Goal: Communication & Community: Answer question/provide support

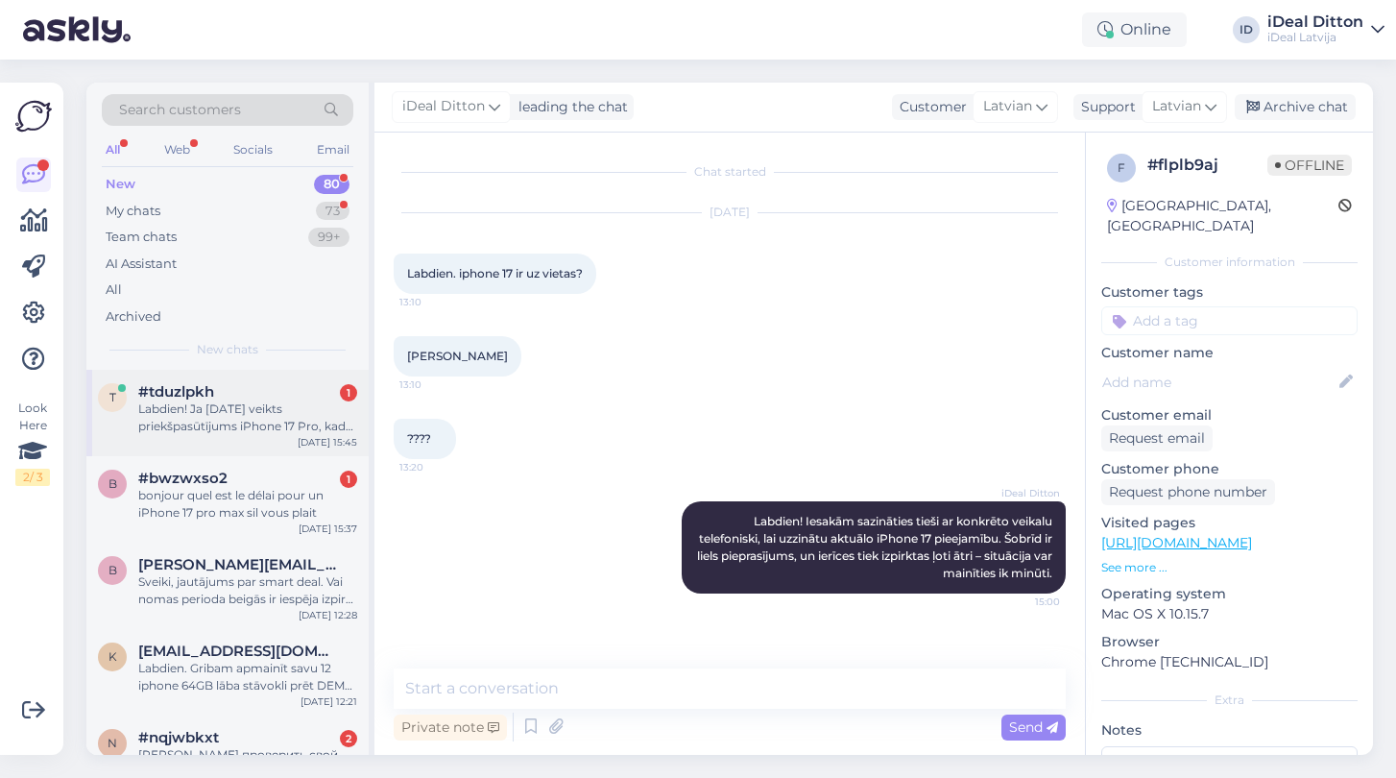
click at [231, 422] on div "Labdien! Ja [DATE] veikts priekšpasūtījums iPhone 17 Pro, kad pasūtījums varētu…" at bounding box center [247, 417] width 219 height 35
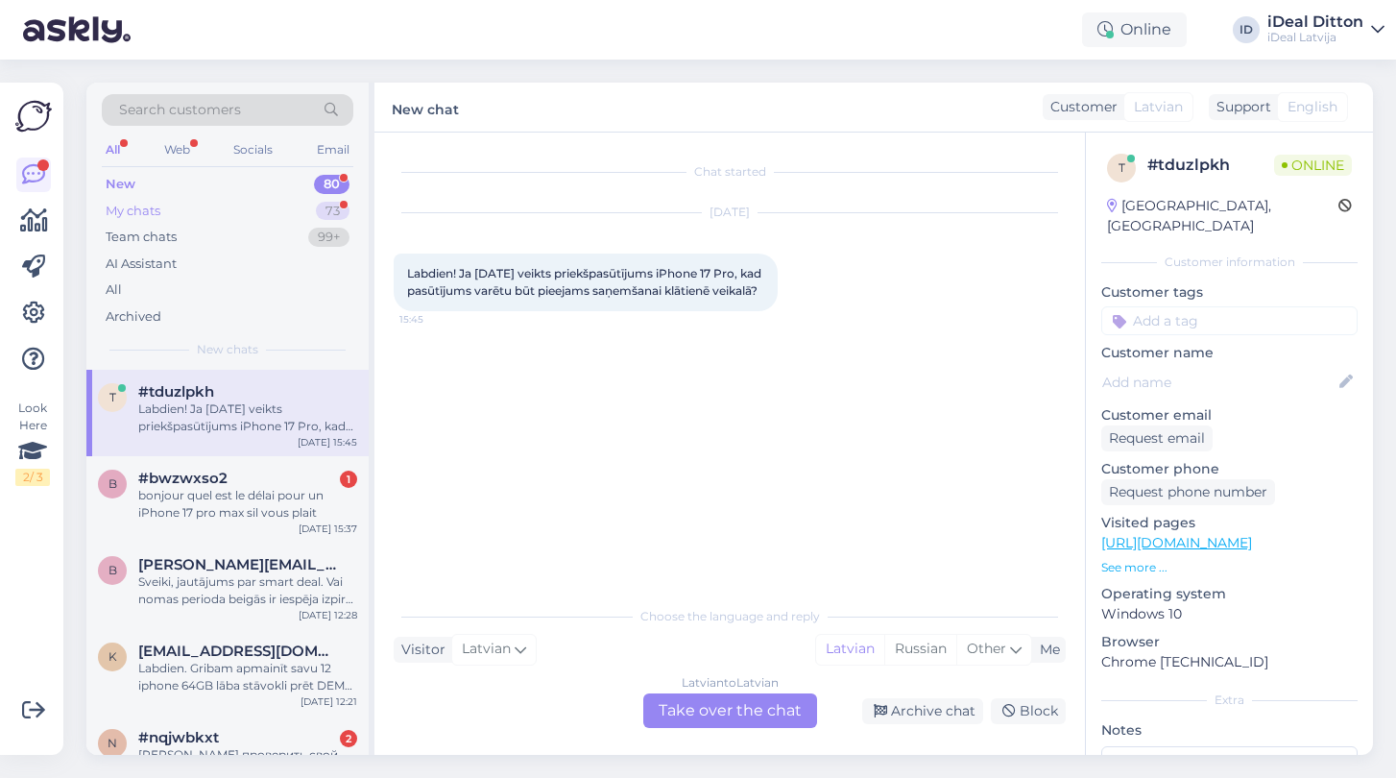
click at [151, 206] on div "My chats" at bounding box center [133, 211] width 55 height 19
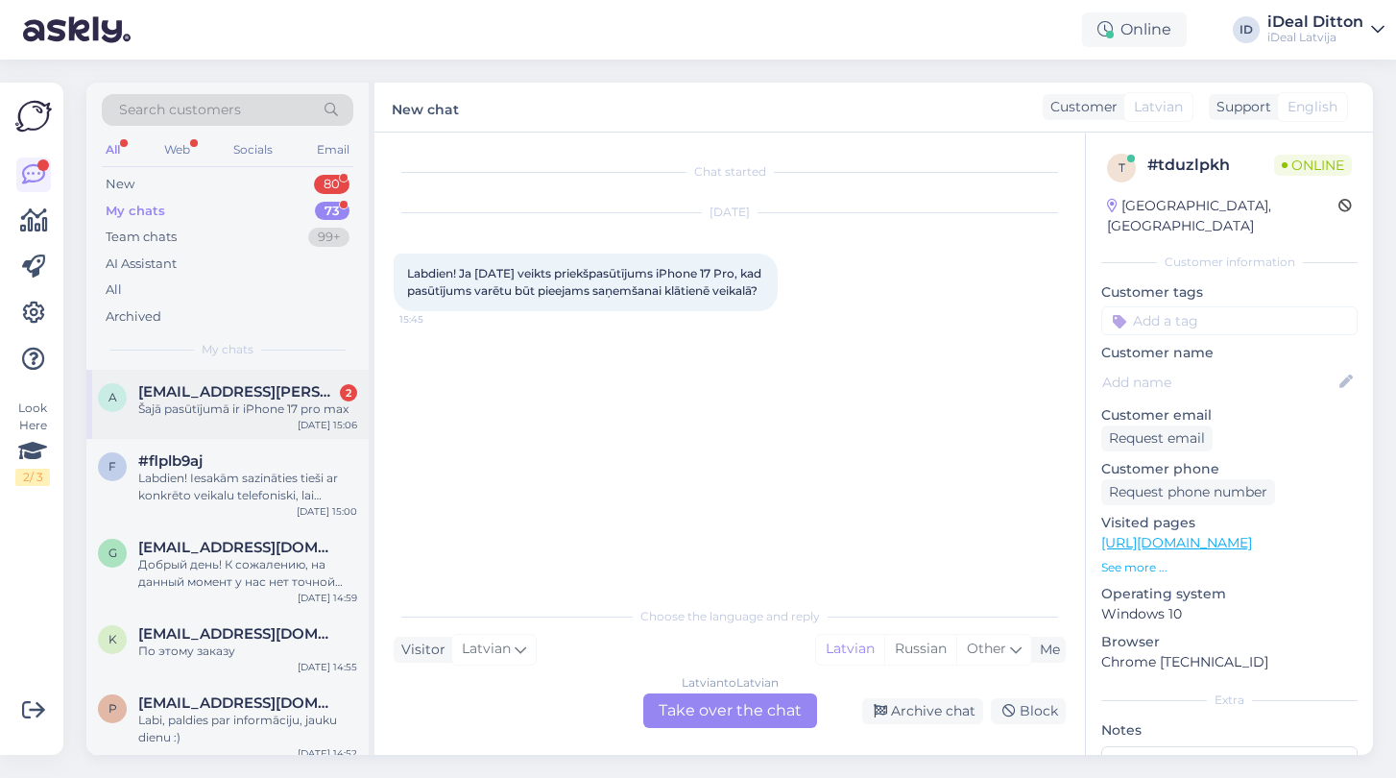
click at [235, 408] on div "Šajā pasūtījumā ir iPhone 17 pro max" at bounding box center [247, 408] width 219 height 17
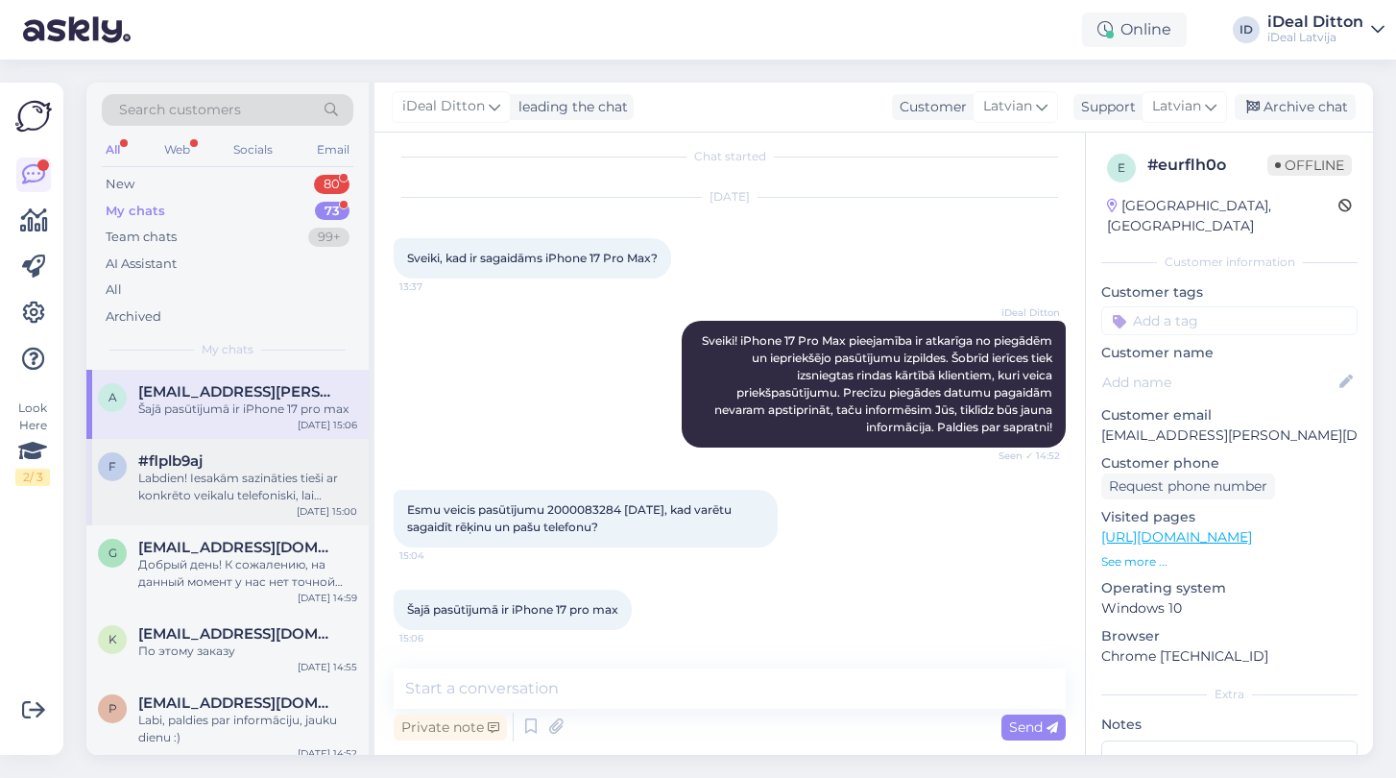
click at [249, 493] on div "Labdien! Iesakām sazināties tieši ar konkrēto veikalu telefoniski, lai uzzinātu…" at bounding box center [247, 487] width 219 height 35
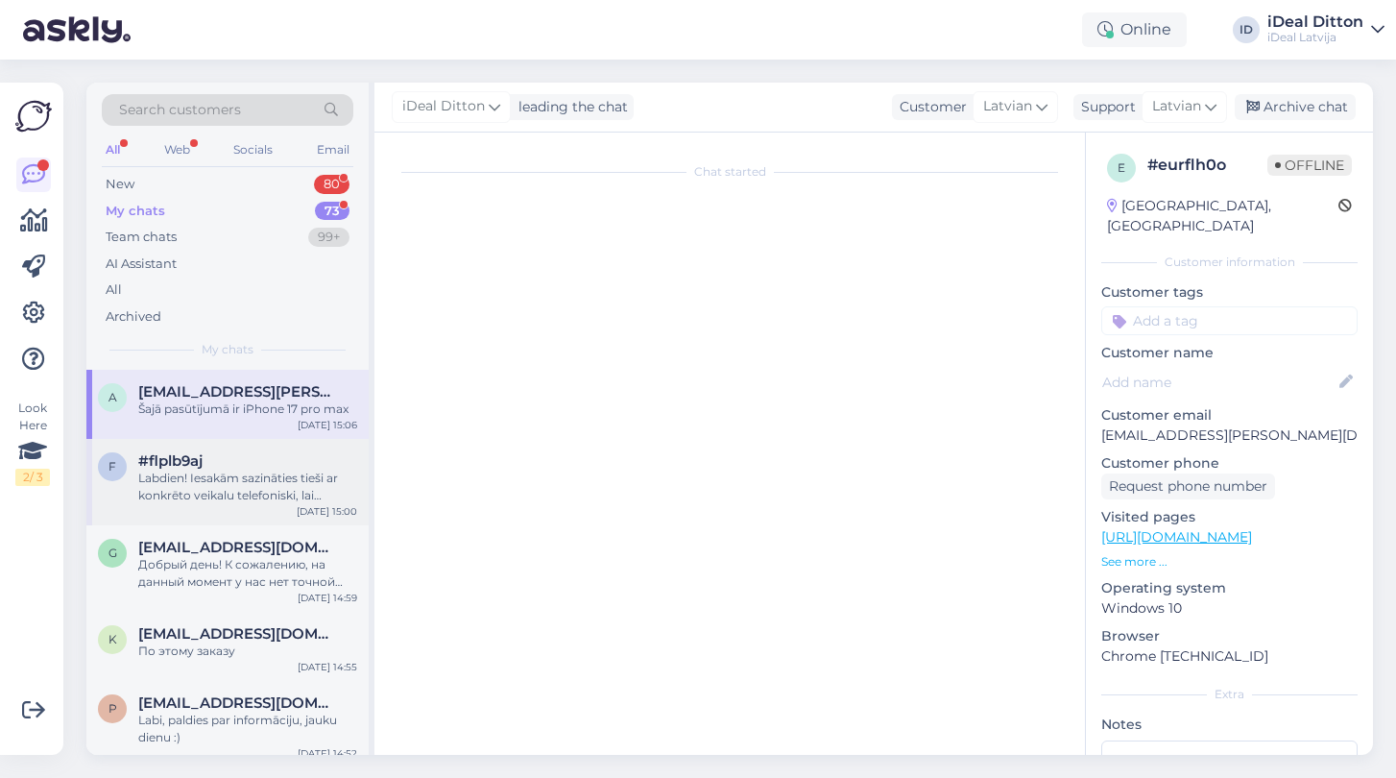
scroll to position [0, 0]
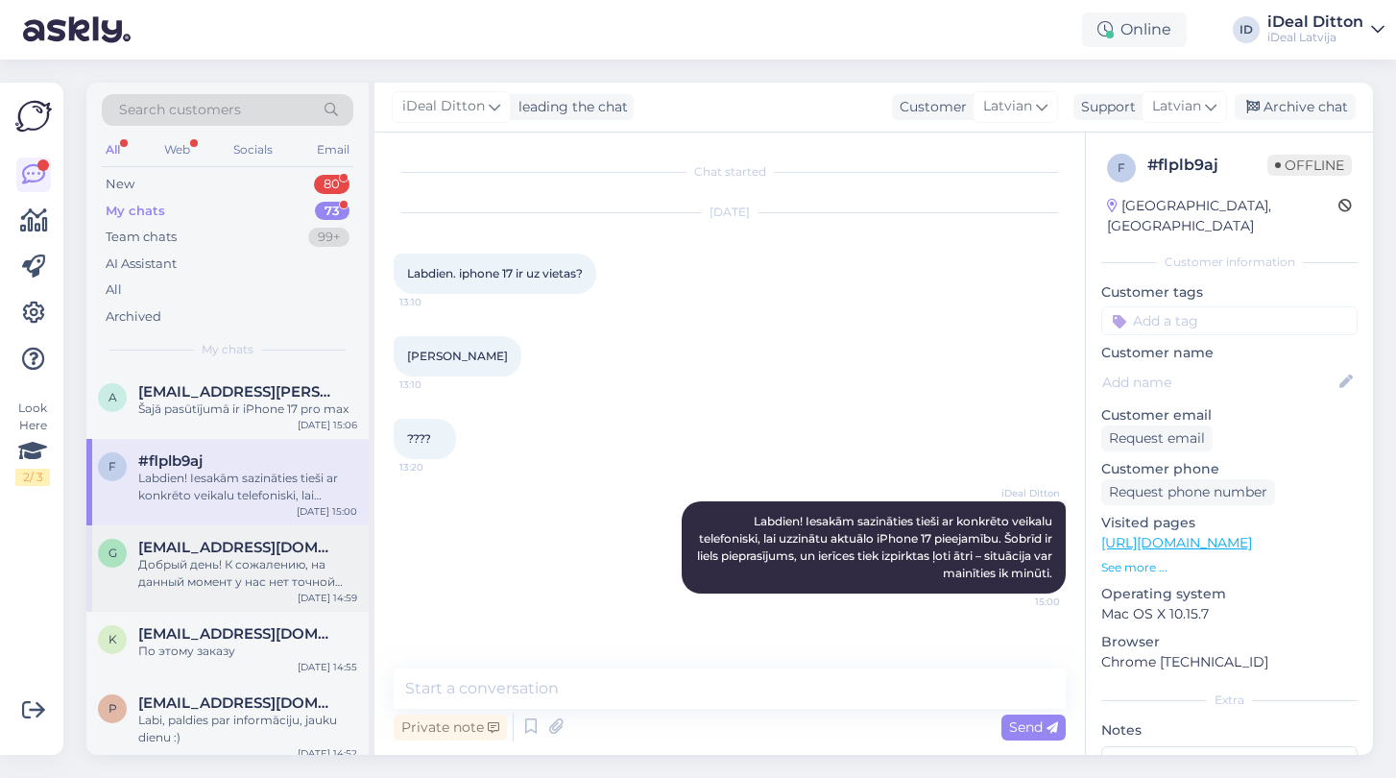
click at [168, 576] on div "Добрый день! К сожалению, на данный момент у нас нет точной информации о сроках…" at bounding box center [247, 573] width 219 height 35
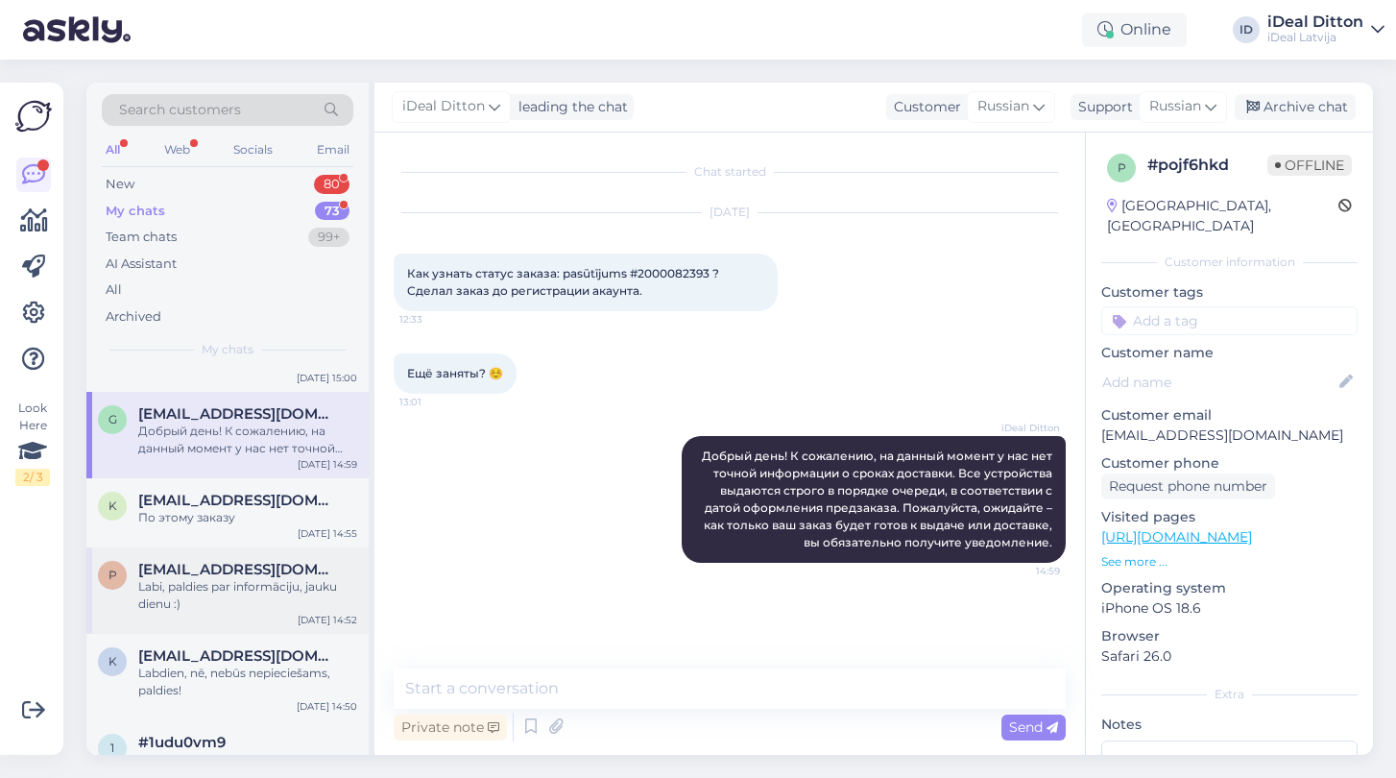
scroll to position [144, 0]
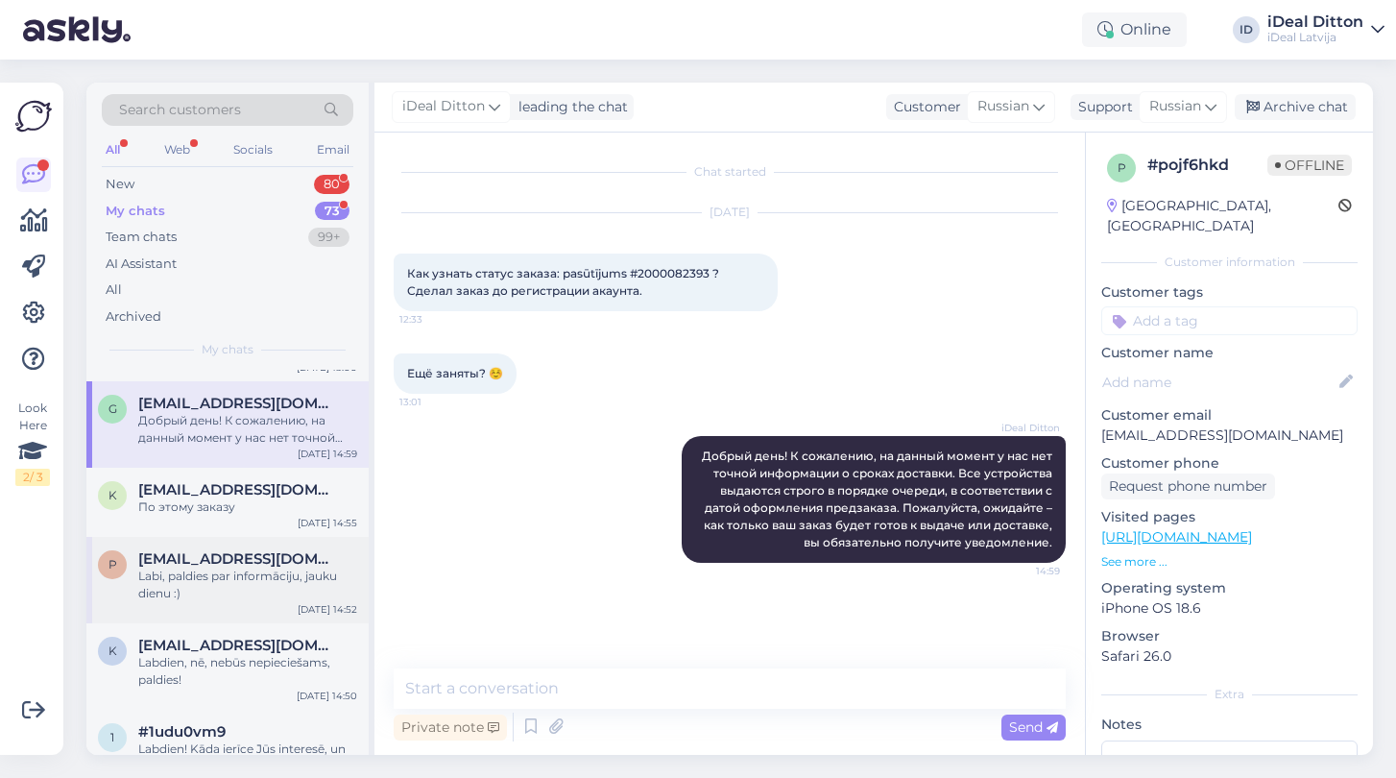
click at [168, 576] on div "Labi, paldies par informāciju, jauku dienu :)" at bounding box center [247, 584] width 219 height 35
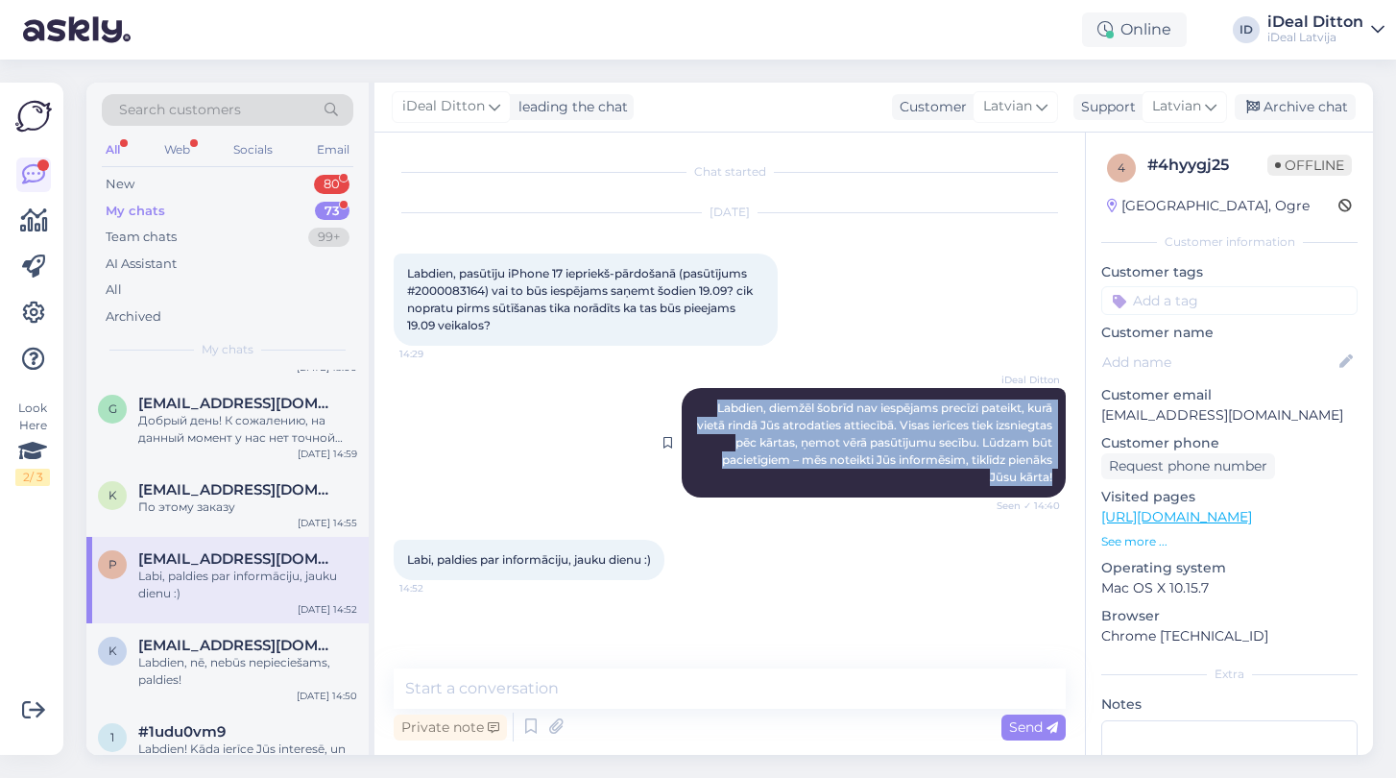
drag, startPoint x: 710, startPoint y: 411, endPoint x: 1058, endPoint y: 483, distance: 355.9
click at [1058, 483] on div "iDeal Ditton Labdien, diemžēl šobrīd nav iespējams precīzi pateikt, kurā vietā …" at bounding box center [874, 442] width 384 height 109
copy span "Labdien, diemžēl šobrīd nav iespējams precīzi pateikt, kurā vietā rindā Jūs atr…"
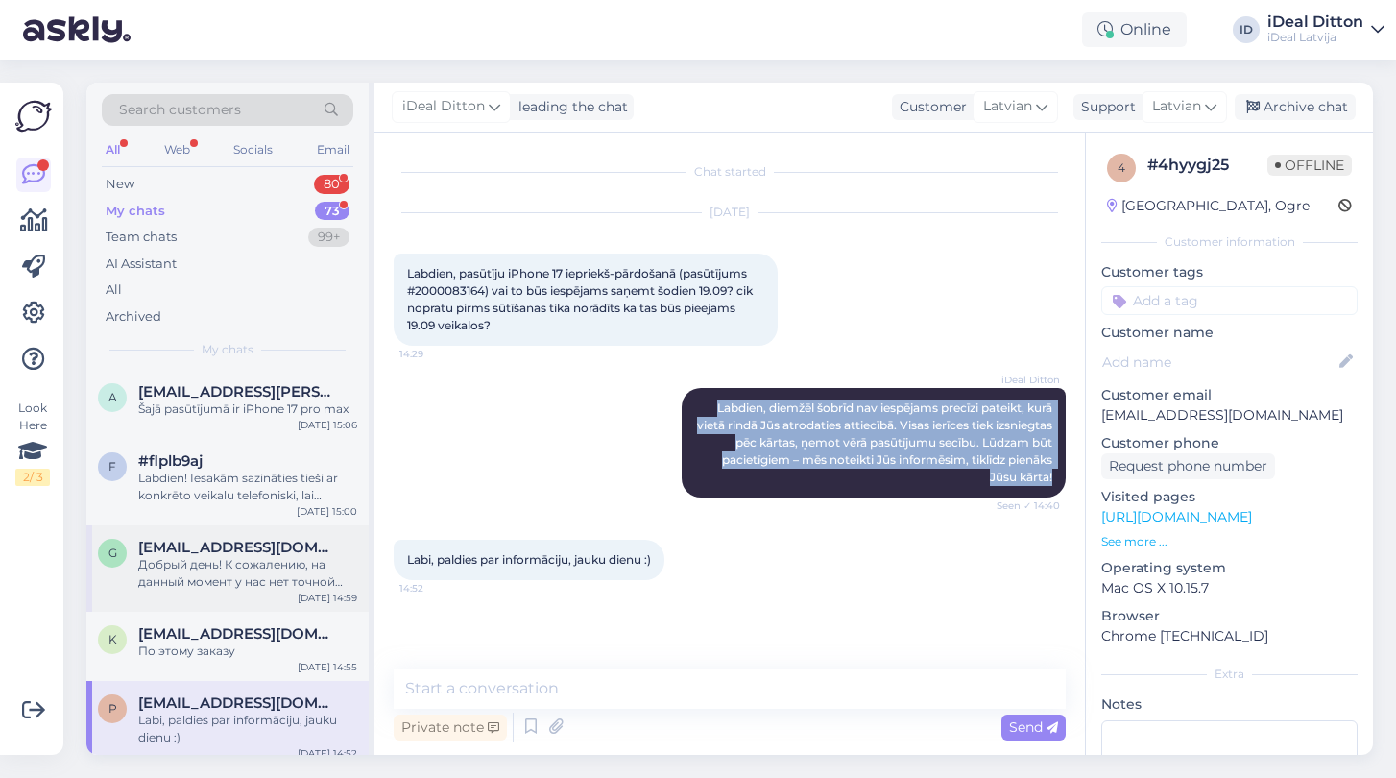
scroll to position [0, 0]
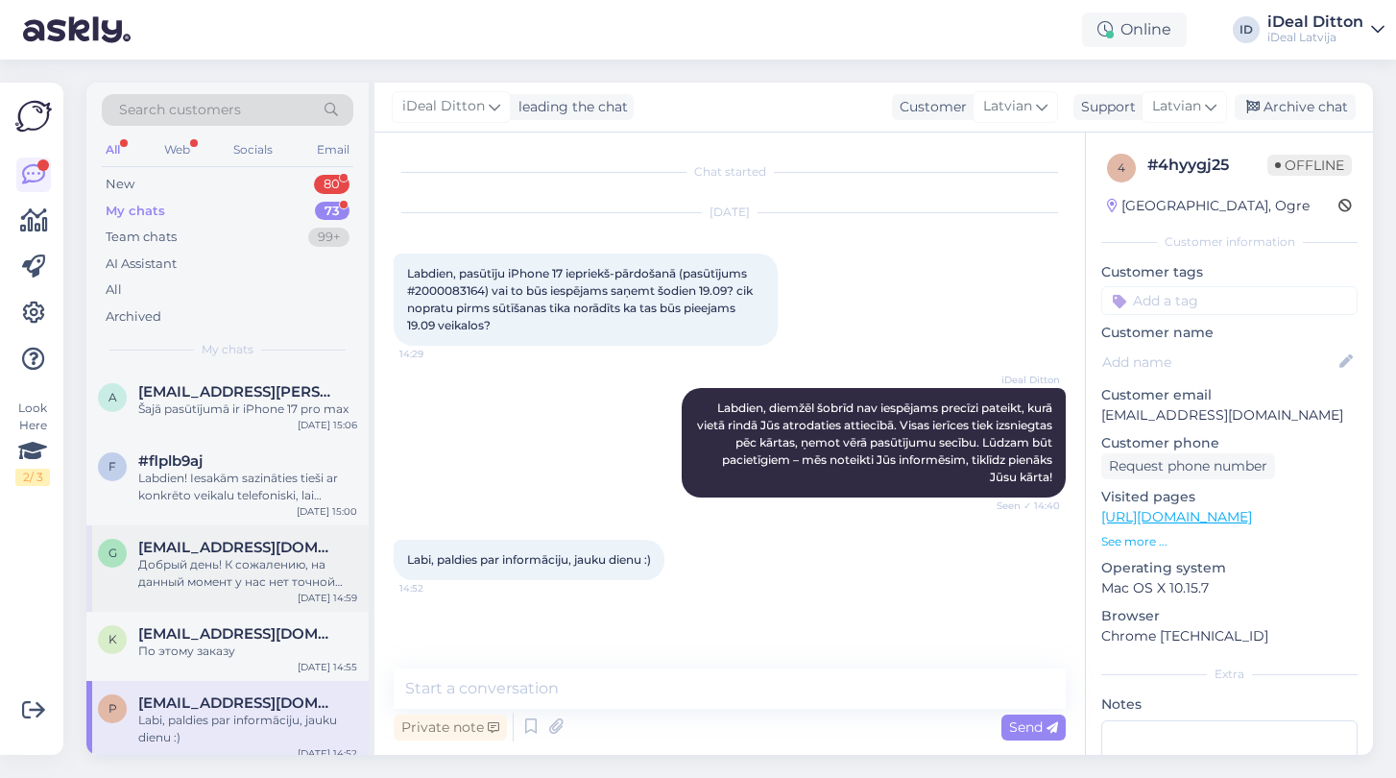
click at [225, 396] on span "[EMAIL_ADDRESS][PERSON_NAME][DOMAIN_NAME]" at bounding box center [238, 391] width 200 height 17
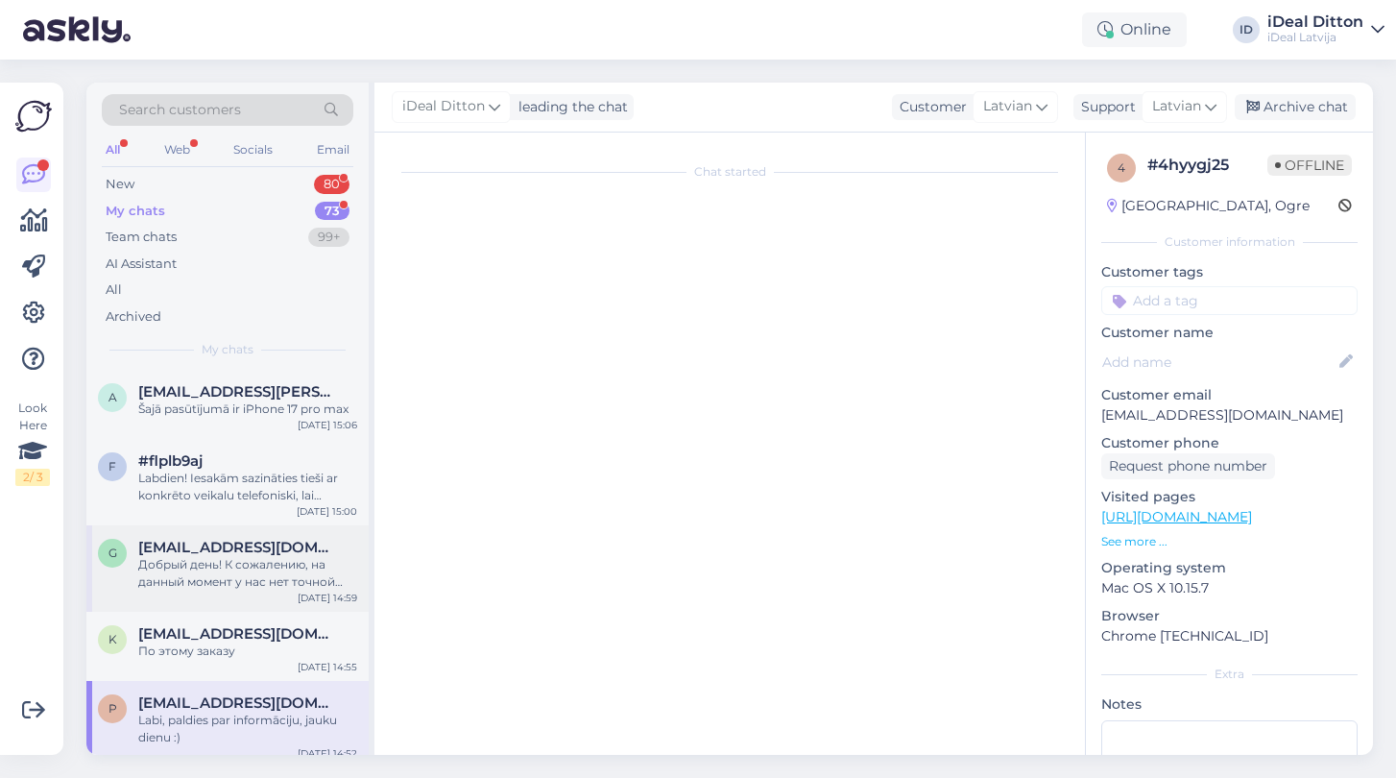
scroll to position [15, 0]
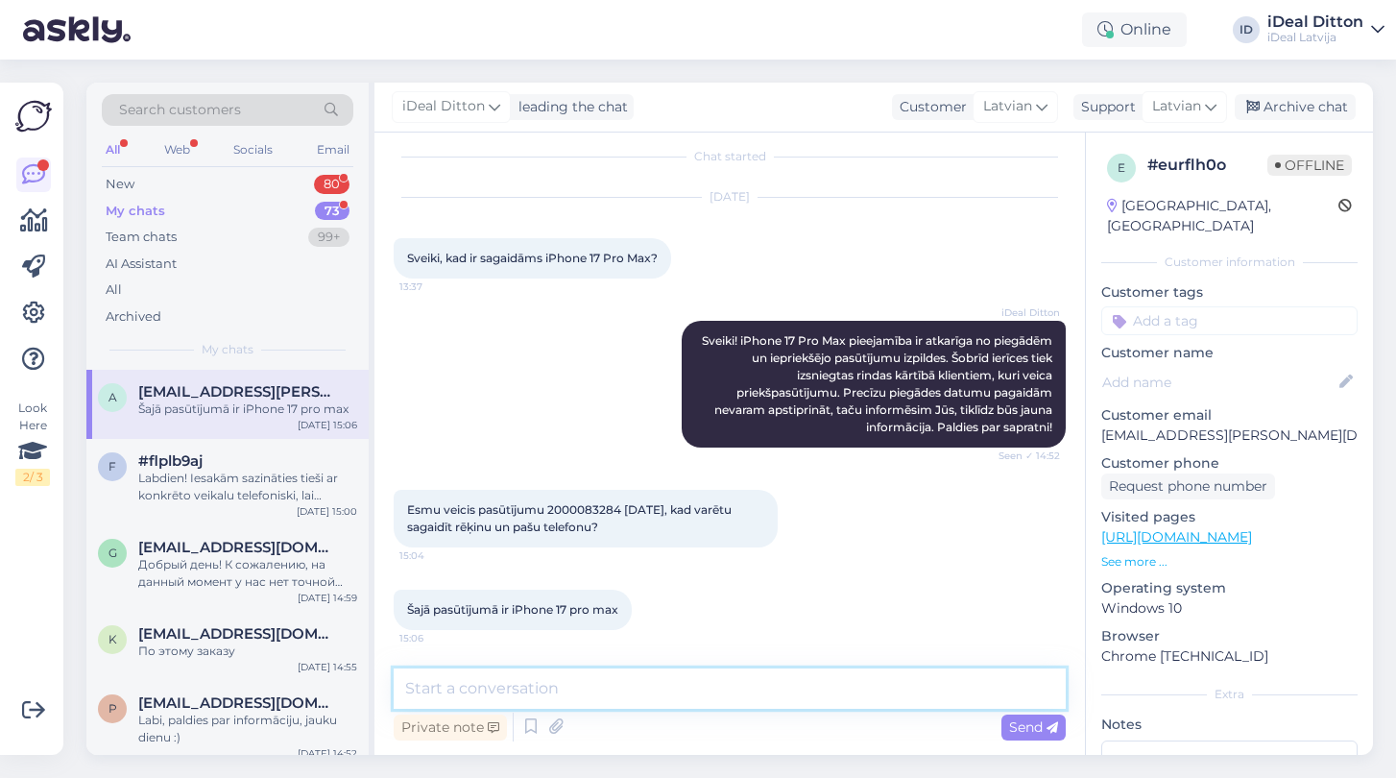
click at [514, 690] on textarea at bounding box center [730, 688] width 672 height 40
paste textarea "Labdien, diemžēl šobrīd nav iespējams precīzi pateikt, kurā vietā rindā Jūs atr…"
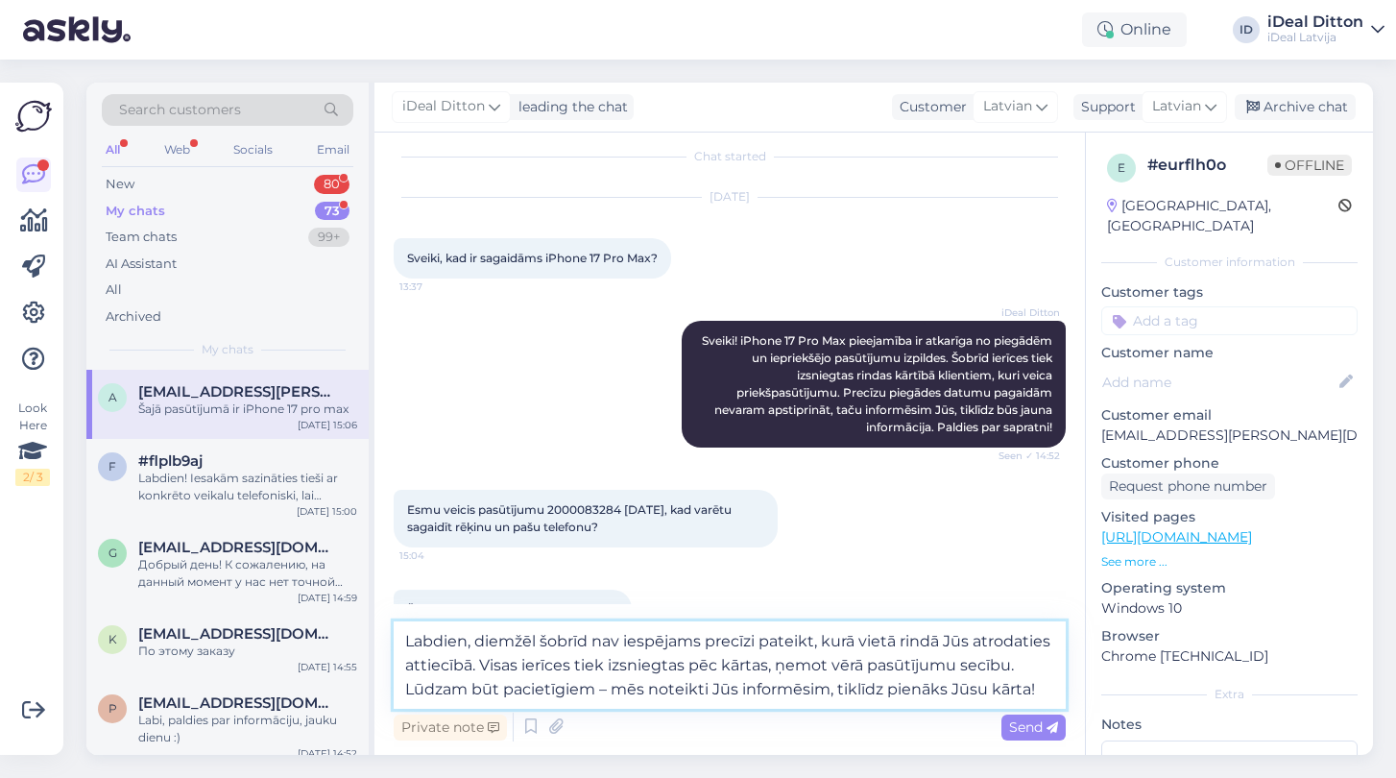
drag, startPoint x: 484, startPoint y: 644, endPoint x: 372, endPoint y: 635, distance: 112.7
click at [372, 635] on div "Search customers All Web Socials Email New 80 My chats 73 Team chats 99+ AI Ass…" at bounding box center [729, 419] width 1287 height 672
type textarea "Diemžēl šobrīd nav iespējams precīzi pateikt, kurā vietā rindā Jūs atrodaties a…"
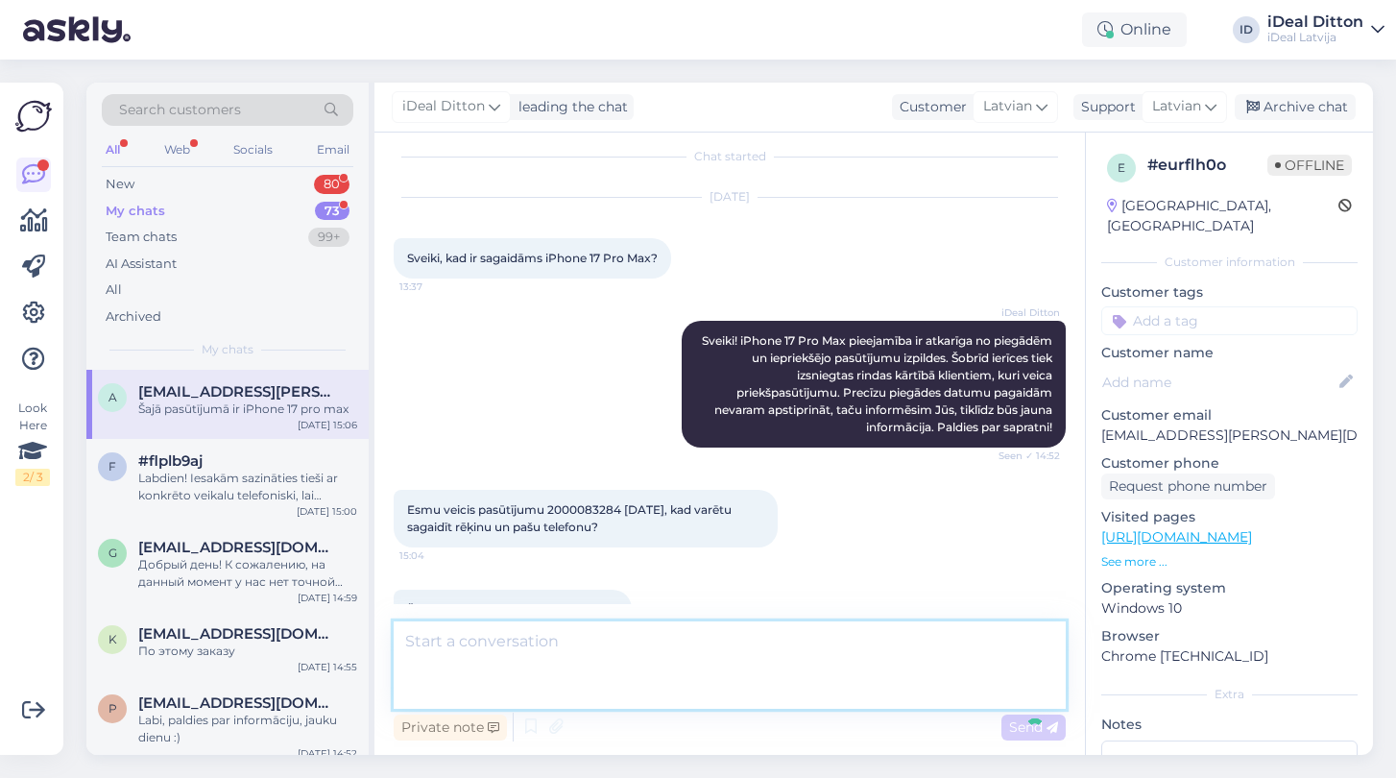
scroll to position [167, 0]
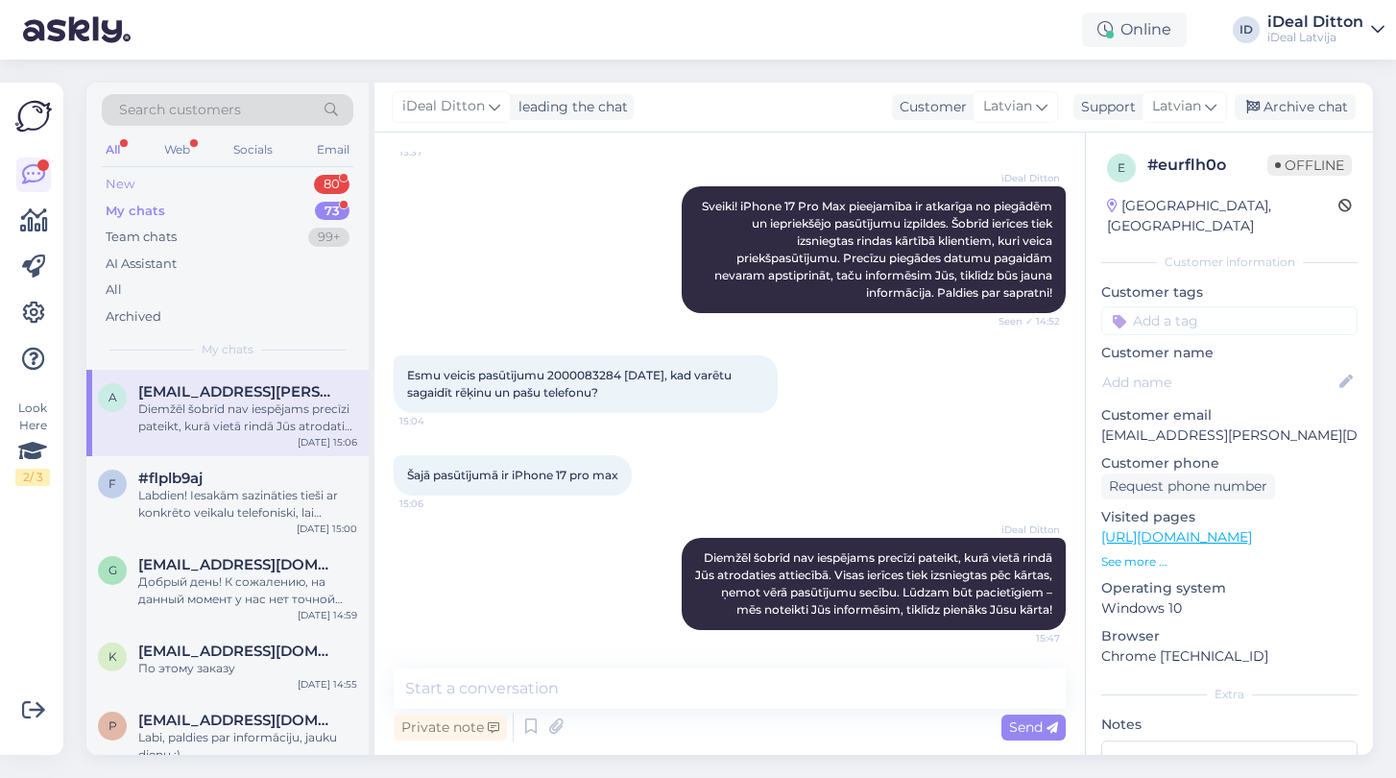
click at [132, 184] on div "New" at bounding box center [120, 184] width 29 height 19
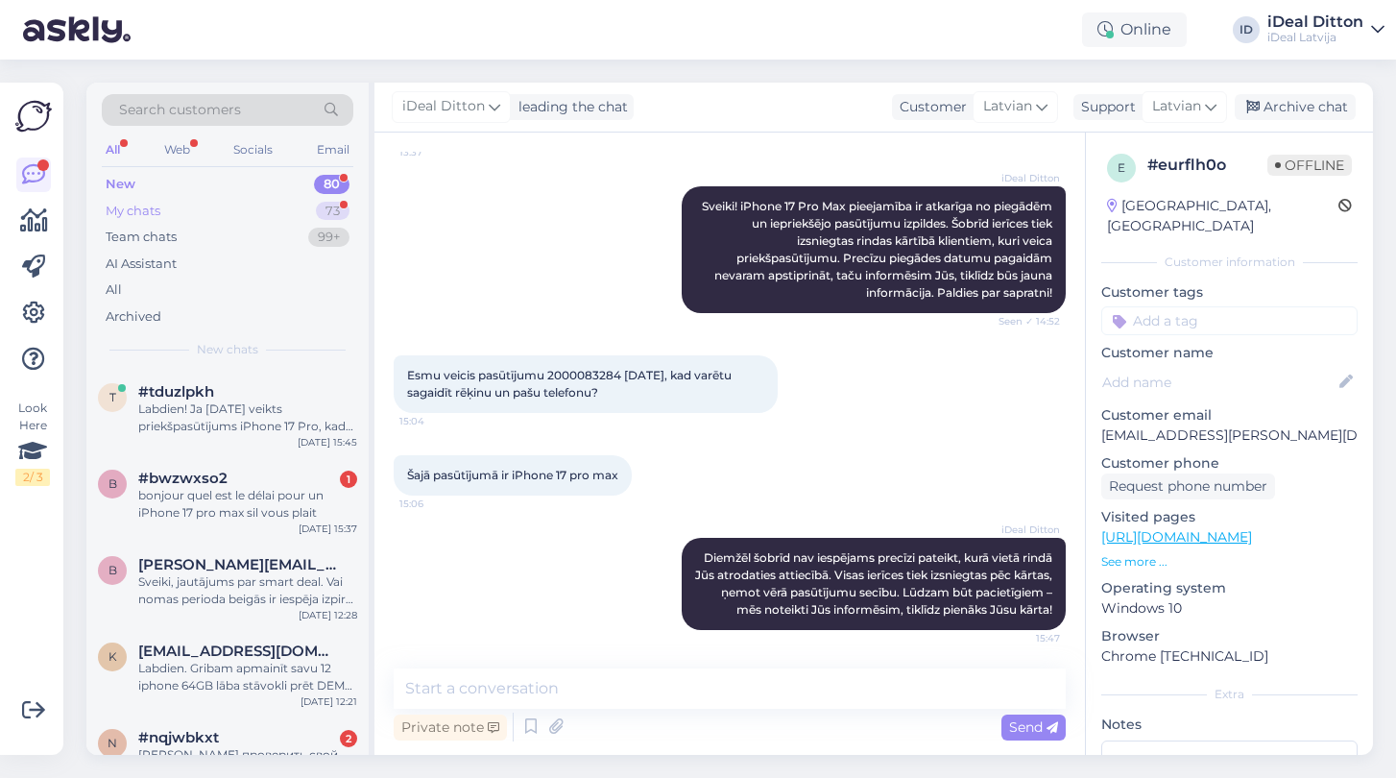
click at [133, 212] on div "My chats" at bounding box center [133, 211] width 55 height 19
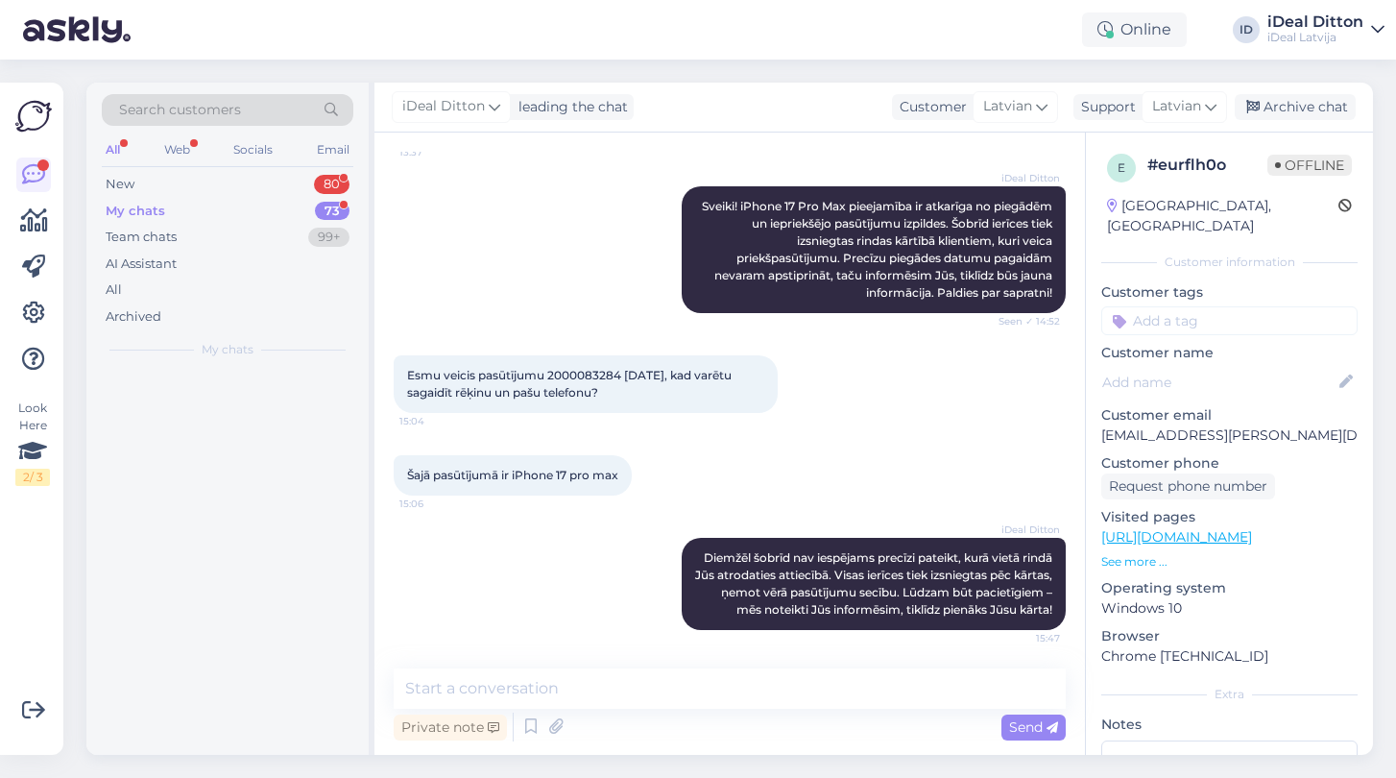
scroll to position [0, 0]
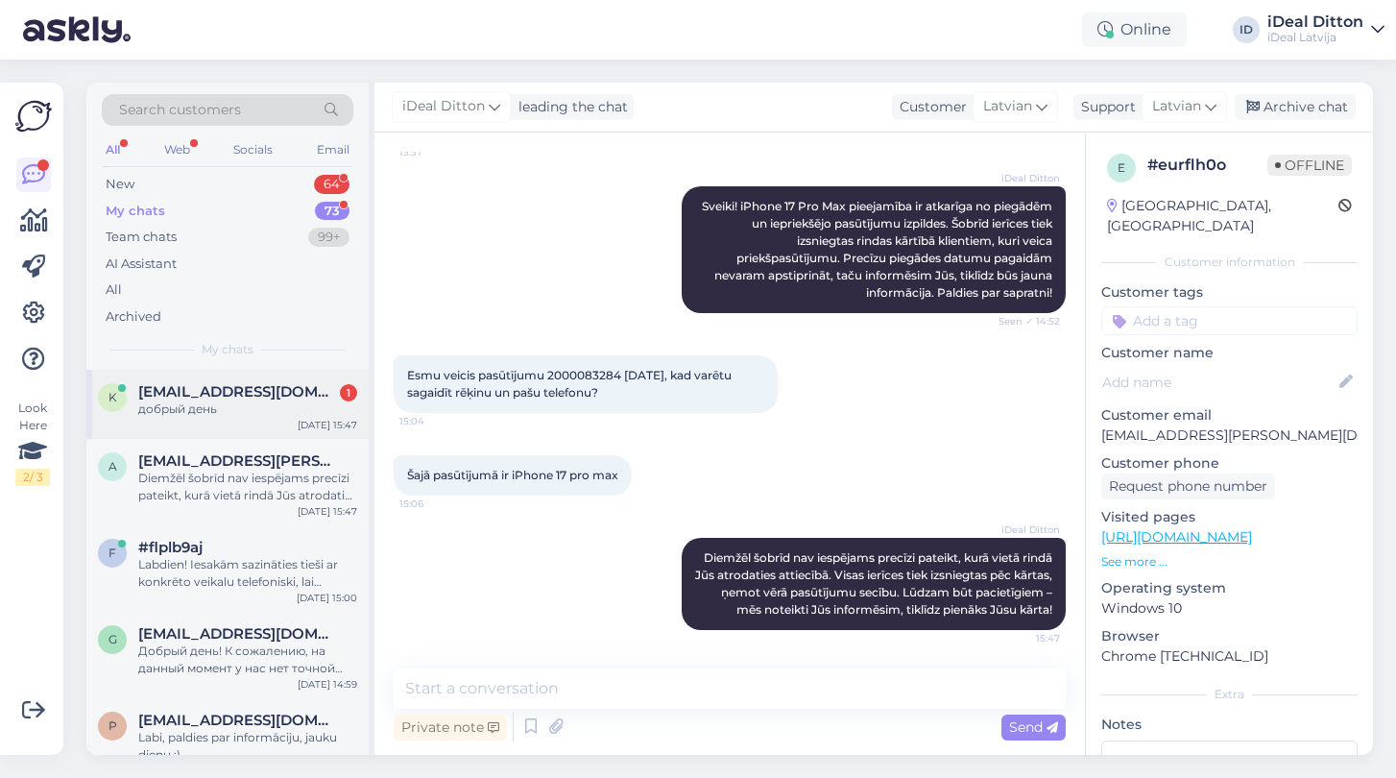
click at [277, 412] on div "добрый день" at bounding box center [247, 408] width 219 height 17
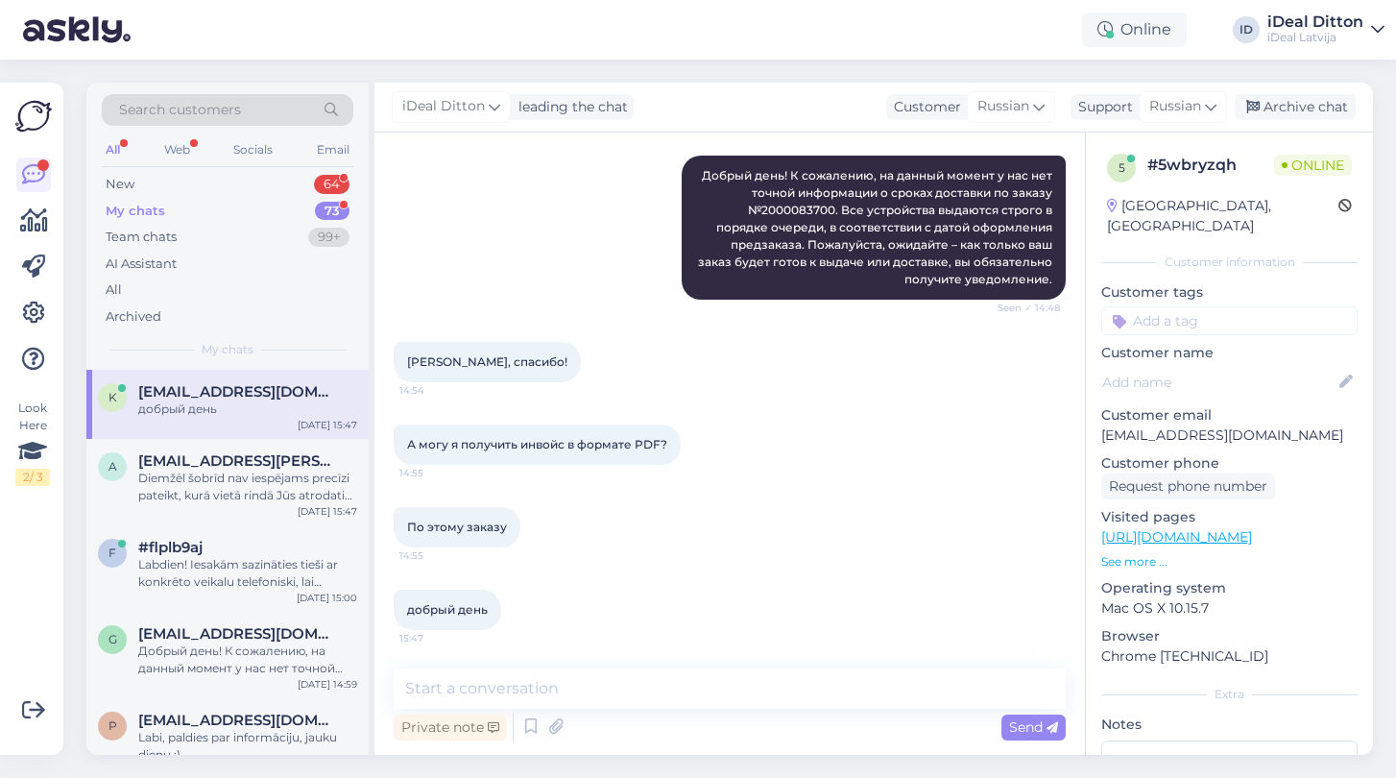
scroll to position [215, 0]
click at [149, 187] on div "New 64" at bounding box center [228, 184] width 252 height 27
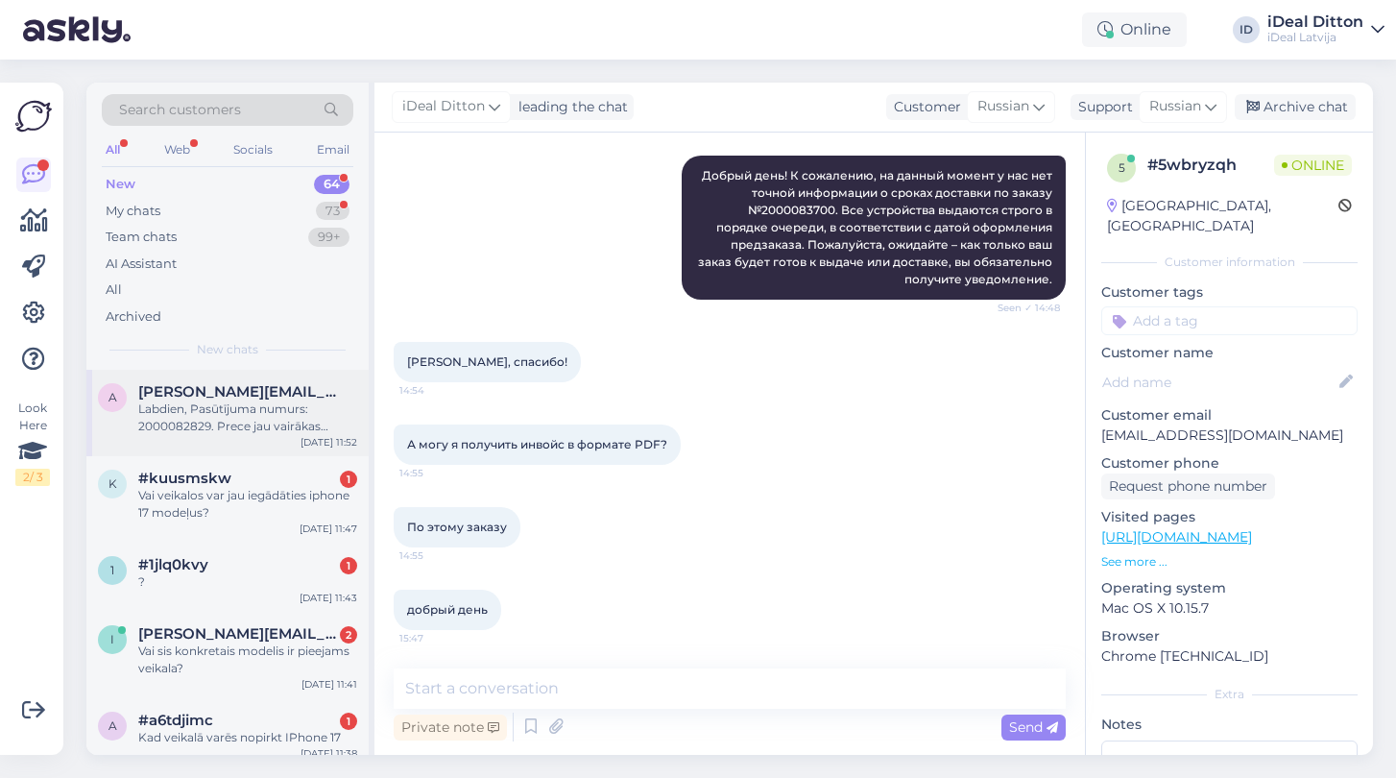
click at [275, 419] on div "Labdien, Pasūtījuma numurs: 2000082829. Prece jau vairākas dienas ir pieejama, …" at bounding box center [247, 417] width 219 height 35
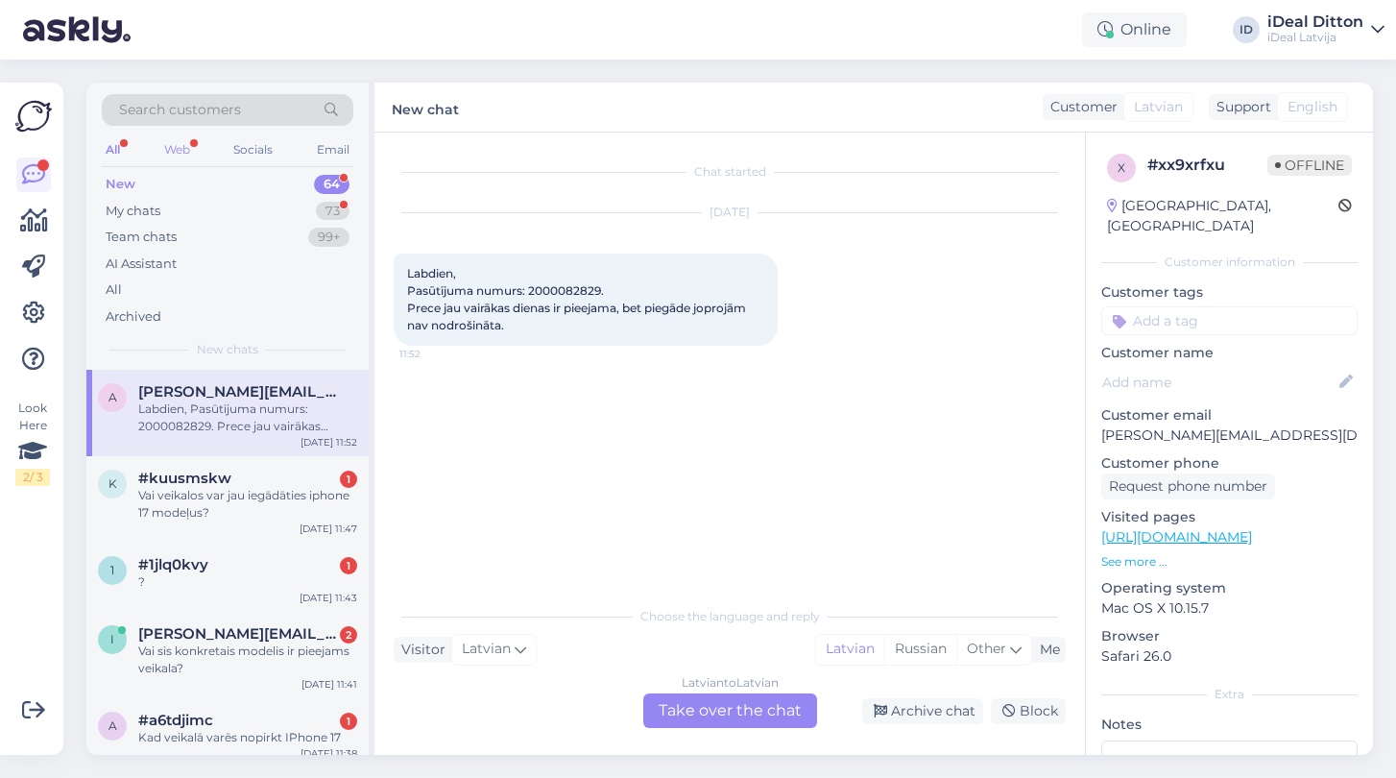
scroll to position [0, 0]
click at [144, 218] on div "My chats" at bounding box center [133, 211] width 55 height 19
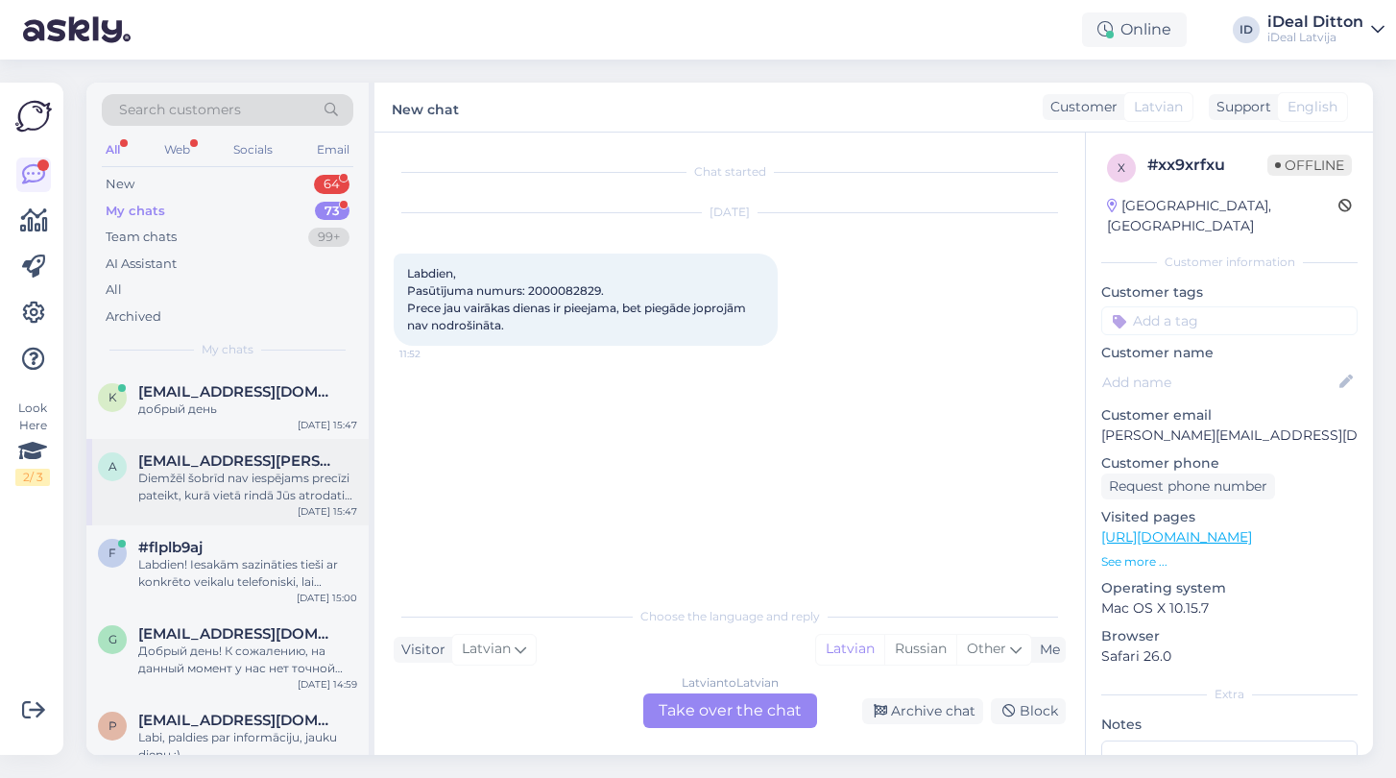
click at [243, 466] on span "[EMAIL_ADDRESS][PERSON_NAME][DOMAIN_NAME]" at bounding box center [238, 460] width 200 height 17
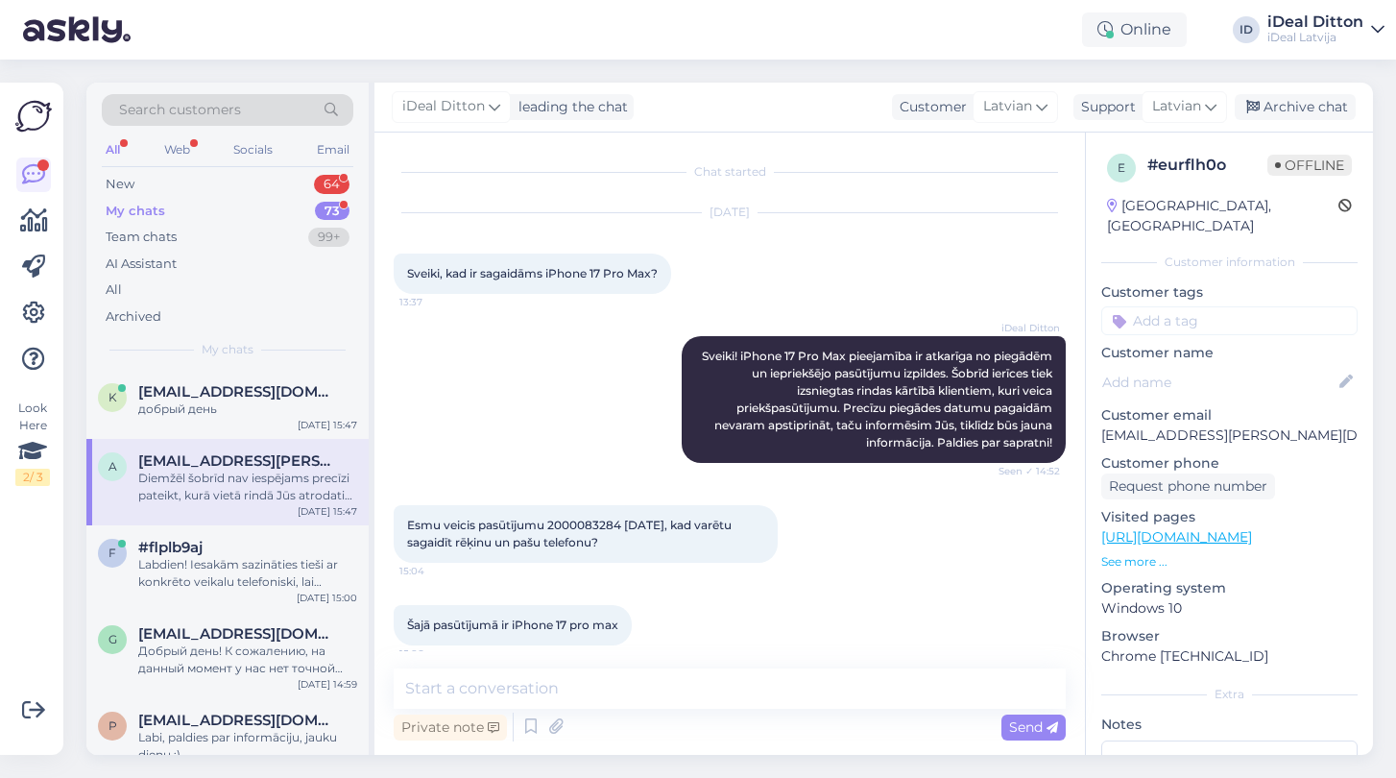
scroll to position [167, 0]
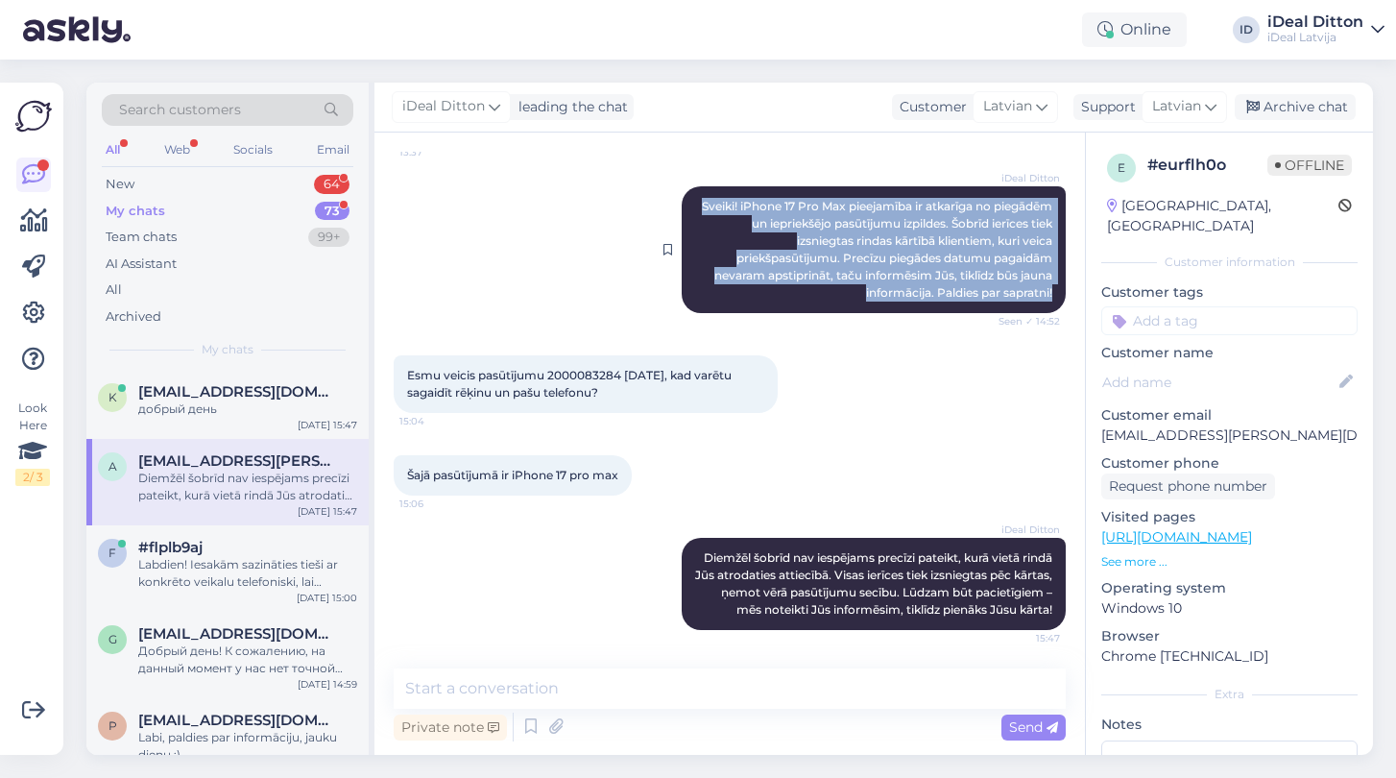
drag, startPoint x: 756, startPoint y: 183, endPoint x: 1062, endPoint y: 277, distance: 320.1
click at [1062, 277] on div "iDeal [PERSON_NAME]! iPhone 17 Pro Max pieejamība ir atkarīga no piegādēm un ie…" at bounding box center [874, 249] width 384 height 127
copy span "Sveiki! iPhone 17 Pro Max pieejamība ir atkarīga no piegādēm un iepriekšējo pas…"
click at [163, 203] on div "My chats" at bounding box center [136, 211] width 60 height 19
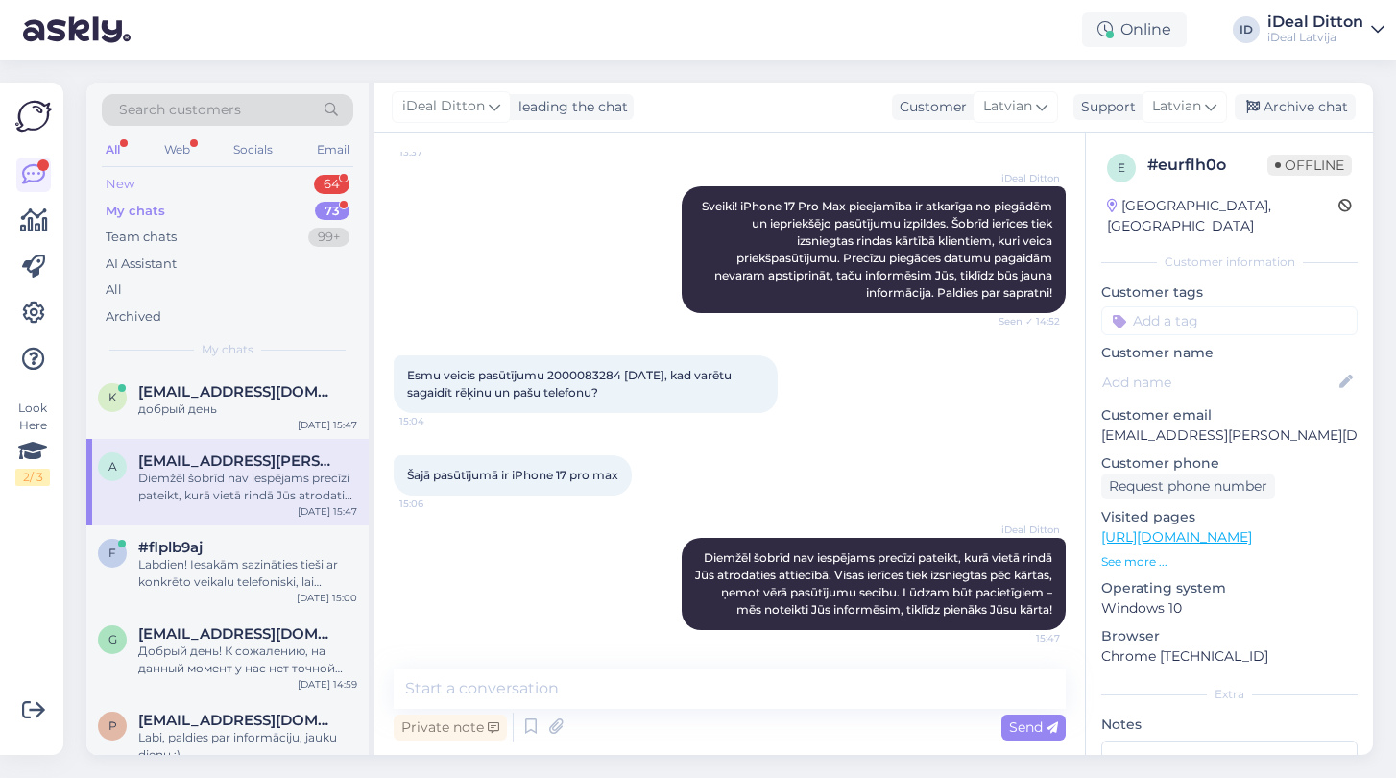
click at [212, 177] on div "New 64" at bounding box center [228, 184] width 252 height 27
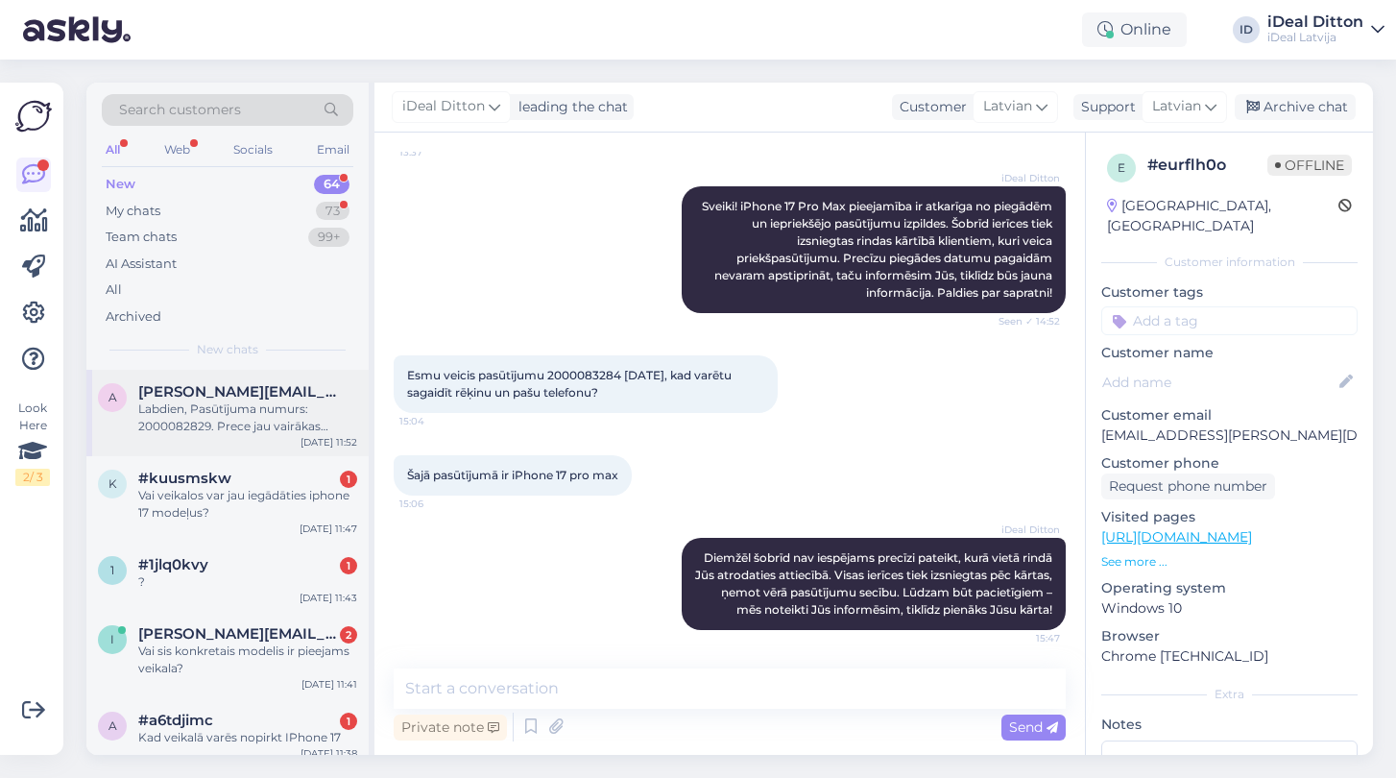
click at [282, 407] on div "Labdien, Pasūtījuma numurs: 2000082829. Prece jau vairākas dienas ir pieejama, …" at bounding box center [247, 417] width 219 height 35
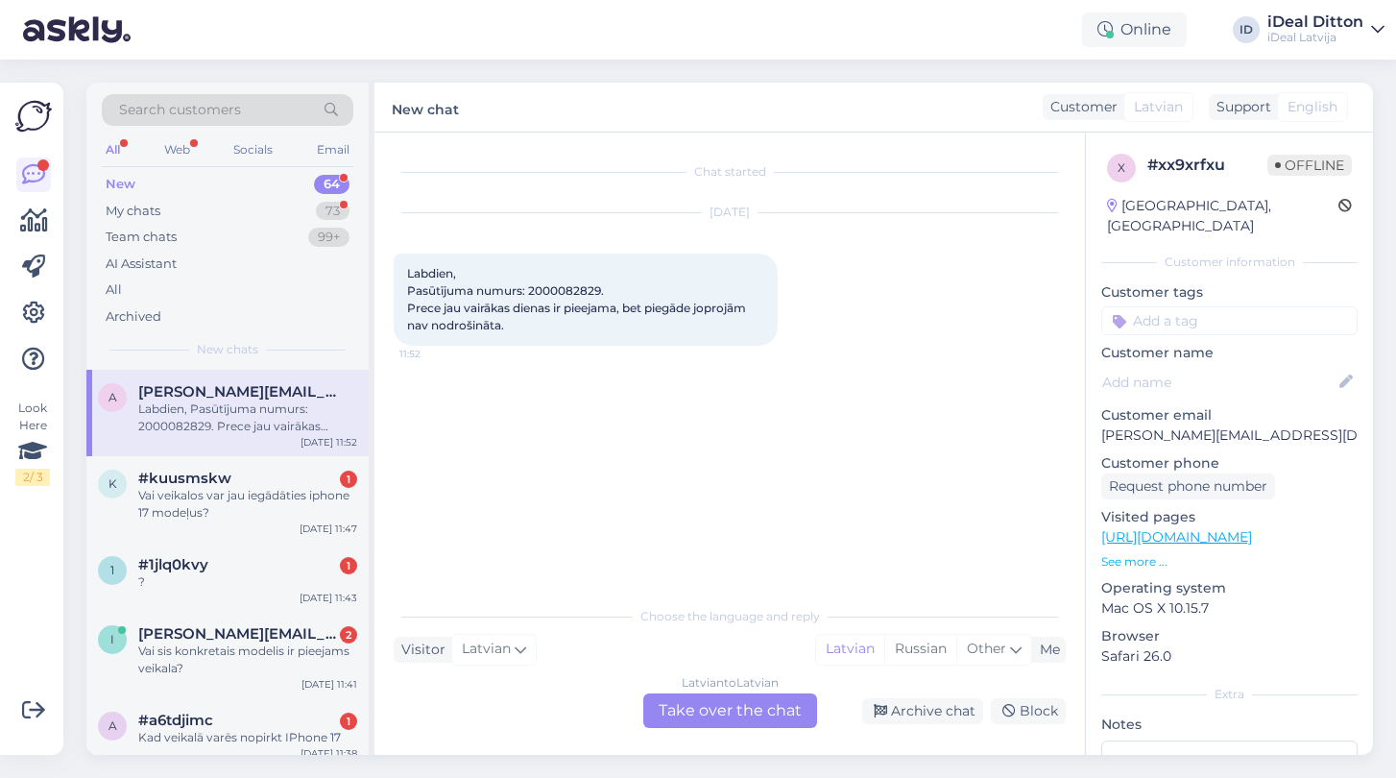
click at [731, 724] on div "Latvian to Latvian Take over the chat" at bounding box center [730, 710] width 174 height 35
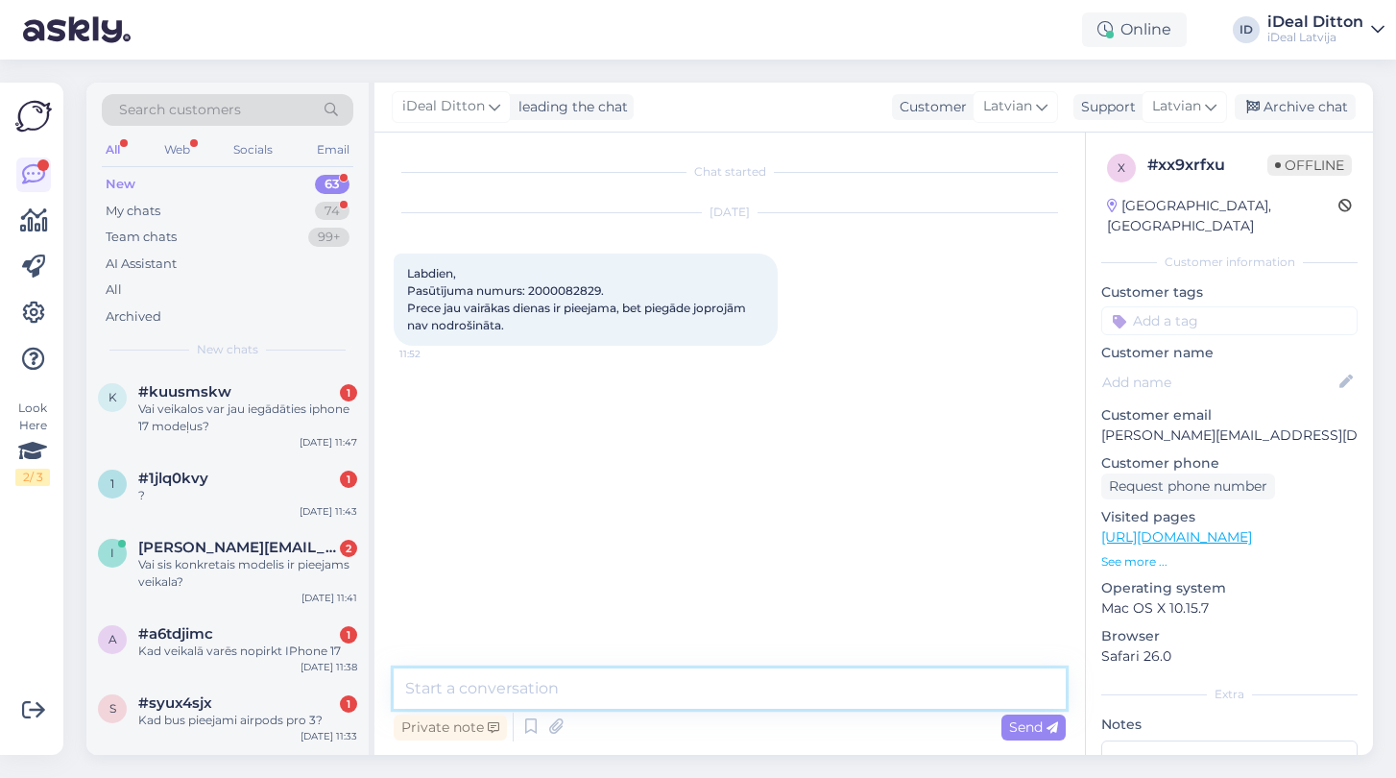
click at [572, 683] on textarea at bounding box center [730, 688] width 672 height 40
paste textarea "Sveiki! iPhone 17 Pro Max pieejamība ir atkarīga no piegādēm un iepriekšējo pas…"
type textarea "Sveiki! iPhone 17 Pro Max pieejamība ir atkarīga no piegādēm un iepriekšējo pas…"
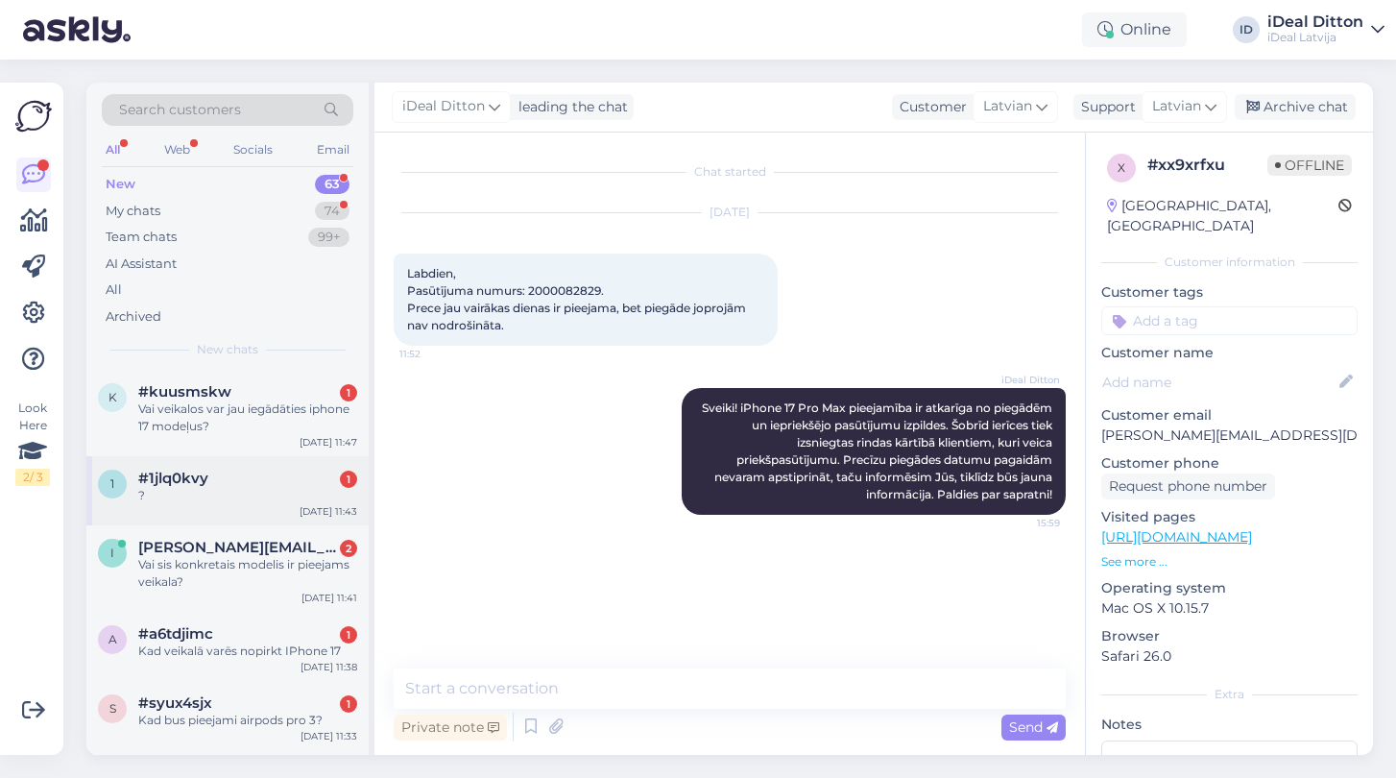
click at [245, 494] on div "?" at bounding box center [247, 495] width 219 height 17
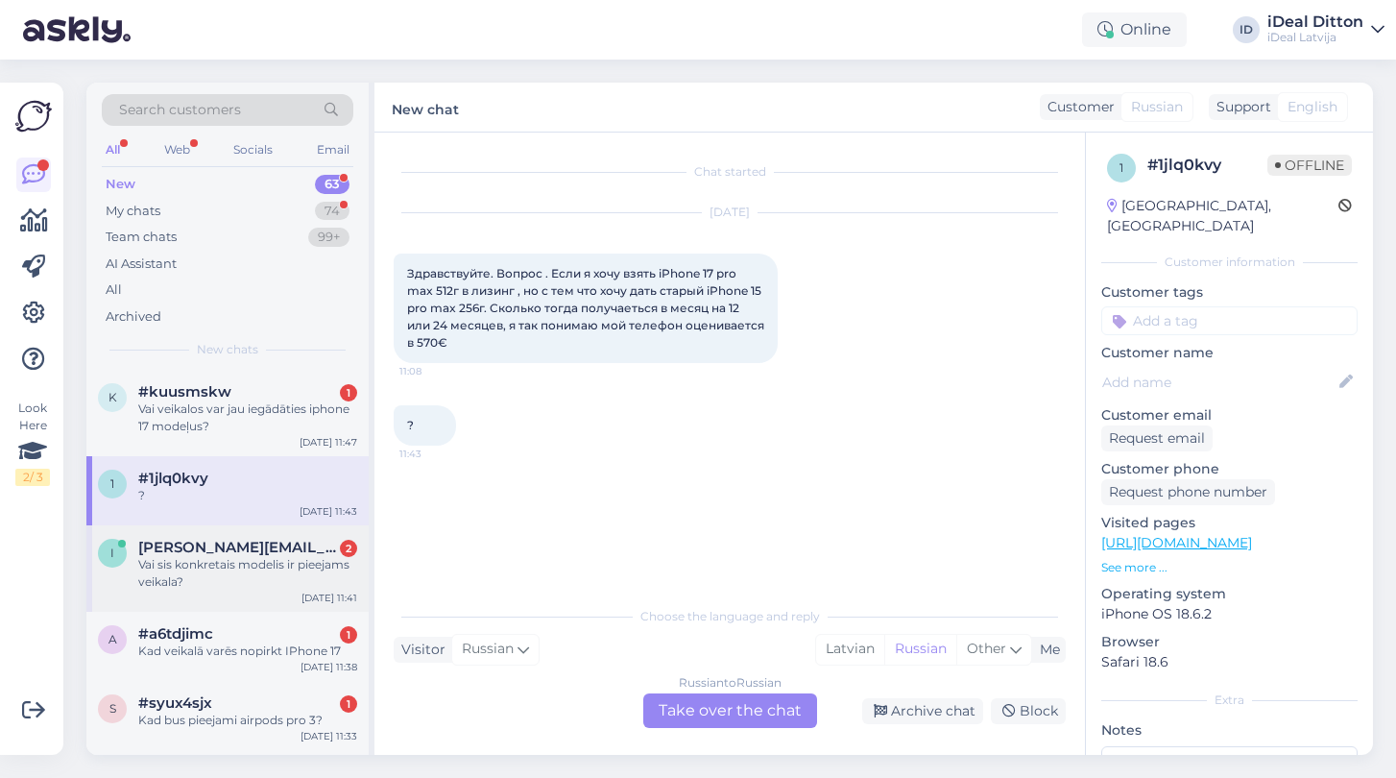
click at [212, 563] on div "Vai sis konkretais modelis ir pieejams veikala?" at bounding box center [247, 573] width 219 height 35
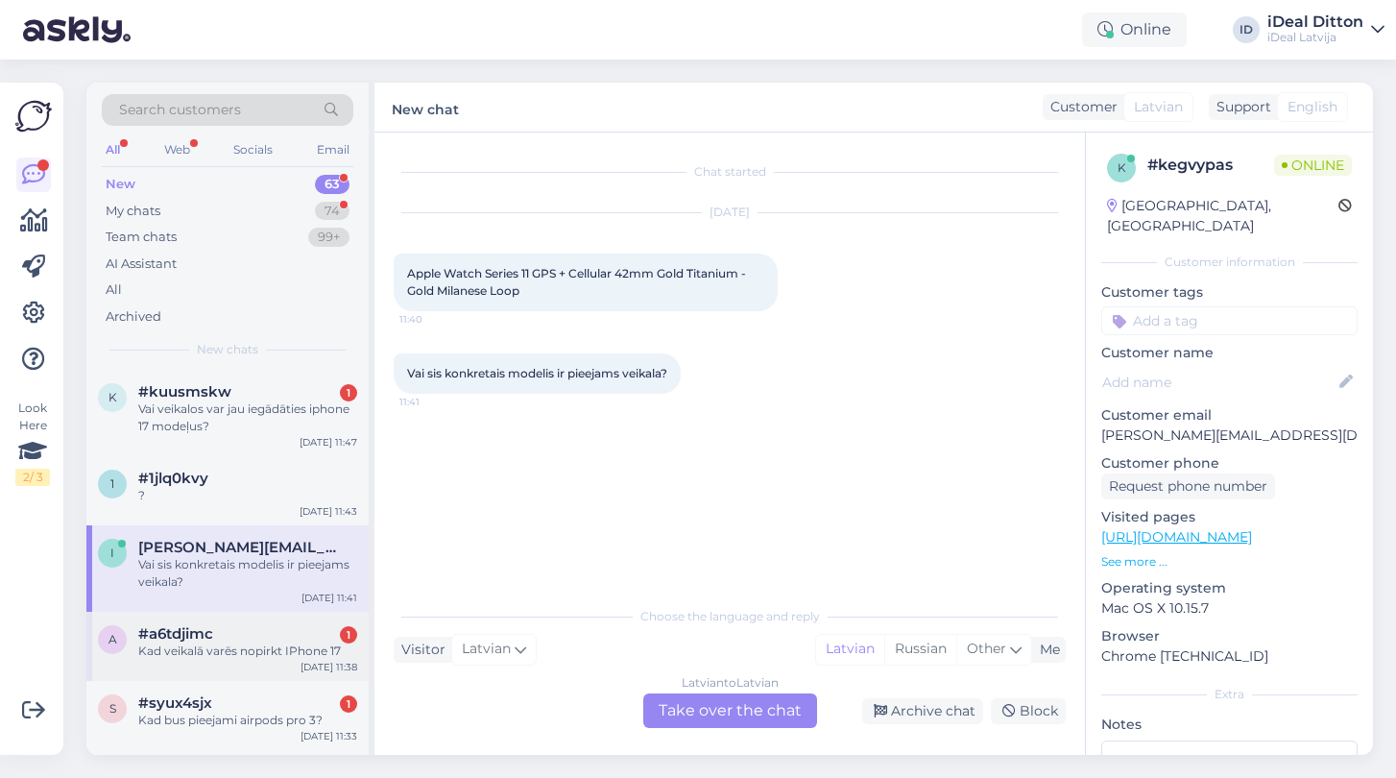
click at [205, 666] on div "a #a6tdjimc 1 Kad veikalā varēs nopirkt IPhone [DATE] 11:38" at bounding box center [227, 646] width 282 height 69
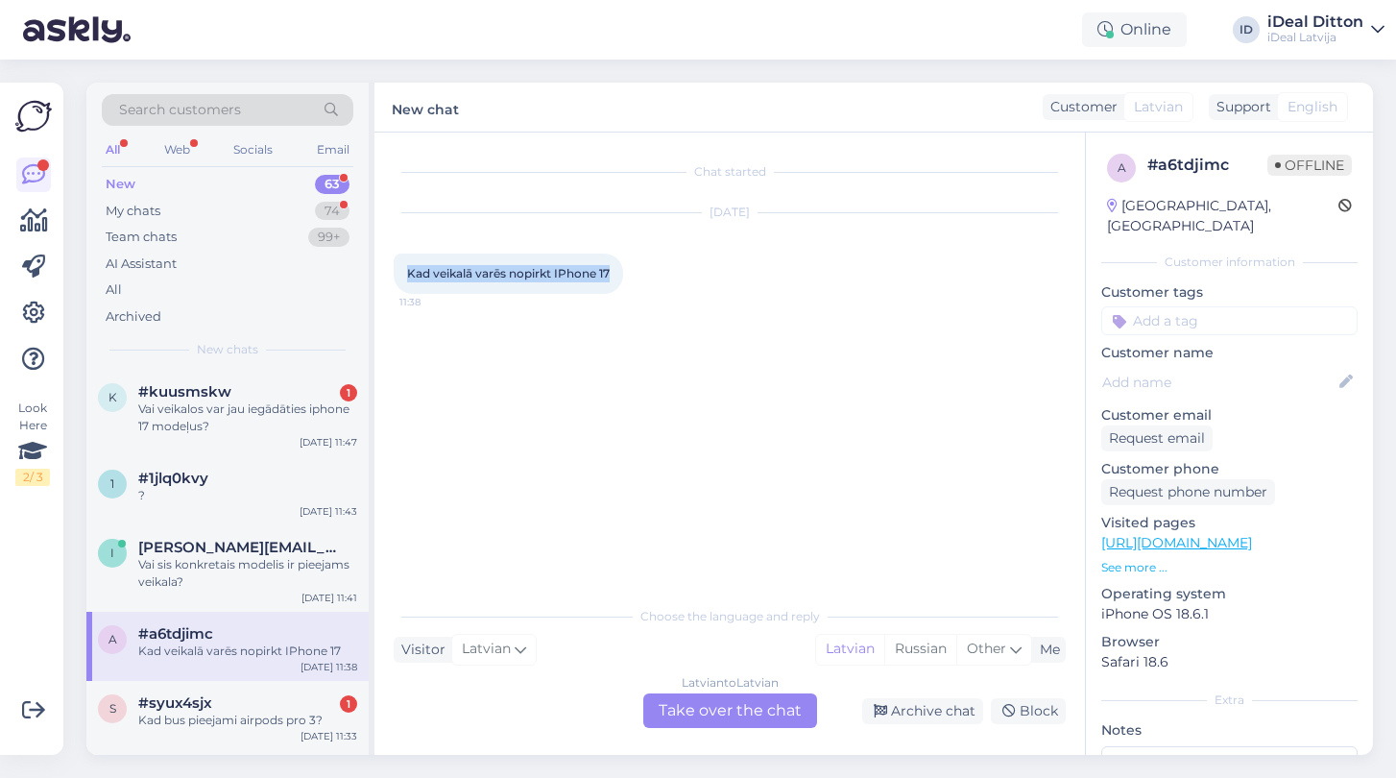
drag, startPoint x: 408, startPoint y: 275, endPoint x: 648, endPoint y: 271, distance: 240.1
click at [648, 271] on div "[DATE] Kad veikalā varēs nopirkt IPhone 17 11:38" at bounding box center [730, 253] width 672 height 123
copy span "Kad veikalā varēs nopirkt IPhone 17"
click at [124, 212] on div "My chats" at bounding box center [133, 211] width 55 height 19
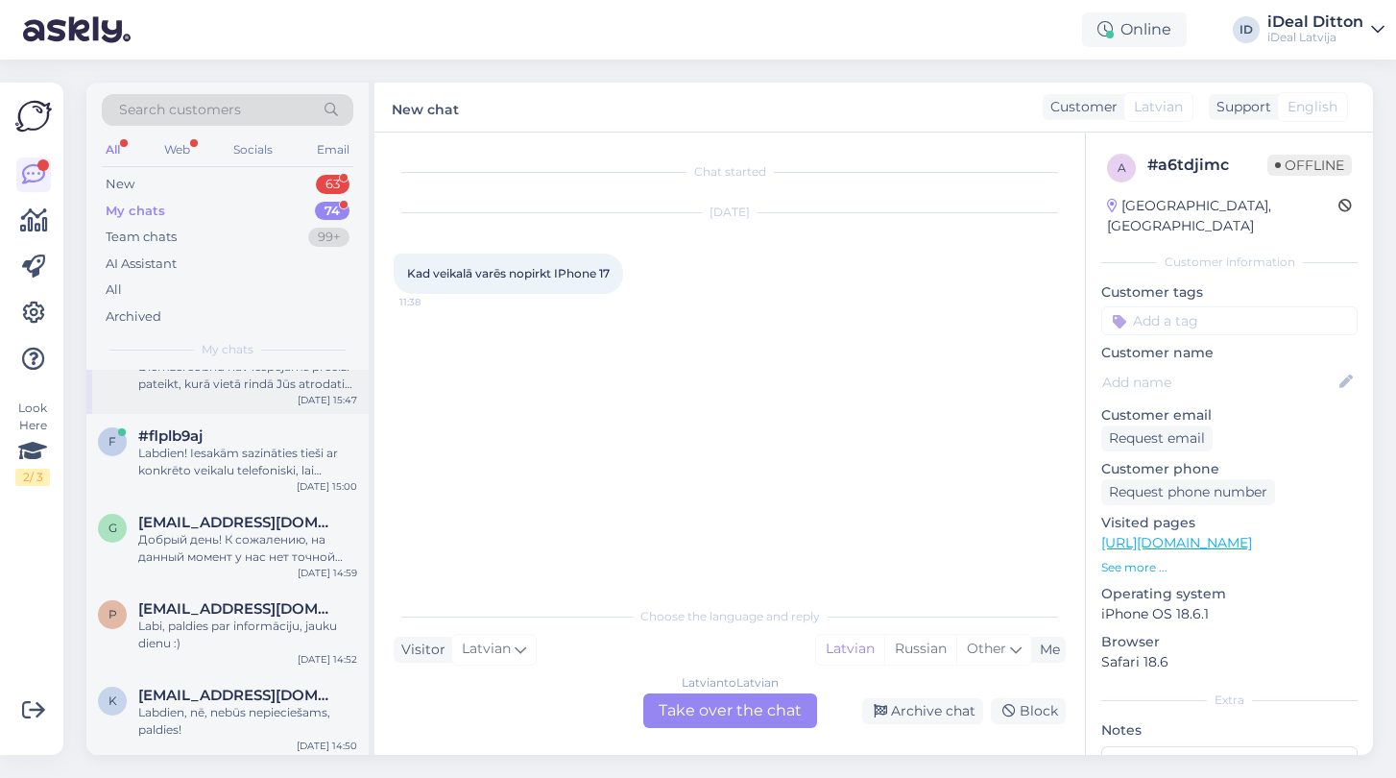
scroll to position [207, 0]
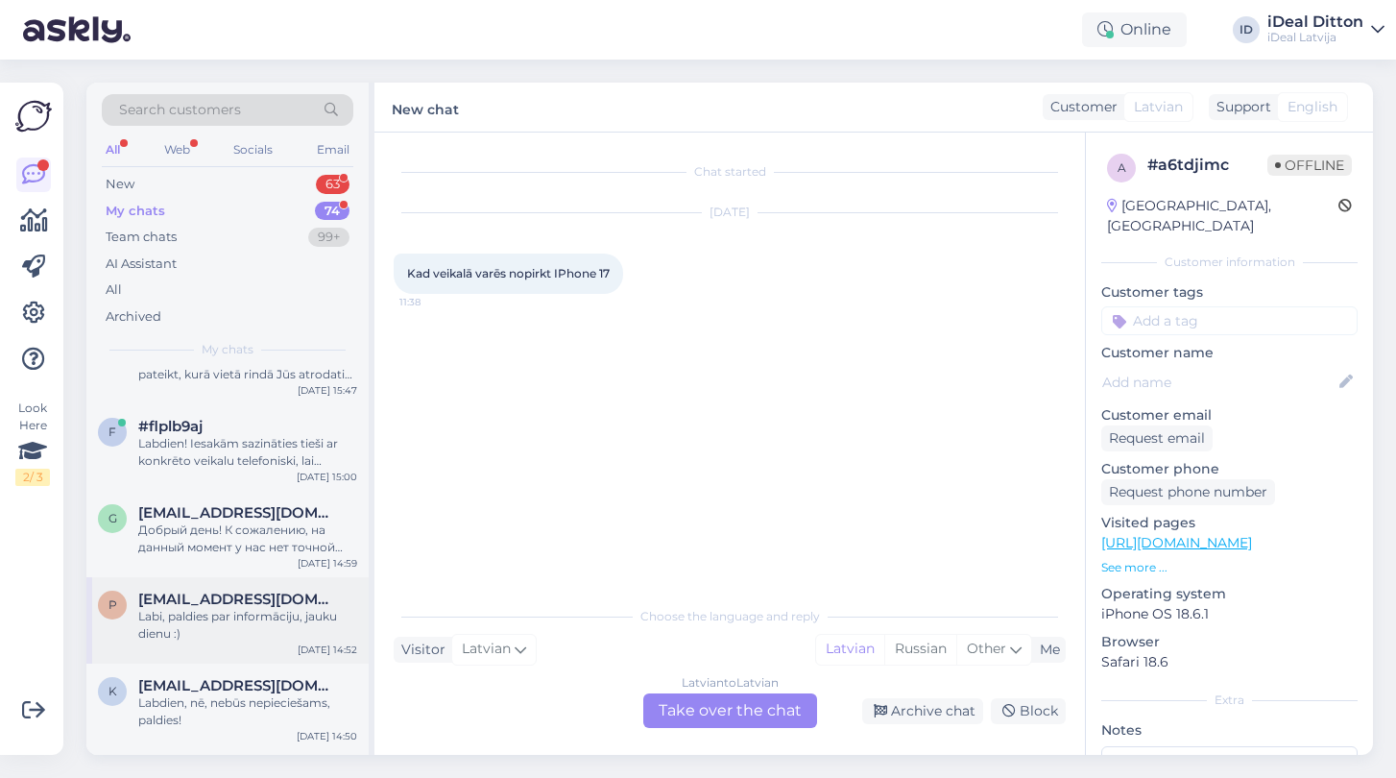
click at [278, 623] on div "Labi, paldies par informāciju, jauku dienu :)" at bounding box center [247, 625] width 219 height 35
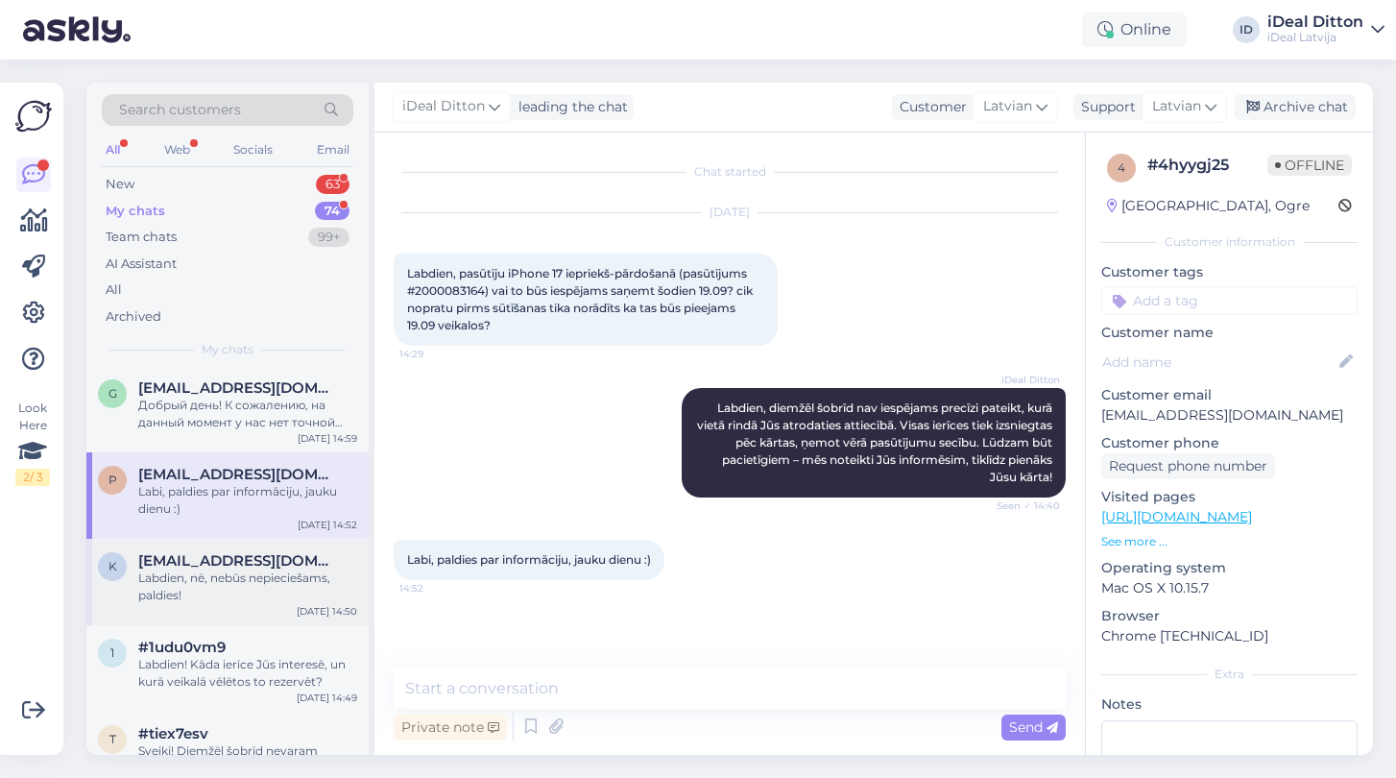
scroll to position [338, 0]
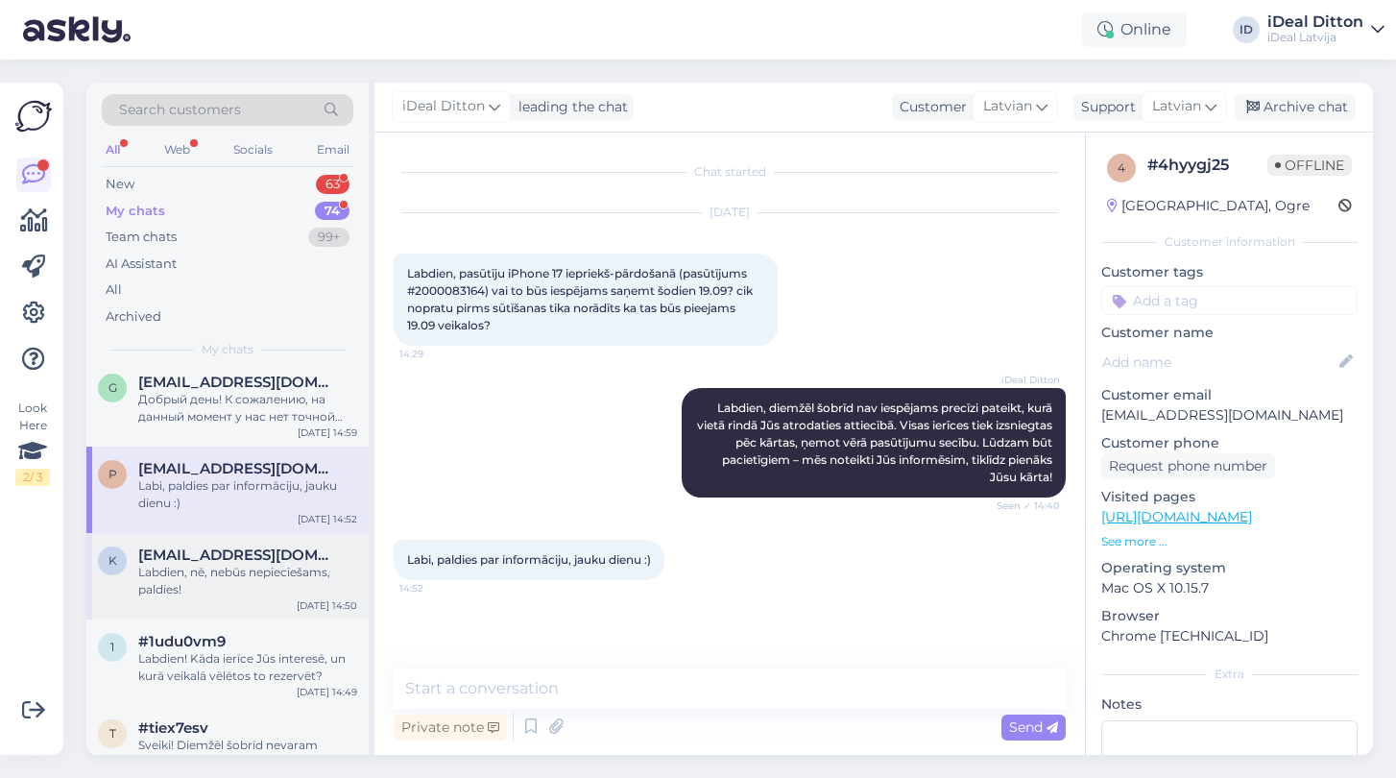
click at [268, 592] on div "Labdien, nē, nebūs nepieciešams, paldies!" at bounding box center [247, 581] width 219 height 35
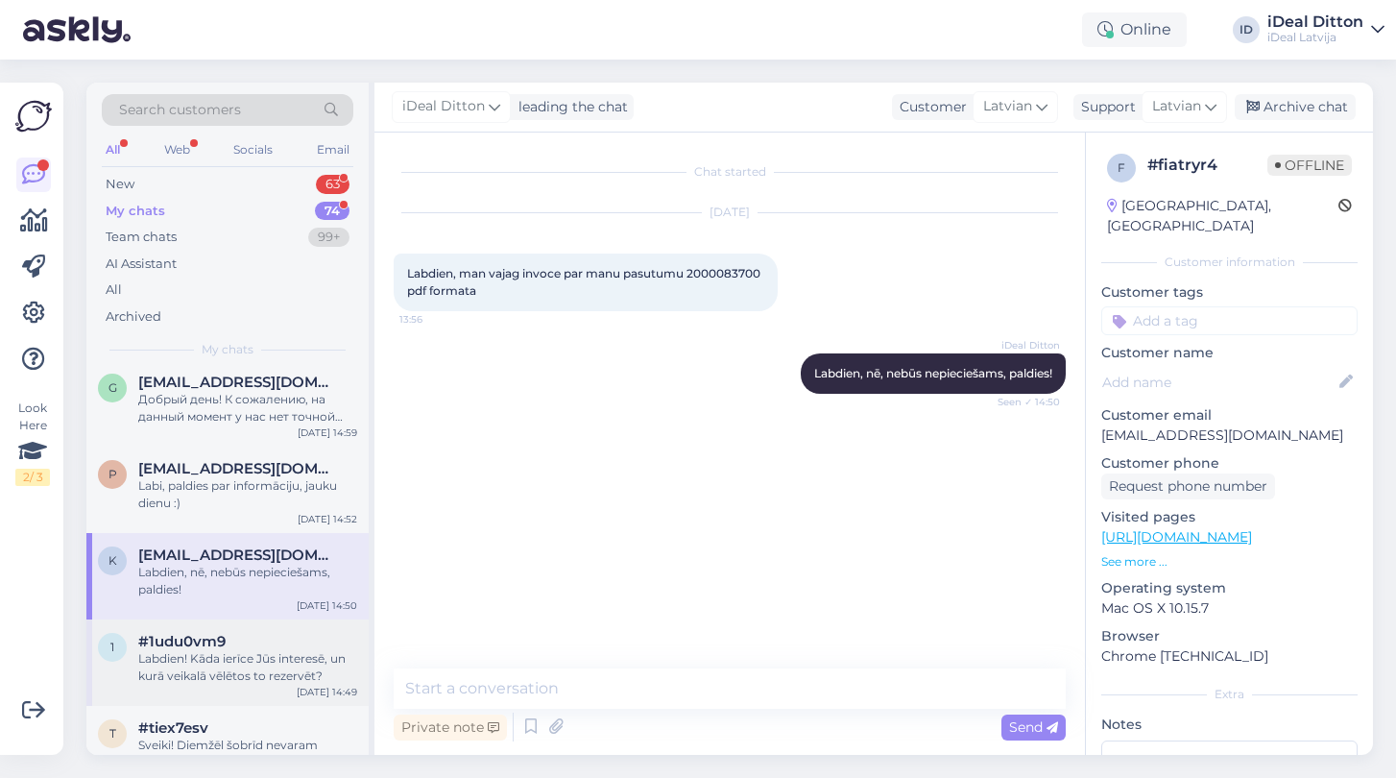
click at [251, 650] on div "Labdien! Kāda ierīce Jūs interesē, un kurā veikalā vēlētos to rezervēt?" at bounding box center [247, 667] width 219 height 35
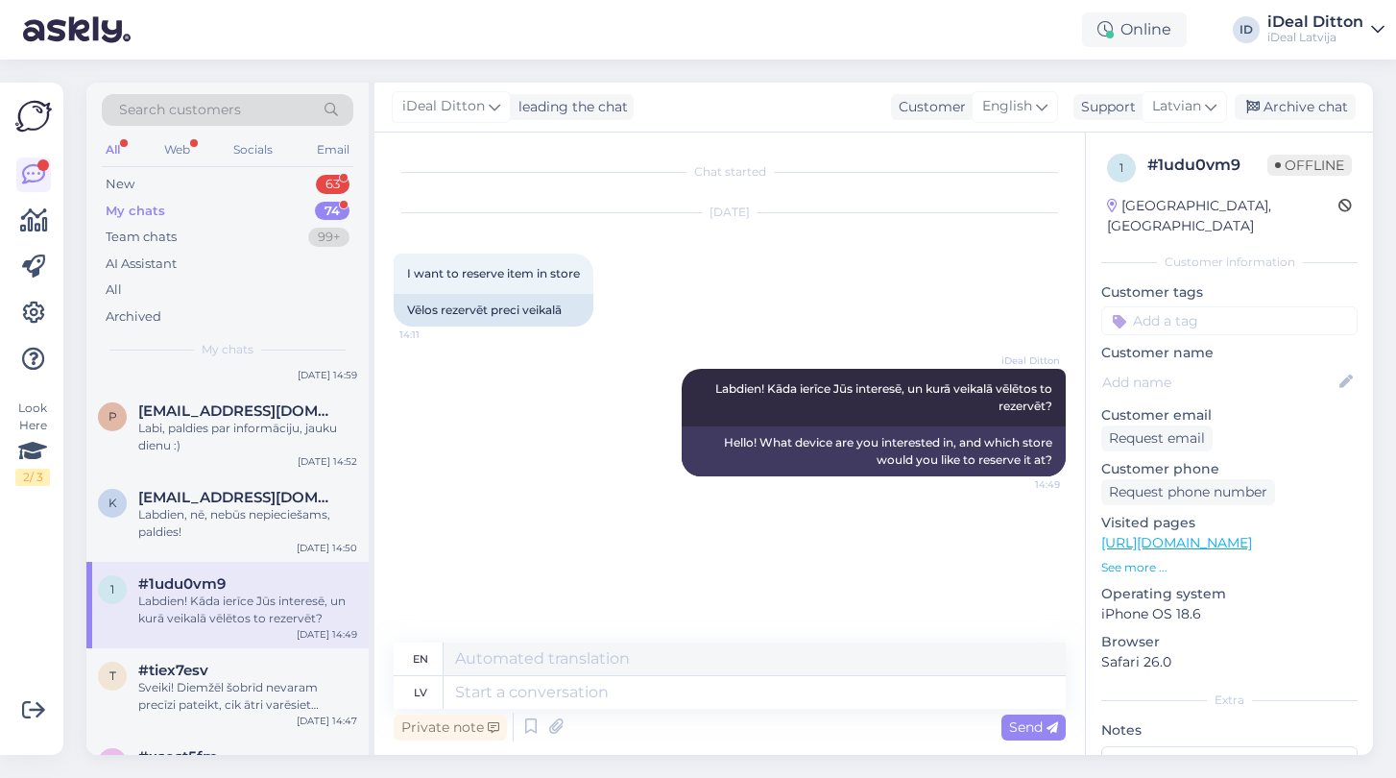
scroll to position [409, 0]
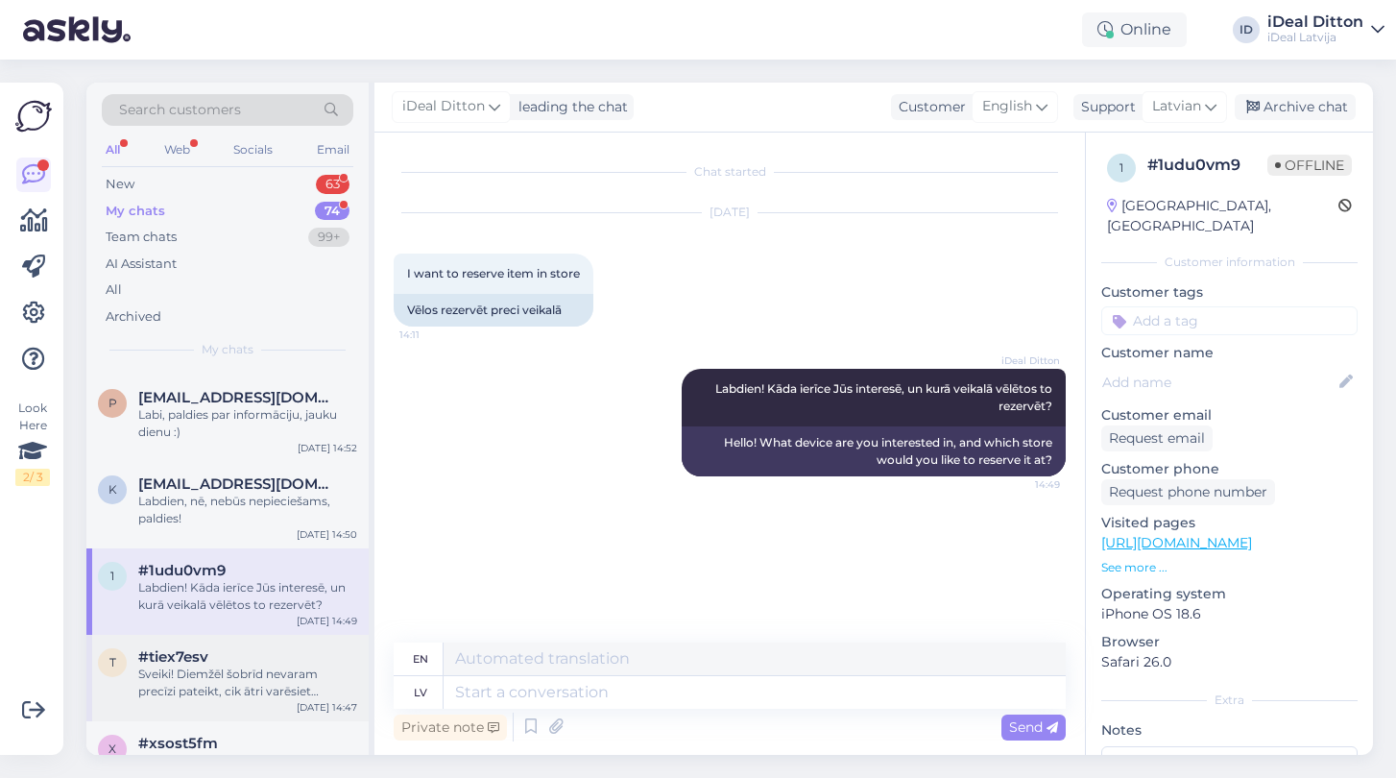
click at [251, 649] on div "#tiex7esv" at bounding box center [247, 656] width 219 height 17
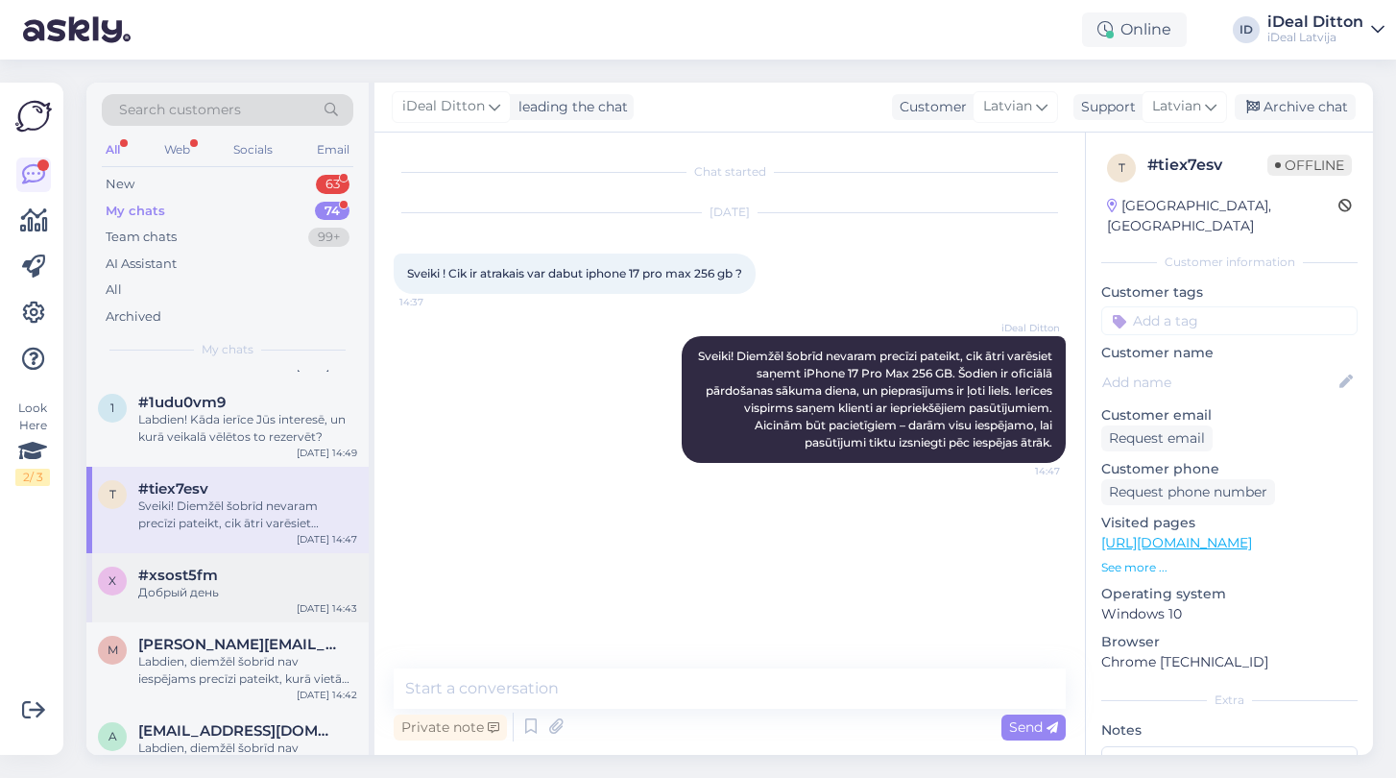
scroll to position [578, 0]
click at [230, 639] on span "[PERSON_NAME][EMAIL_ADDRESS][DOMAIN_NAME]" at bounding box center [238, 643] width 200 height 17
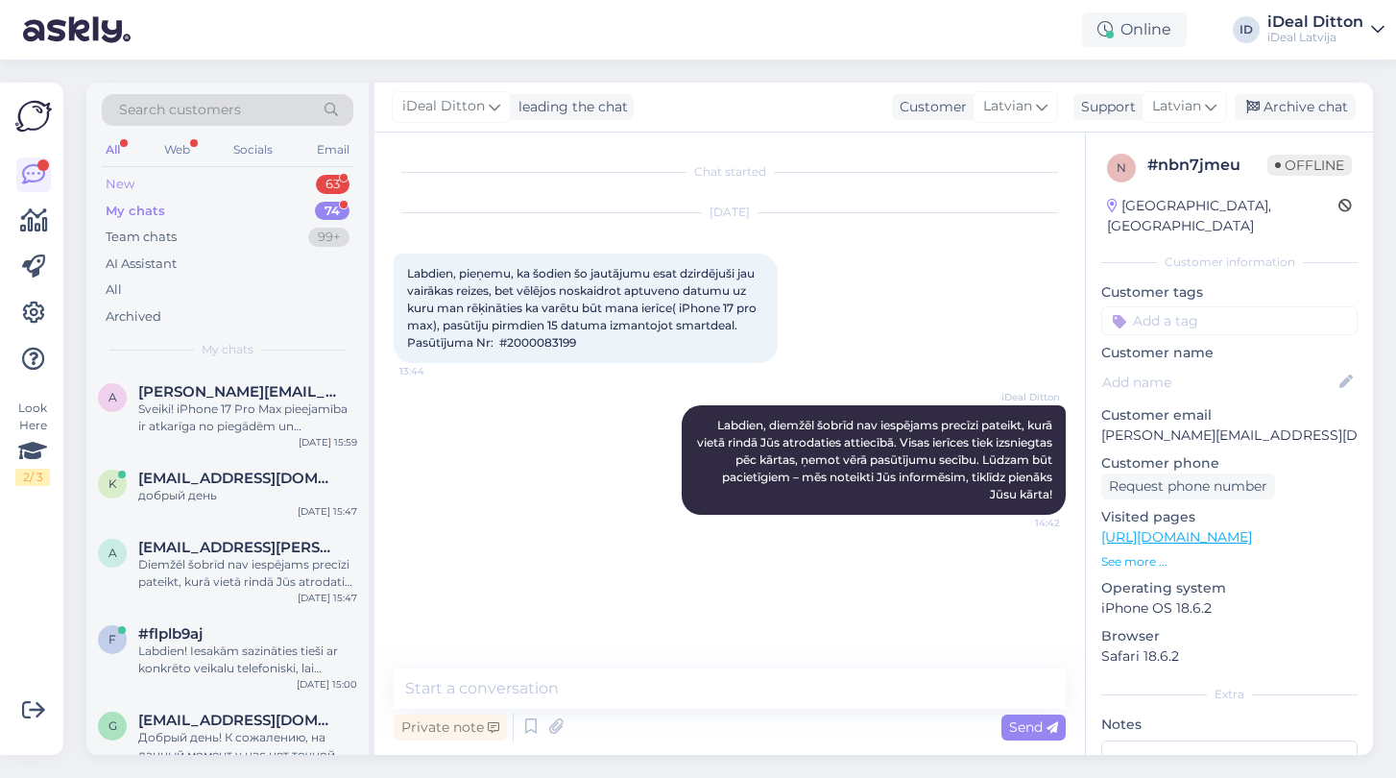
scroll to position [0, 0]
click at [129, 189] on div "New" at bounding box center [120, 184] width 29 height 19
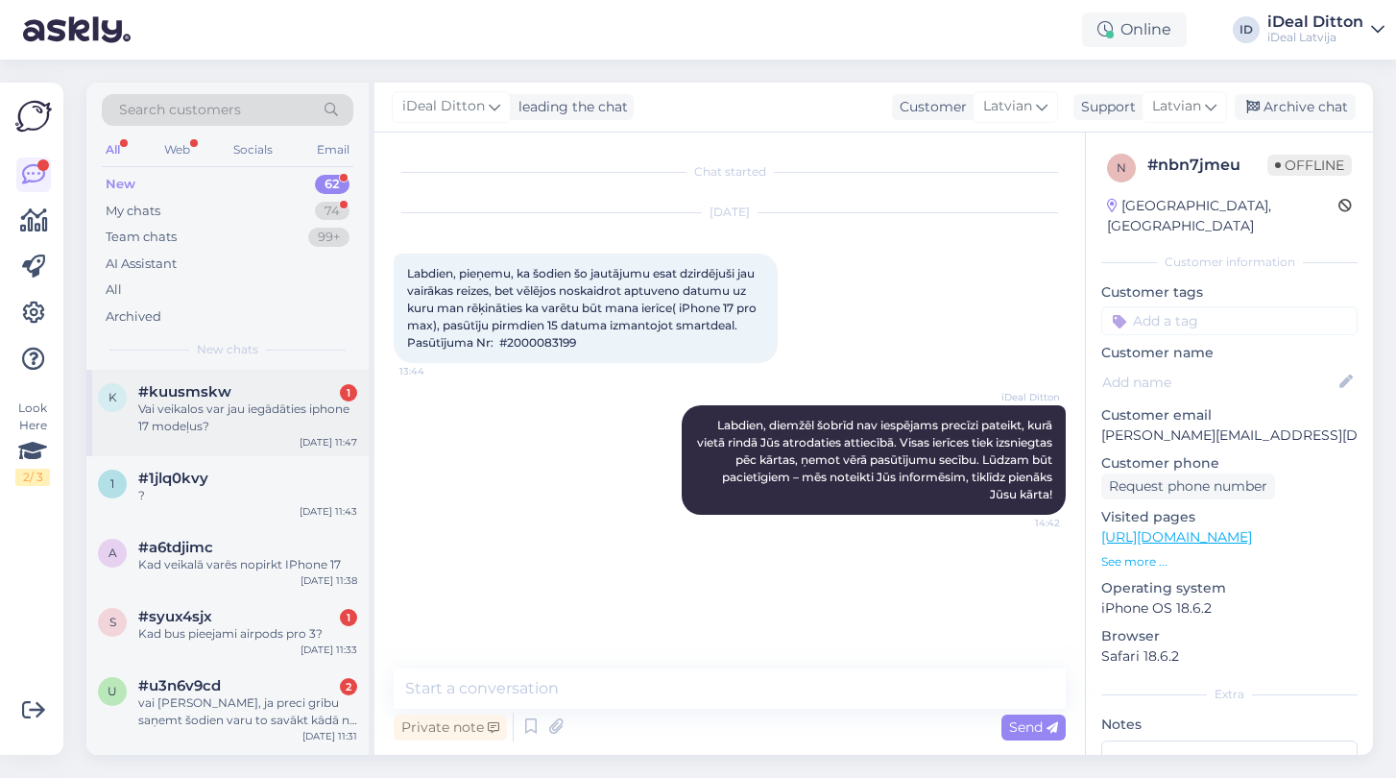
click at [258, 393] on div "#kuusmskw 1" at bounding box center [247, 391] width 219 height 17
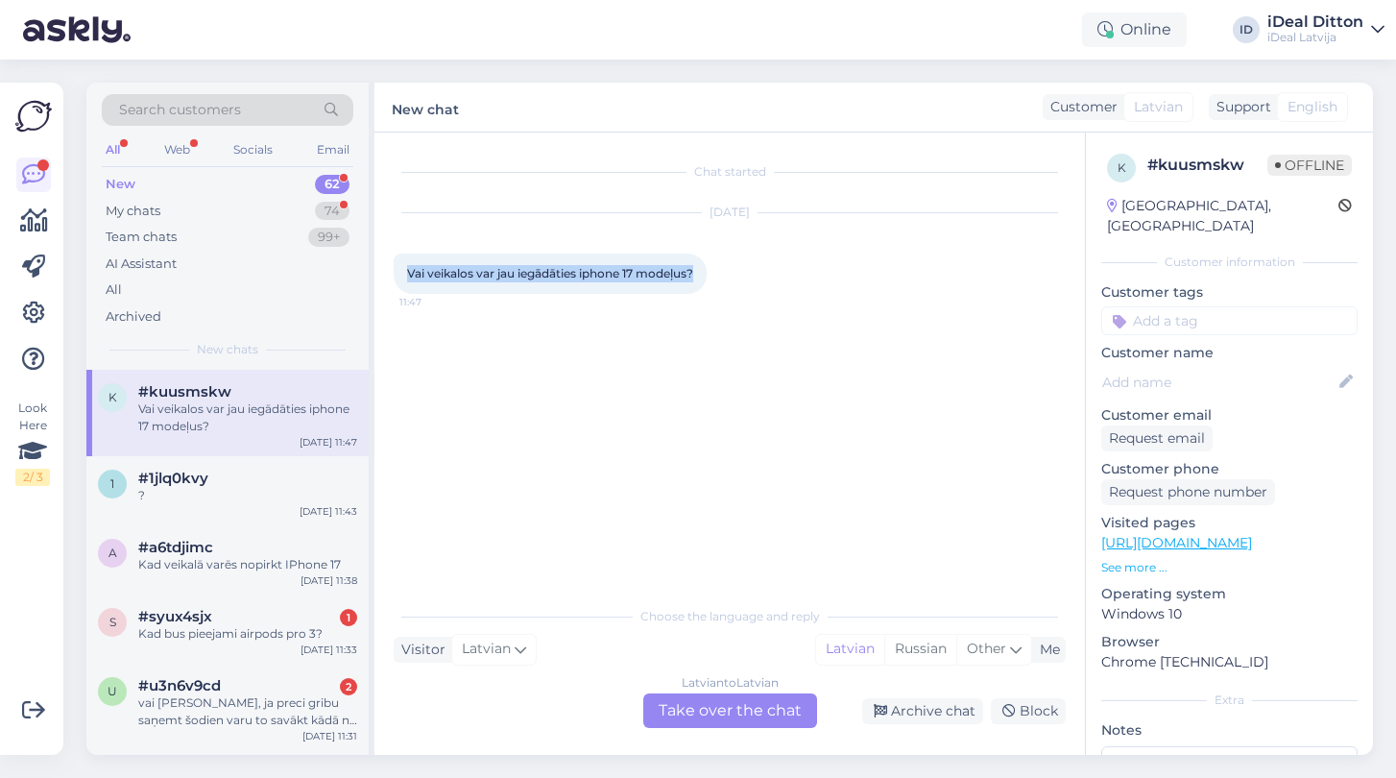
drag, startPoint x: 406, startPoint y: 277, endPoint x: 706, endPoint y: 277, distance: 299.6
click at [706, 277] on div "Vai veikalos var jau iegādāties iphone 17 modeļus? 11:47" at bounding box center [550, 273] width 313 height 40
copy span "Vai veikalos var jau iegādāties iphone 17 modeļus?"
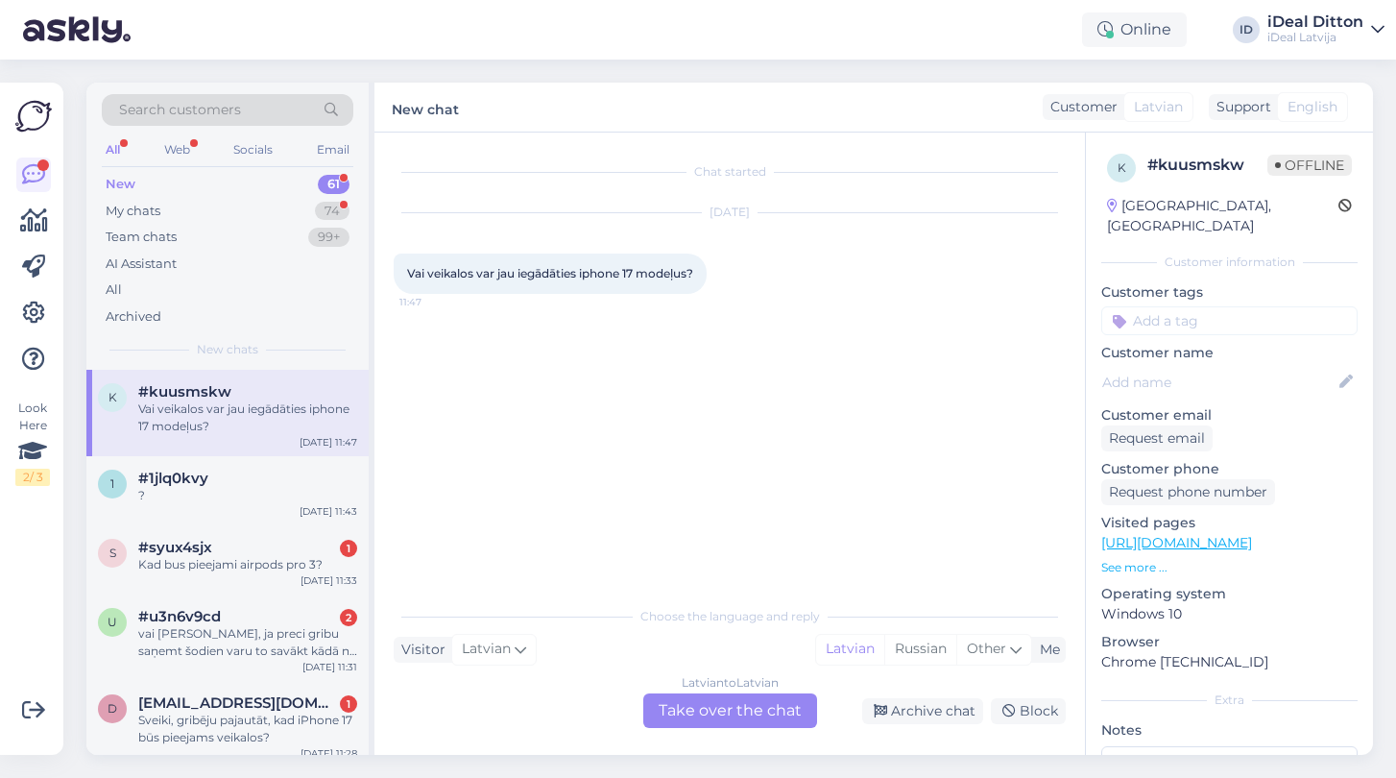
click at [740, 710] on div "Latvian to Latvian Take over the chat" at bounding box center [730, 710] width 174 height 35
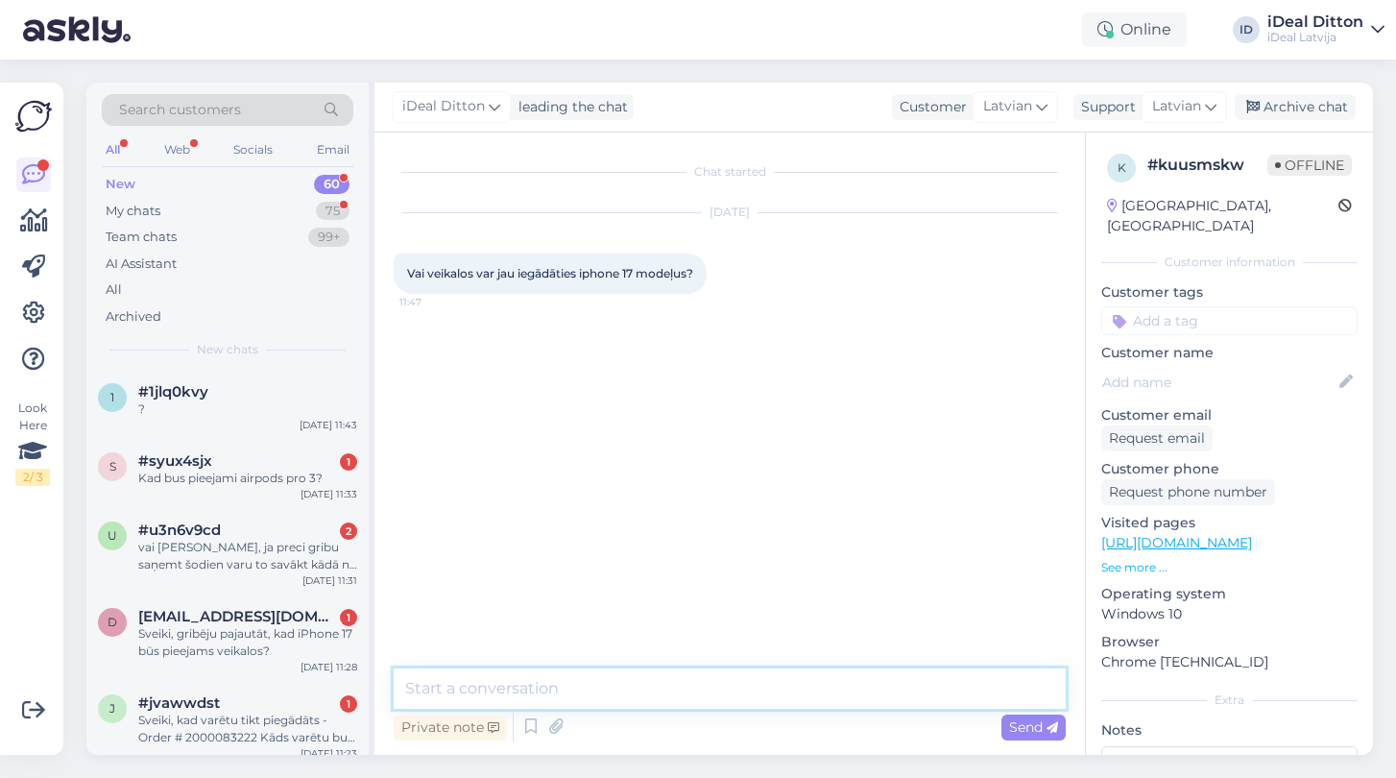
click at [537, 687] on textarea at bounding box center [730, 688] width 672 height 40
paste textarea "Sveiki! iPhone 17 modeļi šobrīd ir pieejami iegādei tikai ierobežotā daudzumā u…"
type textarea "Sveiki! iPhone 17 modeļi šobrīd ir pieejami iegādei tikai ierobežotā daudzumā u…"
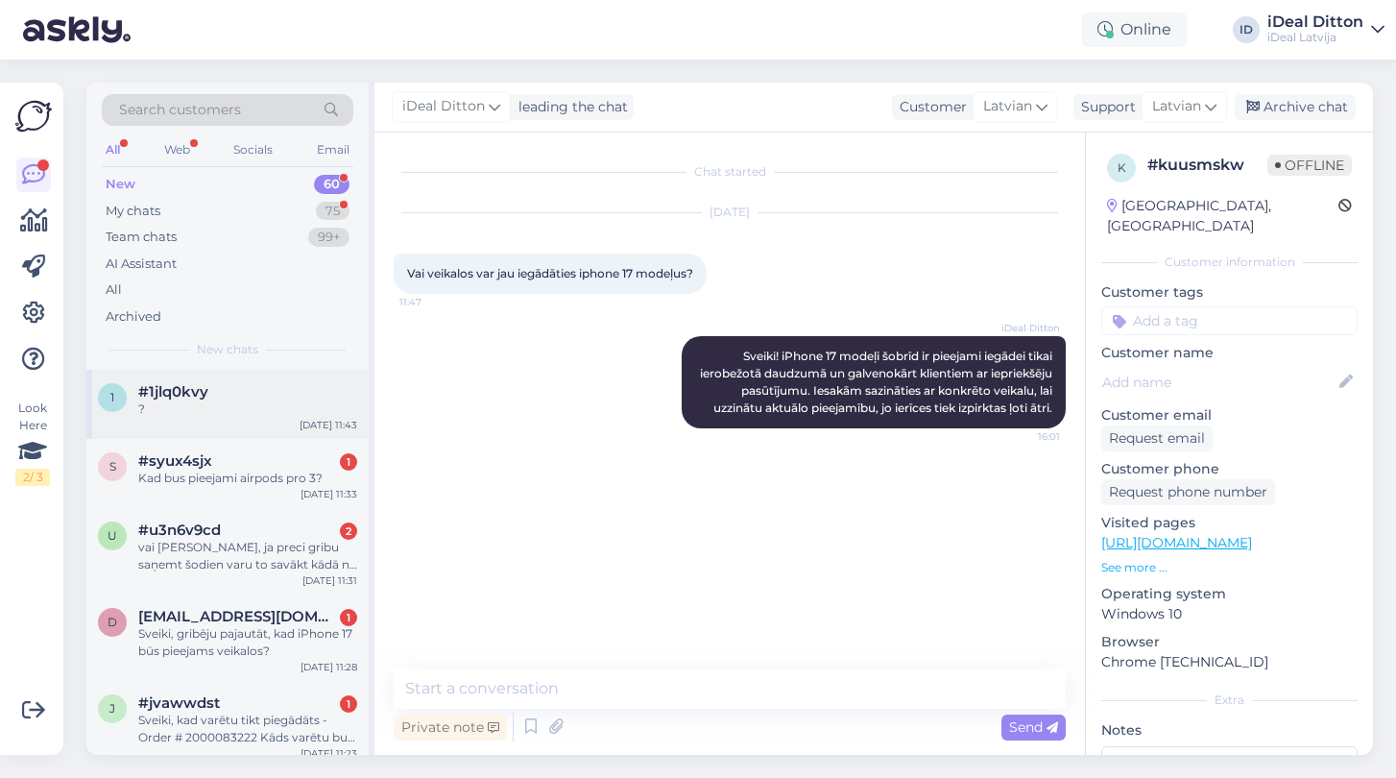
click at [269, 400] on div "?" at bounding box center [247, 408] width 219 height 17
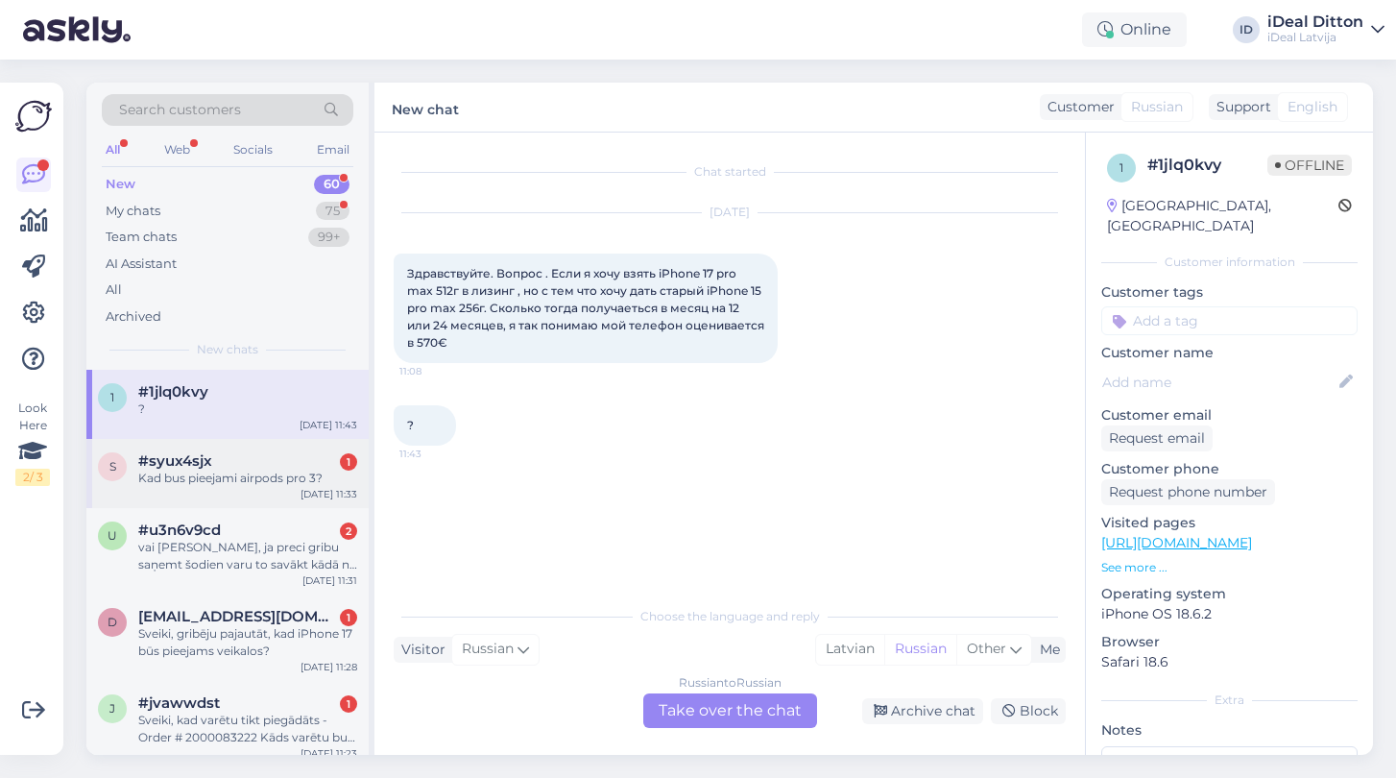
click at [252, 447] on div "s #syux4sjx 1 Kad bus pieejami airpods pro 3? [DATE] 11:33" at bounding box center [227, 473] width 282 height 69
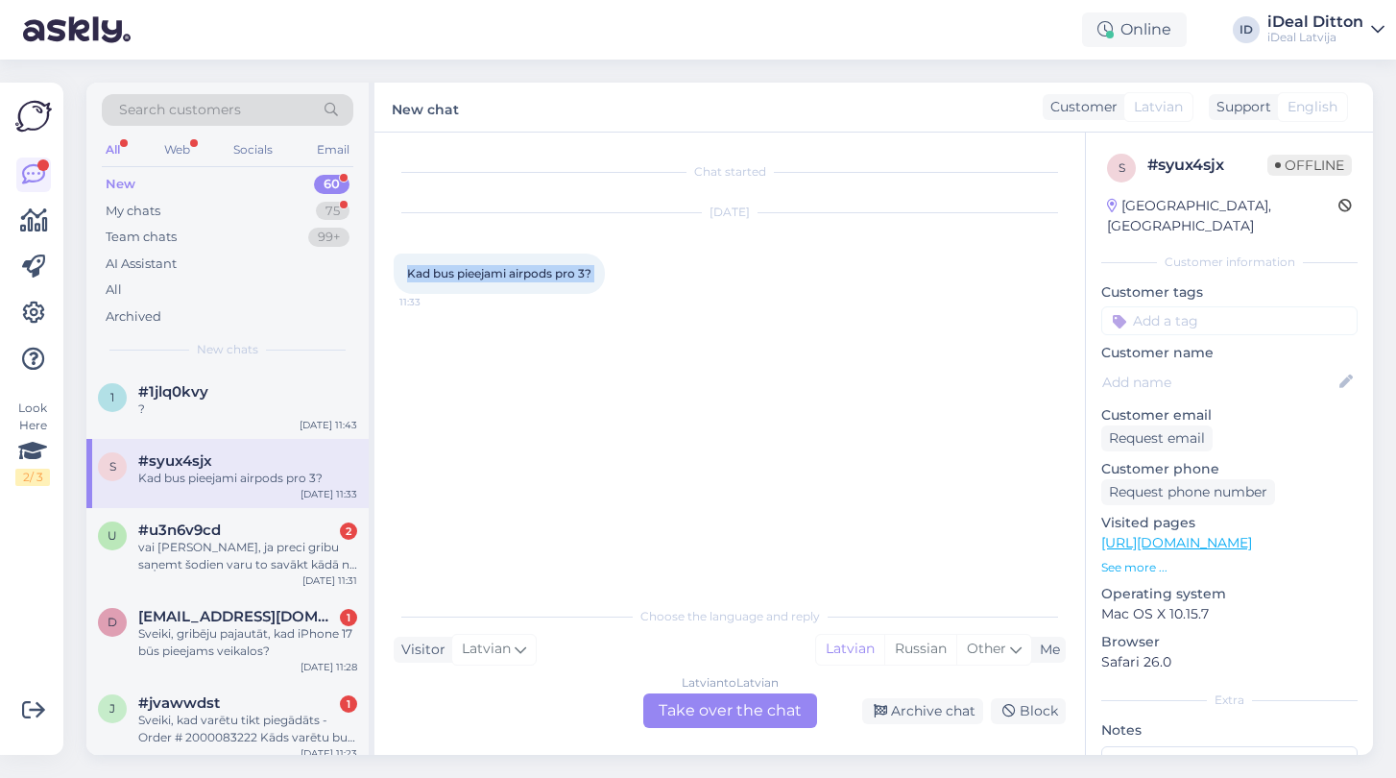
drag, startPoint x: 404, startPoint y: 269, endPoint x: 609, endPoint y: 278, distance: 204.7
click at [605, 278] on div "Kad bus pieejami airpods pro 3? 11:33" at bounding box center [499, 273] width 211 height 40
copy div "Kad bus pieejami airpods pro 3? 11:33"
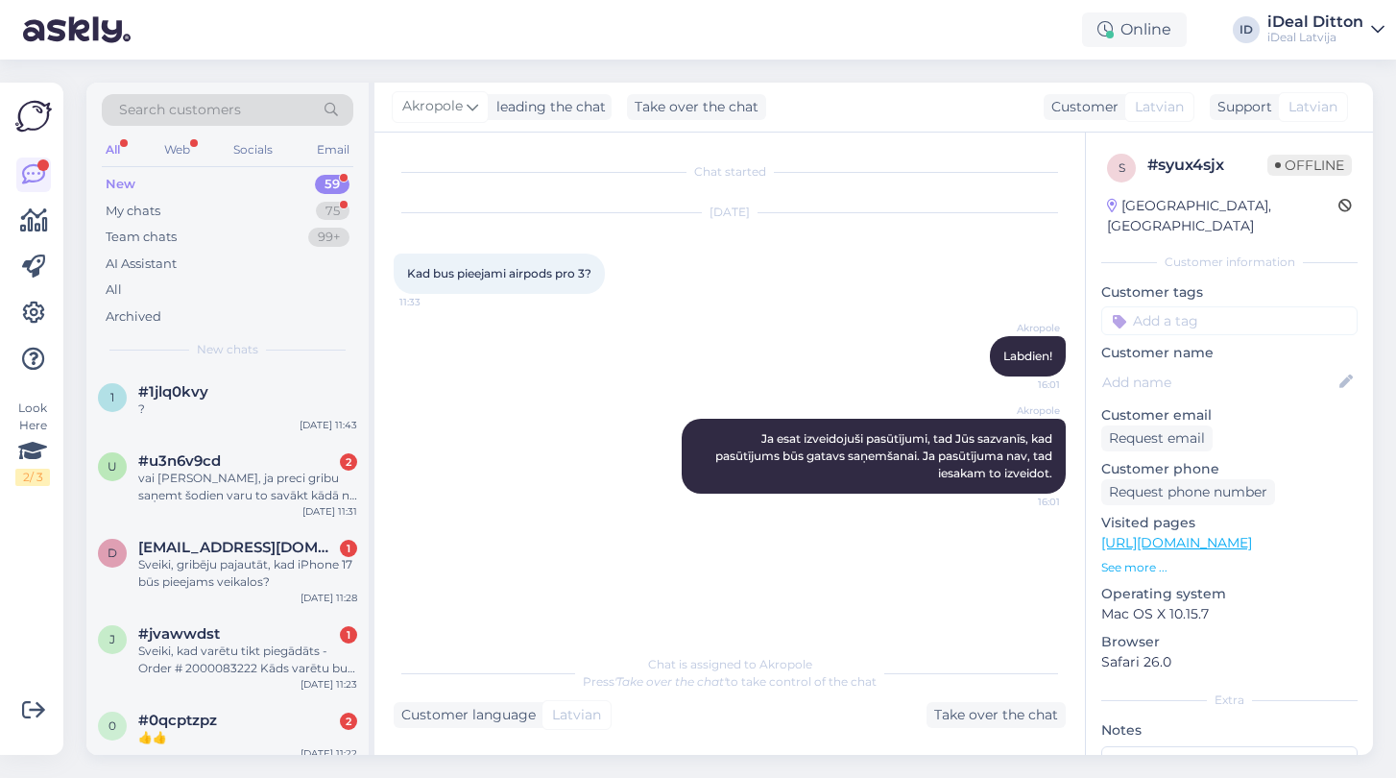
click at [125, 173] on div "New 59" at bounding box center [228, 184] width 252 height 27
click at [243, 477] on div "vai [PERSON_NAME], ja preci gribu saņemt šodien varu to savākt kādā no veikaliem" at bounding box center [247, 487] width 219 height 35
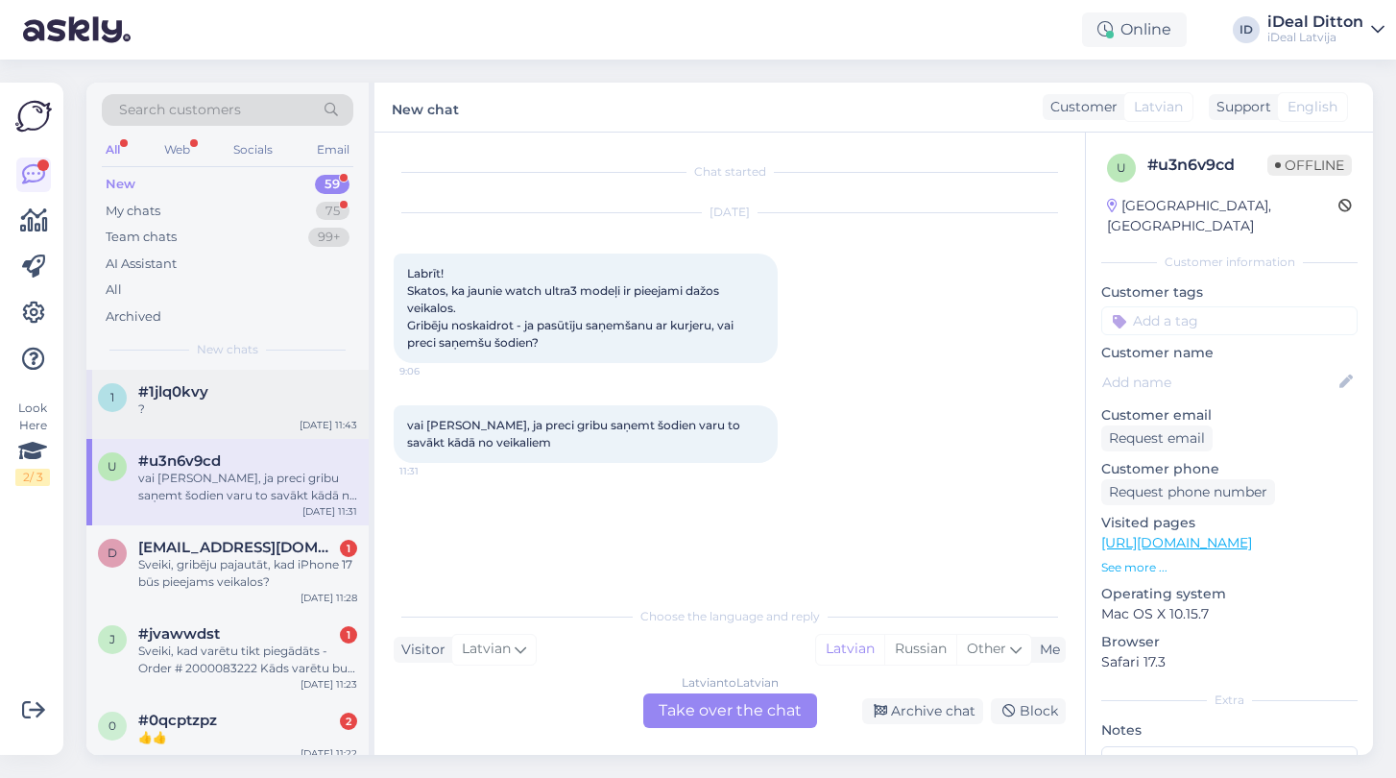
click at [172, 407] on div "?" at bounding box center [247, 408] width 219 height 17
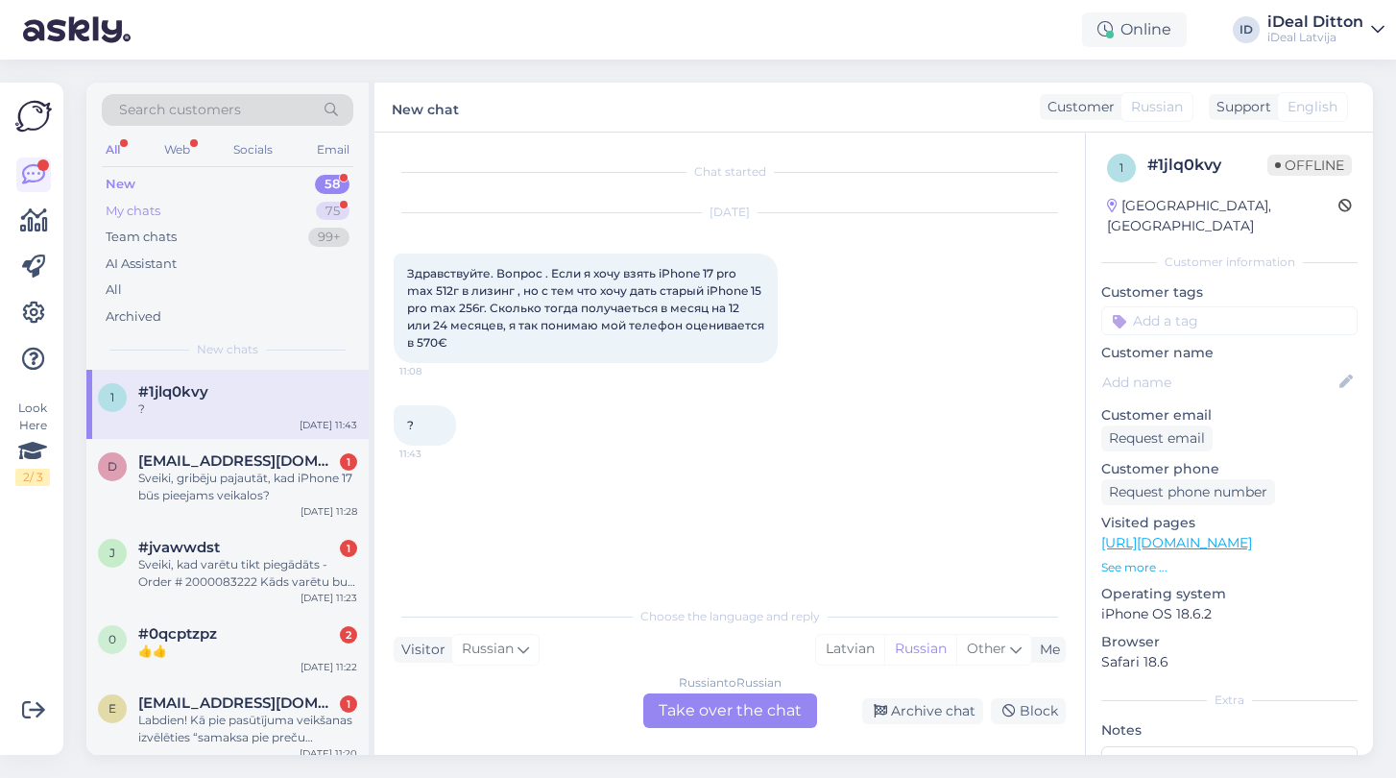
click at [148, 205] on div "My chats" at bounding box center [133, 211] width 55 height 19
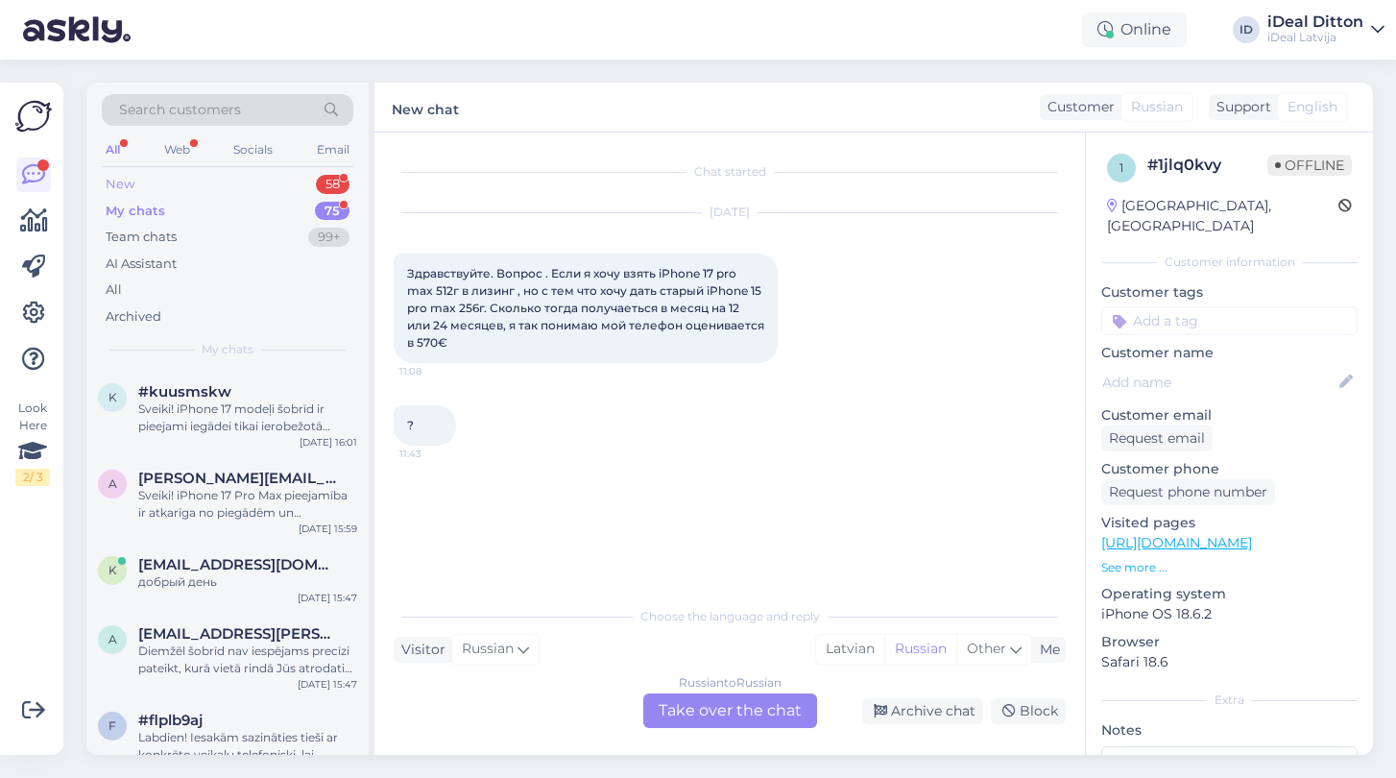
click at [137, 175] on div "New 58" at bounding box center [228, 184] width 252 height 27
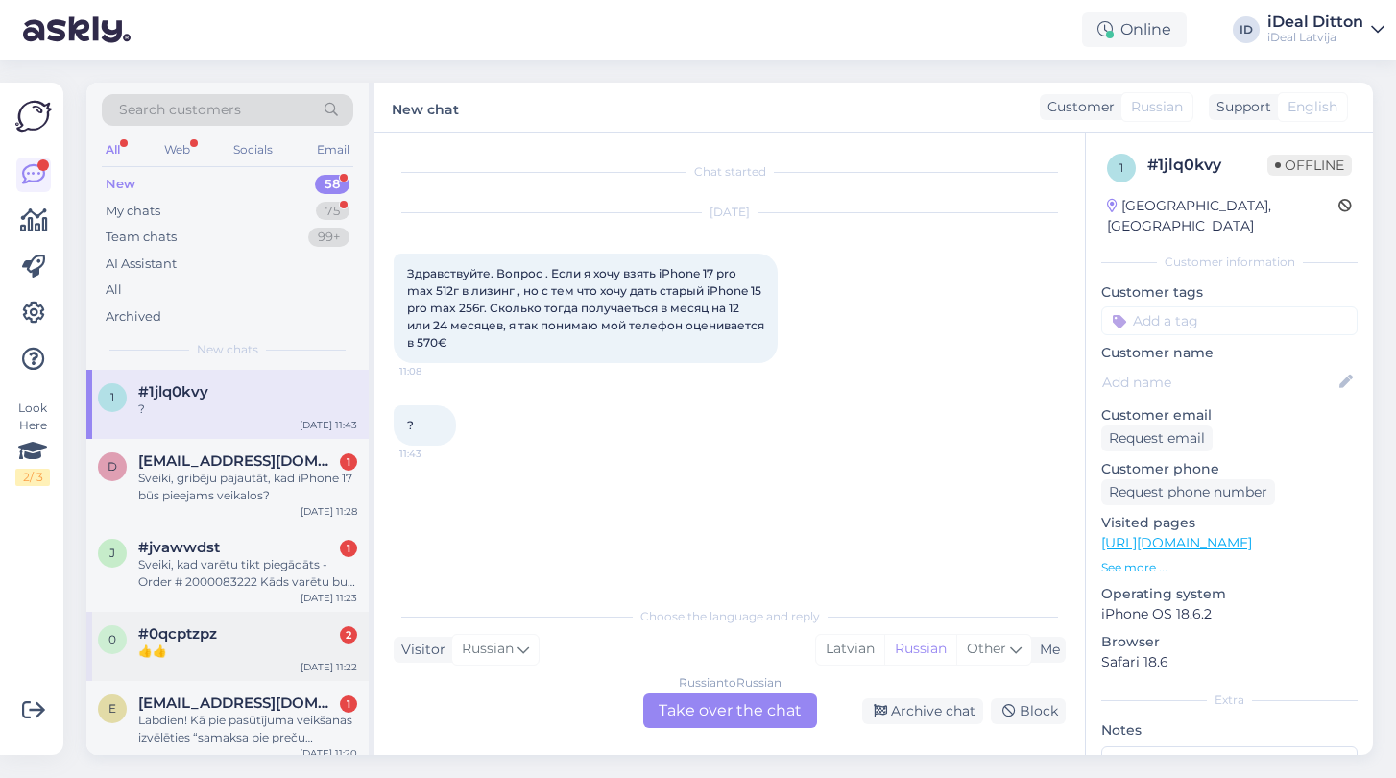
click at [222, 653] on div "👍👍" at bounding box center [247, 650] width 219 height 17
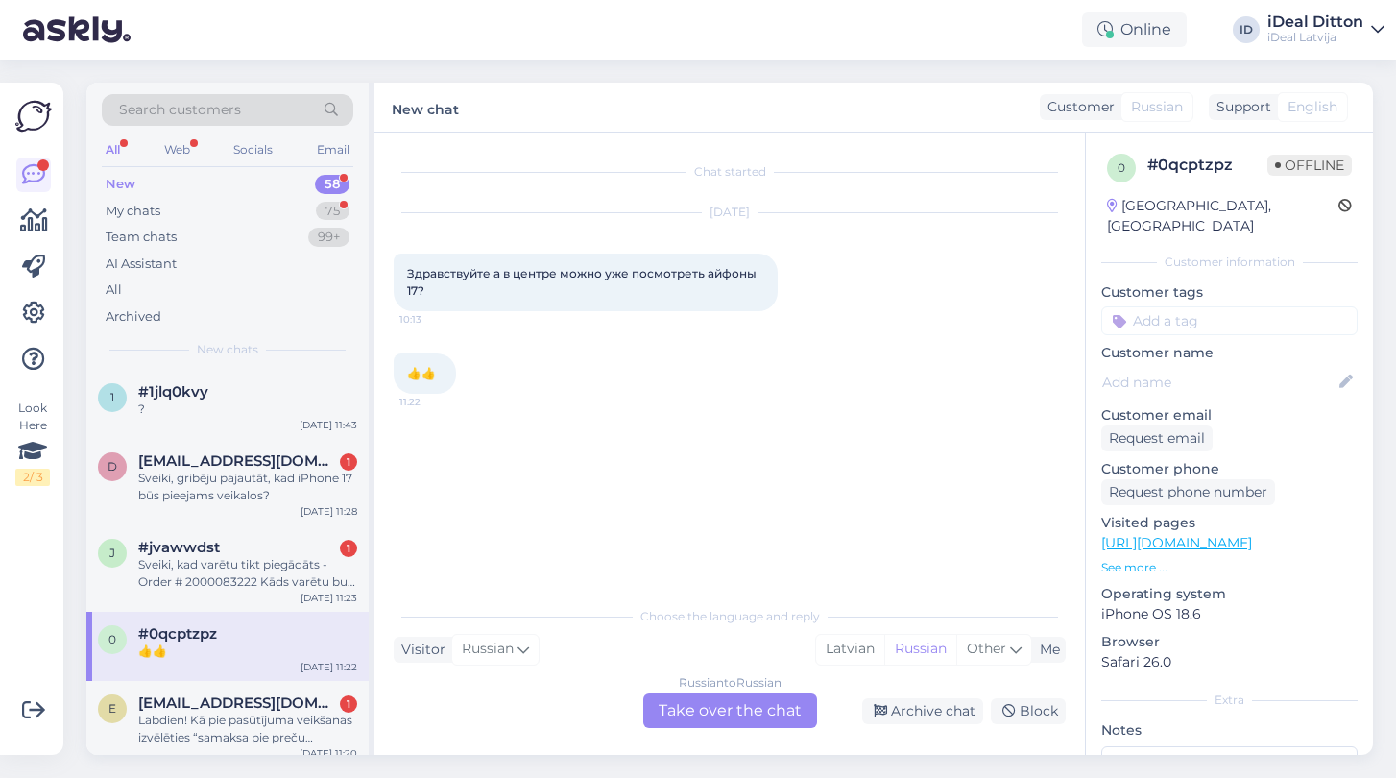
click at [704, 709] on div "Russian to Russian Take over the chat" at bounding box center [730, 710] width 174 height 35
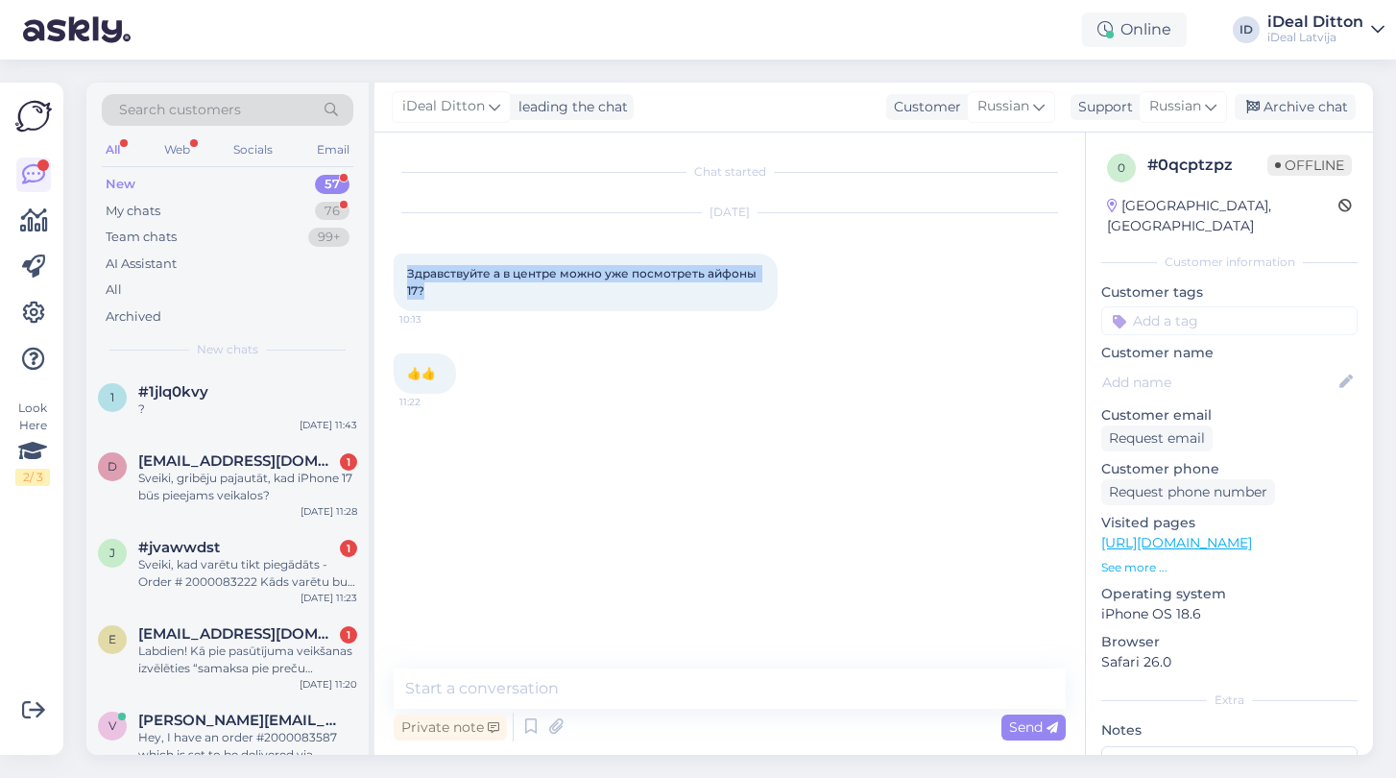
drag, startPoint x: 431, startPoint y: 292, endPoint x: 391, endPoint y: 266, distance: 47.9
click at [391, 266] on div "Chat started [DATE] Здравствуйте а в центре можно уже посмотреть айфоны 17? 10:…" at bounding box center [729, 444] width 711 height 622
copy span "Здравствуйте а в центре можно уже посмотреть айфоны 17?"
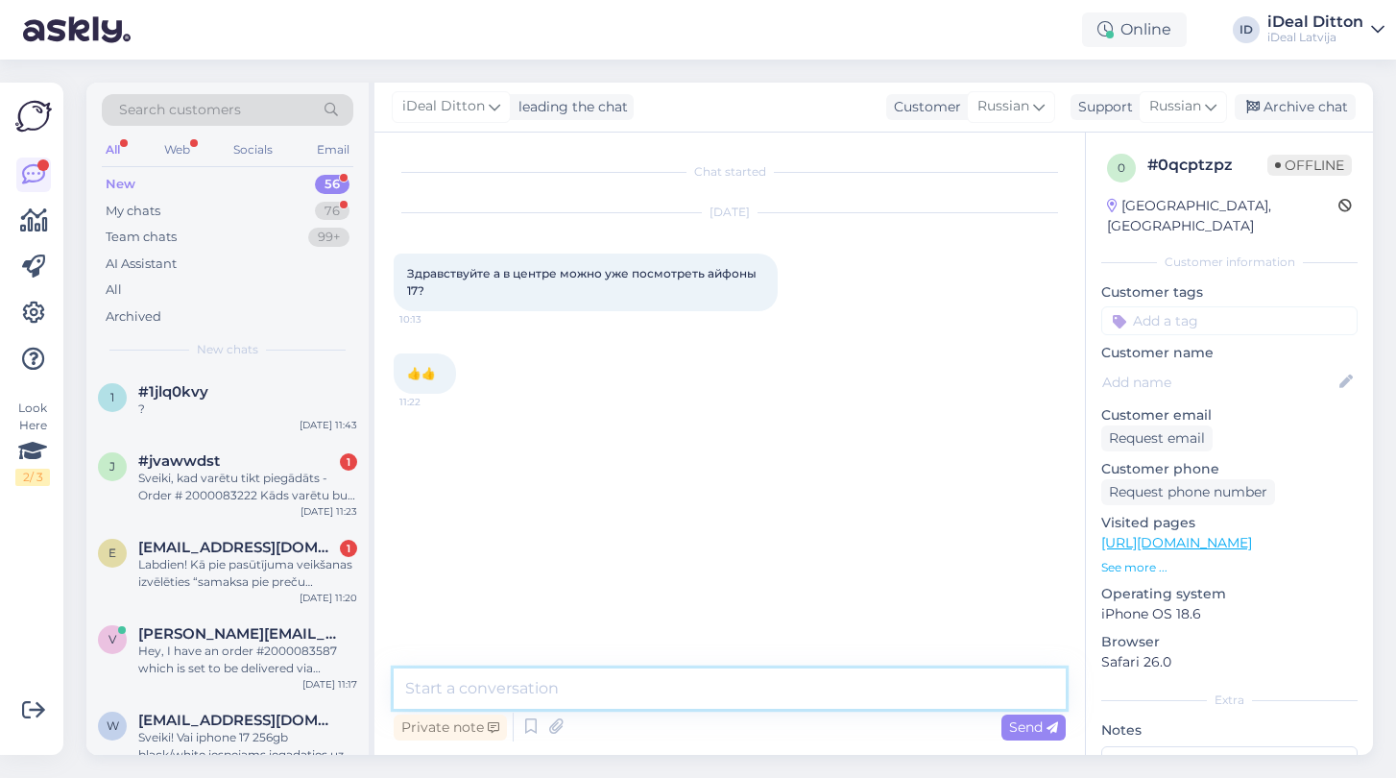
click at [514, 685] on textarea at bounding box center [730, 688] width 672 height 40
paste textarea "Здравствуйте! Да, в центре уже можно посмотреть iPhone 17. Рекомендуем уточнить…"
type textarea "Здравствуйте! Да, в центре уже можно посмотреть iPhone 17. Рекомендуем уточнить…"
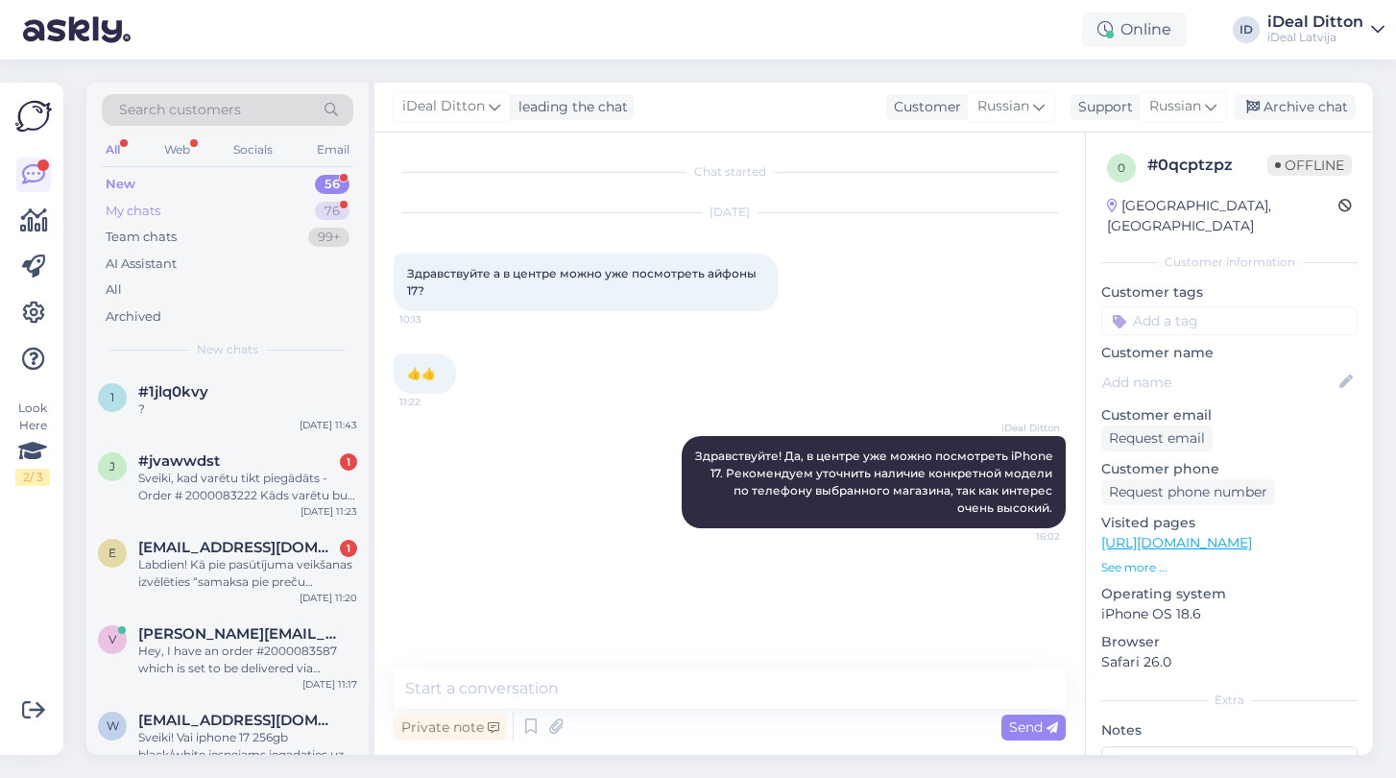
click at [139, 208] on div "My chats" at bounding box center [133, 211] width 55 height 19
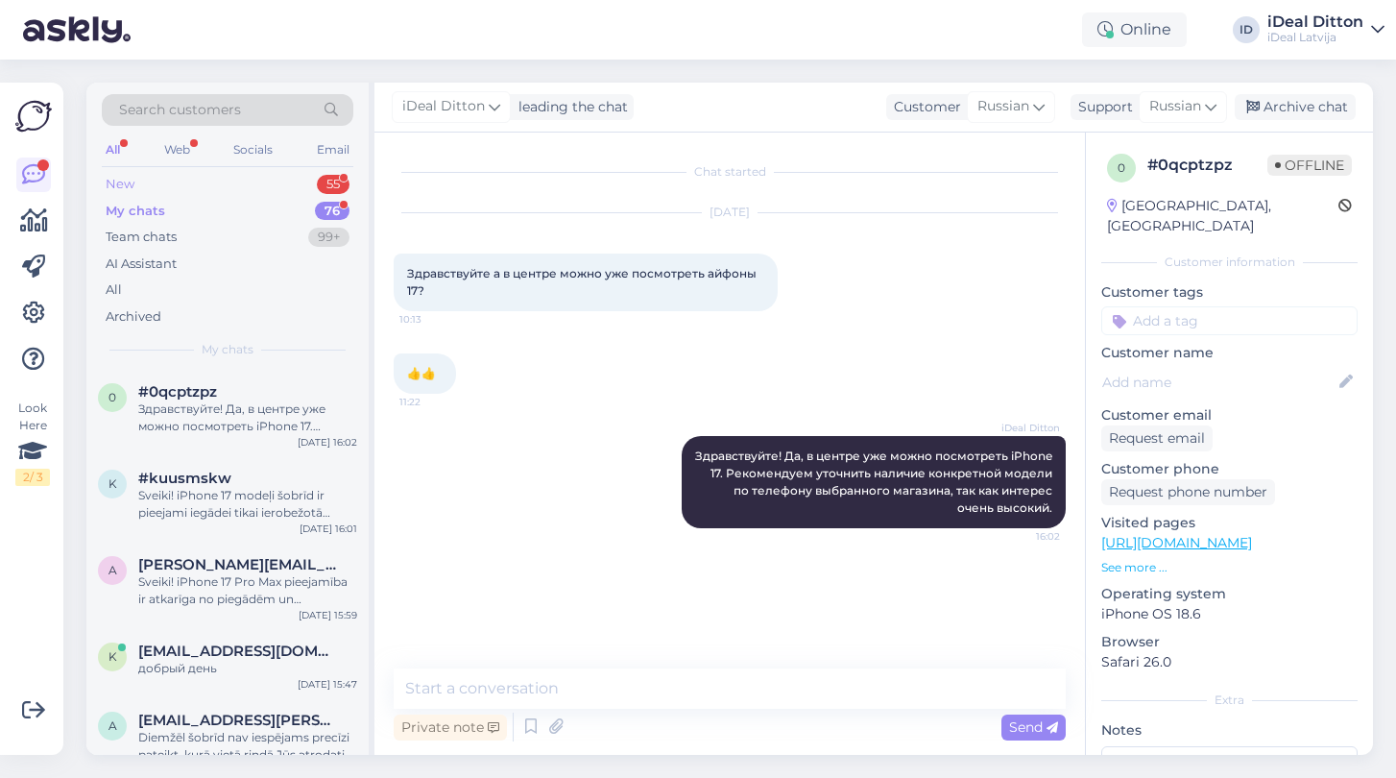
click at [130, 181] on div "New" at bounding box center [120, 184] width 29 height 19
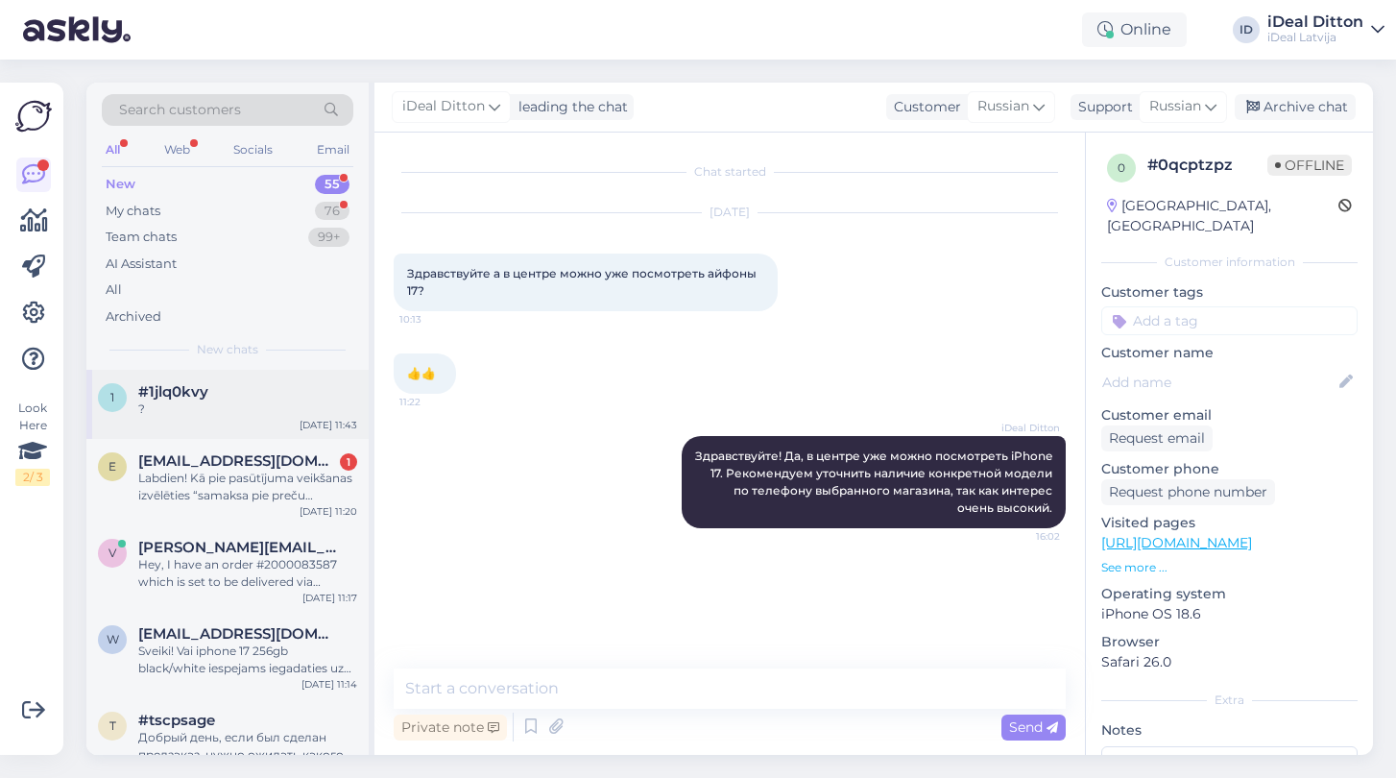
click at [200, 417] on div "1 #1jlq0kvy ? [DATE] 11:43" at bounding box center [227, 404] width 282 height 69
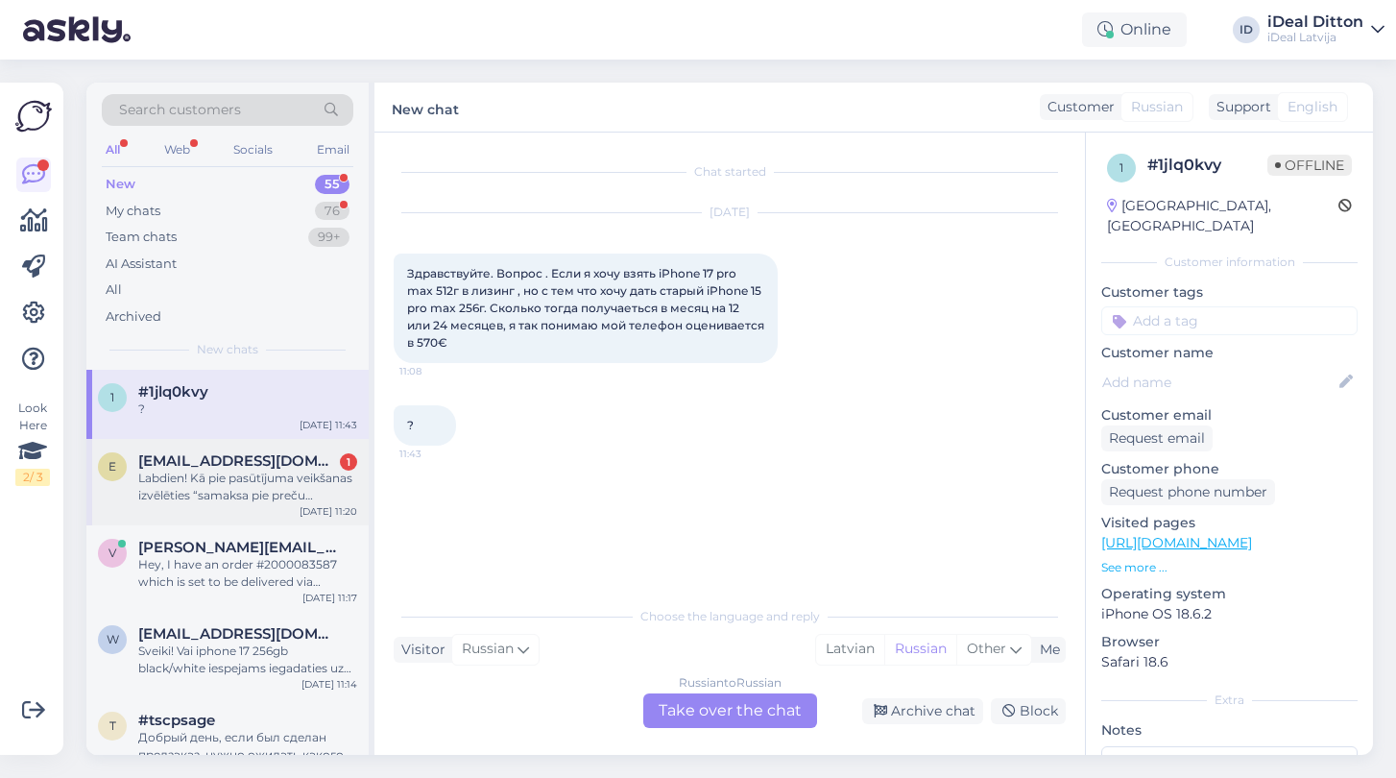
click at [179, 490] on div "Labdien! Kā pie pasūtījuma veikšanas izvēlēties “samaksa pie preču saņemšanas v…" at bounding box center [247, 487] width 219 height 35
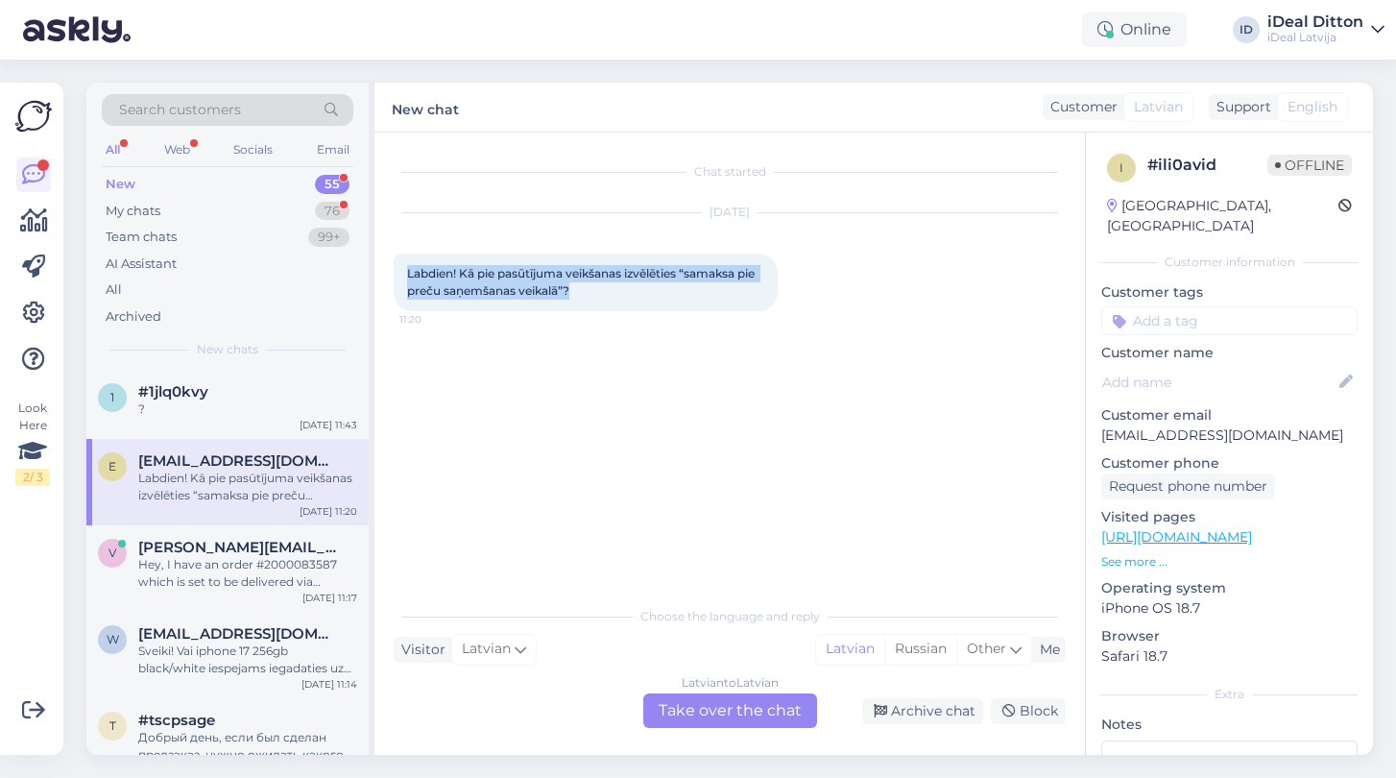
drag, startPoint x: 601, startPoint y: 292, endPoint x: 386, endPoint y: 265, distance: 216.7
click at [386, 265] on div "Chat started [DATE] Labdien! Kā pie pasūtījuma veikšanas izvēlēties “samaksa pi…" at bounding box center [729, 444] width 711 height 622
copy span "Labdien! Kā pie pasūtījuma veikšanas izvēlēties “samaksa pie preču saņemšanas v…"
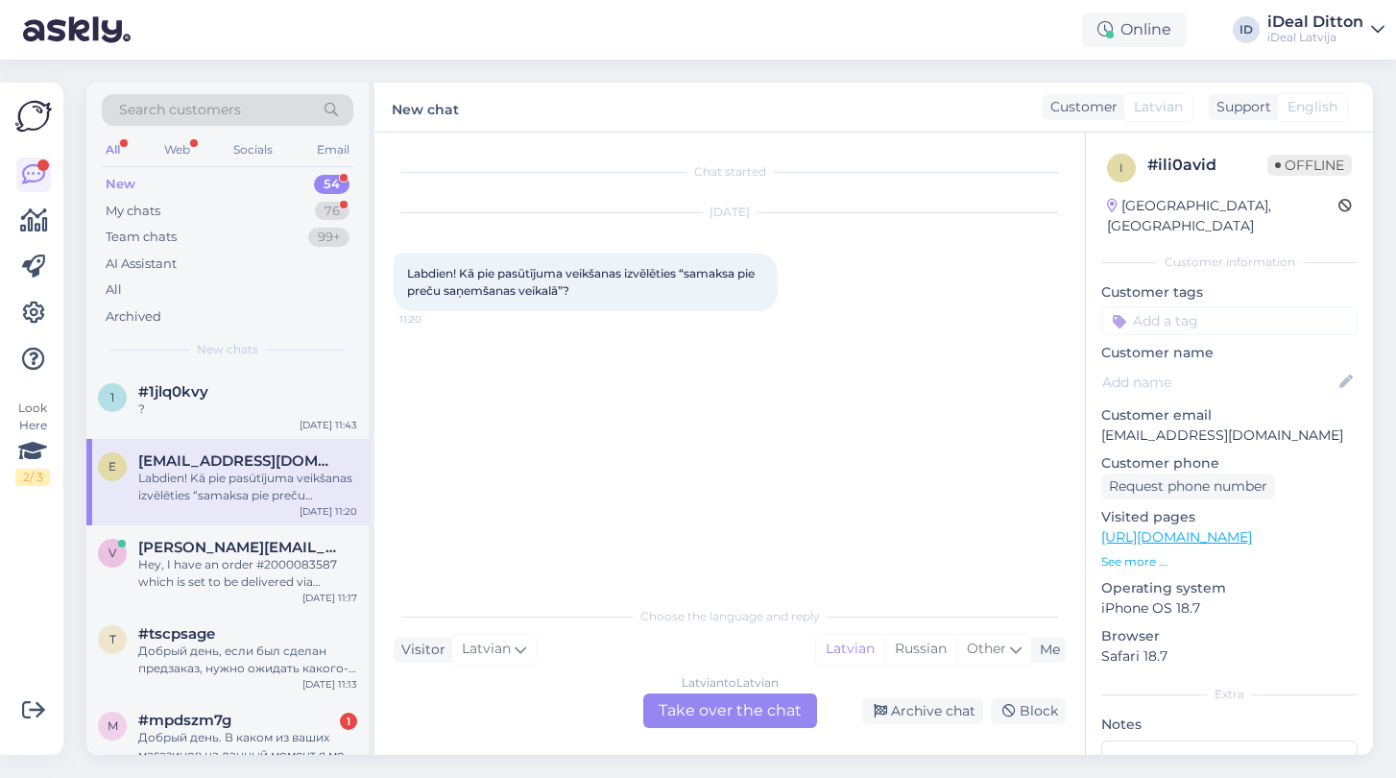
click at [729, 710] on div "Latvian to Latvian Take over the chat" at bounding box center [730, 710] width 174 height 35
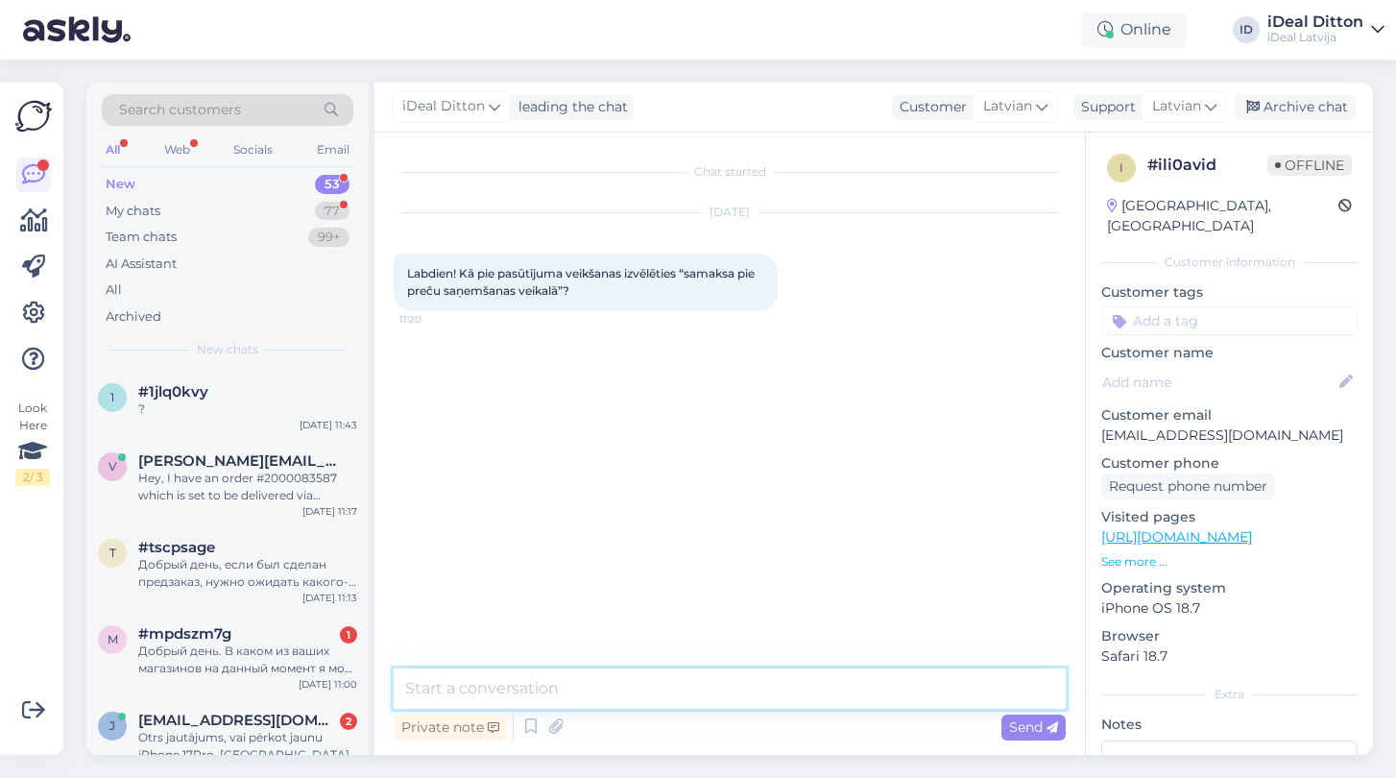
click at [569, 685] on textarea at bounding box center [730, 688] width 672 height 40
paste textarea "Labdien! Veicot pasūtījumu, maksājuma solī Jums būs iespēja izvēlēties apmaksas…"
type textarea "Labdien! Veicot pasūtījumu, maksājuma solī Jums būs iespēja izvēlēties apmaksas…"
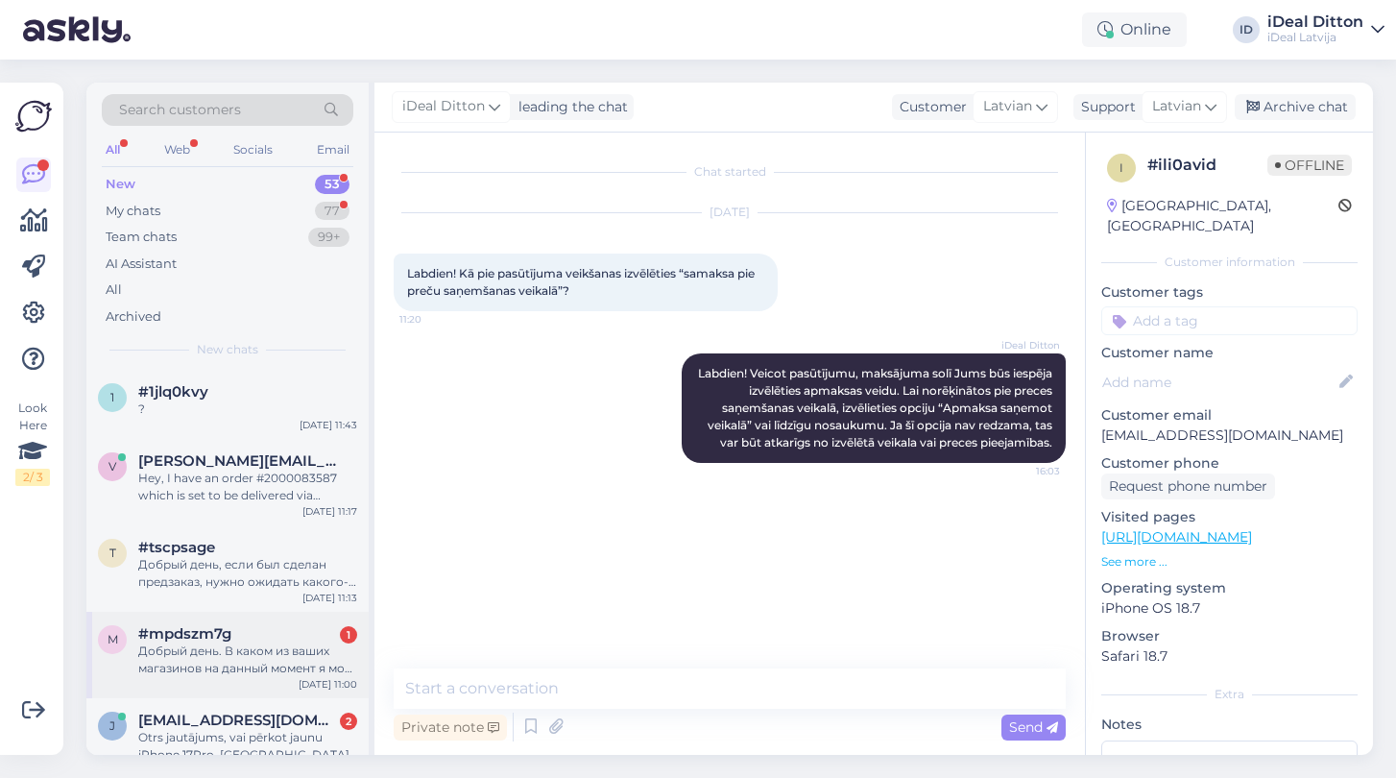
click at [230, 669] on div "Добрый день. В каком из ваших магазинов на данный момент я могу приобрести Airp…" at bounding box center [247, 659] width 219 height 35
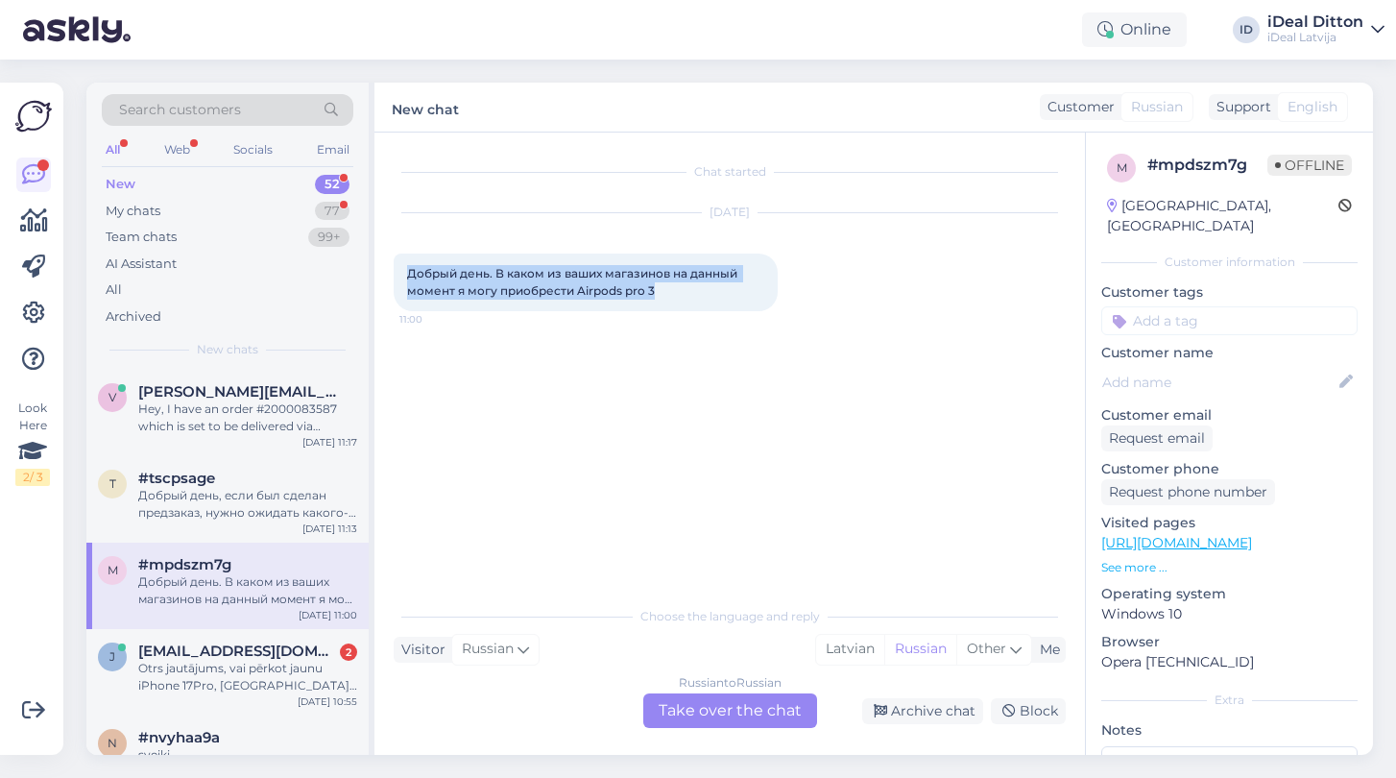
drag, startPoint x: 662, startPoint y: 294, endPoint x: 406, endPoint y: 265, distance: 257.0
click at [406, 265] on div "Добрый день. В каком из ваших магазинов на данный момент я могу приобрести Airp…" at bounding box center [586, 282] width 384 height 58
copy span "Добрый день. В каком из ваших магазинов на данный момент я могу приобрести Airp…"
click at [764, 708] on div "Russian to Russian Take over the chat" at bounding box center [730, 710] width 174 height 35
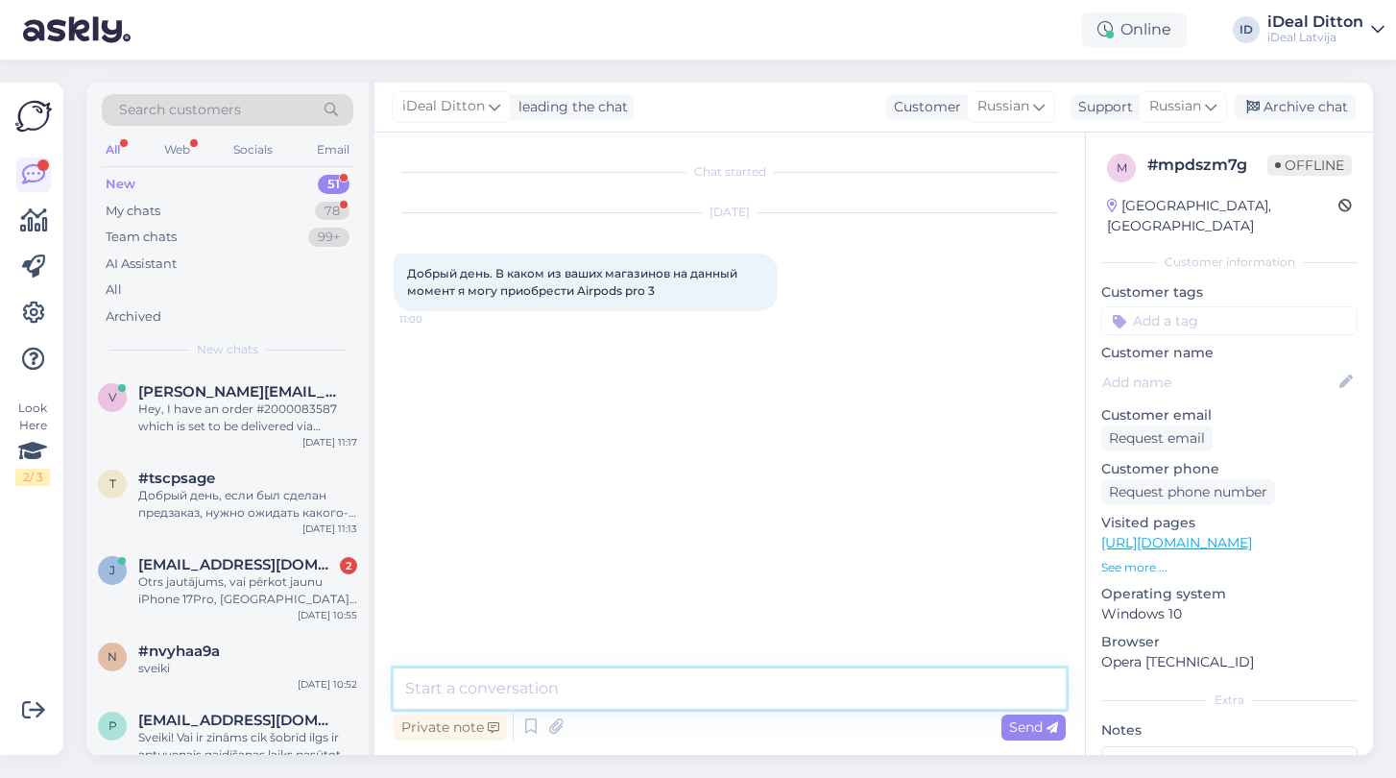
click at [514, 690] on textarea at bounding box center [730, 688] width 672 height 40
paste textarea "Добрый день! Рекомендуем связаться напрямую с интересующим вас магазином, чтобы…"
type textarea "Добрый день! Рекомендуем связаться напрямую с интересующим вас магазином, чтобы…"
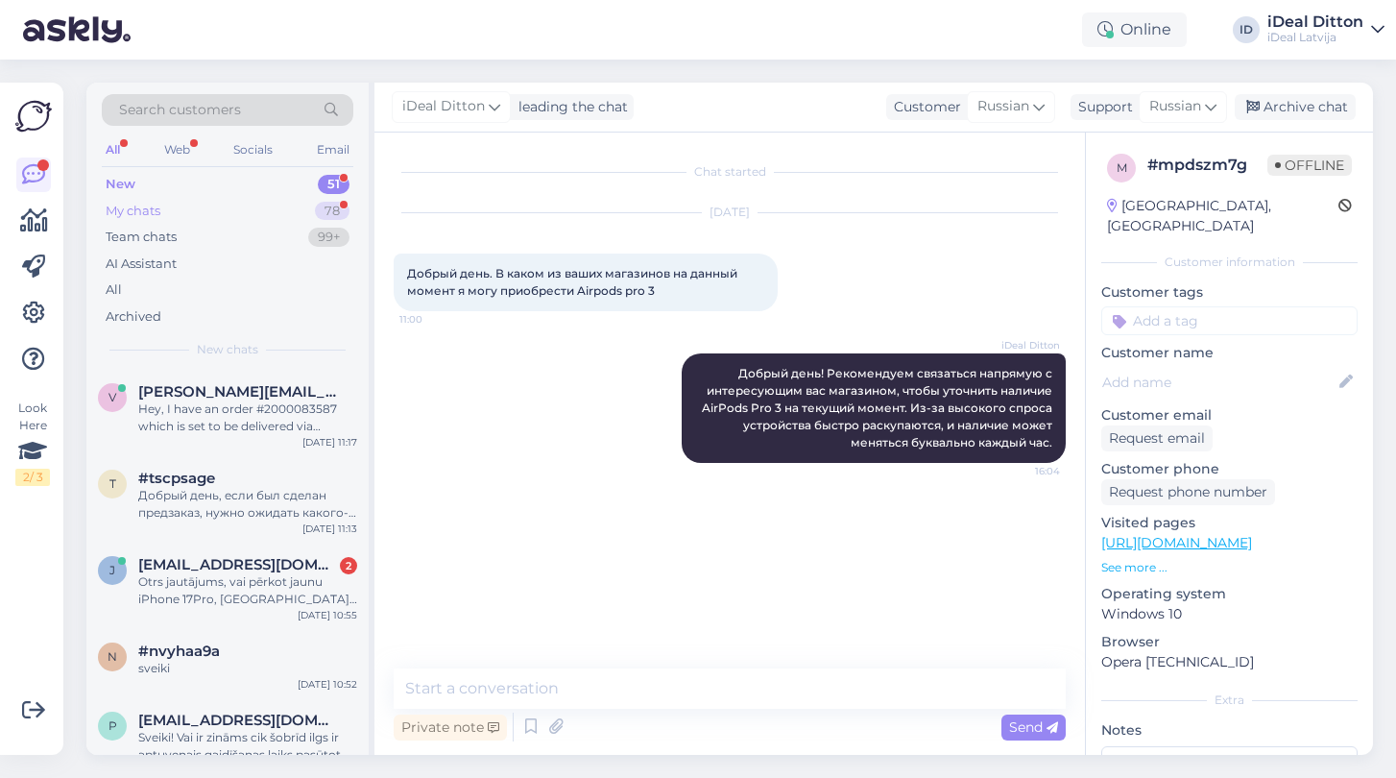
click at [142, 200] on div "My chats 78" at bounding box center [228, 211] width 252 height 27
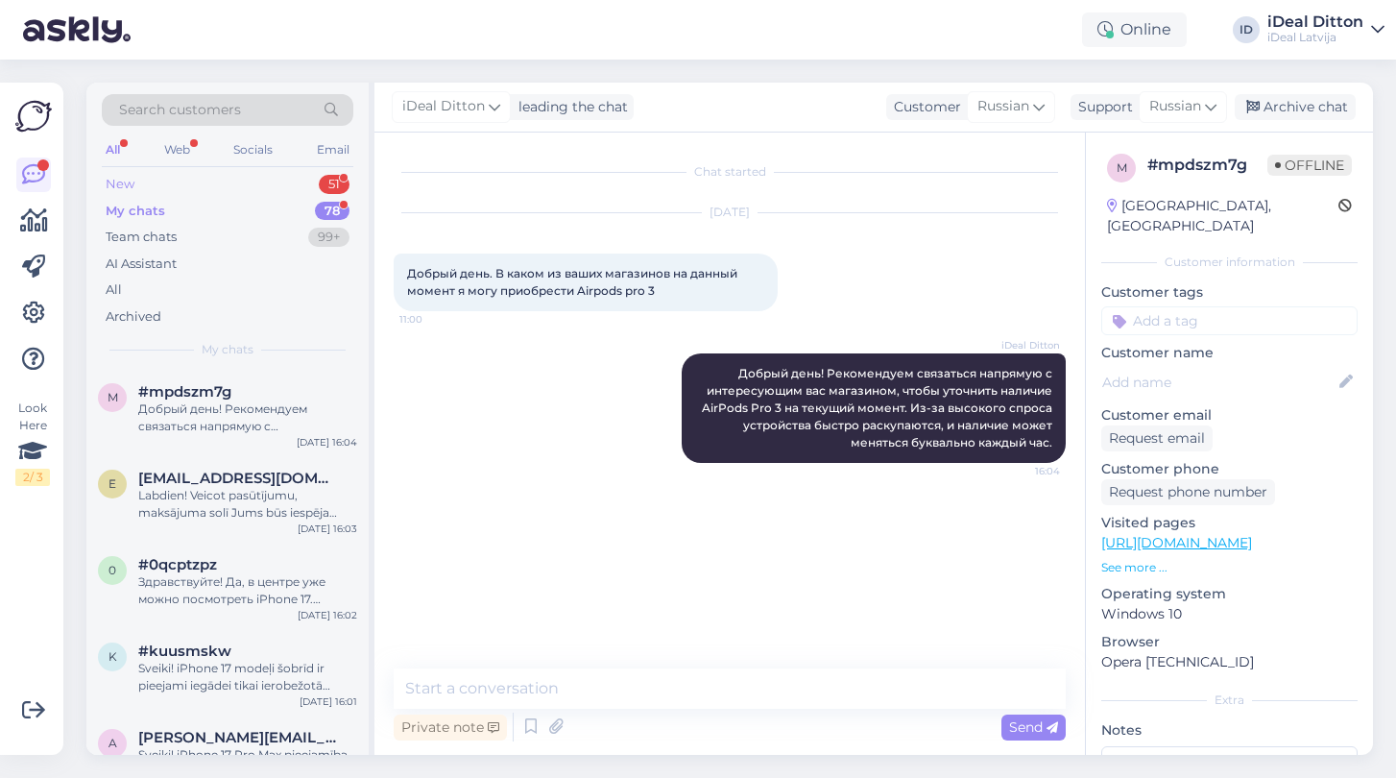
click at [112, 178] on div "New" at bounding box center [120, 184] width 29 height 19
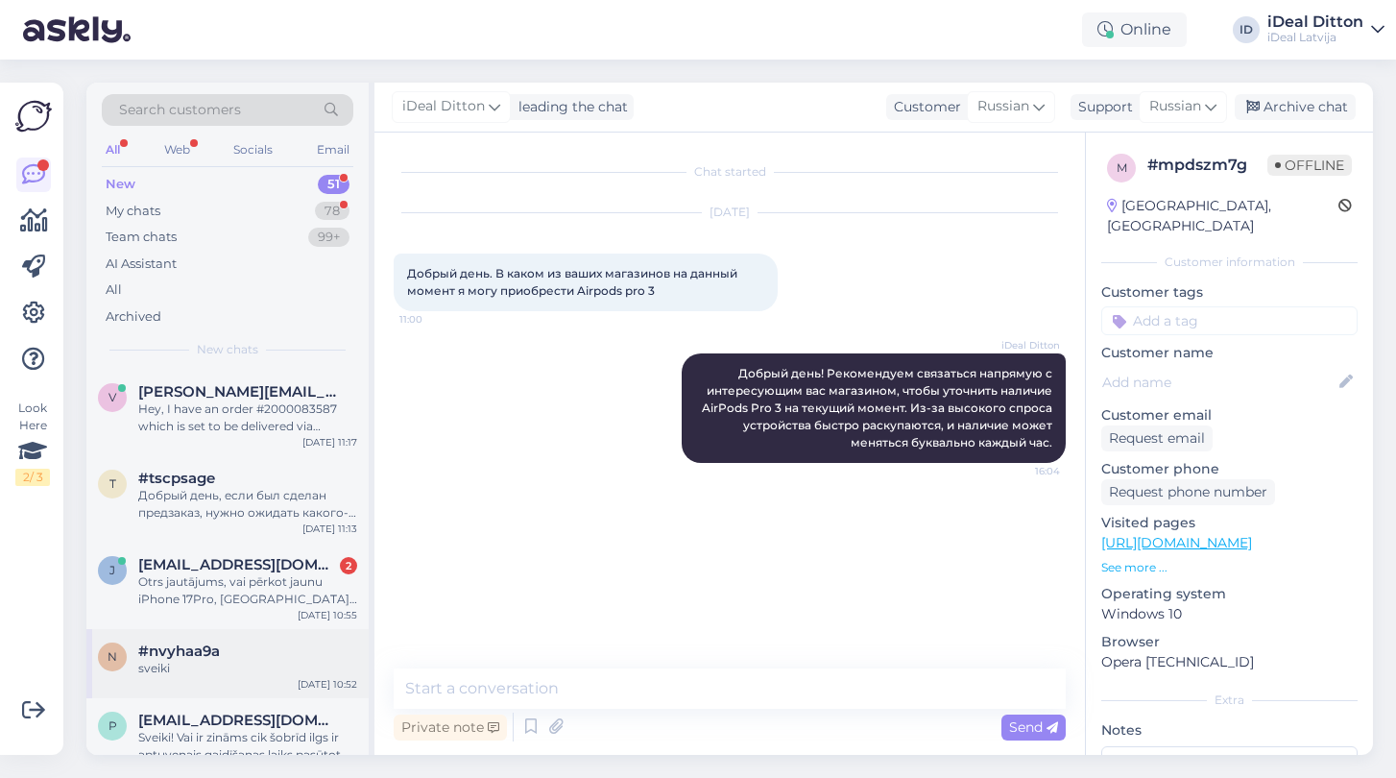
click at [158, 666] on div "sveiki" at bounding box center [247, 668] width 219 height 17
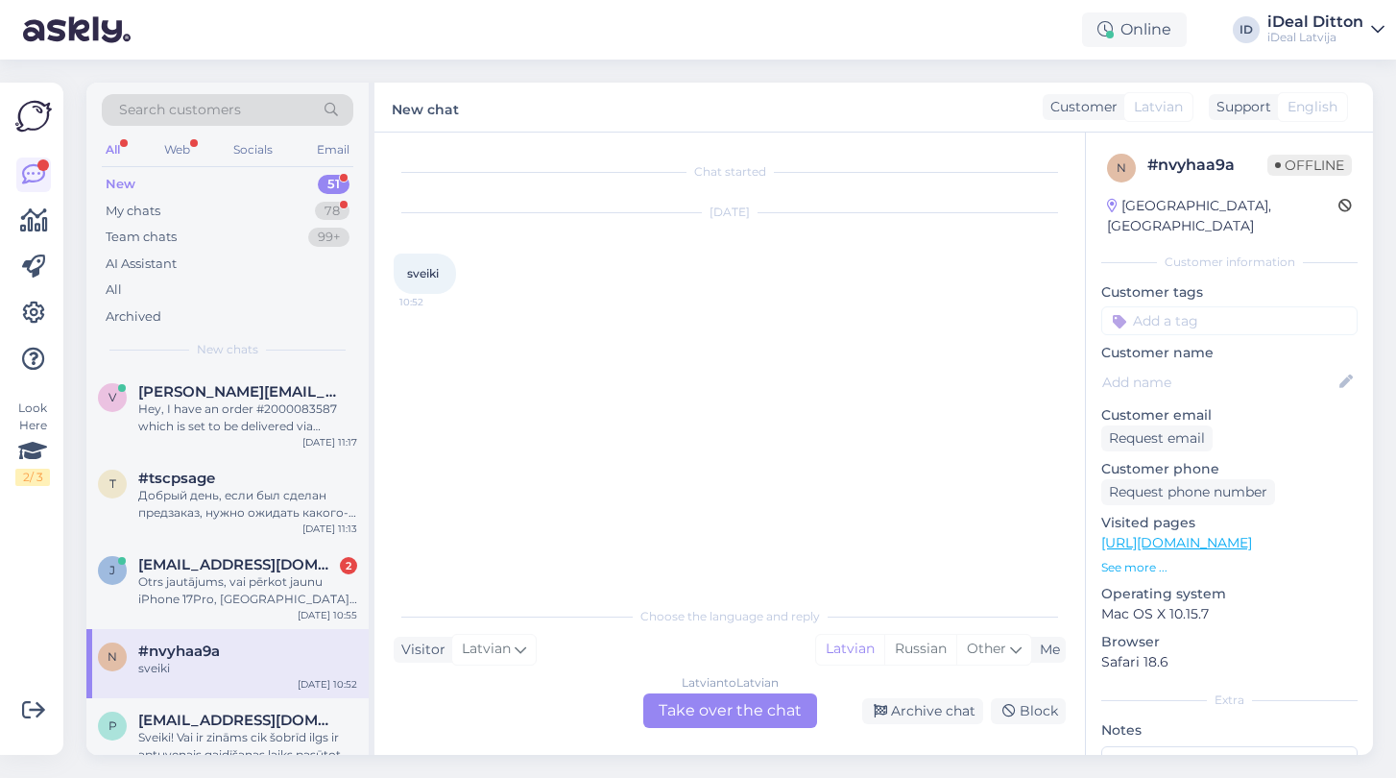
click at [780, 703] on div "Latvian to Latvian Take over the chat" at bounding box center [730, 710] width 174 height 35
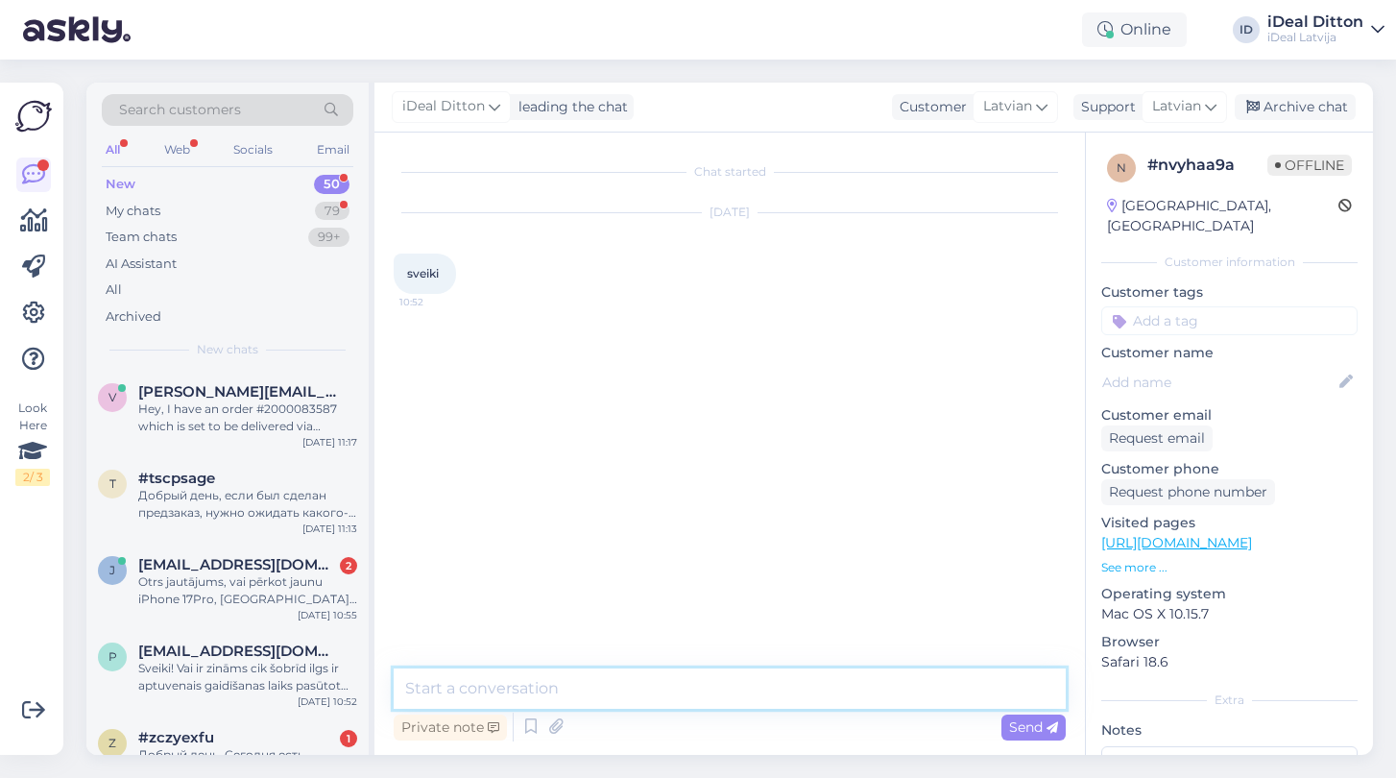
click at [591, 696] on textarea at bounding box center [730, 688] width 672 height 40
type textarea "Labdien"
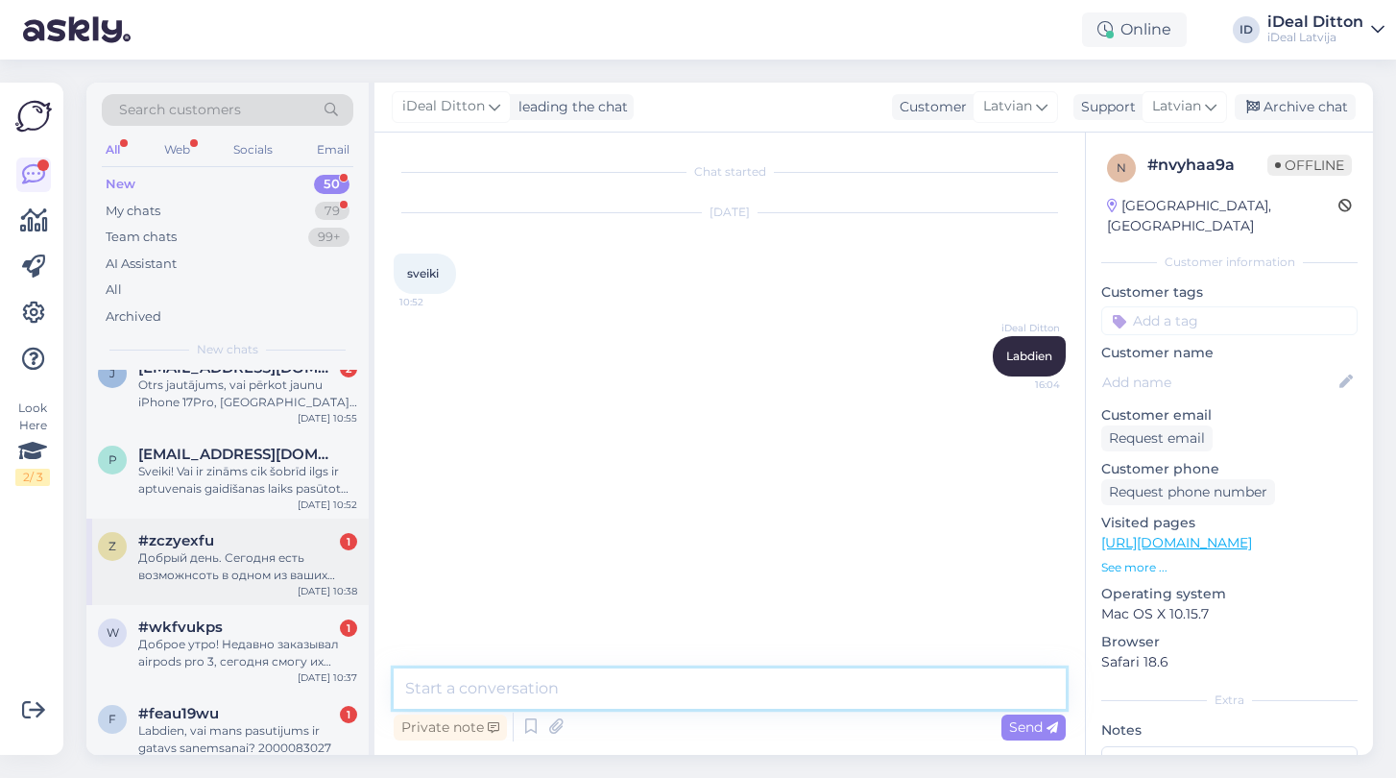
scroll to position [200, 0]
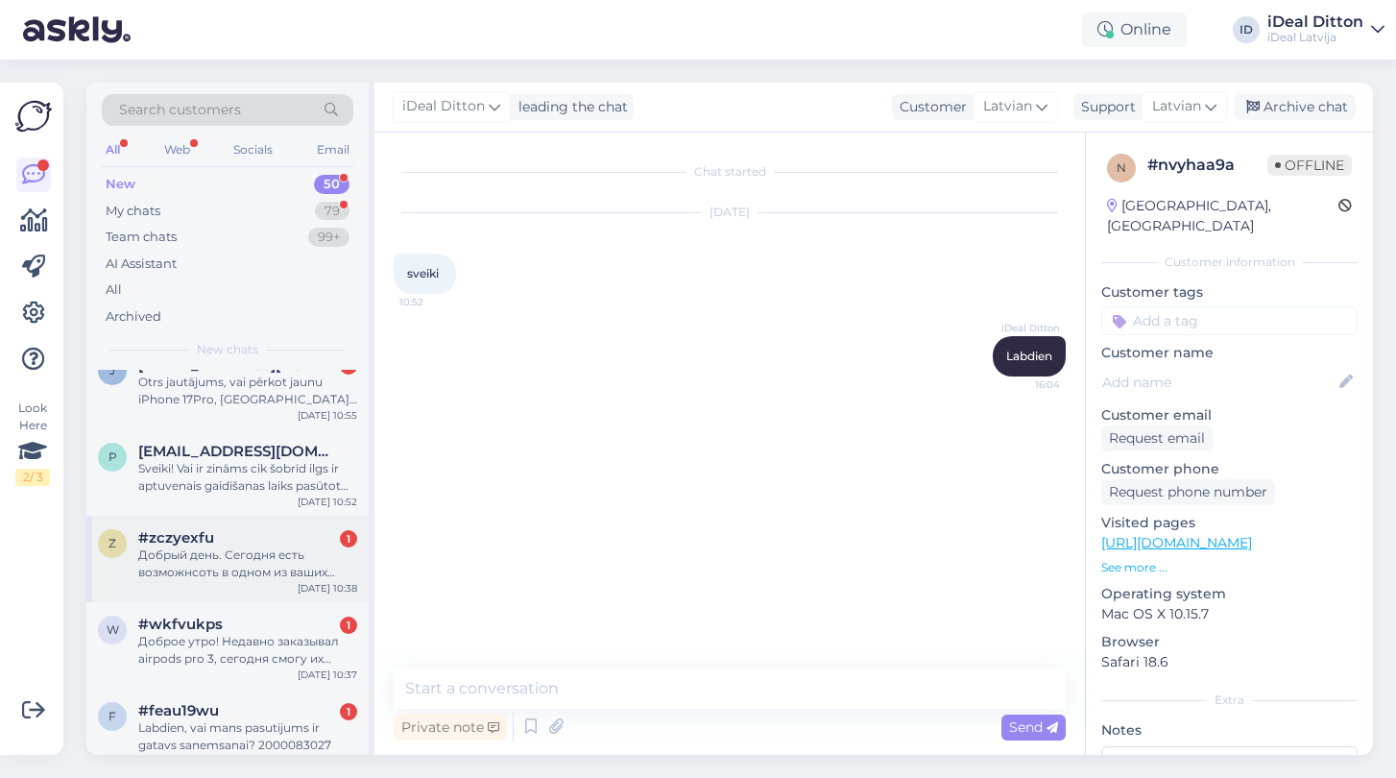
click at [239, 581] on div "z #zczyexfu 1 Добрый день. Сегодня есть возможнсоть в одном из ваших филиаов ку…" at bounding box center [227, 559] width 282 height 86
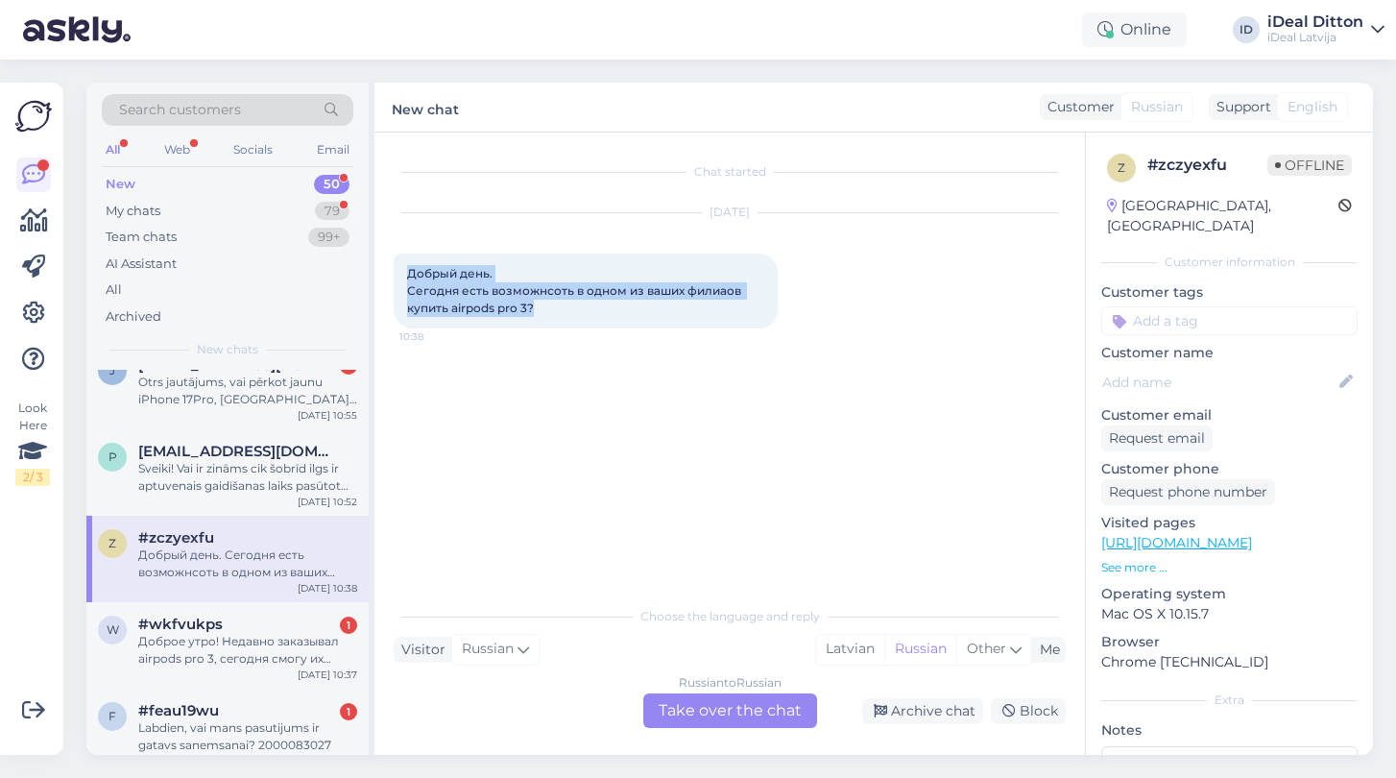
drag, startPoint x: 537, startPoint y: 309, endPoint x: 396, endPoint y: 274, distance: 145.5
click at [396, 274] on div "Добрый день. Сегодня есть возможнсоть в одном из ваших филиаов купить airpods p…" at bounding box center [586, 290] width 384 height 75
click at [641, 504] on div "Chat started [DATE] Добрый день. Сегодня есть возможнсоть в одном из ваших фили…" at bounding box center [738, 365] width 689 height 427
click at [767, 706] on div "Russian to Russian Take over the chat" at bounding box center [730, 710] width 174 height 35
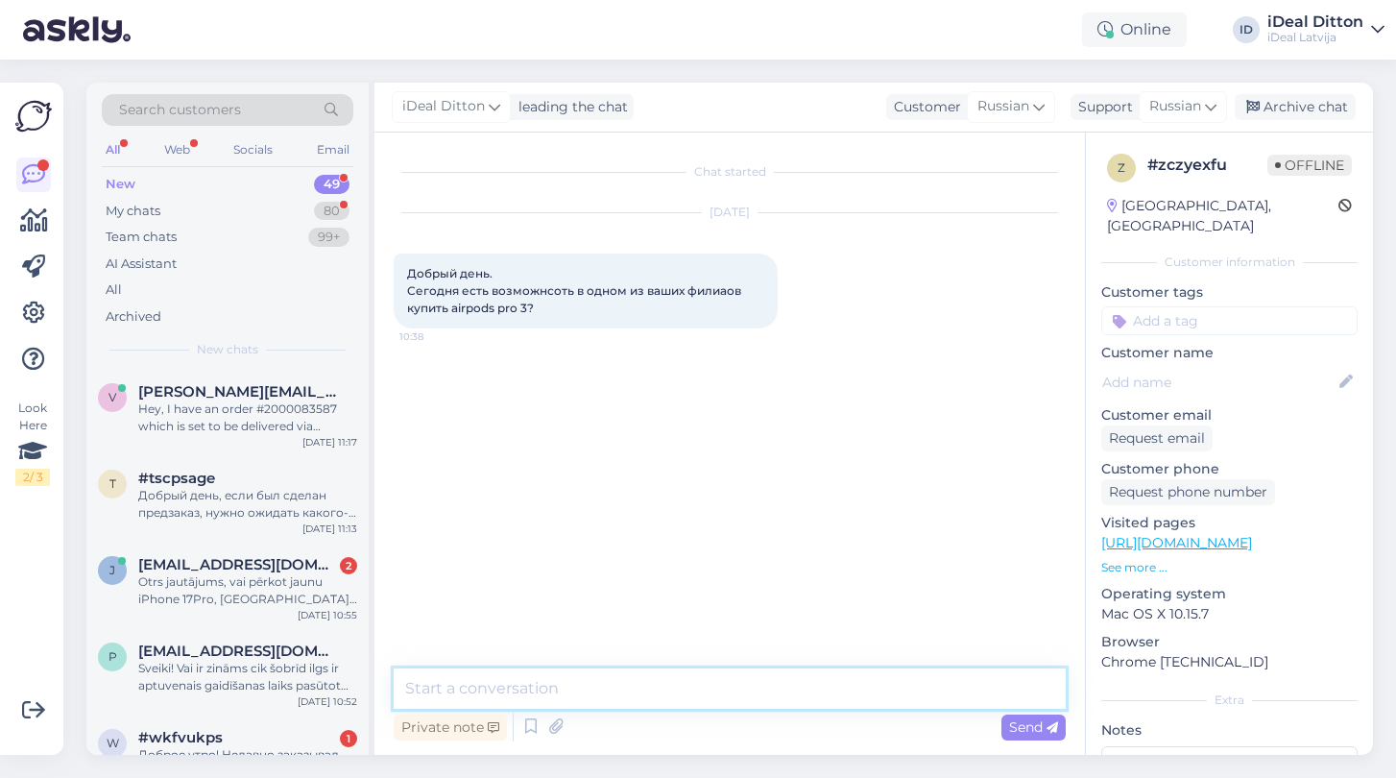
click at [668, 689] on textarea at bounding box center [730, 688] width 672 height 40
paste textarea "Добрый день! Рекомендуем связаться напрямую с интересующим вас магазином, чтобы…"
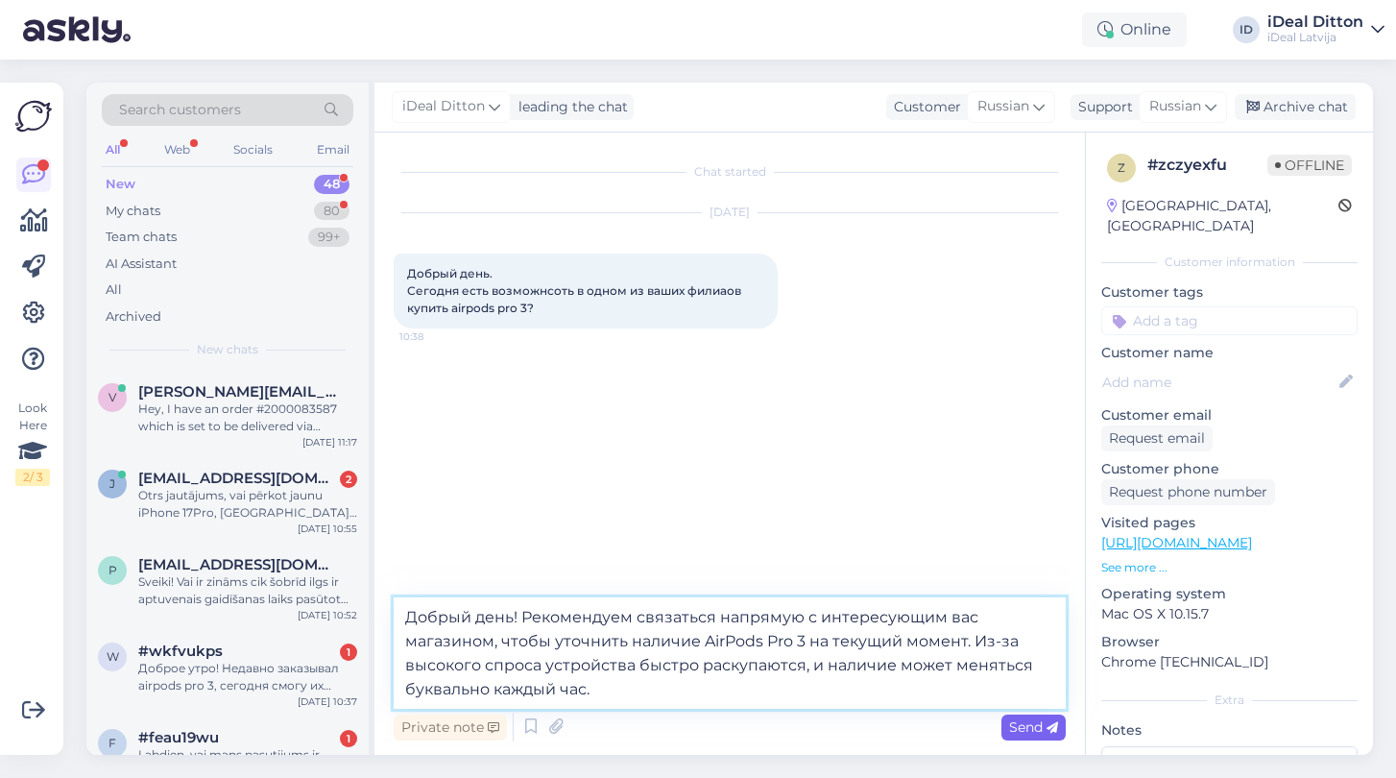
type textarea "Добрый день! Рекомендуем связаться напрямую с интересующим вас магазином, чтобы…"
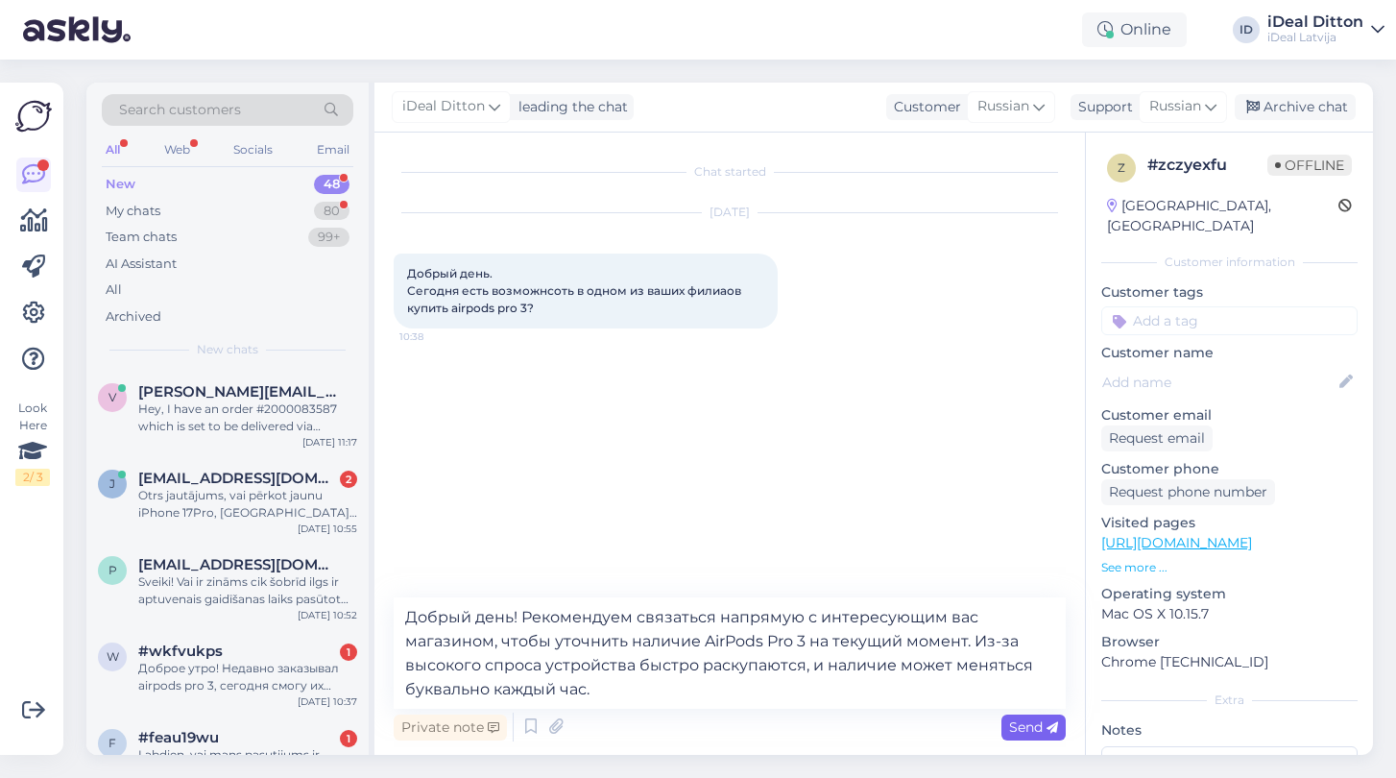
click at [1048, 722] on icon at bounding box center [1053, 728] width 12 height 12
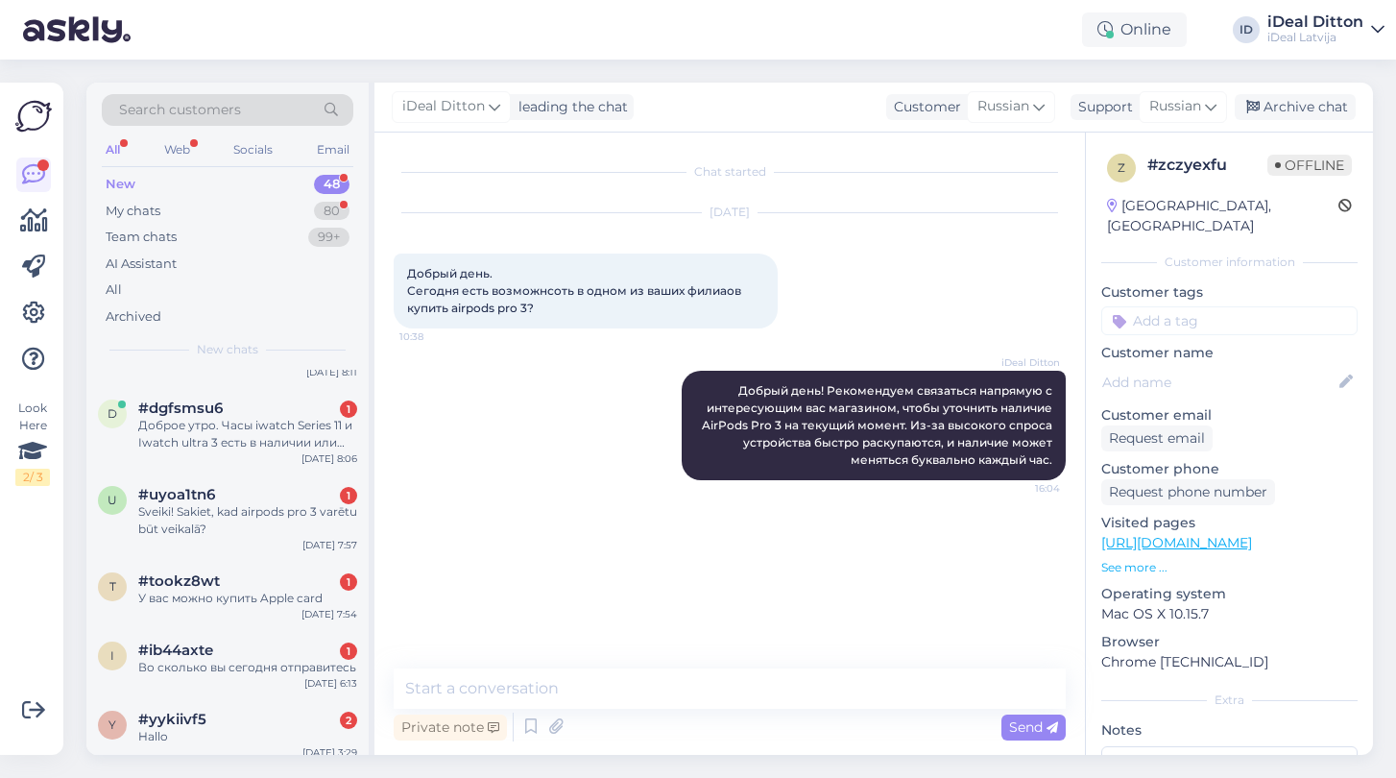
scroll to position [3555, 0]
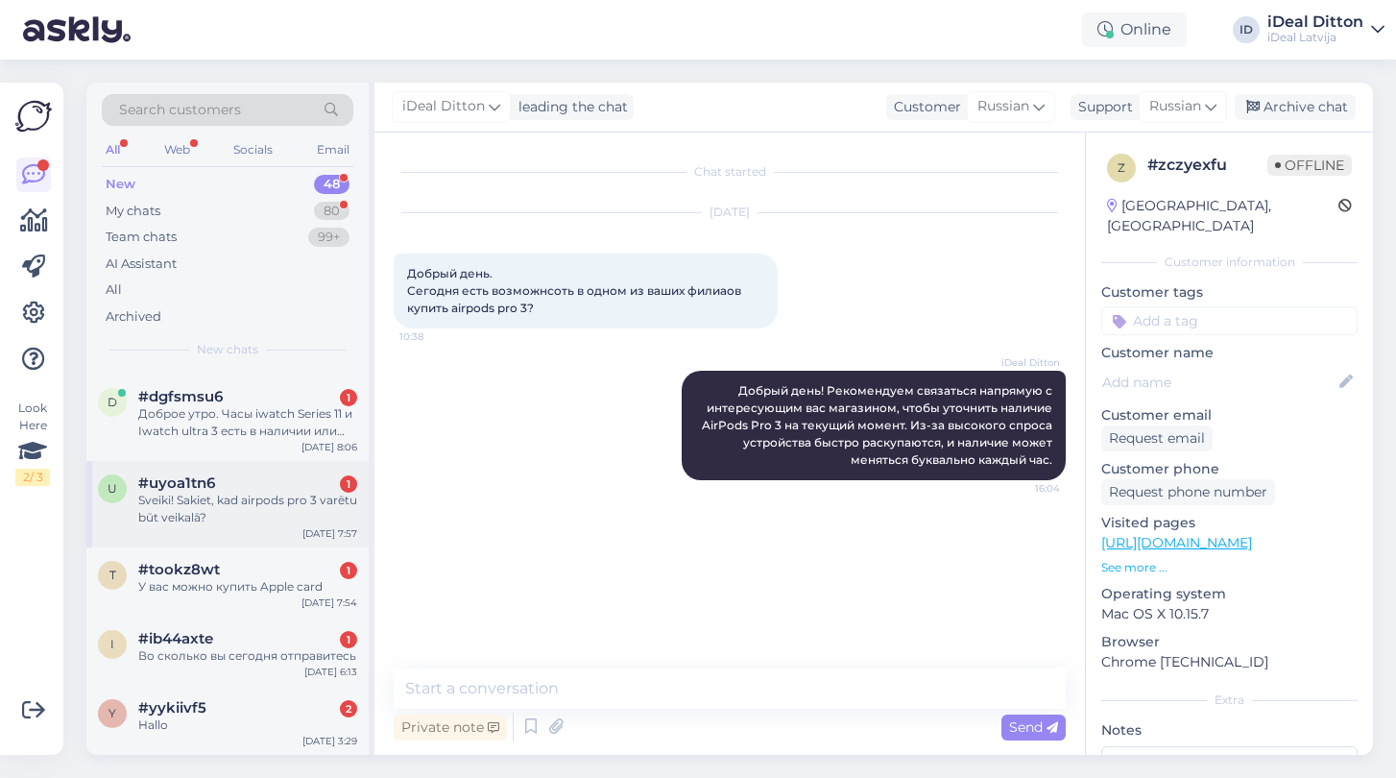
click at [253, 504] on div "Sveiki! Sakiet, kad airpods pro 3 varētu būt veikalā?" at bounding box center [247, 509] width 219 height 35
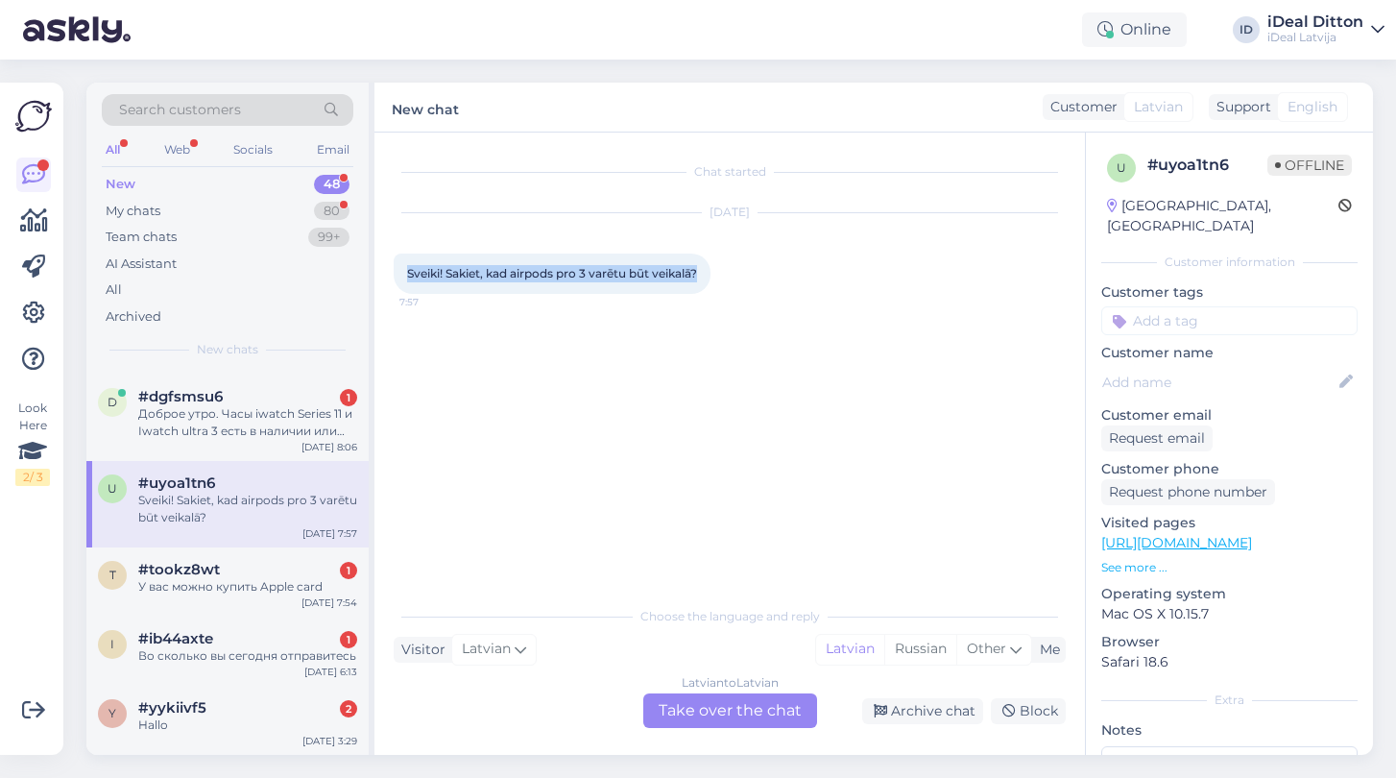
drag, startPoint x: 707, startPoint y: 272, endPoint x: 374, endPoint y: 268, distance: 332.2
click at [374, 268] on div "Chat started [DATE] Sveiki! Sakiet, kad airpods pro 3 varētu būt veikalā? 7:57 …" at bounding box center [729, 444] width 711 height 622
click at [526, 311] on div "[DATE] Sveiki! Sakiet, kad airpods pro 3 varētu būt veikalā? 7:57" at bounding box center [730, 253] width 672 height 123
drag, startPoint x: 411, startPoint y: 271, endPoint x: 713, endPoint y: 261, distance: 302.6
drag, startPoint x: 710, startPoint y: 271, endPoint x: 398, endPoint y: 261, distance: 312.2
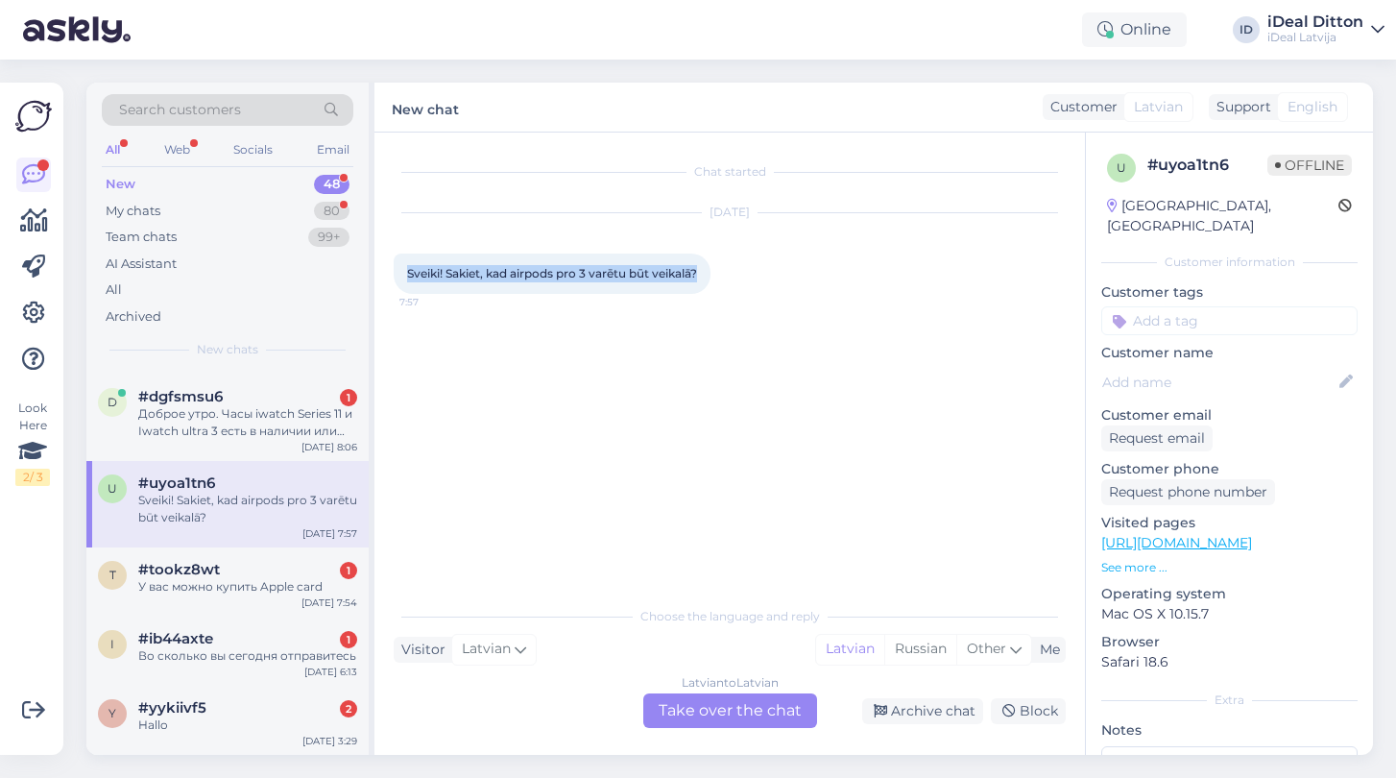
click at [398, 261] on div "Sveiki! Sakiet, kad airpods pro 3 varētu būt veikalā? 7:57" at bounding box center [552, 273] width 317 height 40
copy span "Sveiki! Sakiet, kad airpods pro 3 varētu būt veikalā?"
click at [764, 713] on div "Latvian to Latvian Take over the chat" at bounding box center [730, 710] width 174 height 35
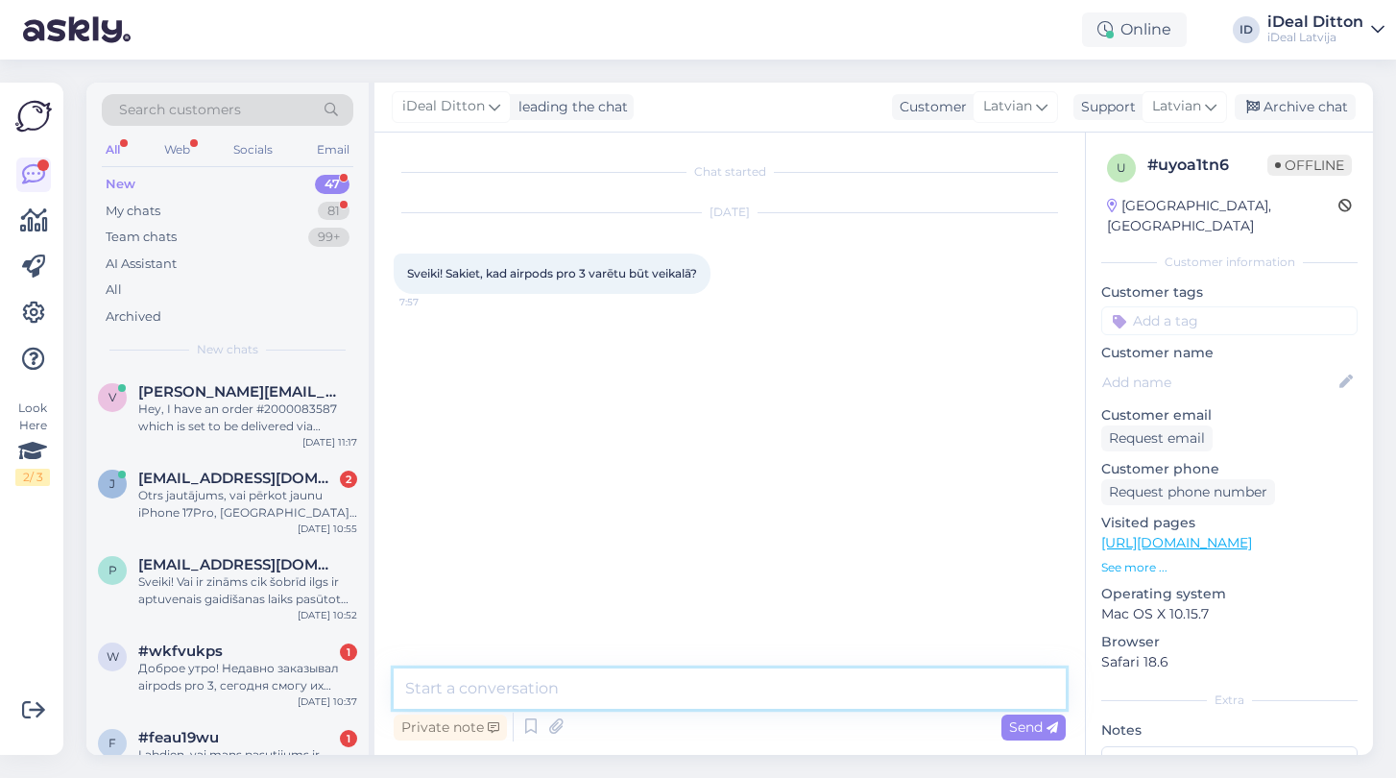
click at [633, 676] on textarea at bounding box center [730, 688] width 672 height 40
paste textarea "Sveiki! Precīzs datums, kad AirPods Pro 3 būs pieejami veikalā, pagaidām nav zi…"
type textarea "Sveiki! Precīzs datums, kad AirPods Pro 3 būs pieejami veikalā, pagaidām nav zi…"
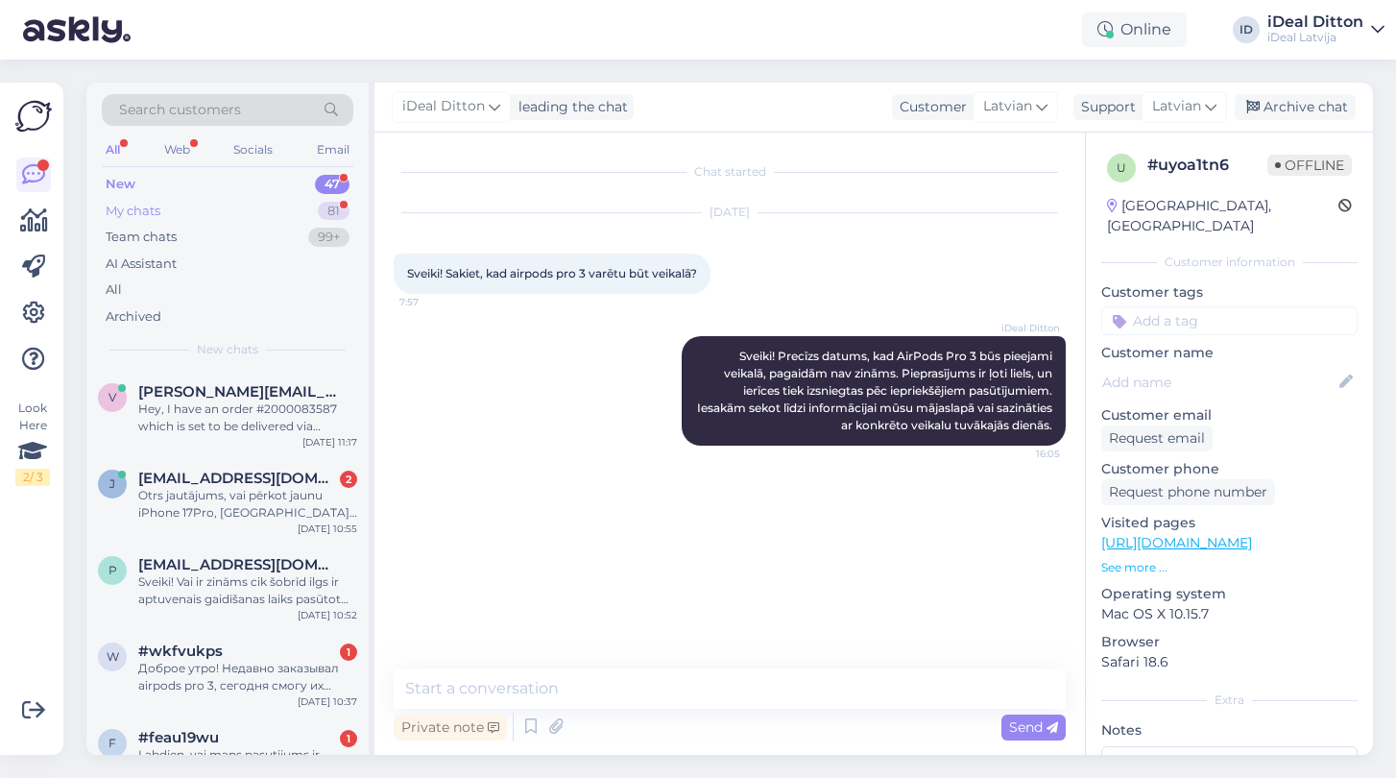
click at [141, 206] on div "My chats" at bounding box center [133, 211] width 55 height 19
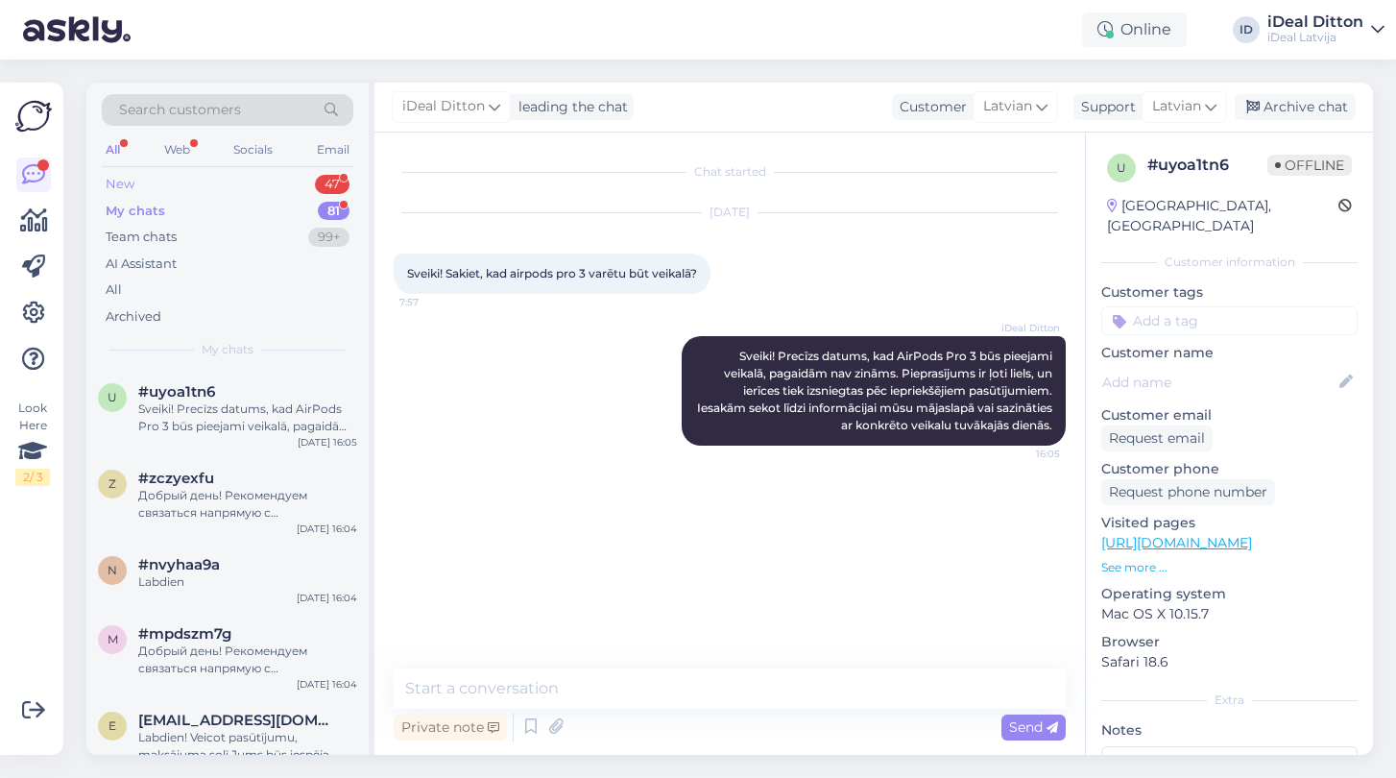
click at [120, 179] on div "New" at bounding box center [120, 184] width 29 height 19
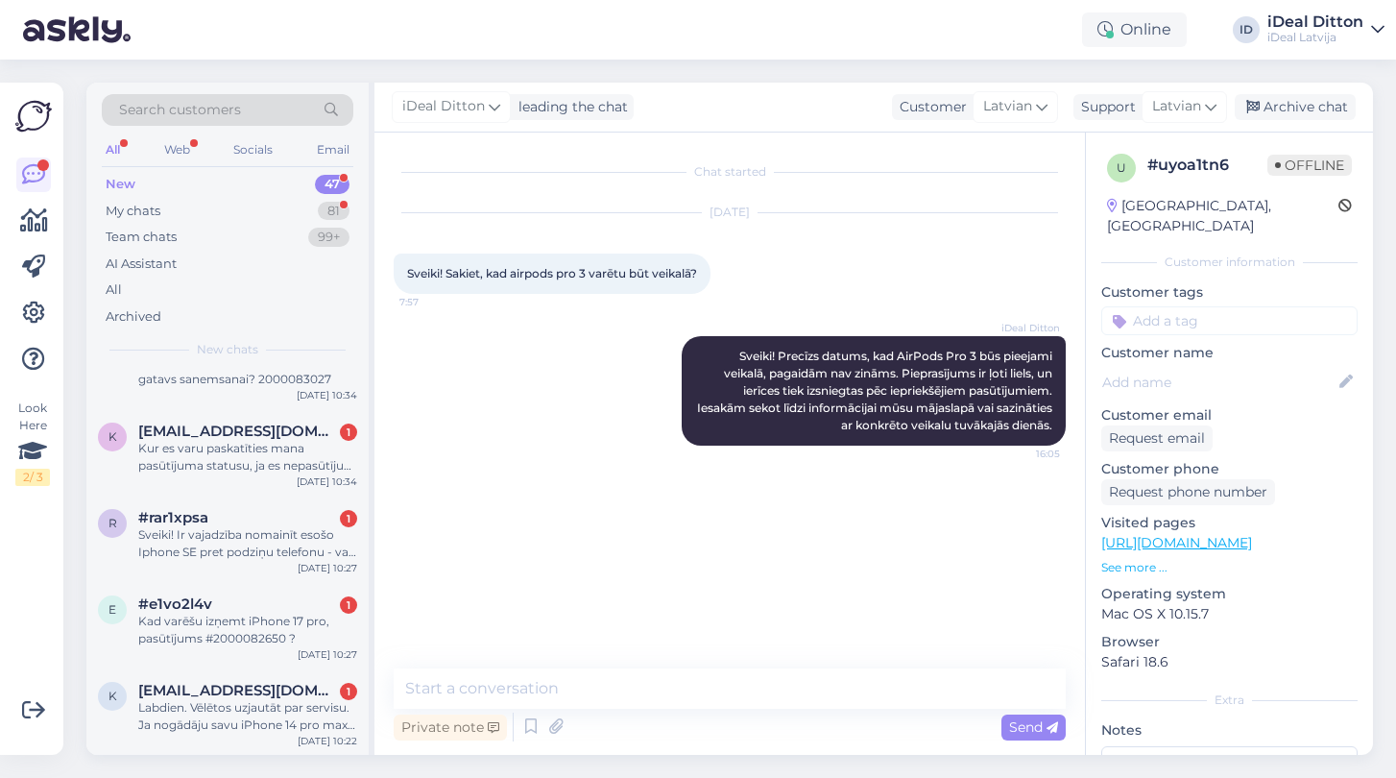
scroll to position [398, 0]
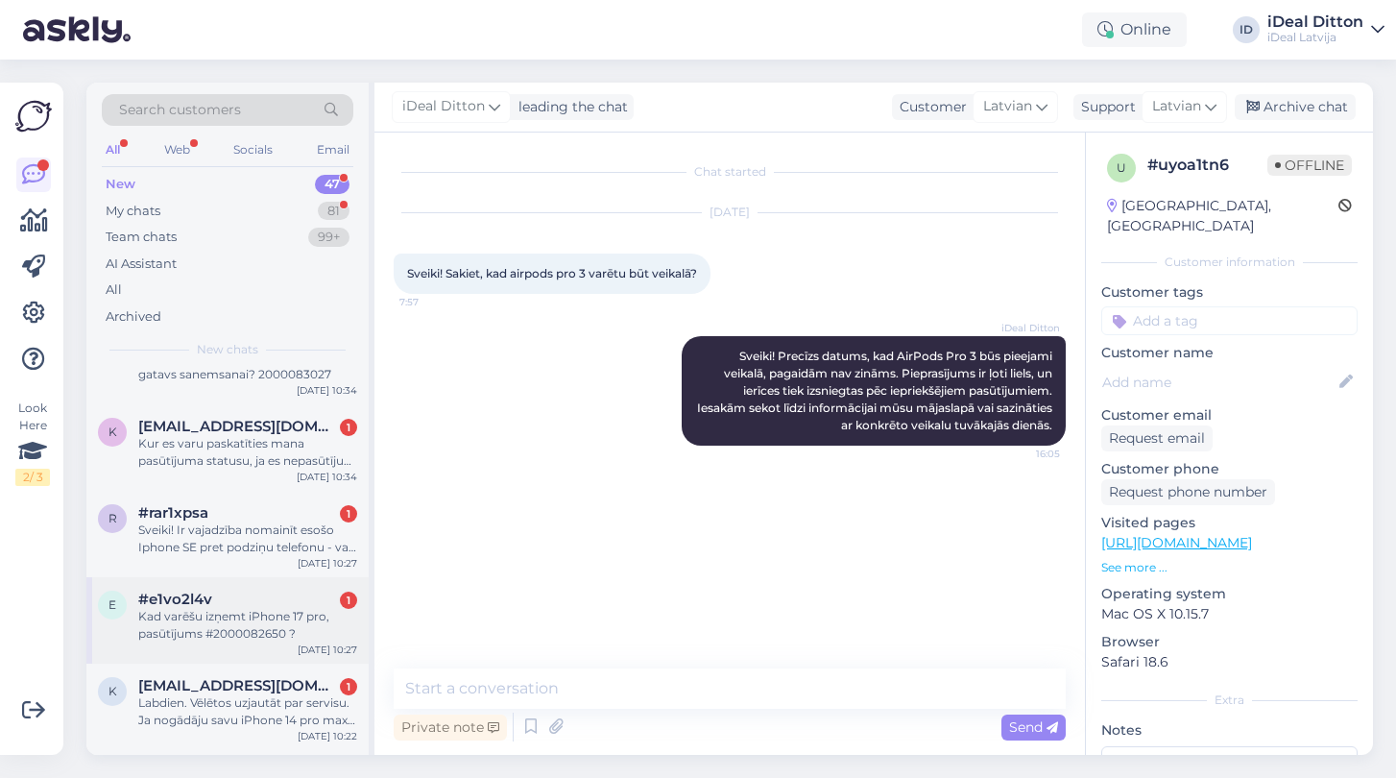
click at [224, 616] on div "Kad varēšu izņemt iPhone 17 pro, pasūtījums #2000082650 ?" at bounding box center [247, 625] width 219 height 35
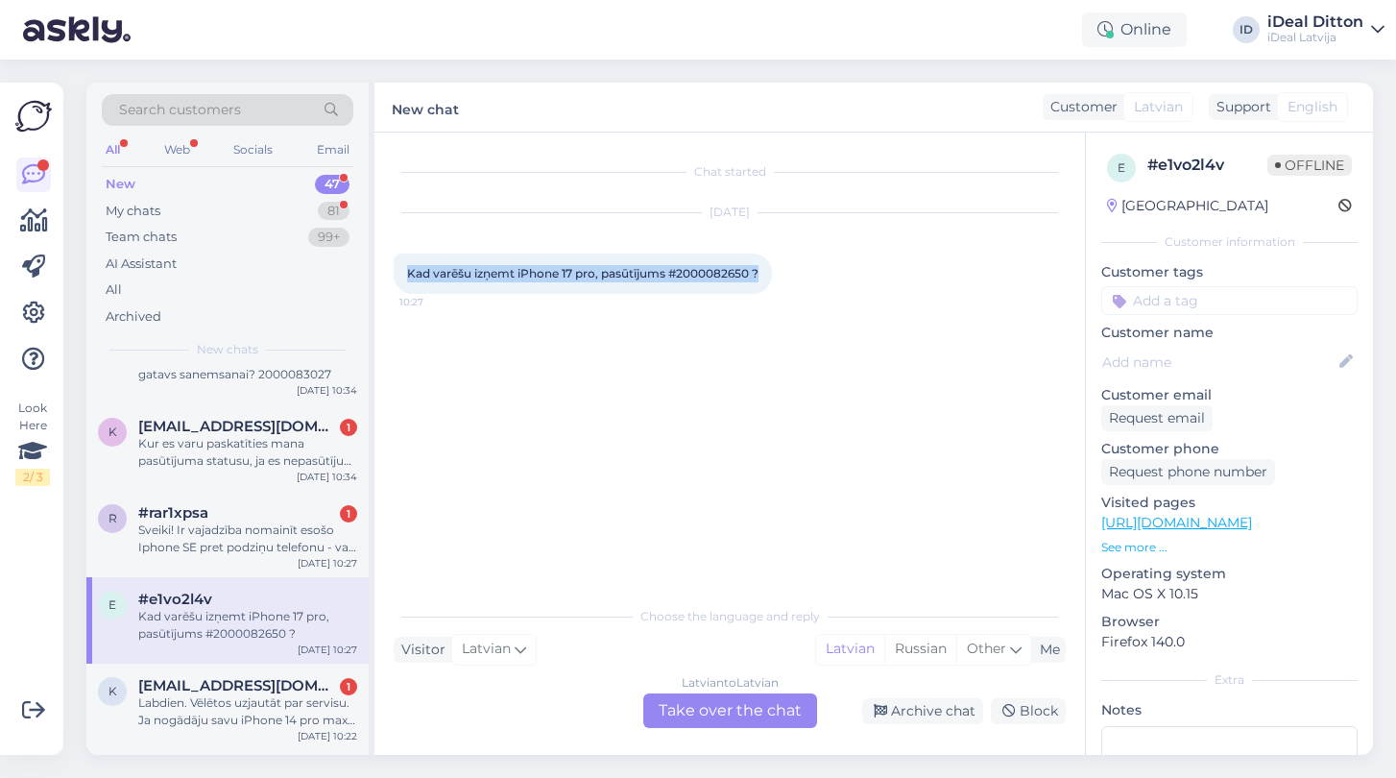
drag, startPoint x: 406, startPoint y: 273, endPoint x: 769, endPoint y: 270, distance: 362.9
click at [769, 270] on div "Kad varēšu izņemt iPhone 17 pro, pasūtījums #2000082650 ? 10:27" at bounding box center [583, 273] width 378 height 40
copy span "Kad varēšu izņemt iPhone 17 pro, pasūtījums #2000082650 ?"
click at [707, 717] on div "Latvian to Latvian Take over the chat" at bounding box center [730, 710] width 174 height 35
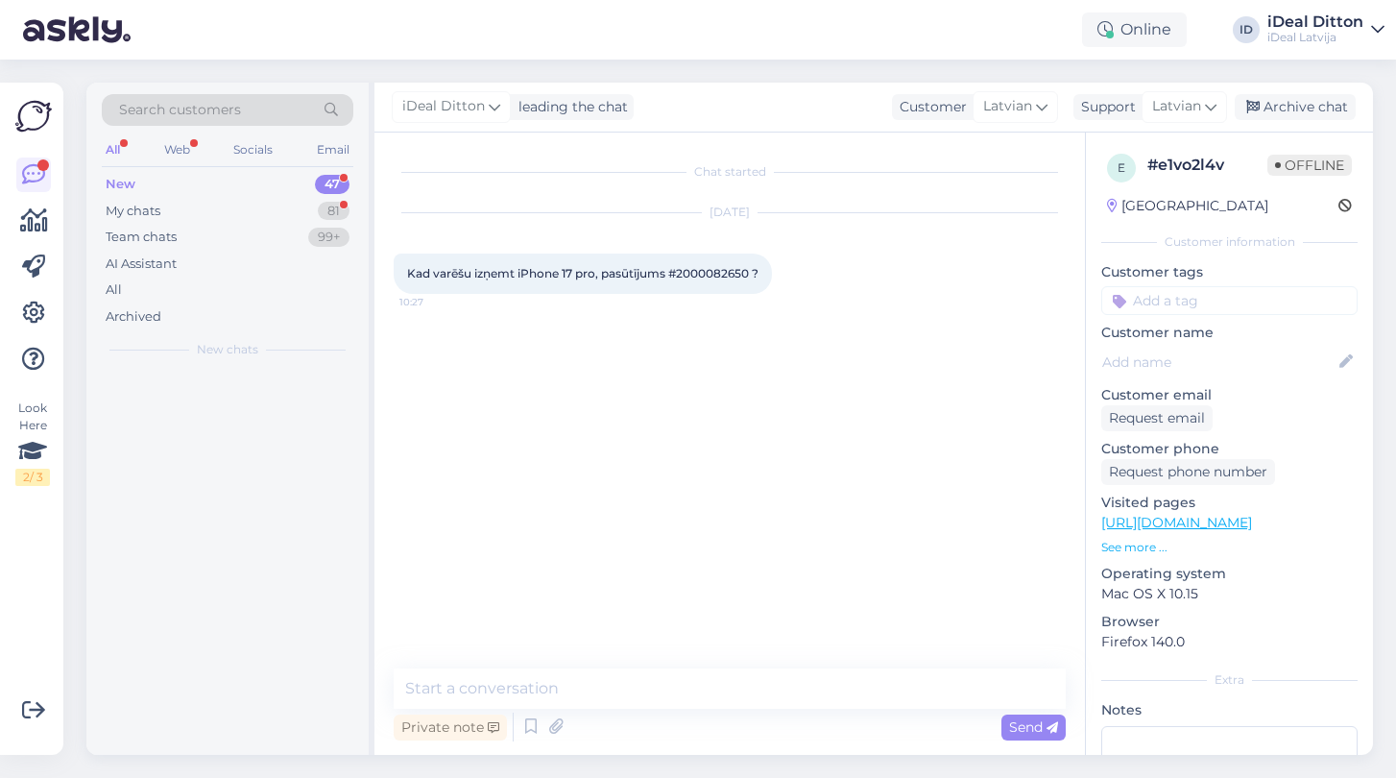
scroll to position [0, 0]
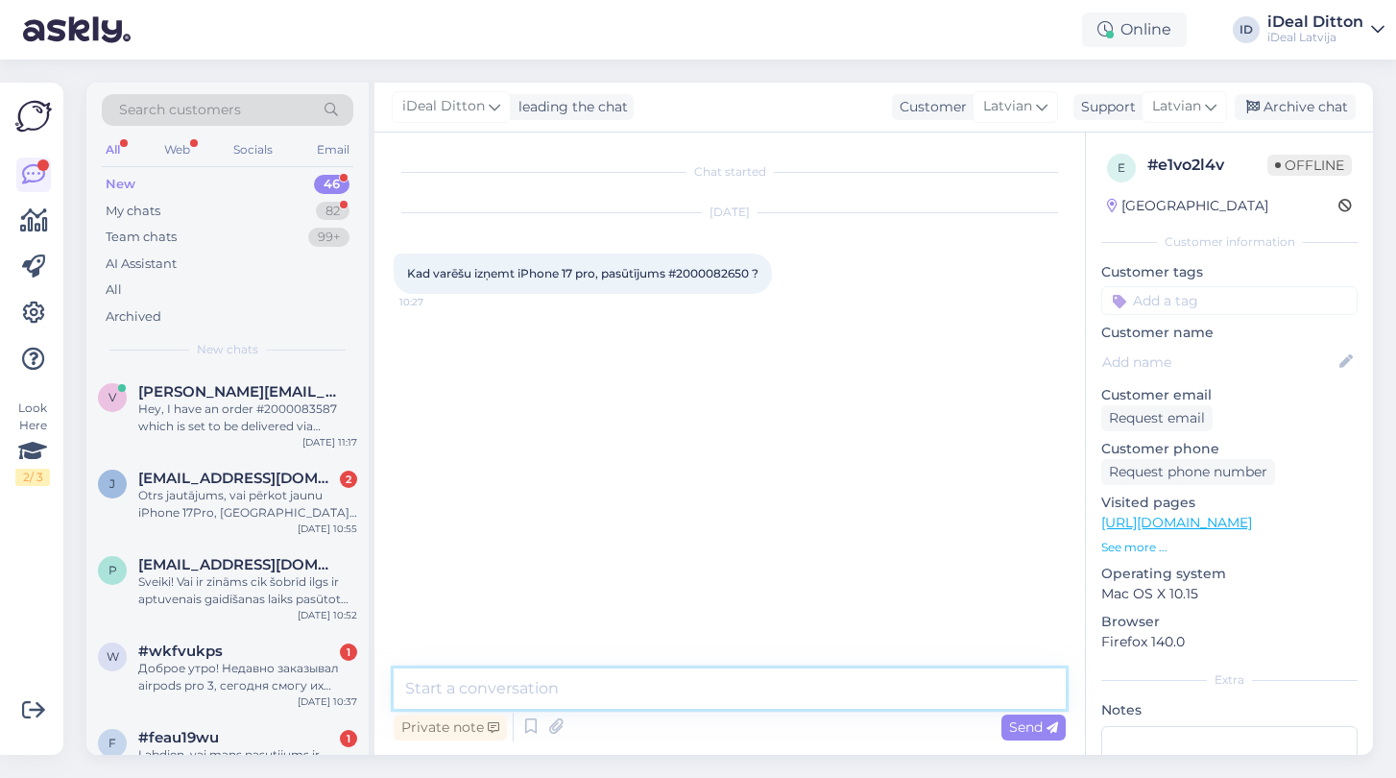
click at [628, 692] on textarea at bounding box center [730, 688] width 672 height 40
paste textarea "Sveiki! Paldies par Jūsu pasūtījumu #2000082650. Šobrīd precīzu izsniegšanas da…"
type textarea "Sveiki! Paldies par Jūsu pasūtījumu #2000082650. Šobrīd precīzu izsniegšanas da…"
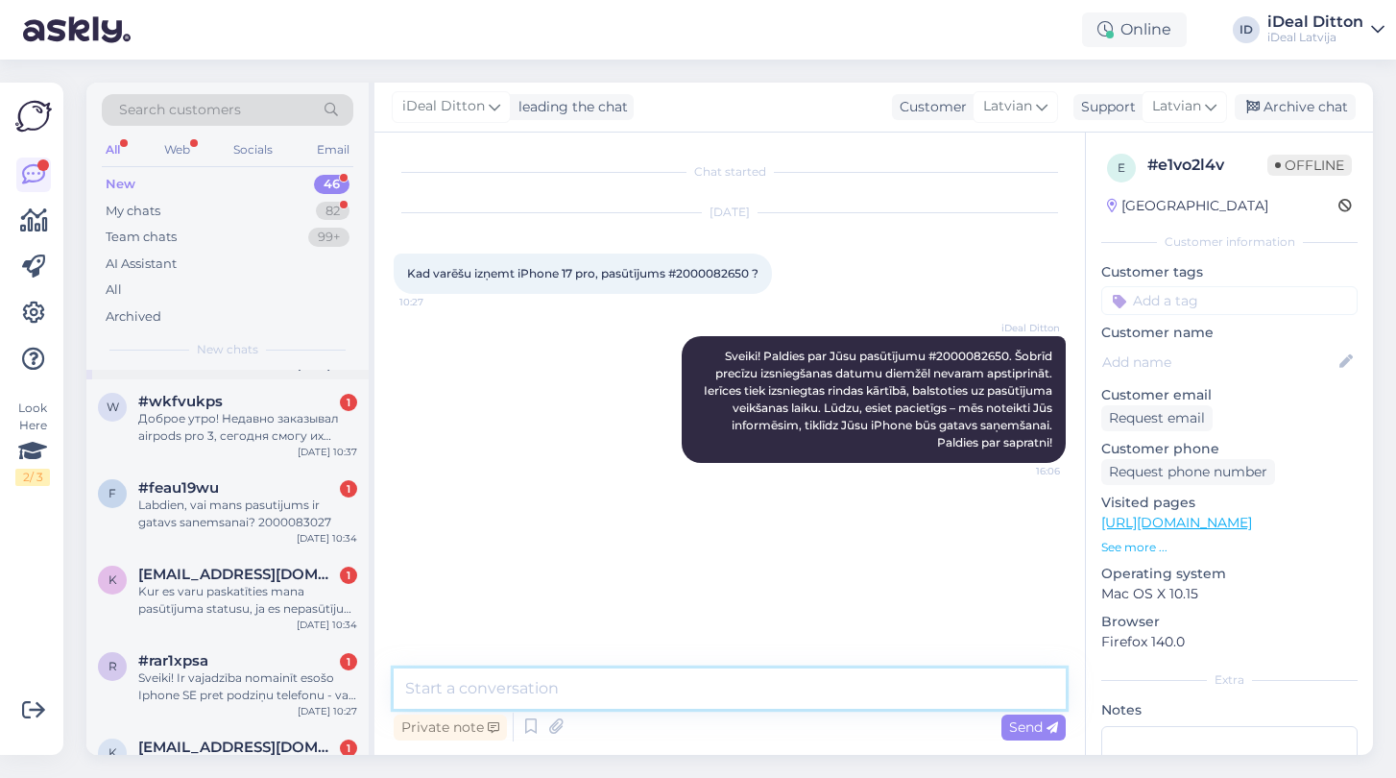
scroll to position [252, 0]
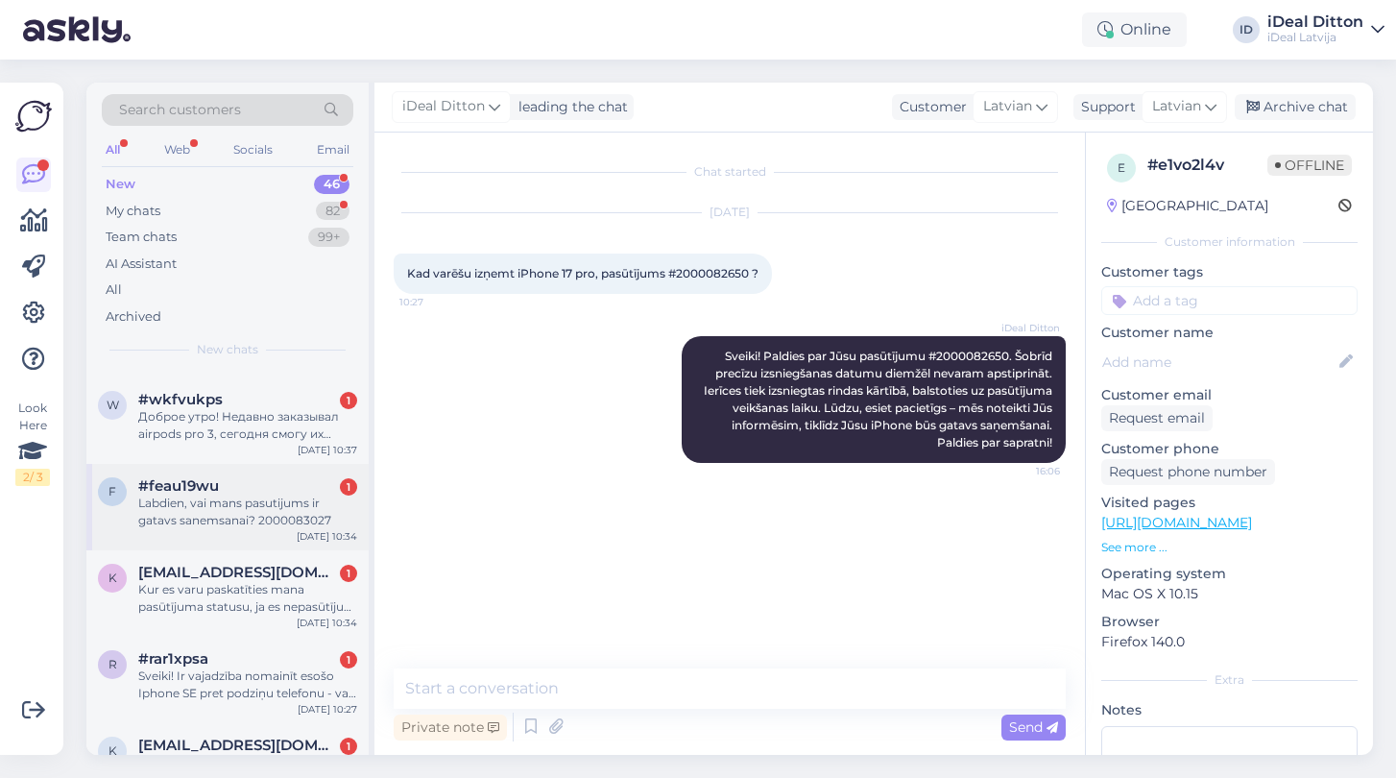
click at [220, 526] on div "f #feau19wu 1 Labdien, vai mans pasutijums ir gatavs sanemsanai? 2000083027 [DA…" at bounding box center [227, 507] width 282 height 86
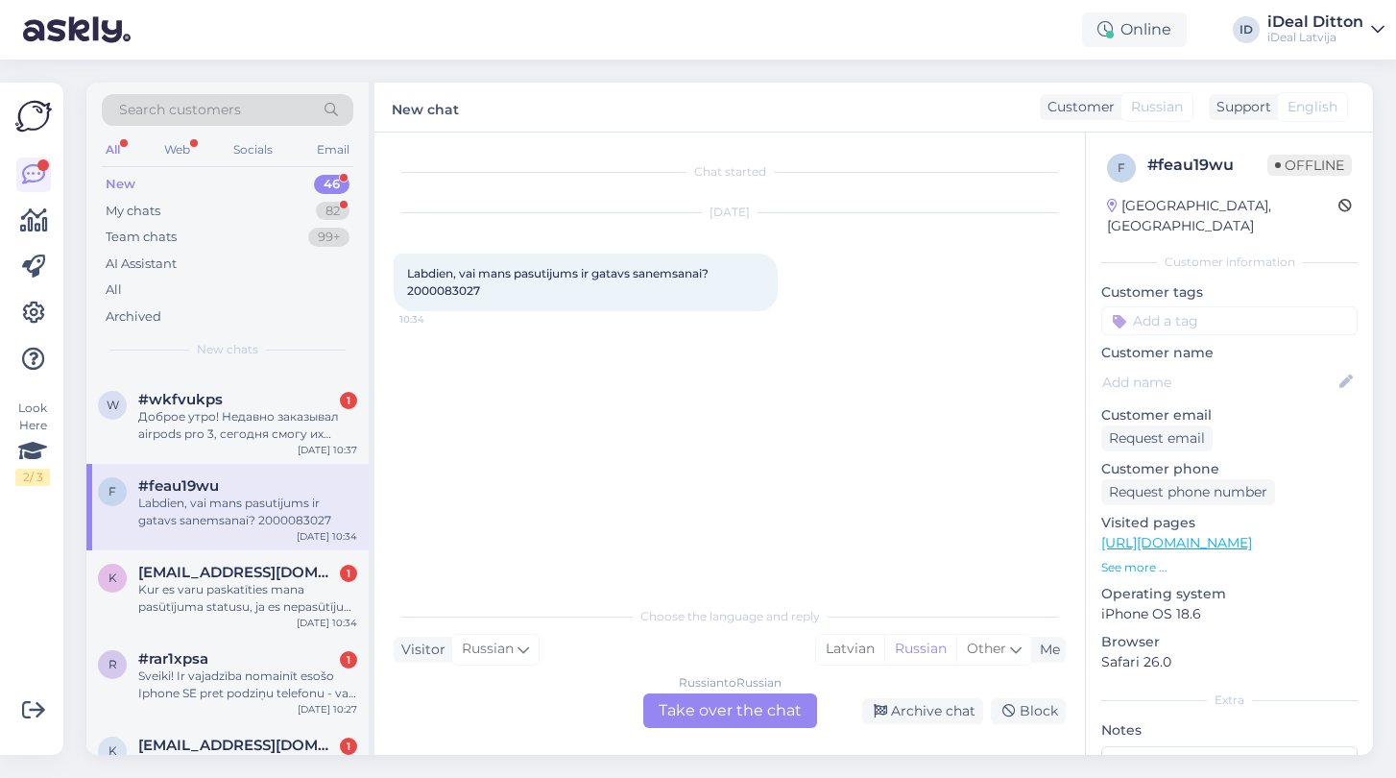
click at [725, 703] on div "Russian to Russian Take over the chat" at bounding box center [730, 710] width 174 height 35
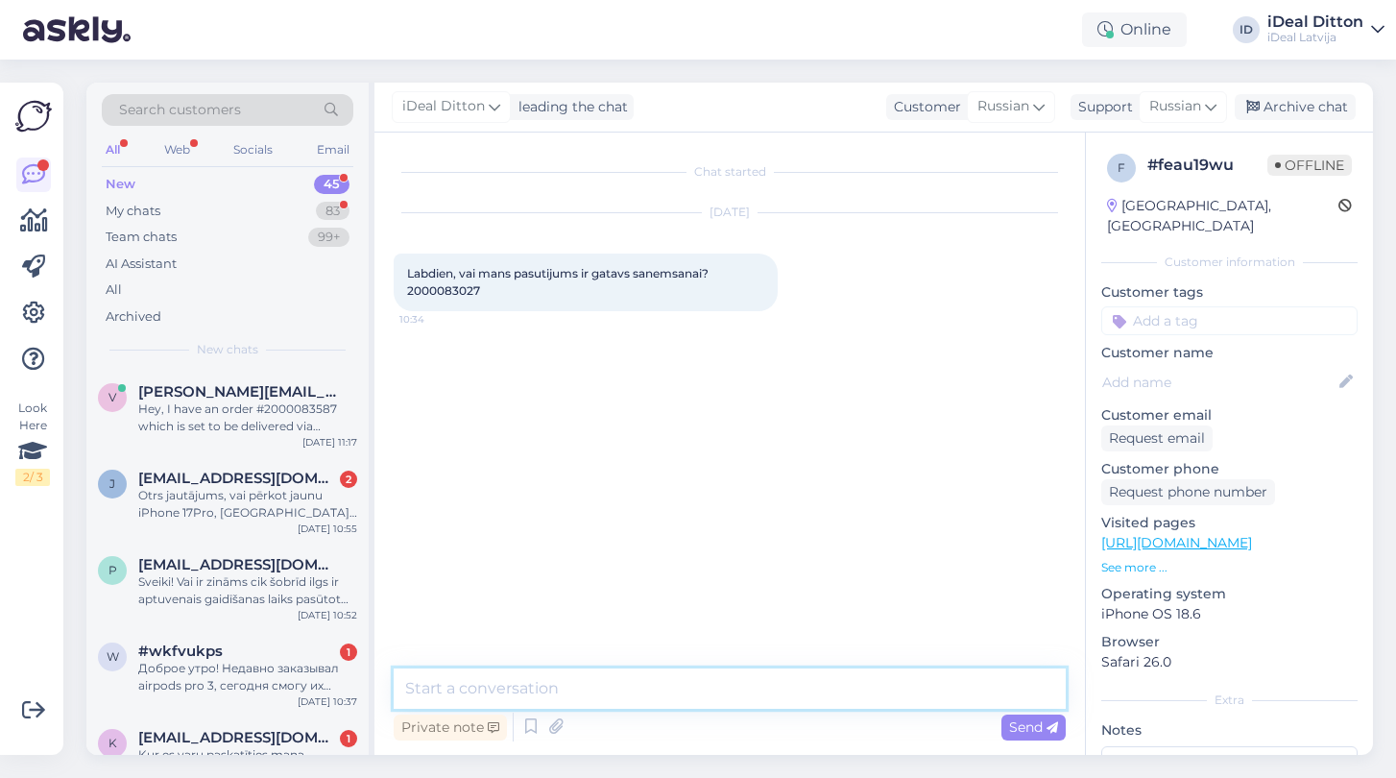
click at [614, 680] on textarea at bounding box center [730, 688] width 672 height 40
paste textarea "Sveiki! Paldies par Jūsu pasūtījumu #2000082650. Šobrīd precīzu izsniegšanas da…"
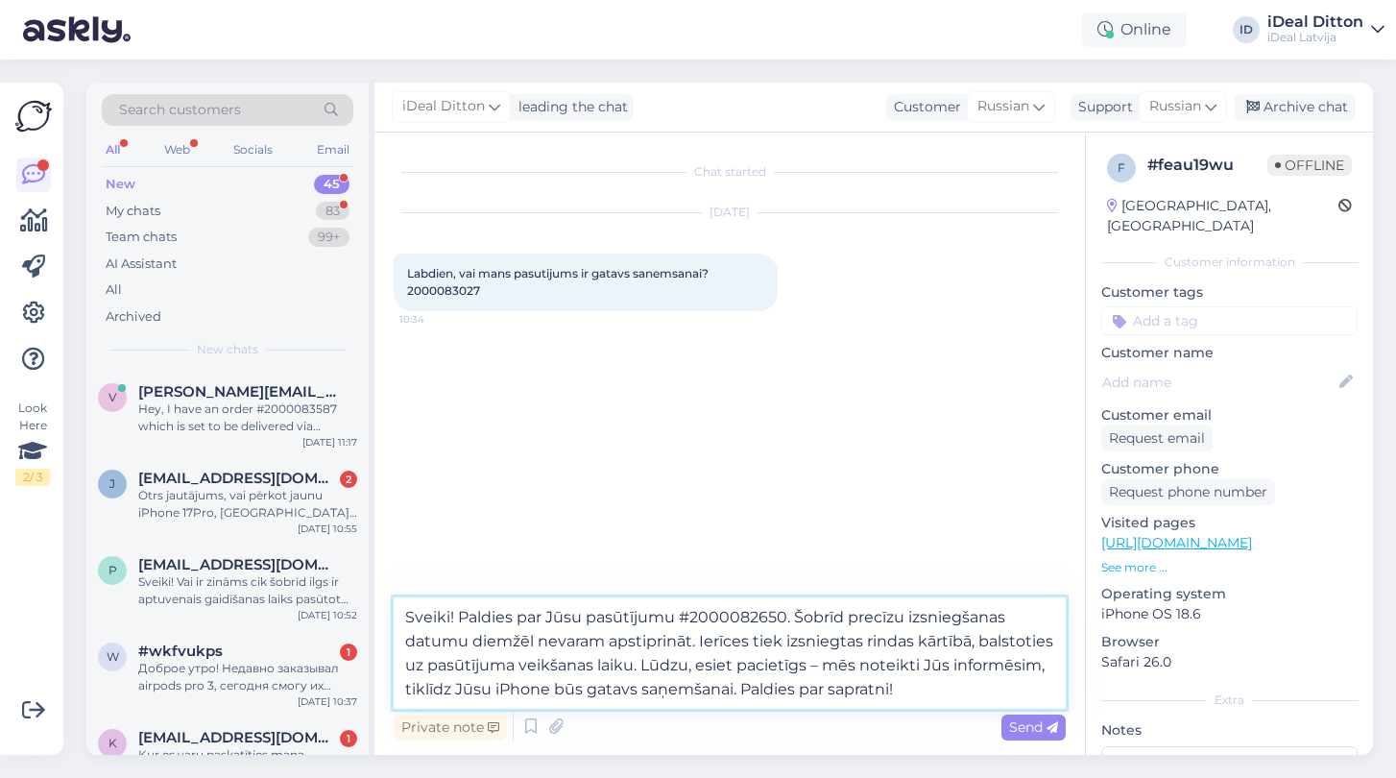
drag, startPoint x: 787, startPoint y: 614, endPoint x: 683, endPoint y: 617, distance: 104.7
click at [683, 617] on textarea "Sveiki! Paldies par Jūsu pasūtījumu #2000082650. Šobrīd precīzu izsniegšanas da…" at bounding box center [730, 652] width 672 height 111
type textarea "Sveiki! Paldies par Jūsu pasūtījumu. Šobrīd precīzu izsniegšanas datumu diemžēl…"
click at [900, 701] on textarea "Sveiki! Paldies par Jūsu pasūtījumu. Šobrīd precīzu izsniegšanas datumu diemžēl…" at bounding box center [730, 652] width 672 height 111
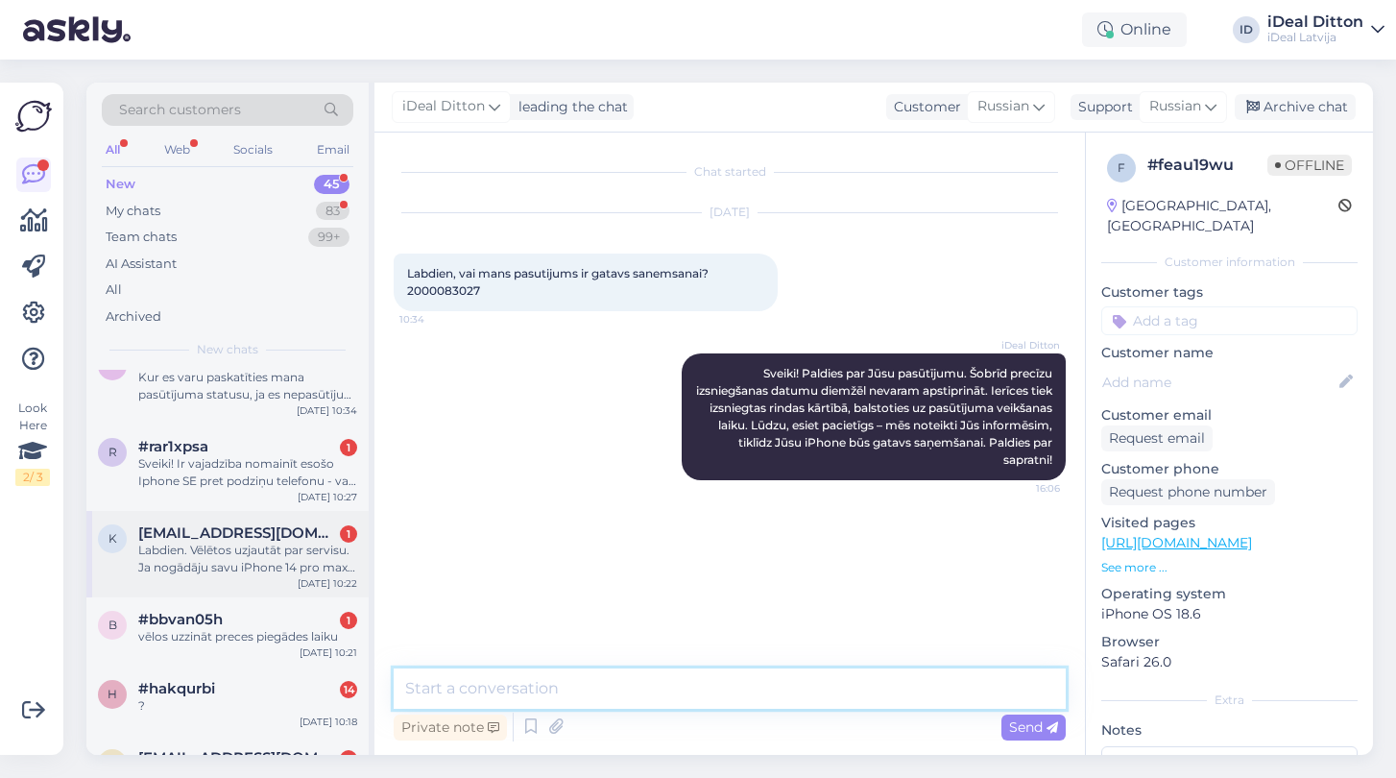
scroll to position [378, 0]
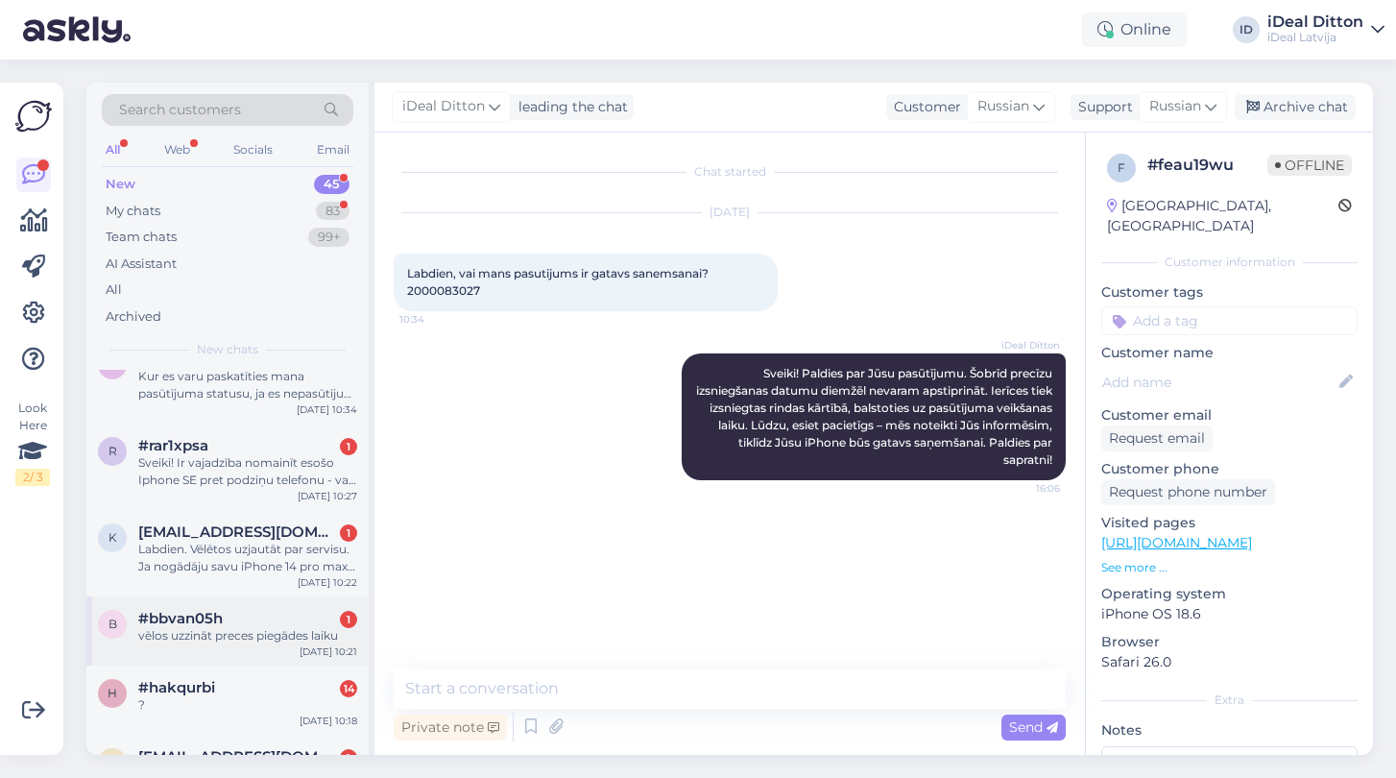
click at [226, 645] on div "b #bbvan05h 1 vēlos uzzināt preces piegādes laiku [DATE] 10:21" at bounding box center [227, 630] width 282 height 69
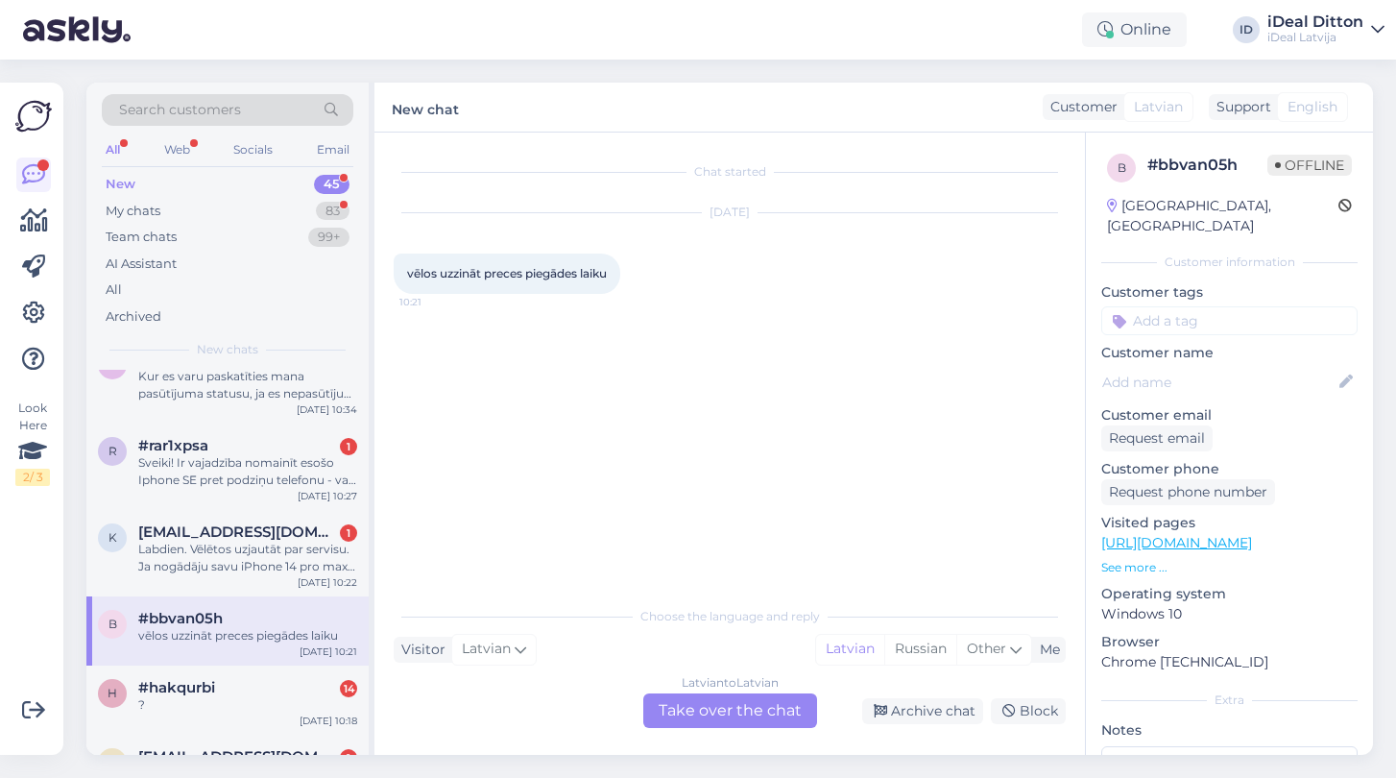
click at [724, 714] on div "Latvian to Latvian Take over the chat" at bounding box center [730, 710] width 174 height 35
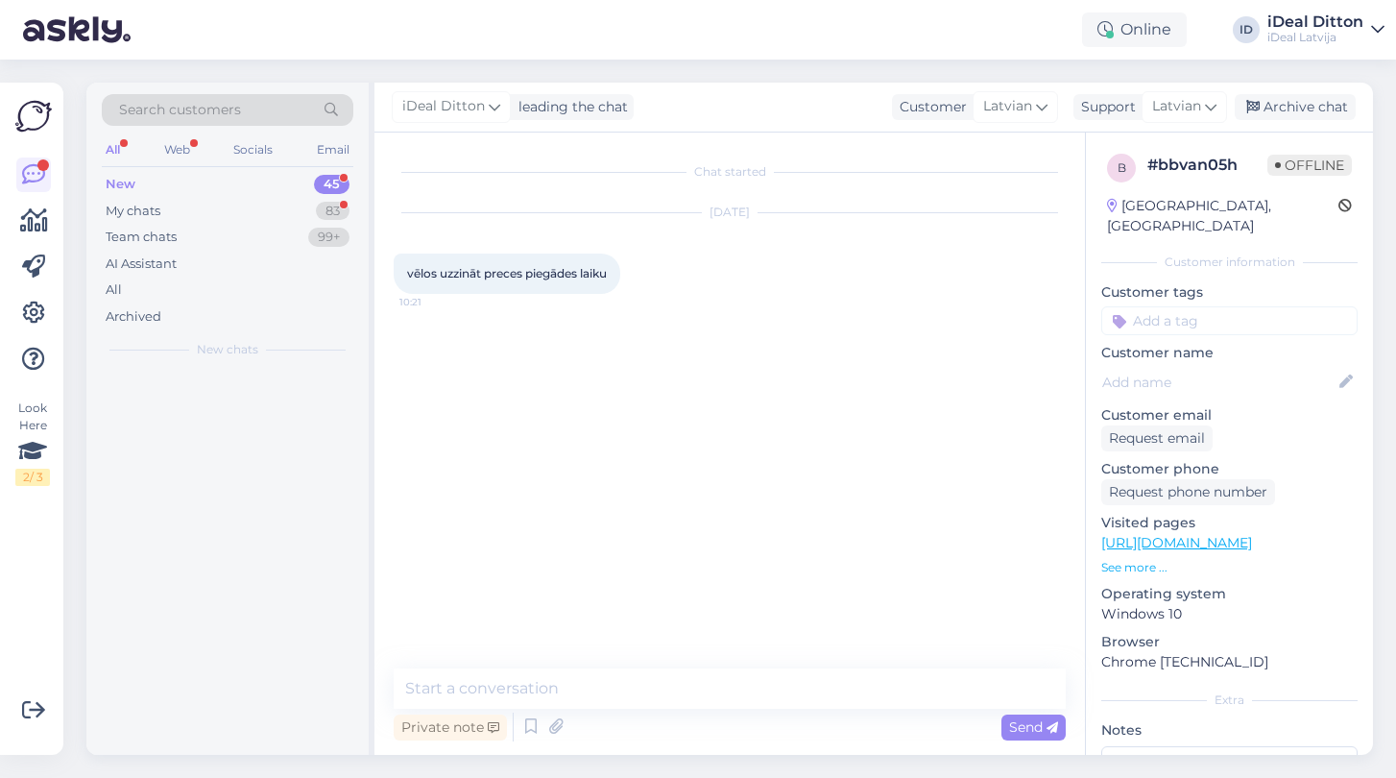
scroll to position [0, 0]
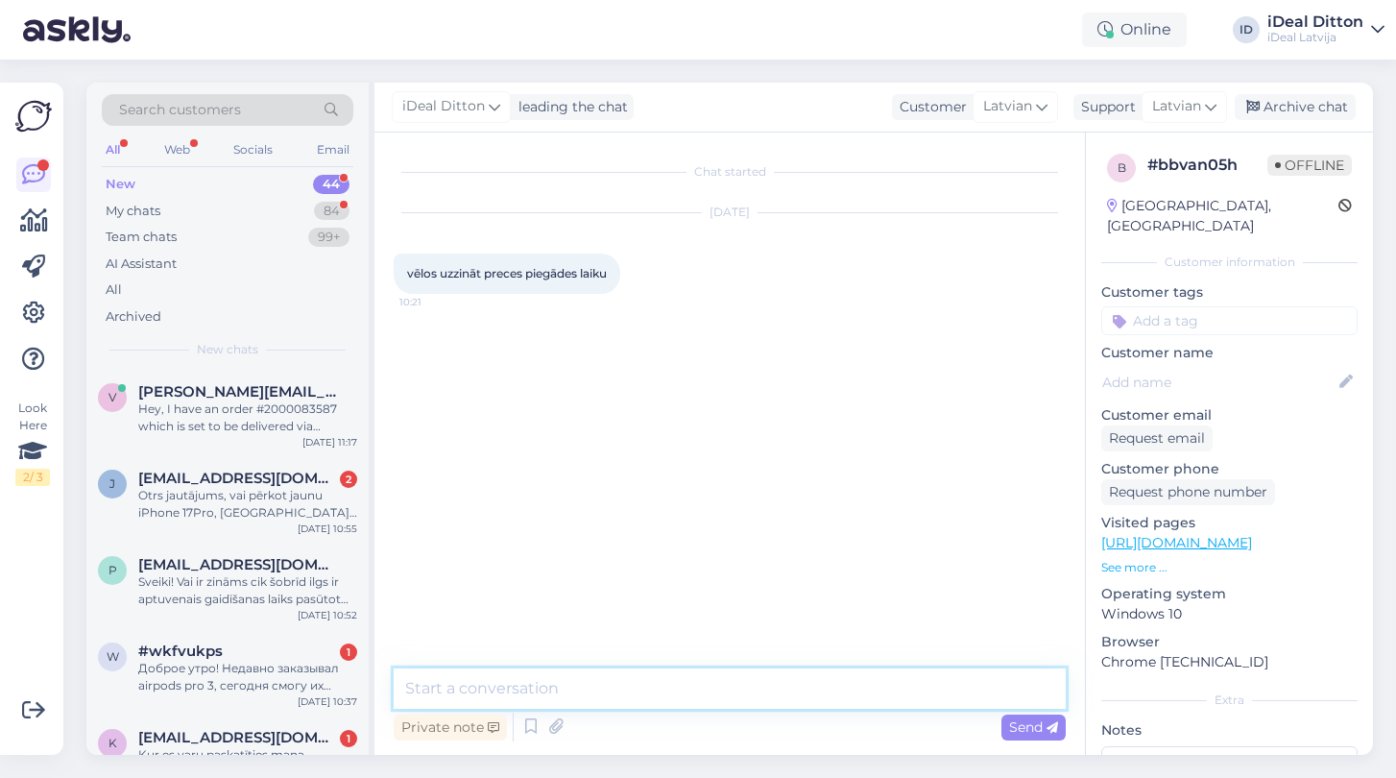
click at [577, 689] on textarea at bounding box center [730, 688] width 672 height 40
paste textarea "Sveiki! Paldies par Jūsu pasūtījumu #2000082650. Šobrīd precīzu izsniegšanas da…"
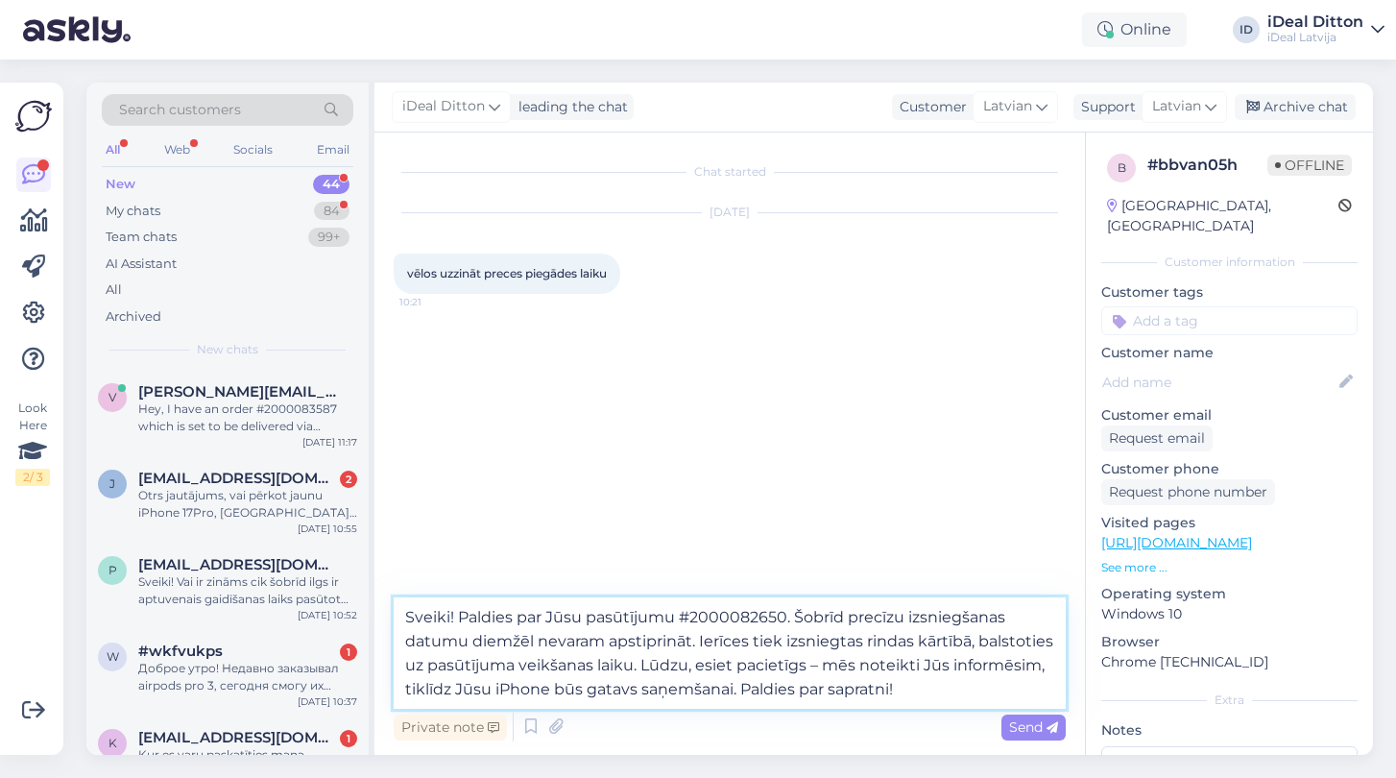
drag, startPoint x: 795, startPoint y: 617, endPoint x: 460, endPoint y: 616, distance: 335.1
click at [460, 616] on textarea "Sveiki! Paldies par Jūsu pasūtījumu #2000082650. Šobrīd precīzu izsniegšanas da…" at bounding box center [730, 652] width 672 height 111
type textarea "Sveiki! Šobrīd precīzu izsniegšanas datumu diemžēl nevaram apstiprināt. Ierīces…"
drag, startPoint x: 570, startPoint y: 693, endPoint x: 381, endPoint y: 584, distance: 218.5
click at [381, 584] on div "Chat started [DATE] vēlos uzzināt preces piegādes laiku 10:21 Sveiki! Šobrīd pr…" at bounding box center [729, 444] width 711 height 622
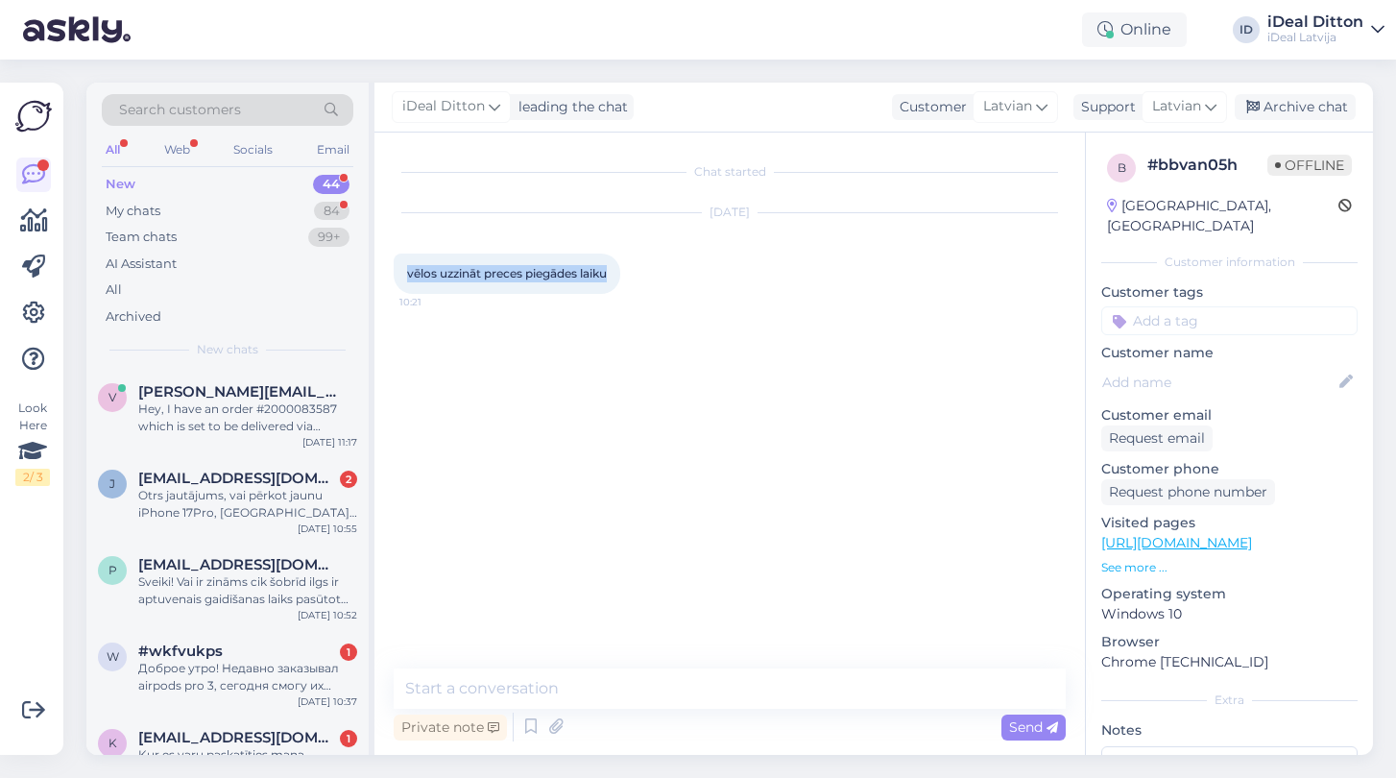
drag, startPoint x: 614, startPoint y: 273, endPoint x: 385, endPoint y: 272, distance: 229.5
click at [385, 272] on div "Chat started [DATE] vēlos uzzināt preces piegādes laiku 10:21 Private note Send" at bounding box center [729, 444] width 711 height 622
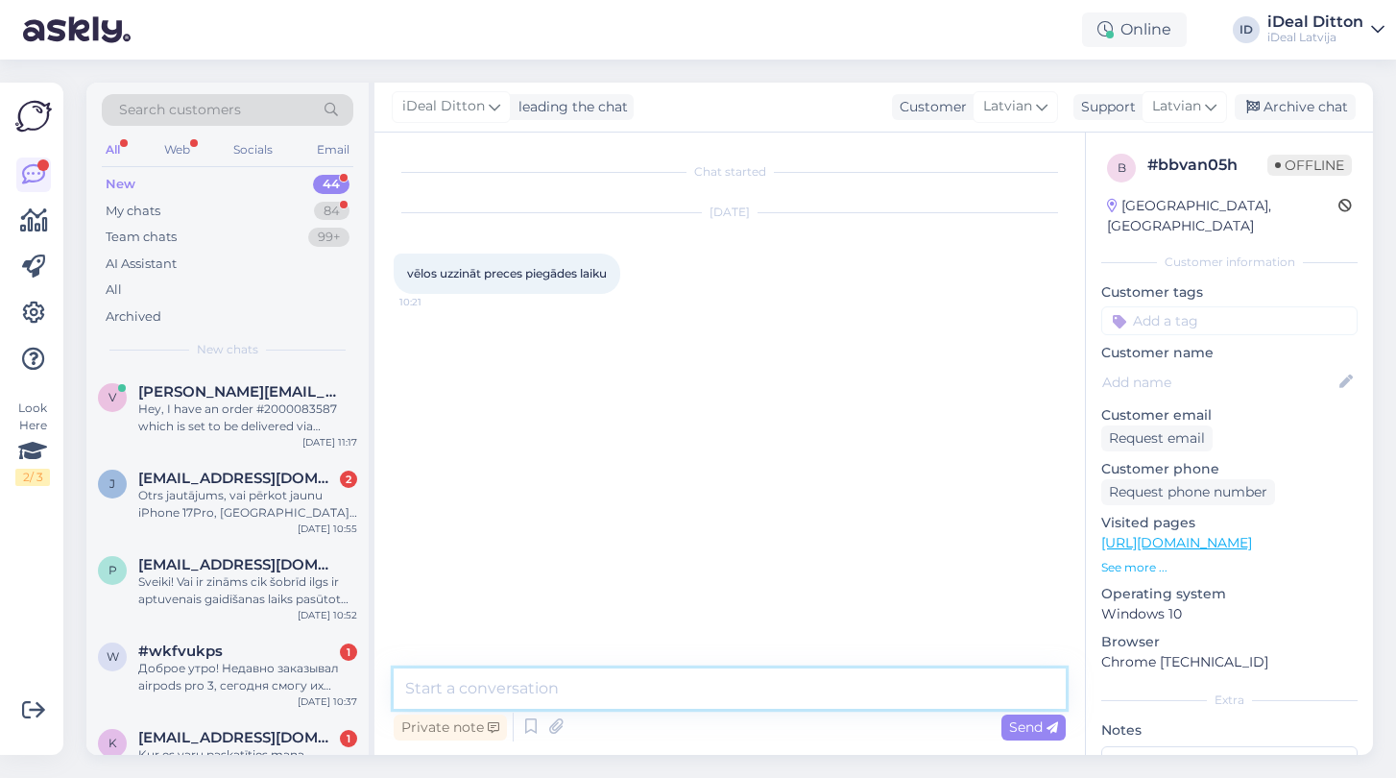
click at [556, 683] on textarea at bounding box center [730, 688] width 672 height 40
paste textarea "Sveiki! Paldies par Jūsu ziņu. Preces piegādes laiks ir atkarīgs no konkrētā pa…"
type textarea "Sveiki! Paldies par Jūsu ziņu. Preces piegādes laiks ir atkarīgs no konkrētā pa…"
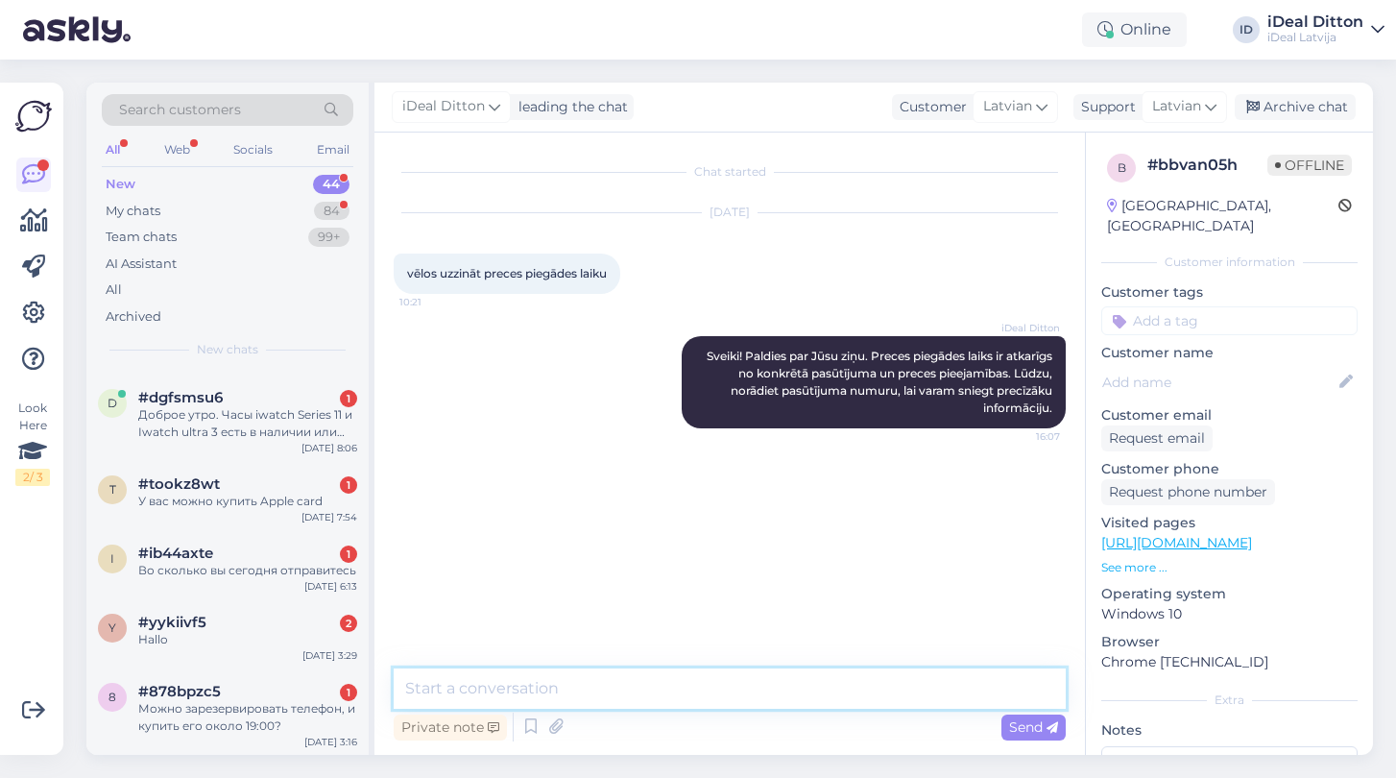
scroll to position [3311, 0]
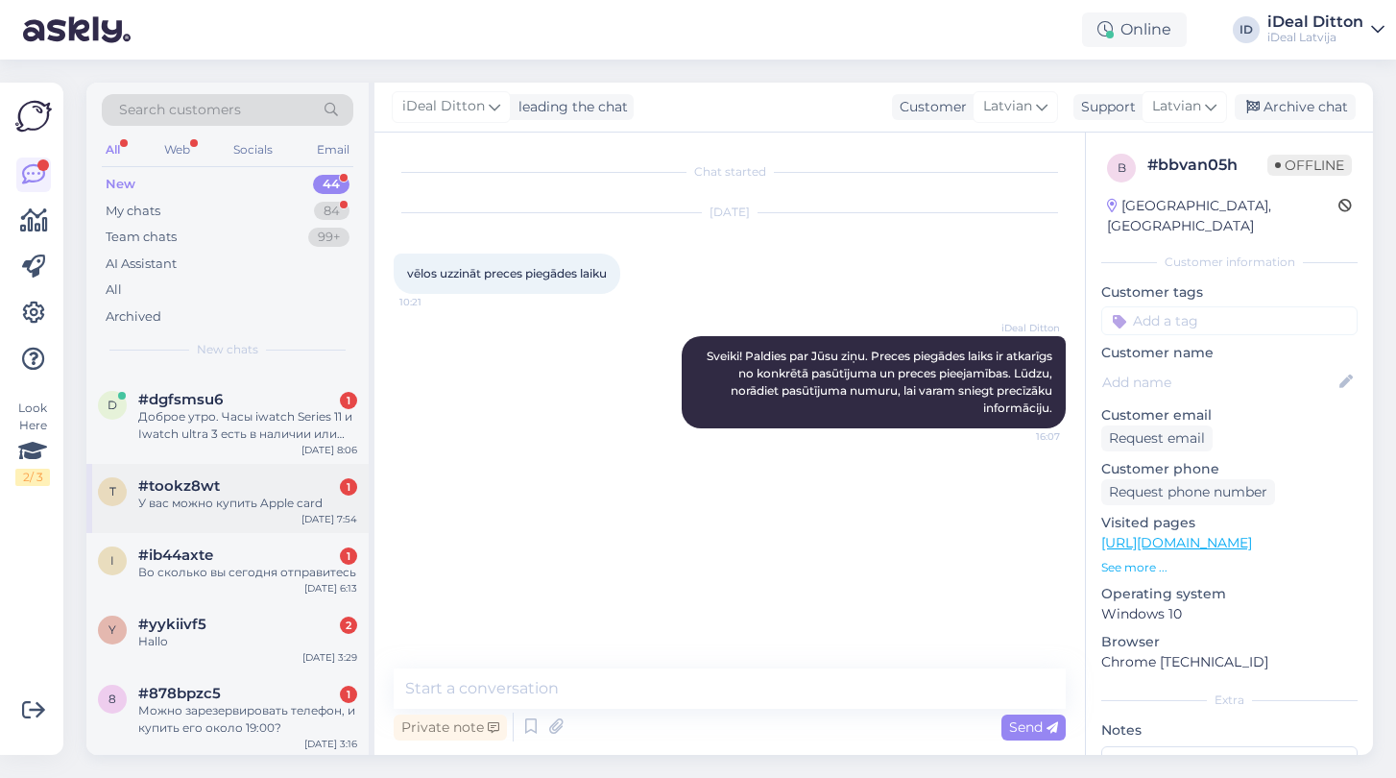
click at [229, 503] on div "У вас можно купить Apple card" at bounding box center [247, 502] width 219 height 17
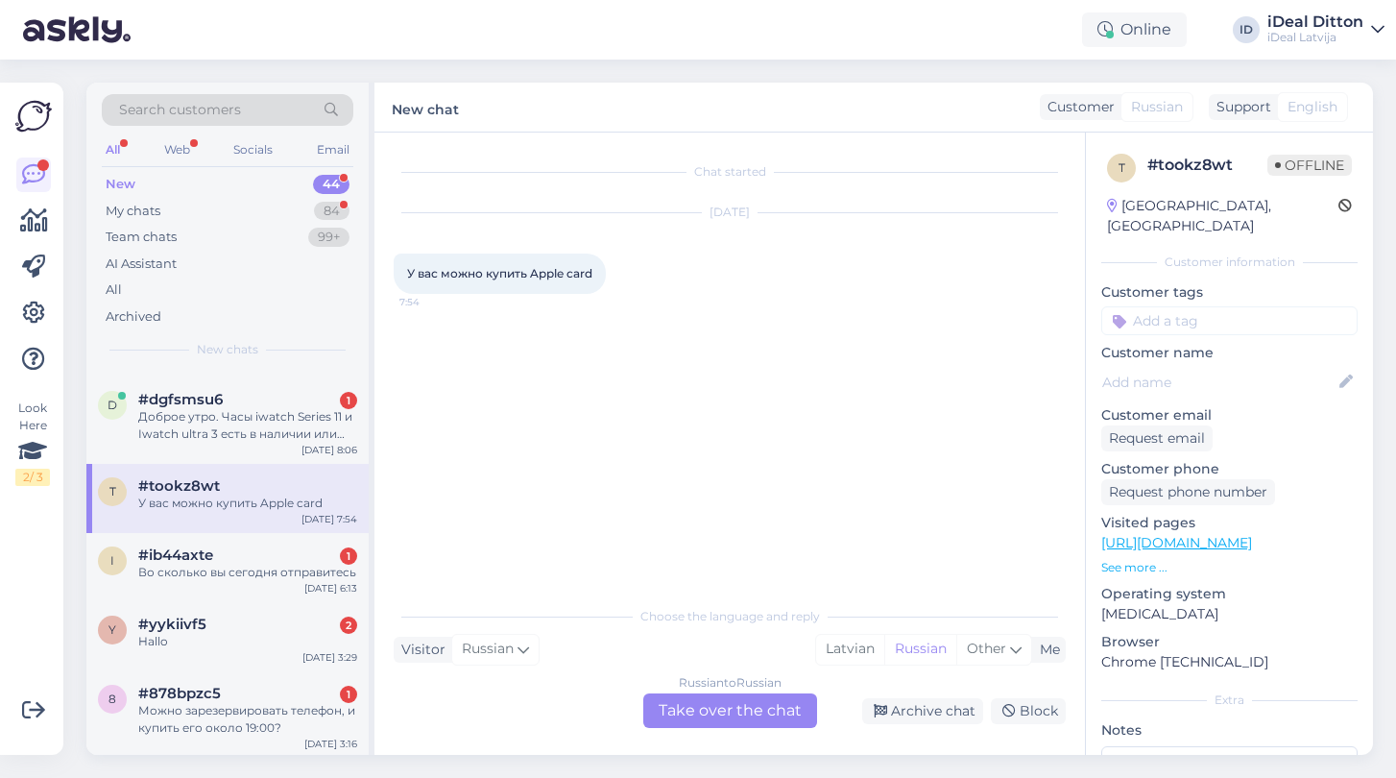
click at [752, 710] on div "Russian to Russian Take over the chat" at bounding box center [730, 710] width 174 height 35
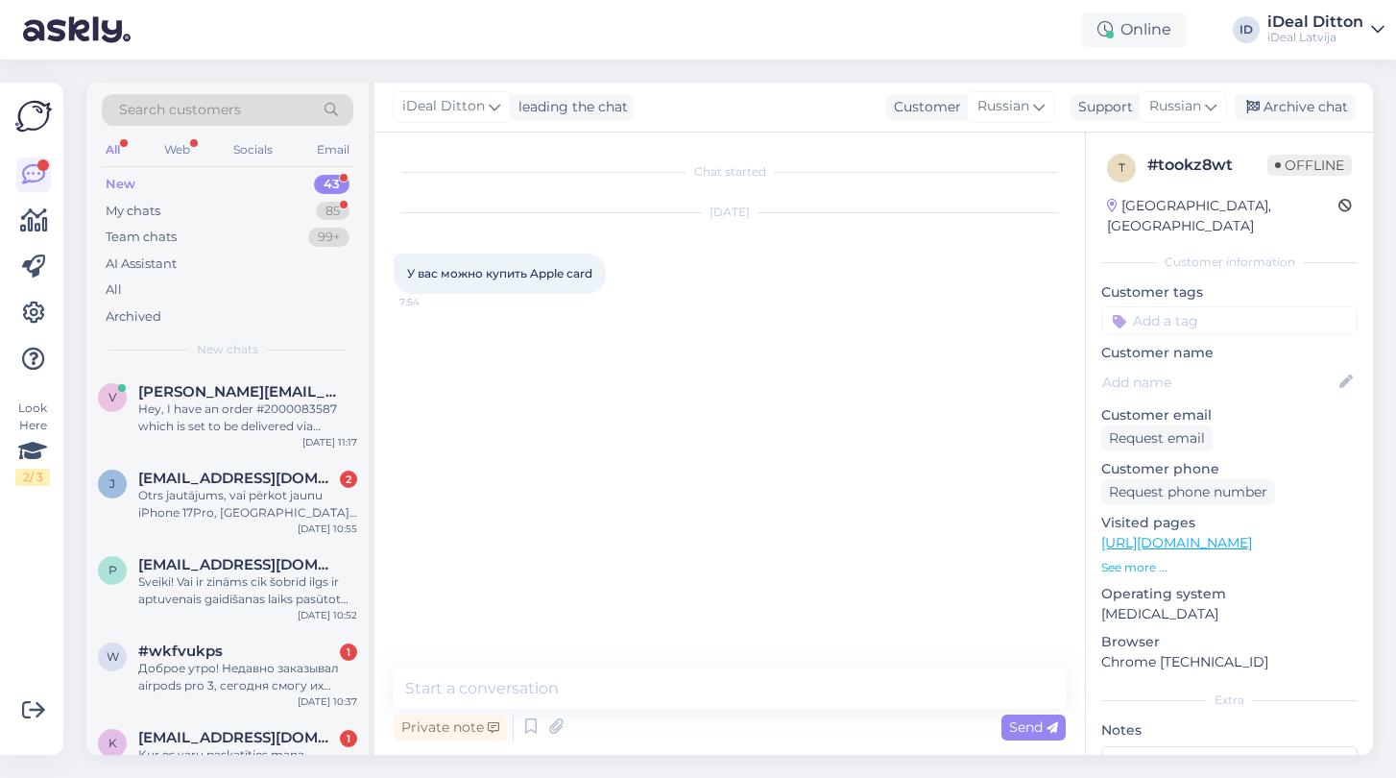
click at [607, 667] on div "Chat started [DATE] У вас можно купить Apple card 7:54 Private note Send" at bounding box center [729, 444] width 711 height 622
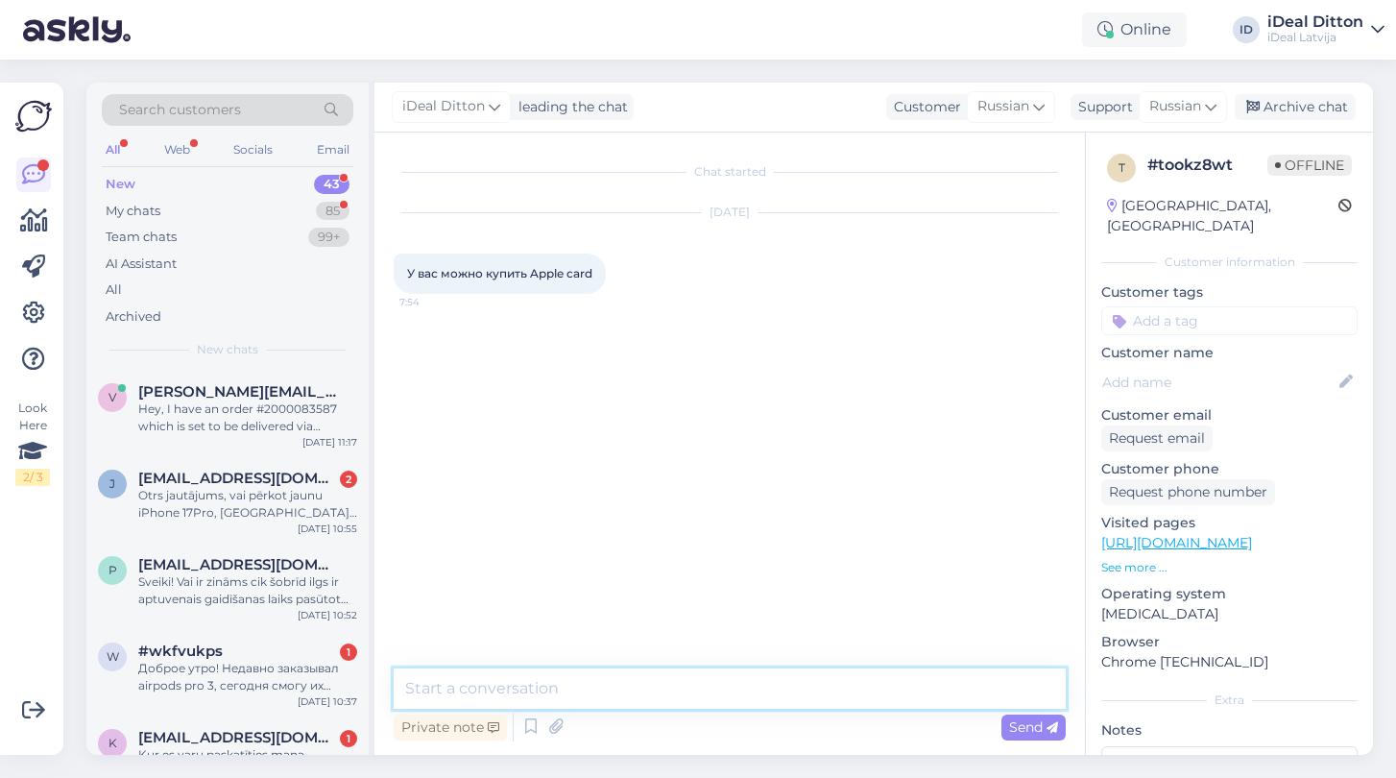
click at [607, 675] on textarea at bounding box center [730, 688] width 672 height 40
type textarea "Добрый день, нет"
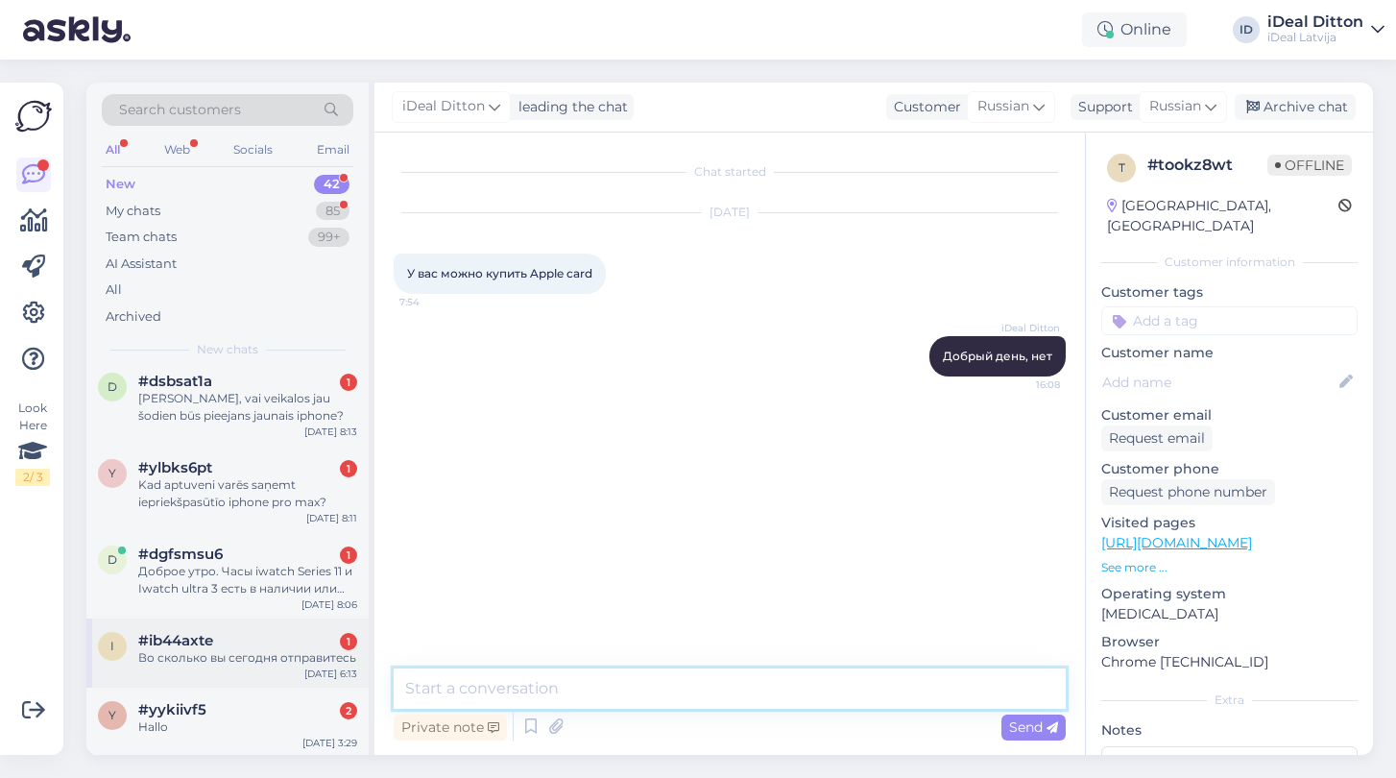
scroll to position [3155, 0]
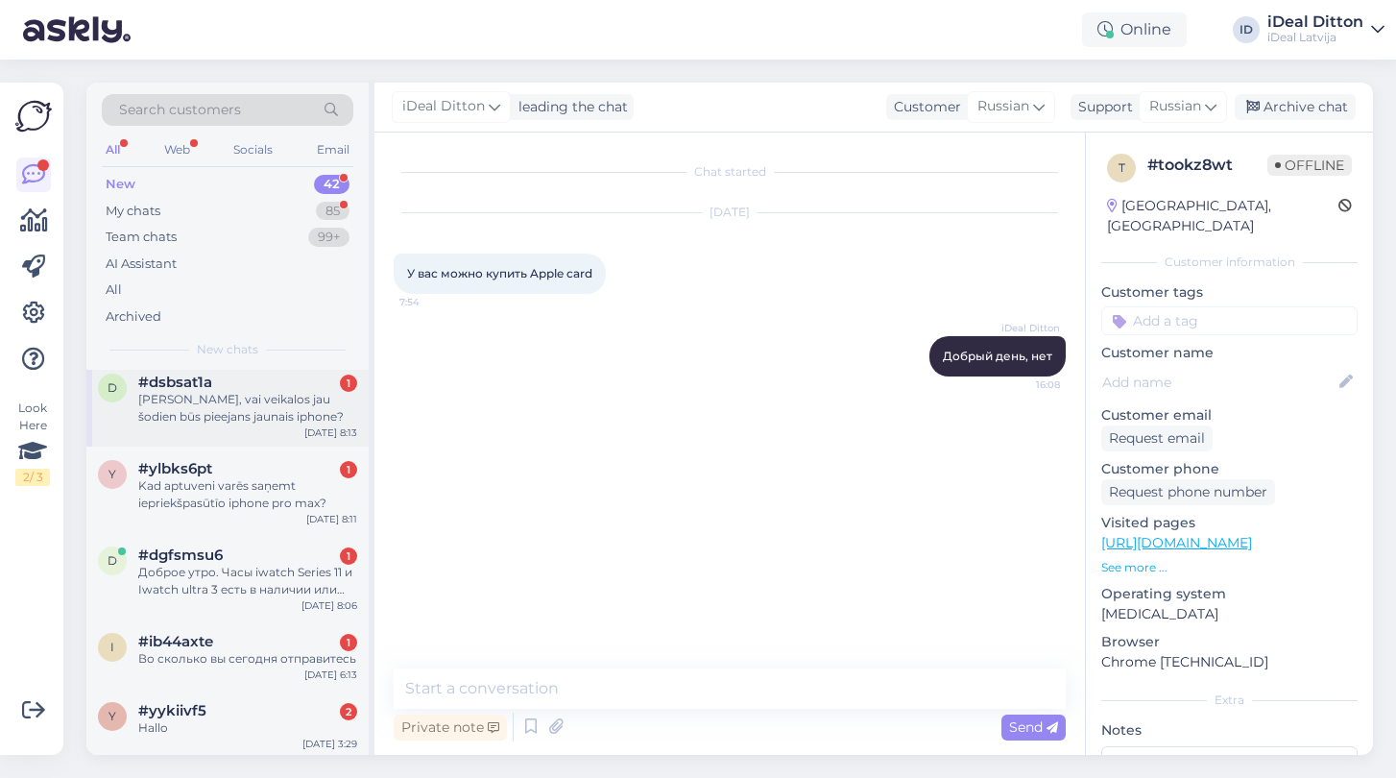
click at [237, 423] on div "d #dsbsat1a 1 Sveiki, vai veikalos jau šodien būs pieejans jaunais iphone? [DAT…" at bounding box center [227, 403] width 282 height 86
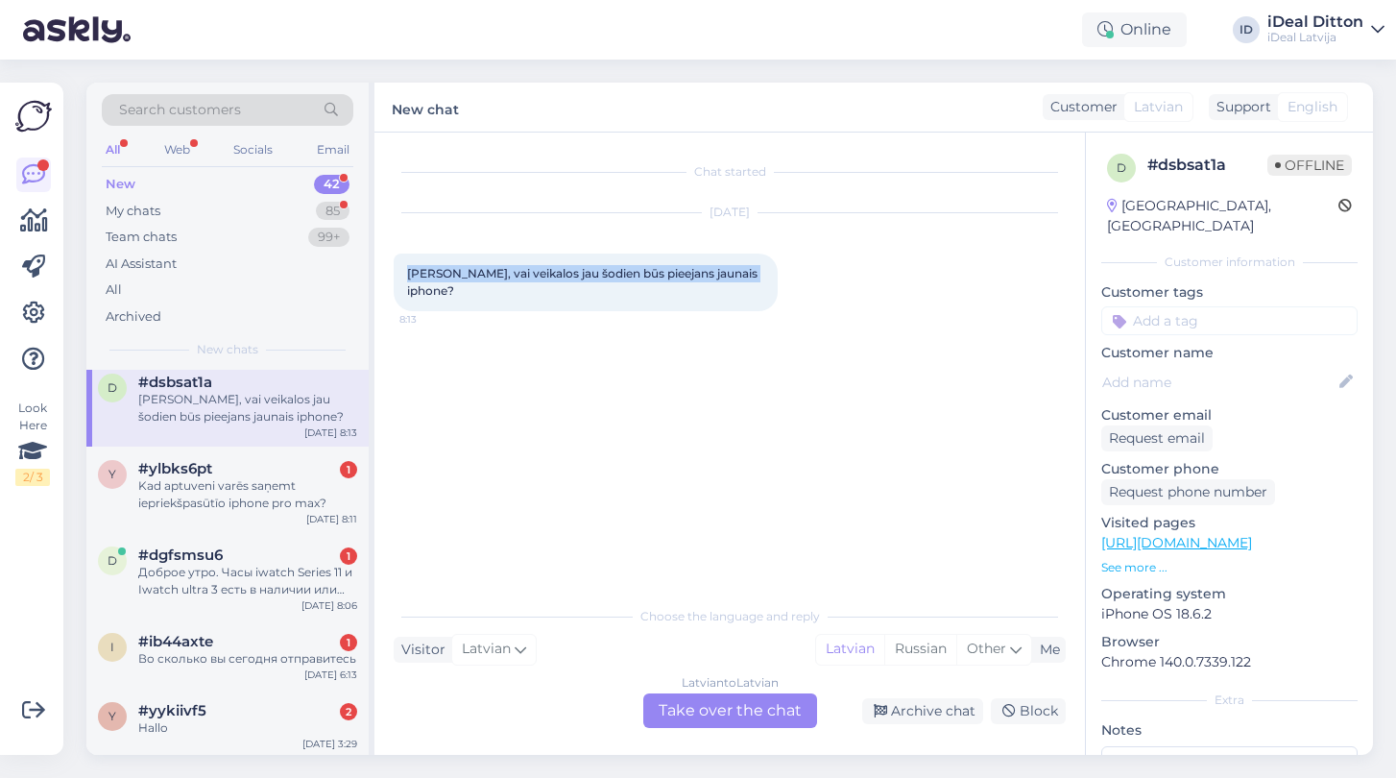
drag, startPoint x: 753, startPoint y: 274, endPoint x: 410, endPoint y: 277, distance: 342.8
click at [410, 277] on div "[PERSON_NAME], vai veikalos jau šodien būs pieejans jaunais iphone? 8:13" at bounding box center [586, 282] width 384 height 58
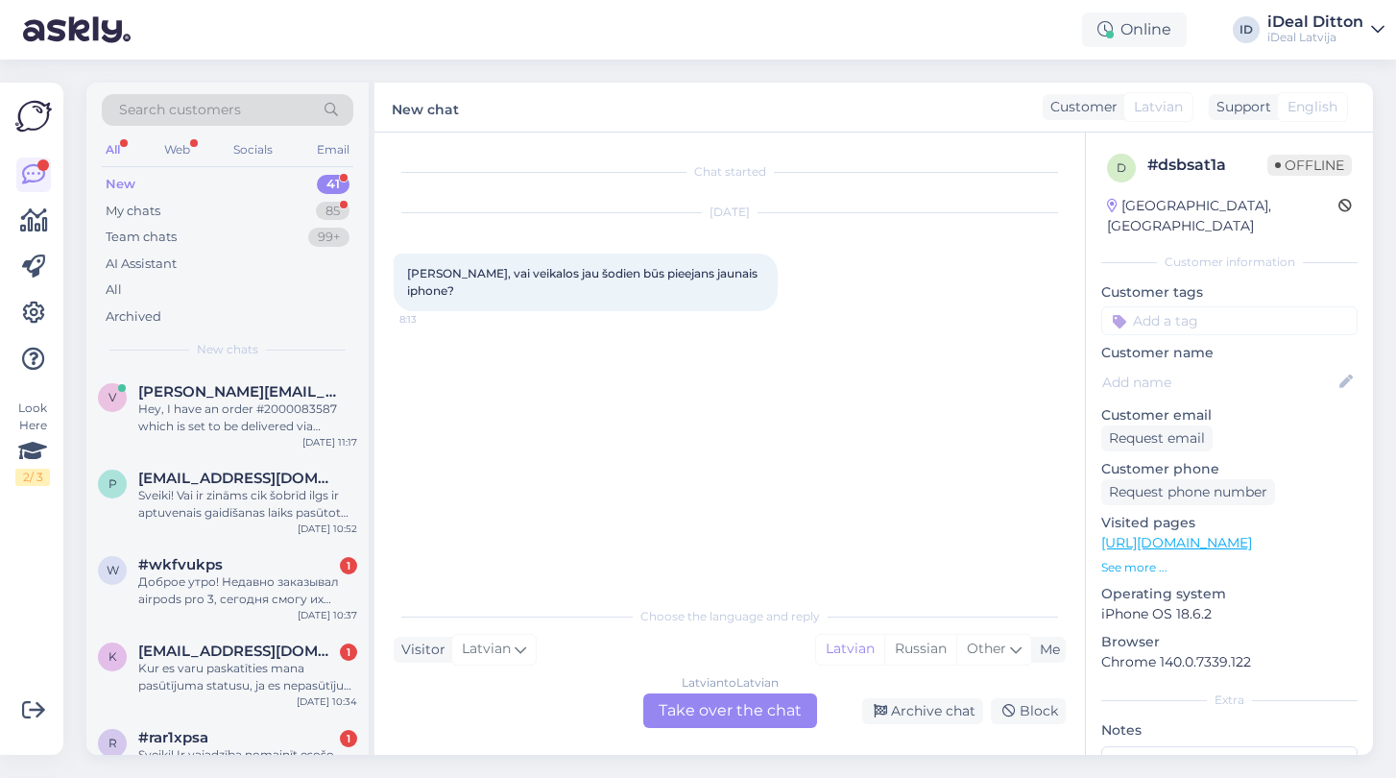
click at [712, 725] on div "Latvian to Latvian Take over the chat" at bounding box center [730, 710] width 174 height 35
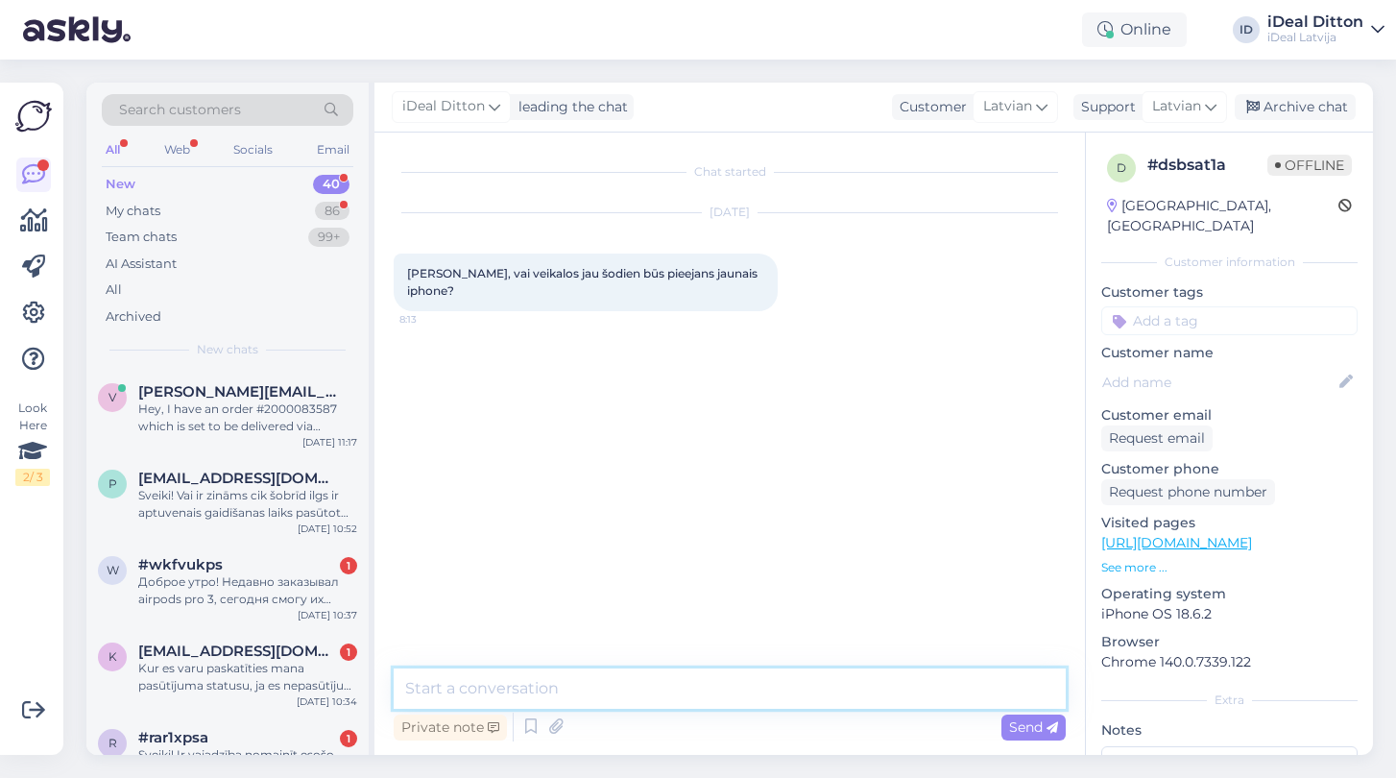
click at [610, 694] on textarea at bounding box center [730, 688] width 672 height 40
paste textarea "Sveiki! Jaunais iPhone šodien ir pieejams ierobežotā daudzumā un galvenokārt kl…"
type textarea "Sveiki! Jaunais iPhone šodien ir pieejams ierobežotā daudzumā un galvenokārt kl…"
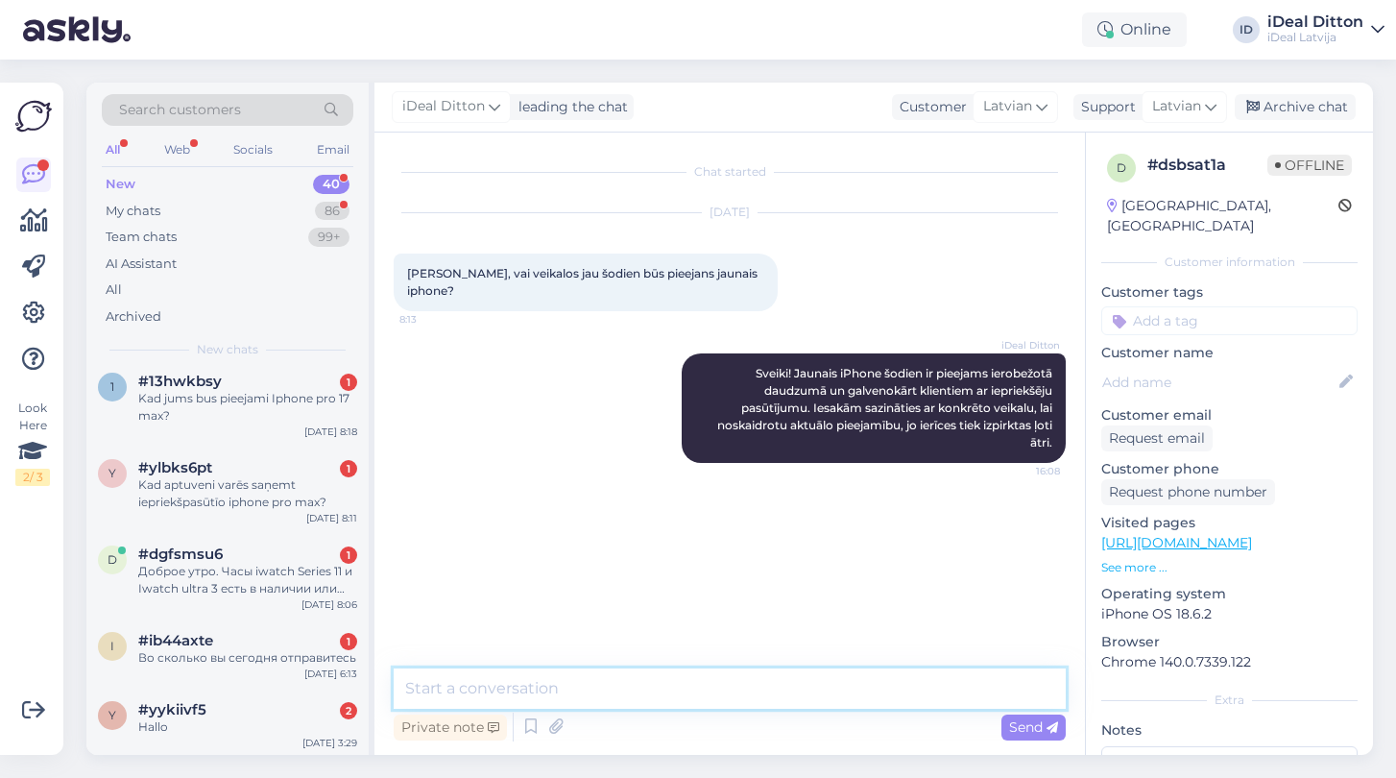
scroll to position [2982, 0]
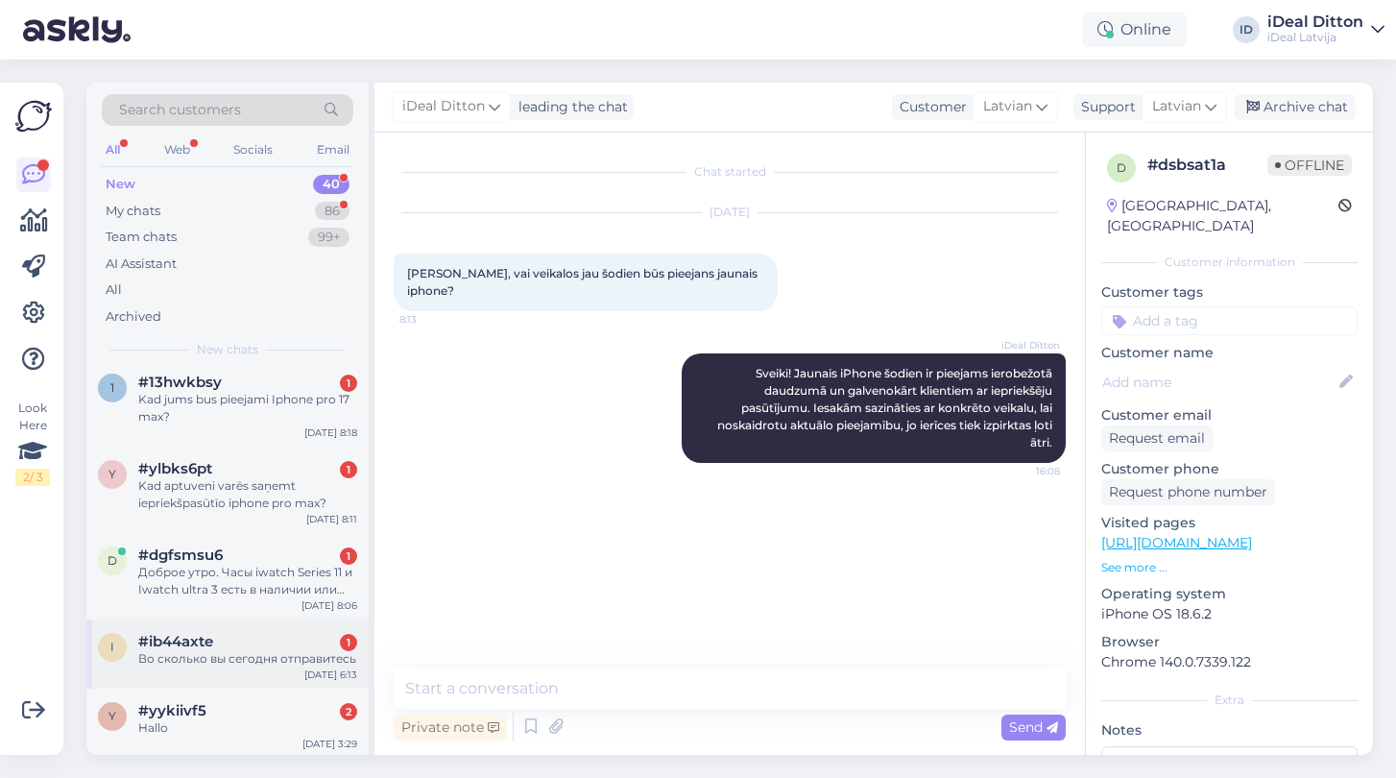
click at [192, 651] on div "Во сколько вы сегодня отправитесь" at bounding box center [247, 658] width 219 height 17
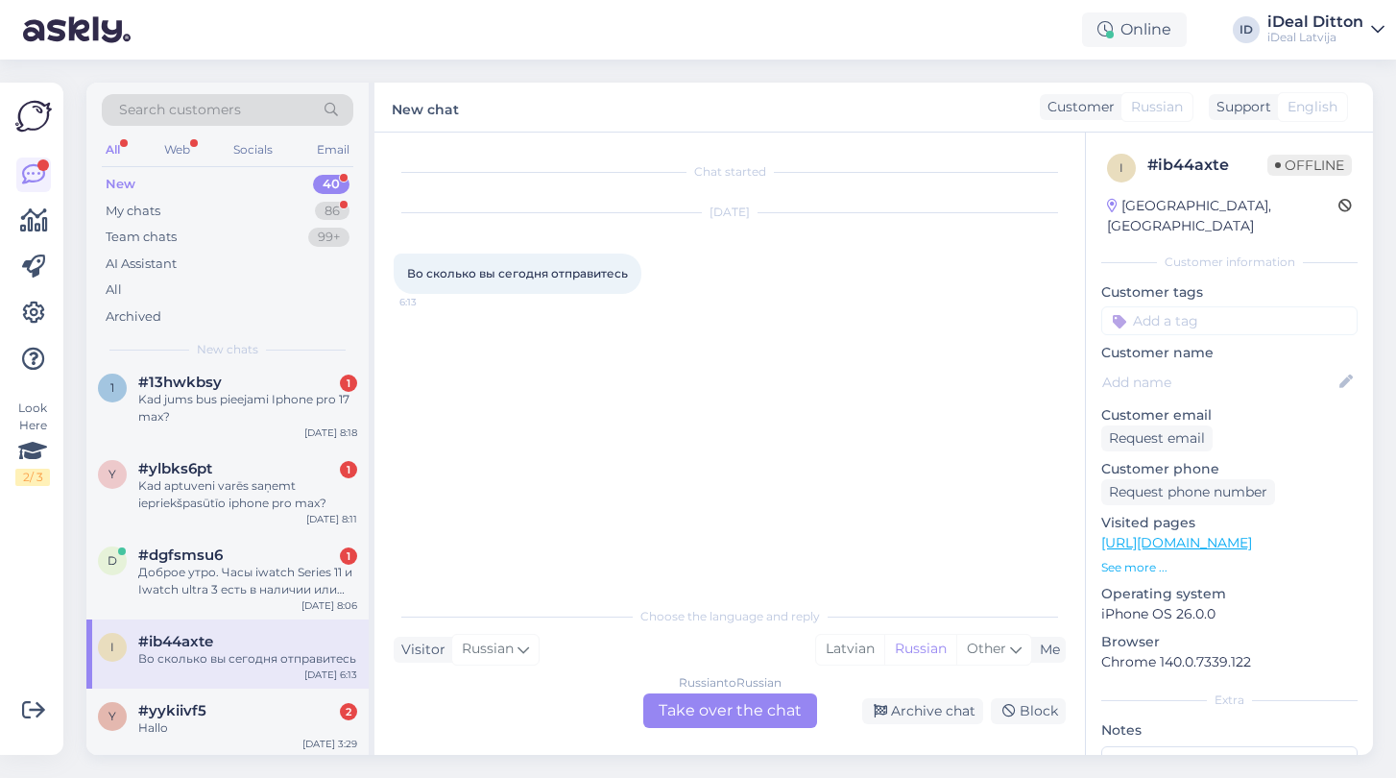
click at [723, 721] on div "Russian to Russian Take over the chat" at bounding box center [730, 710] width 174 height 35
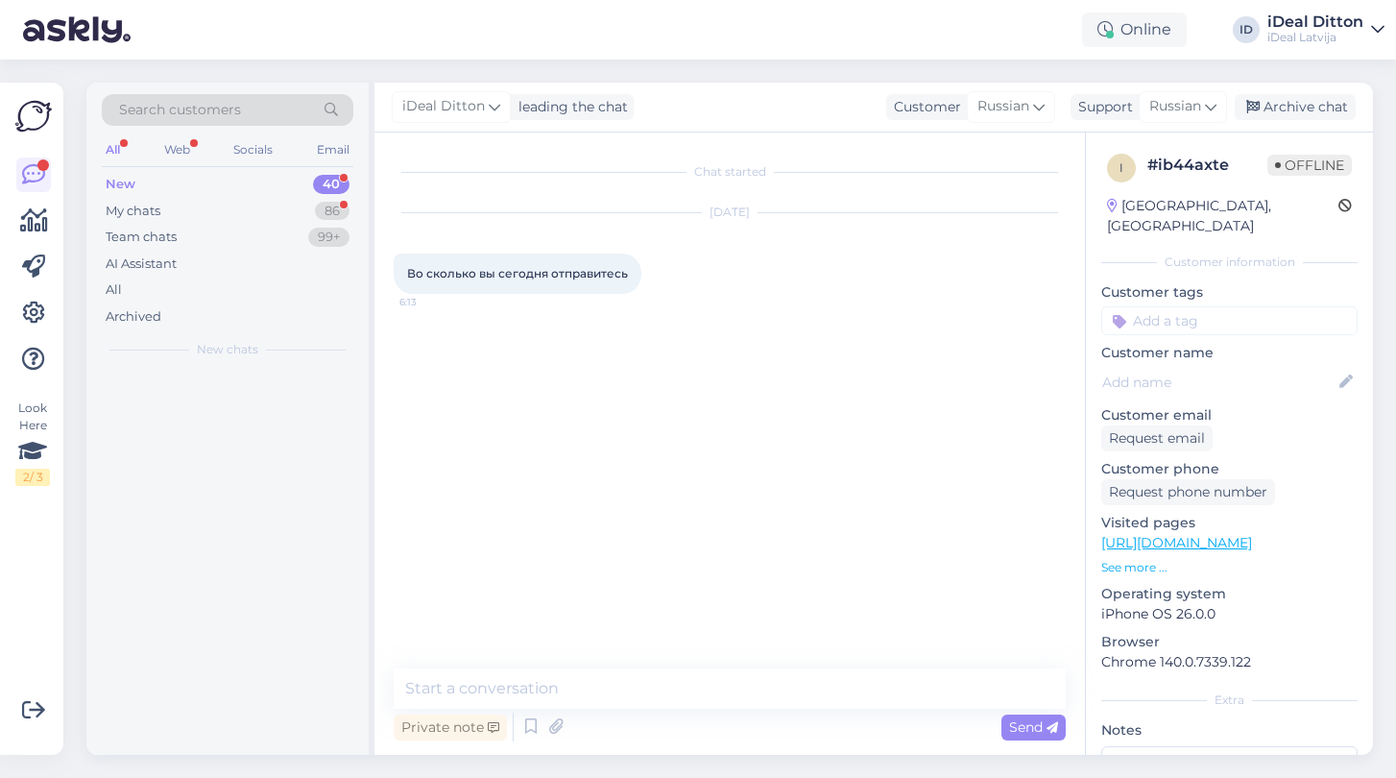
scroll to position [0, 0]
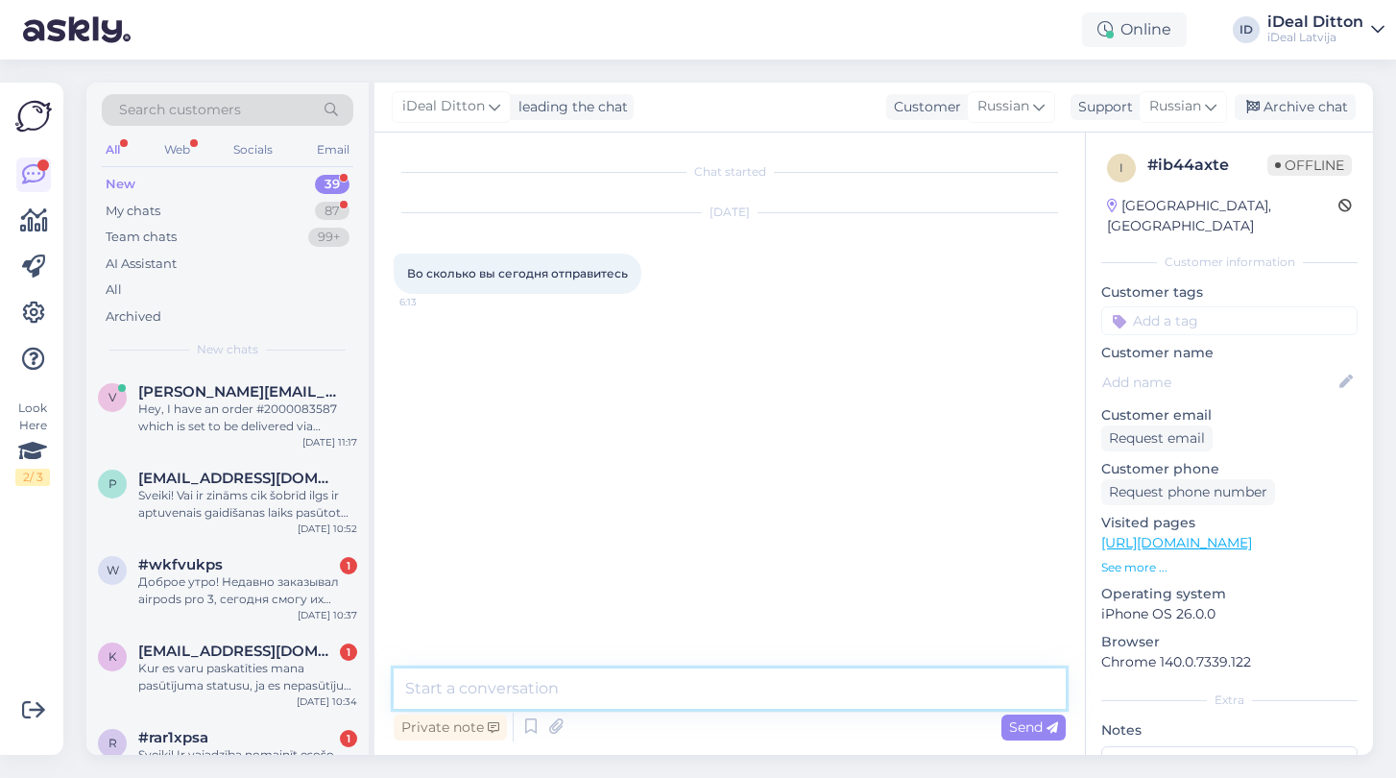
click at [627, 697] on textarea at bounding box center [730, 688] width 672 height 40
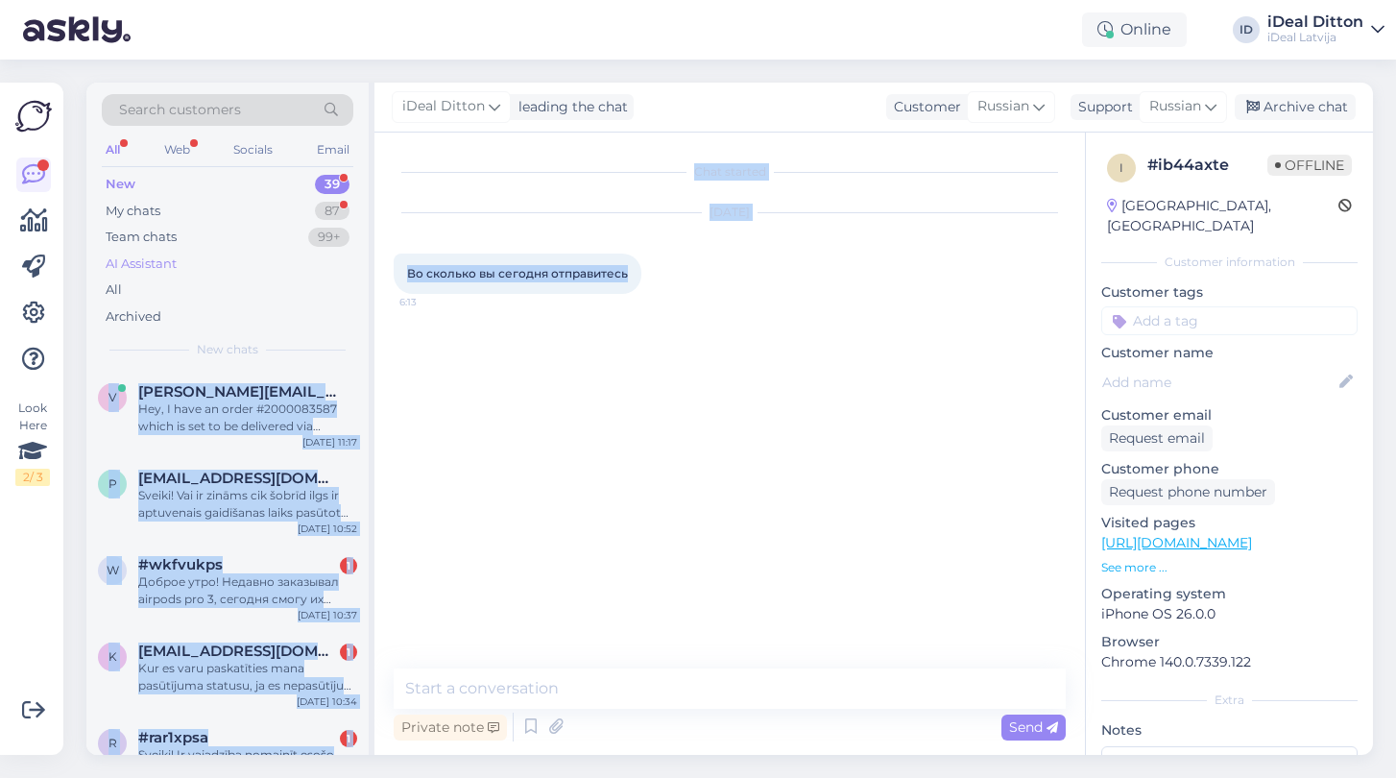
drag, startPoint x: 628, startPoint y: 273, endPoint x: 348, endPoint y: 259, distance: 280.7
click at [348, 259] on div "Search customers All Web Socials Email New 39 My chats 87 Team chats 99+ AI Ass…" at bounding box center [729, 419] width 1287 height 672
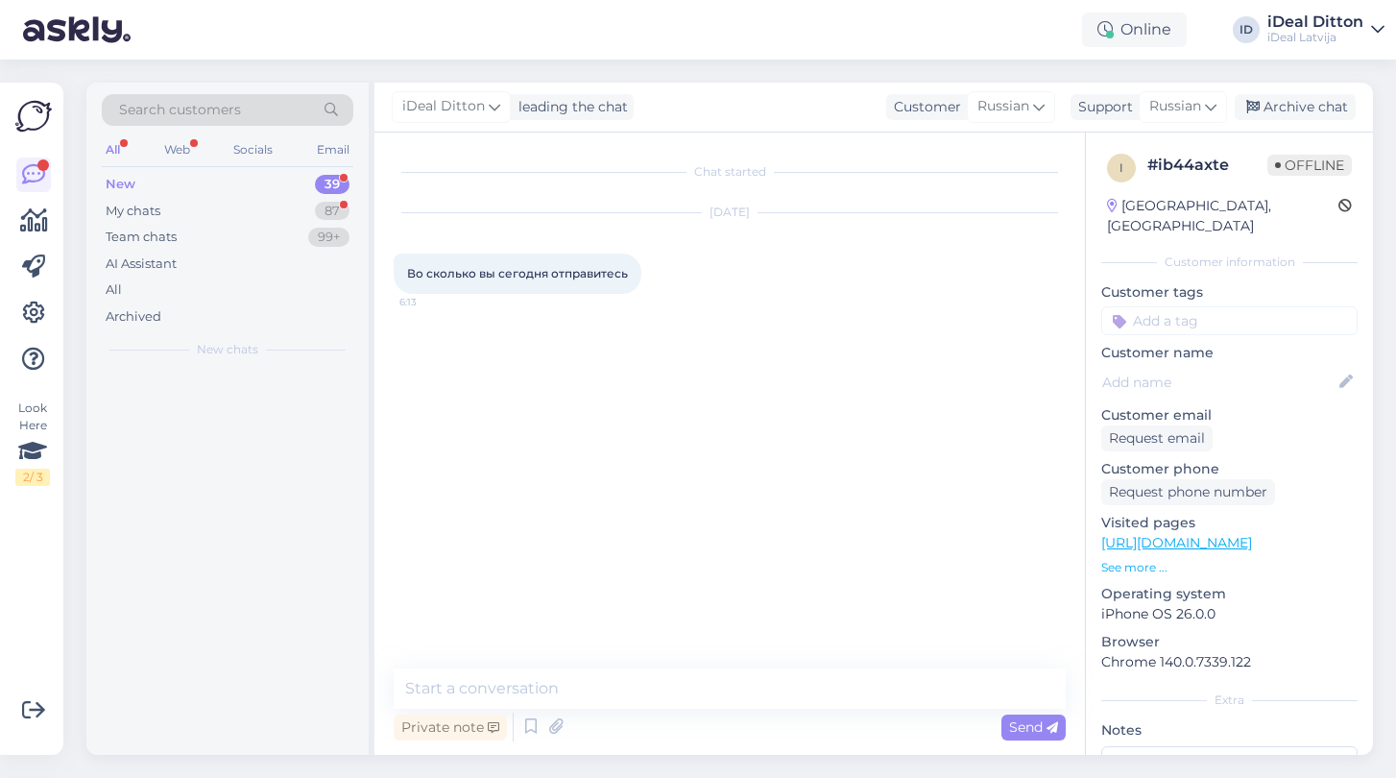
click at [577, 365] on div "Chat started [DATE] Во сколько вы сегодня отправитесь 6:13" at bounding box center [738, 401] width 689 height 499
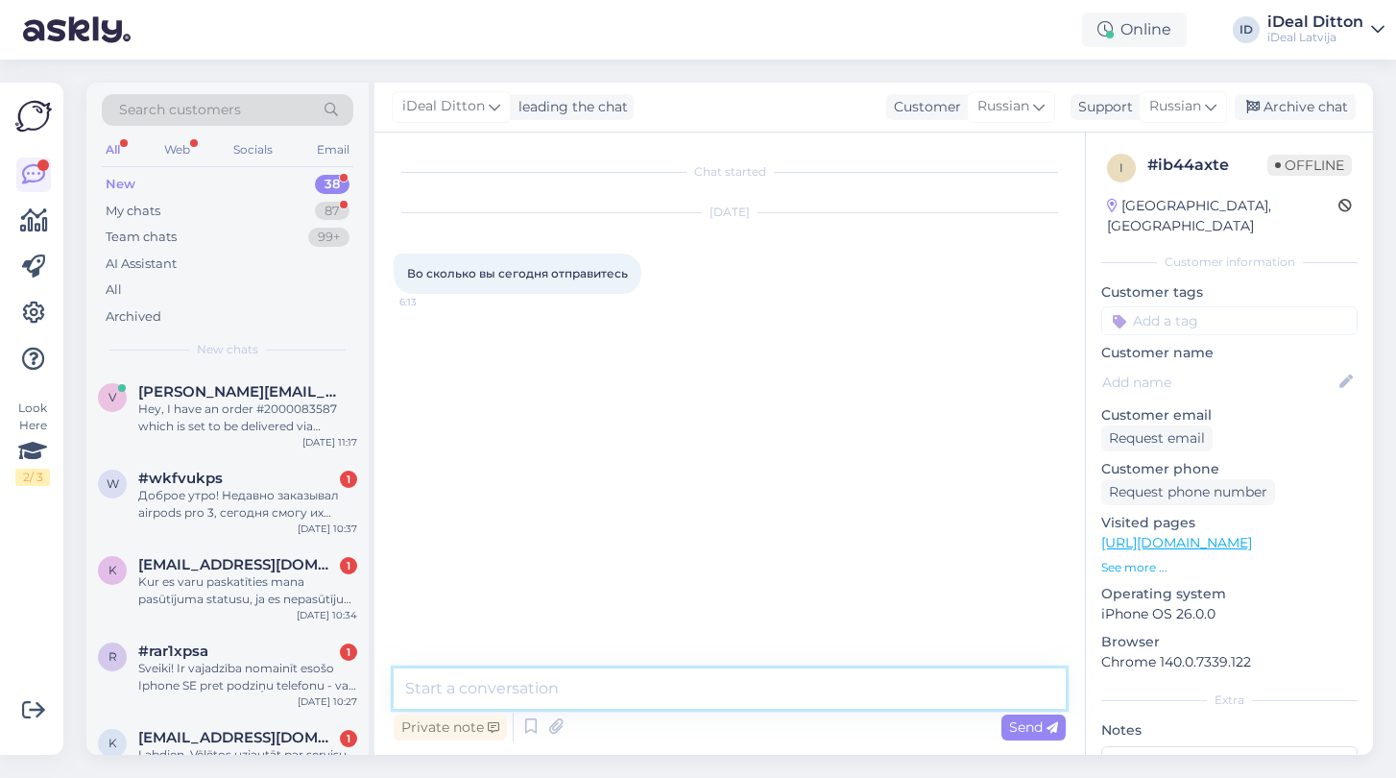
click at [579, 694] on textarea at bounding box center [730, 688] width 672 height 40
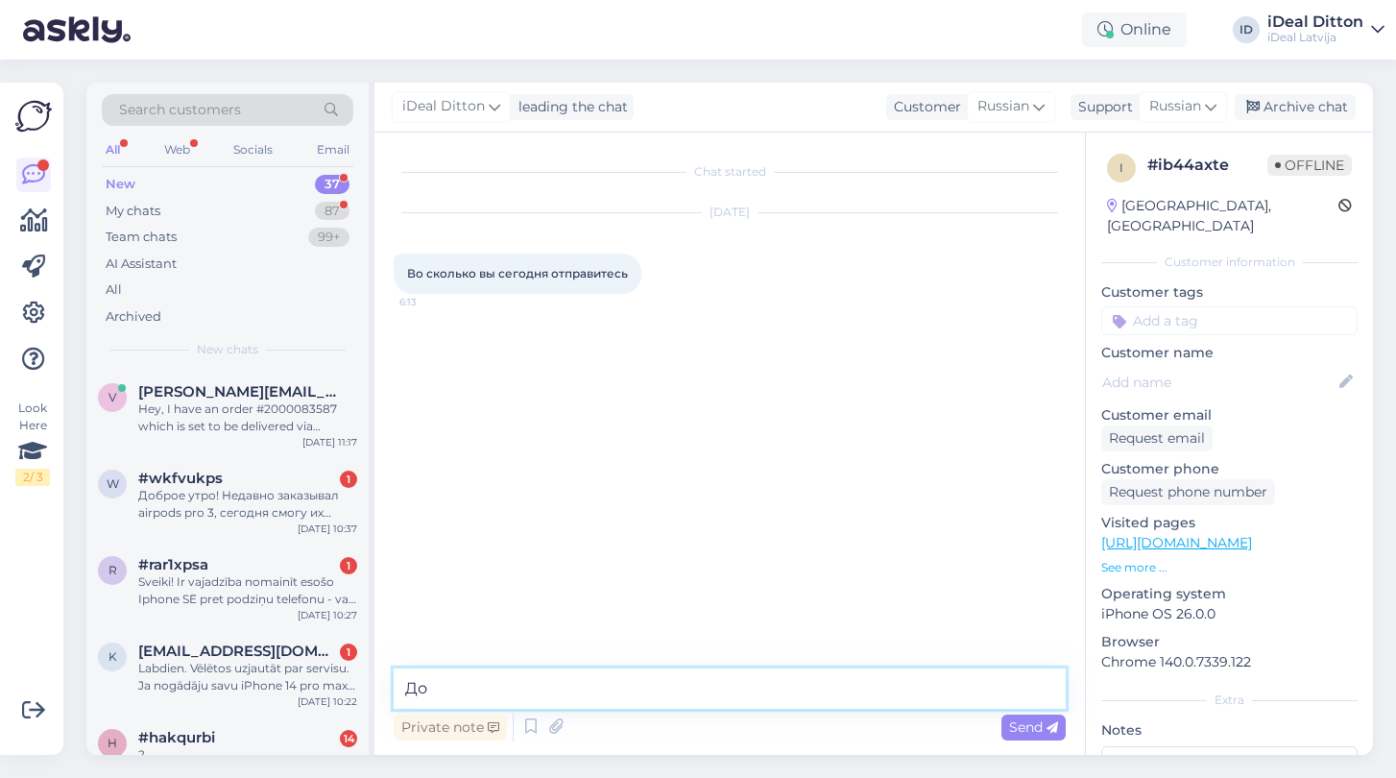
type textarea "Д"
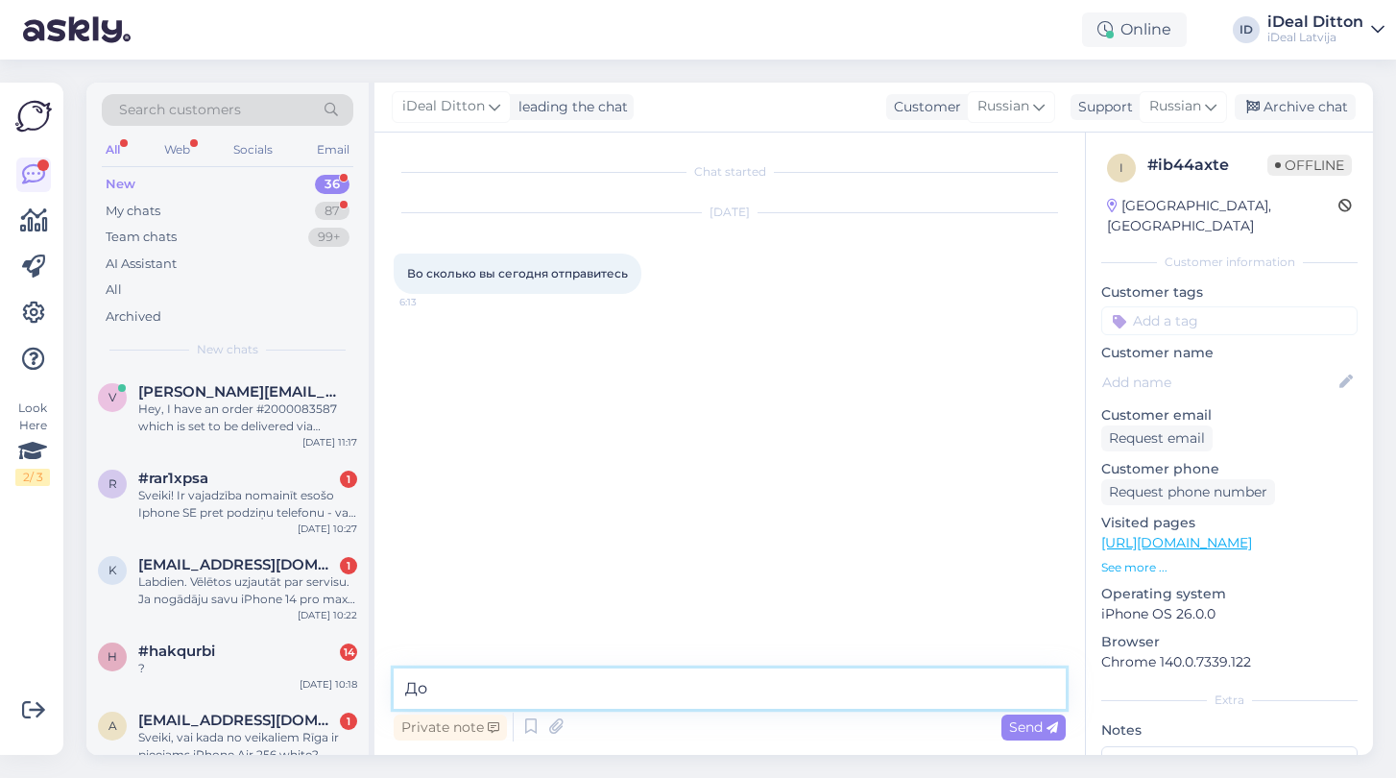
type textarea "Д"
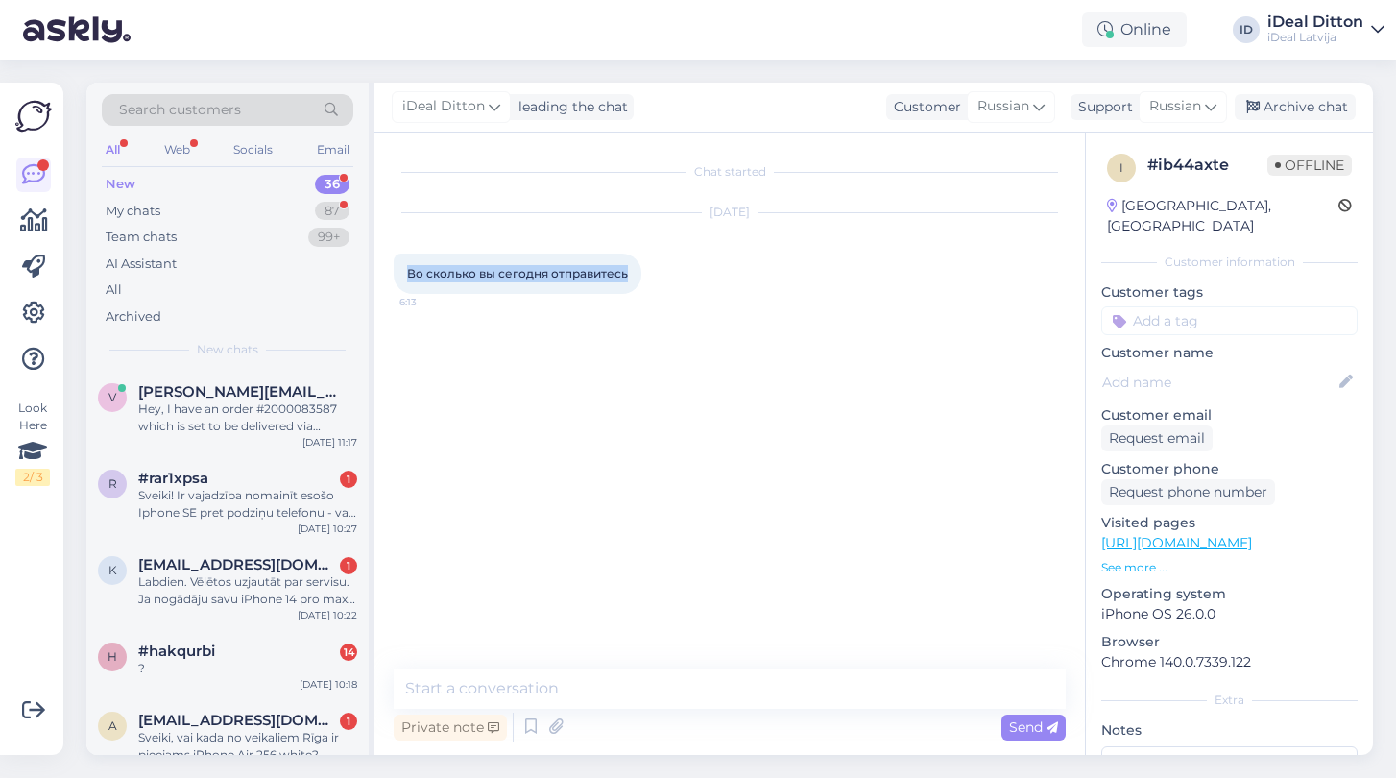
drag, startPoint x: 628, startPoint y: 275, endPoint x: 398, endPoint y: 255, distance: 231.2
click at [398, 255] on div "Во сколько вы сегодня отправитесь 6:13" at bounding box center [518, 273] width 248 height 40
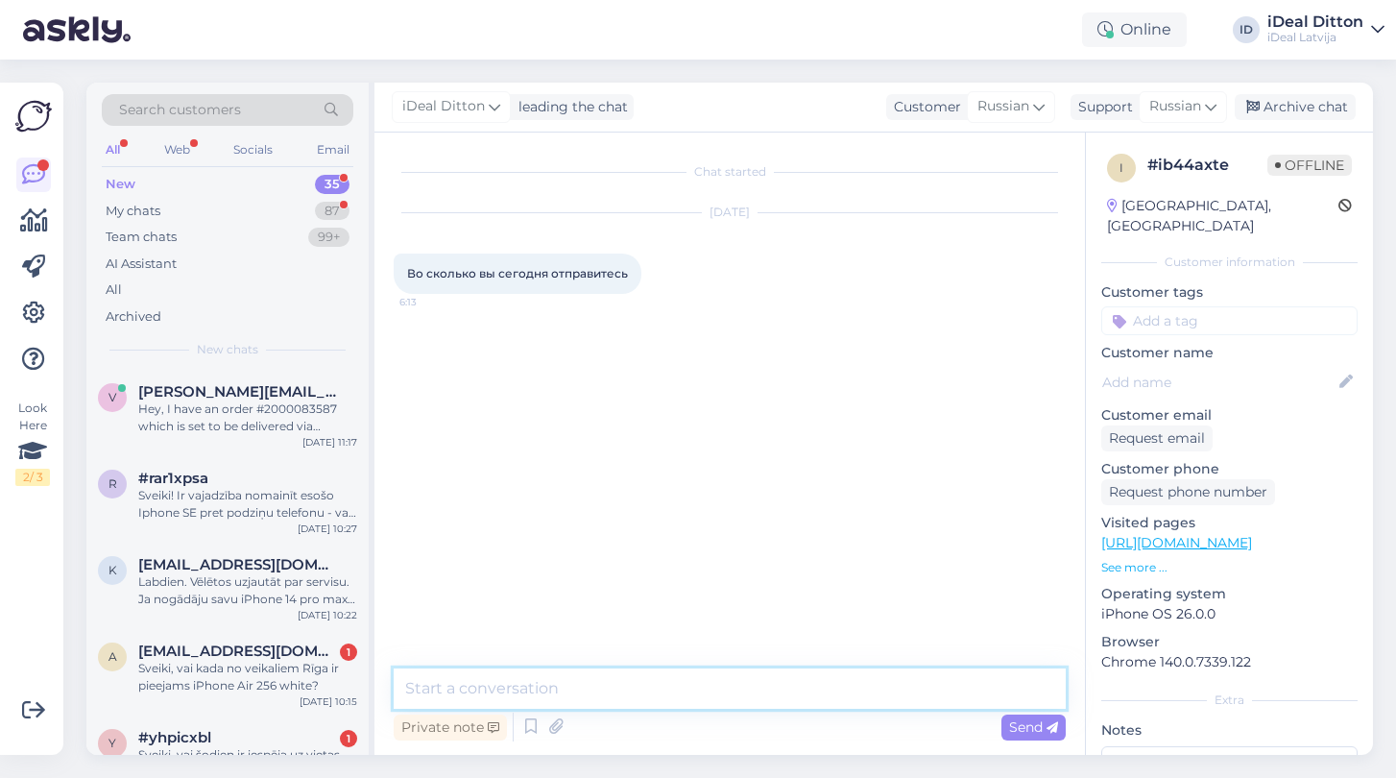
click at [581, 668] on textarea at bounding box center [730, 688] width 672 height 40
paste textarea "Здравствуйте! Сегодня магазин в [GEOGRAPHIC_DATA] открывается в [указать точное…"
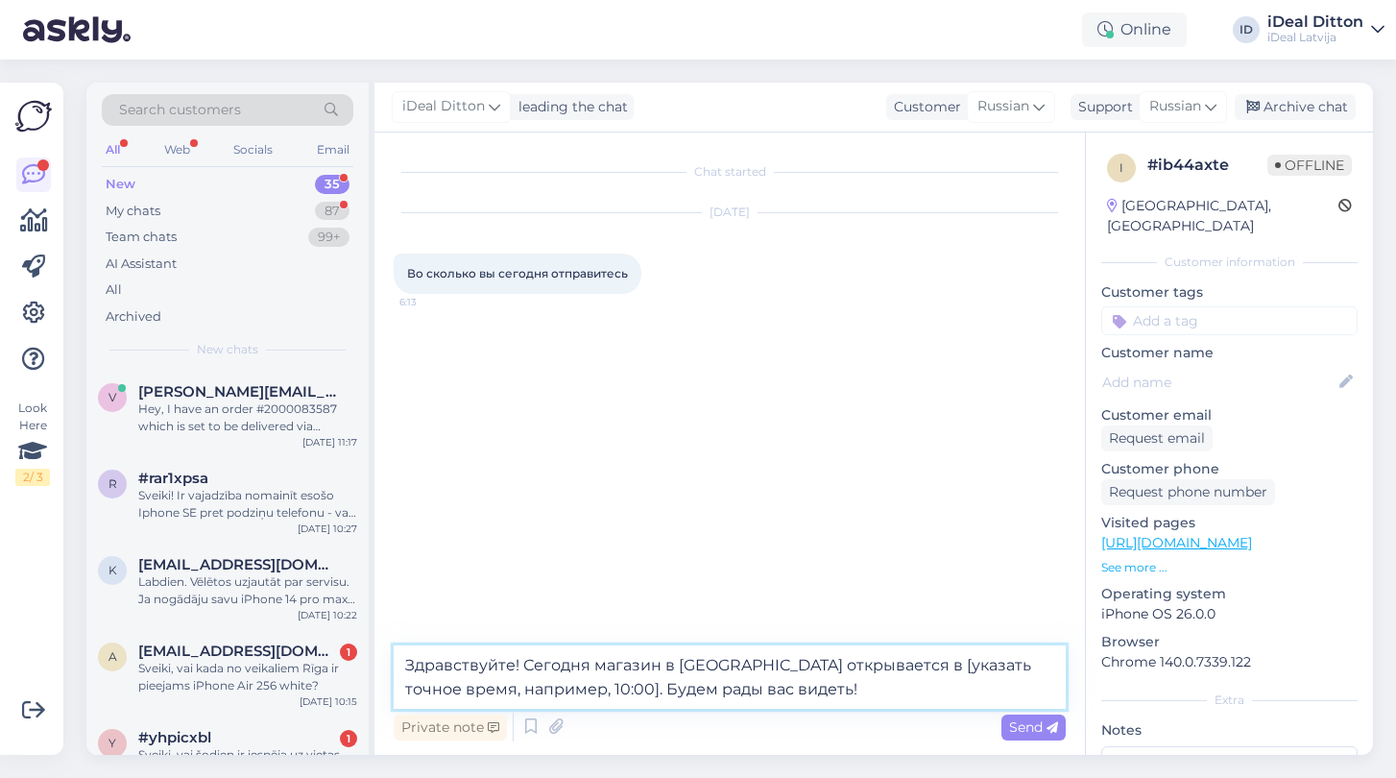
drag, startPoint x: 840, startPoint y: 665, endPoint x: 541, endPoint y: 686, distance: 300.2
type textarea "Здравствуйте! Сегодня магазин в [GEOGRAPHIC_DATA] открывается в 10:00. Будем ра…"
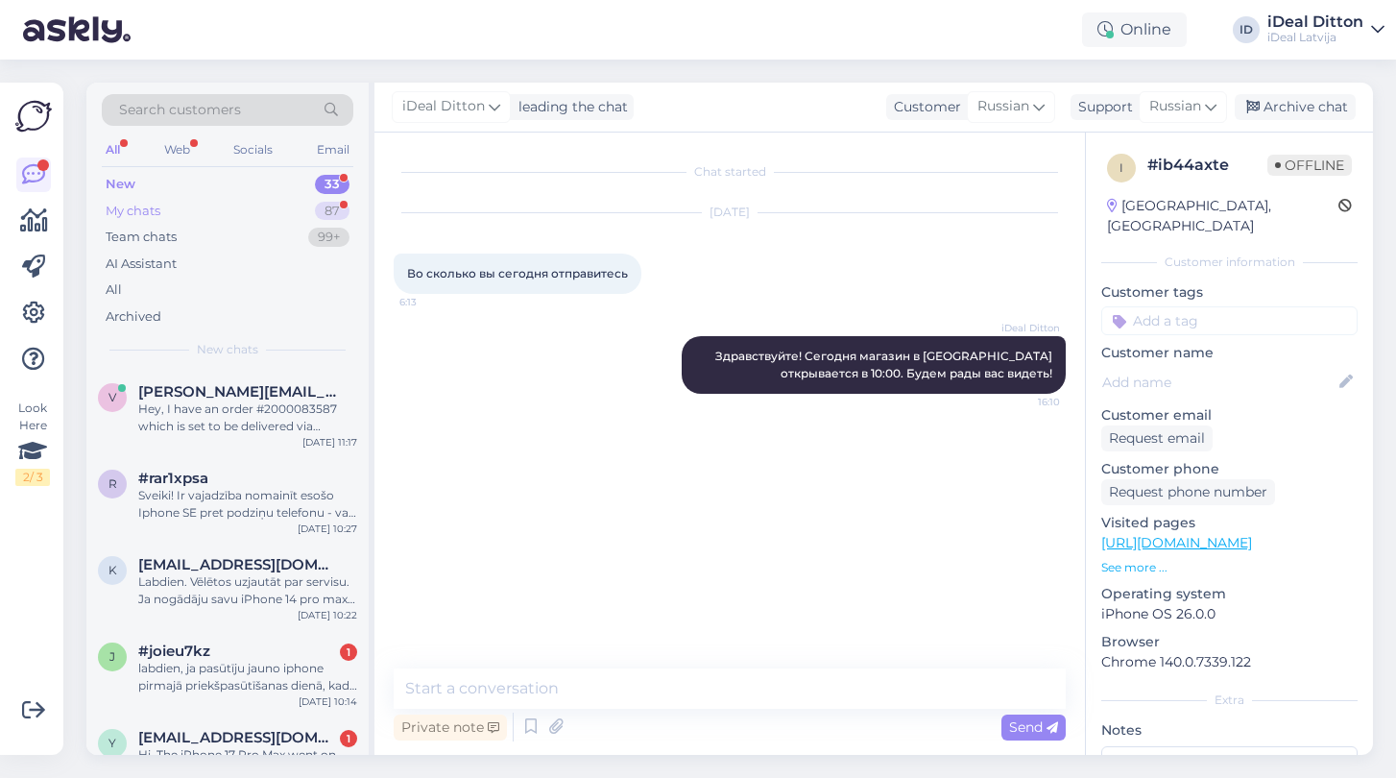
click at [165, 205] on div "My chats 87" at bounding box center [228, 211] width 252 height 27
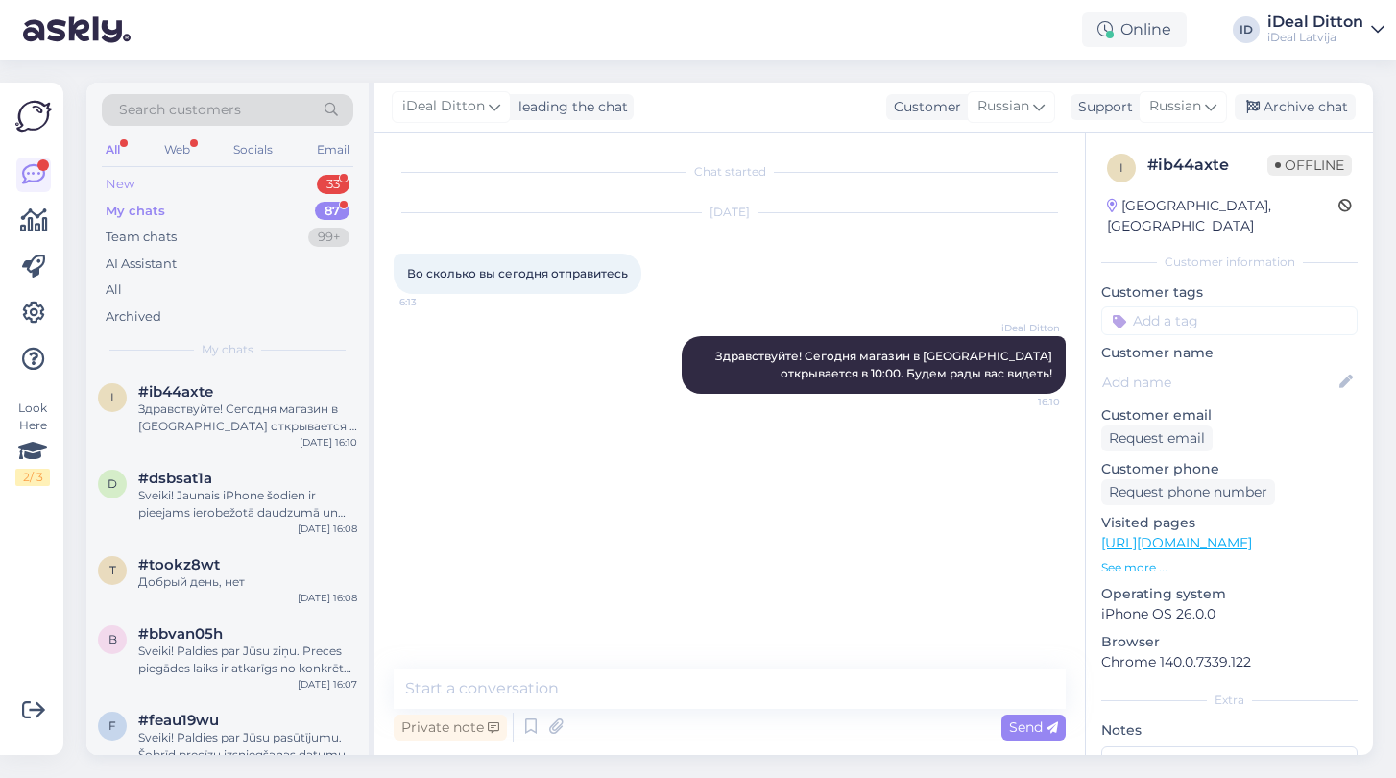
click at [115, 179] on div "New" at bounding box center [120, 184] width 29 height 19
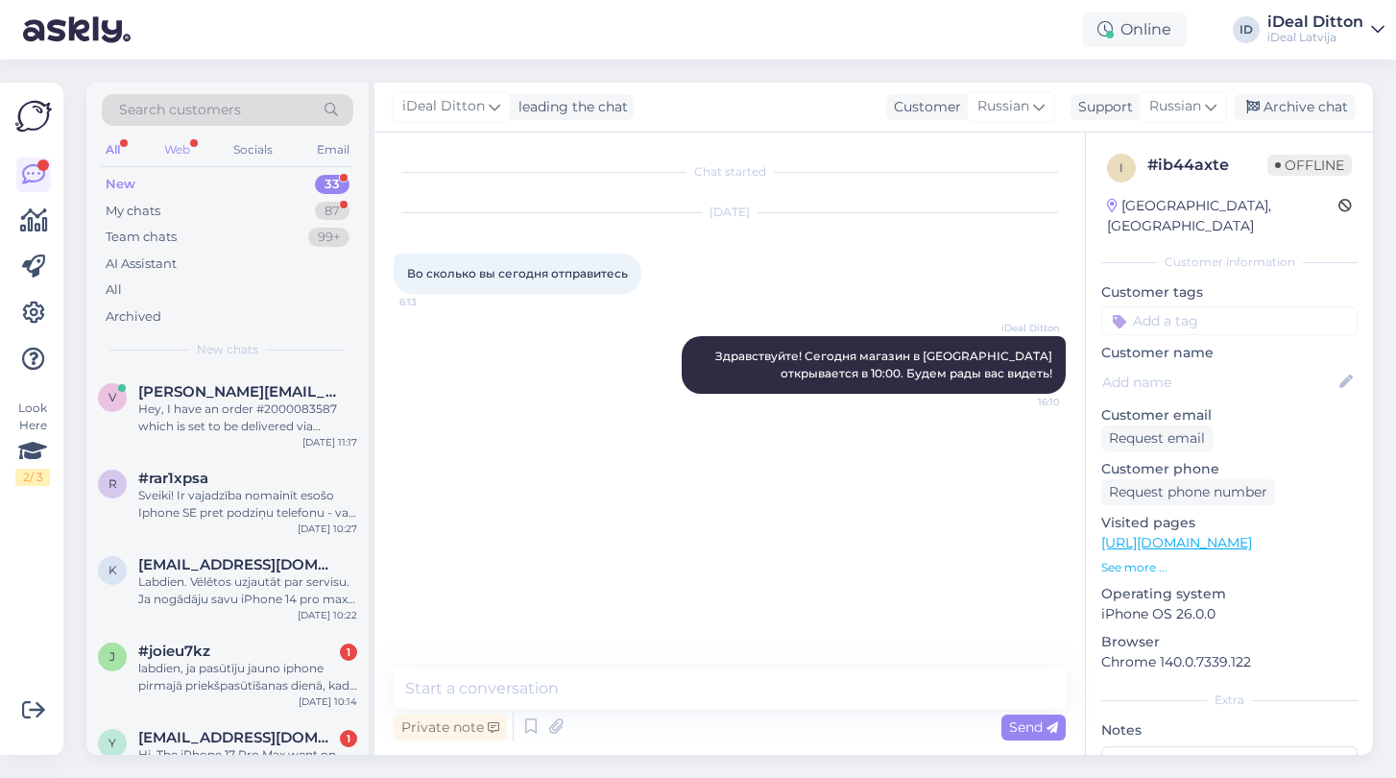
click at [168, 151] on div "Web" at bounding box center [177, 149] width 34 height 25
click at [108, 147] on div "All" at bounding box center [113, 149] width 22 height 25
click at [225, 643] on span "[EMAIL_ADDRESS][DOMAIN_NAME]" at bounding box center [238, 650] width 200 height 17
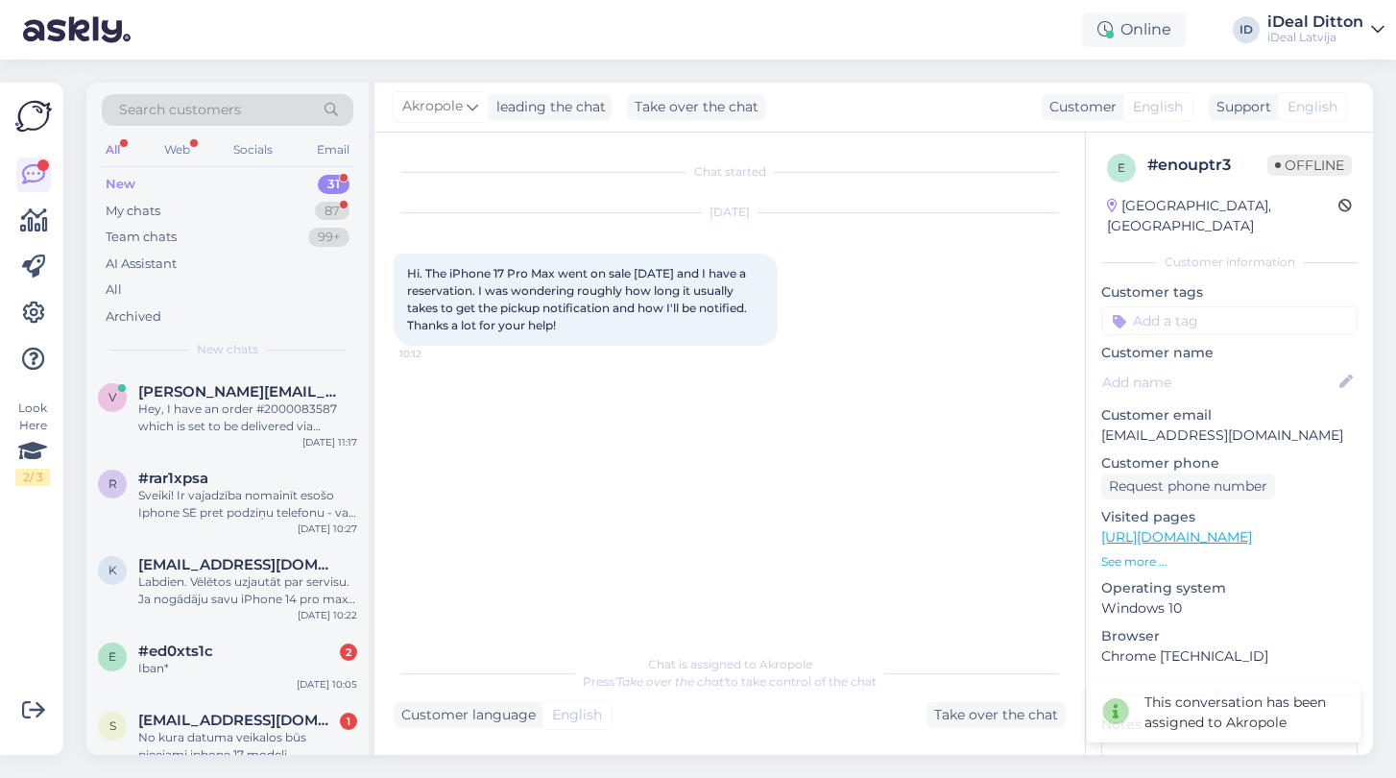
click at [739, 700] on div "Chat is assigned to Akropole Press 'Take over the chat' to take control of the …" at bounding box center [730, 686] width 672 height 84
click at [223, 583] on div "Labdien. Vēlētos uzjautāt par servisu. Ja nogādāju savu iPhone 14 pro max uz Jū…" at bounding box center [247, 590] width 219 height 35
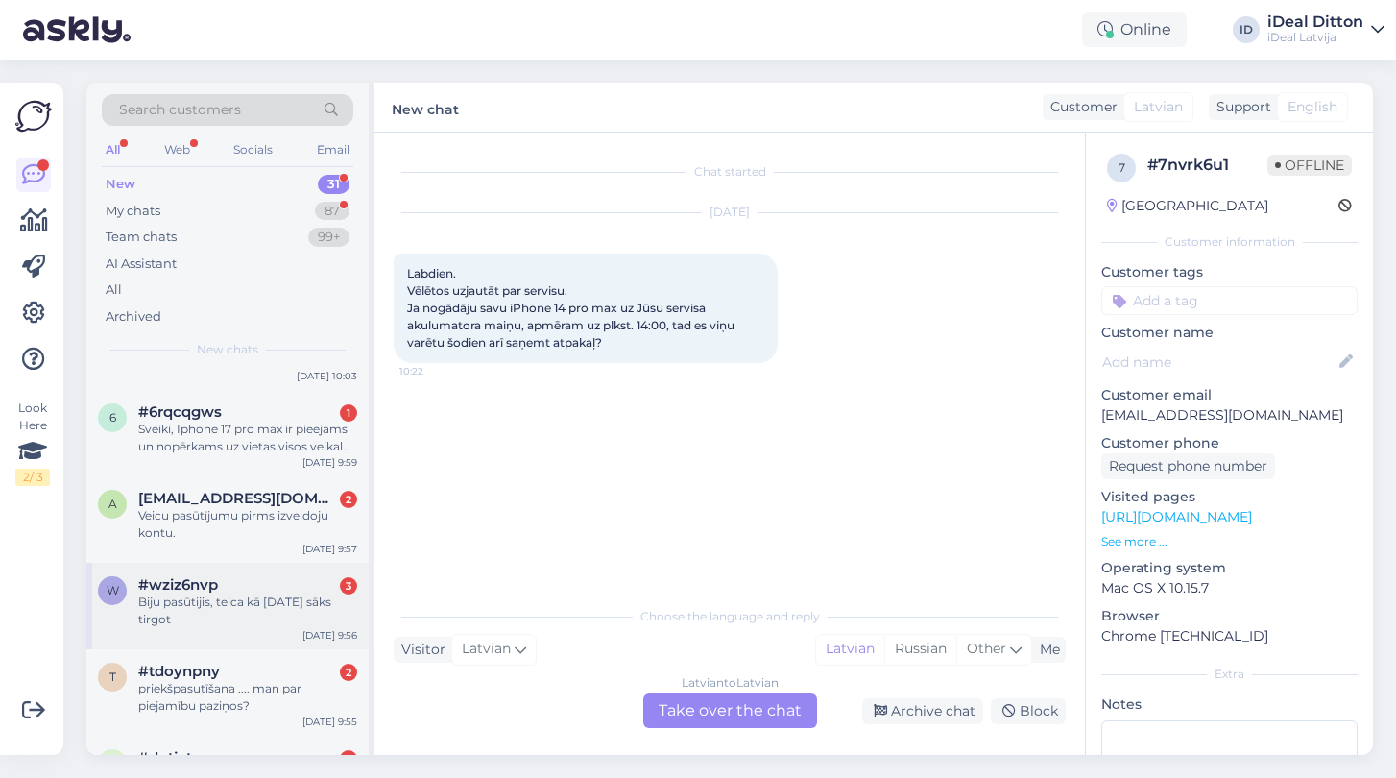
scroll to position [398, 0]
click at [225, 625] on div "w #wziz6nvp 3 Biju pasūtijis, teica kā [DATE] sāks tirgot [DATE] 9:56" at bounding box center [227, 603] width 282 height 86
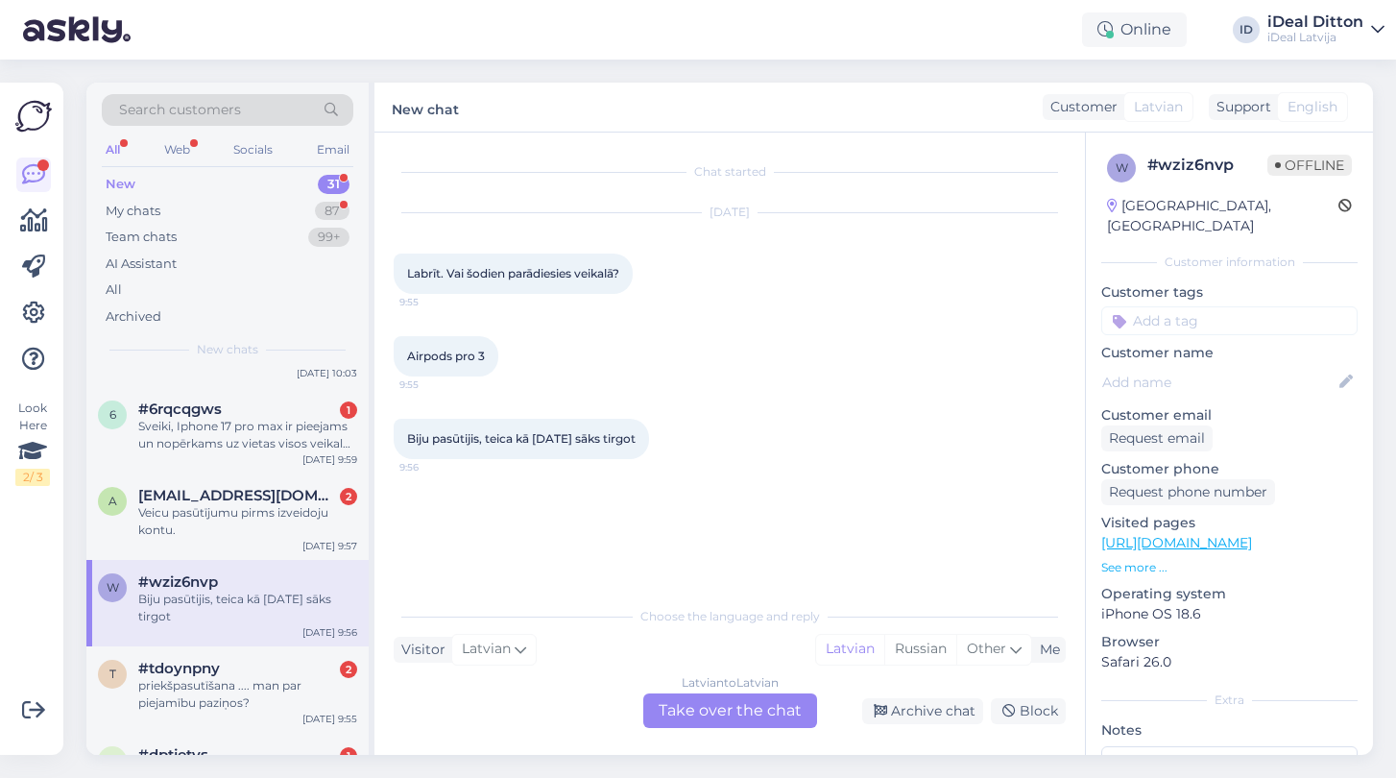
scroll to position [0, 0]
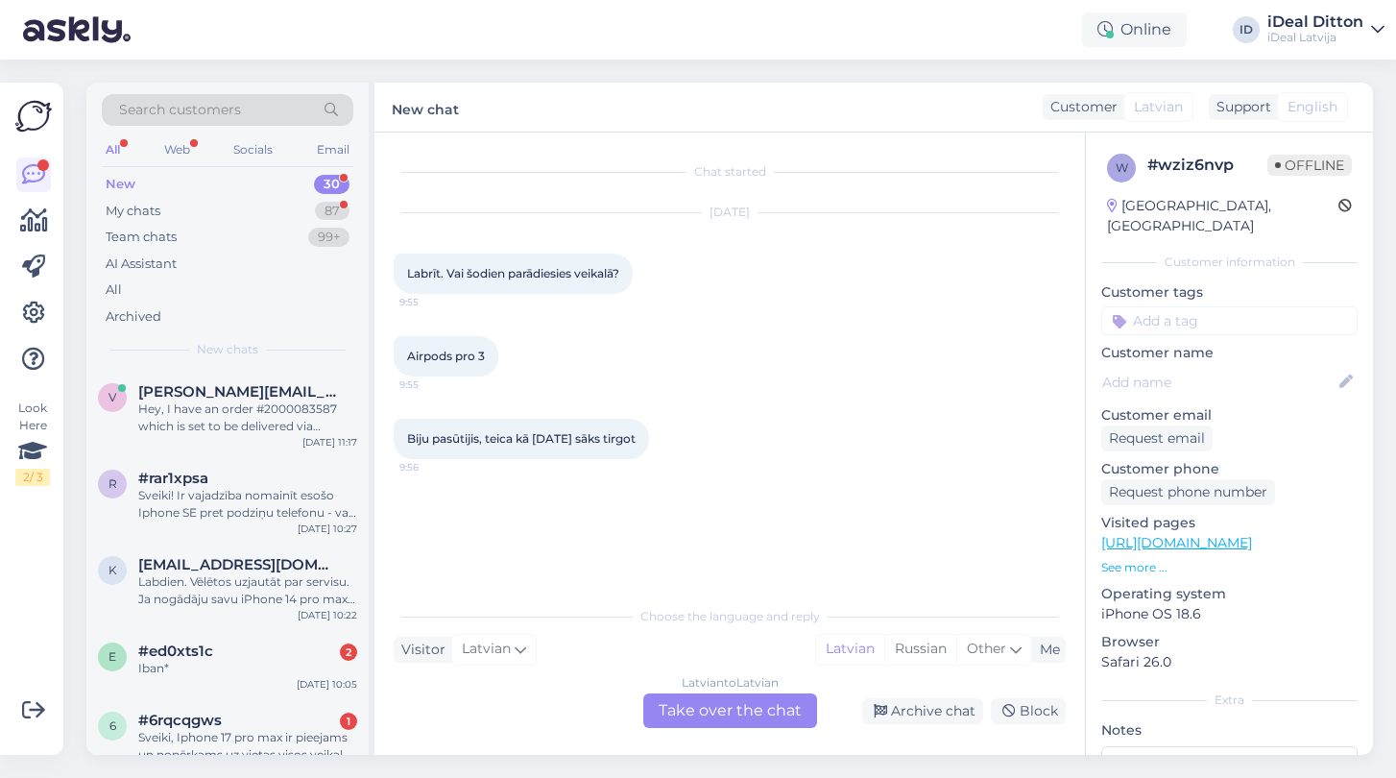
click at [730, 706] on div "Latvian to Latvian Take over the chat" at bounding box center [730, 710] width 174 height 35
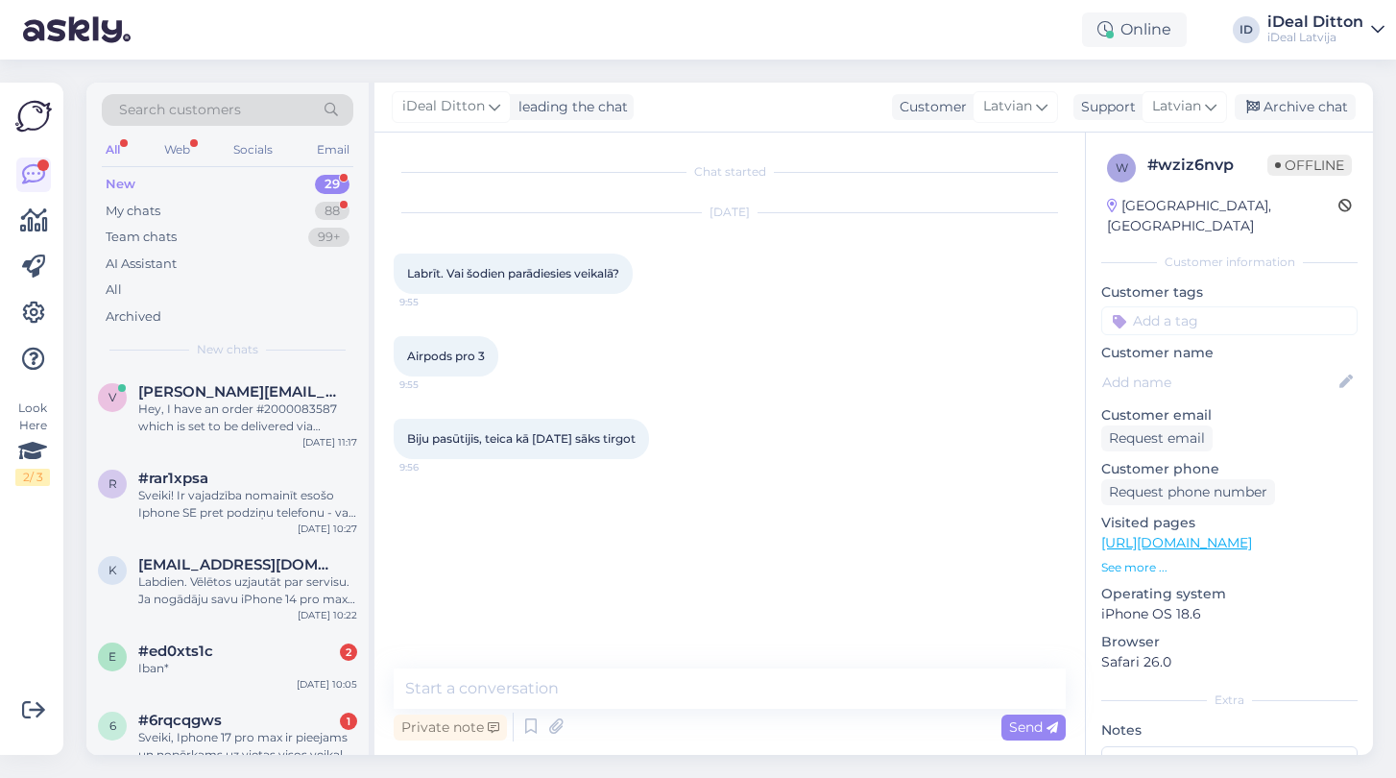
drag, startPoint x: 681, startPoint y: 440, endPoint x: 395, endPoint y: 246, distance: 345.7
click at [395, 246] on div "Chat started [DATE] Labrīt. Vai šodien parādiesies veikalā? 9:55 Airpods pro 3 …" at bounding box center [738, 401] width 689 height 499
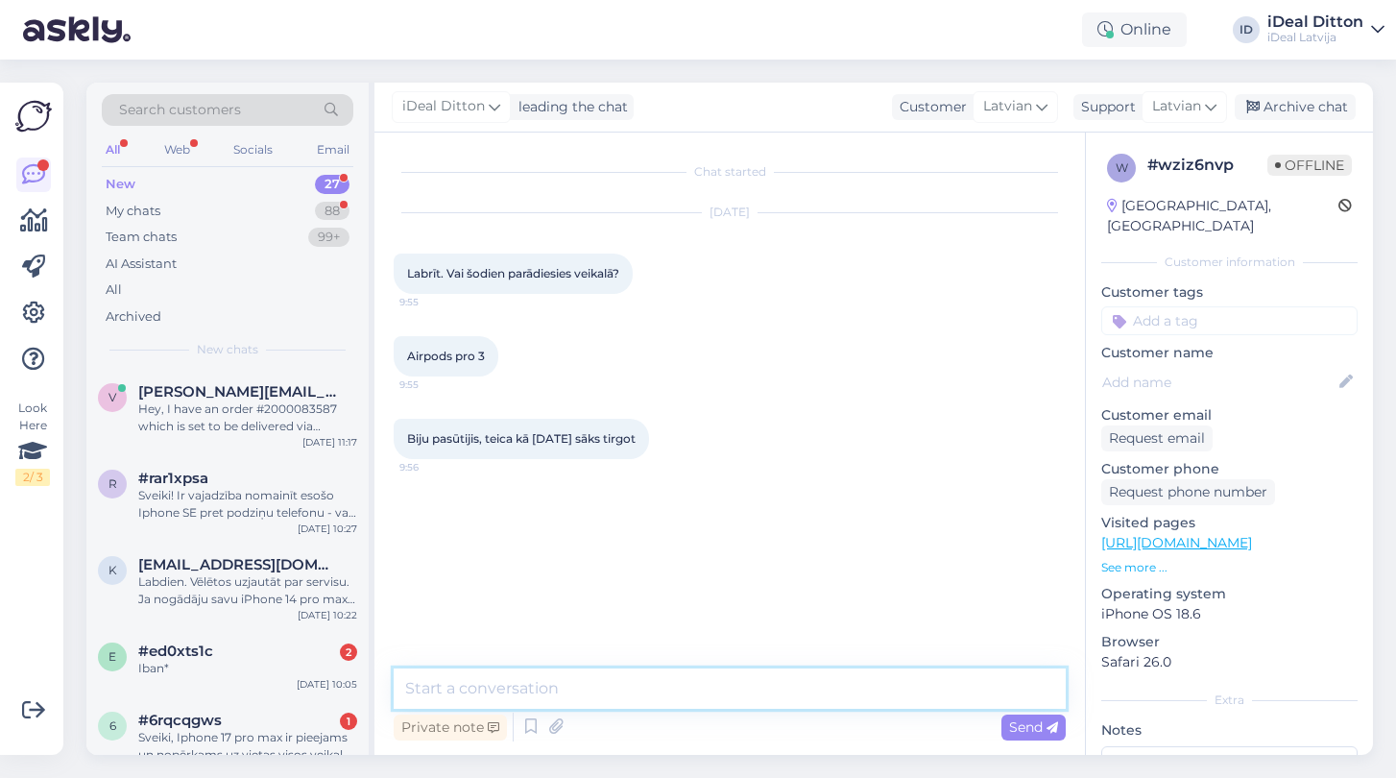
click at [499, 678] on textarea at bounding box center [730, 688] width 672 height 40
paste textarea "Labrīt! Paldies par Jūsu pasūtījumu. Jā, AirPods Pro 3 tiks piegādāti un būs pi…"
type textarea "Labrīt! Paldies par Jūsu pasūtījumu. Jā, AirPods Pro 3 tiks piegādāti un būs pi…"
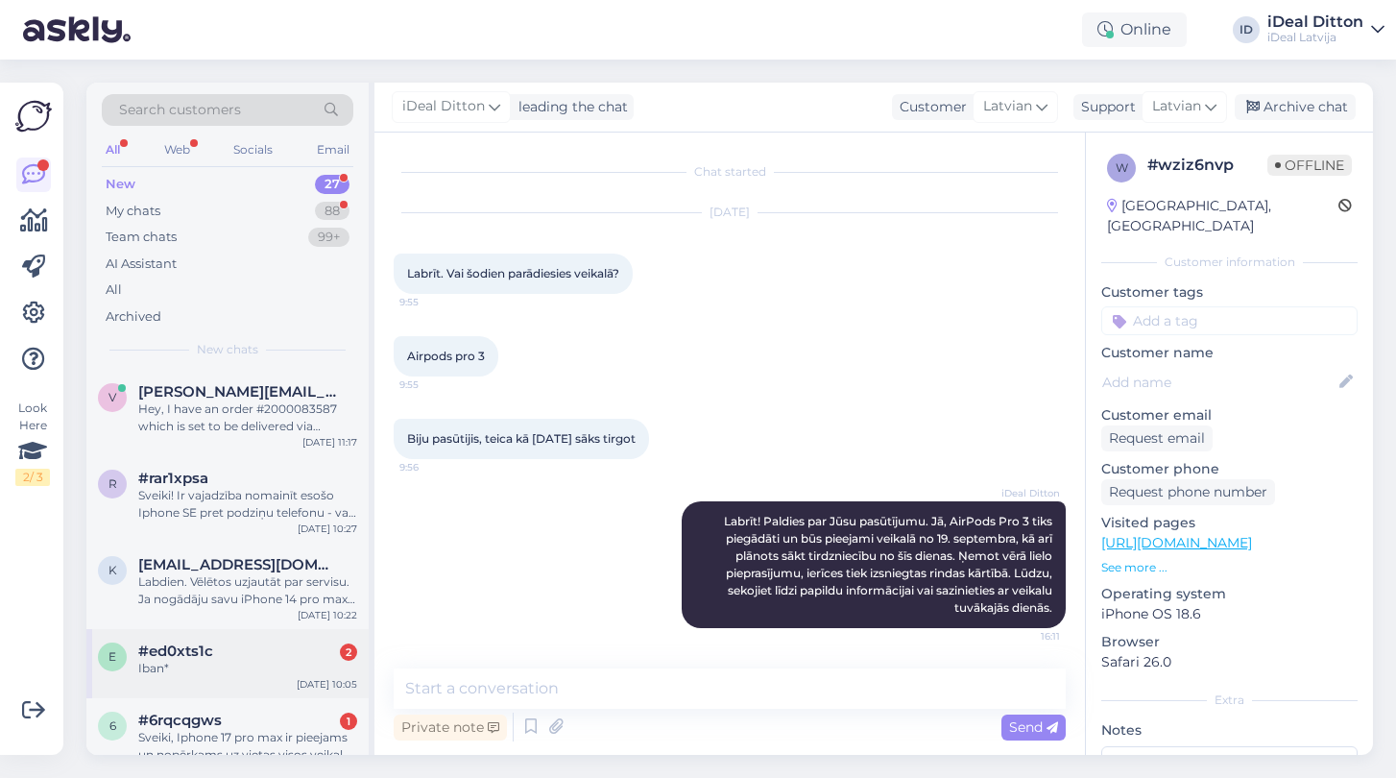
click at [187, 680] on div "e #ed0xts1c 2 Iban* [DATE] 10:05" at bounding box center [227, 663] width 282 height 69
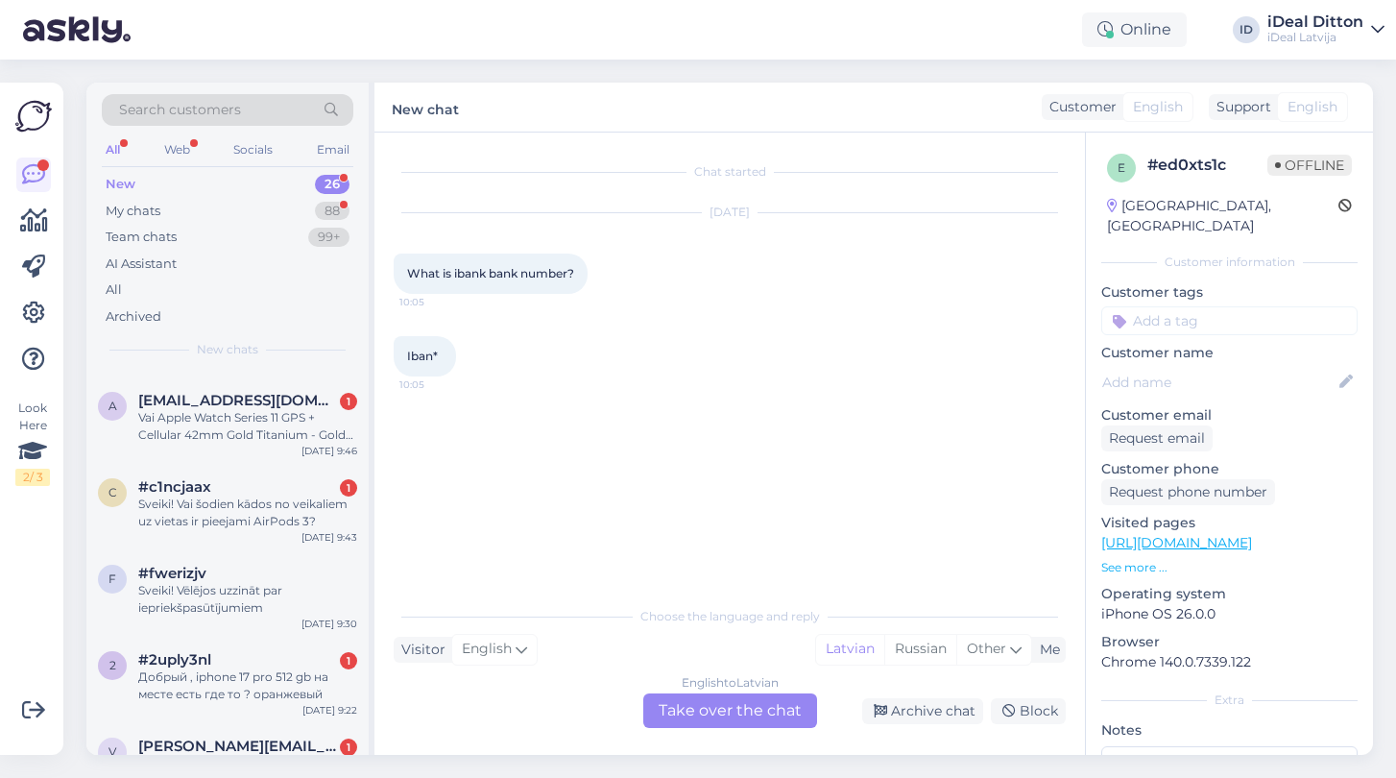
scroll to position [845, 0]
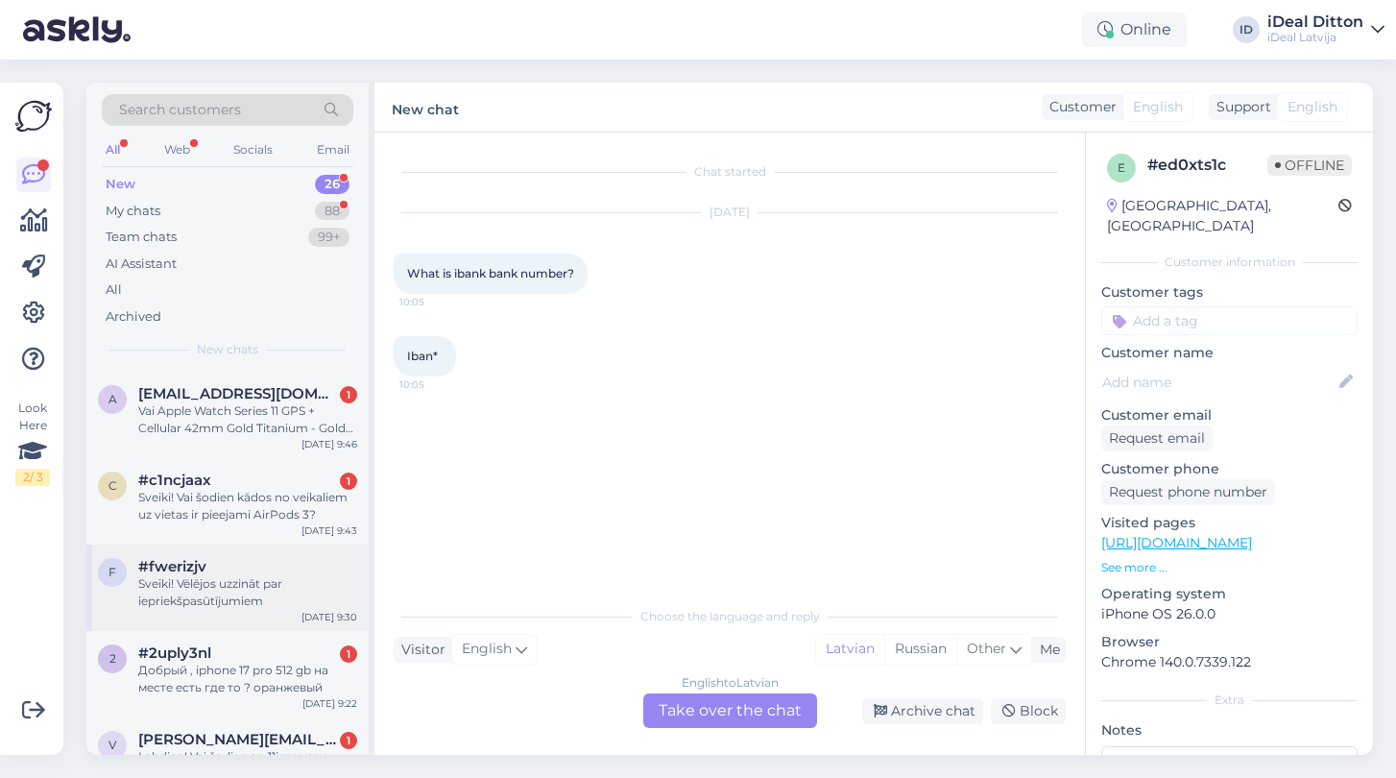
click at [205, 600] on div "Sveiki! Vēlējos uzzināt par iepriekšpasūtījumiem" at bounding box center [247, 592] width 219 height 35
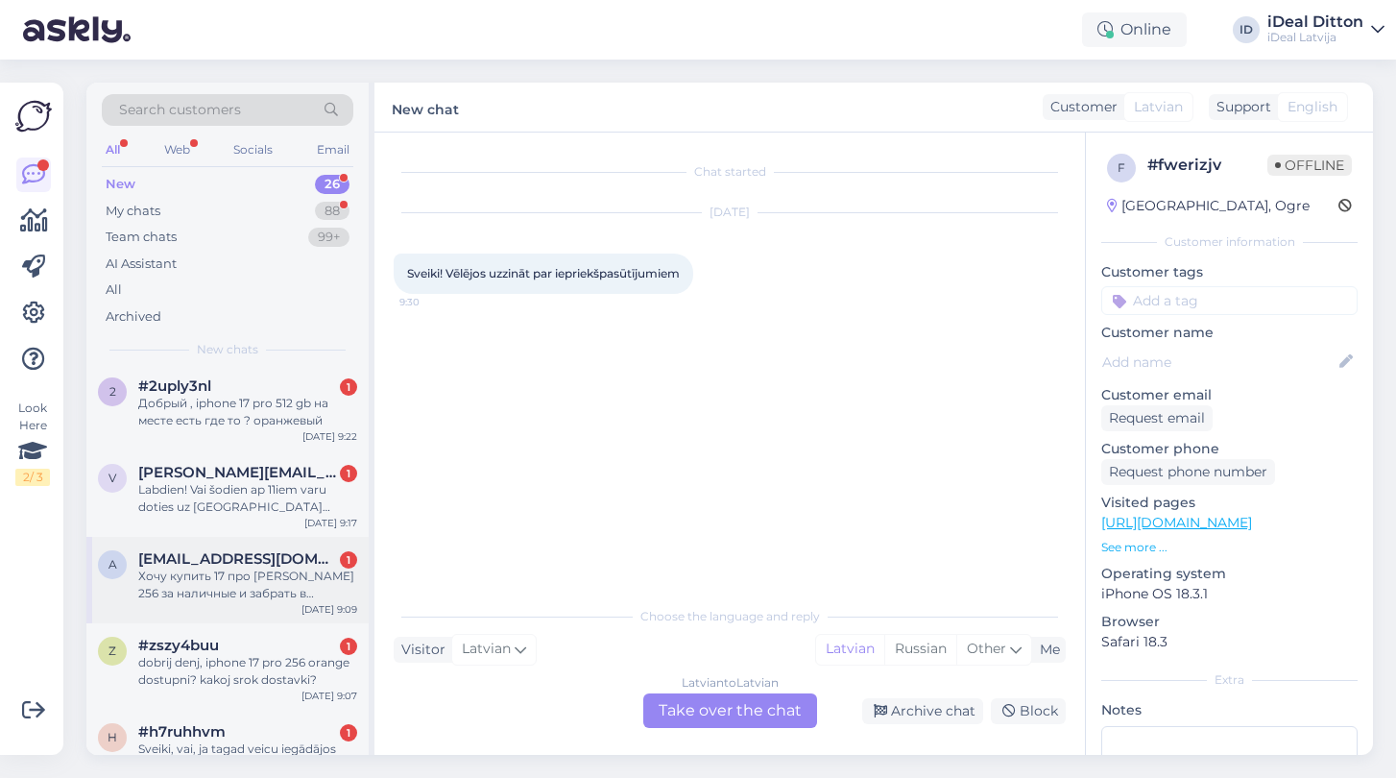
scroll to position [1116, 0]
click at [199, 589] on div "Хочу купить 17 про [PERSON_NAME] 256 за наличные и забрать в магазине." at bounding box center [247, 581] width 219 height 35
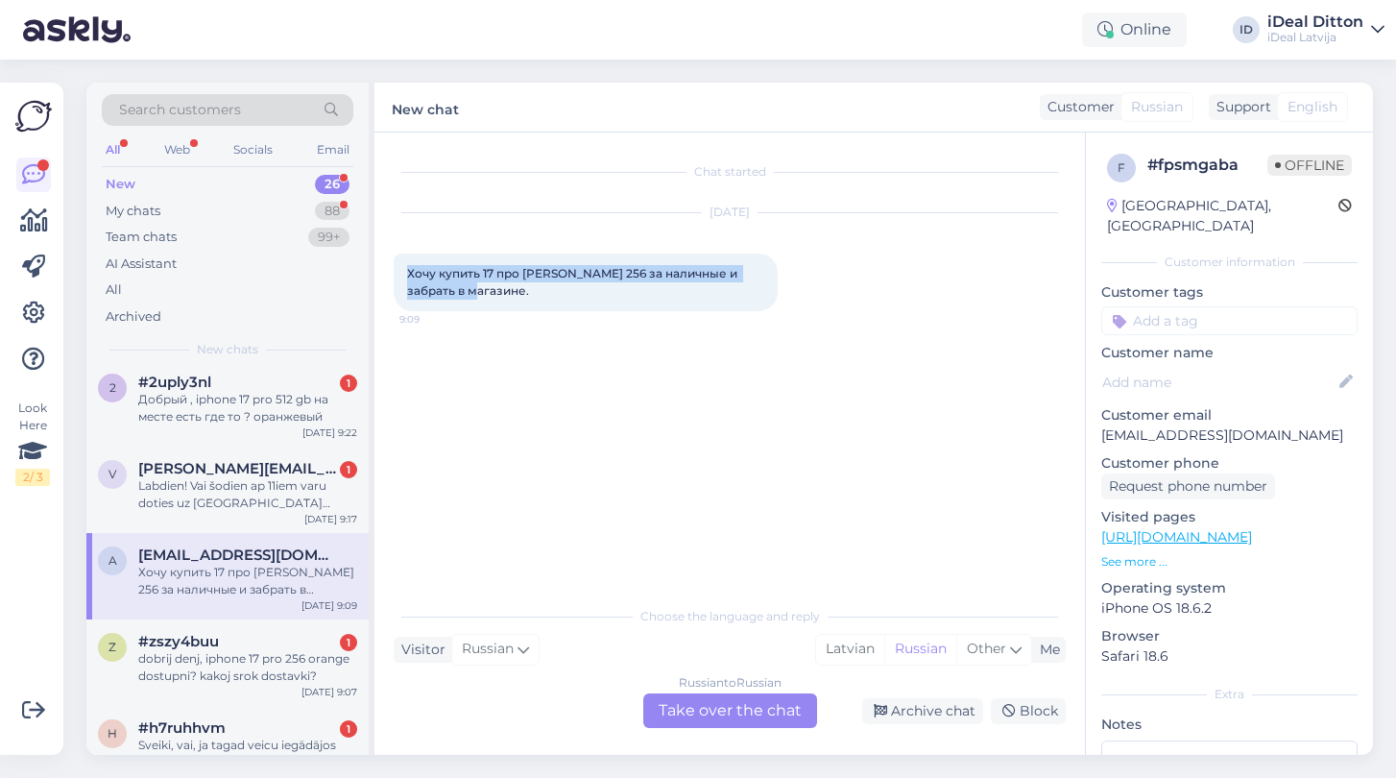
drag, startPoint x: 410, startPoint y: 273, endPoint x: 494, endPoint y: 293, distance: 85.9
click at [728, 721] on div "Russian to Russian Take over the chat" at bounding box center [730, 710] width 174 height 35
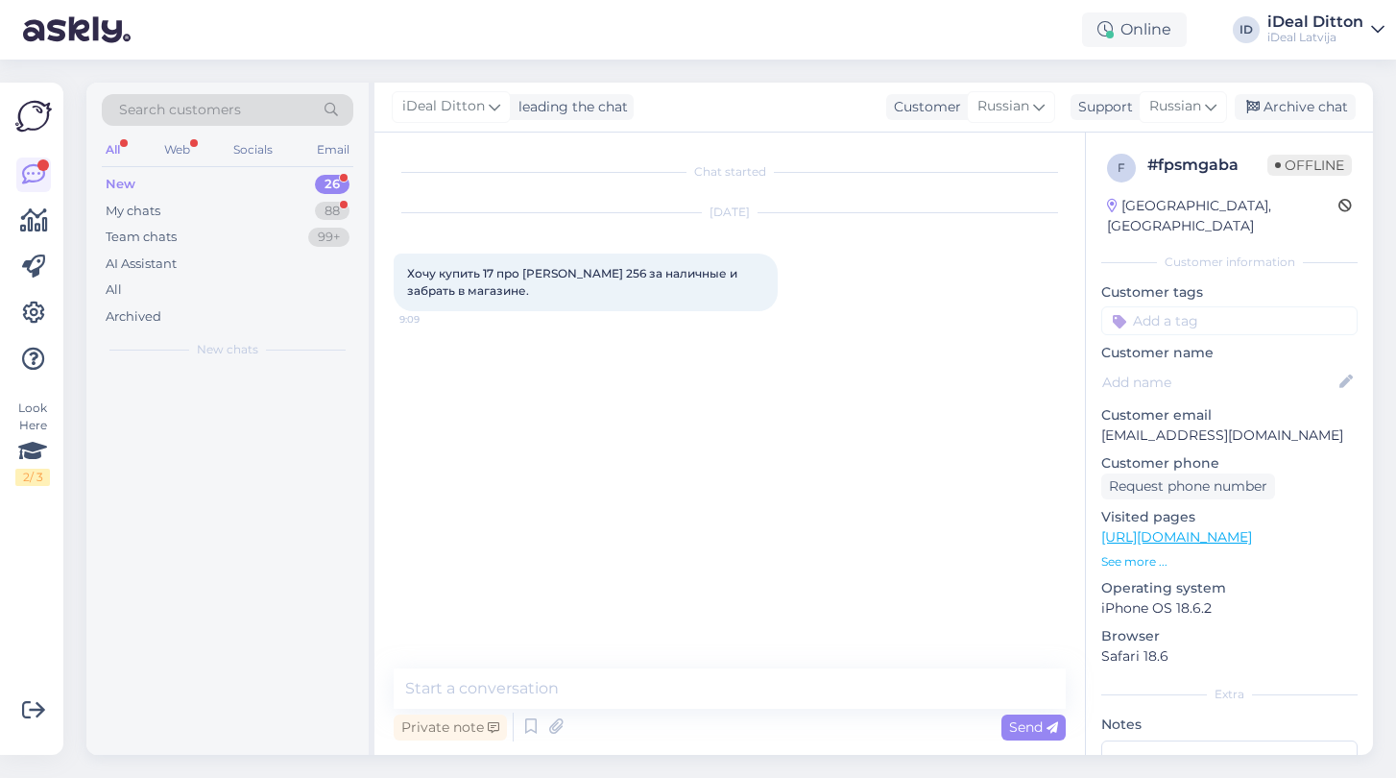
scroll to position [0, 0]
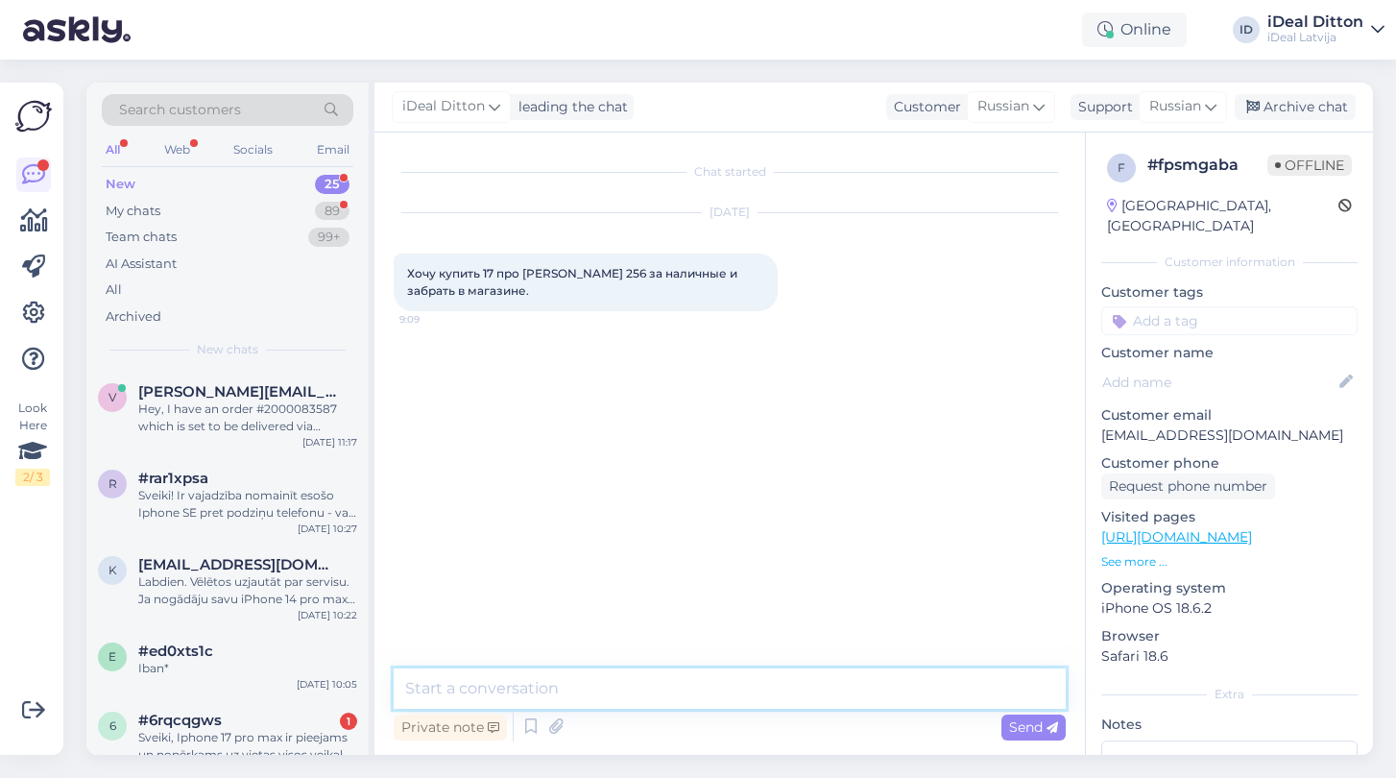
click at [594, 680] on textarea at bounding box center [730, 688] width 672 height 40
paste textarea "Здравствуйте! Вы можете оформить заказ на iPhone 17 Pro Max 256 ГБ с оплатой на…"
type textarea "Здравствуйте! Вы можете оформить заказ на iPhone 17 Pro Max 256 ГБ с оплатой на…"
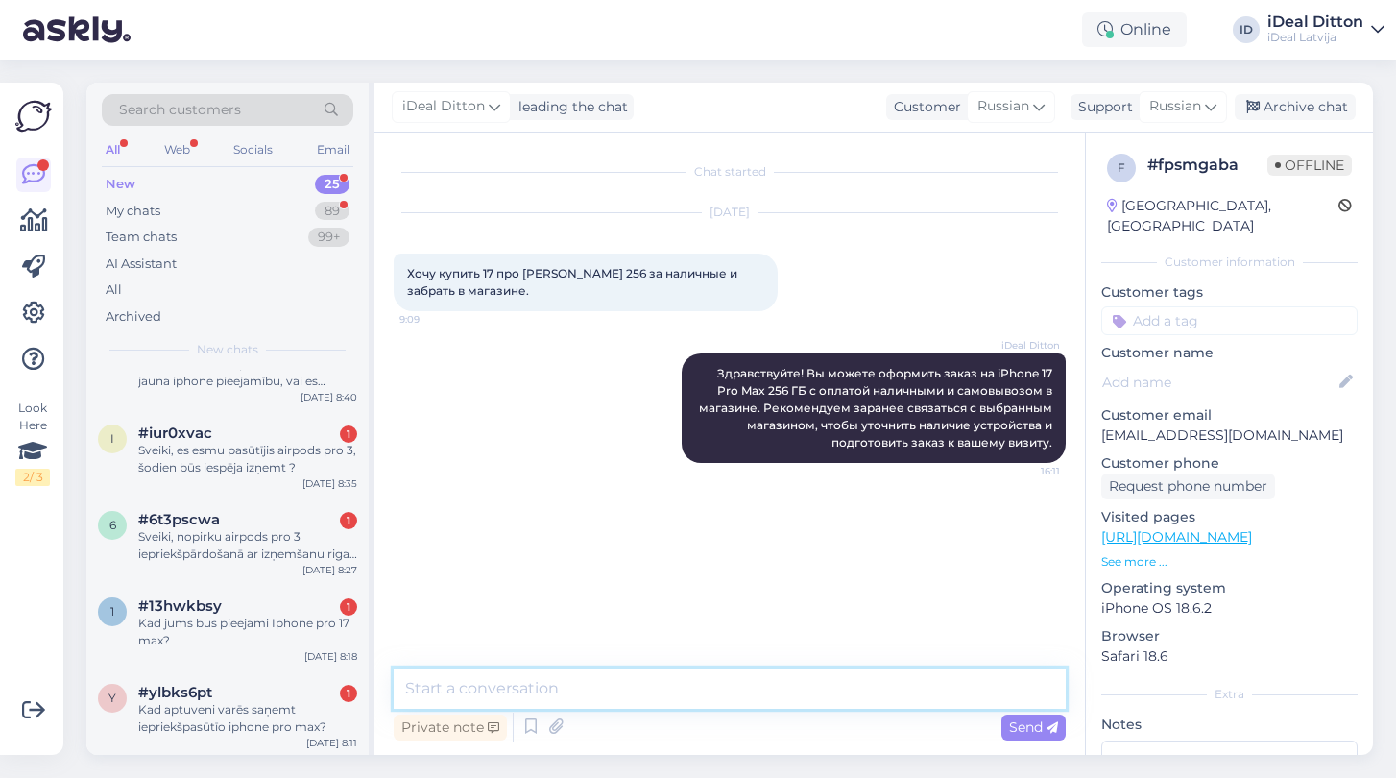
scroll to position [1738, 0]
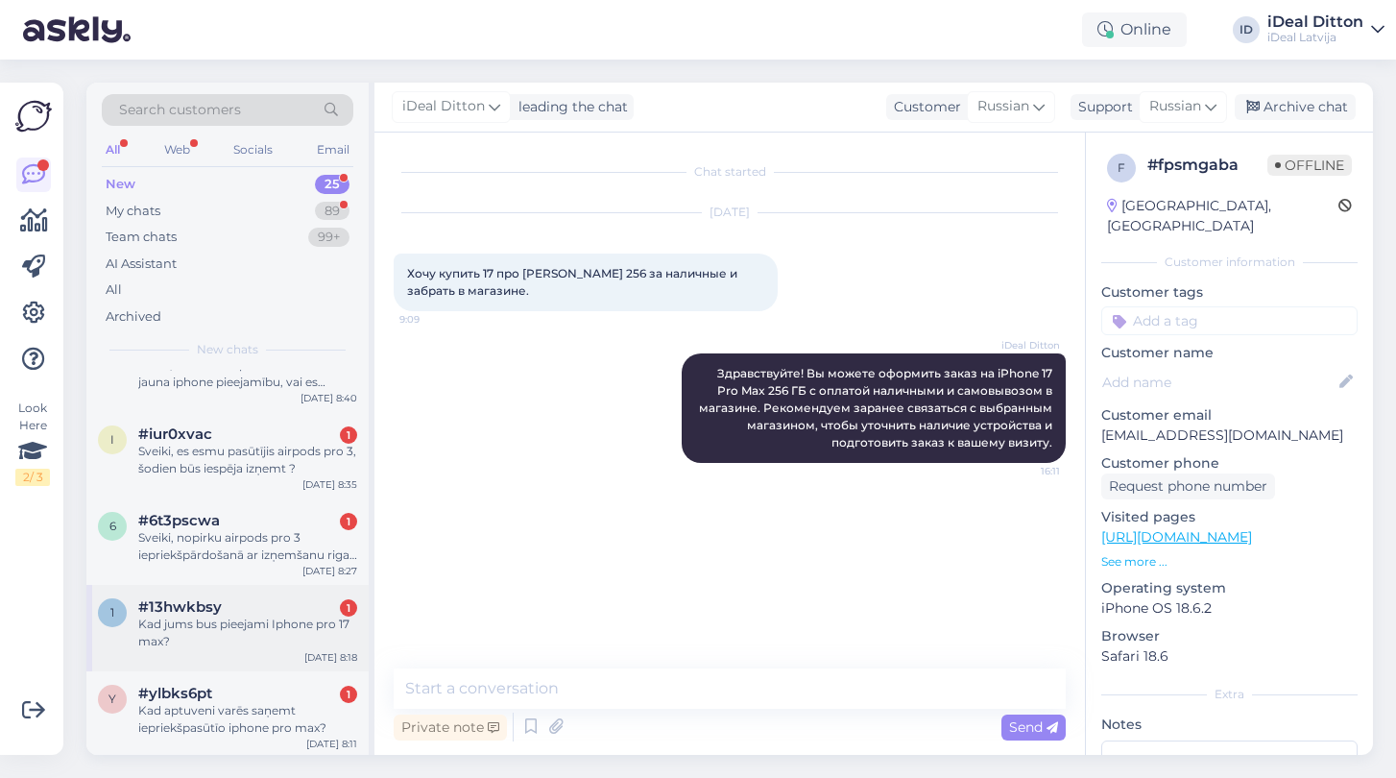
click at [172, 628] on div "Kad jums bus pieejami Iphone pro 17 max?" at bounding box center [247, 632] width 219 height 35
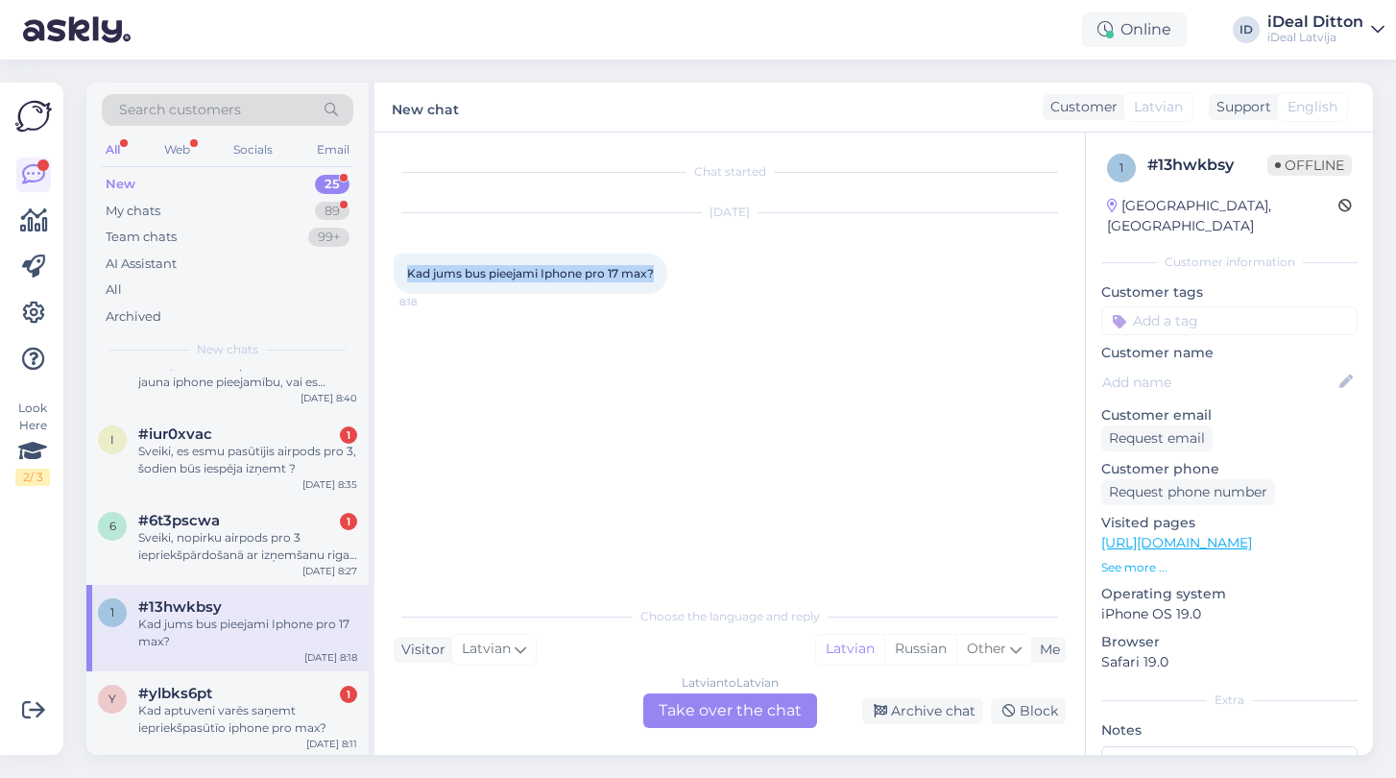
drag, startPoint x: 407, startPoint y: 267, endPoint x: 675, endPoint y: 294, distance: 269.2
click at [675, 294] on div "[DATE] Kad jums bus pieejami Iphone pro 17 max? 8:18" at bounding box center [730, 253] width 672 height 123
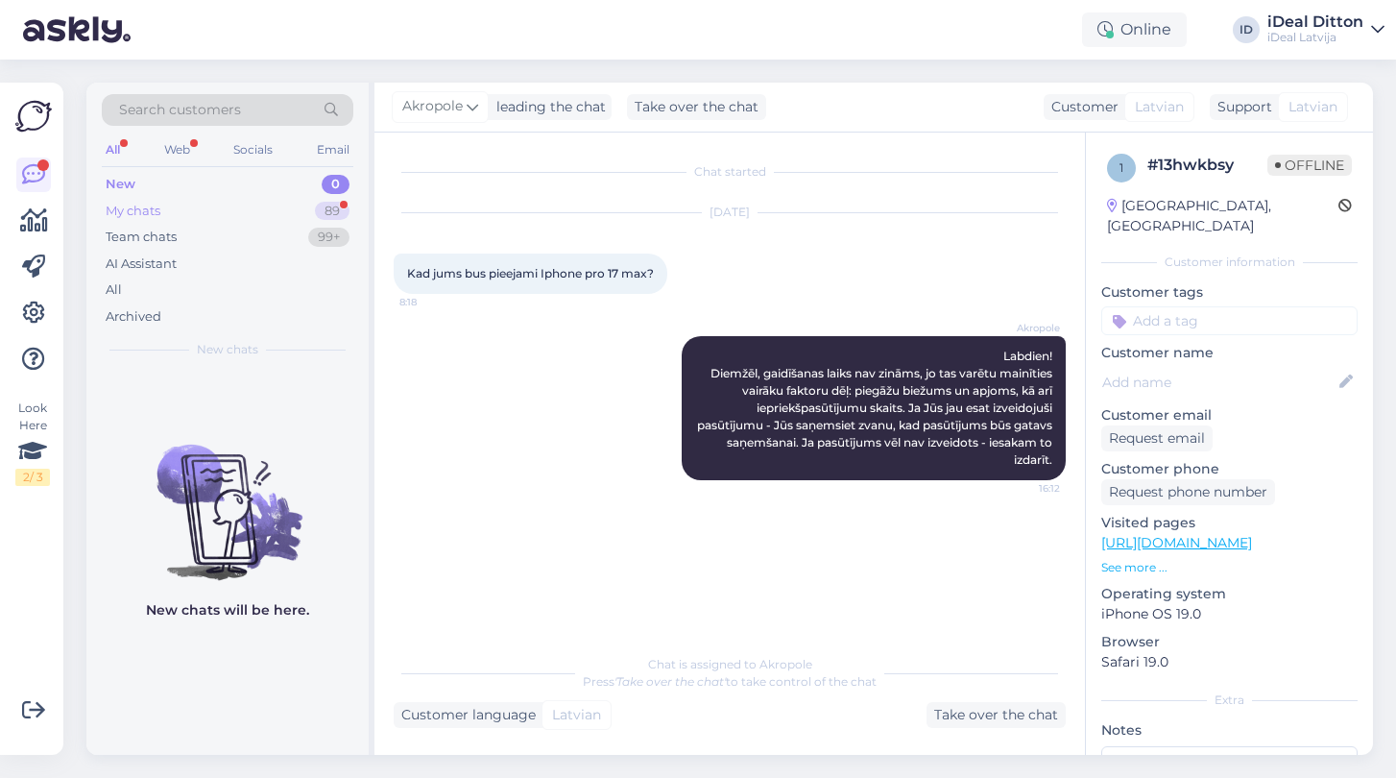
click at [144, 209] on div "My chats" at bounding box center [133, 211] width 55 height 19
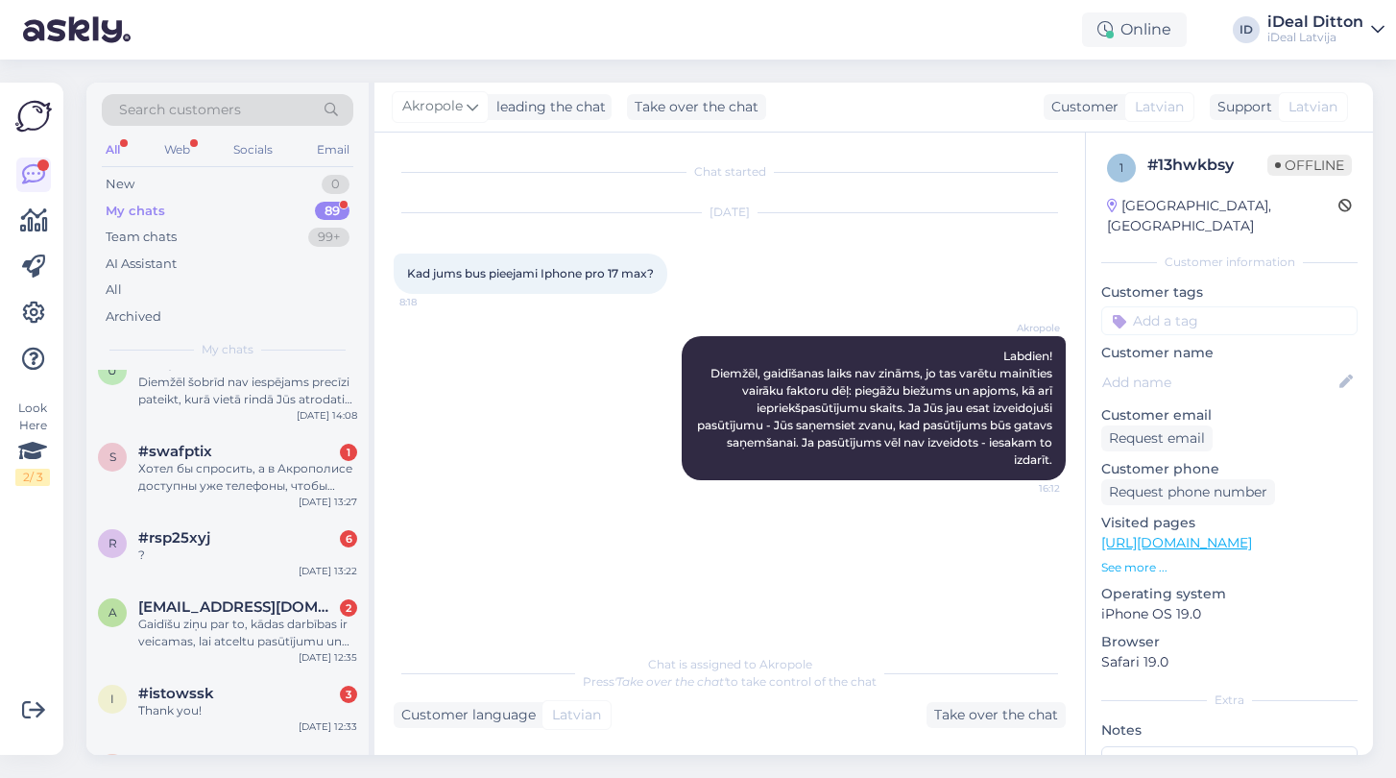
scroll to position [2578, 0]
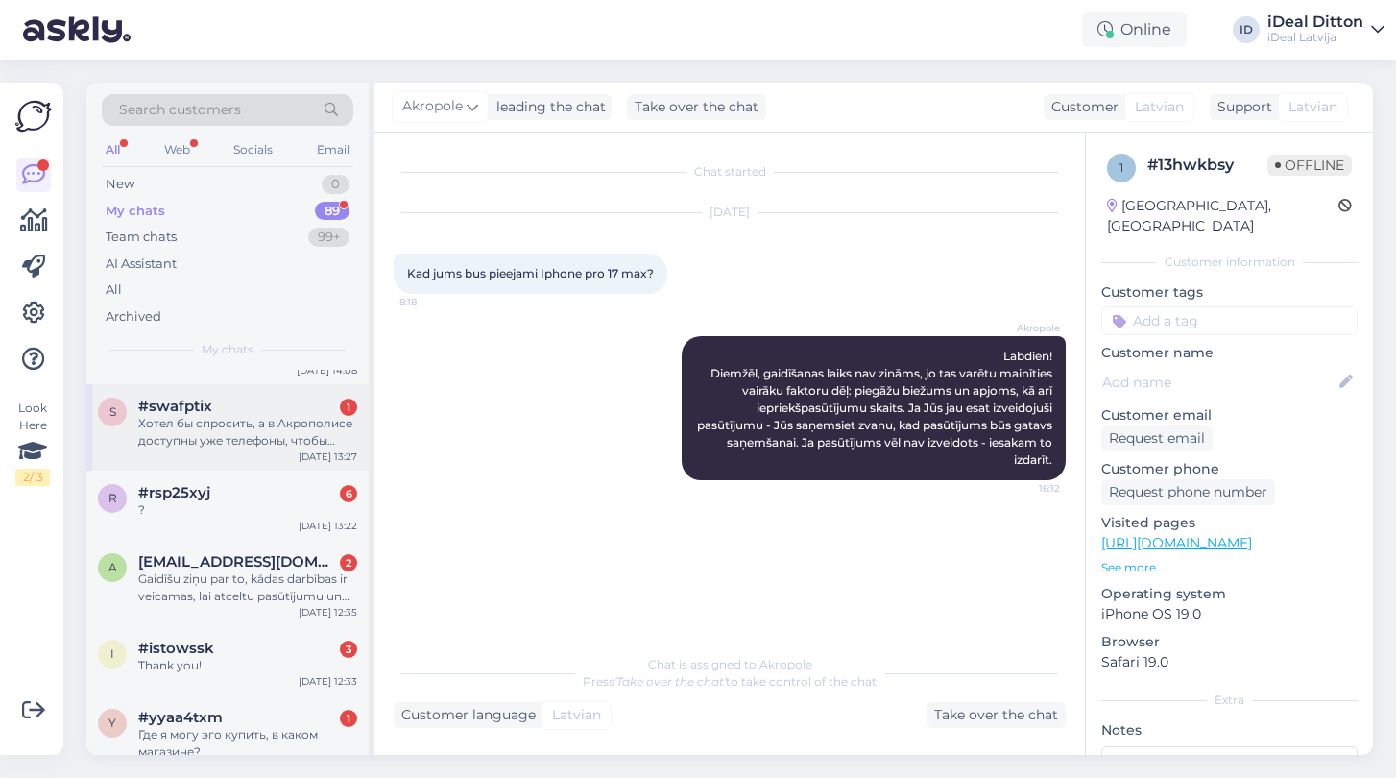
click at [204, 417] on div "Хотел бы спросить, а в Акрополисе доступны уже телефоны, чтобы посмотреть их ил…" at bounding box center [247, 432] width 219 height 35
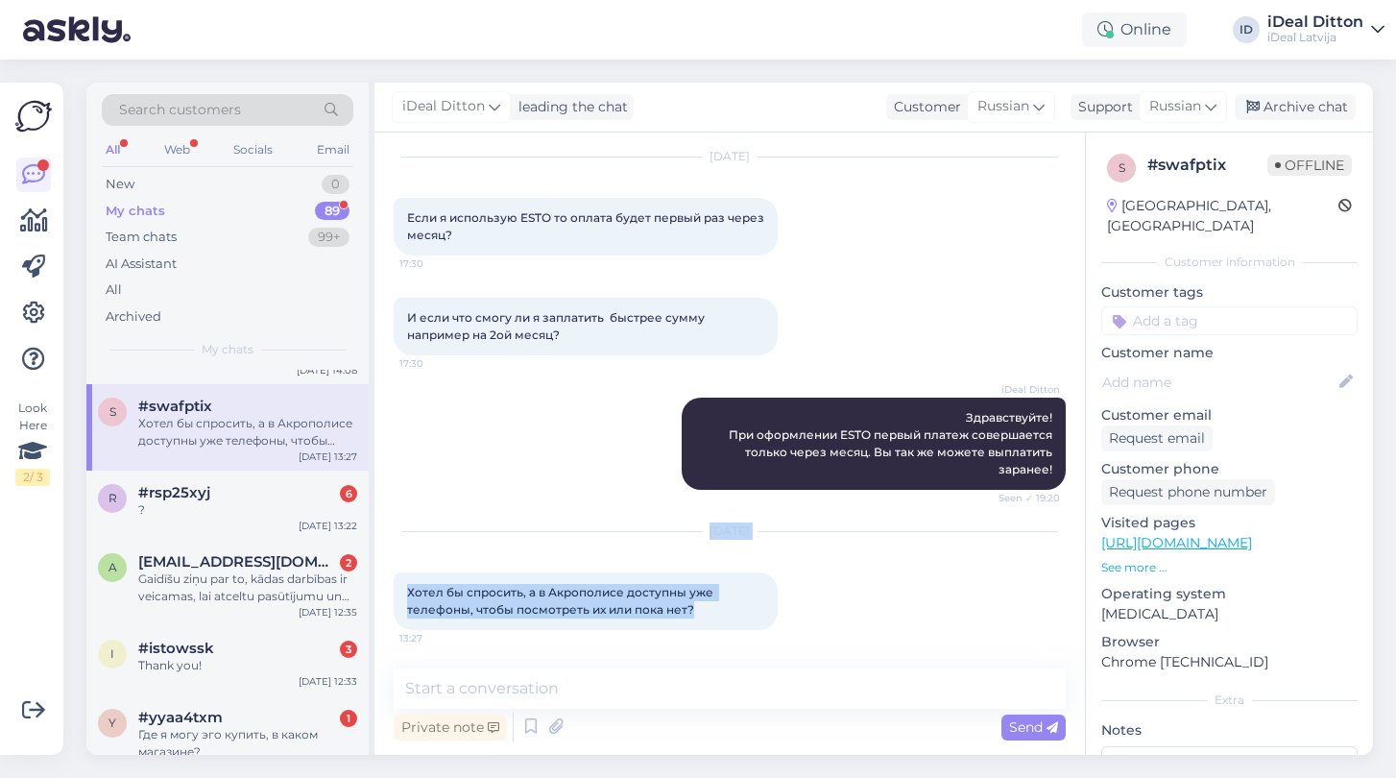
drag, startPoint x: 697, startPoint y: 609, endPoint x: 383, endPoint y: 591, distance: 314.4
click at [383, 591] on div "Chat started [DATE] Если я использую ESTO то оплата будет первый раз через меся…" at bounding box center [729, 444] width 711 height 622
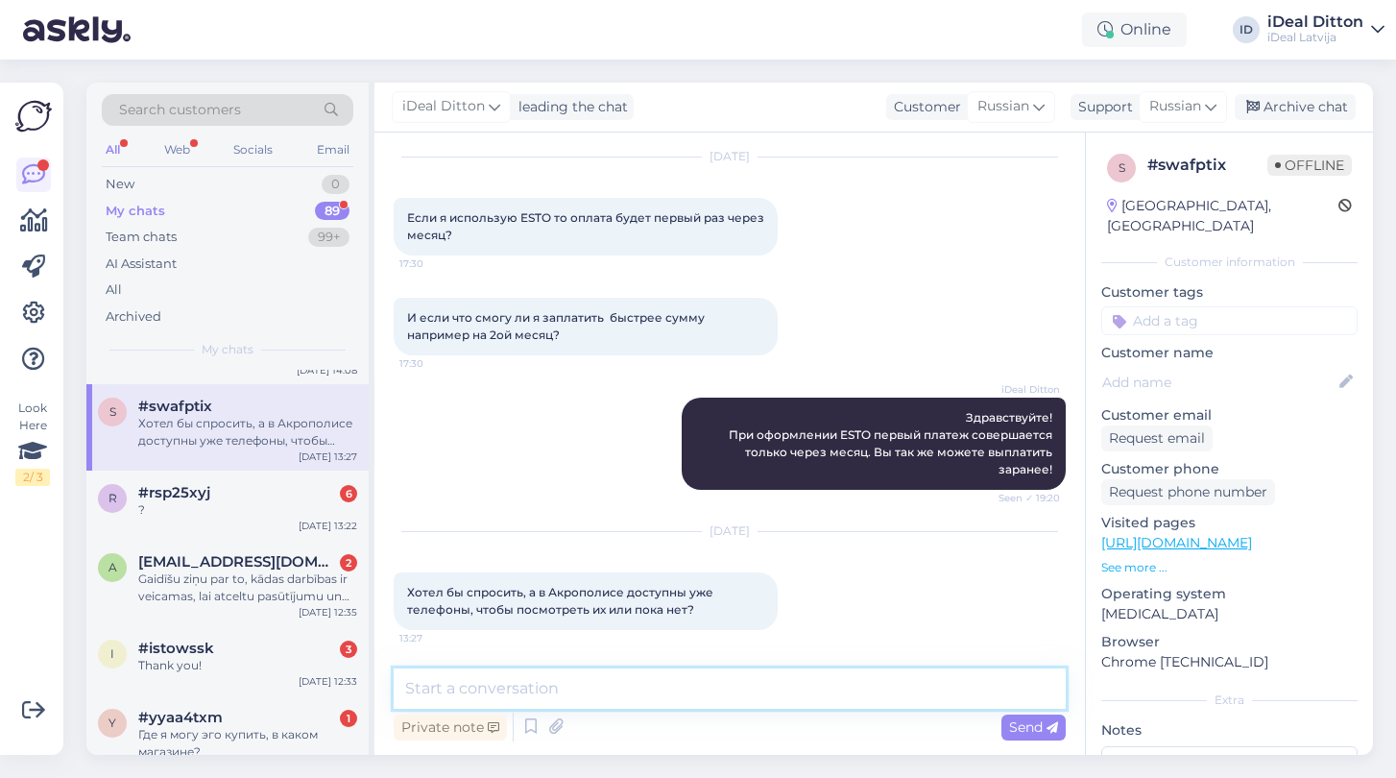
click at [649, 689] on textarea at bounding box center [730, 688] width 672 height 40
paste textarea "Здравствуйте! Да, в торговом центре [GEOGRAPHIC_DATA] уже можно посмотреть новы…"
type textarea "Здравствуйте! Да, в торговом центре [GEOGRAPHIC_DATA] уже можно посмотреть новы…"
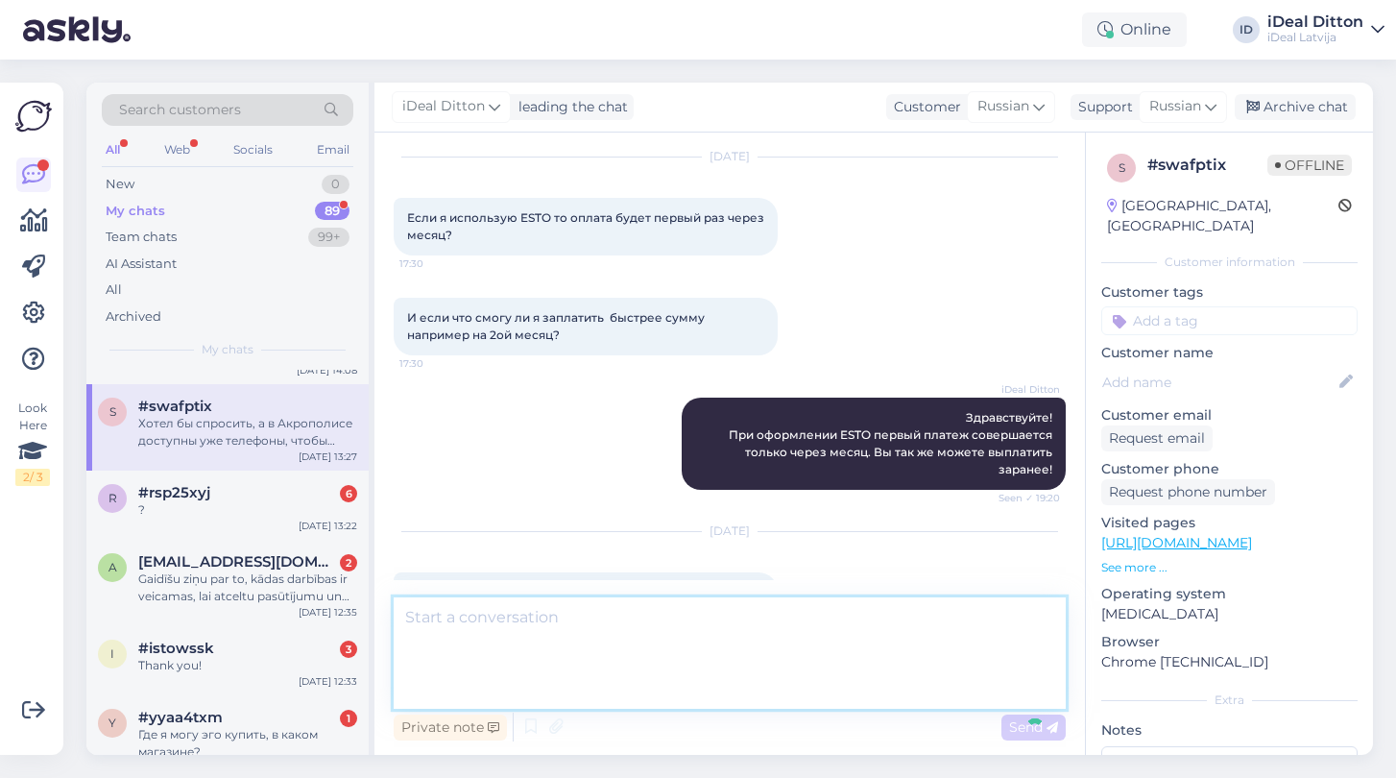
scroll to position [207, 0]
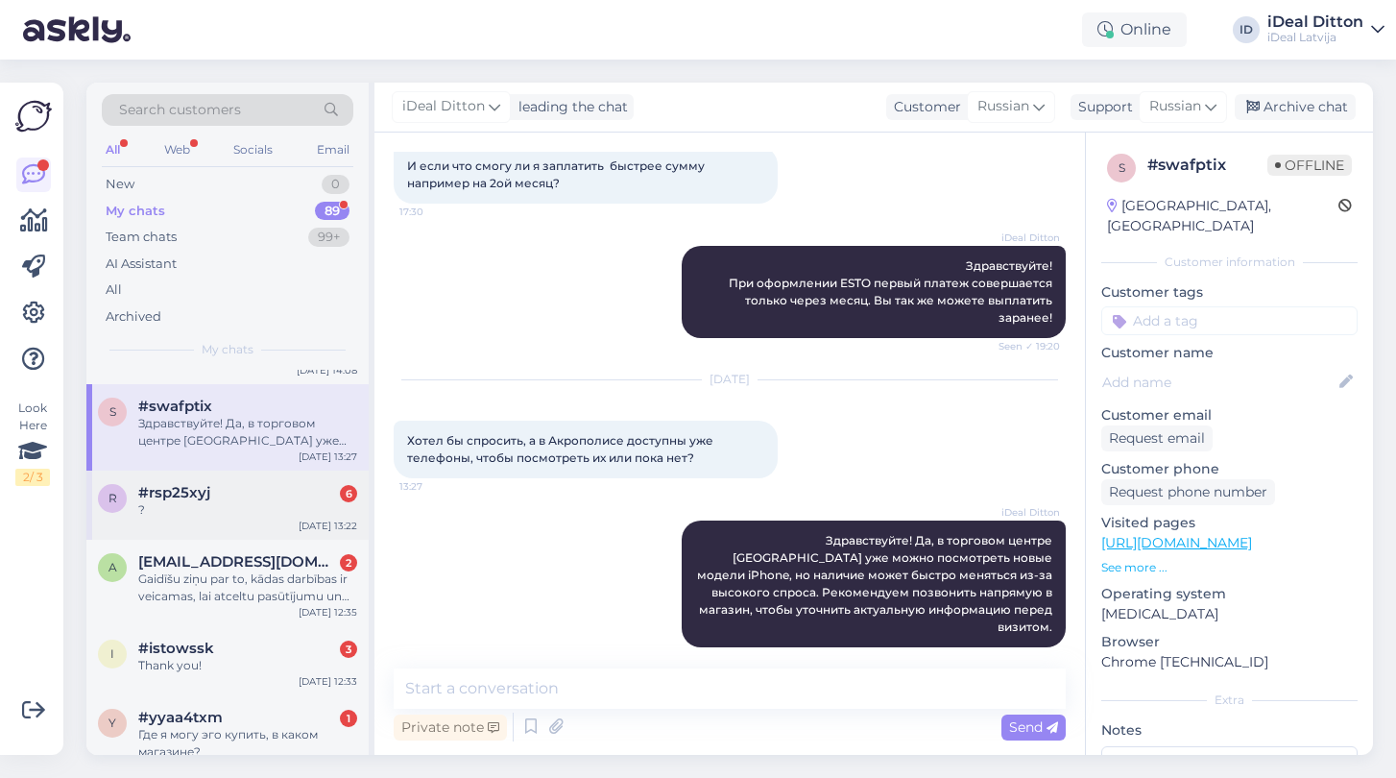
click at [241, 508] on div "?" at bounding box center [247, 509] width 219 height 17
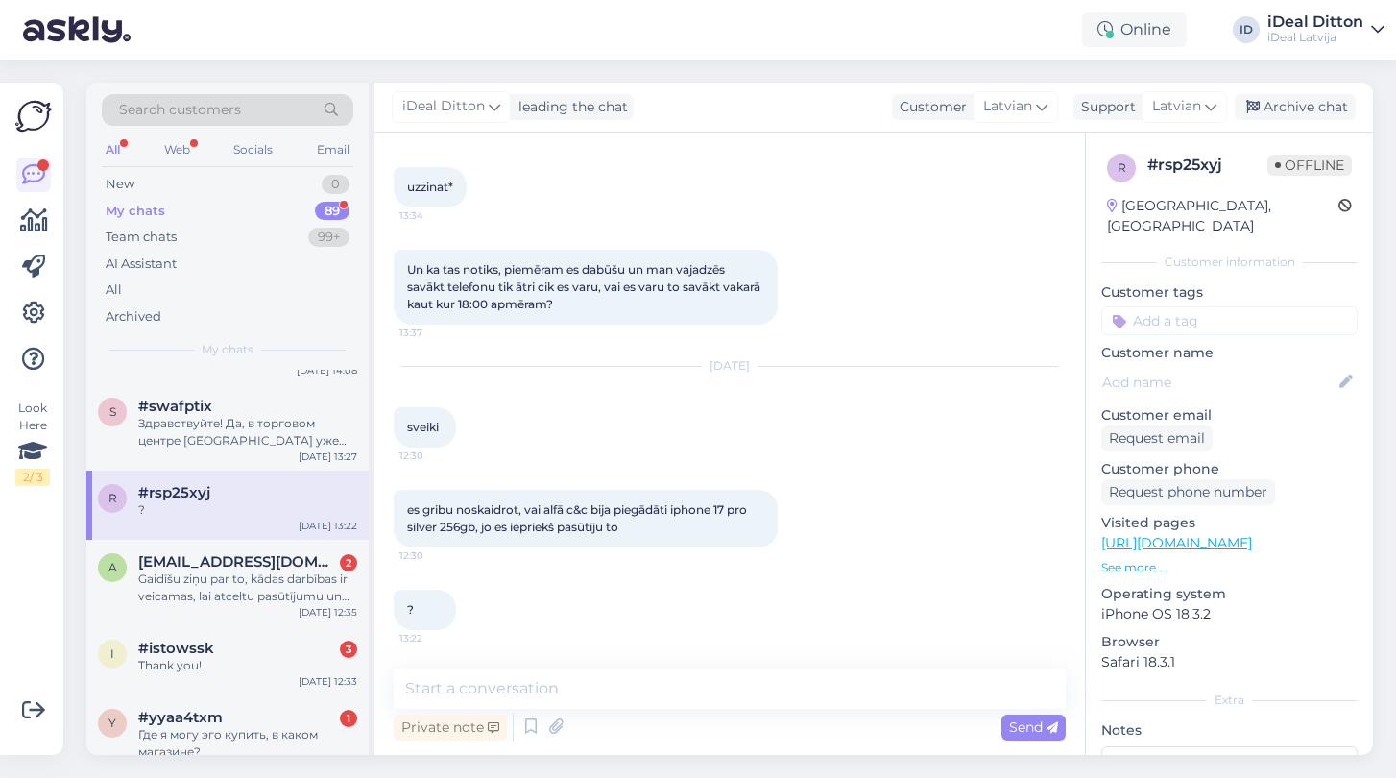
scroll to position [586, 0]
drag, startPoint x: 404, startPoint y: 427, endPoint x: 574, endPoint y: 628, distance: 263.0
click at [574, 628] on div "Chat started [DATE] sveiki, es gribu pajautāt vai es tieku pie iphone 17 pro 25…" at bounding box center [738, 401] width 689 height 499
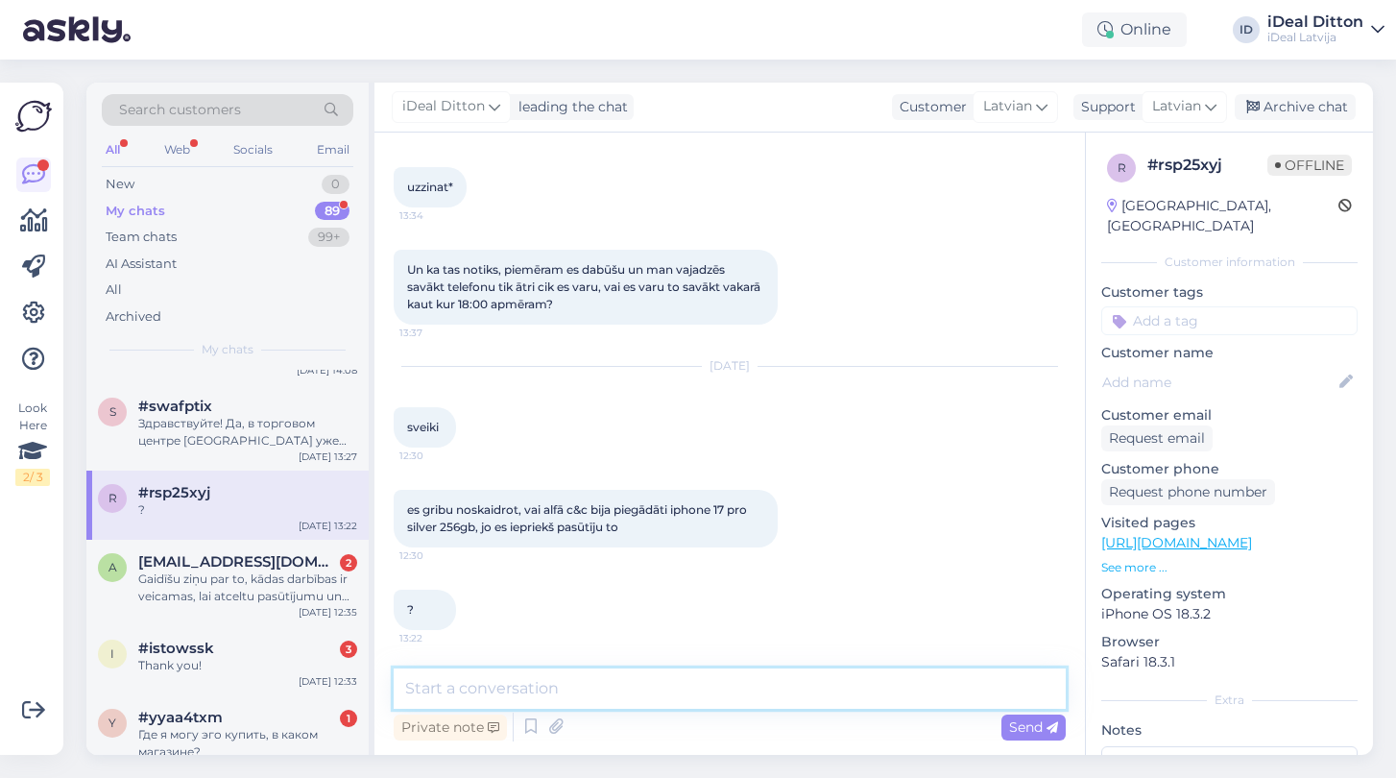
click at [484, 690] on textarea at bounding box center [730, 688] width 672 height 40
paste textarea "Sveiki! Paldies par Jūsu pasūtījumu. Lai noskaidrotu, vai Jūsu iPhone 17 Pro Si…"
type textarea "Sveiki! Paldies par Jūsu pasūtījumu. Lai noskaidrotu, vai Jūsu iPhone 17 Pro Si…"
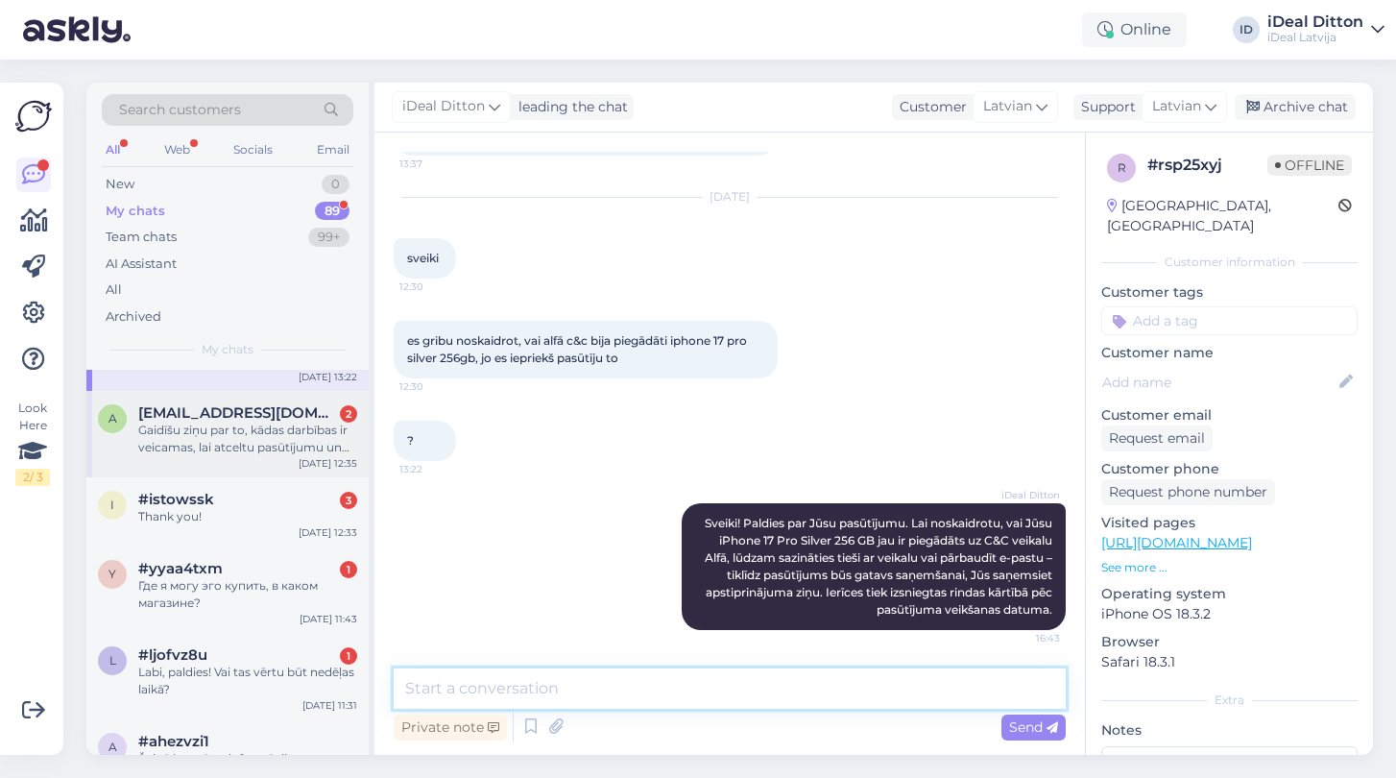
scroll to position [2743, 0]
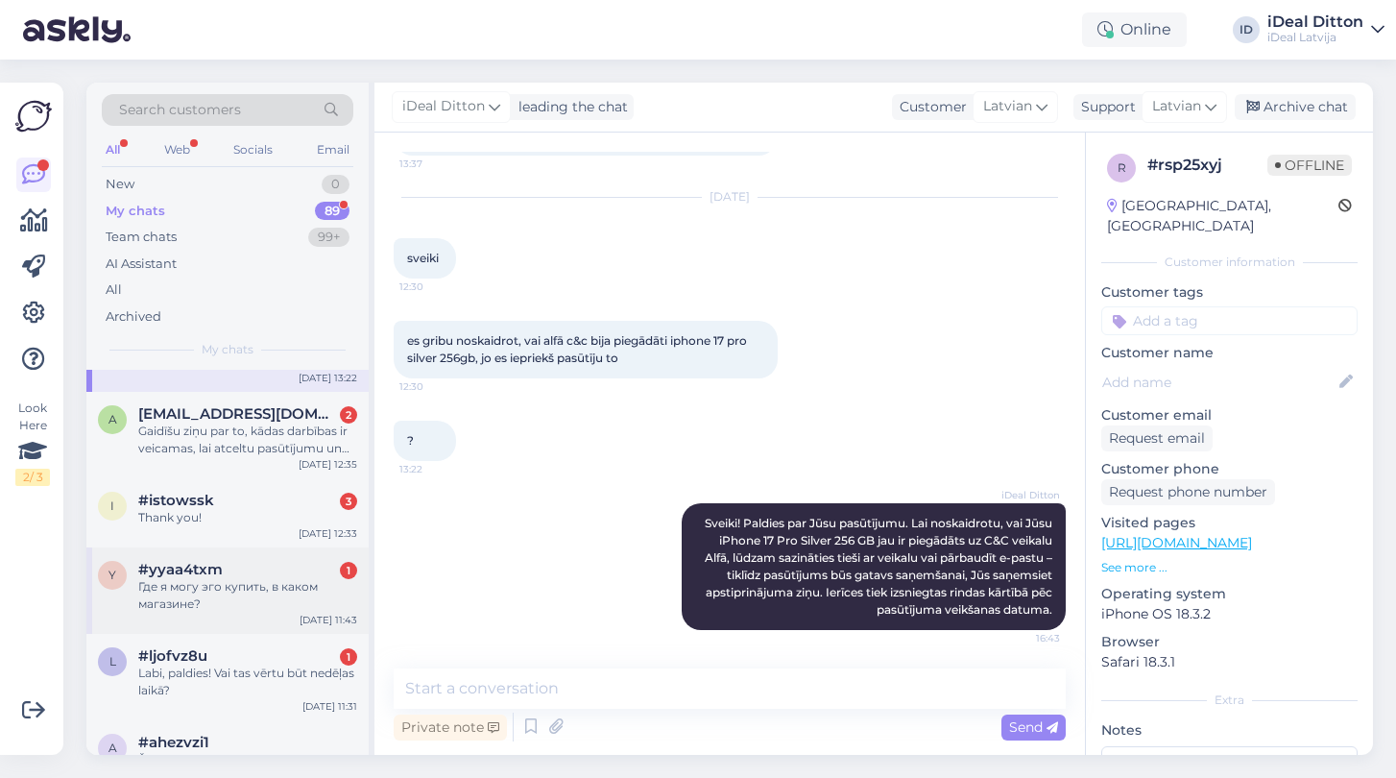
click at [224, 608] on div "Где я могу эго купить, в каком магазине?" at bounding box center [247, 595] width 219 height 35
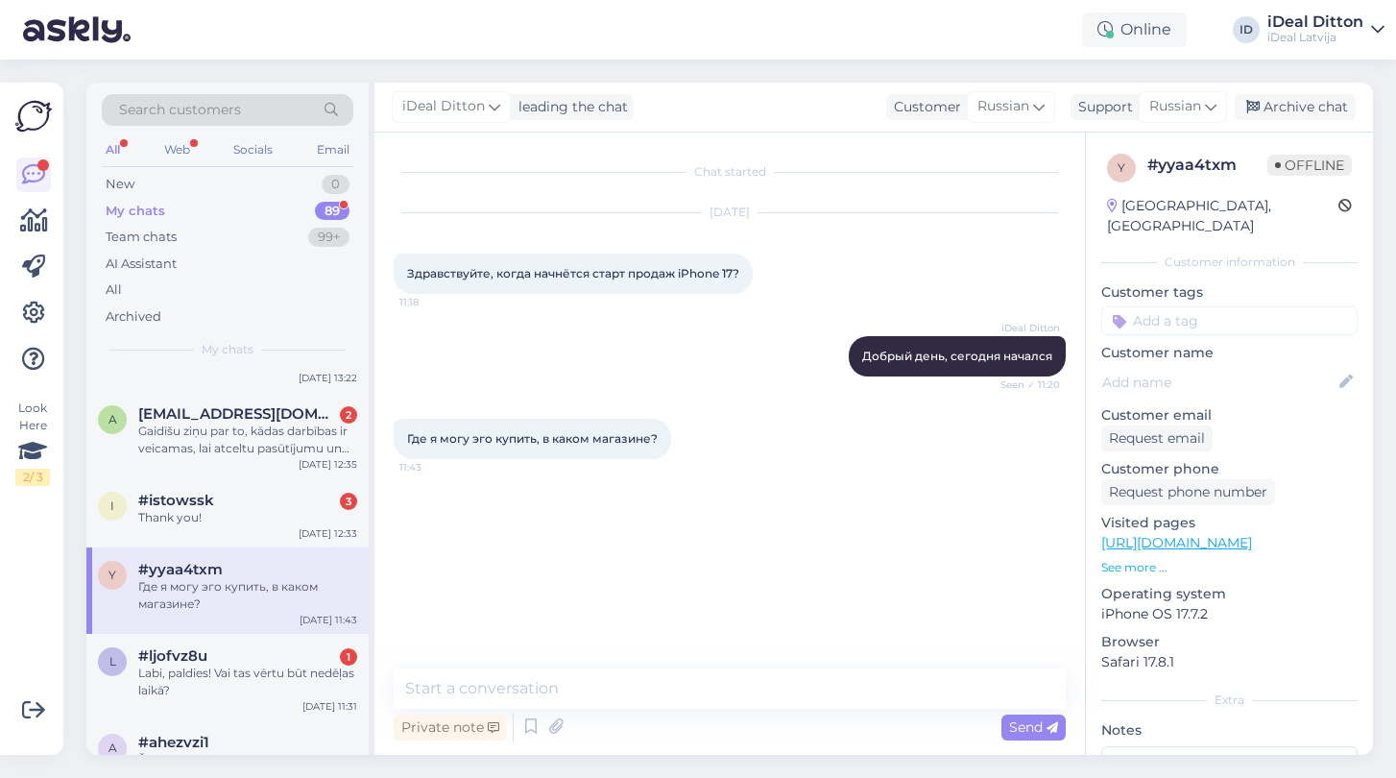
drag, startPoint x: 407, startPoint y: 441, endPoint x: 694, endPoint y: 446, distance: 287.1
click at [694, 446] on div "Где я могу эго купить, в каком магазине? 11:43" at bounding box center [730, 439] width 672 height 83
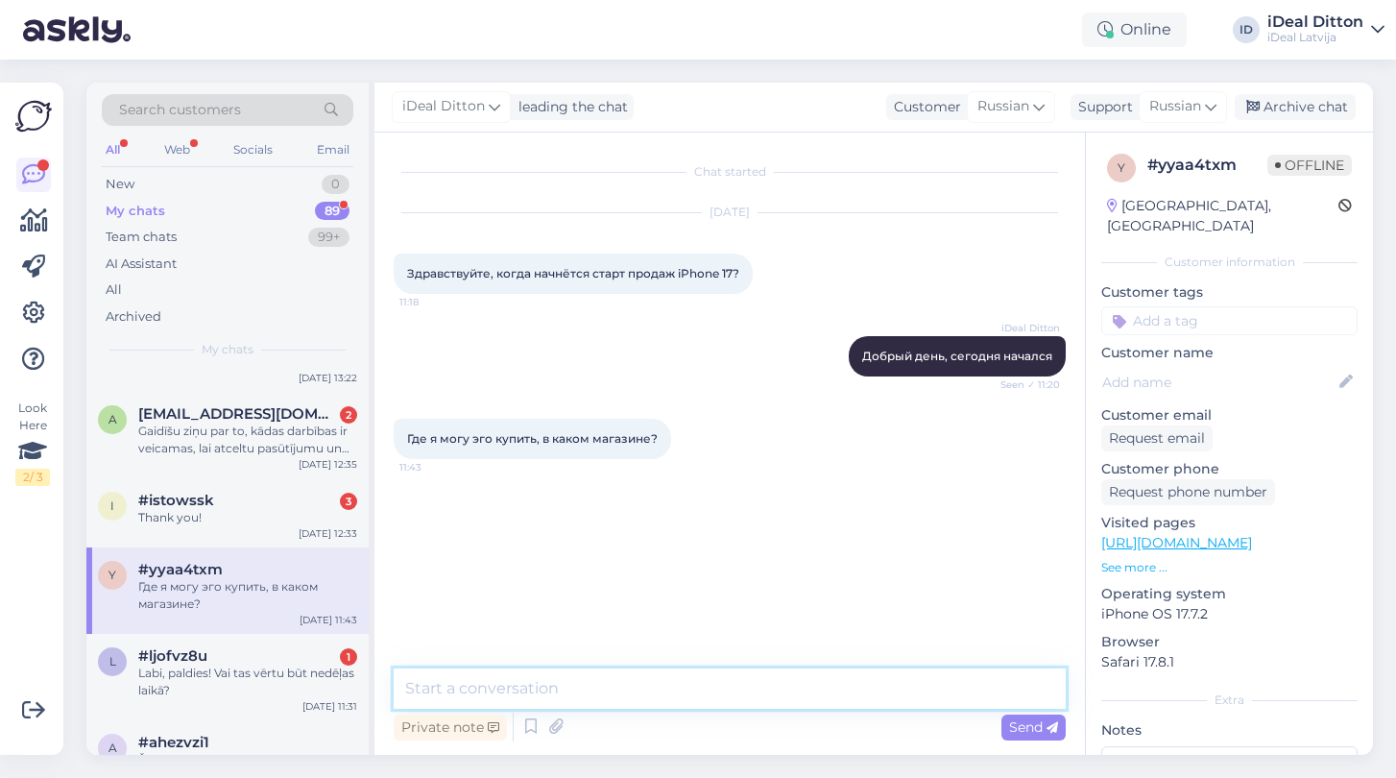
click at [542, 692] on textarea at bounding box center [730, 688] width 672 height 40
paste textarea "Здравствуйте! Уточните, пожалуйста, о каком товаре идет речь, и мы с радостью п…"
type textarea "Здравствуйте! Уточните, пожалуйста, о каком товаре идет речь, и мы с радостью п…"
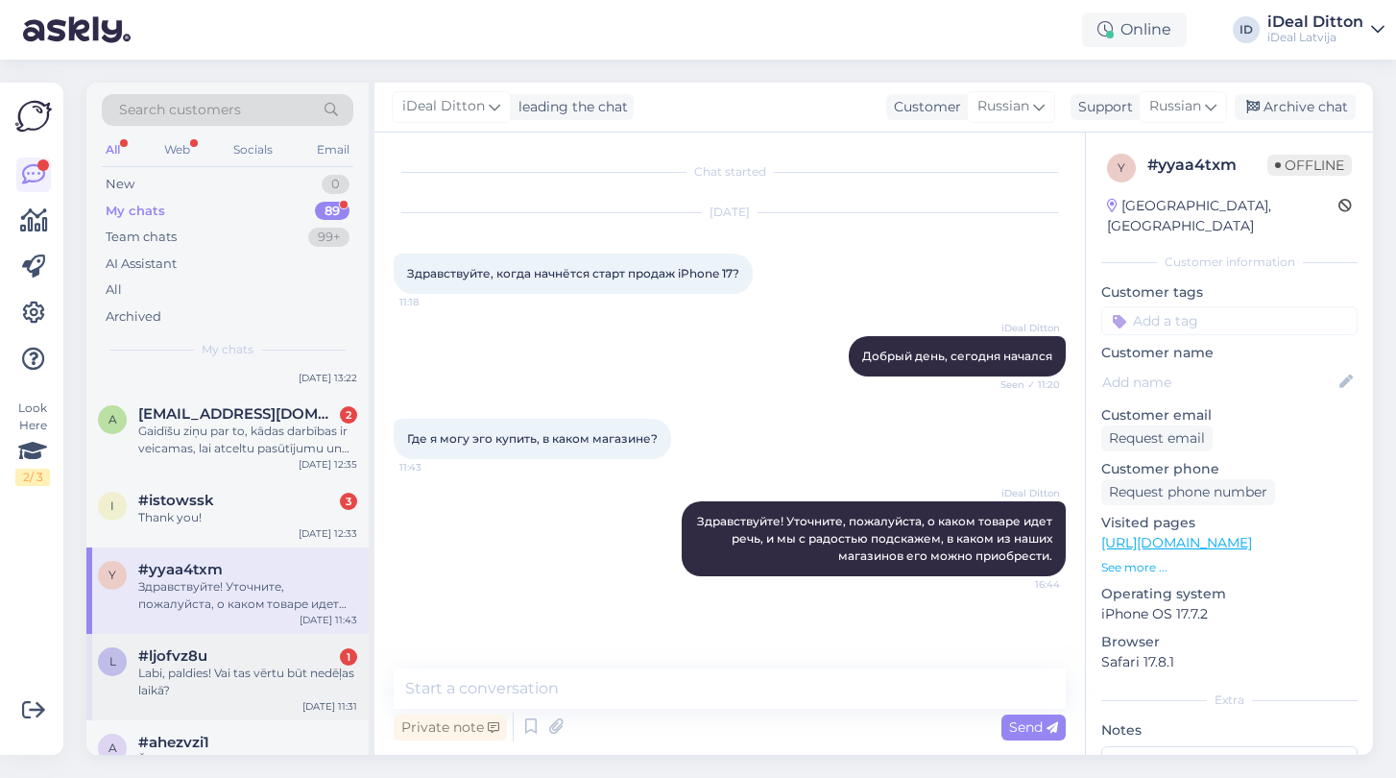
click at [253, 647] on div "#ljofvz8u 1" at bounding box center [247, 655] width 219 height 17
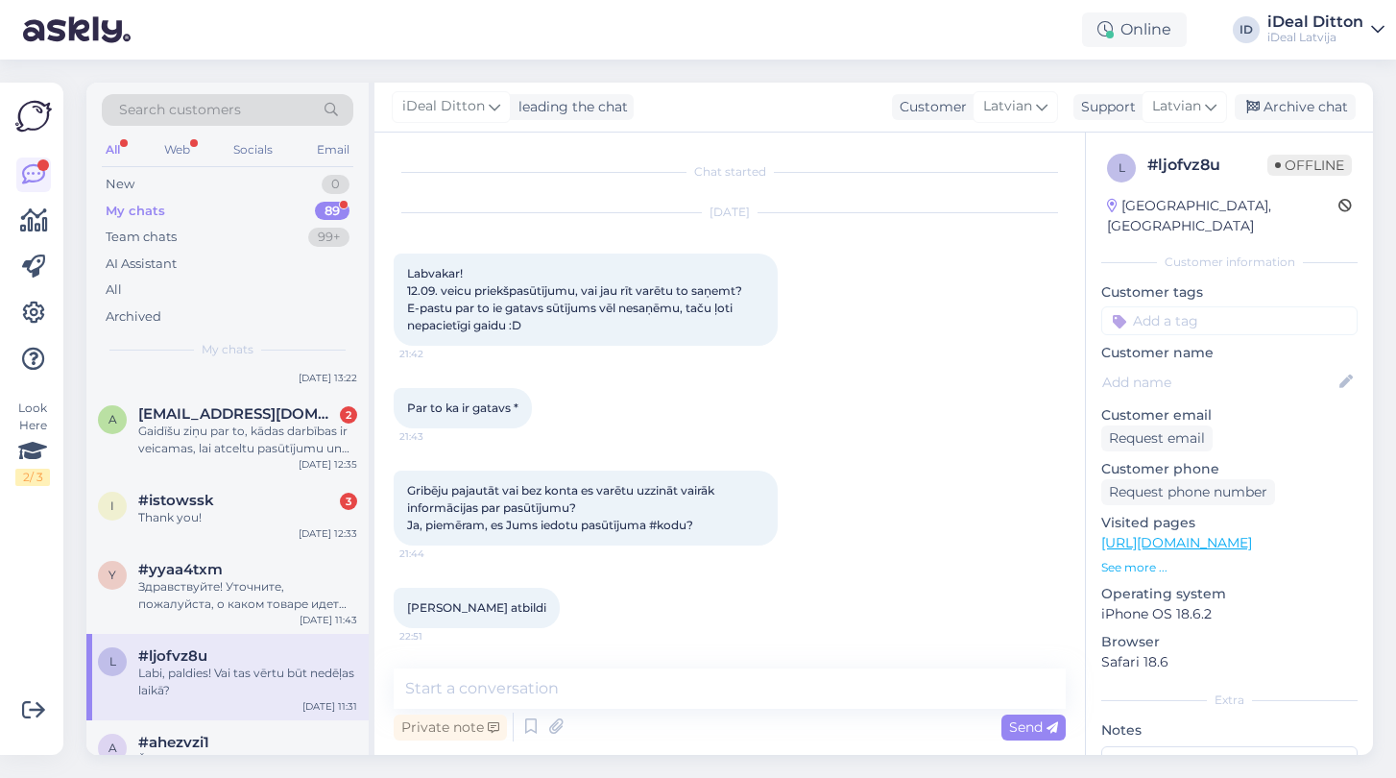
scroll to position [407, 0]
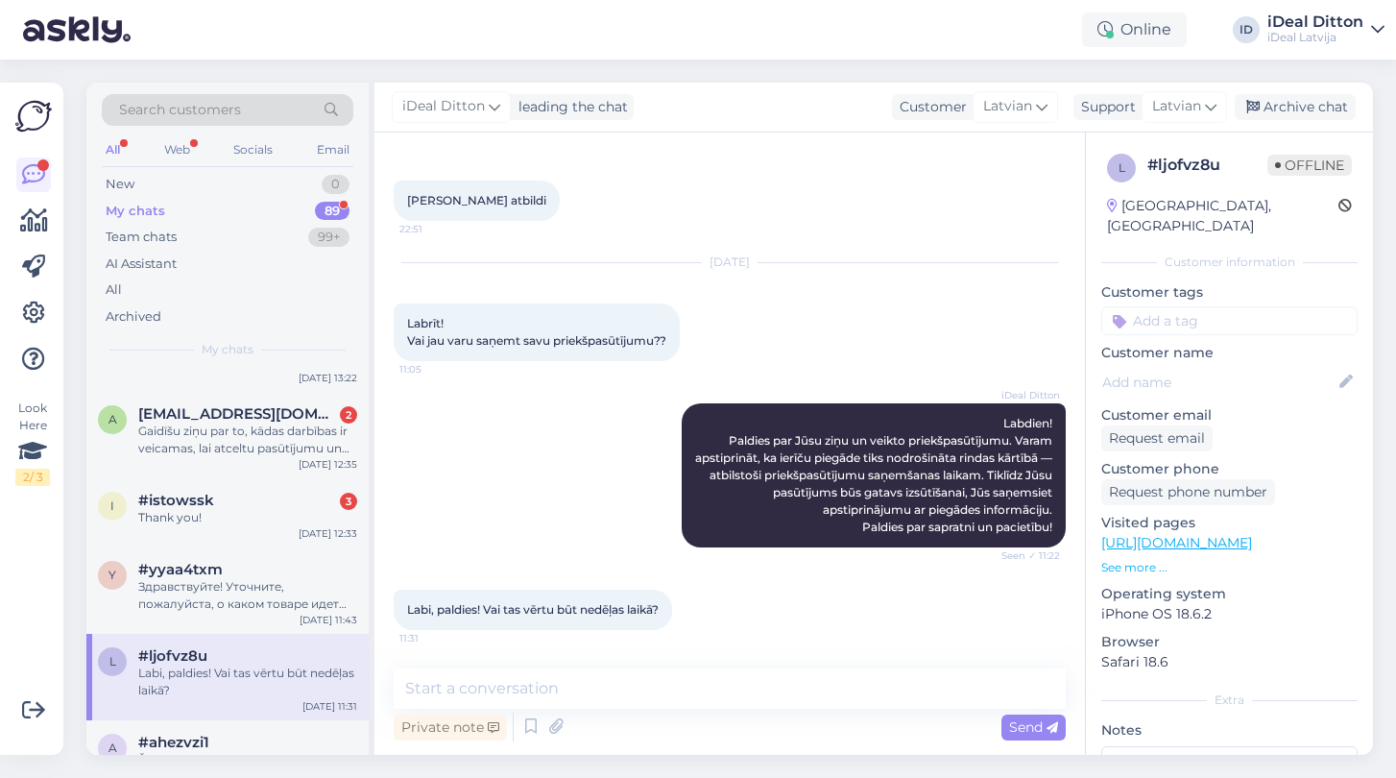
drag, startPoint x: 402, startPoint y: 605, endPoint x: 703, endPoint y: 608, distance: 300.5
click at [703, 608] on div "Labi, paldies! Vai tas vērtu būt nedēļas laikā? 11:31" at bounding box center [730, 609] width 672 height 83
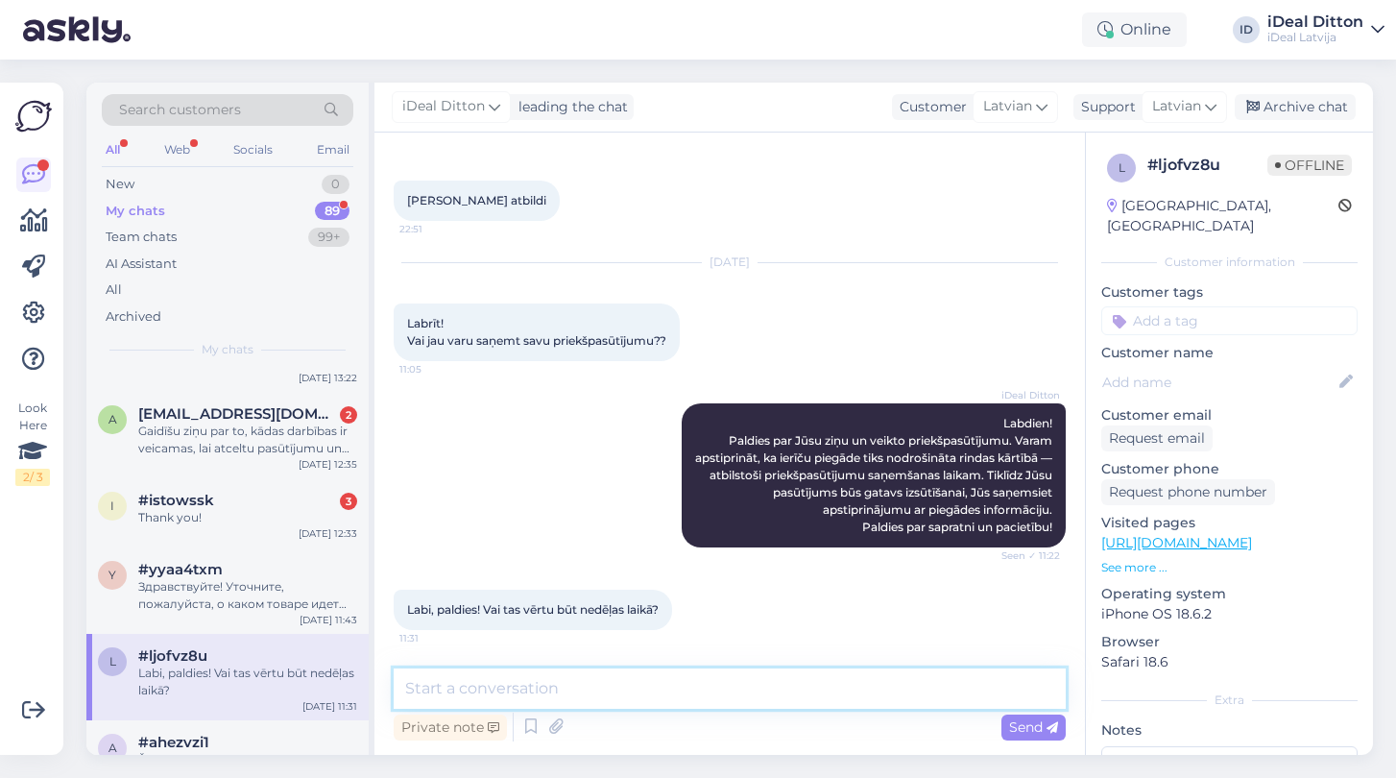
click at [481, 687] on textarea at bounding box center [730, 688] width 672 height 40
paste textarea "Grūti precīzi prognozēt, taču pastāv iespēja, ka tas varētu notikt nedēļas laik…"
type textarea "Grūti precīzi prognozēt, taču pastāv iespēja, ka tas varētu notikt nedēļas laik…"
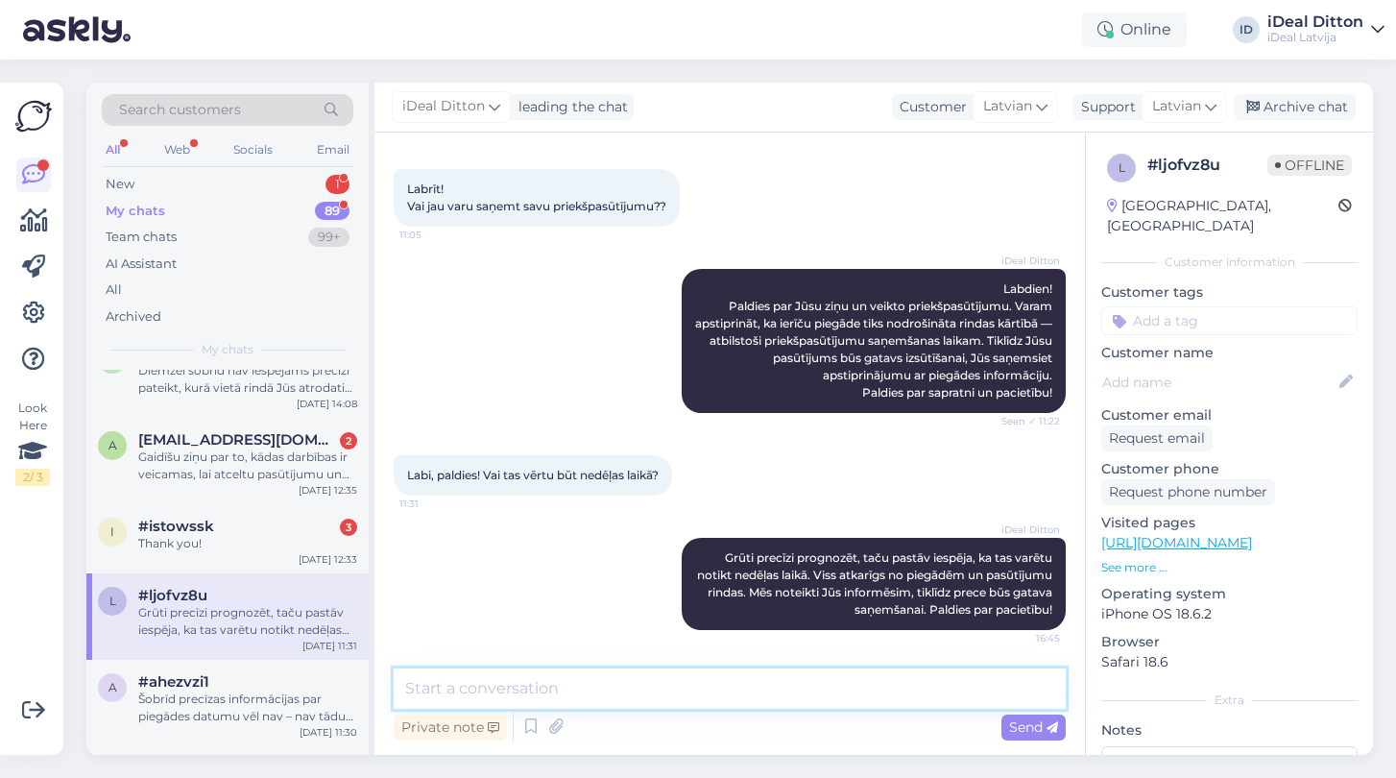
scroll to position [2803, 0]
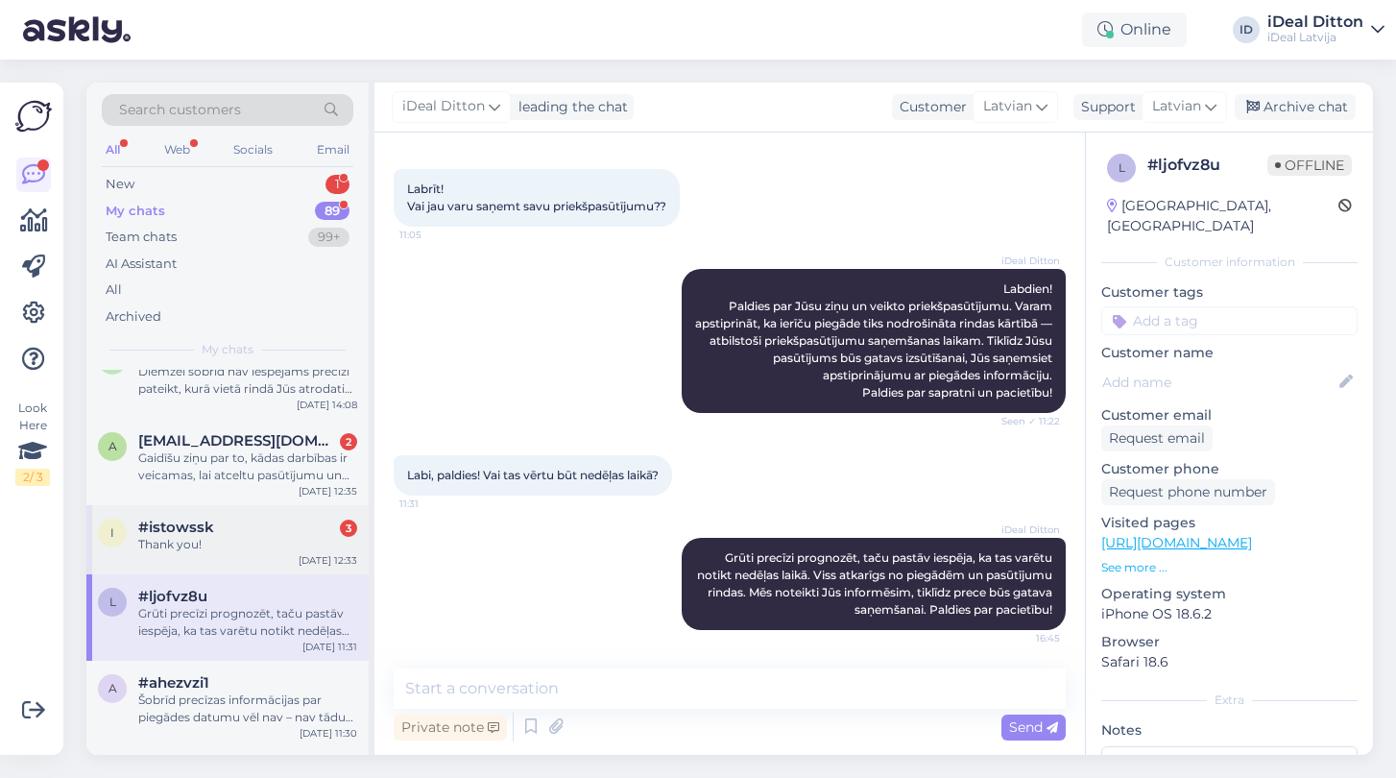
click at [198, 553] on div "i #istowssk 3 Thank you! [DATE] 12:33" at bounding box center [227, 539] width 282 height 69
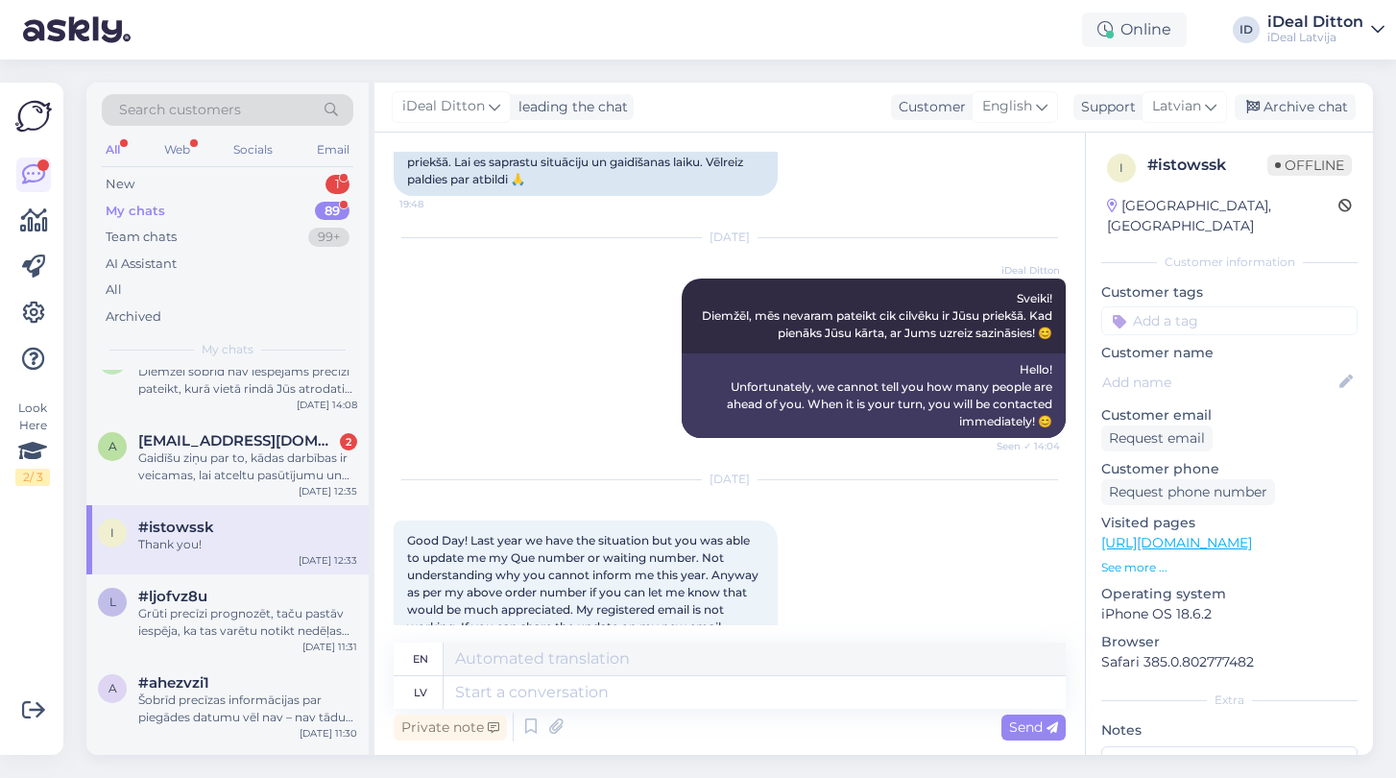
scroll to position [1111, 0]
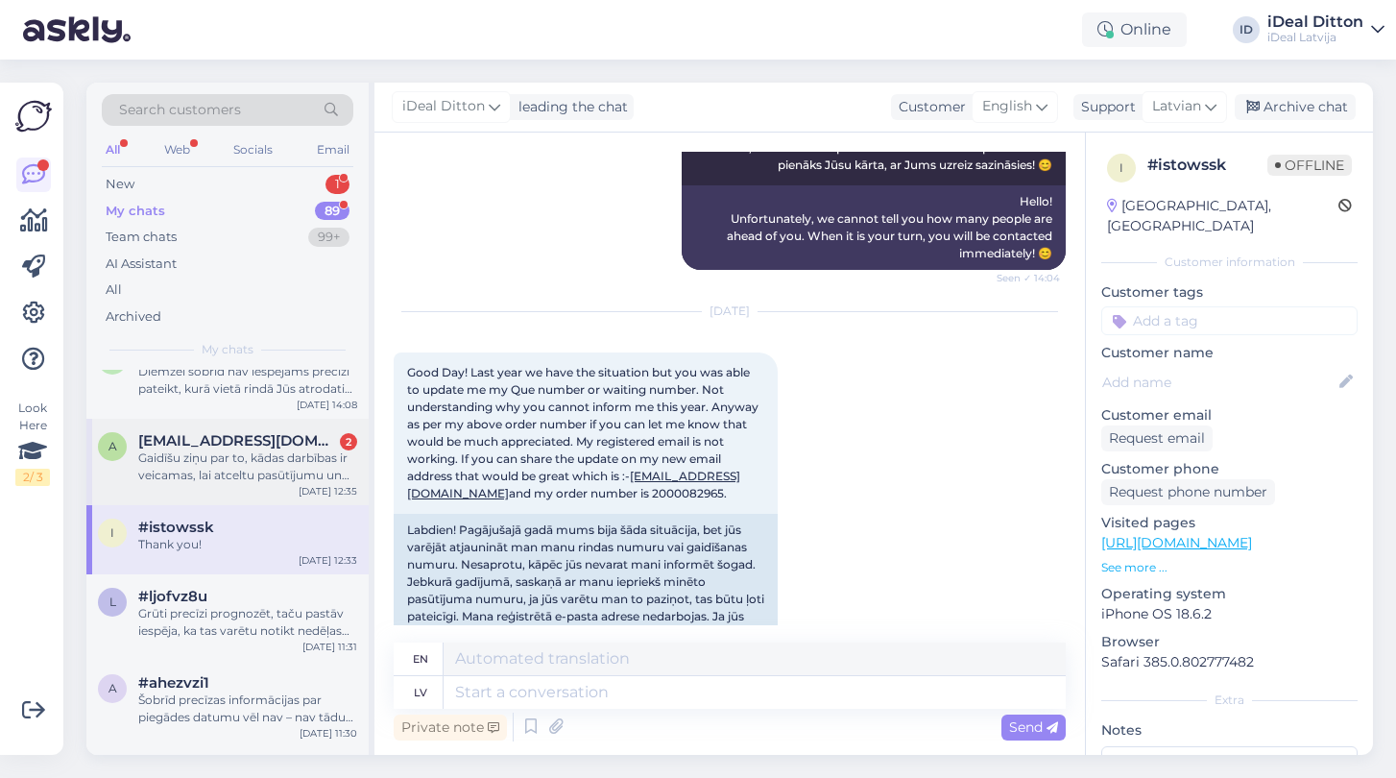
click at [197, 453] on div "Gaidīšu ziņu par to, kādas darbības ir veicamas, lai atceltu pasūtījumu un saņe…" at bounding box center [247, 466] width 219 height 35
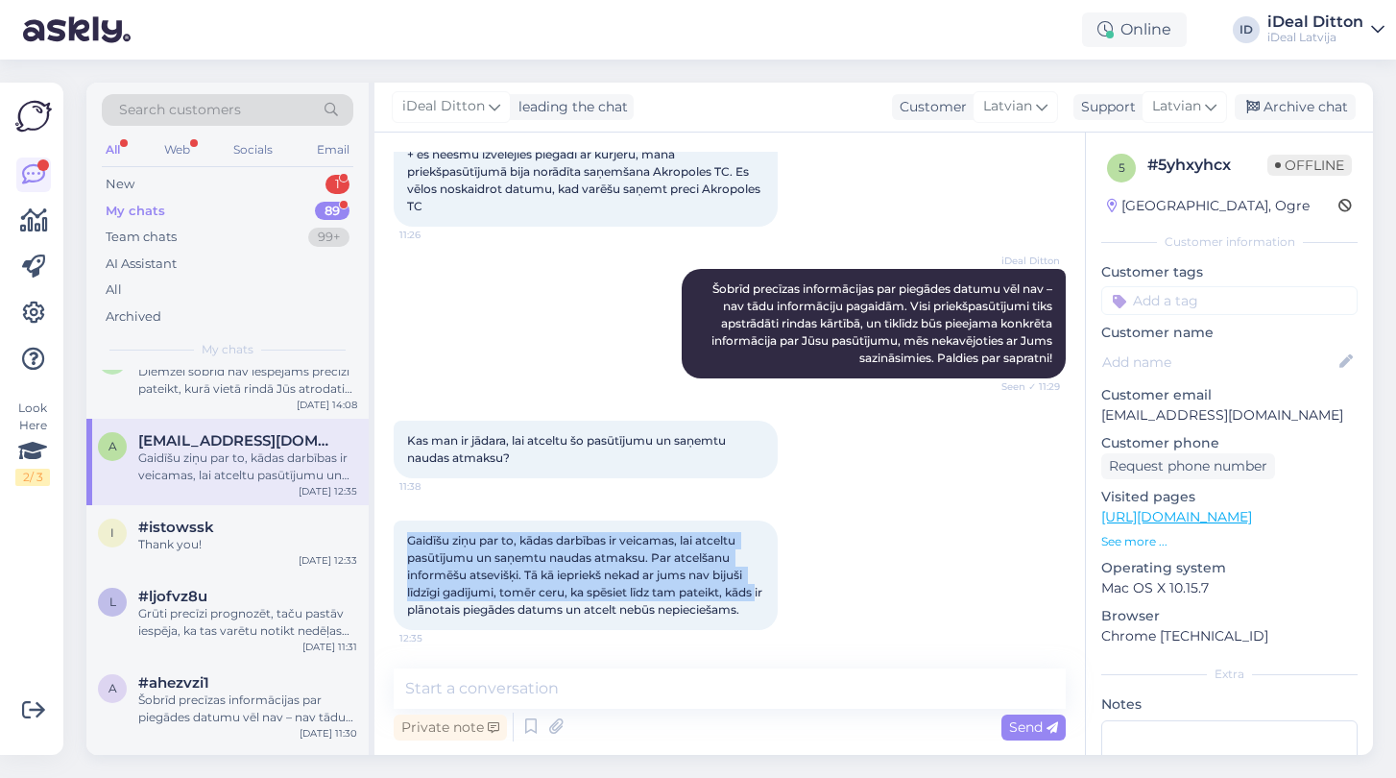
drag, startPoint x: 406, startPoint y: 540, endPoint x: 816, endPoint y: 598, distance: 414.1
click at [816, 598] on div "Gaidīšu ziņu par to, kādas darbības ir veicamas, lai atceltu pasūtījumu un saņe…" at bounding box center [730, 575] width 672 height 152
drag, startPoint x: 766, startPoint y: 611, endPoint x: 396, endPoint y: 532, distance: 378.9
click at [396, 532] on div "Gaidīšu ziņu par to, kādas darbības ir veicamas, lai atceltu pasūtījumu un saņe…" at bounding box center [586, 574] width 384 height 109
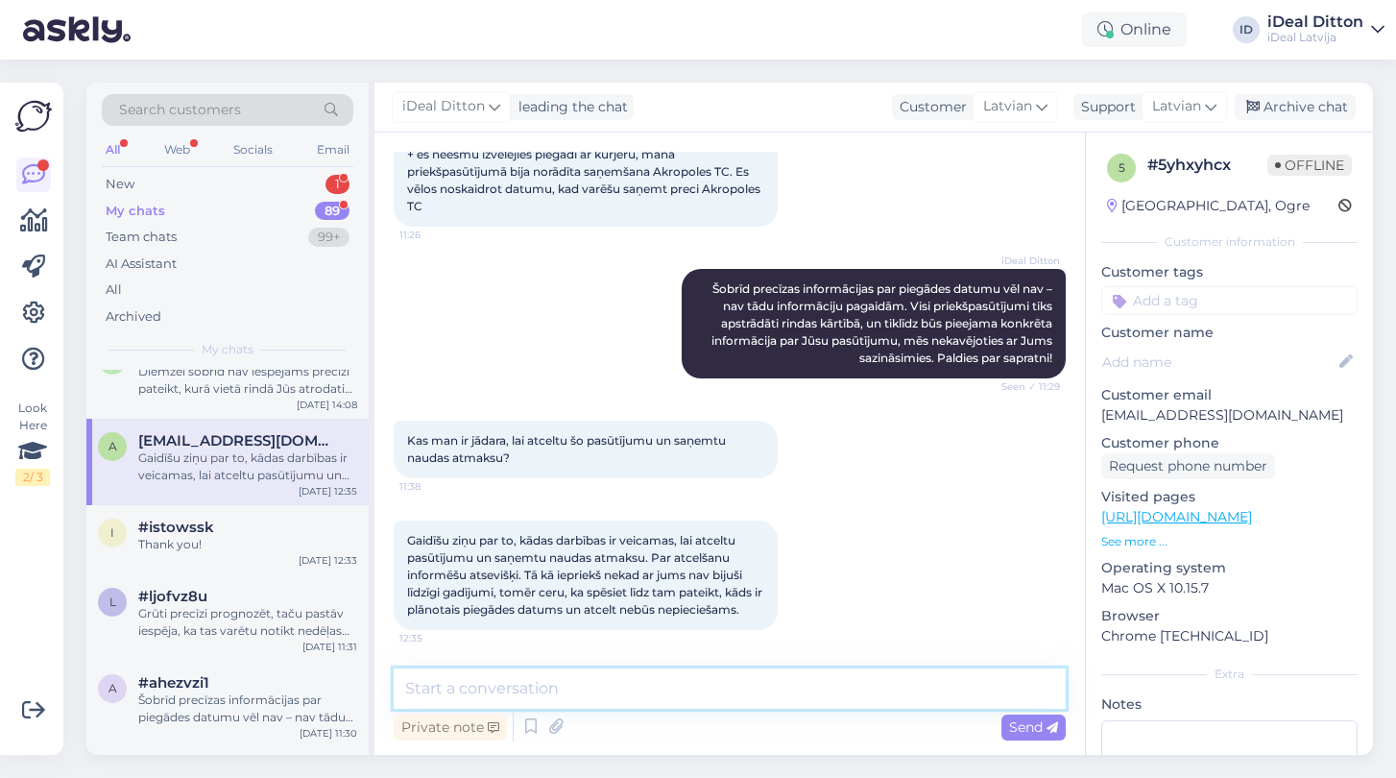
click at [525, 682] on textarea at bounding box center [730, 688] width 672 height 40
paste textarea "Sveiki! Paldies par Jūsu ziņu. Šādus jautājumus, kas saistīti ar pasūtījuma atc…"
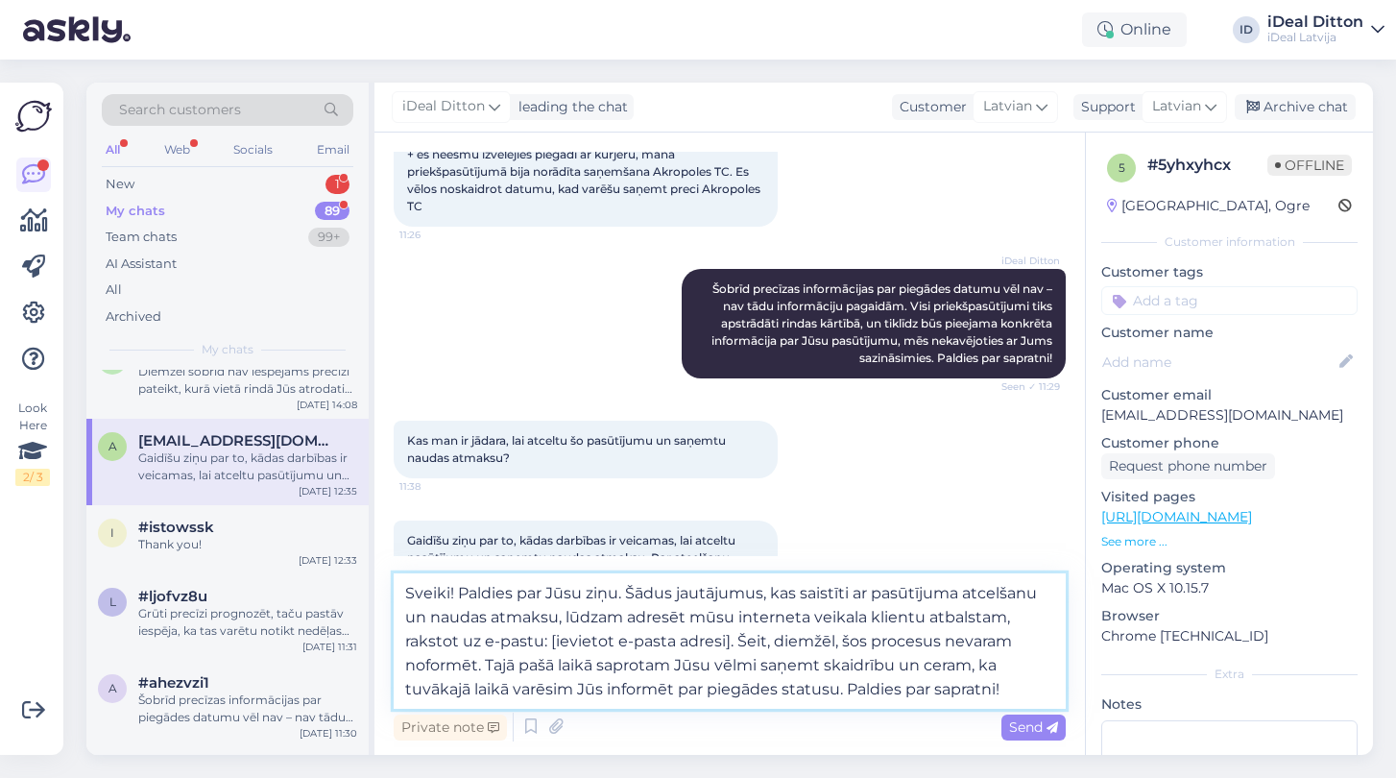
drag, startPoint x: 729, startPoint y: 640, endPoint x: 545, endPoint y: 637, distance: 183.4
click at [545, 637] on textarea "Sveiki! Paldies par Jūsu ziņu. Šādus jautājumus, kas saistīti ar pasūtījuma atc…" at bounding box center [730, 640] width 672 height 135
type textarea "Sveiki! Paldies par Jūsu ziņu. Šādus jautājumus, kas saistīti ar pasūtījuma atc…"
click at [840, 687] on textarea "Sveiki! Paldies par Jūsu ziņu. Šādus jautājumus, kas saistīti ar pasūtījuma atc…" at bounding box center [730, 640] width 672 height 135
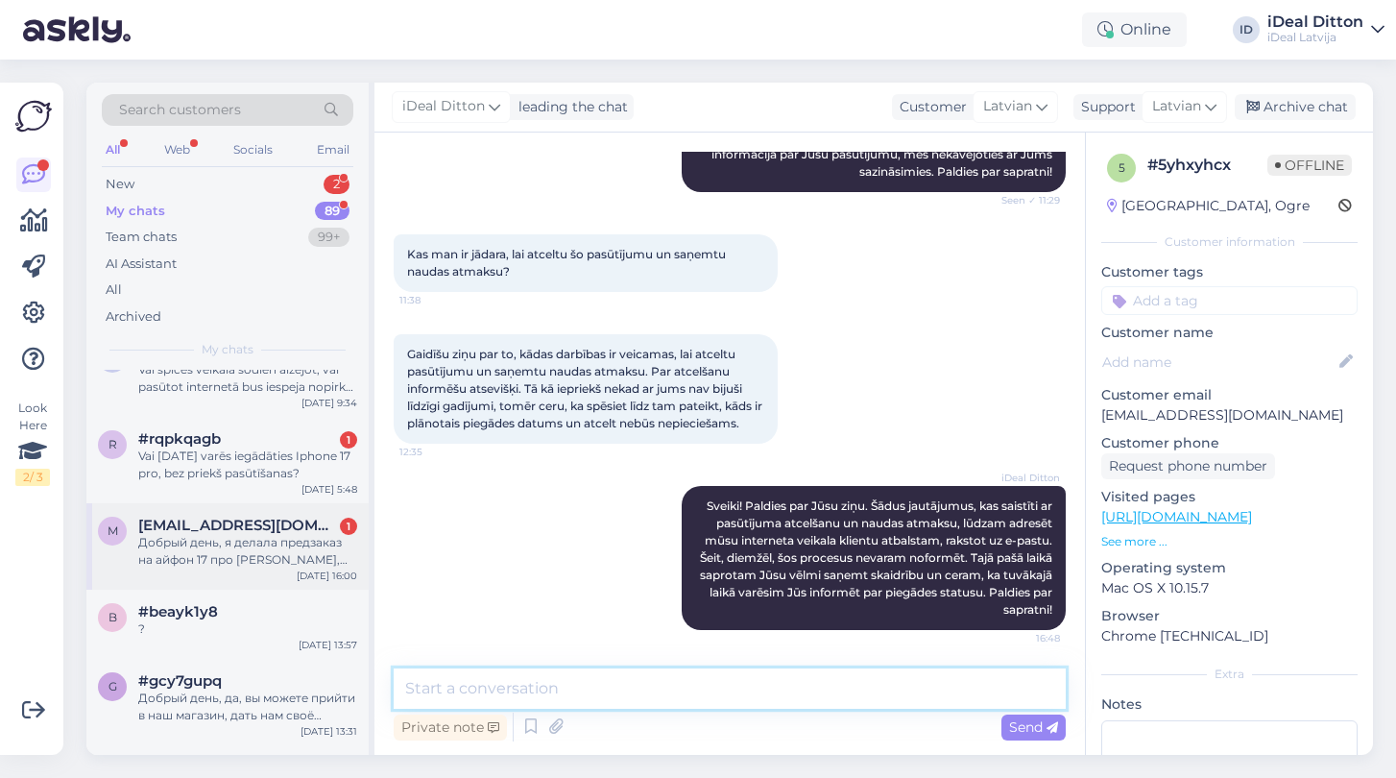
scroll to position [3719, 0]
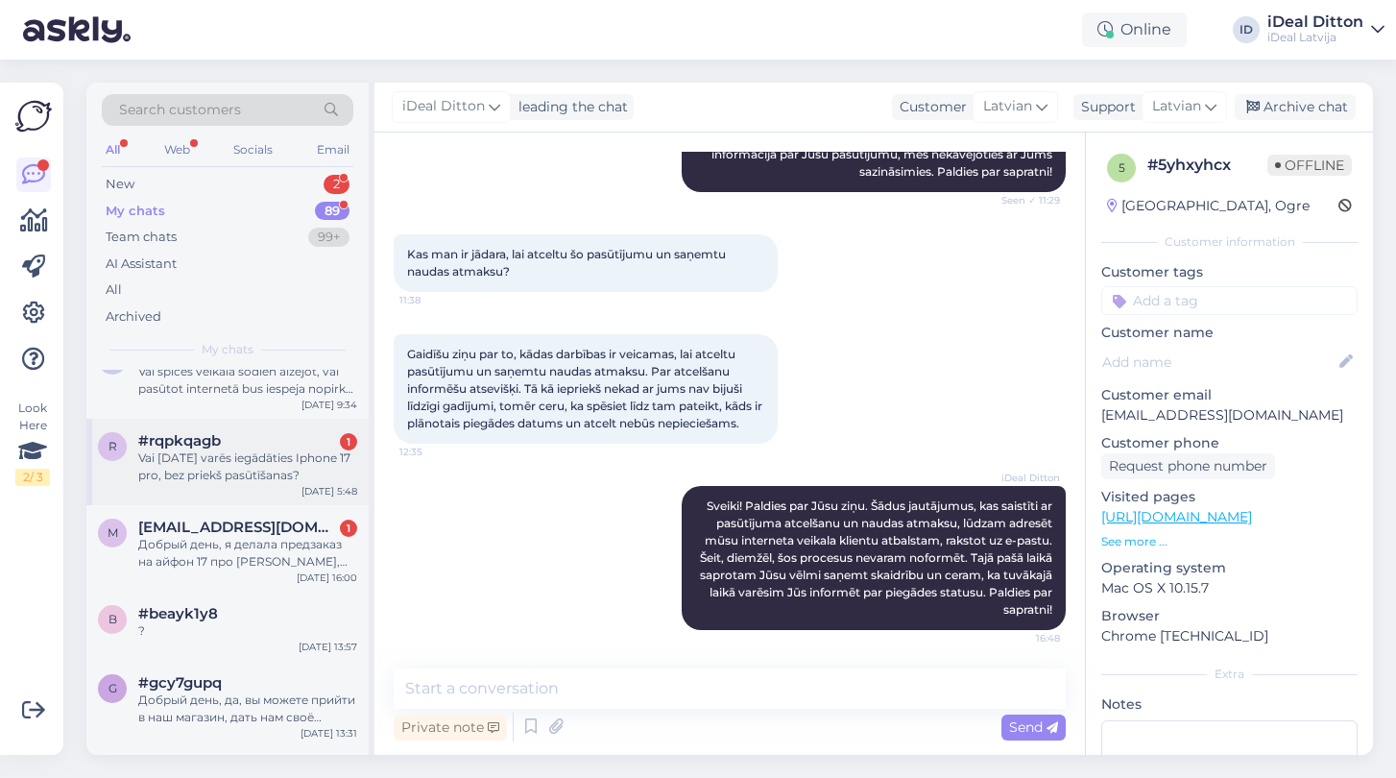
click at [198, 474] on div "Vai [DATE] varēs iegādāties Iphone 17 pro, bez priekš pasūtīšanas?" at bounding box center [247, 466] width 219 height 35
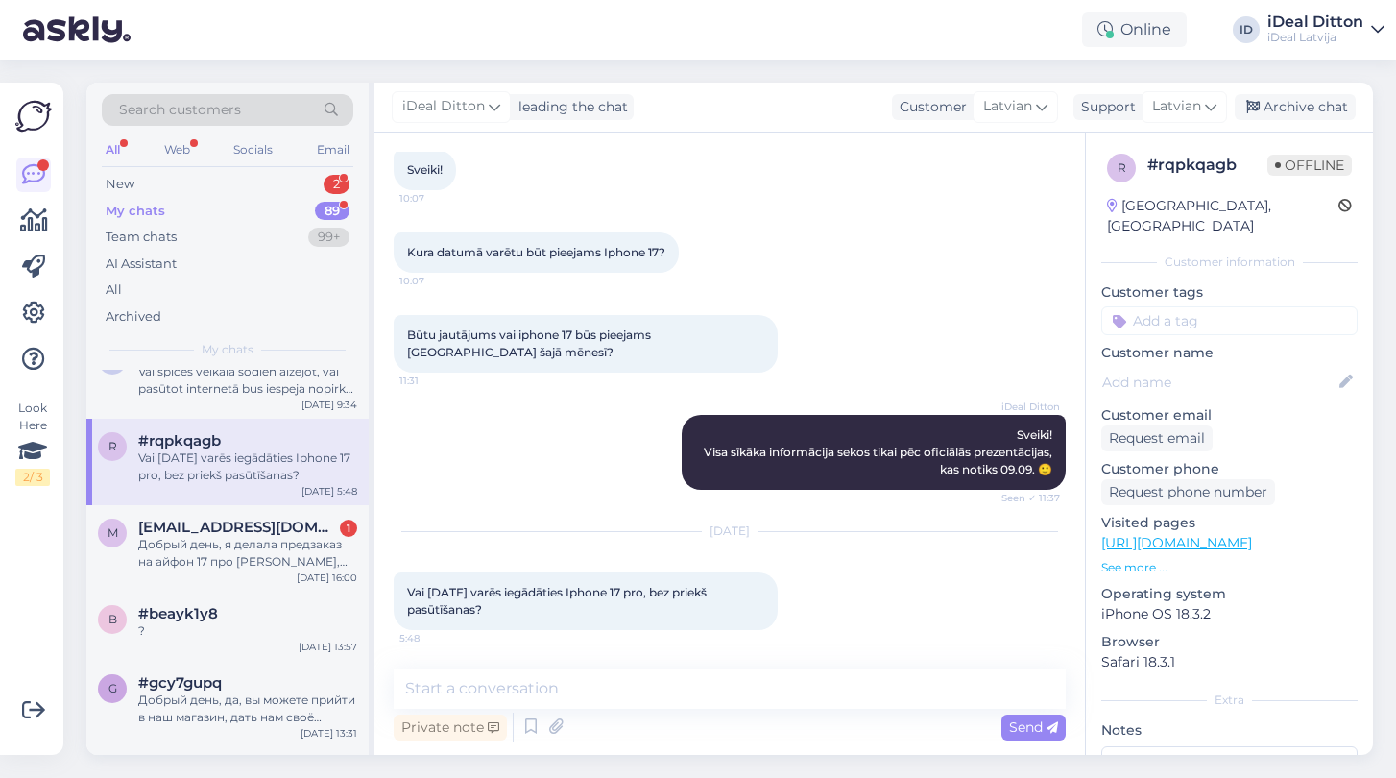
drag, startPoint x: 491, startPoint y: 611, endPoint x: 399, endPoint y: 591, distance: 93.2
click at [399, 591] on div "Vai [DATE] varēs iegādāties Iphone 17 pro, bez priekš pasūtīšanas? 5:48" at bounding box center [586, 601] width 384 height 58
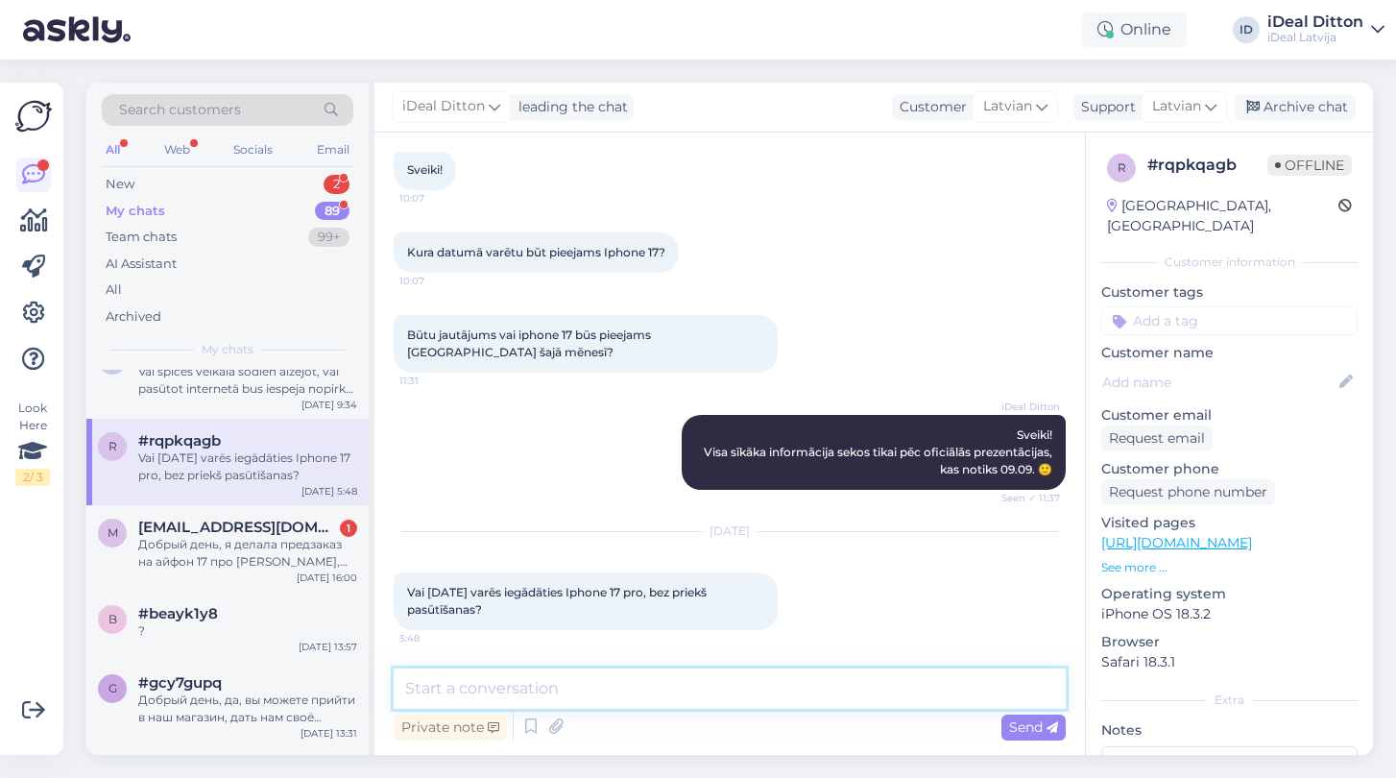
click at [561, 692] on textarea at bounding box center [730, 688] width 672 height 40
paste textarea "Sveiki! 19. septembrī tirdzniecība ar iPhone 17 Pro modeļiem oficiāli sāksies, …"
type textarea "Sveiki! 19. septembrī tirdzniecība ar iPhone 17 Pro modeļiem oficiāli sāksies, …"
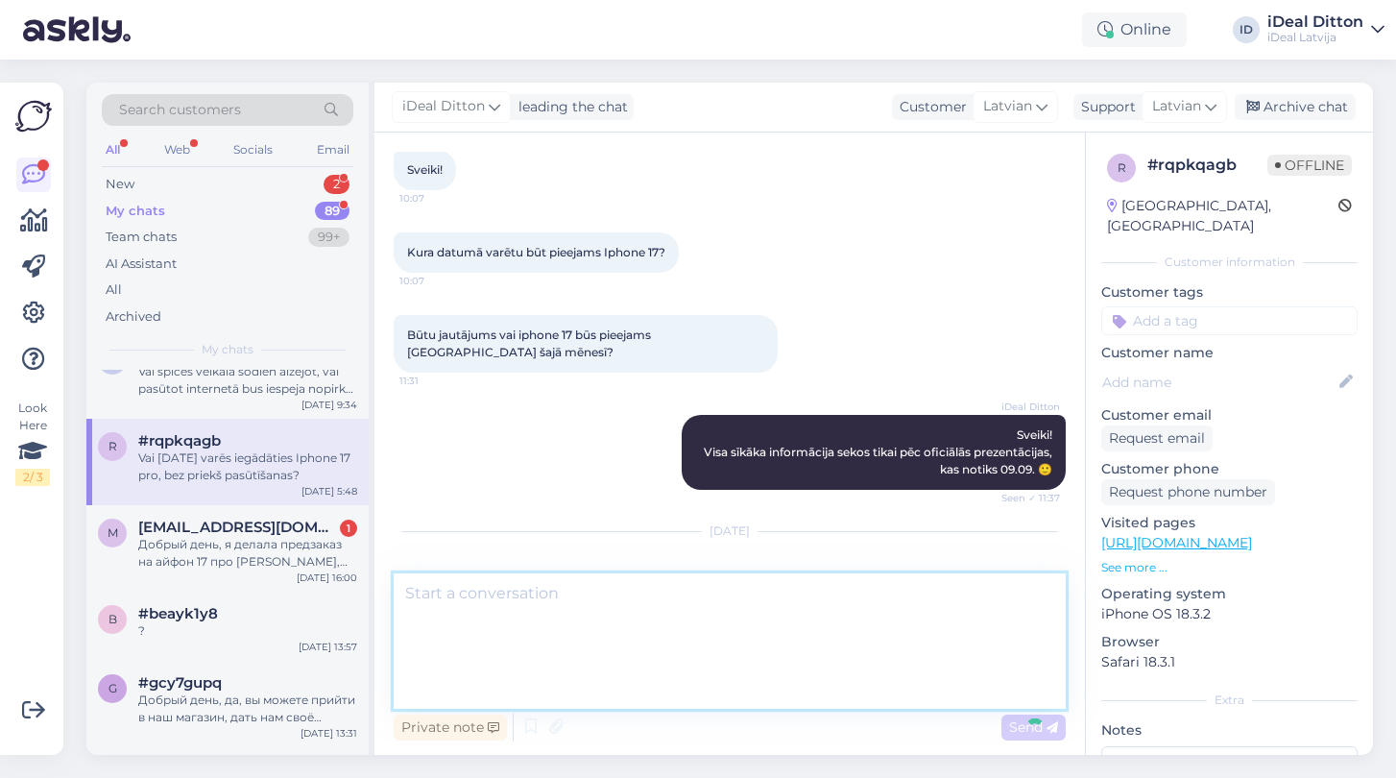
scroll to position [273, 0]
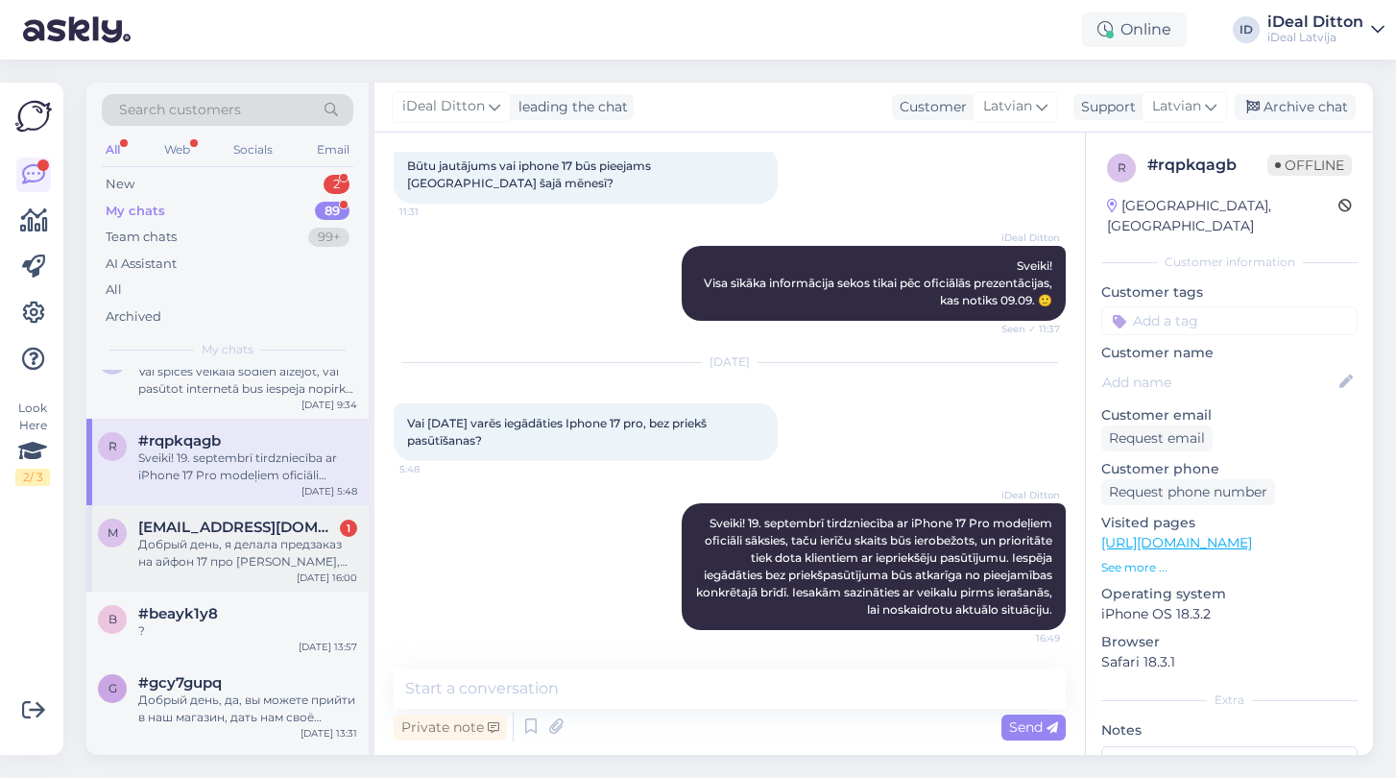
click at [227, 552] on div "Добрый день, я делала предзаказ на айфон 17 про [PERSON_NAME], хотела узнать, м…" at bounding box center [247, 553] width 219 height 35
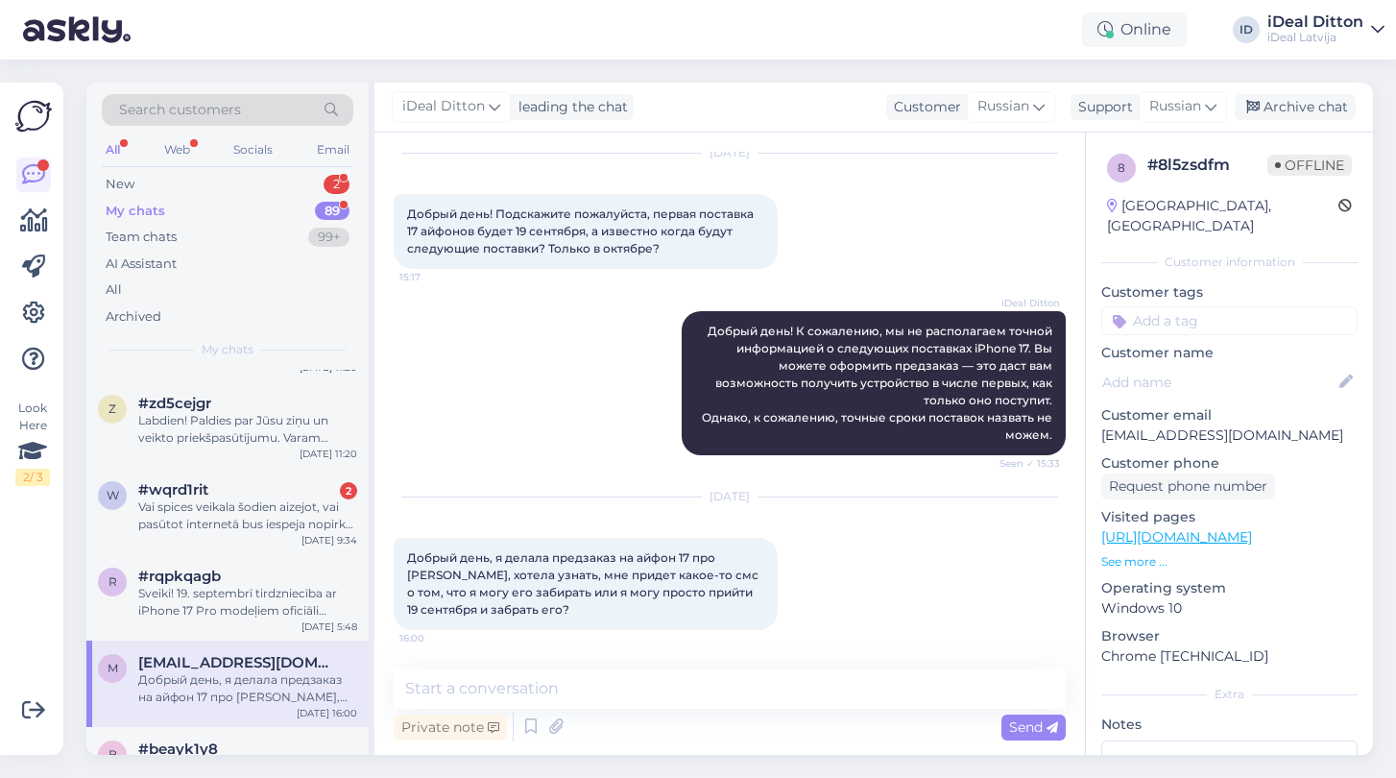
scroll to position [3584, 0]
click at [219, 508] on div "Vai spices veikala šodien aizejot, vai pasūtot internetā bus iespeja nopirkt un…" at bounding box center [247, 514] width 219 height 35
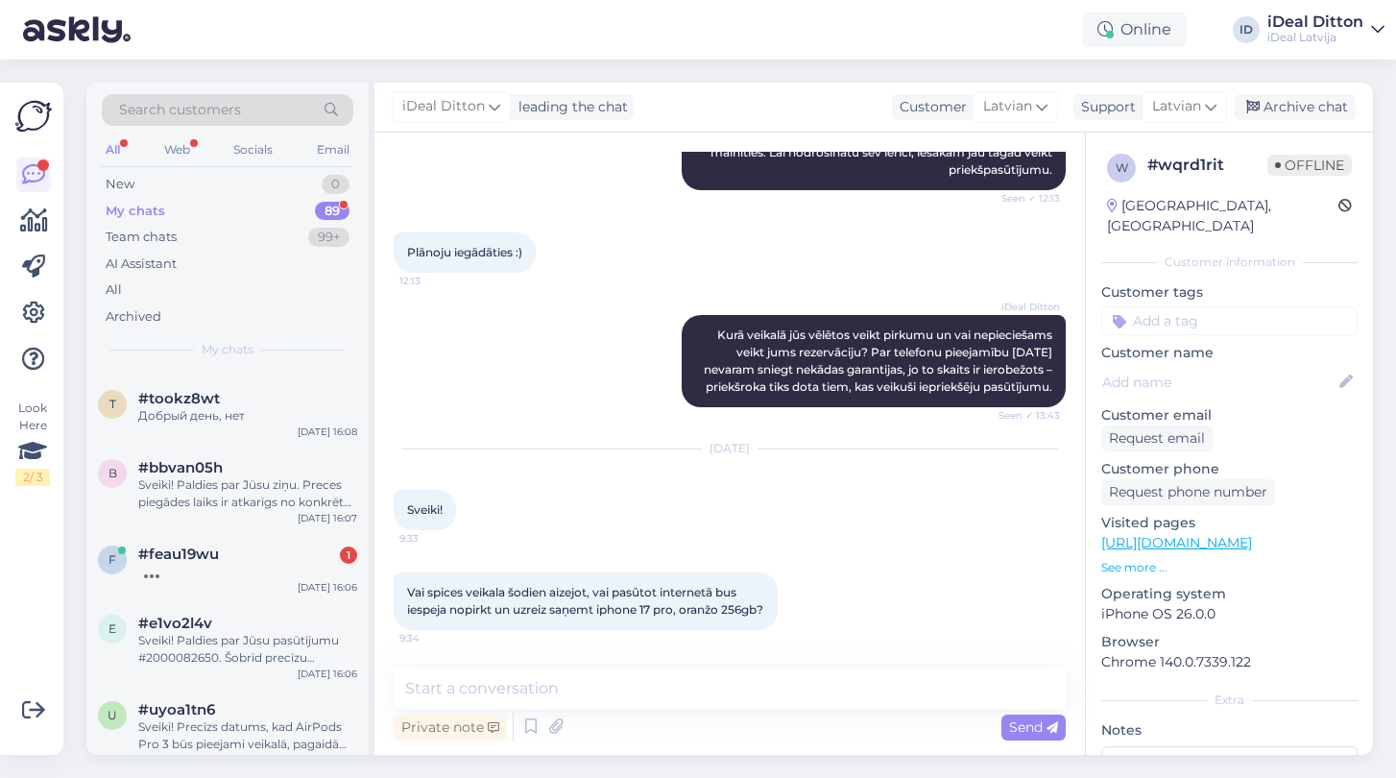
scroll to position [868, 0]
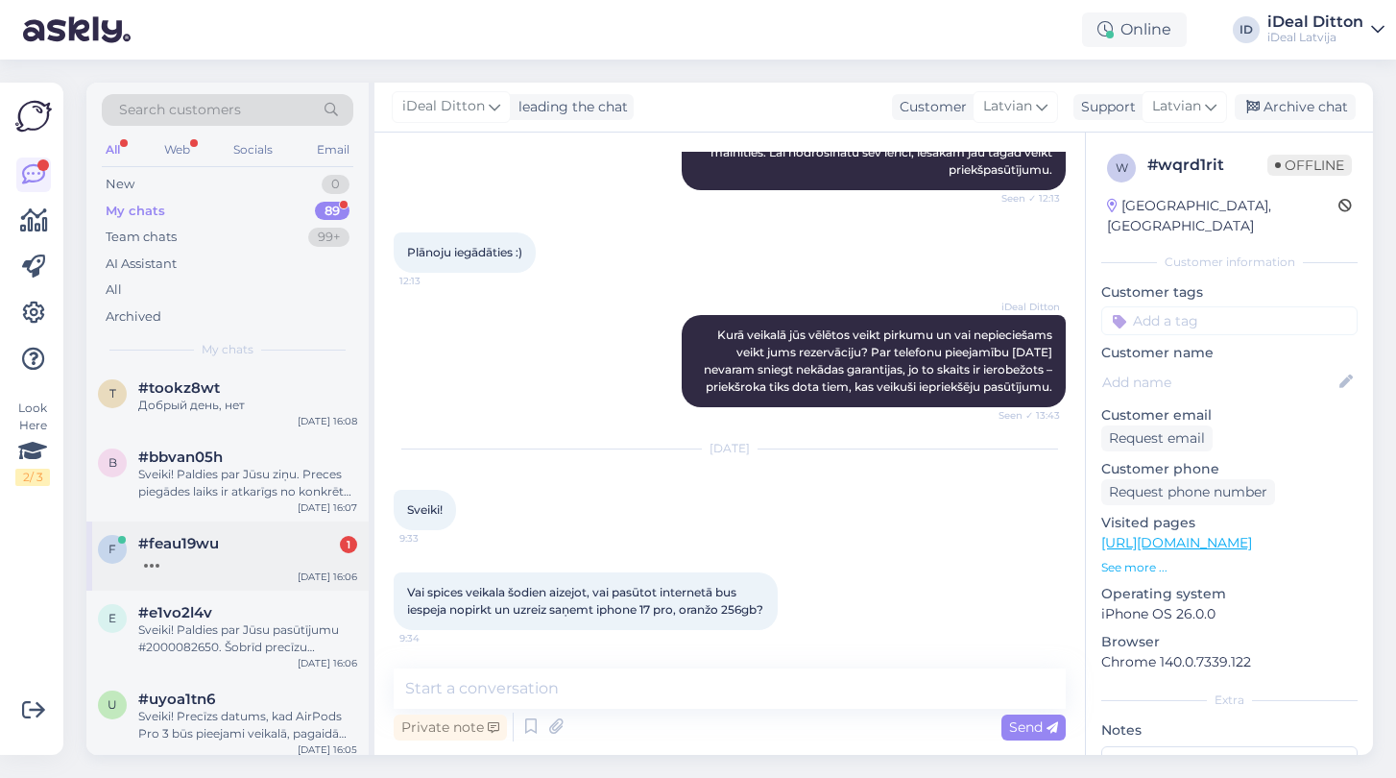
click at [215, 544] on span "#feau19wu" at bounding box center [178, 543] width 81 height 17
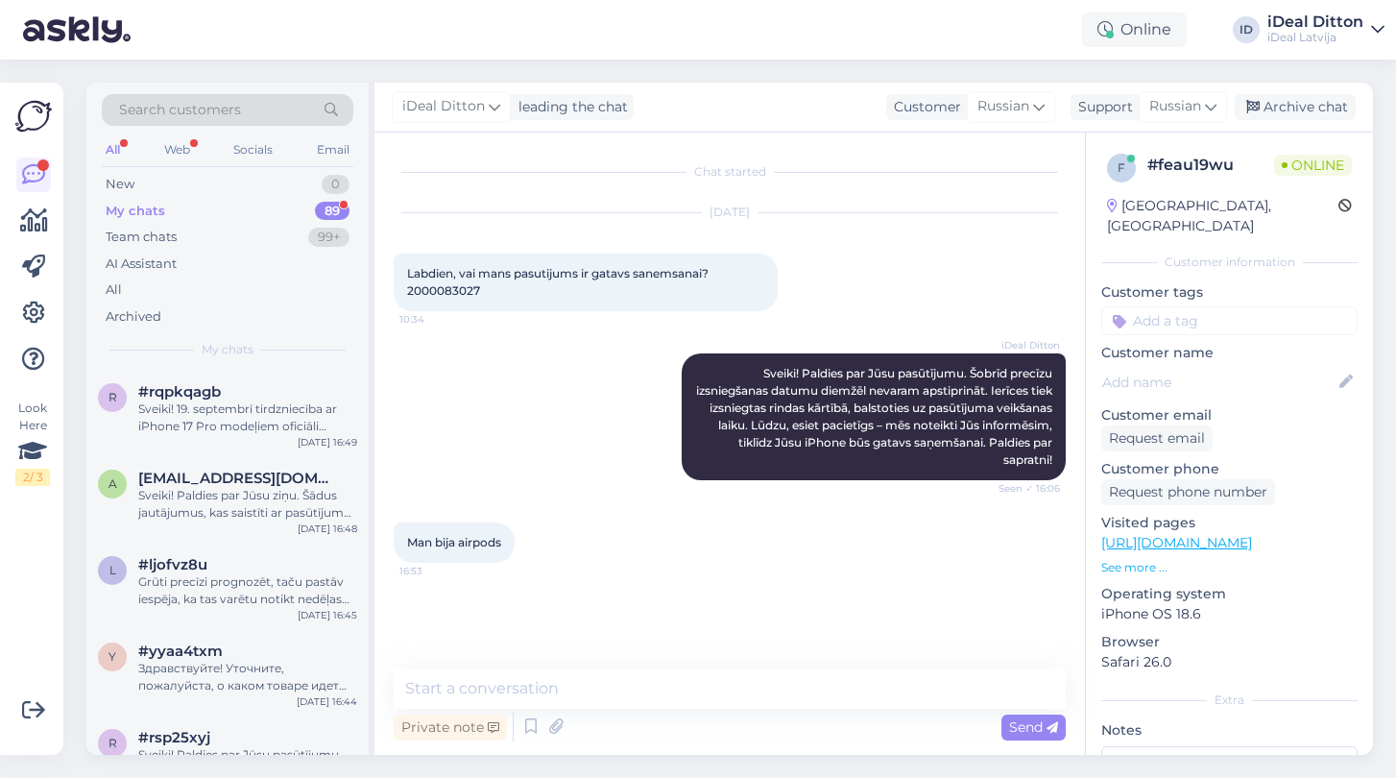
scroll to position [0, 0]
click at [242, 396] on div "#rqpkqagb" at bounding box center [247, 391] width 219 height 17
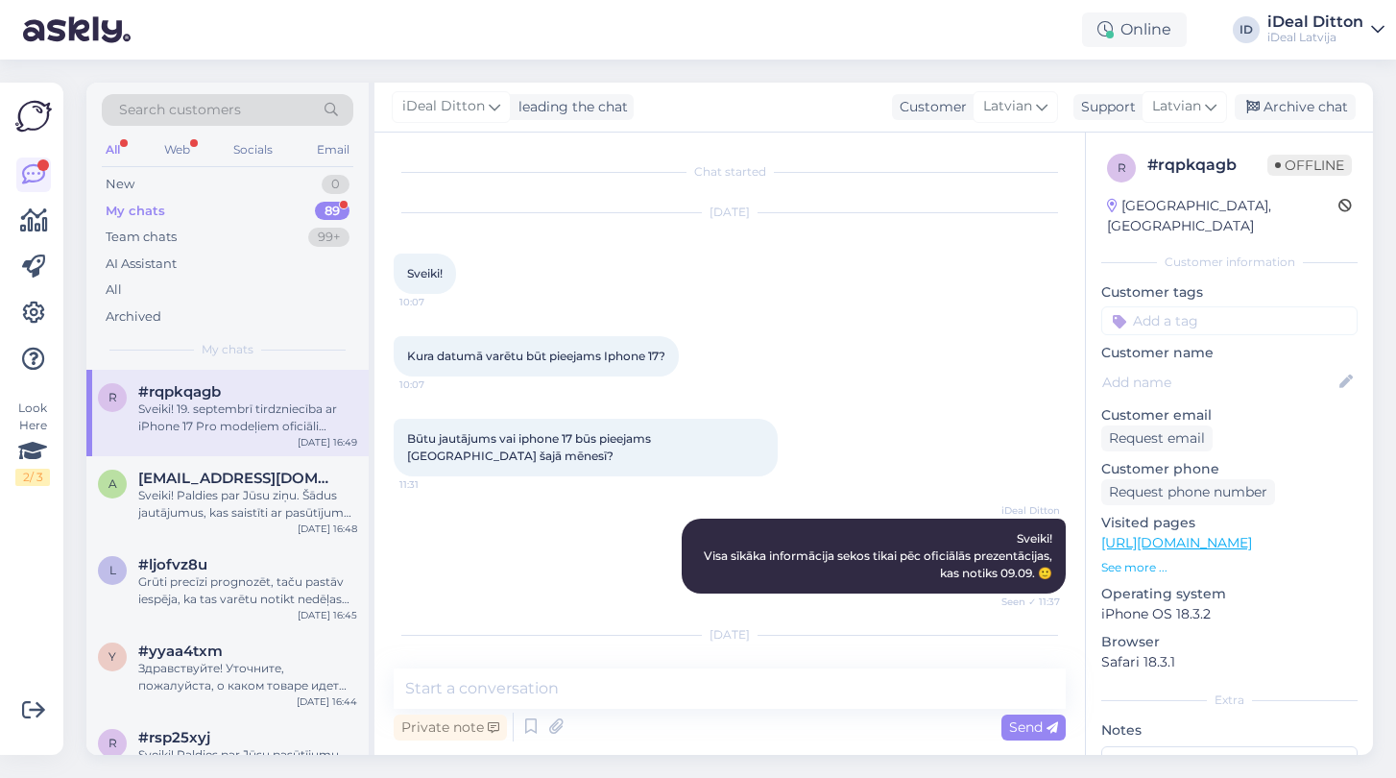
scroll to position [273, 0]
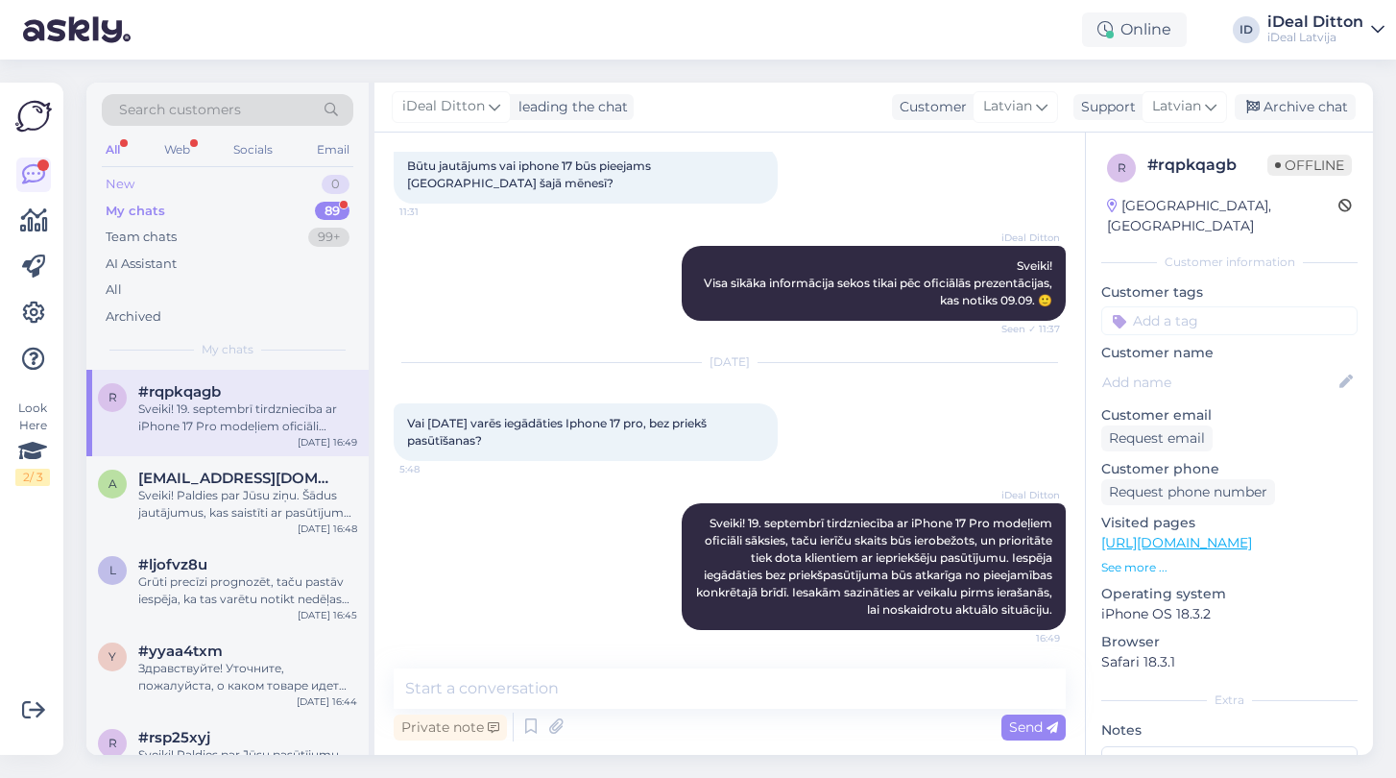
click at [133, 174] on div "New 0" at bounding box center [228, 184] width 252 height 27
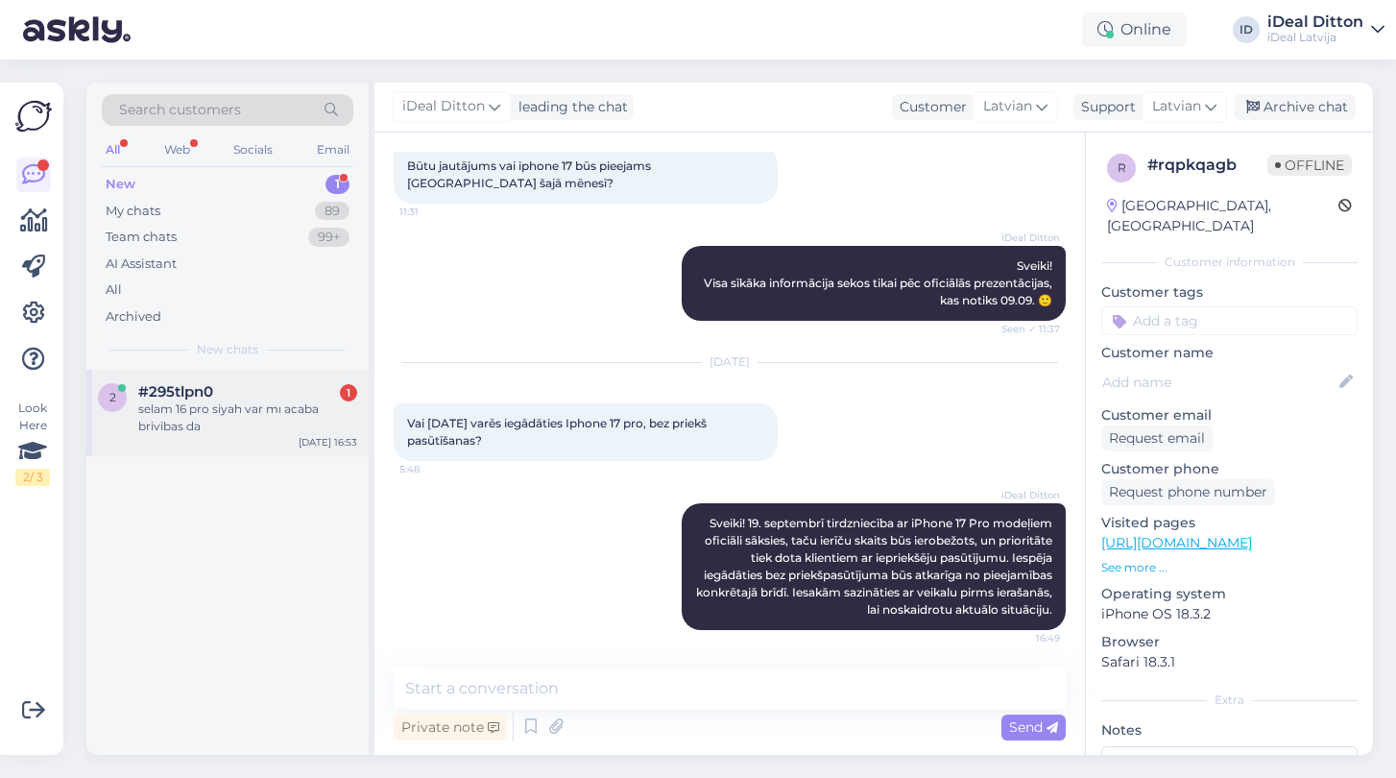
click at [169, 434] on div "2 #295tlpn0 1 selam 16 pro siyah var mı acaba brivibas da [DATE] 16:53" at bounding box center [227, 413] width 282 height 86
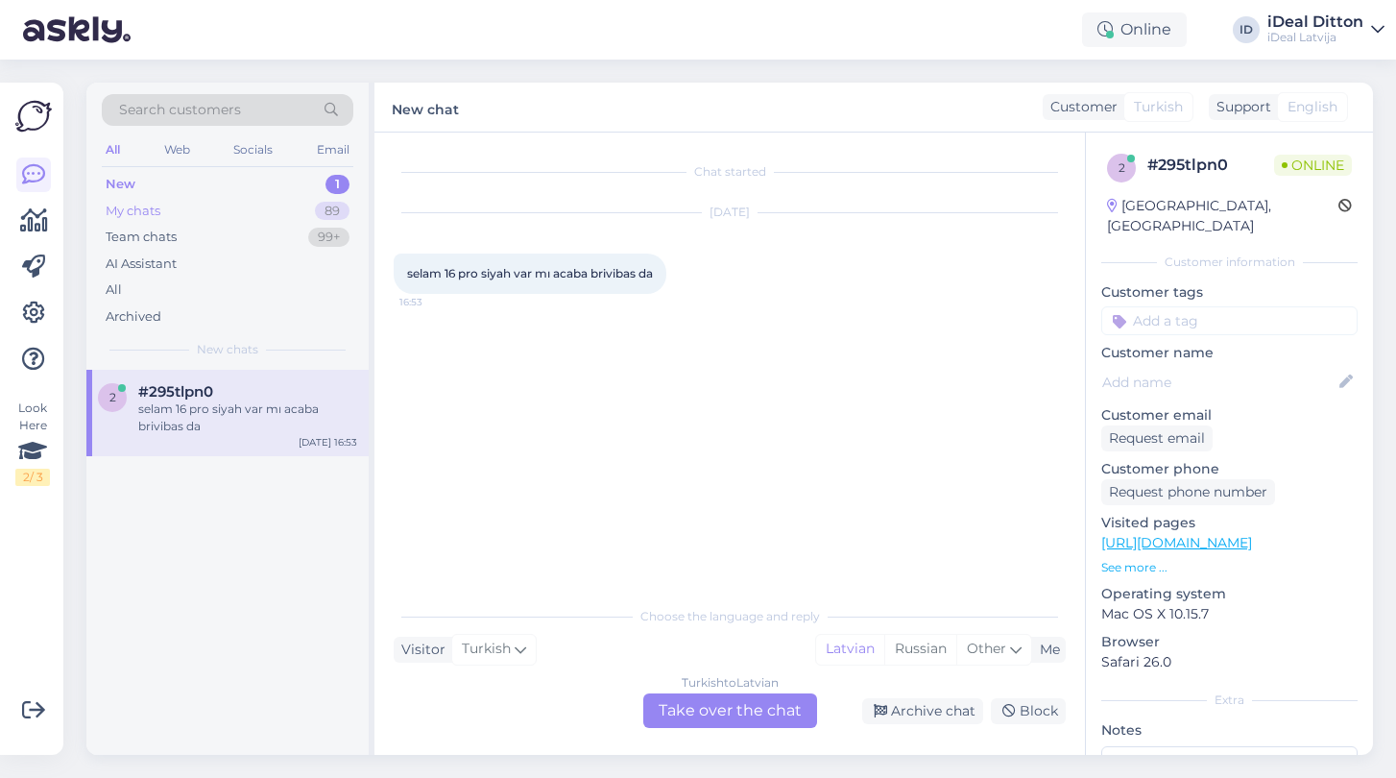
click at [145, 208] on div "My chats" at bounding box center [133, 211] width 55 height 19
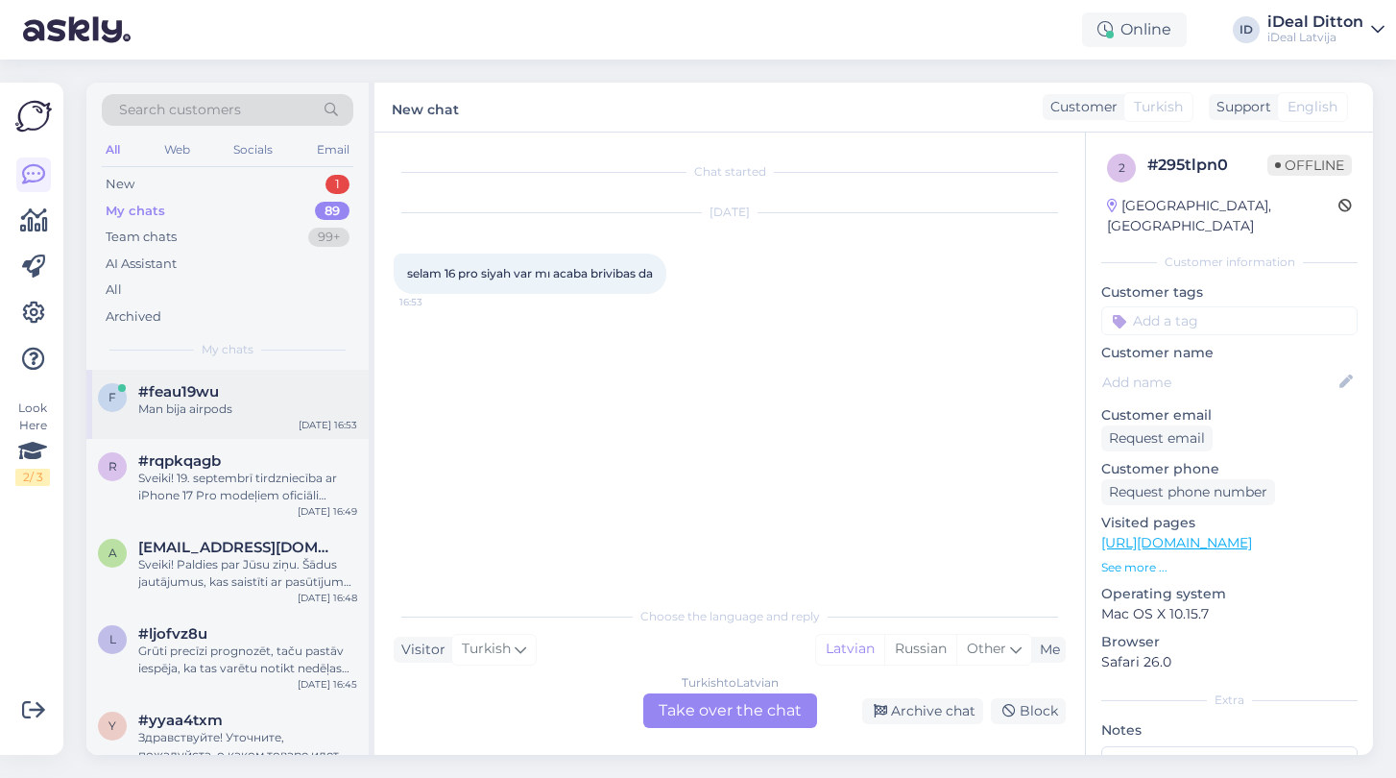
click at [193, 416] on div "f #feau19wu Man bija airpods [DATE] 16:53" at bounding box center [227, 404] width 282 height 69
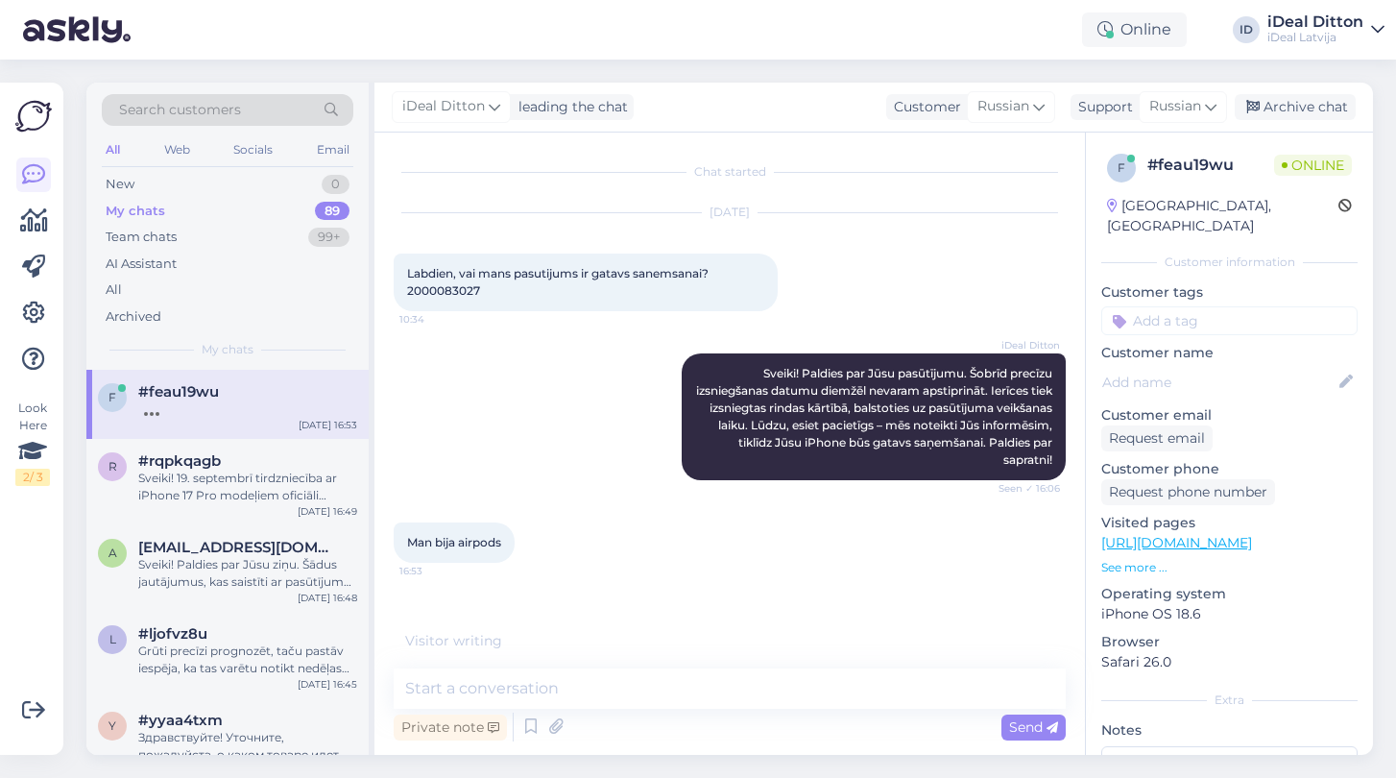
click at [501, 542] on span "Man bija airpods" at bounding box center [454, 542] width 94 height 14
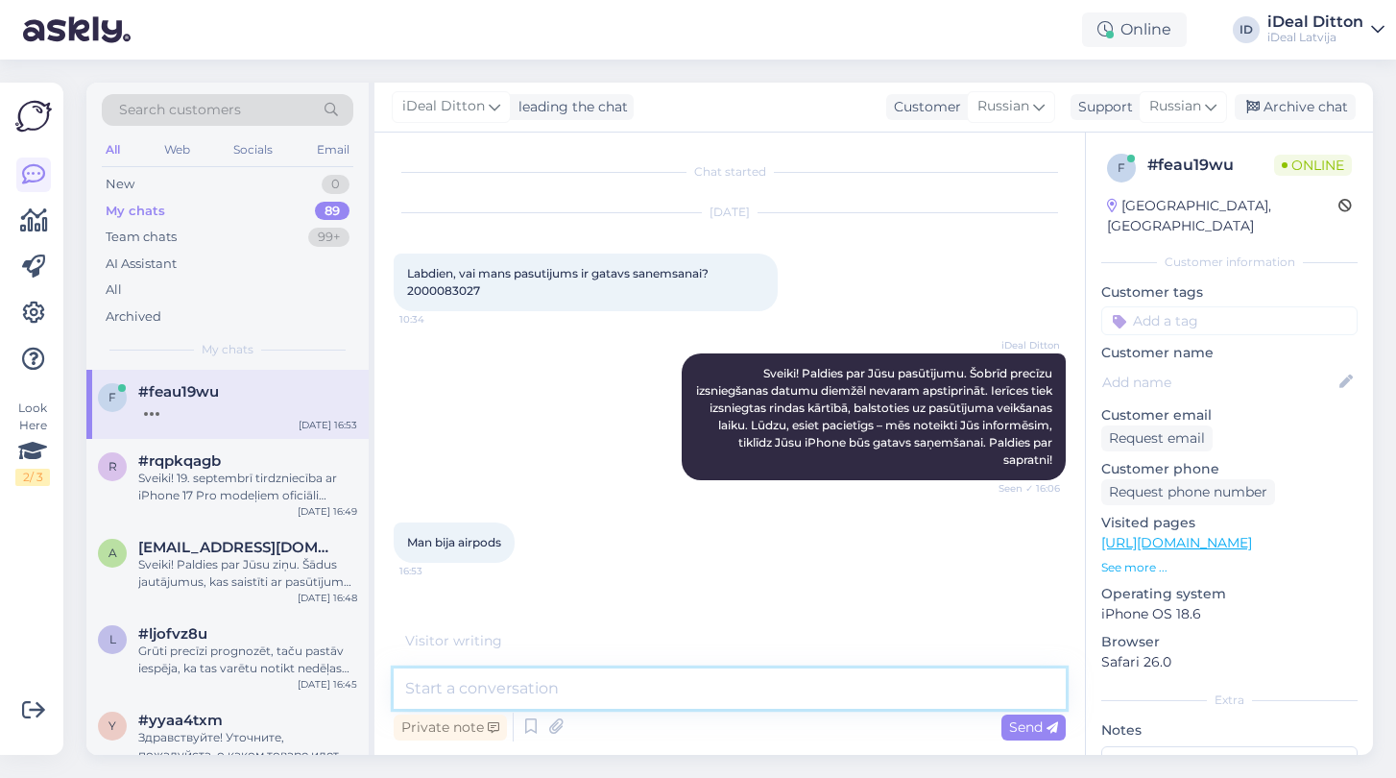
click at [484, 690] on textarea at bounding box center [730, 688] width 672 height 40
type textarea "A"
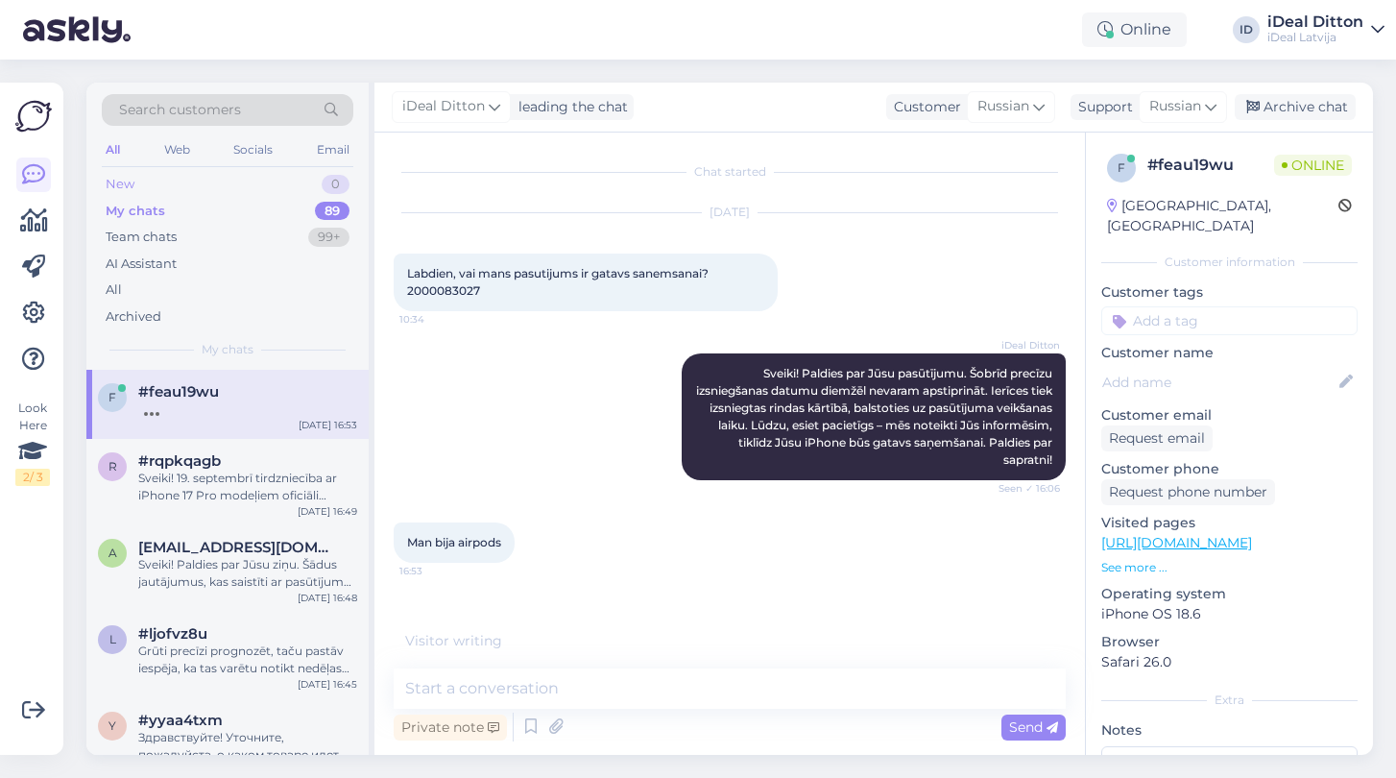
click at [134, 181] on div "New 0" at bounding box center [228, 184] width 252 height 27
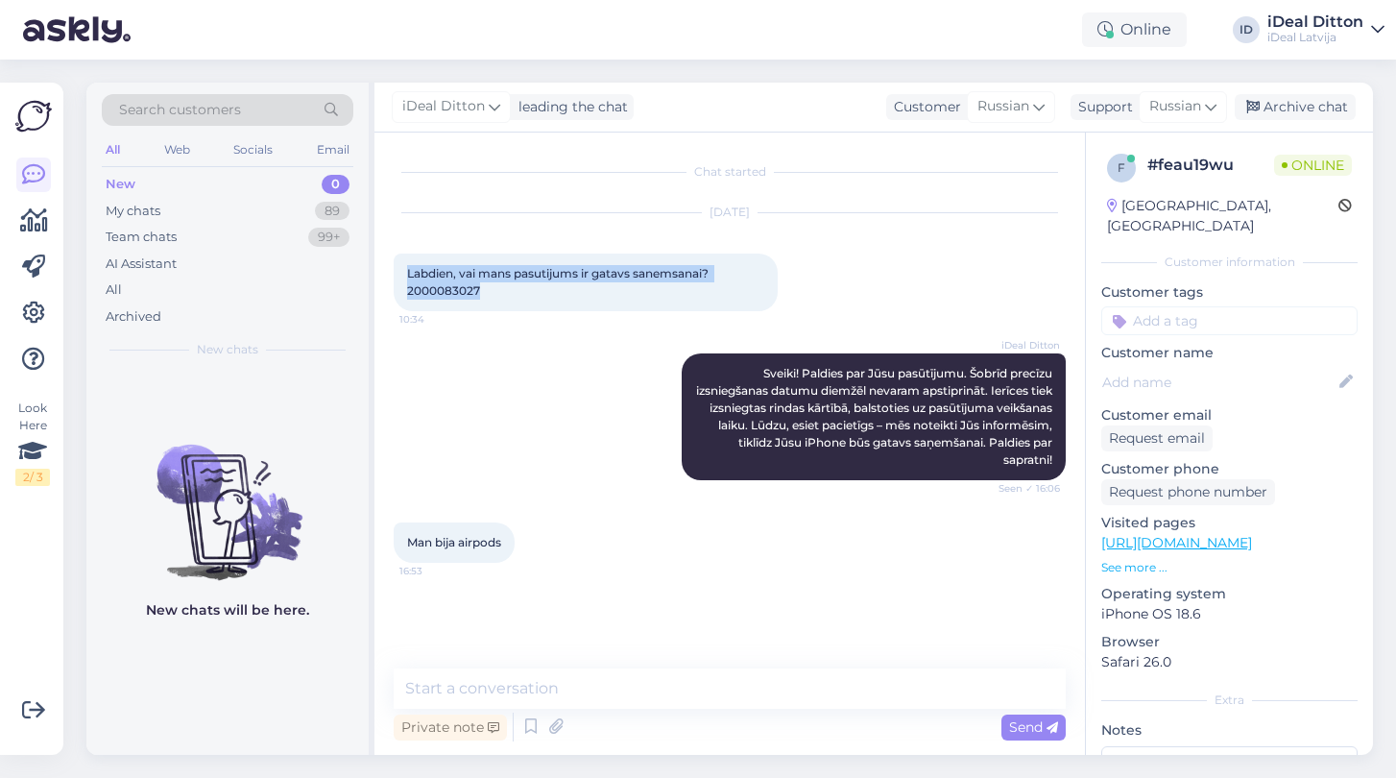
drag, startPoint x: 408, startPoint y: 276, endPoint x: 501, endPoint y: 288, distance: 94.0
click at [501, 288] on div "Labdien, vai mans pasutijums ir gatavs sanemsanai? 2000083027 10:34" at bounding box center [586, 282] width 384 height 58
drag, startPoint x: 402, startPoint y: 548, endPoint x: 525, endPoint y: 555, distance: 123.1
click at [515, 555] on div "Man bija airpods 16:53" at bounding box center [454, 542] width 121 height 40
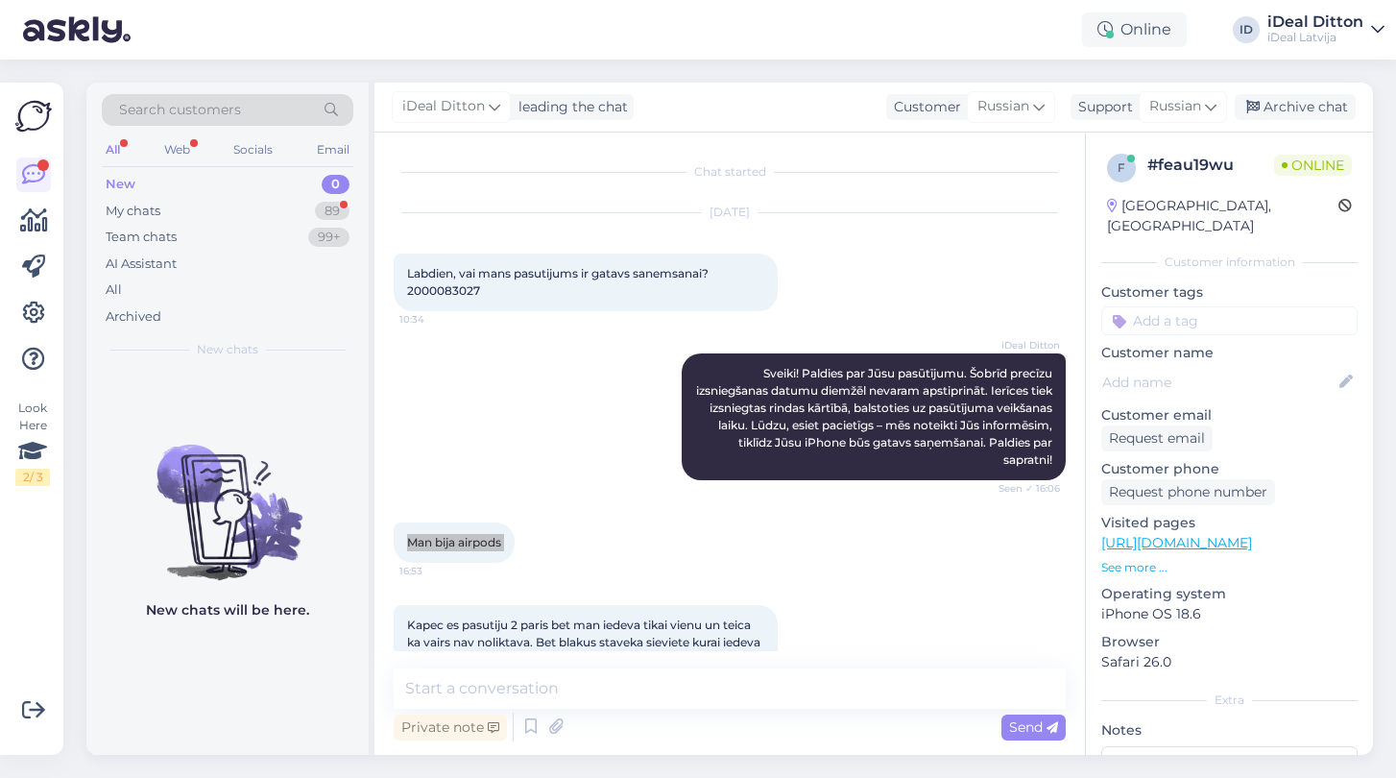
scroll to position [50, 0]
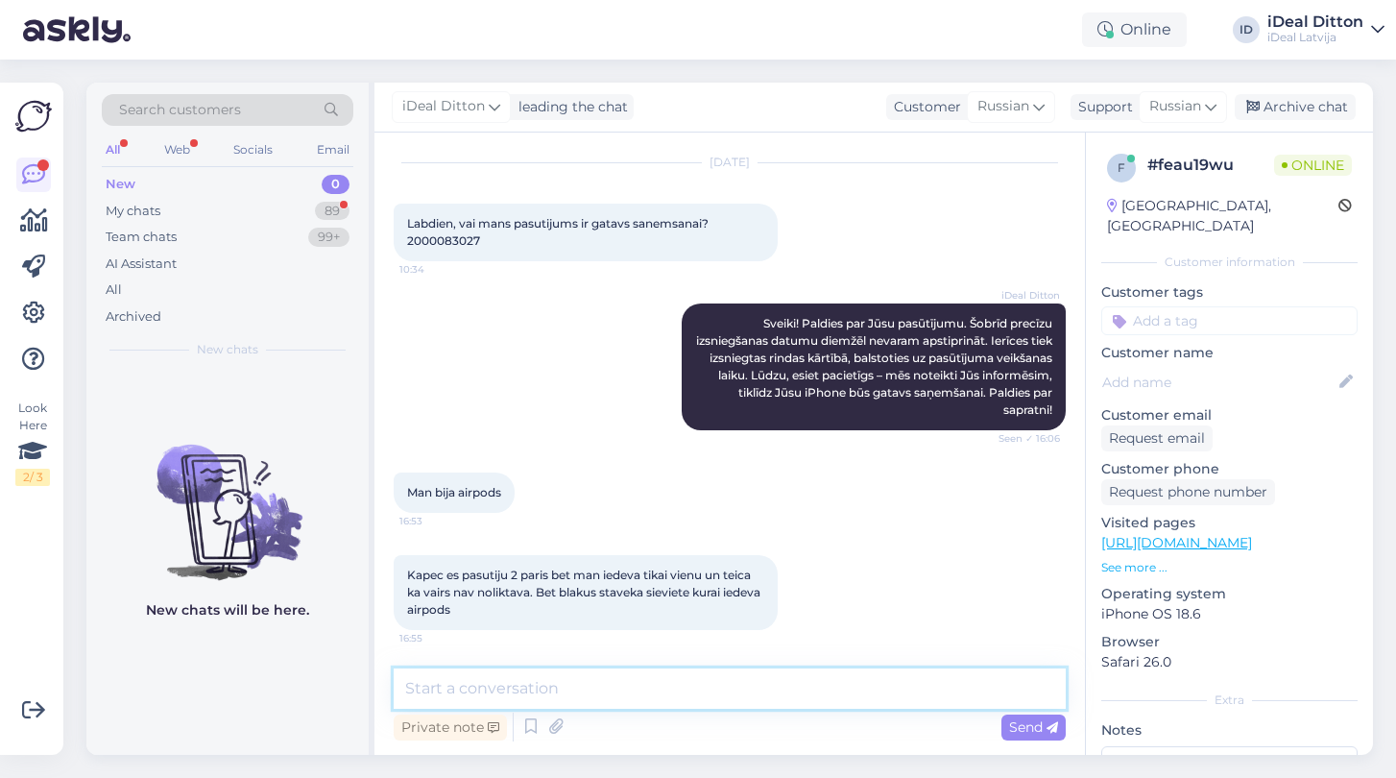
click at [516, 696] on textarea at bounding box center [730, 688] width 672 height 40
paste textarea "Paldies par [PERSON_NAME]. Lai pārbaudītu pasūtījuma #2000083027 statusu, lūdzu…"
type textarea "Paldies par [PERSON_NAME]. Lai pārbaudītu pasūtījuma #2000083027 statusu, lūdzu…"
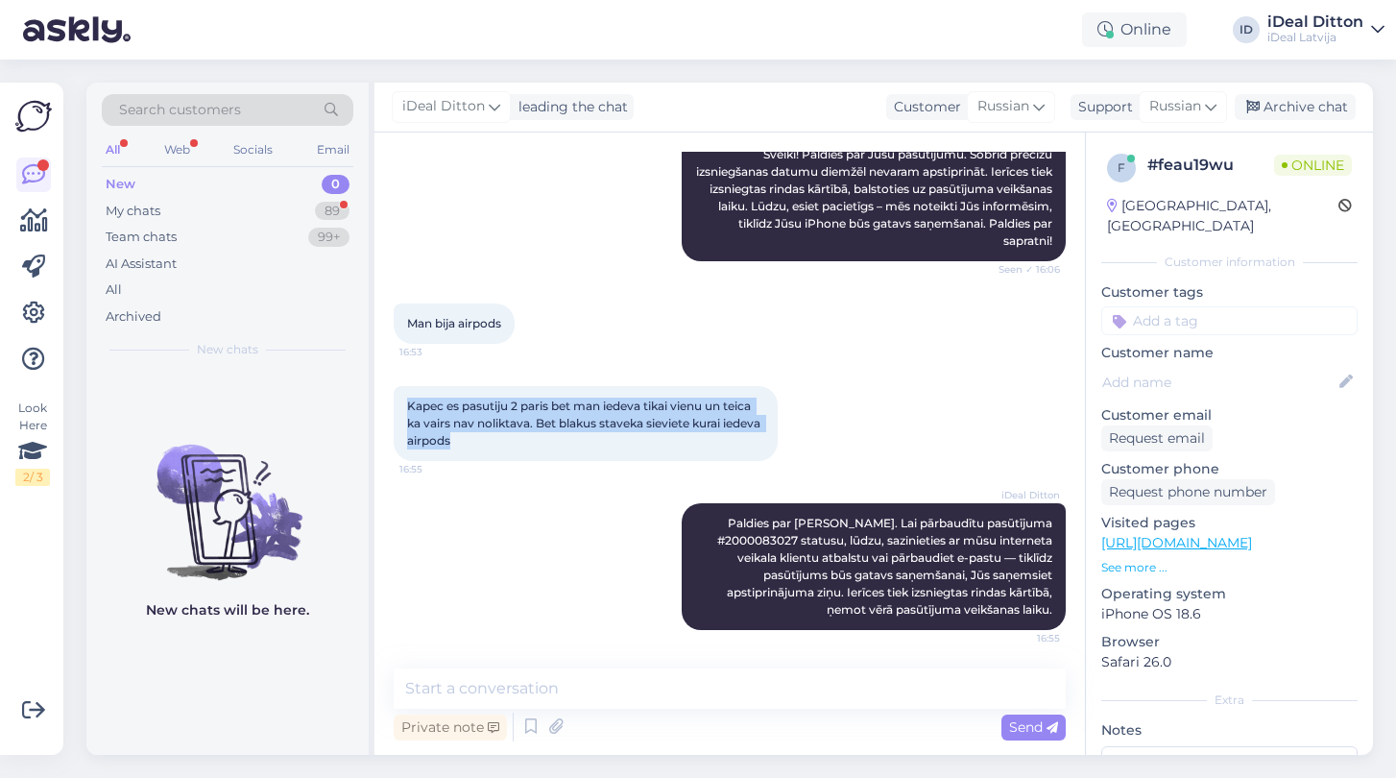
drag, startPoint x: 496, startPoint y: 438, endPoint x: 401, endPoint y: 406, distance: 100.2
click at [401, 406] on div "Kapec es pasutiju 2 paris bet man iedeva tikai vienu un teica ka vairs nav noli…" at bounding box center [586, 423] width 384 height 75
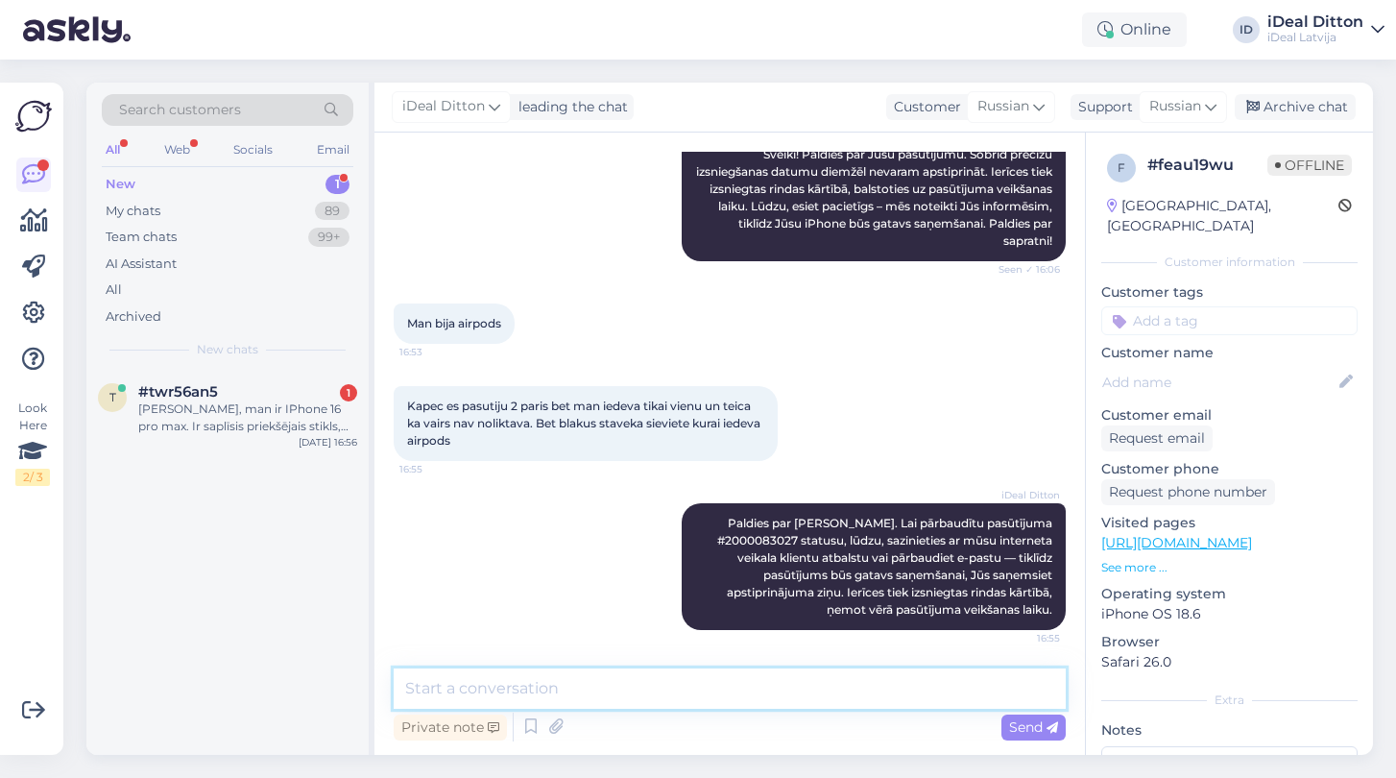
click at [611, 690] on textarea at bounding box center [730, 688] width 672 height 40
paste textarea "Paldies par Jūsu ziņu un atvainojamies par radušos situāciju. Diemžēl preču izs…"
type textarea "Paldies par Jūsu ziņu un atvainojamies par radušos situāciju. Diemžēl preču izs…"
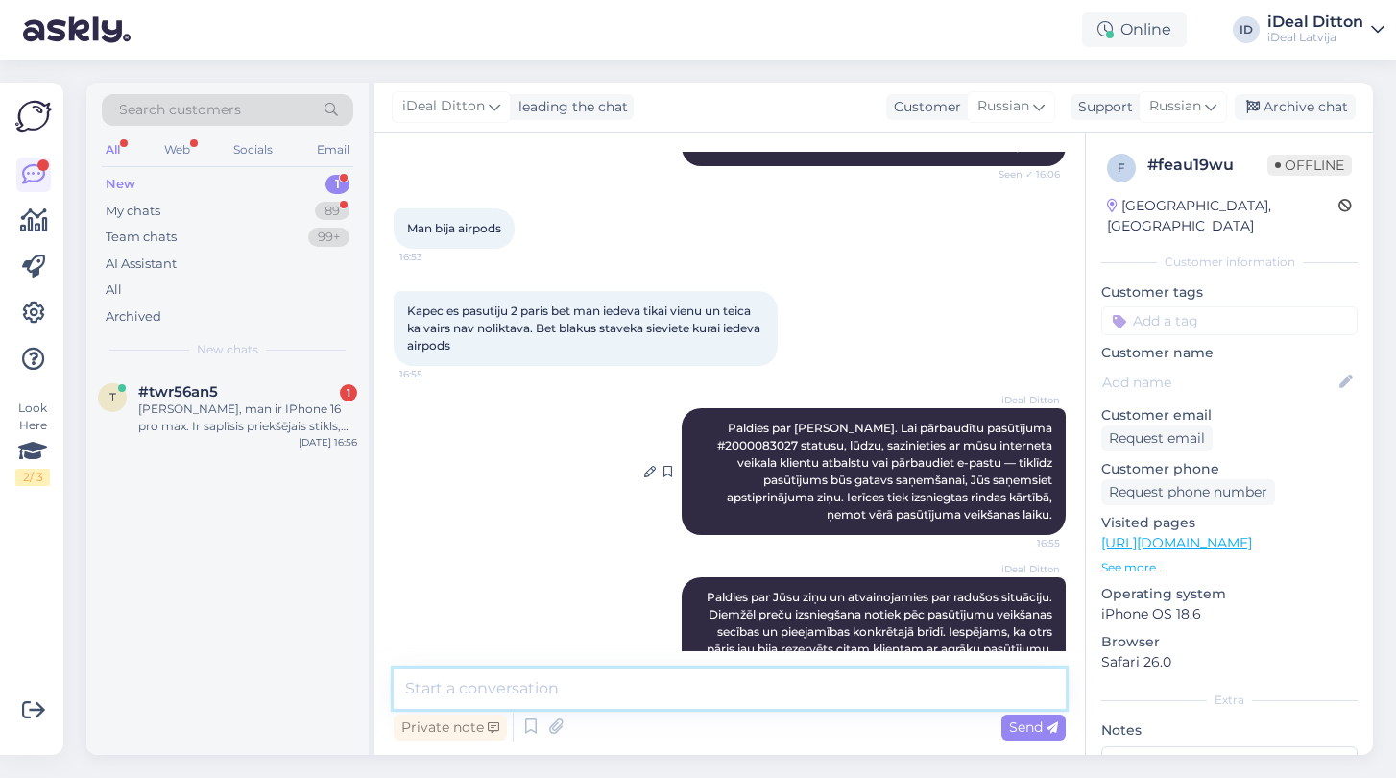
scroll to position [405, 0]
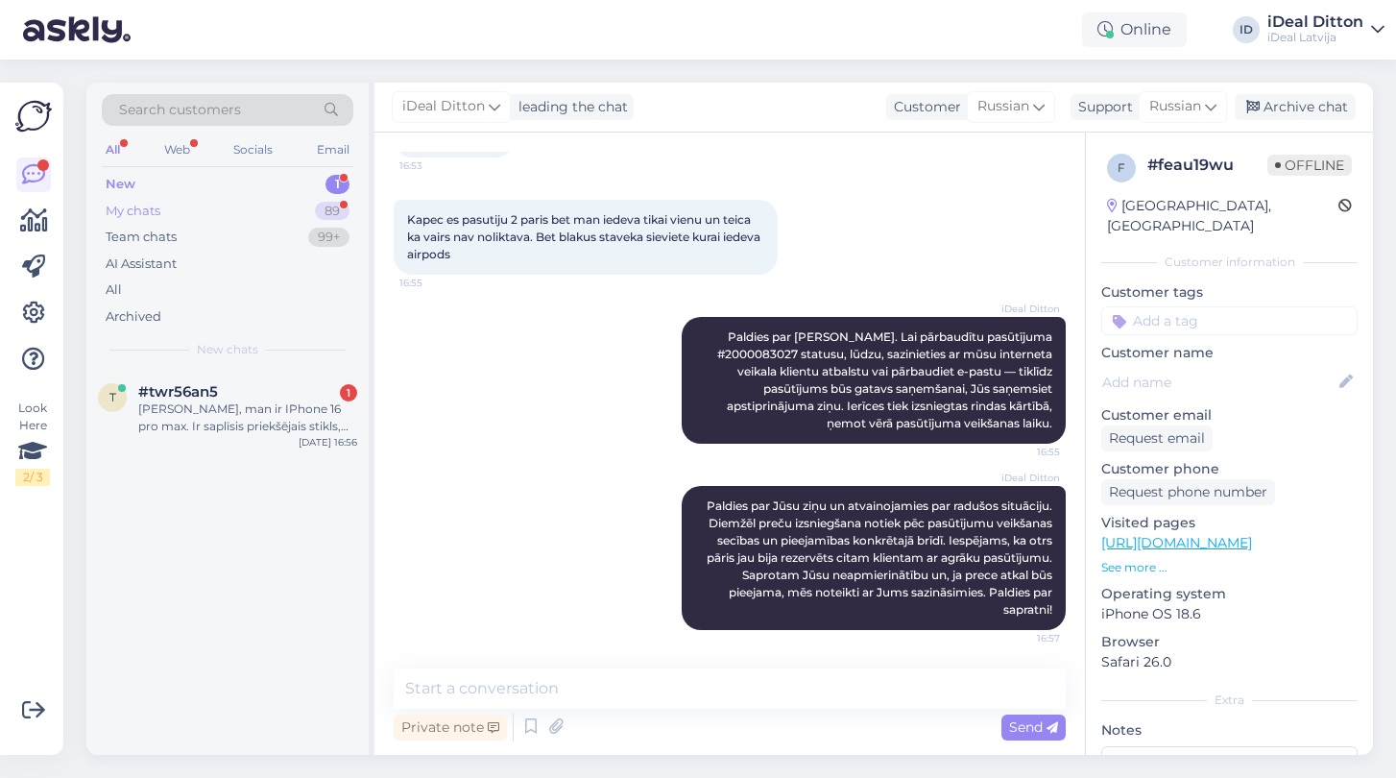
click at [132, 204] on div "My chats" at bounding box center [133, 211] width 55 height 19
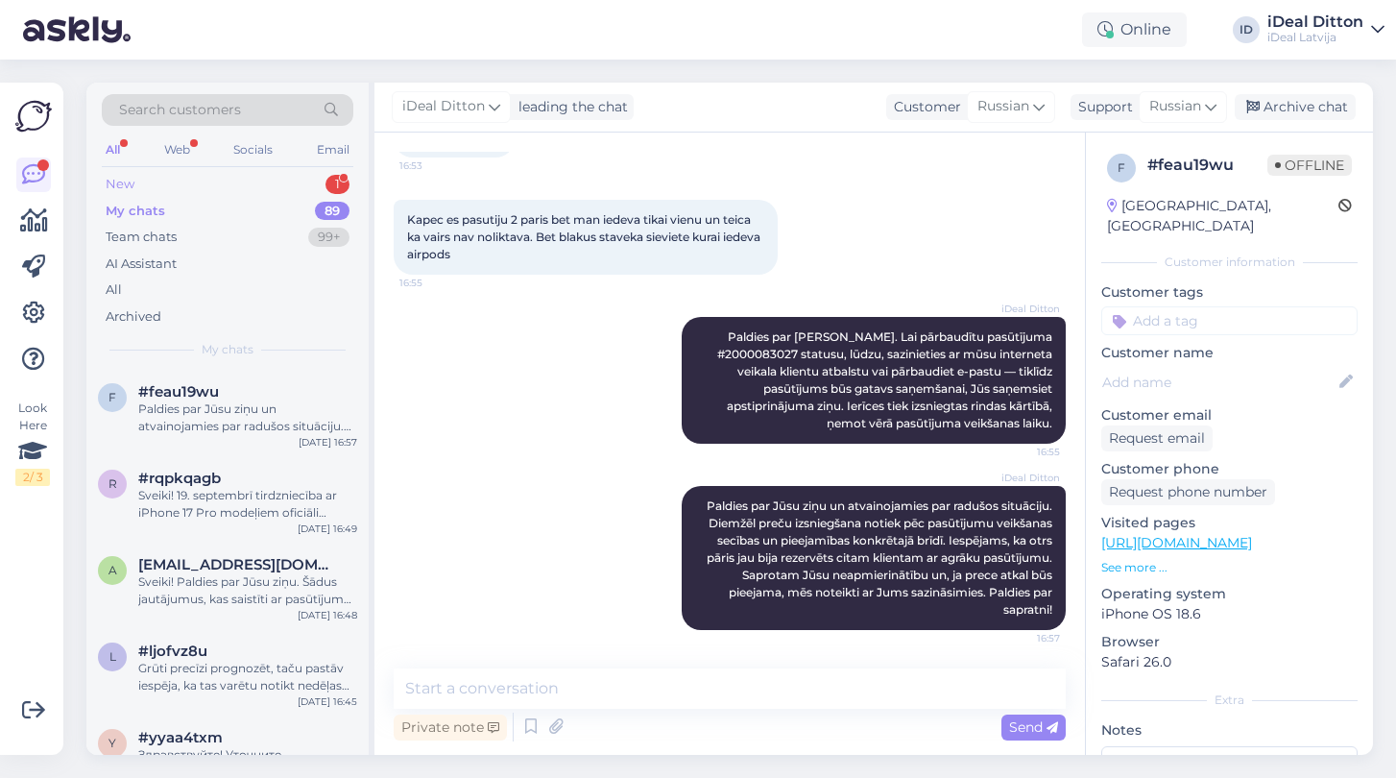
click at [128, 181] on div "New" at bounding box center [120, 184] width 29 height 19
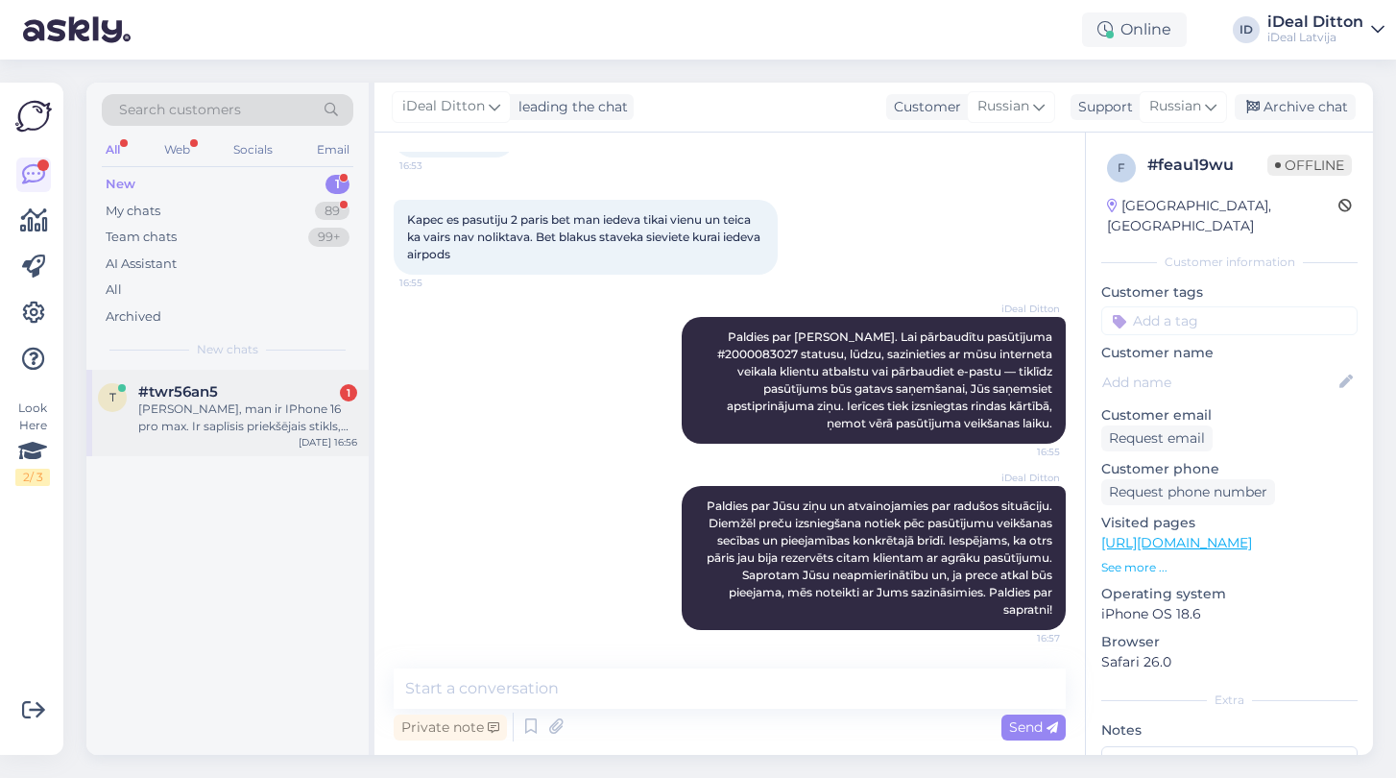
click at [260, 419] on div "[PERSON_NAME], man ir IPhone 16 pro max. Ir saplīsis priekšējais stikls, bet OL…" at bounding box center [247, 417] width 219 height 35
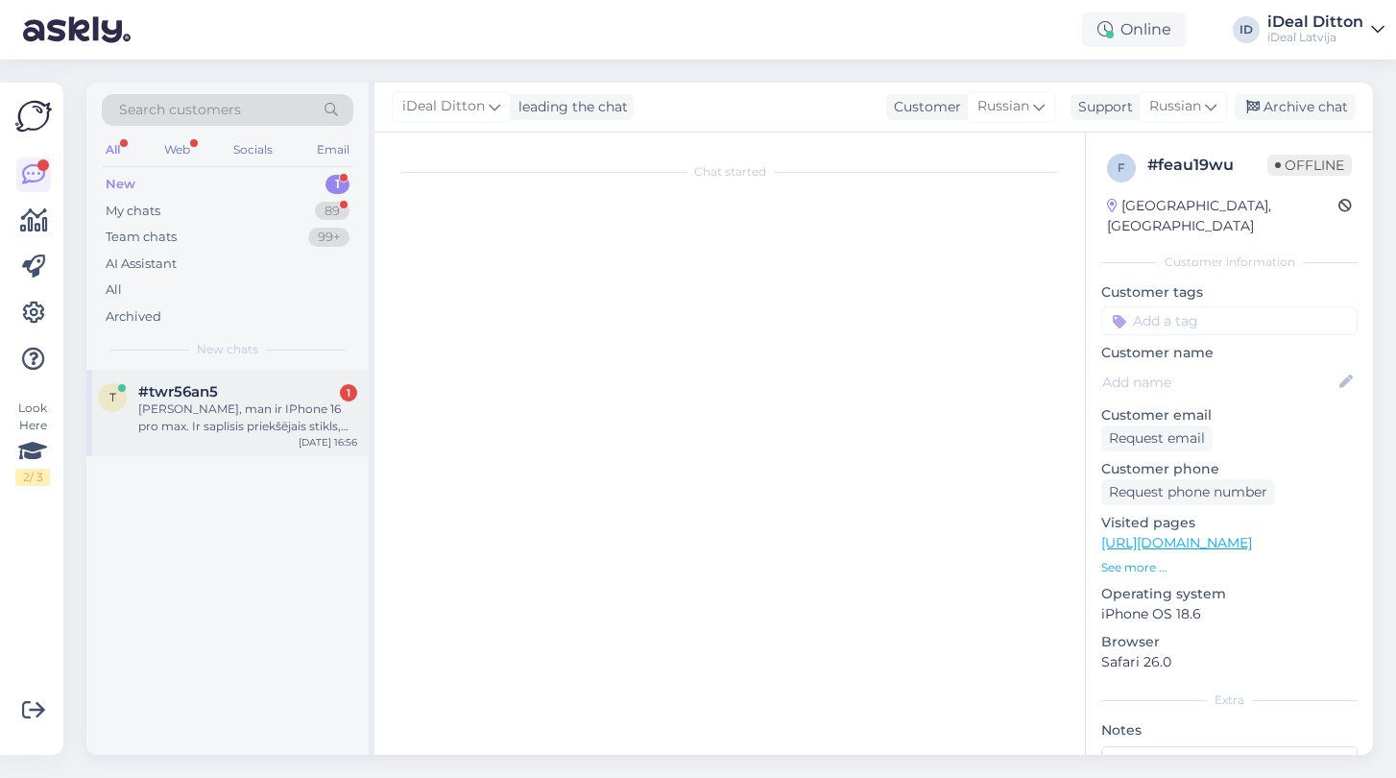
scroll to position [0, 0]
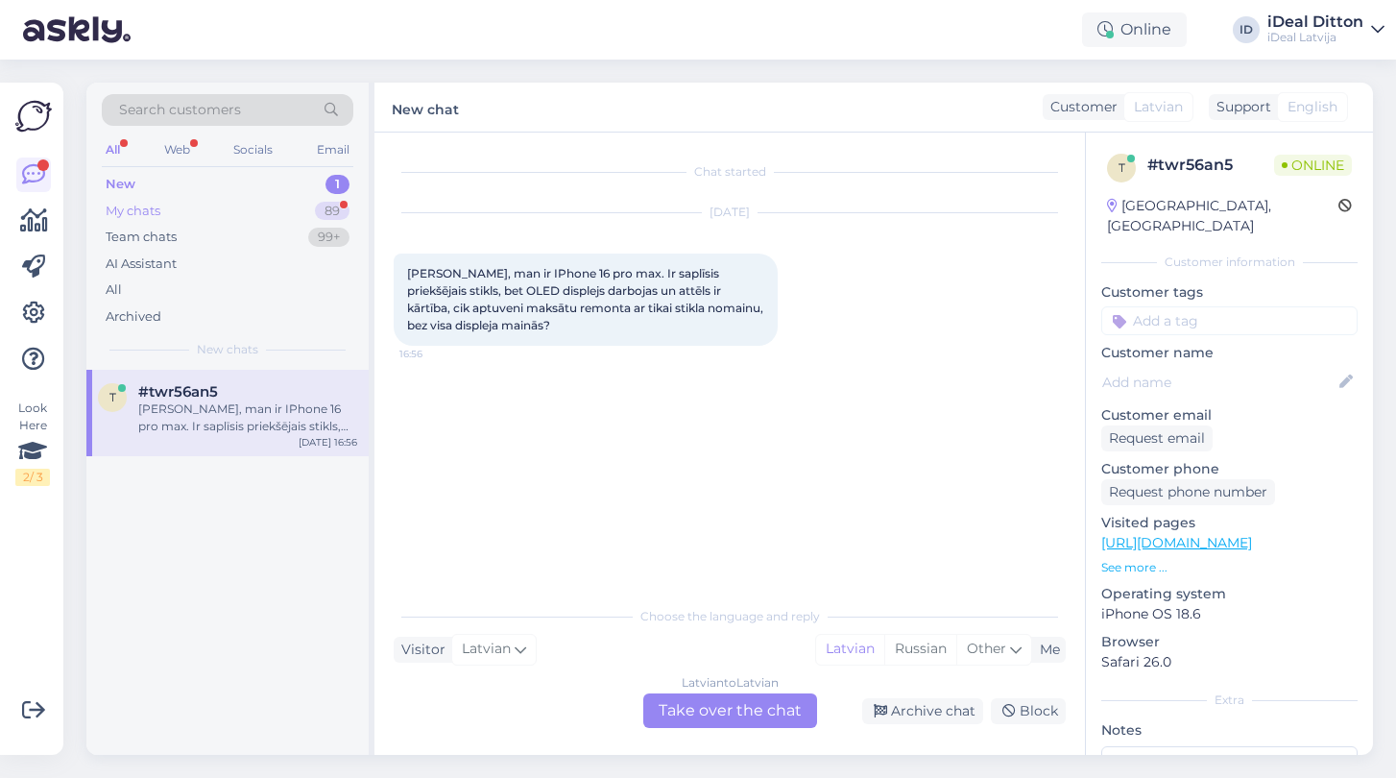
click at [147, 210] on div "My chats" at bounding box center [133, 211] width 55 height 19
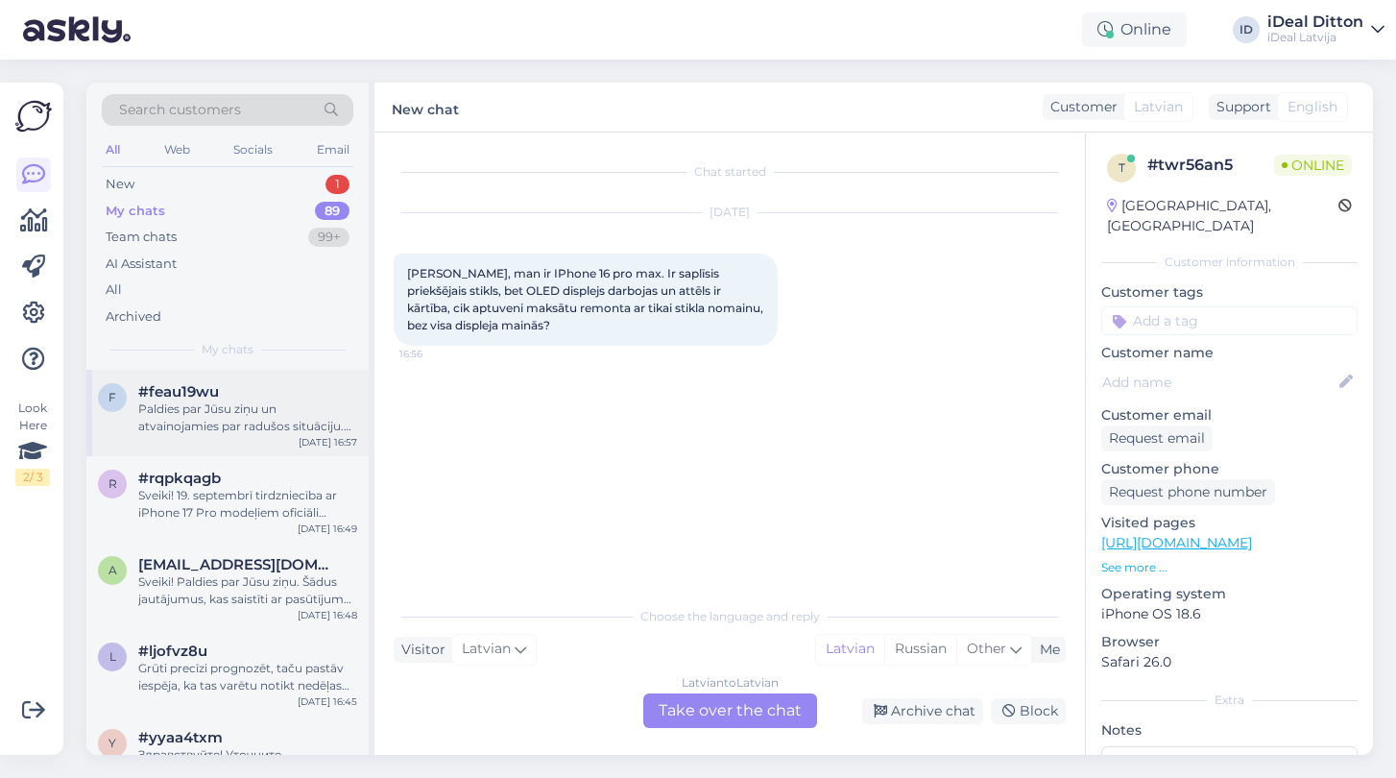
click at [267, 416] on div "Paldies par Jūsu ziņu un atvainojamies par radušos situāciju. Diemžēl preču izs…" at bounding box center [247, 417] width 219 height 35
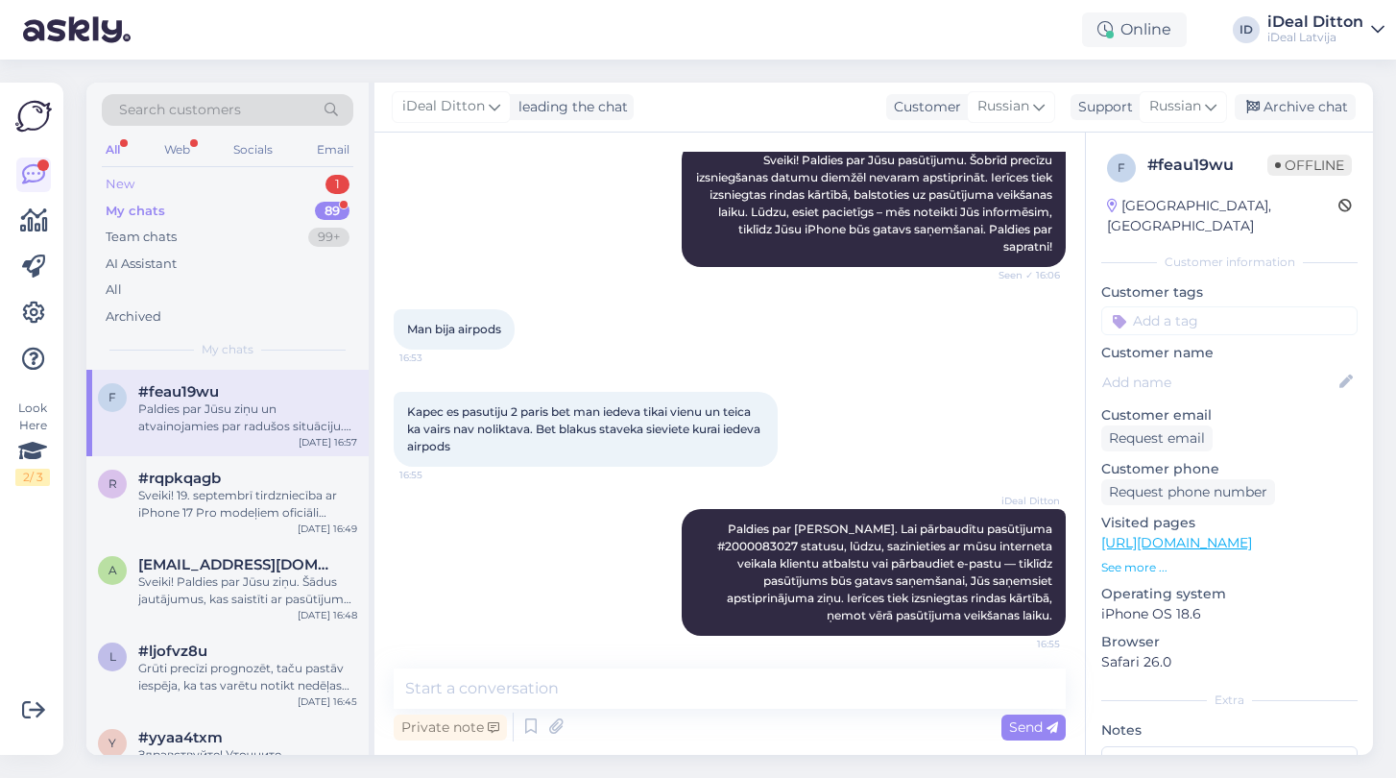
click at [129, 186] on div "New" at bounding box center [120, 184] width 29 height 19
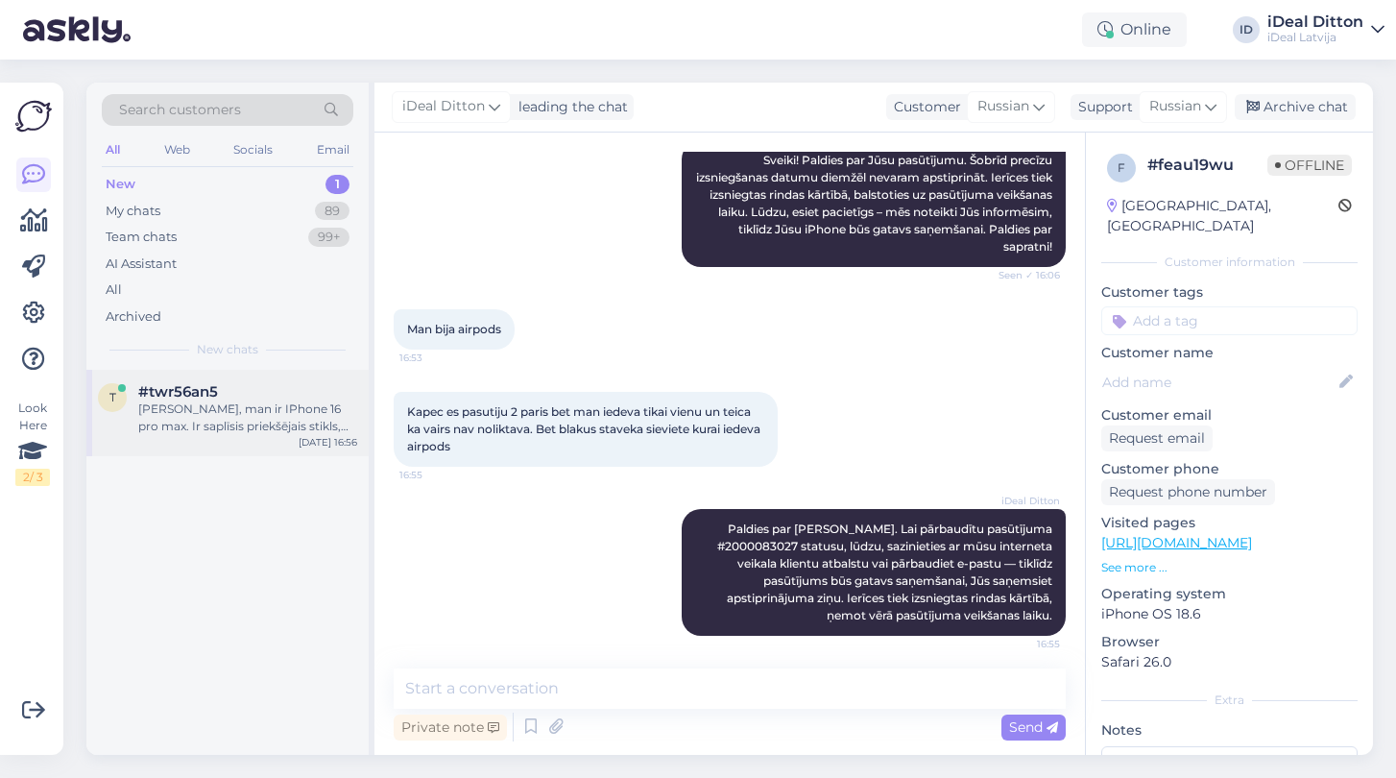
click at [278, 405] on div "[PERSON_NAME], man ir IPhone 16 pro max. Ir saplīsis priekšējais stikls, bet OL…" at bounding box center [247, 417] width 219 height 35
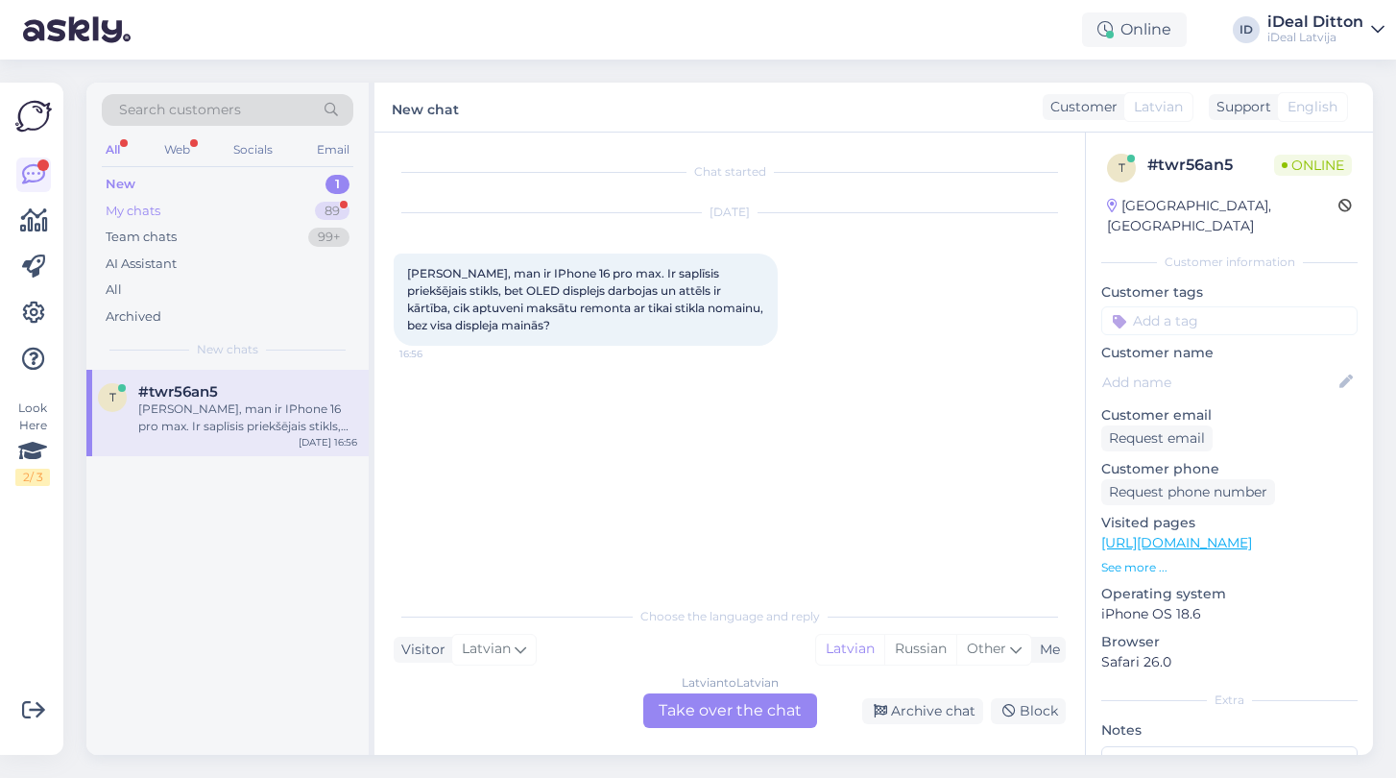
click at [137, 202] on div "My chats" at bounding box center [133, 211] width 55 height 19
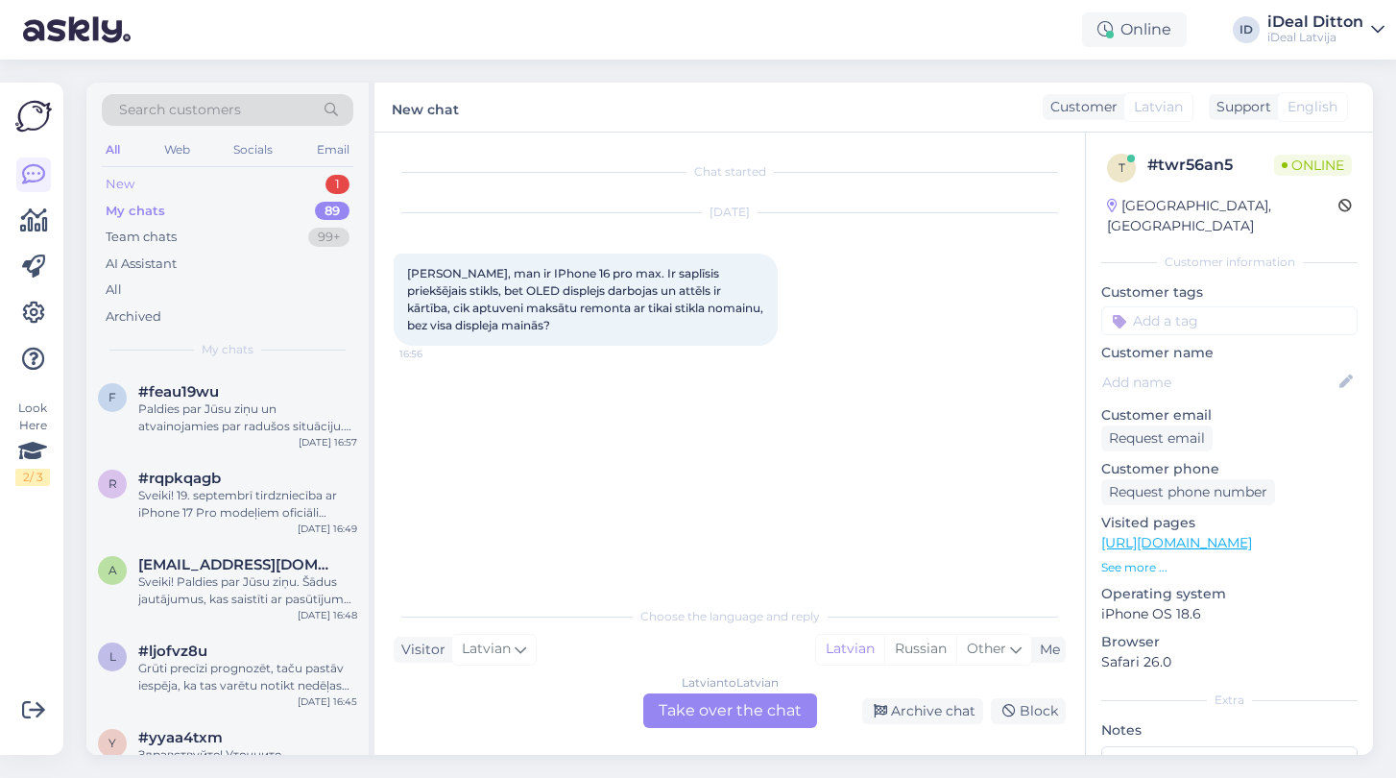
click at [108, 175] on div "New 1" at bounding box center [228, 184] width 252 height 27
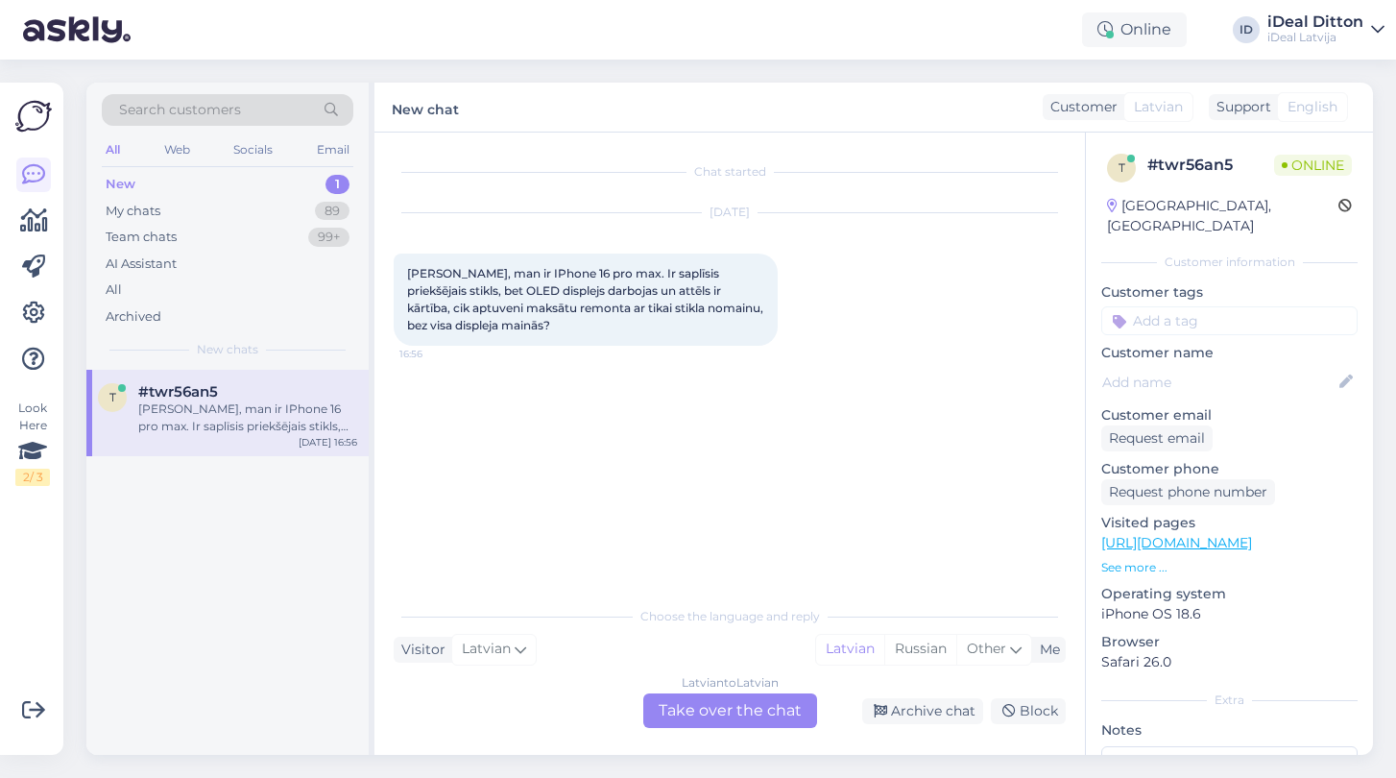
click at [706, 709] on div "Latvian to Latvian Take over the chat" at bounding box center [730, 710] width 174 height 35
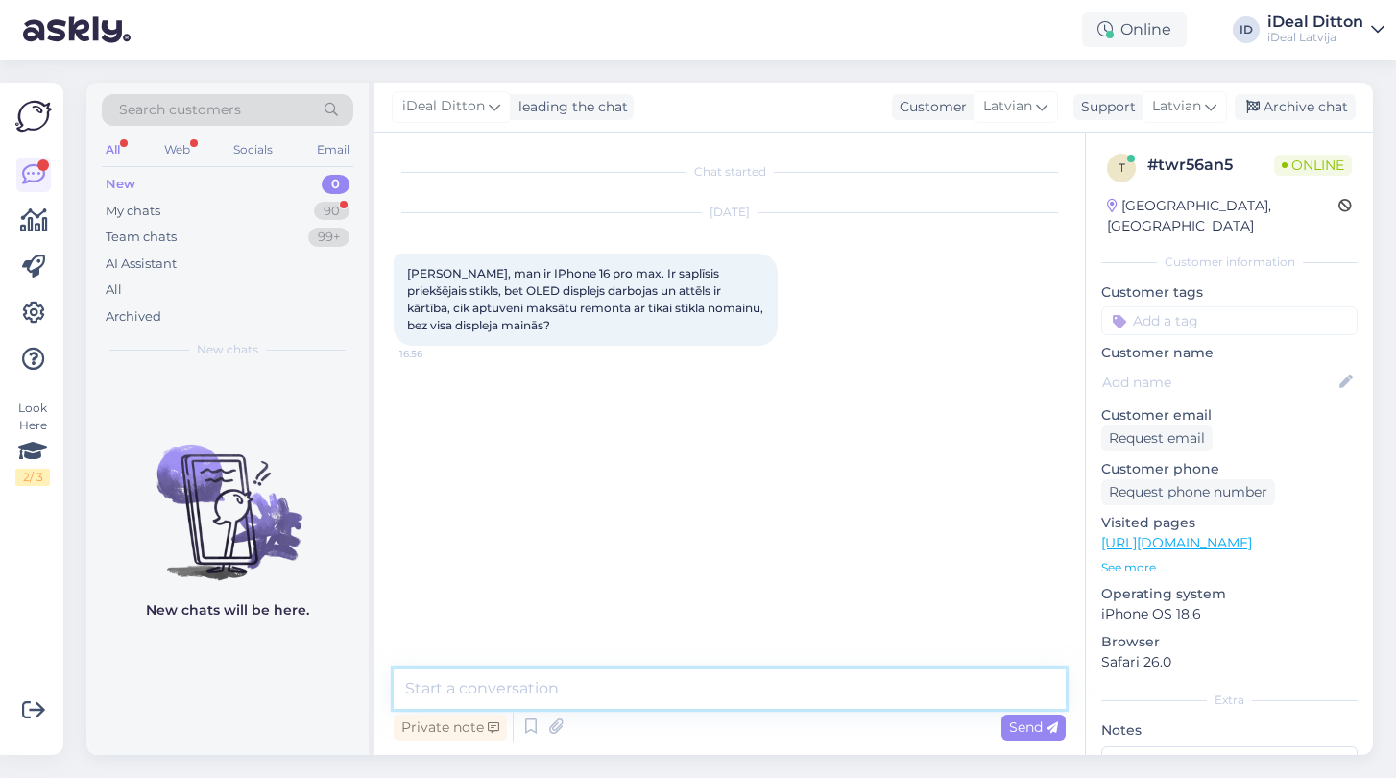
click at [681, 695] on textarea at bounding box center [730, 688] width 672 height 40
type textarea "Д"
type textarea "Labdien, 539 euro."
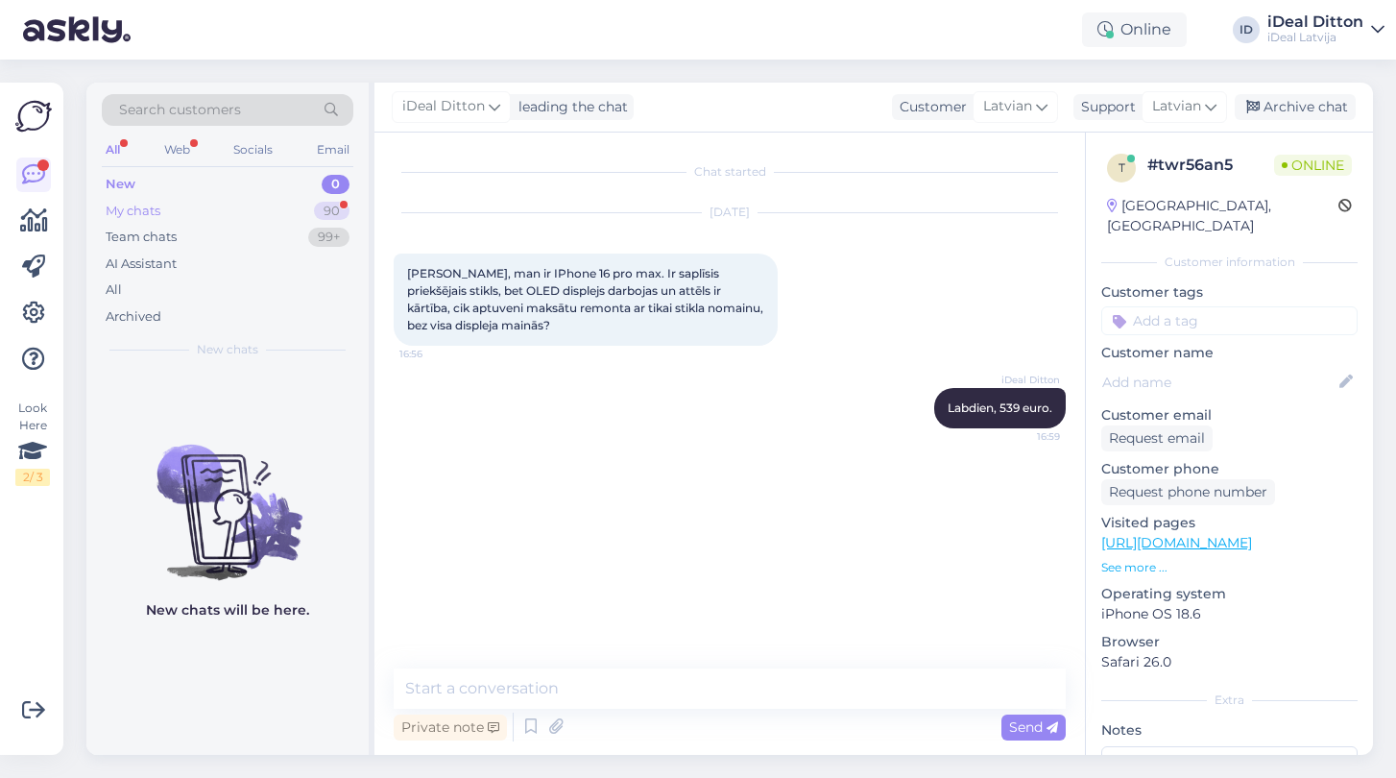
click at [146, 221] on div "My chats 90" at bounding box center [228, 211] width 252 height 27
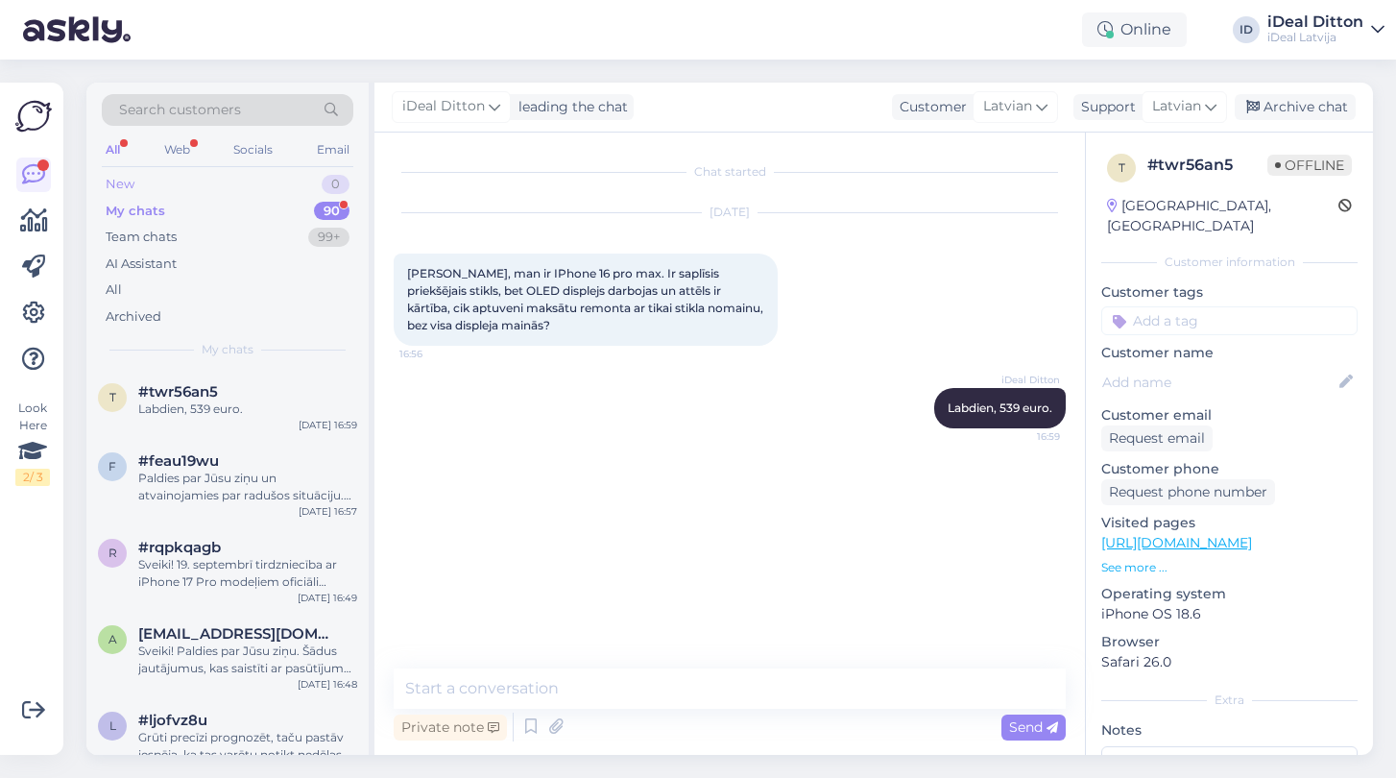
click at [133, 187] on div "New" at bounding box center [120, 184] width 29 height 19
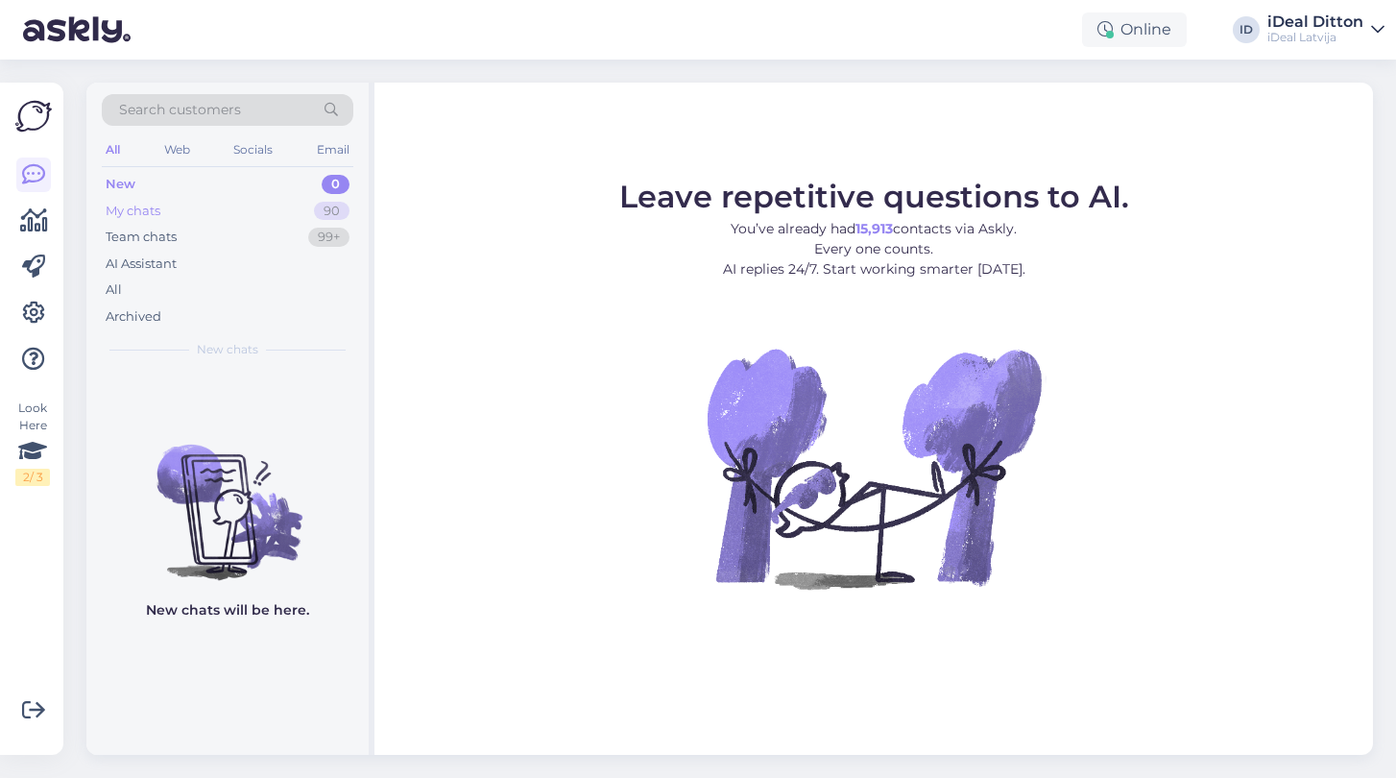
click at [117, 200] on div "My chats 90" at bounding box center [228, 211] width 252 height 27
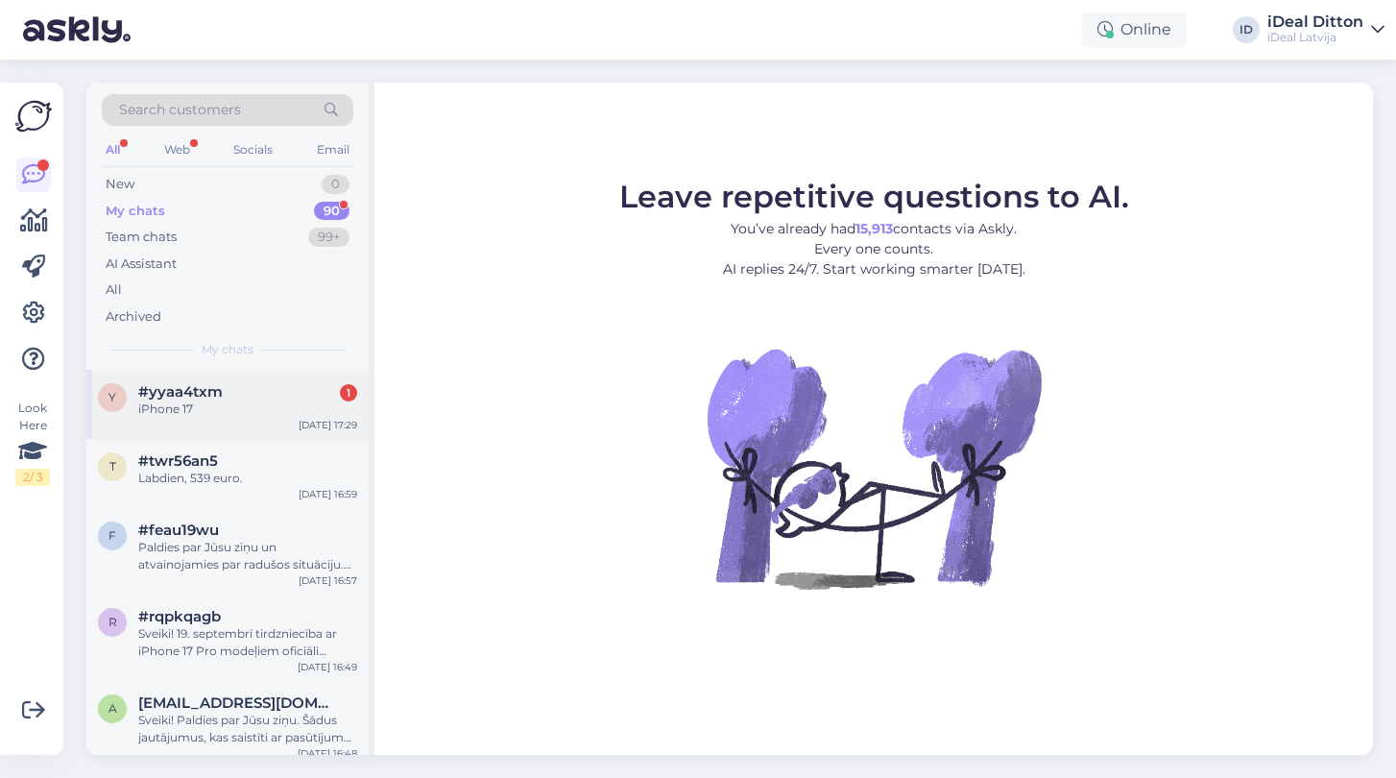
click at [230, 414] on div "iPhone 17" at bounding box center [247, 408] width 219 height 17
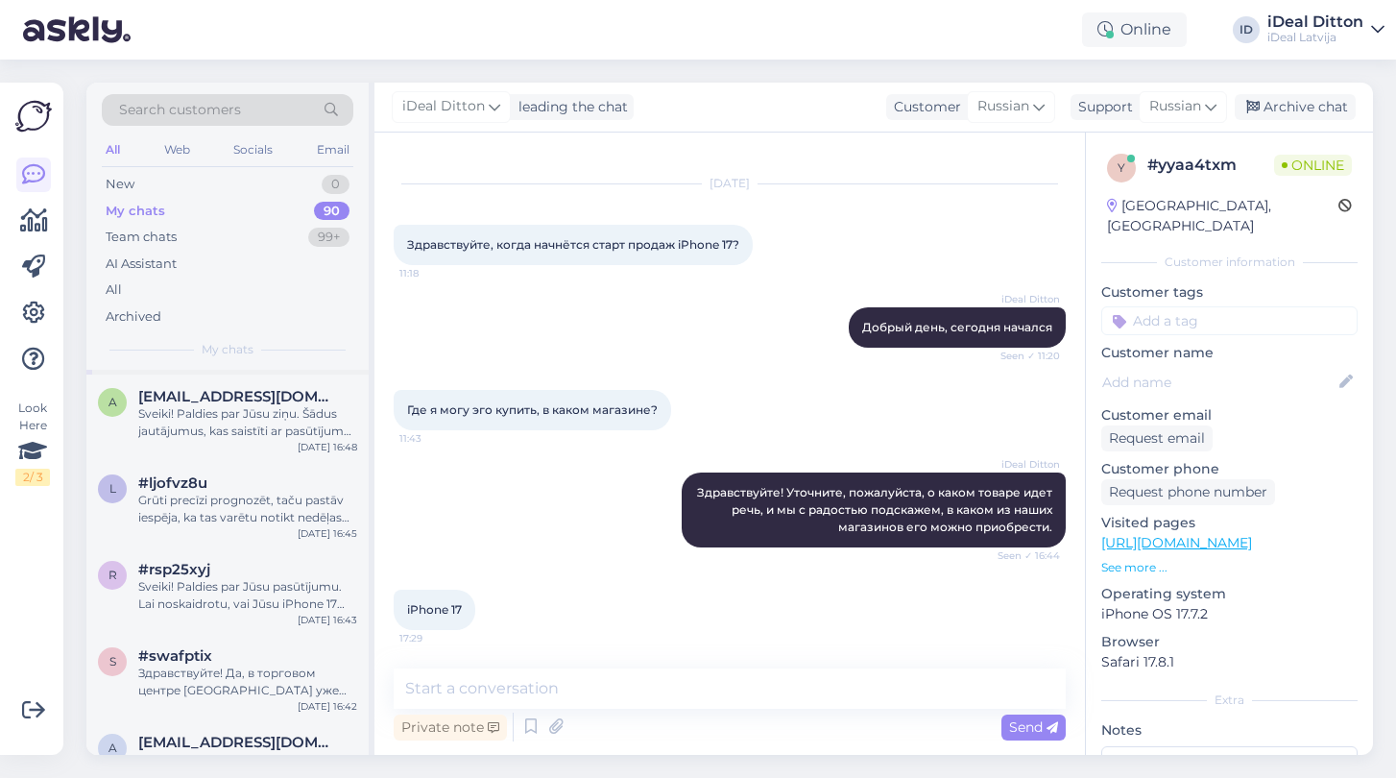
scroll to position [330, 0]
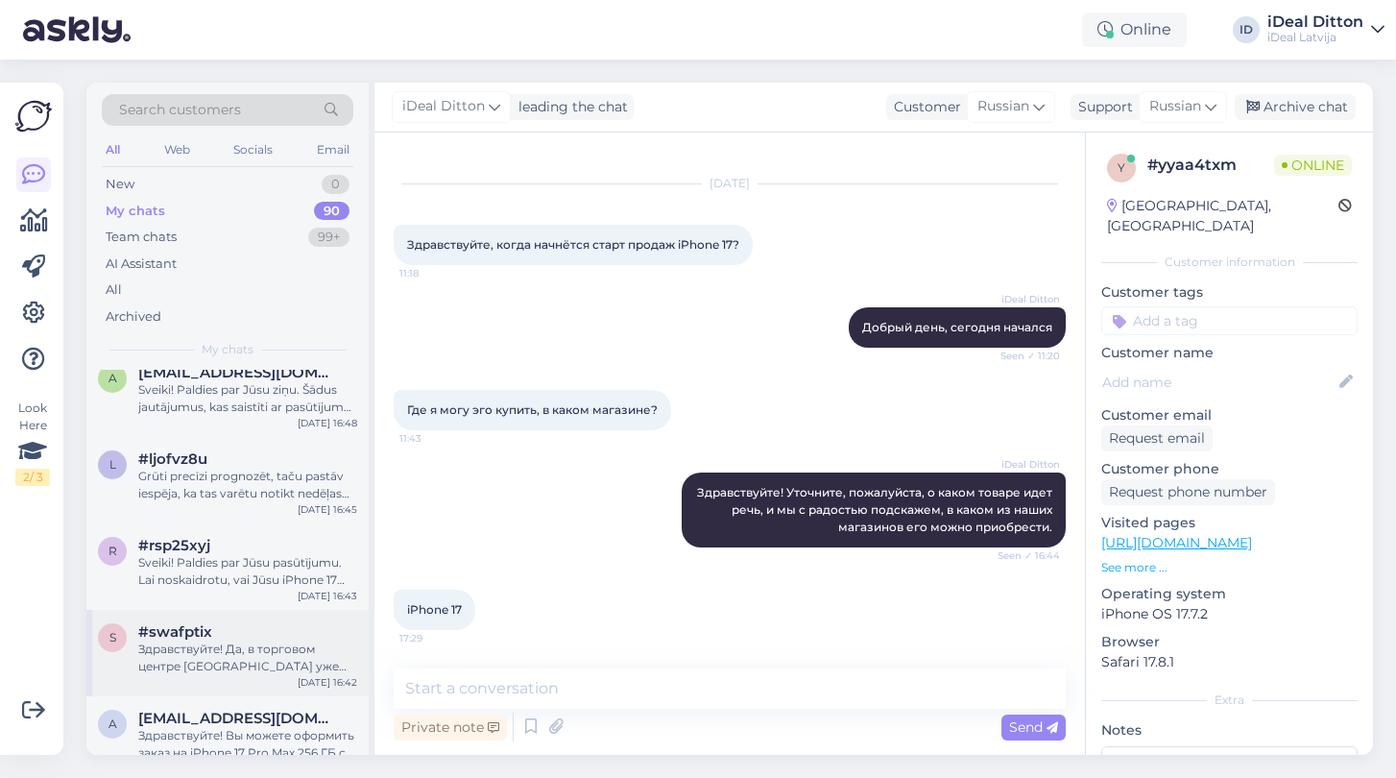
click at [273, 645] on div "Здравствуйте! Да, в торговом центре [GEOGRAPHIC_DATA] уже можно посмотреть новы…" at bounding box center [247, 657] width 219 height 35
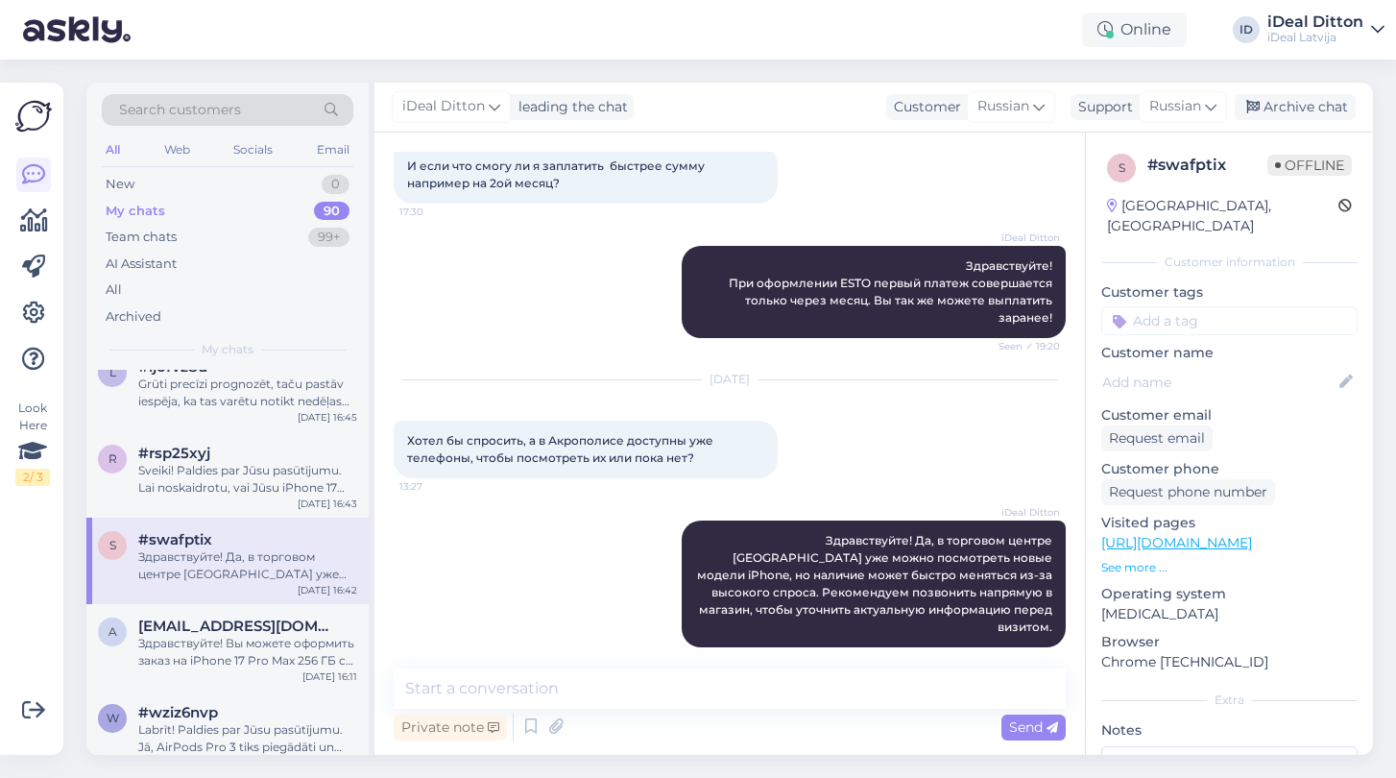
scroll to position [423, 0]
click at [273, 645] on div "Здравствуйте! Вы можете оформить заказ на iPhone 17 Pro Max 256 ГБ с оплатой на…" at bounding box center [247, 651] width 219 height 35
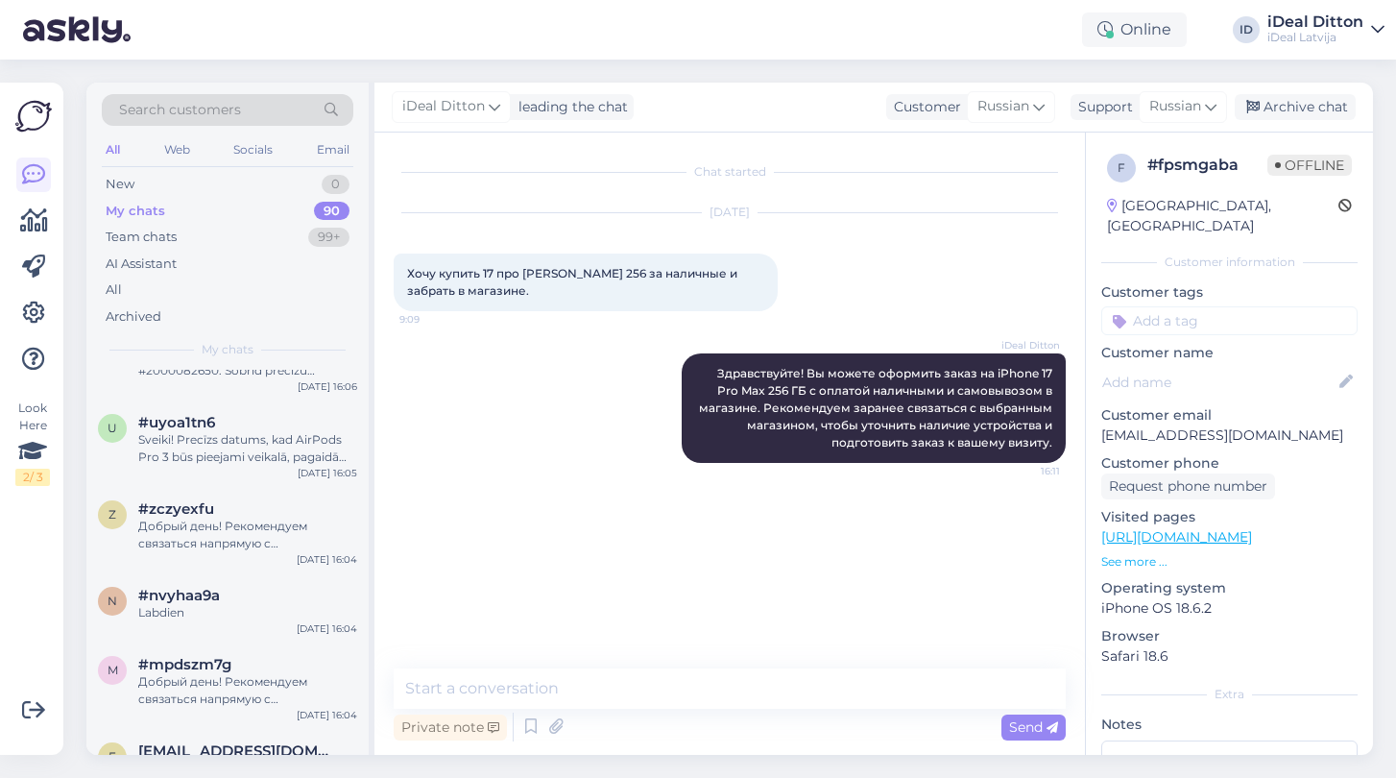
scroll to position [1280, 0]
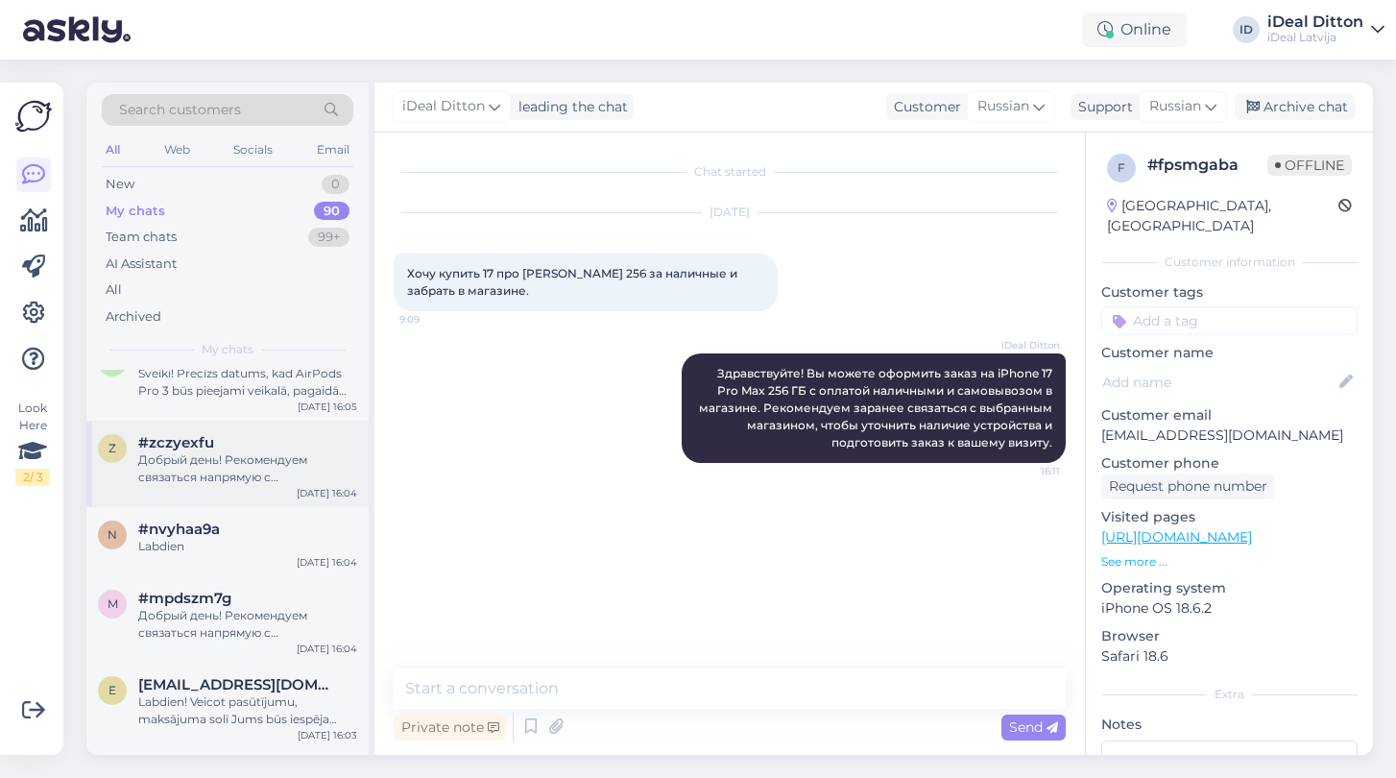
click at [279, 476] on div "Добрый день! Рекомендуем связаться напрямую с интересующим вас магазином, чтобы…" at bounding box center [247, 468] width 219 height 35
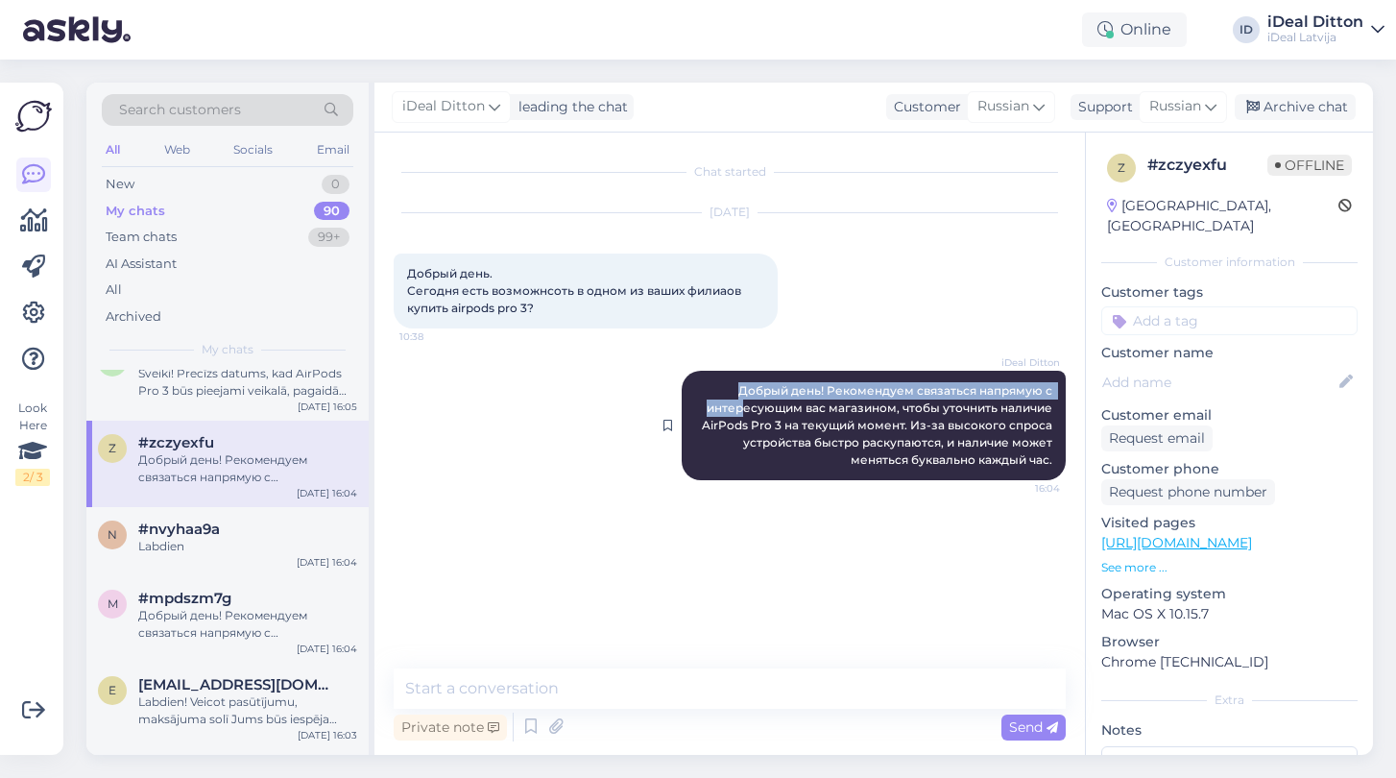
click at [743, 396] on div "iDeal Ditton Добрый день! Рекомендуем связаться напрямую с интересующим вас маг…" at bounding box center [874, 425] width 384 height 109
click at [832, 431] on span "Добрый день! Рекомендуем связаться напрямую с интересующим вас магазином, чтобы…" at bounding box center [878, 425] width 353 height 84
click at [768, 461] on div "iDeal Ditton Добрый день! Рекомендуем связаться напрямую с интересующим вас маг…" at bounding box center [874, 425] width 384 height 109
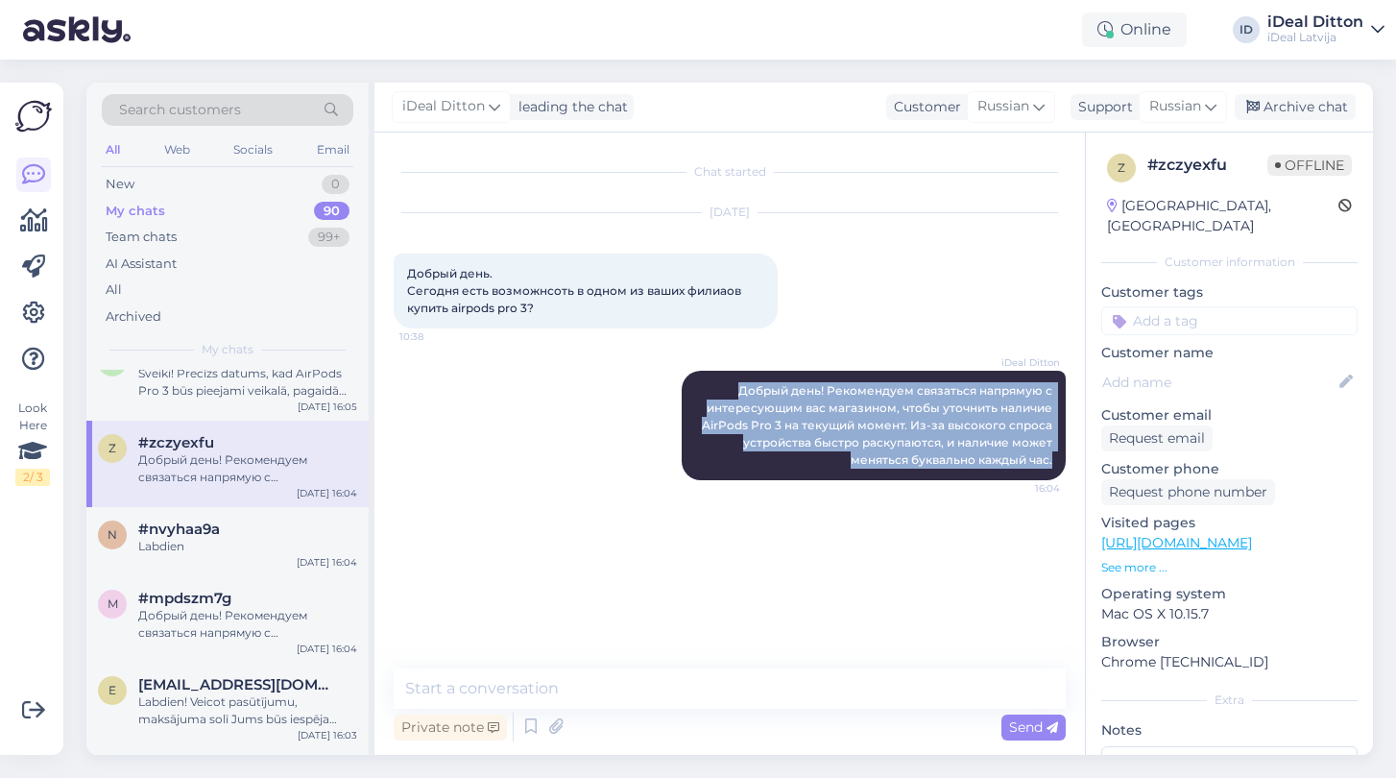
drag, startPoint x: 744, startPoint y: 392, endPoint x: 1072, endPoint y: 465, distance: 335.4
click at [1072, 465] on div "Chat started [DATE] Добрый день. Сегодня есть возможнсоть в одном из ваших фили…" at bounding box center [738, 401] width 689 height 499
copy span "Добрый день! Рекомендуем связаться напрямую с интересующим вас магазином, чтобы…"
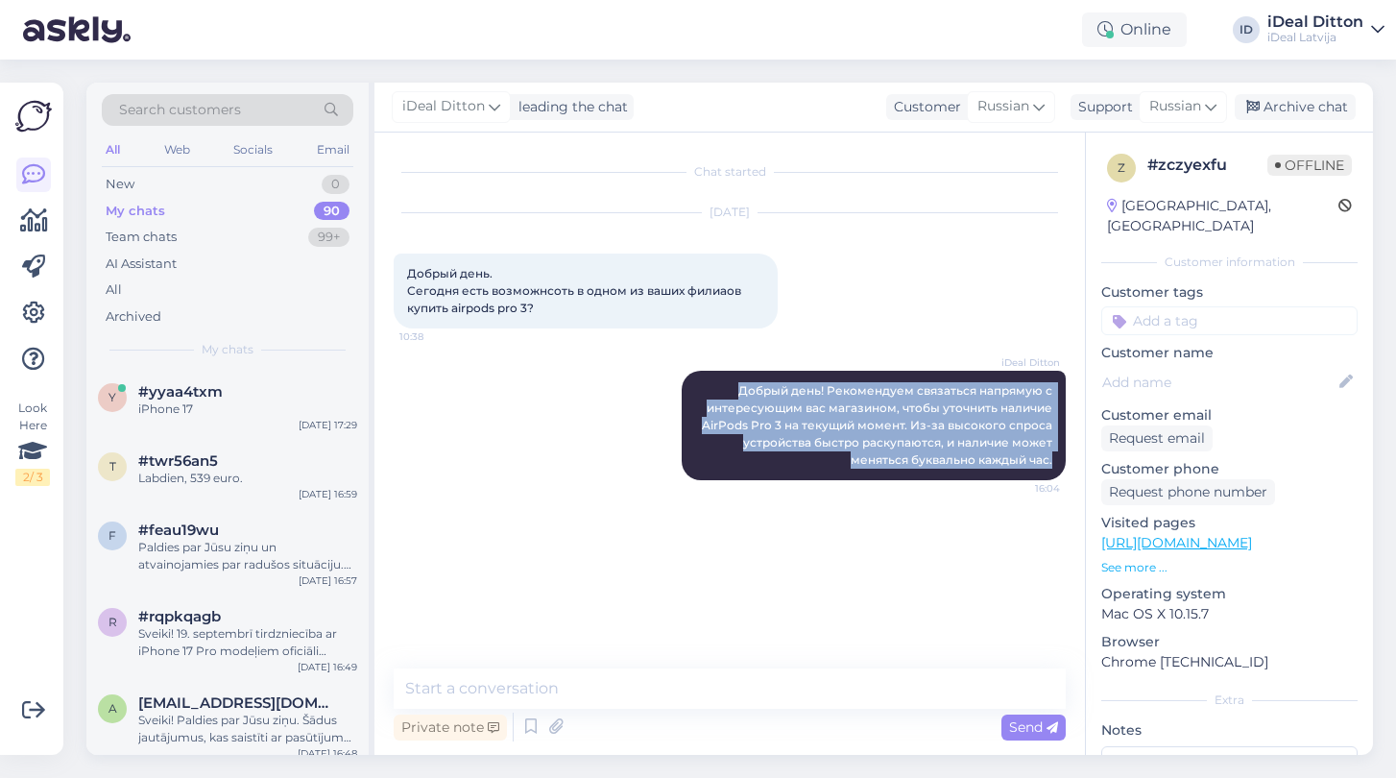
scroll to position [0, 0]
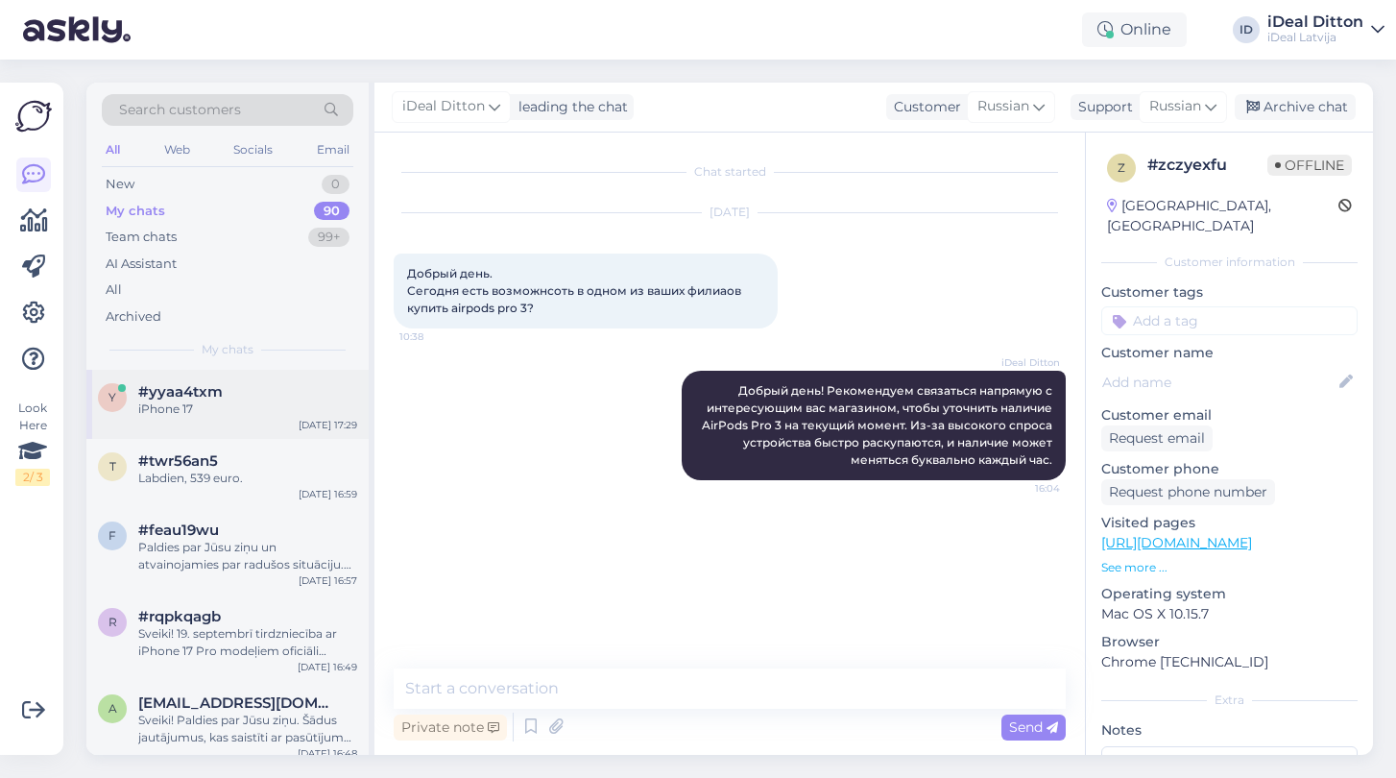
click at [194, 409] on div "iPhone 17" at bounding box center [247, 408] width 219 height 17
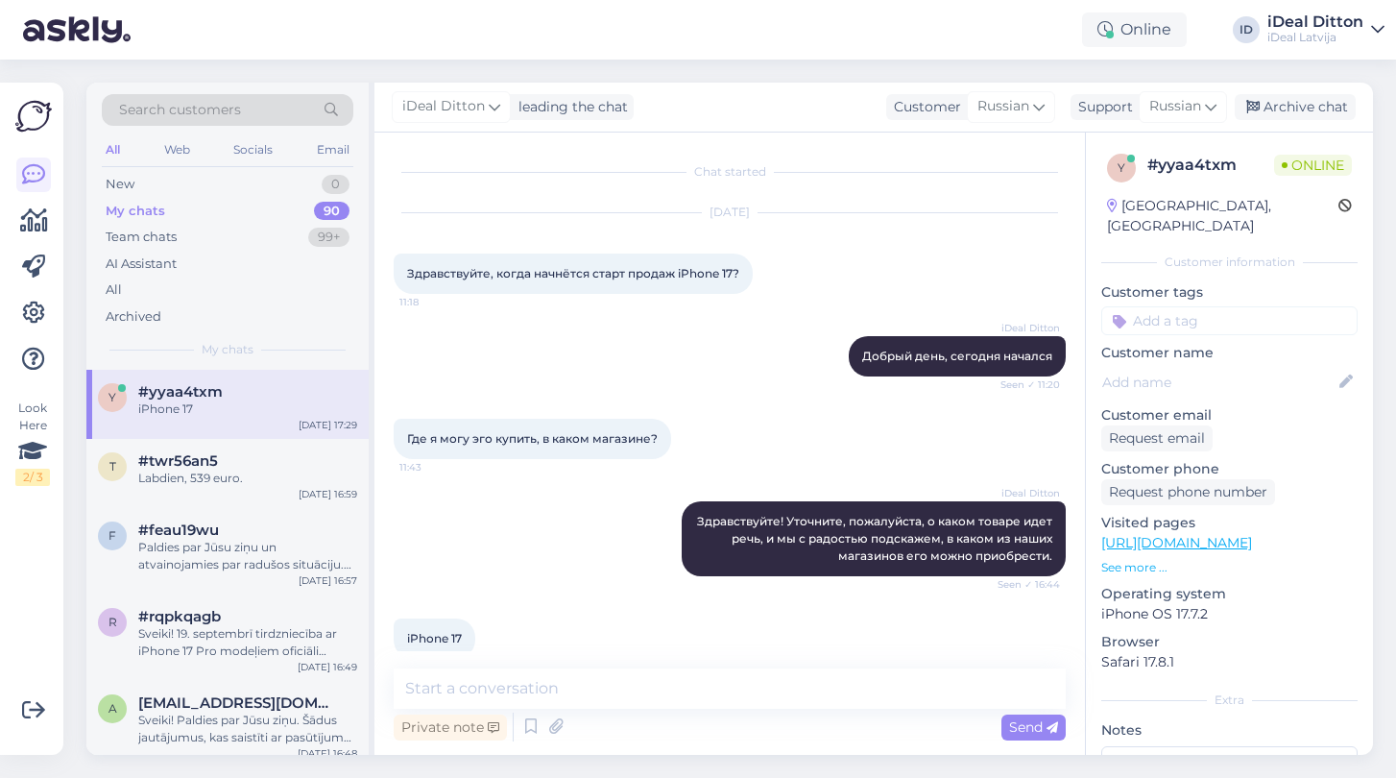
scroll to position [29, 0]
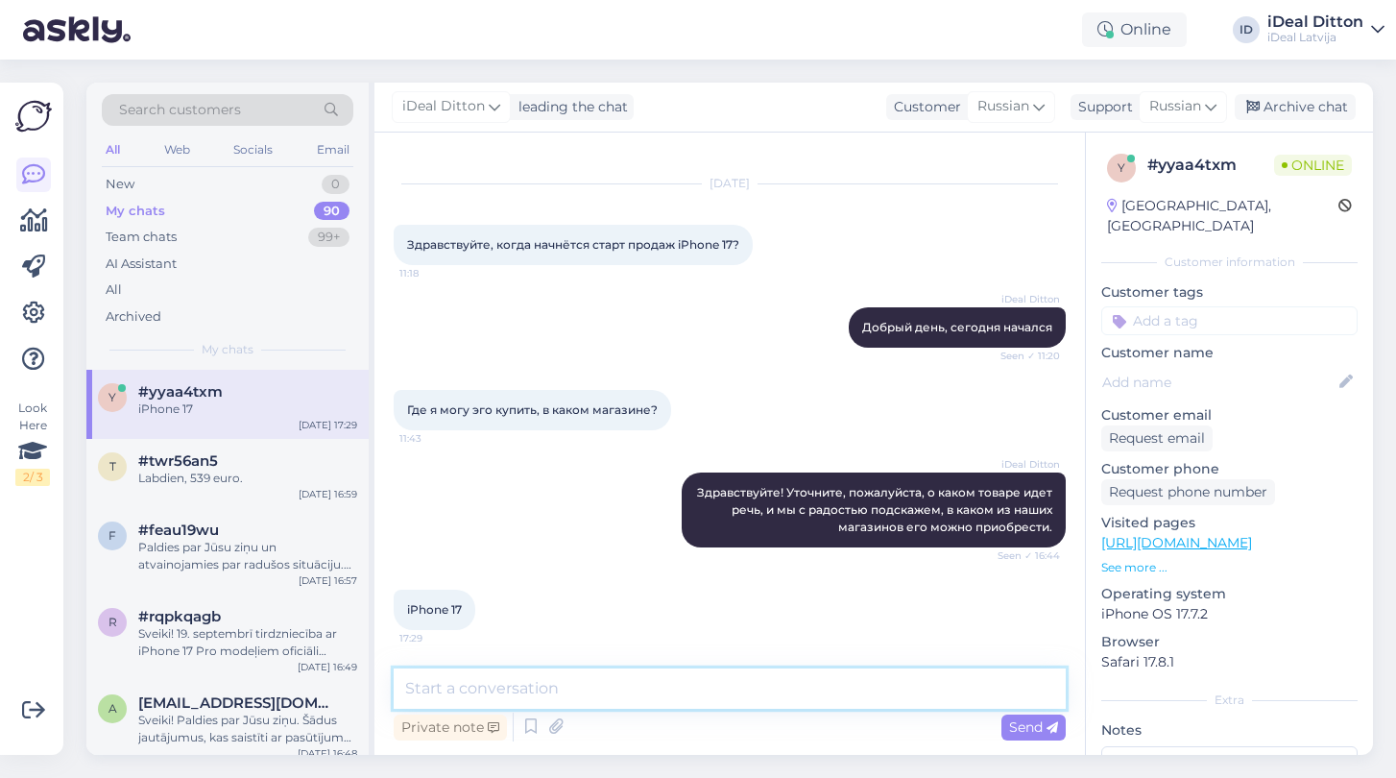
click at [570, 691] on textarea at bounding box center [730, 688] width 672 height 40
paste textarea "Добрый день! Рекомендуем связаться напрямую с интересующим вас магазином, чтобы…"
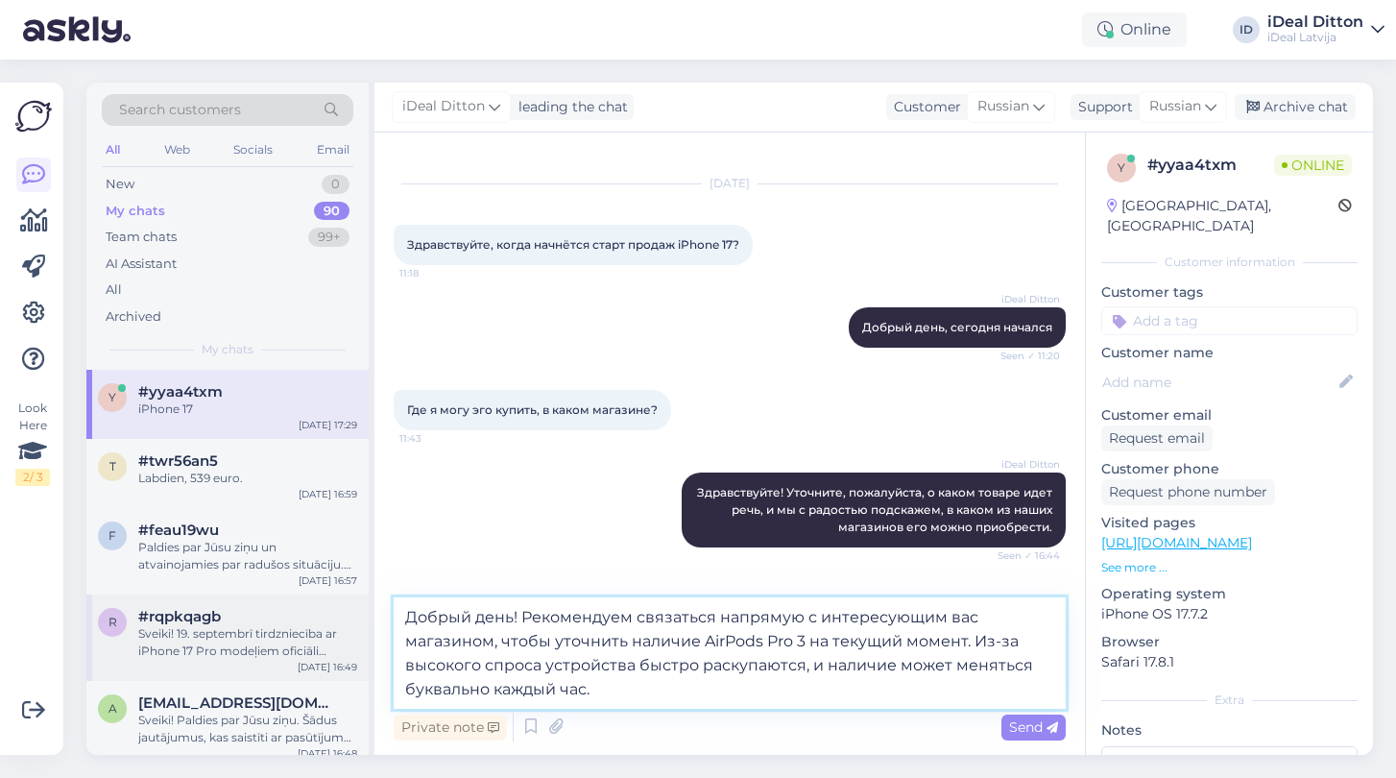
drag, startPoint x: 522, startPoint y: 614, endPoint x: 340, endPoint y: 619, distance: 182.5
click at [340, 619] on div "Search customers All Web Socials Email New 0 My chats 90 Team chats 99+ AI Assi…" at bounding box center [729, 419] width 1287 height 672
drag, startPoint x: 662, startPoint y: 642, endPoint x: 555, endPoint y: 637, distance: 106.7
click at [554, 638] on textarea "Рекомендуем связаться напрямую с интересующим вас магазином, чтобы уточнить нал…" at bounding box center [730, 652] width 672 height 111
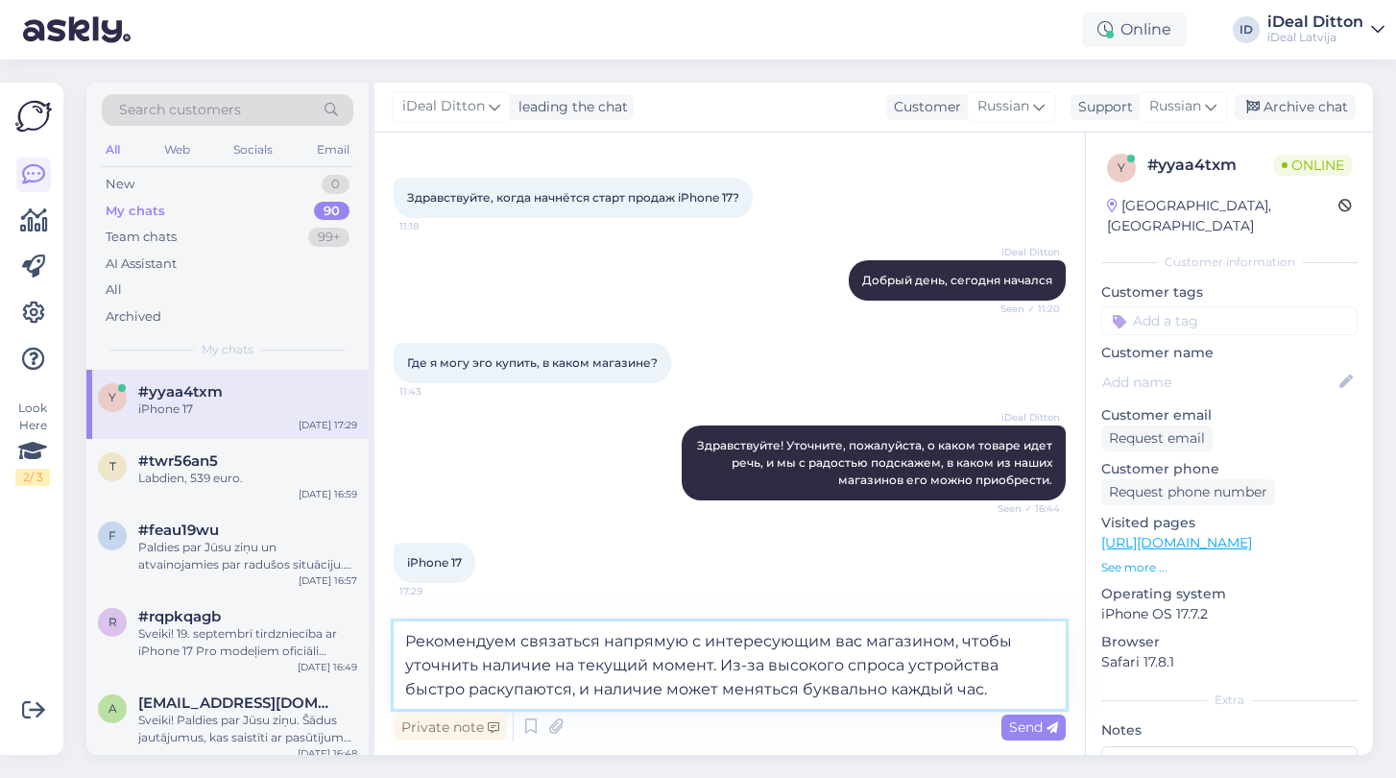
scroll to position [76, 0]
type textarea "Рекомендуем связаться напрямую с интересующим вас магазином, чтобы уточнить нал…"
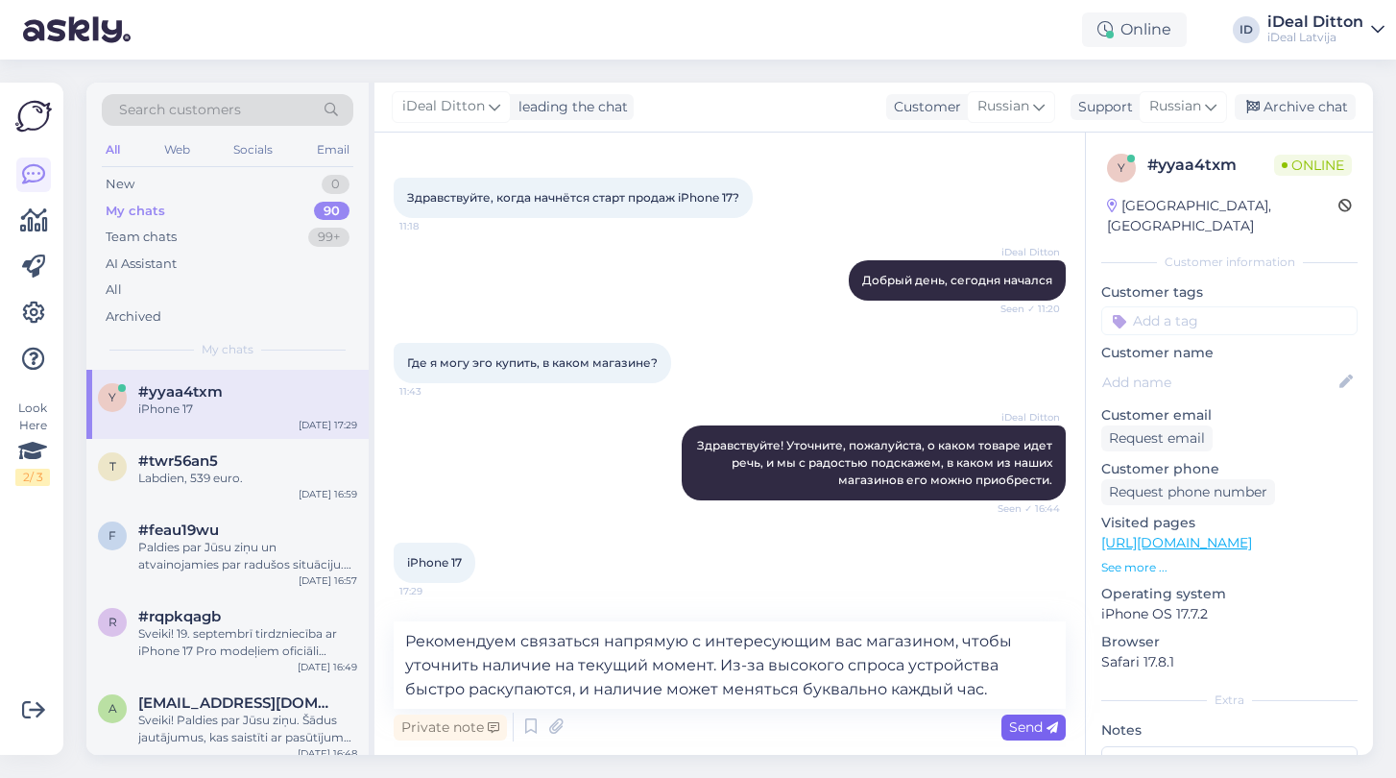
click at [1020, 737] on div "Send" at bounding box center [1033, 727] width 64 height 26
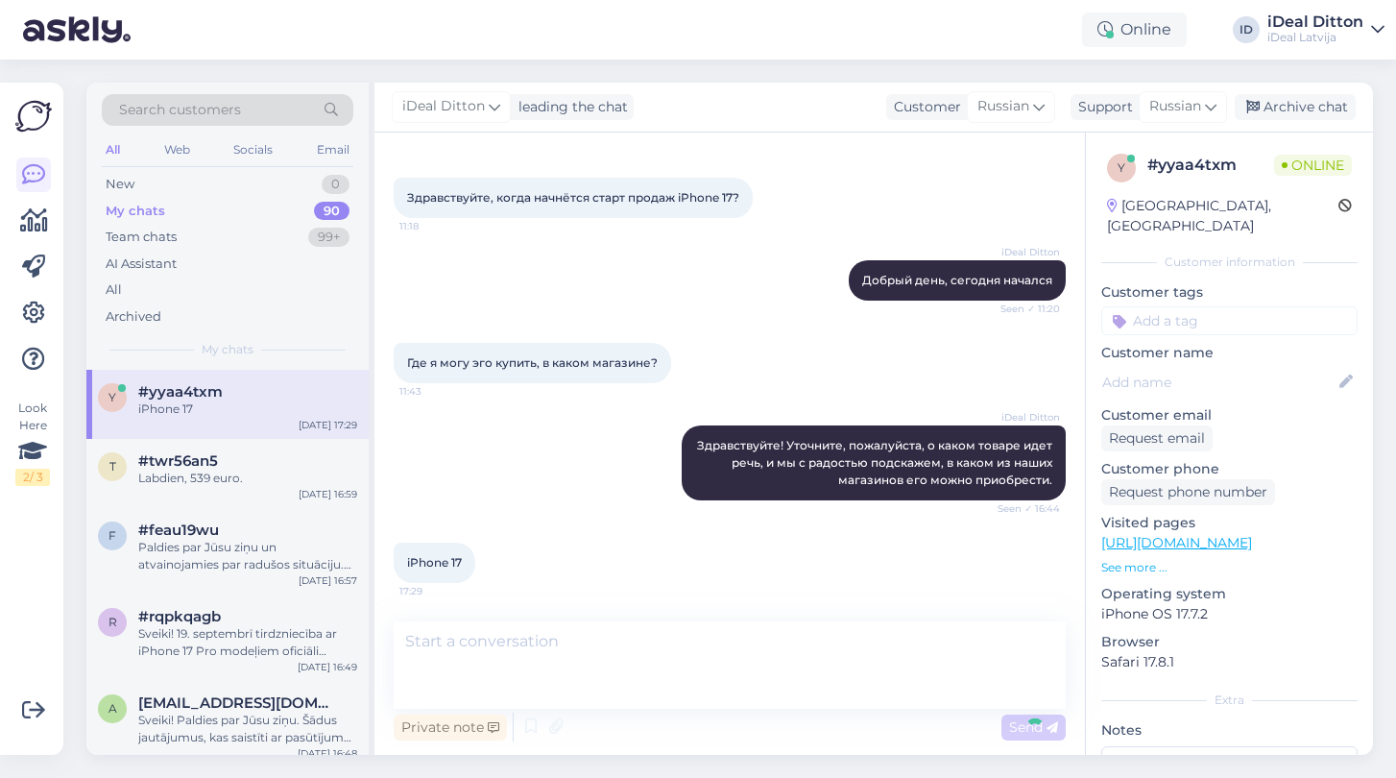
scroll to position [163, 0]
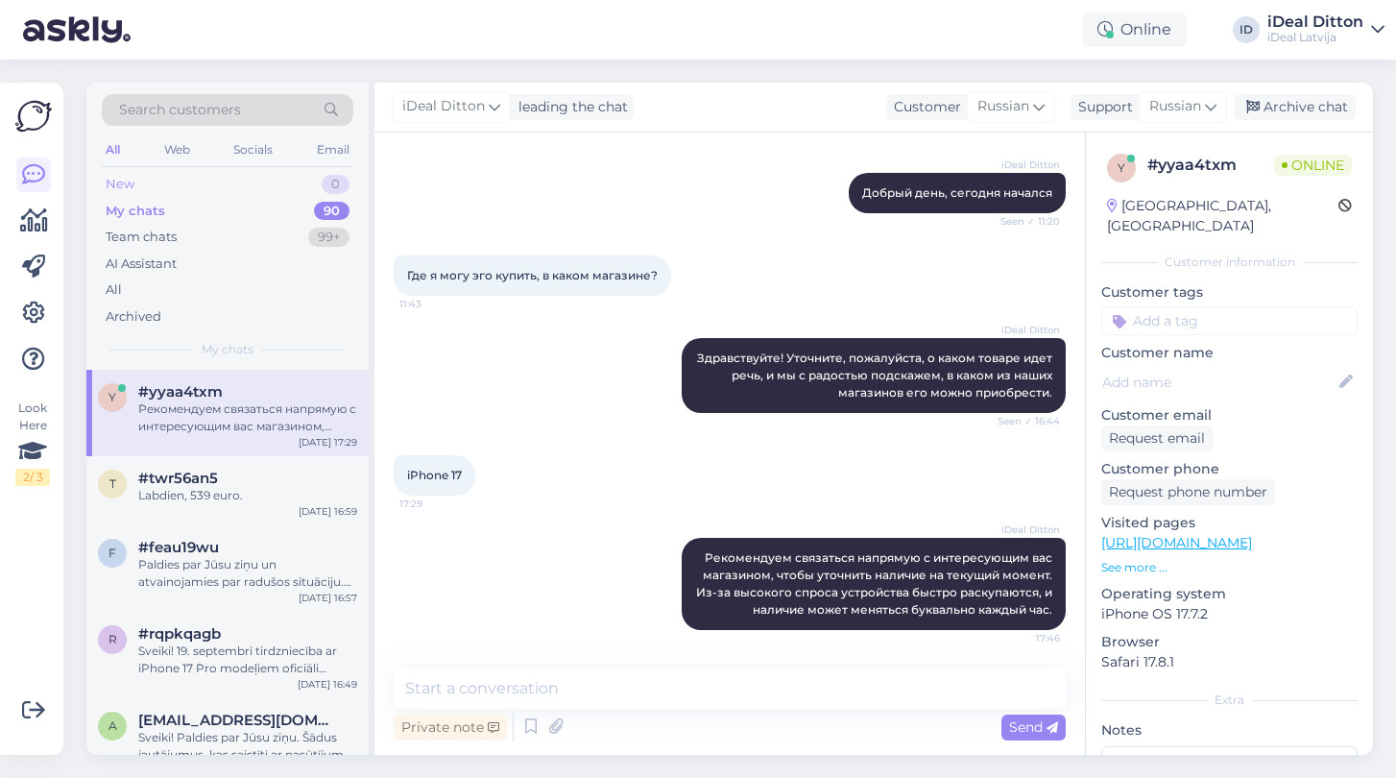
click at [121, 185] on div "New" at bounding box center [120, 184] width 29 height 19
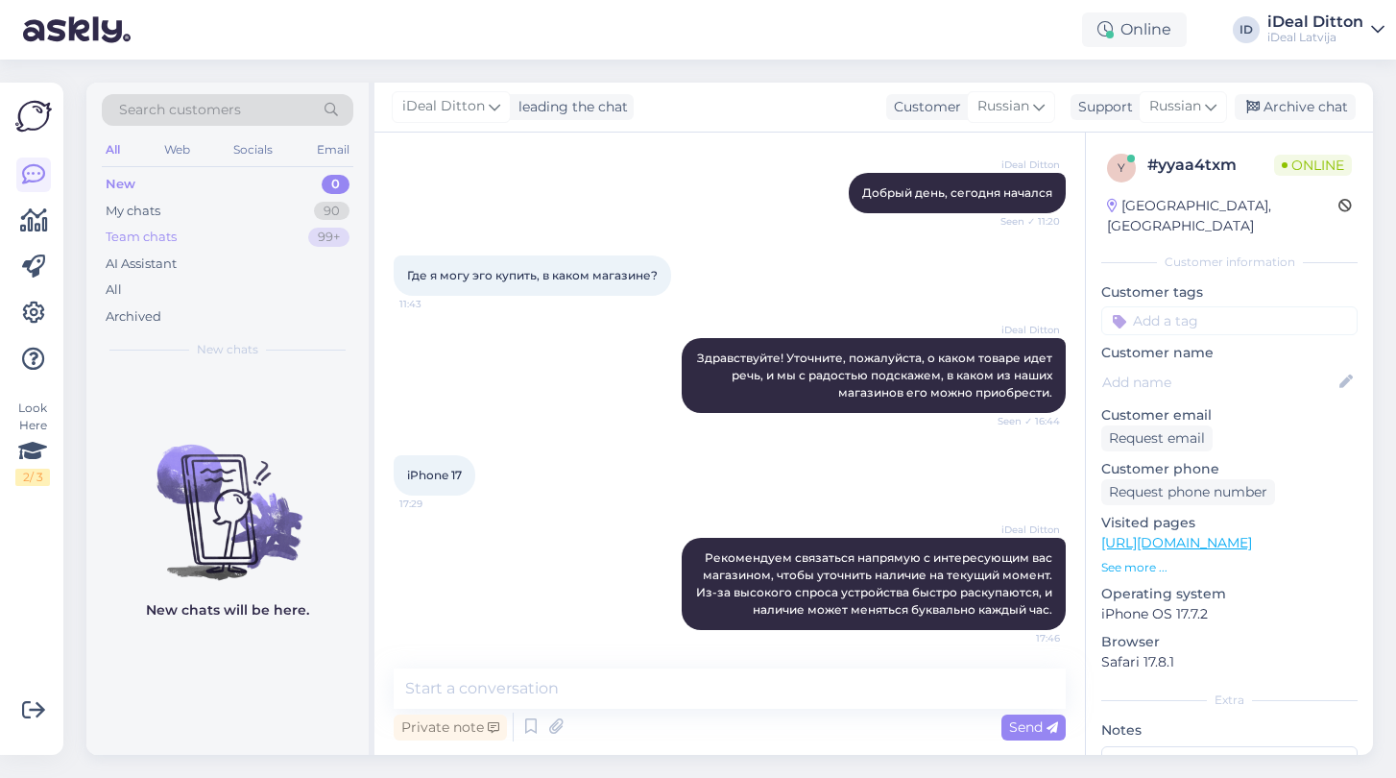
click at [136, 231] on div "Team chats" at bounding box center [141, 237] width 71 height 19
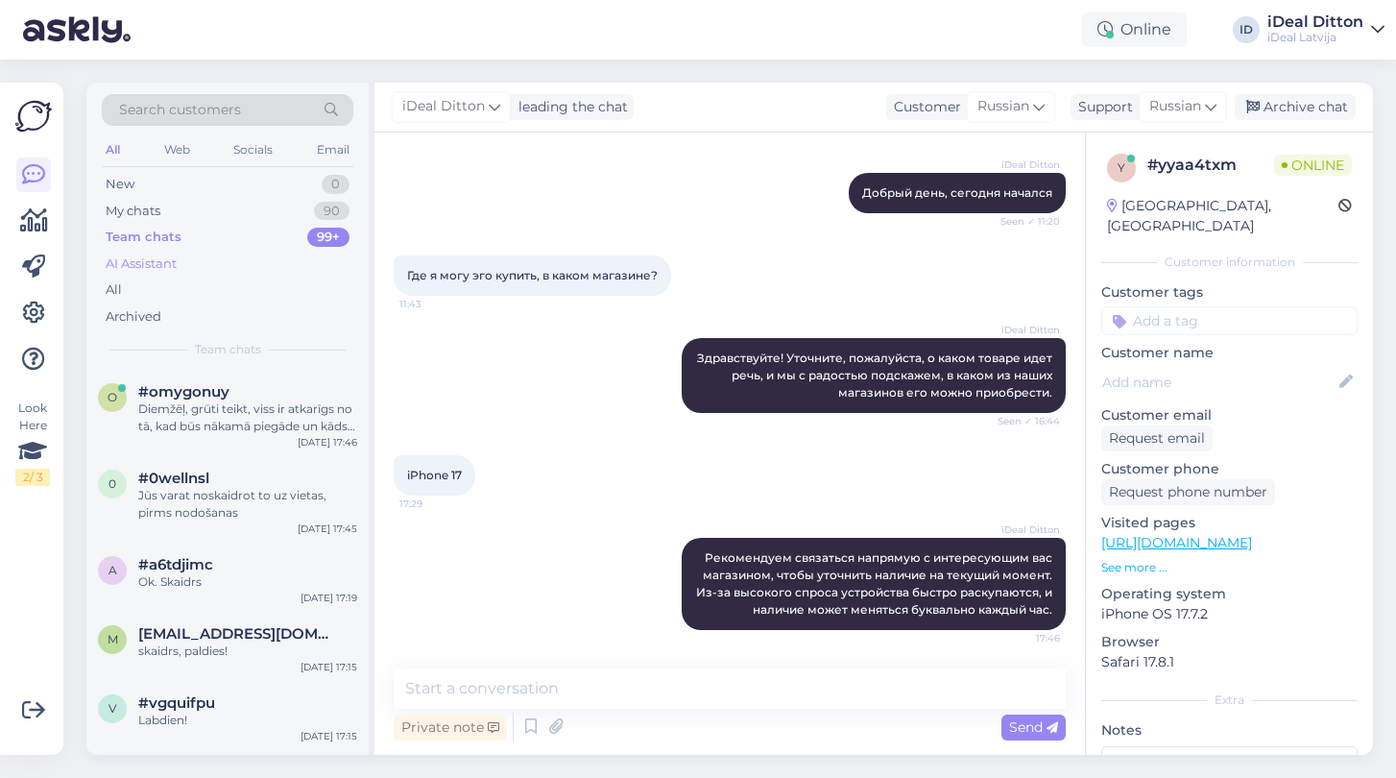
click at [137, 260] on div "AI Assistant" at bounding box center [141, 263] width 71 height 19
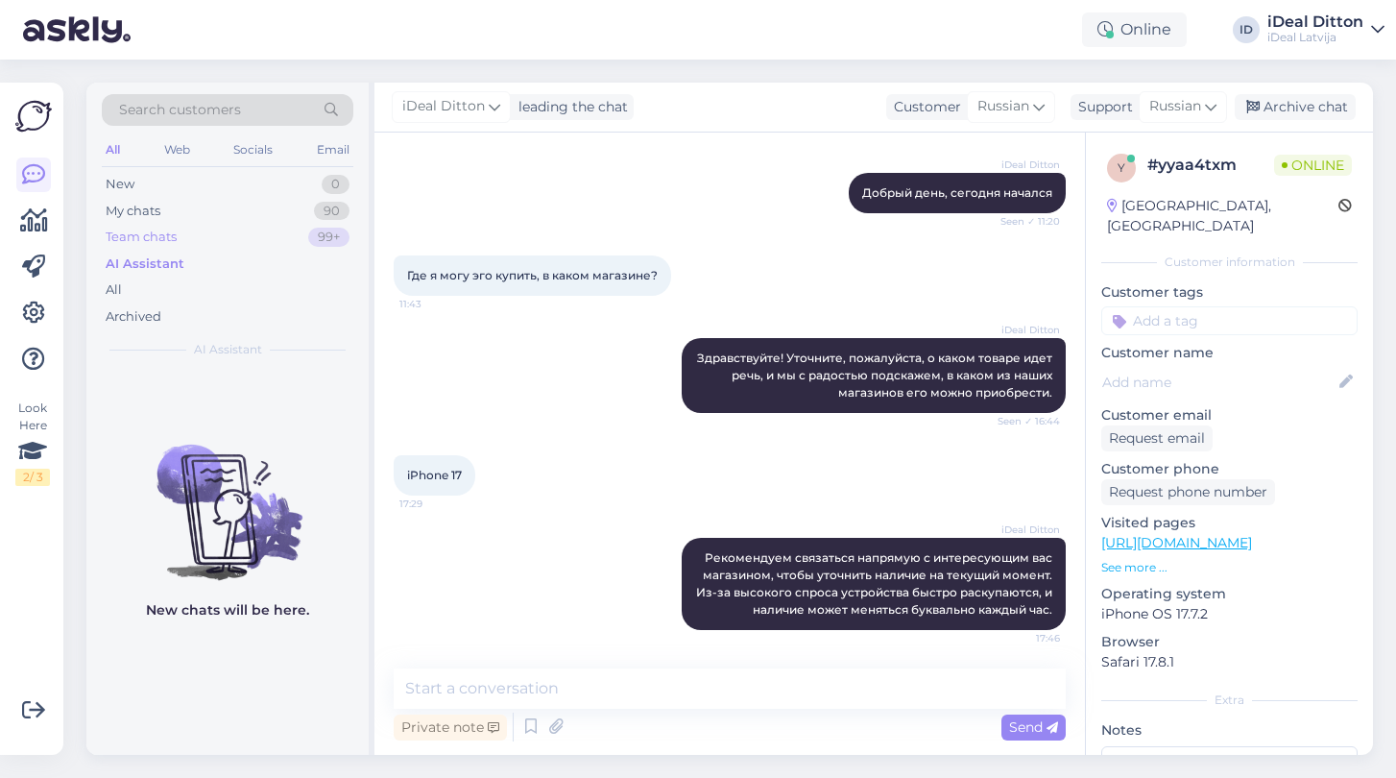
click at [132, 235] on div "Team chats" at bounding box center [141, 237] width 71 height 19
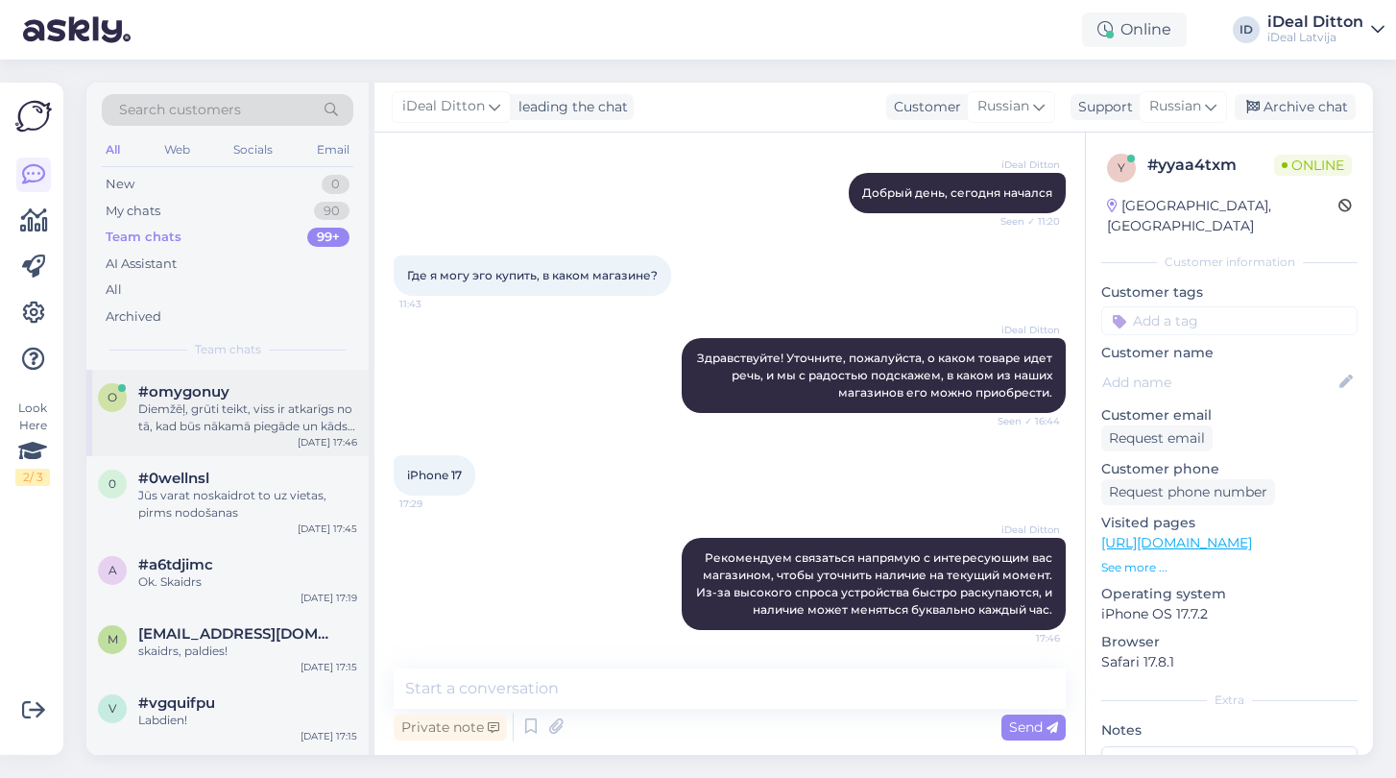
click at [202, 451] on div "o #omygonuy Diemžēļ, grūti teikt, viss ir atkarīgs no tā, kad būs nākamā piegād…" at bounding box center [227, 413] width 282 height 86
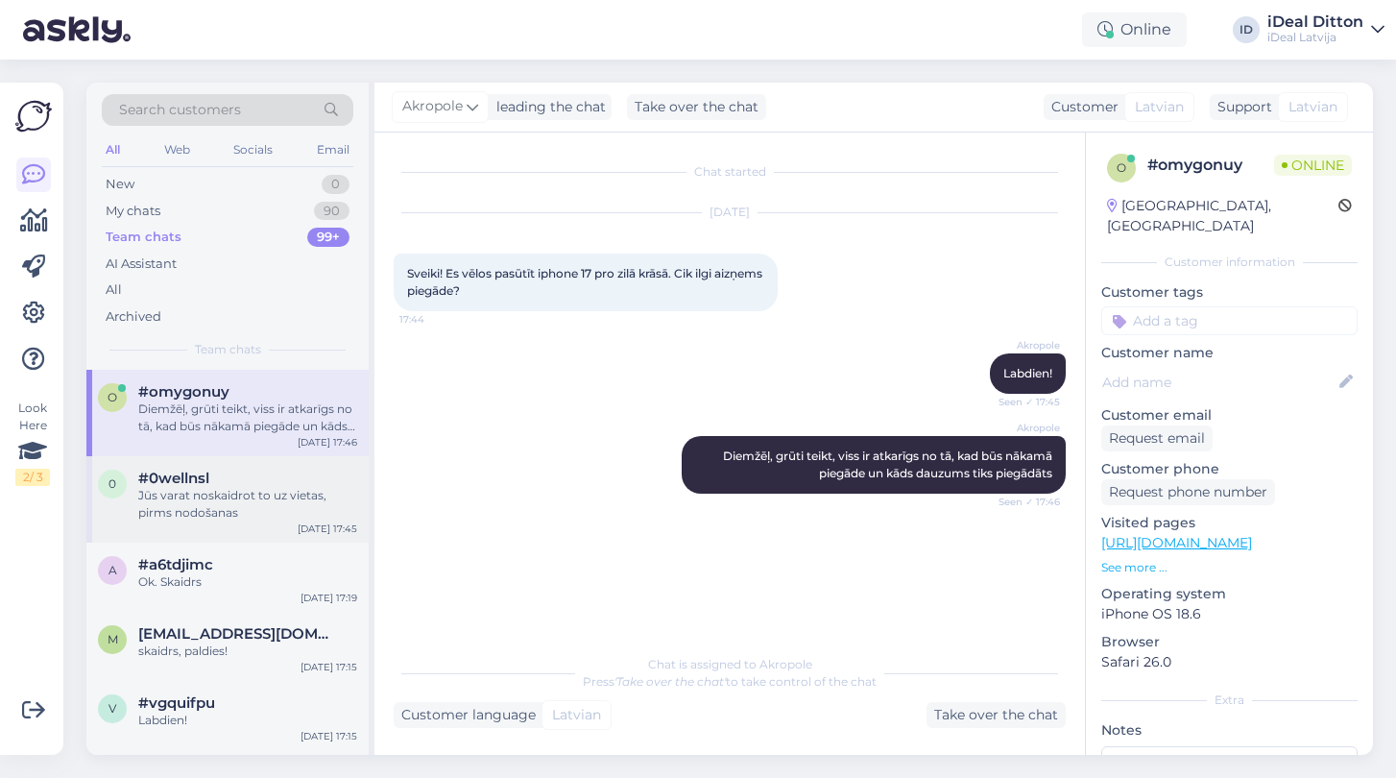
click at [188, 474] on span "#0wellnsl" at bounding box center [173, 478] width 71 height 17
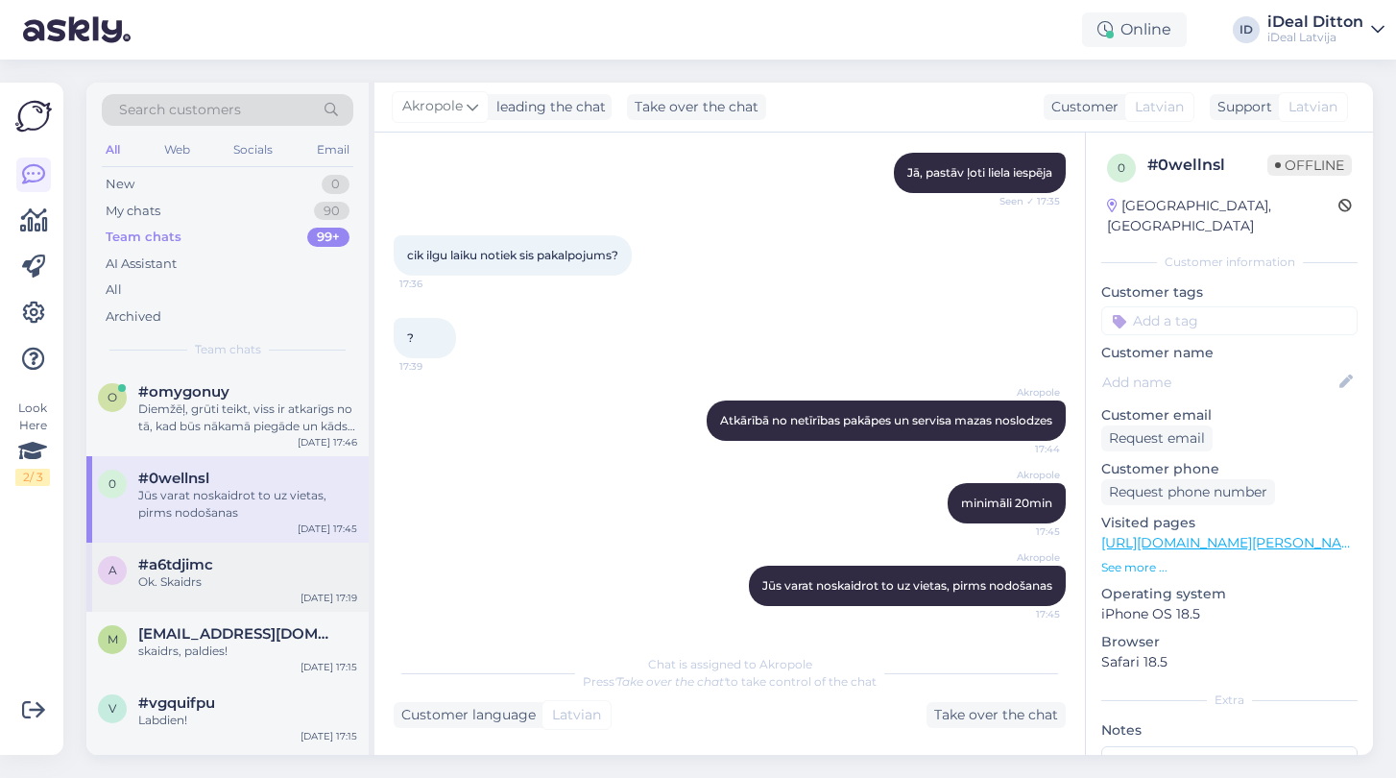
click at [156, 573] on div "Ok. Skaidrs" at bounding box center [247, 581] width 219 height 17
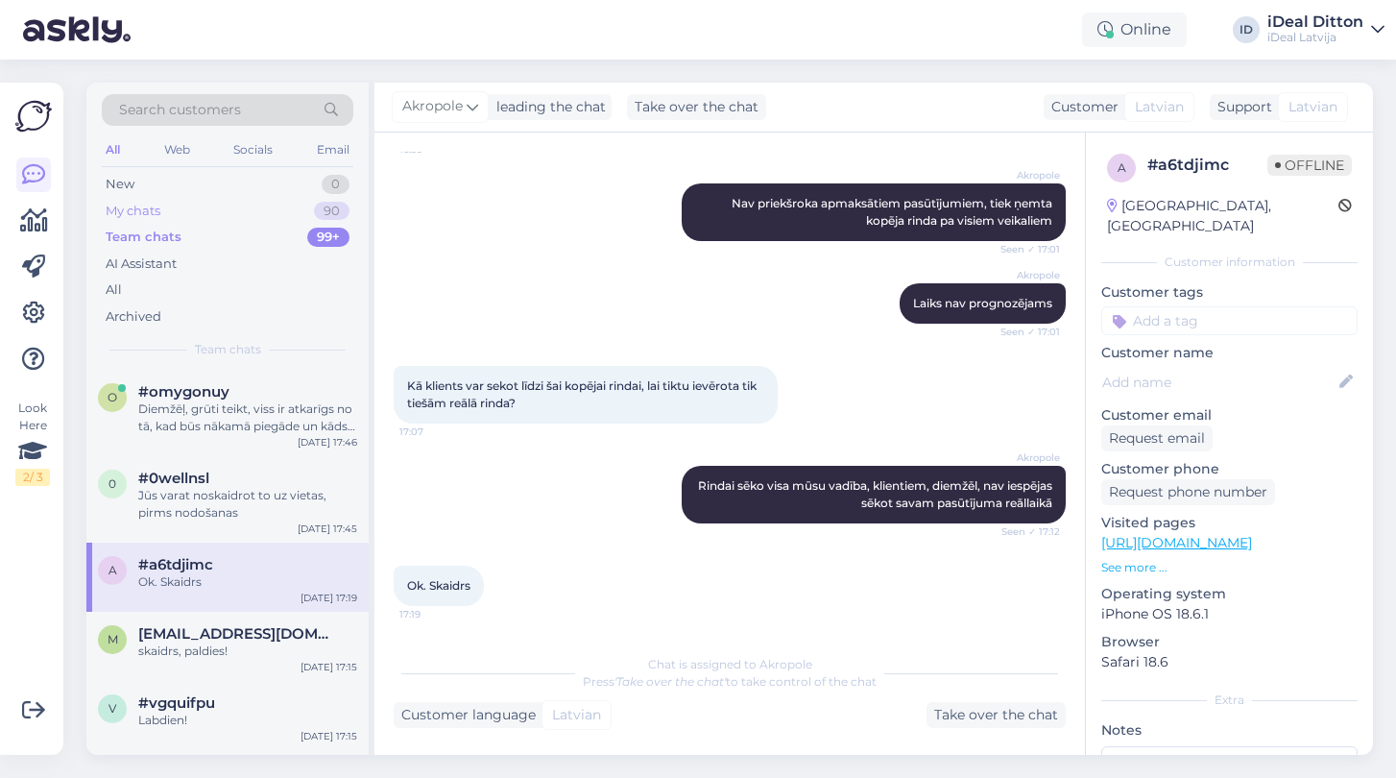
click at [136, 202] on div "My chats" at bounding box center [133, 211] width 55 height 19
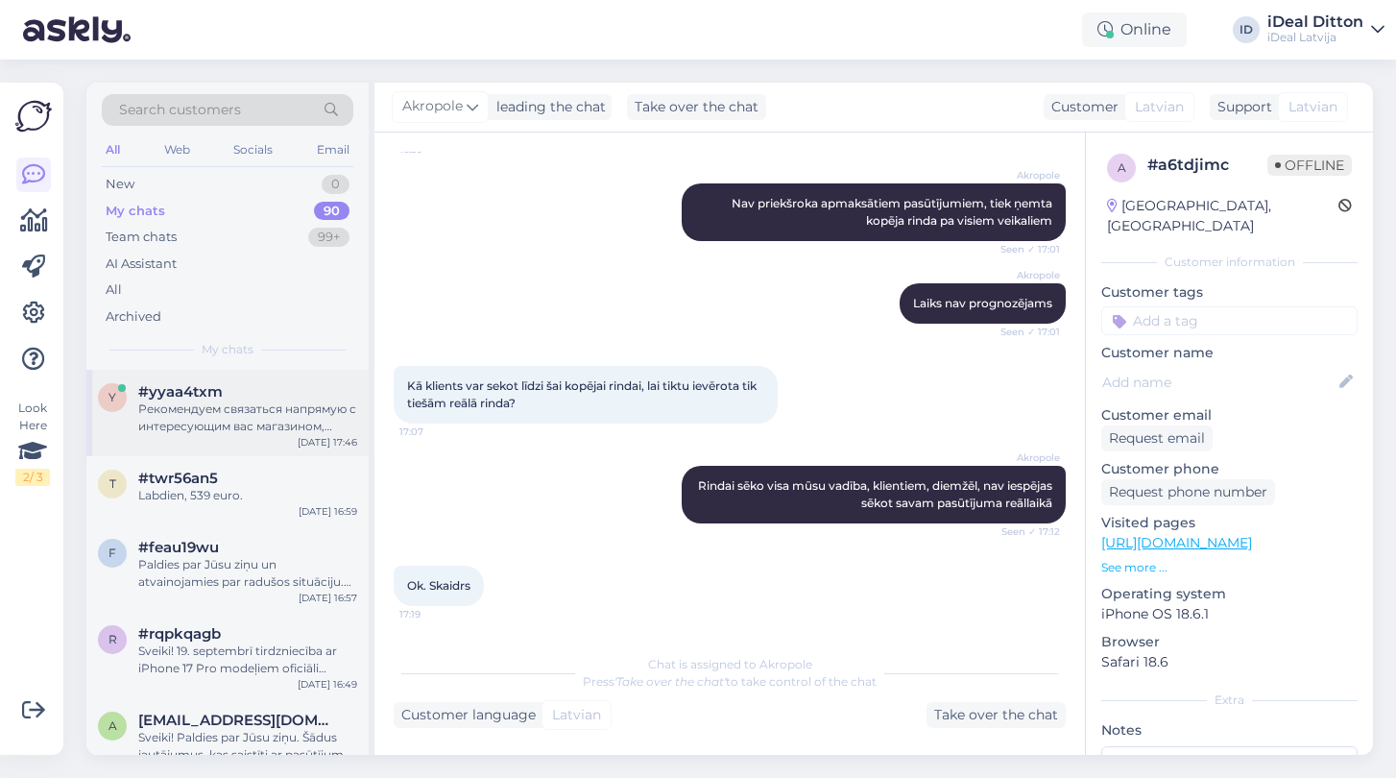
scroll to position [0, 0]
click at [182, 432] on div "y #yyaa4txm Рекомендуем связаться напрямую с интересующим вас магазином, чтобы …" at bounding box center [227, 413] width 282 height 86
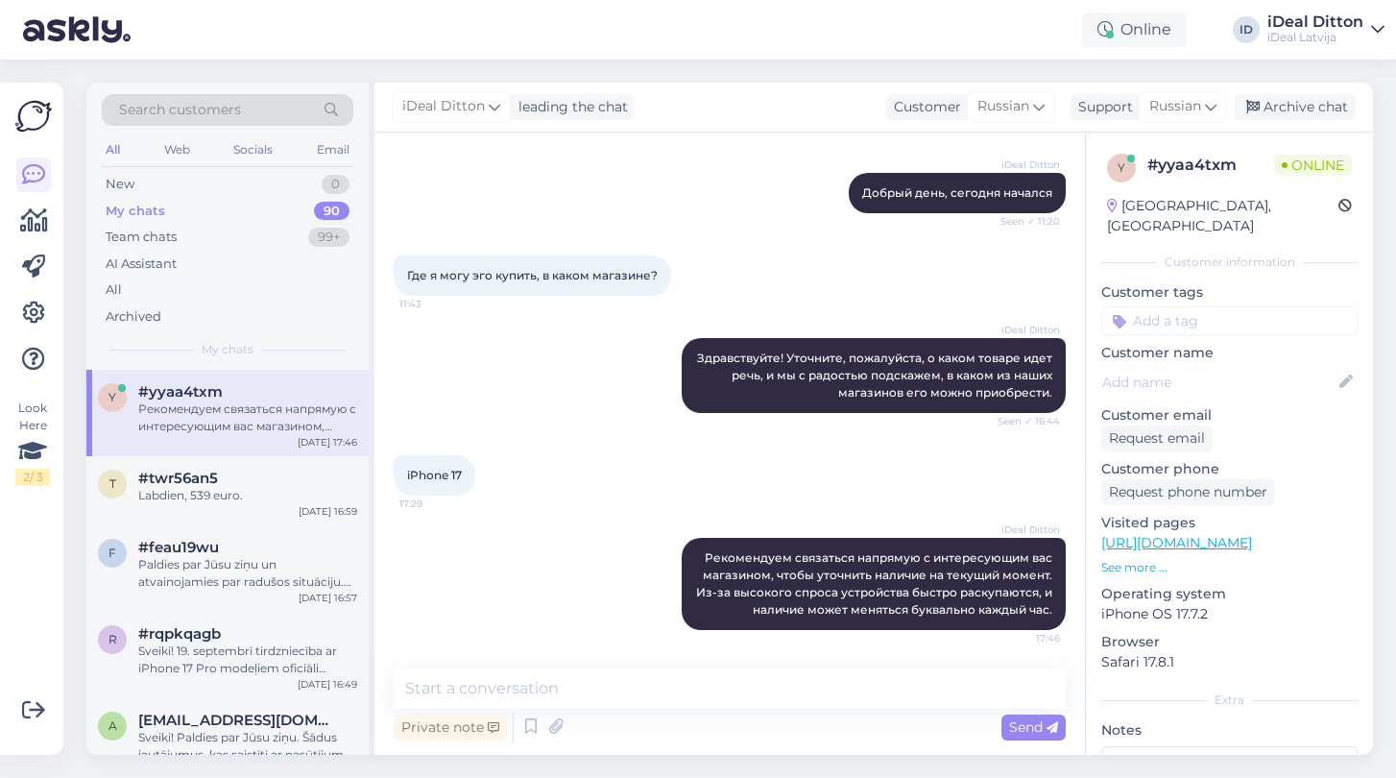
scroll to position [163, 0]
click at [144, 207] on div "My chats" at bounding box center [136, 211] width 60 height 19
click at [136, 189] on div "New 0" at bounding box center [228, 184] width 252 height 27
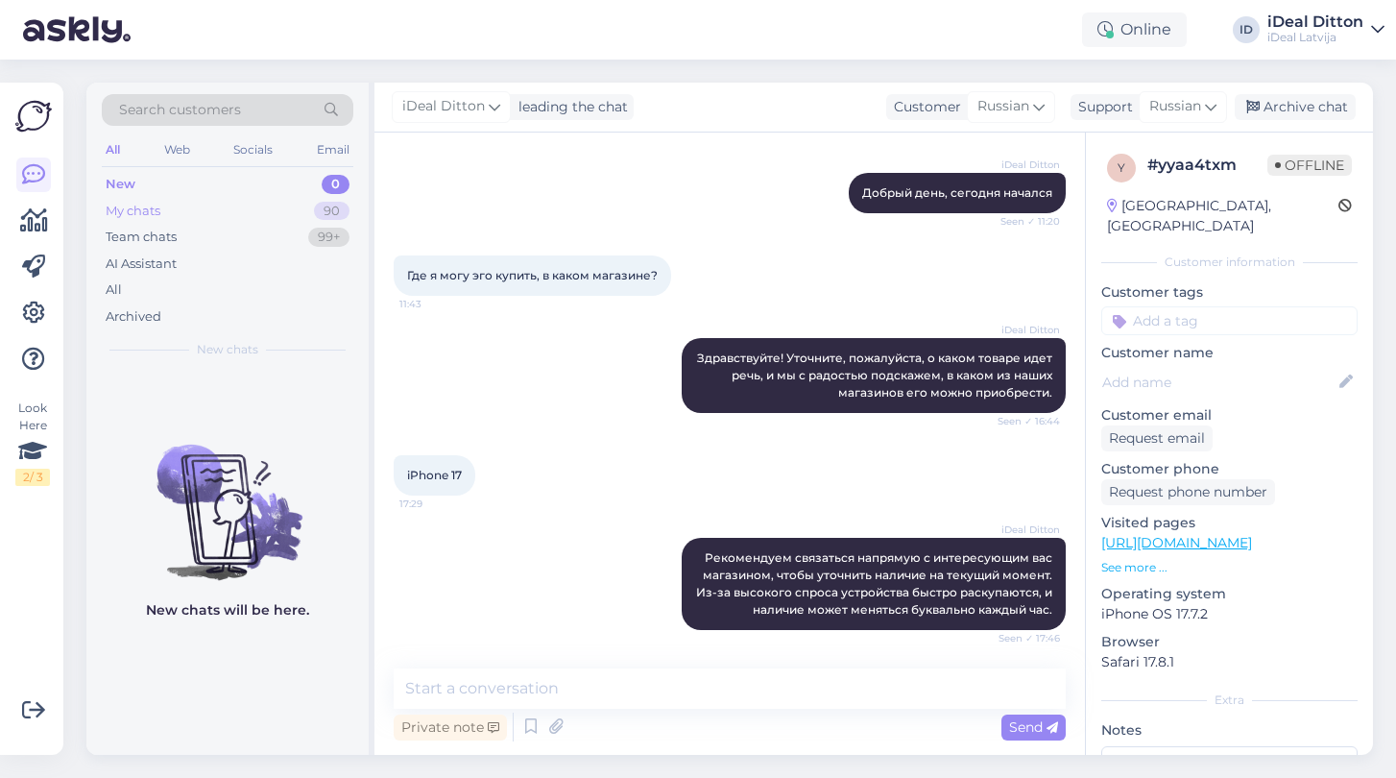
click at [134, 213] on div "My chats" at bounding box center [133, 211] width 55 height 19
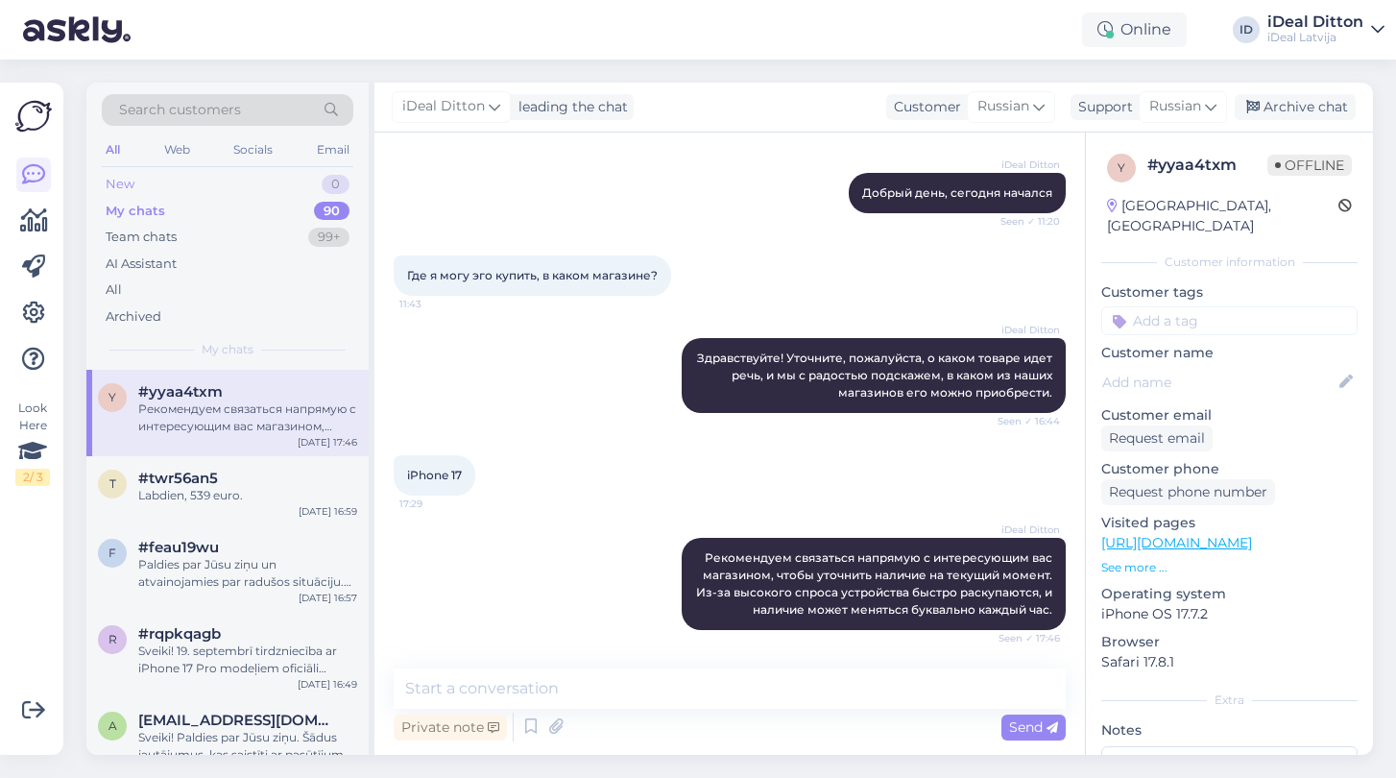
click at [123, 191] on div "New" at bounding box center [120, 184] width 29 height 19
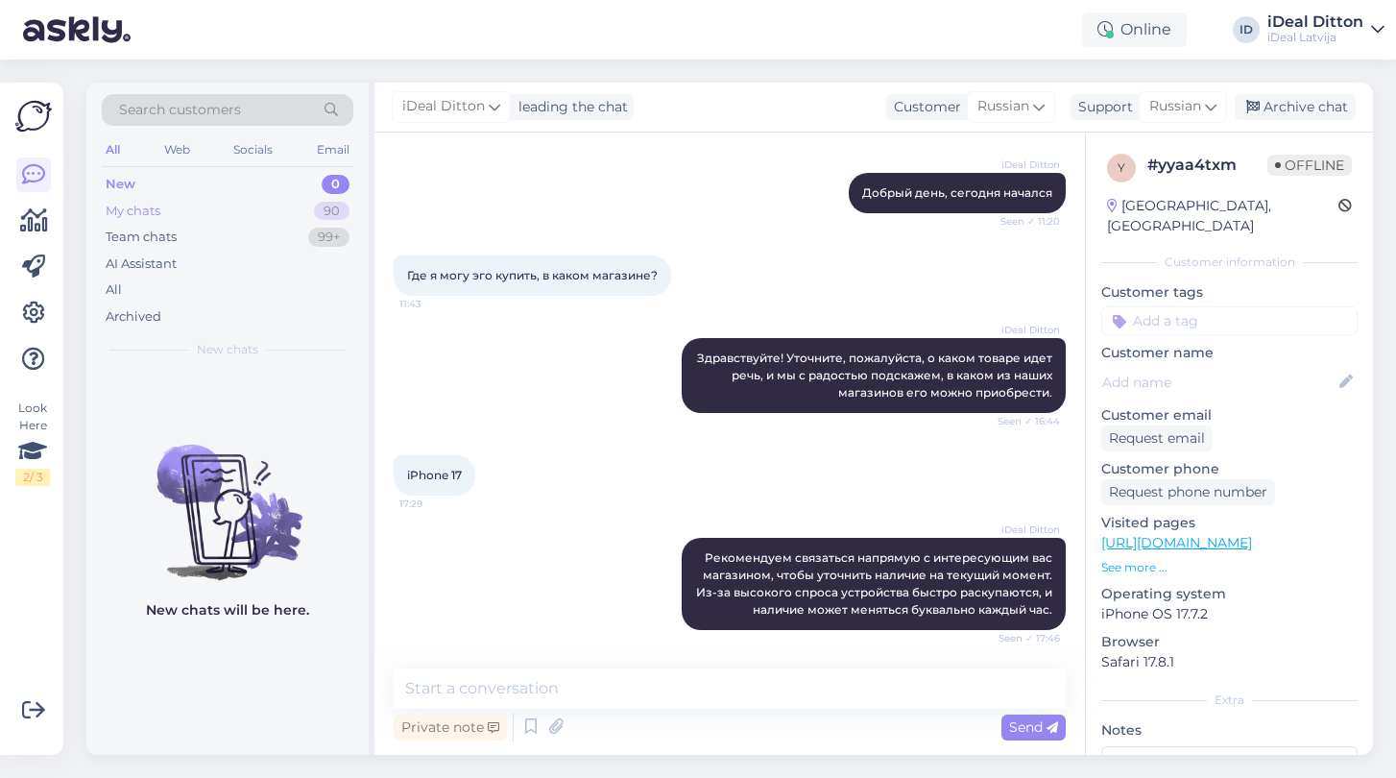
click at [140, 219] on div "My chats 90" at bounding box center [228, 211] width 252 height 27
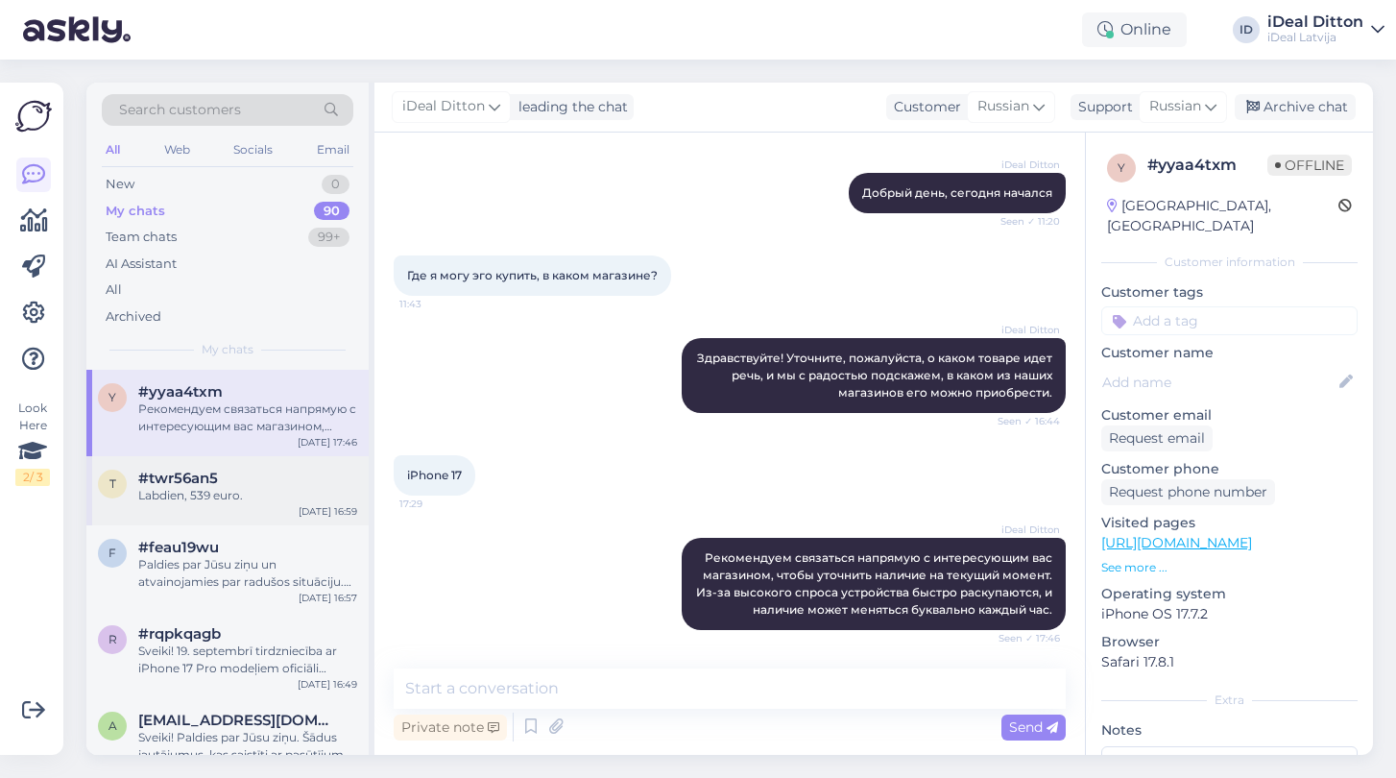
click at [191, 479] on span "#twr56an5" at bounding box center [178, 478] width 80 height 17
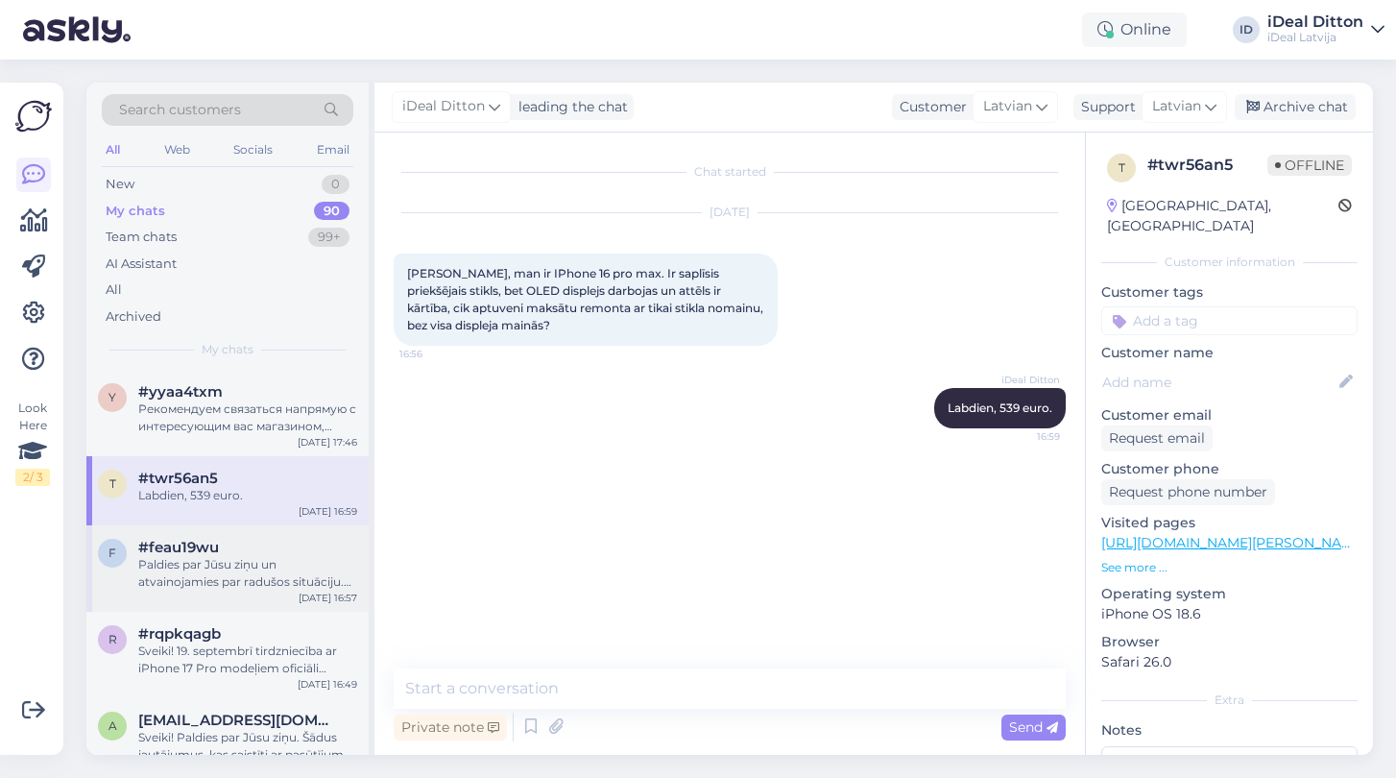
click at [174, 566] on div "Paldies par Jūsu ziņu un atvainojamies par radušos situāciju. Diemžēl preču izs…" at bounding box center [247, 573] width 219 height 35
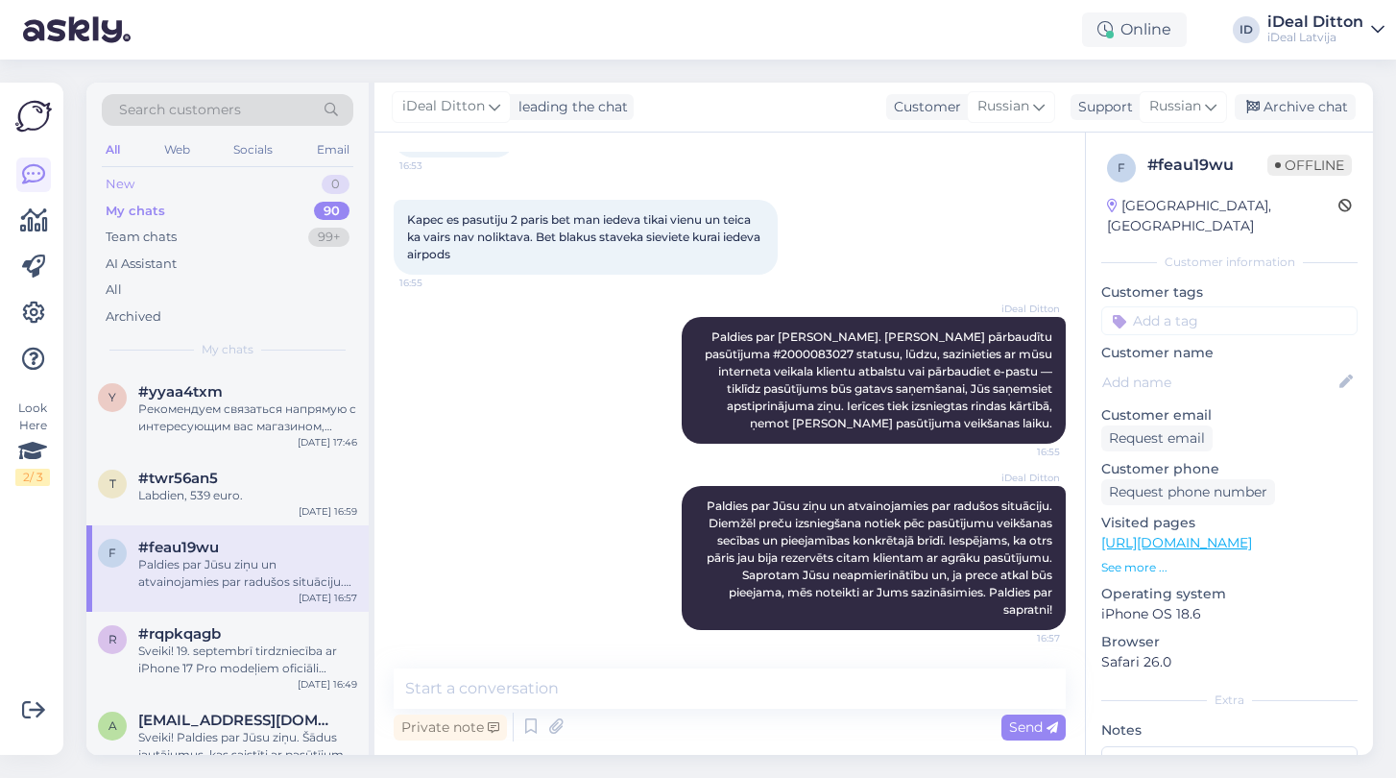
click at [122, 185] on div "New" at bounding box center [120, 184] width 29 height 19
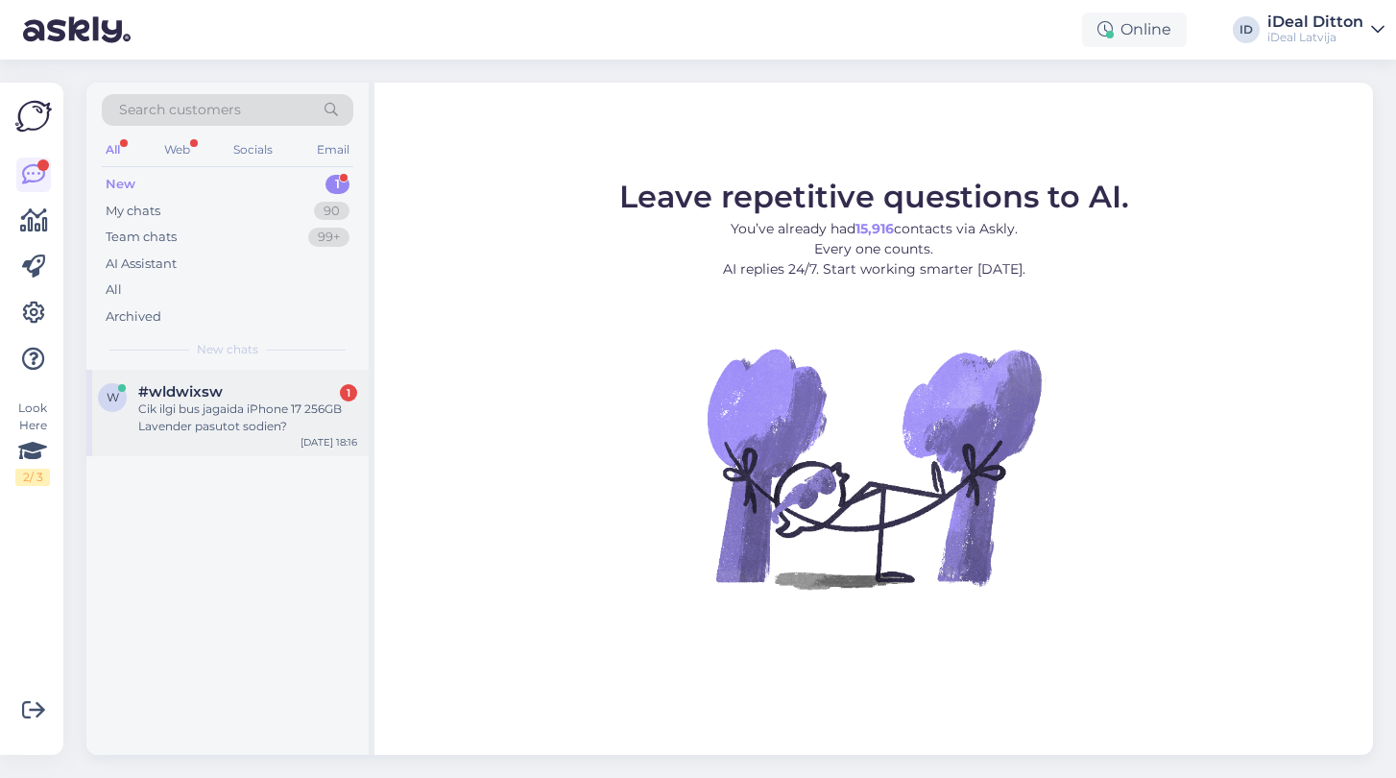
click at [281, 406] on div "Cik ilgi bus jagaida iPhone 17 256GB Lavender pasutot sodien?" at bounding box center [247, 417] width 219 height 35
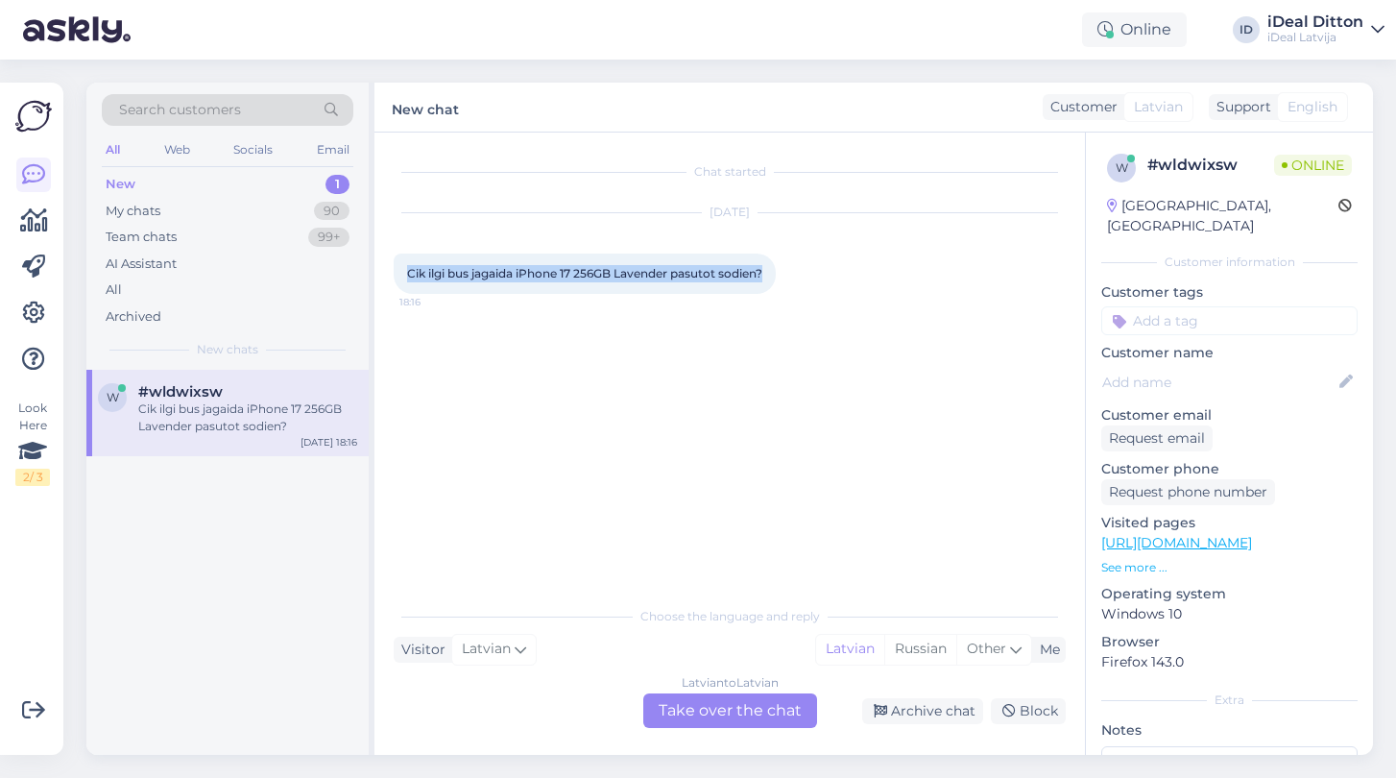
drag, startPoint x: 483, startPoint y: 293, endPoint x: 382, endPoint y: 272, distance: 103.0
click at [382, 272] on div "Chat started Sep 19 2025 Cik ilgi bus jagaida iPhone 17 256GB Lavender pasutot …" at bounding box center [729, 444] width 711 height 622
copy span "Cik ilgi bus jagaida iPhone 17 256GB Lavender pasutot sodien?"
click at [749, 716] on div "Latvian to Latvian Take over the chat" at bounding box center [730, 710] width 174 height 35
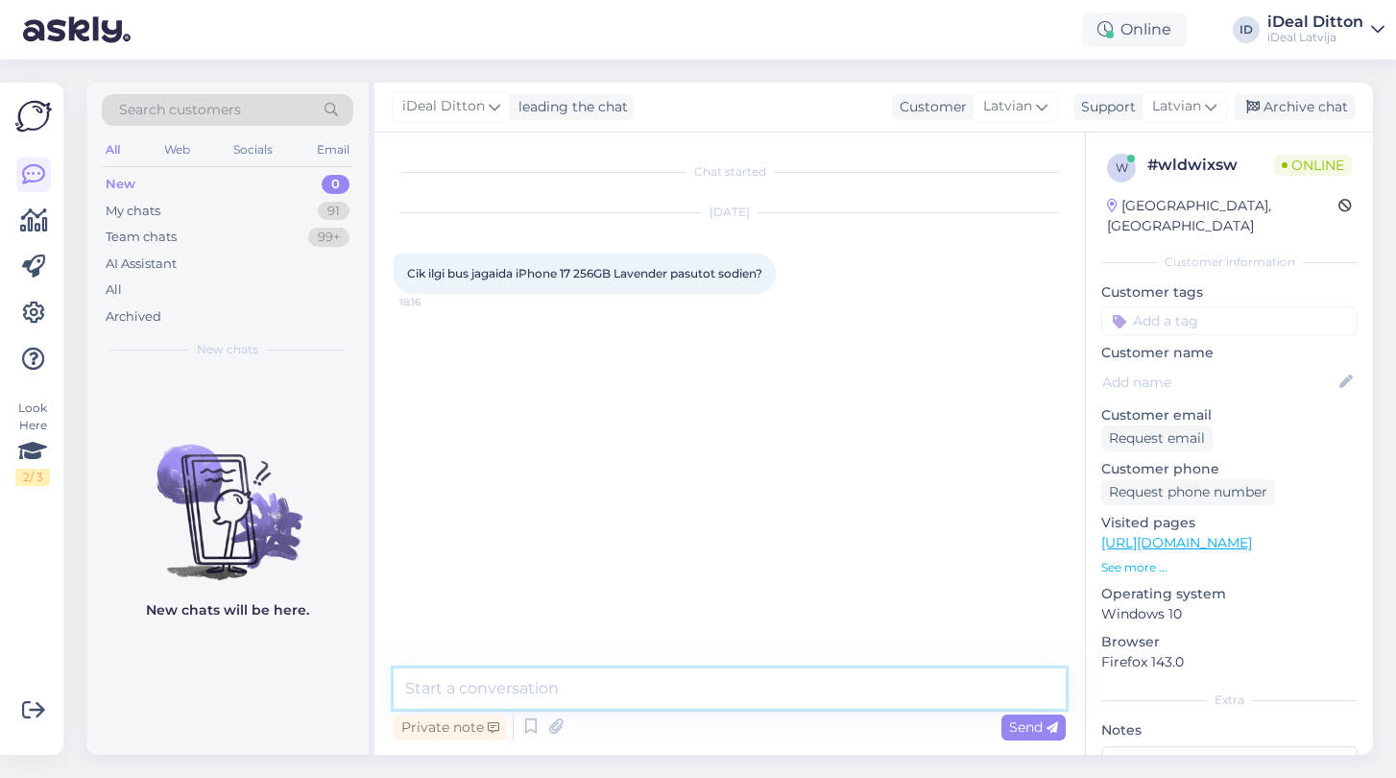
click at [542, 684] on textarea at bounding box center [730, 688] width 672 height 40
paste textarea "Sveiki! Pasūtot iPhone 17 256GB Lavender šodien, piegādes laiks var atšķirties …"
type textarea "Sveiki! Pasūtot iPhone 17 256GB Lavender šodien, piegādes laiks var atšķirties …"
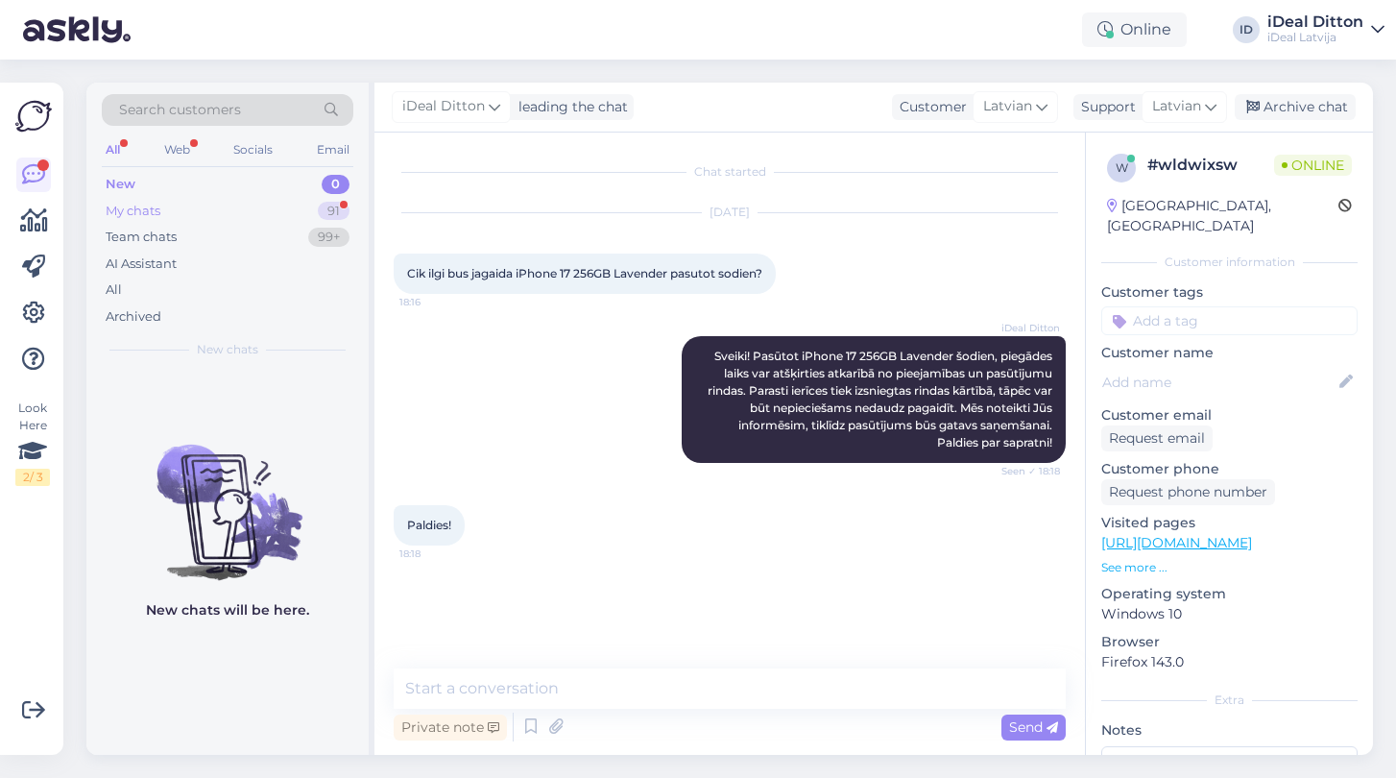
click at [163, 205] on div "My chats 91" at bounding box center [228, 211] width 252 height 27
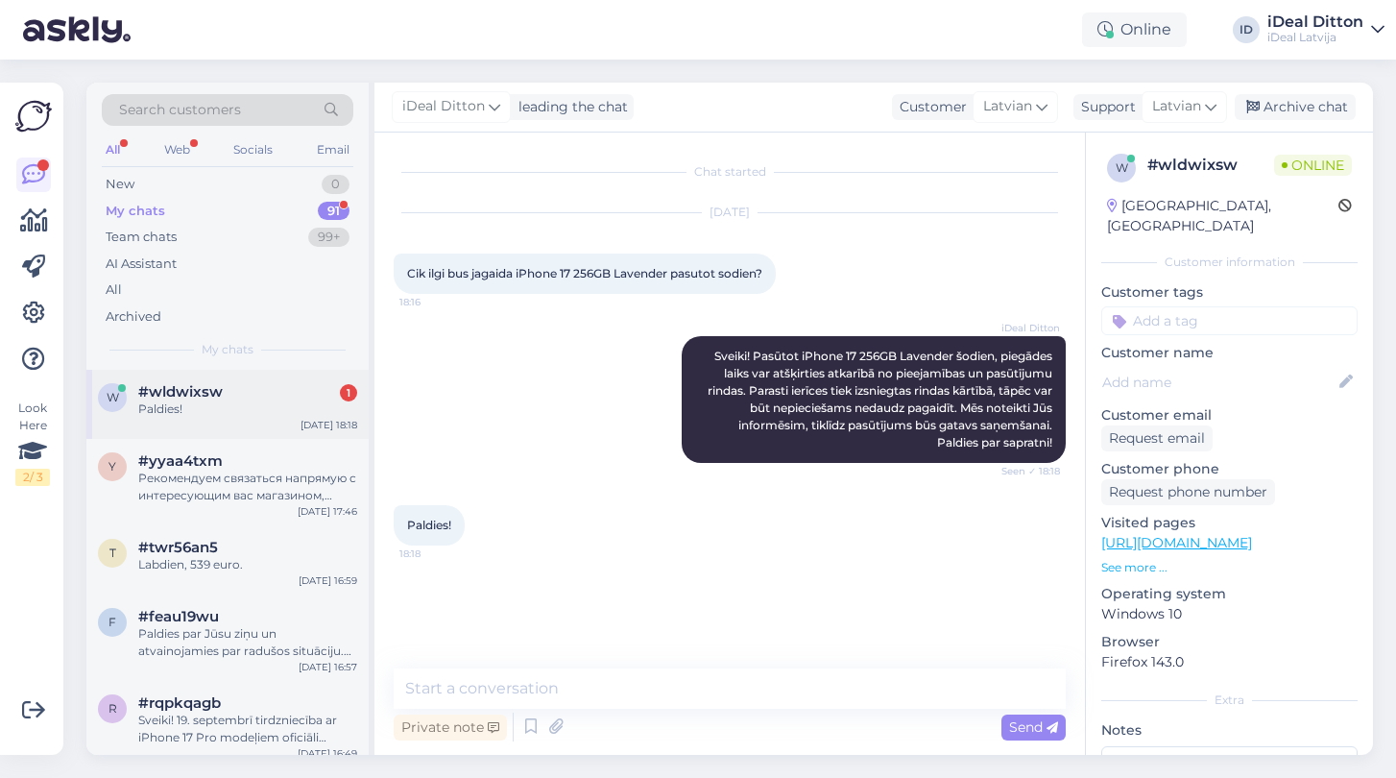
click at [289, 405] on div "Paldies!" at bounding box center [247, 408] width 219 height 17
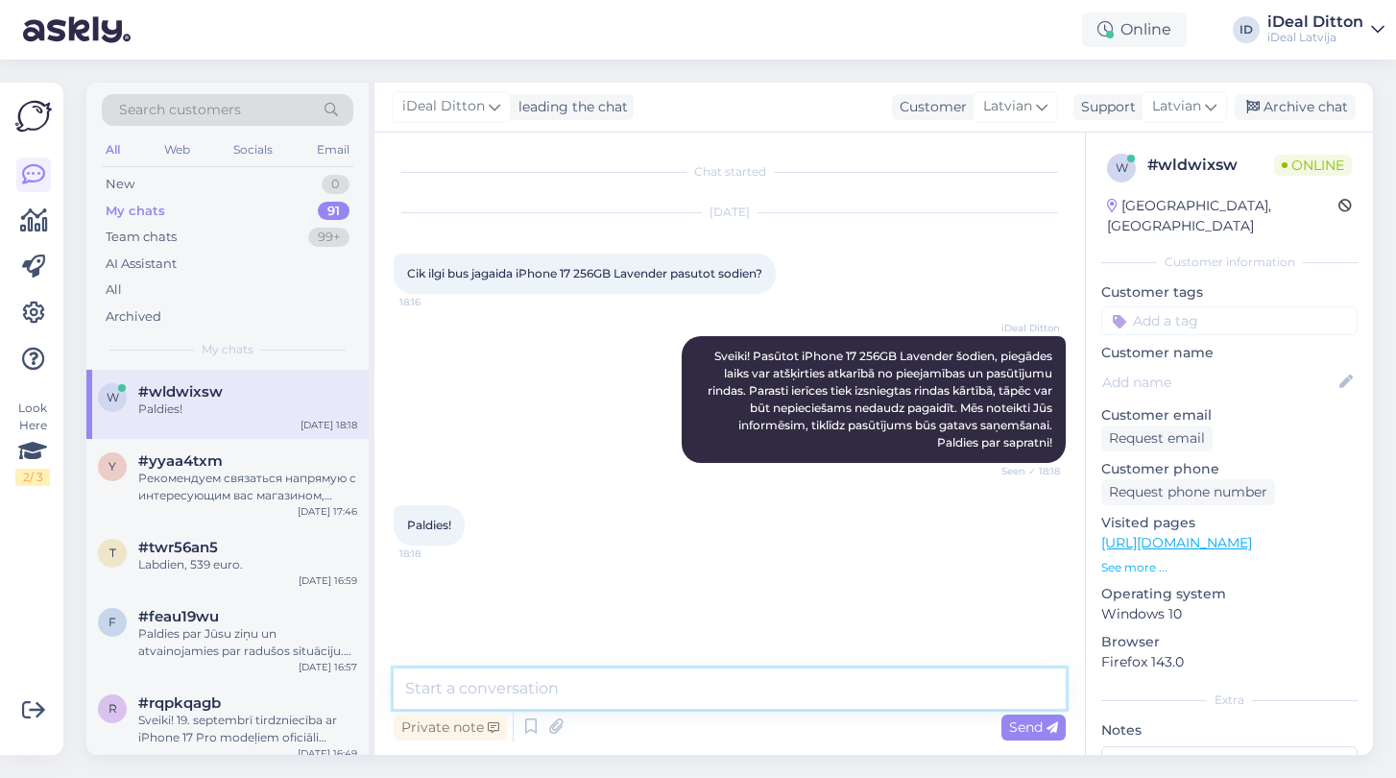
click at [545, 679] on textarea at bounding box center [730, 688] width 672 height 40
type textarea "Д"
type textarea "Lūdzu, jauku vakaru!"
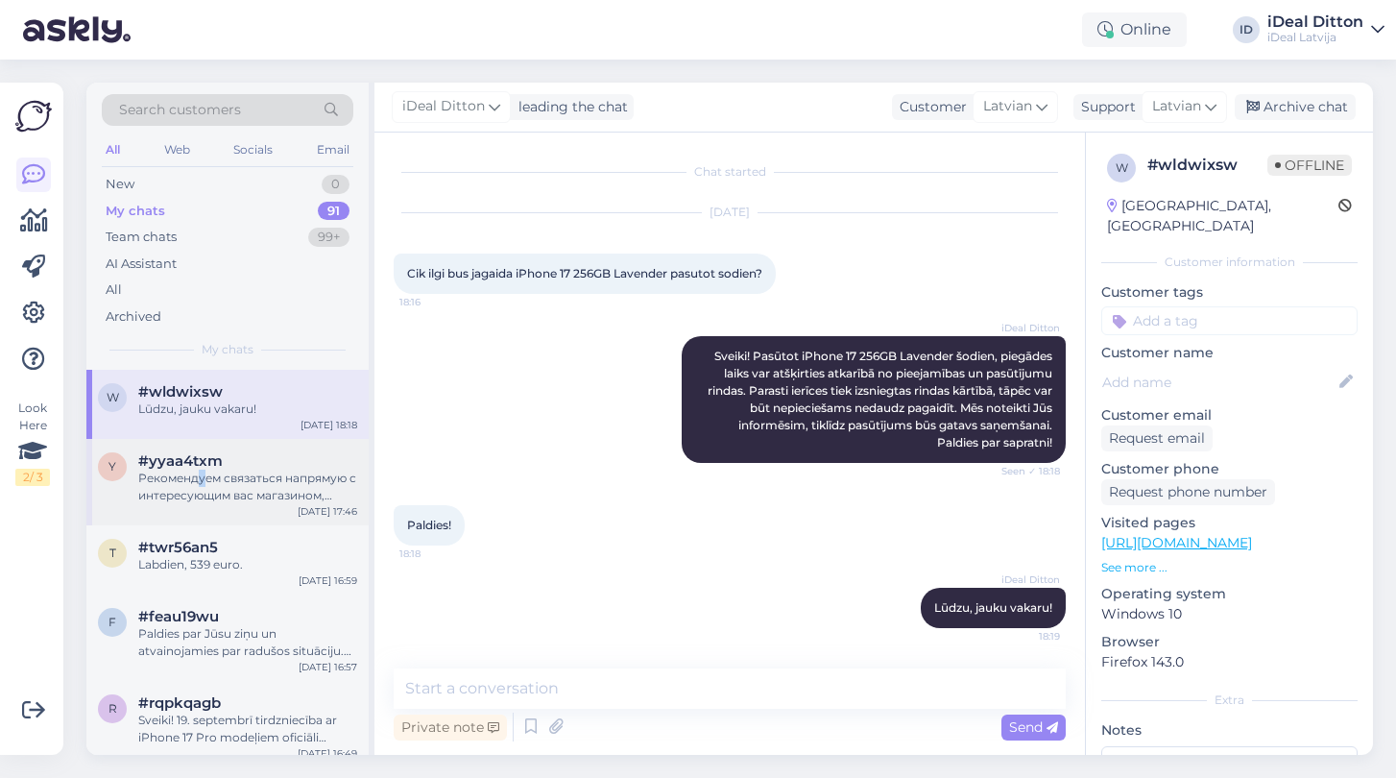
click at [203, 478] on div "Рекомендуем связаться напрямую с интересующим вас магазином, чтобы уточнить нал…" at bounding box center [247, 487] width 219 height 35
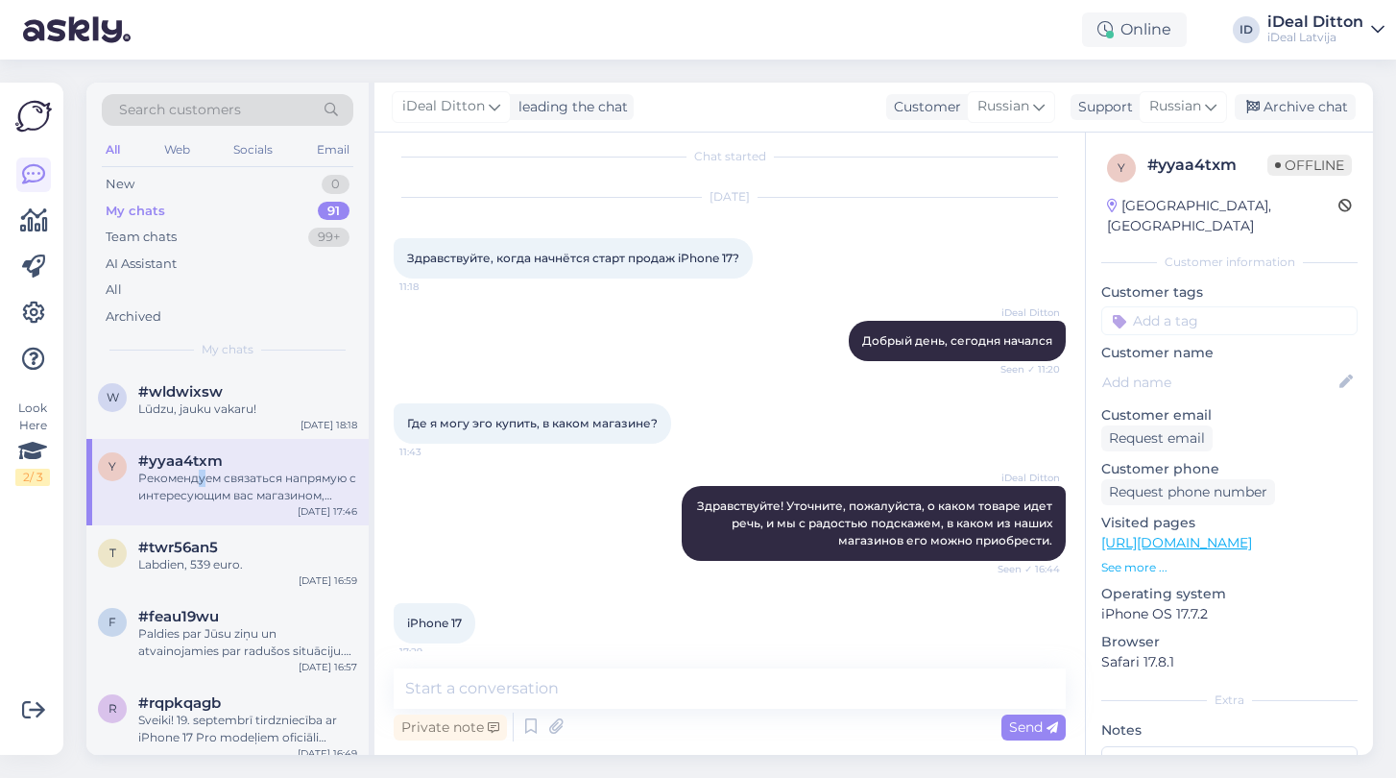
scroll to position [163, 0]
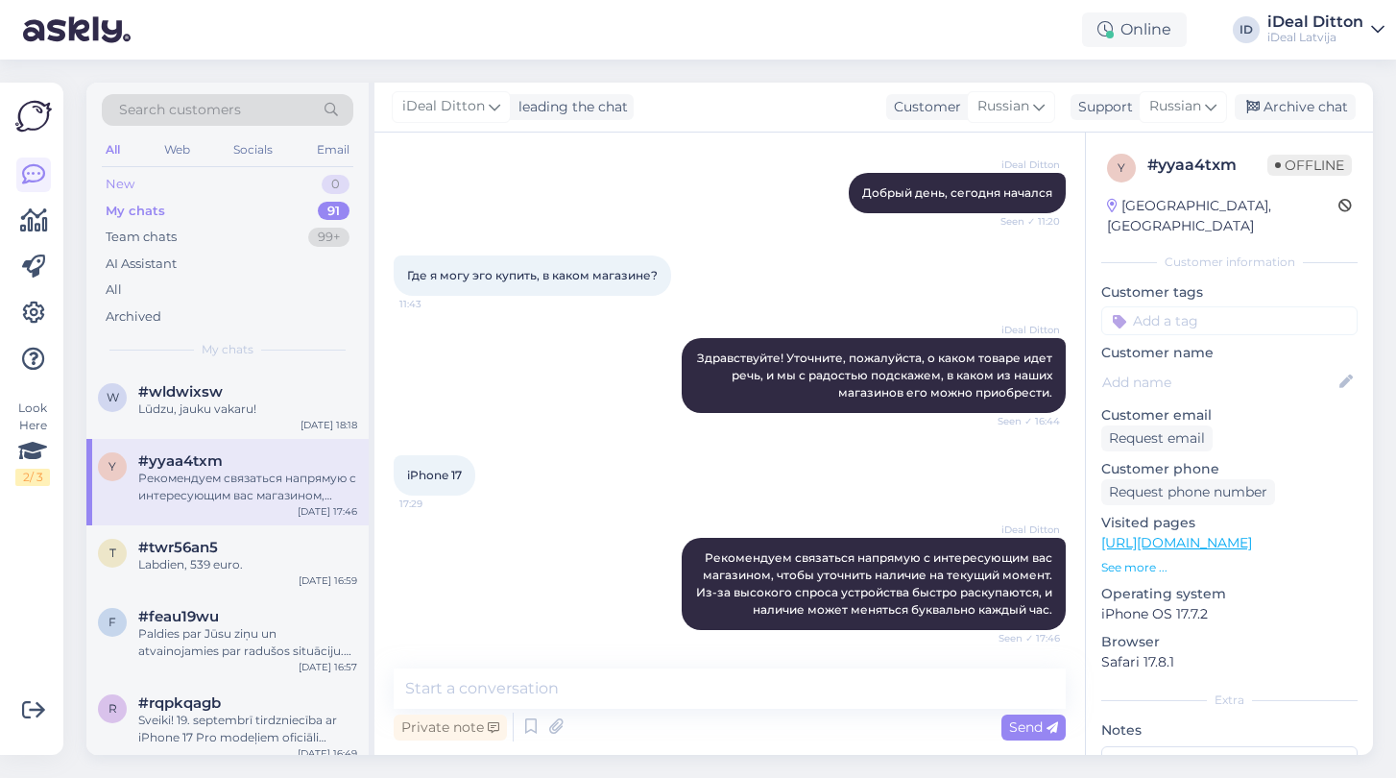
click at [133, 189] on div "New" at bounding box center [120, 184] width 29 height 19
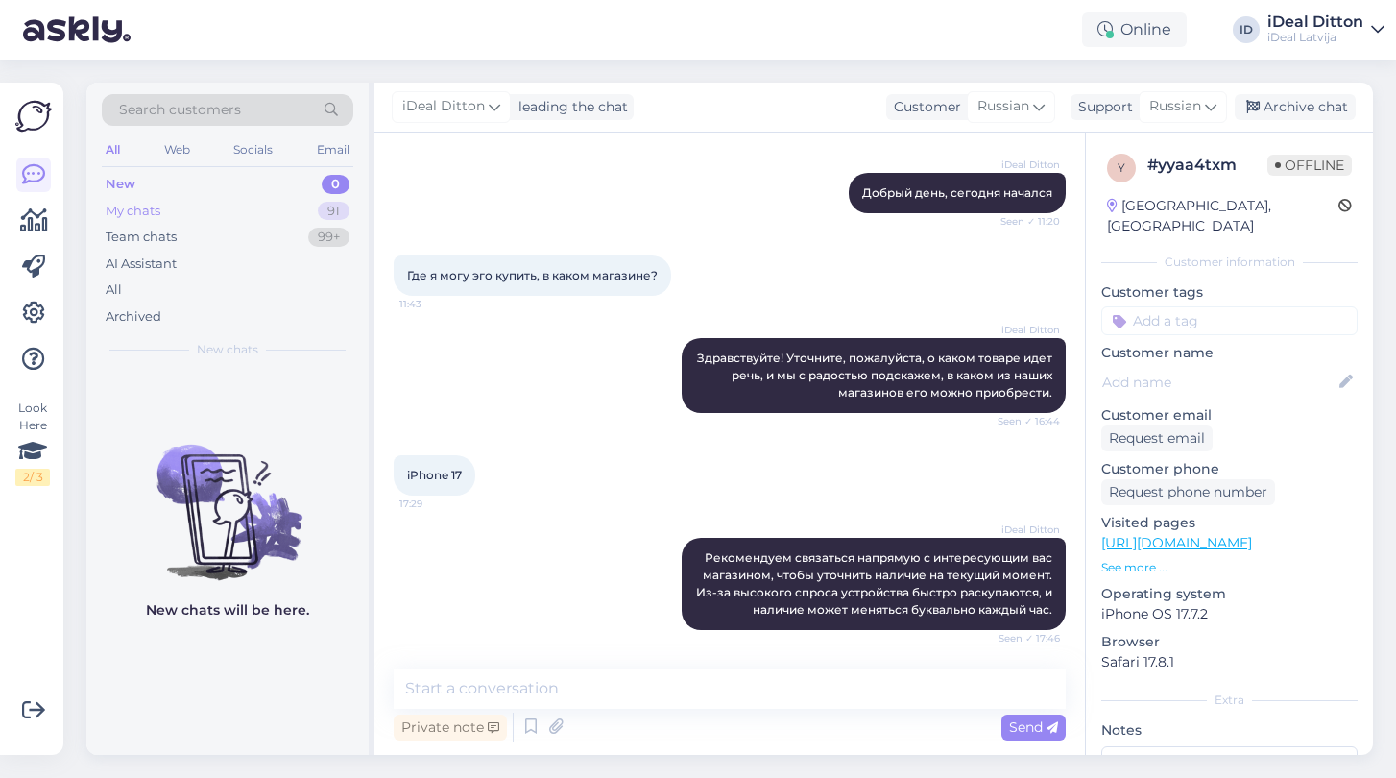
click at [131, 215] on div "My chats" at bounding box center [133, 211] width 55 height 19
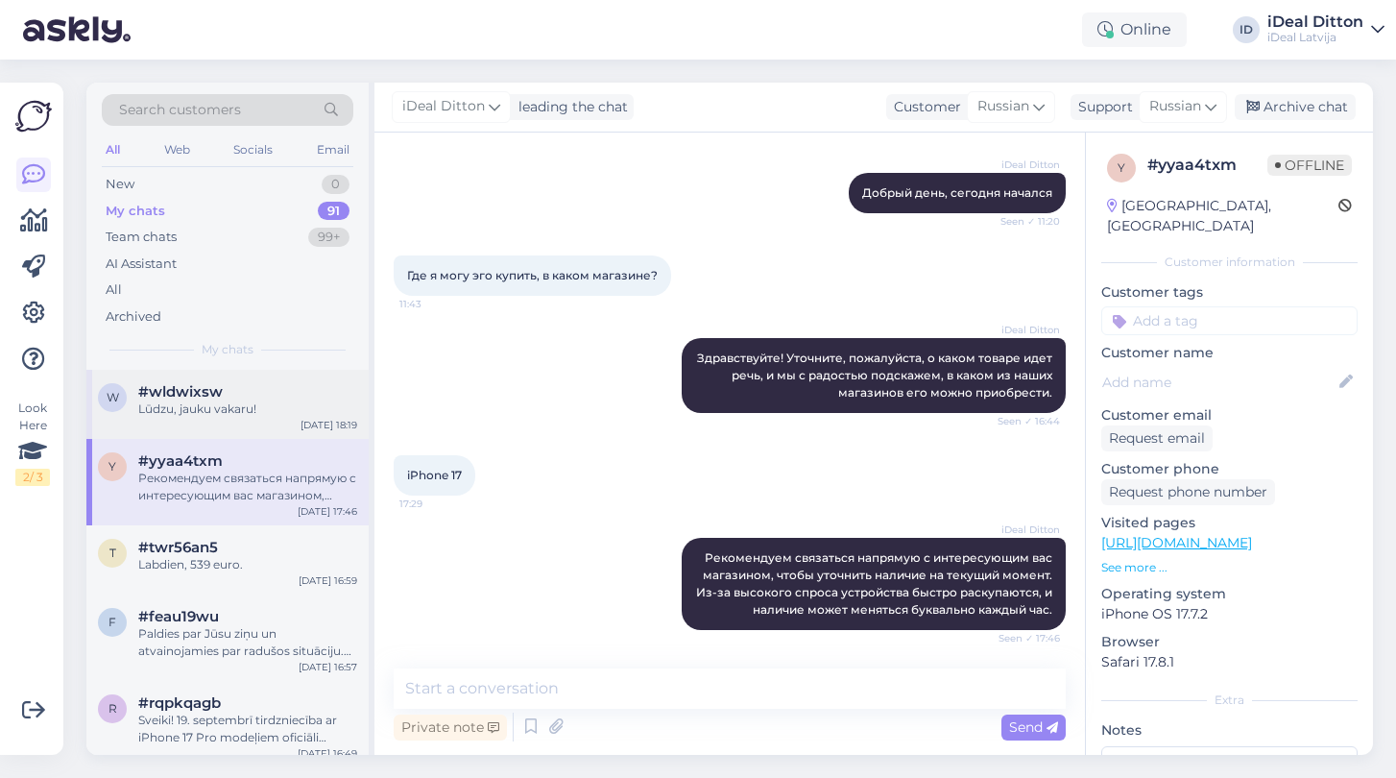
click at [184, 384] on span "#wldwixsw" at bounding box center [180, 391] width 84 height 17
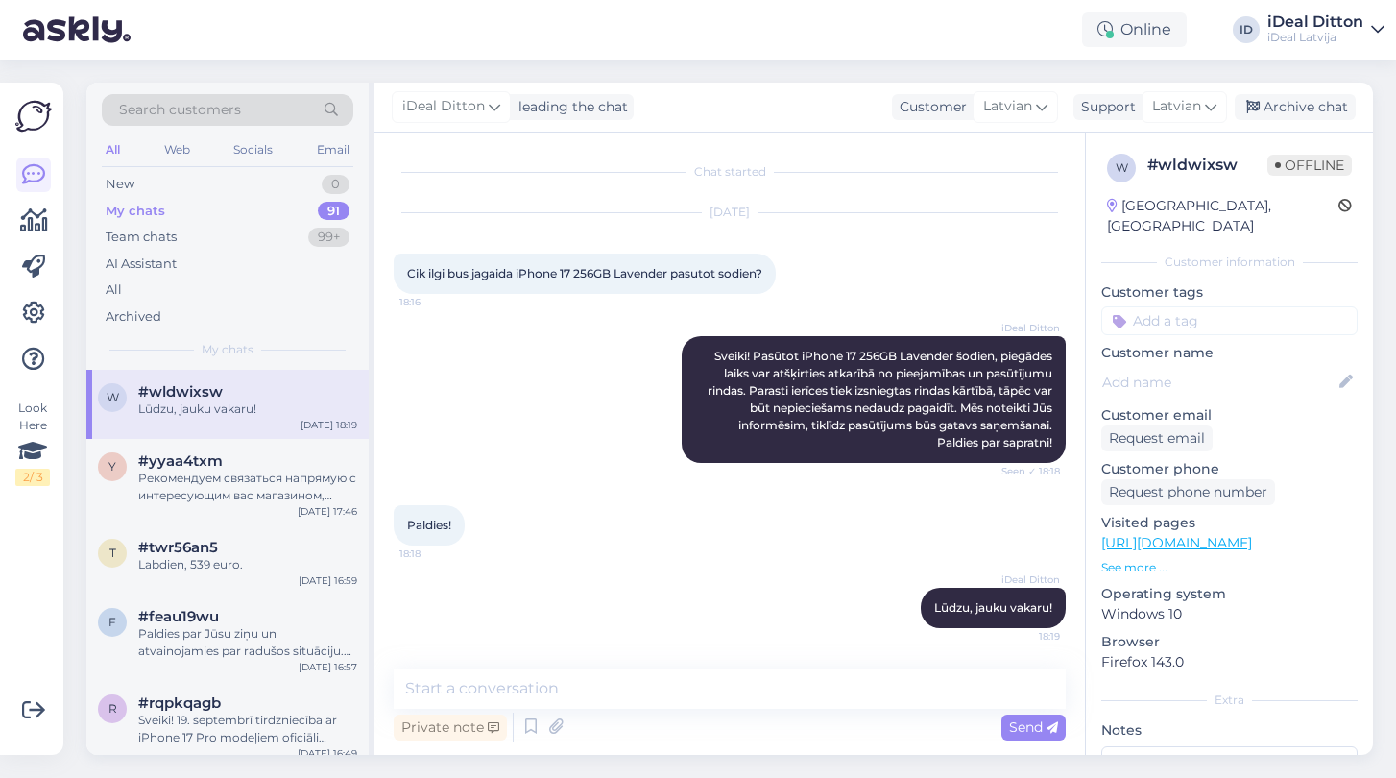
scroll to position [15, 0]
click at [171, 493] on div "Рекомендуем связаться напрямую с интересующим вас магазином, чтобы уточнить нал…" at bounding box center [247, 487] width 219 height 35
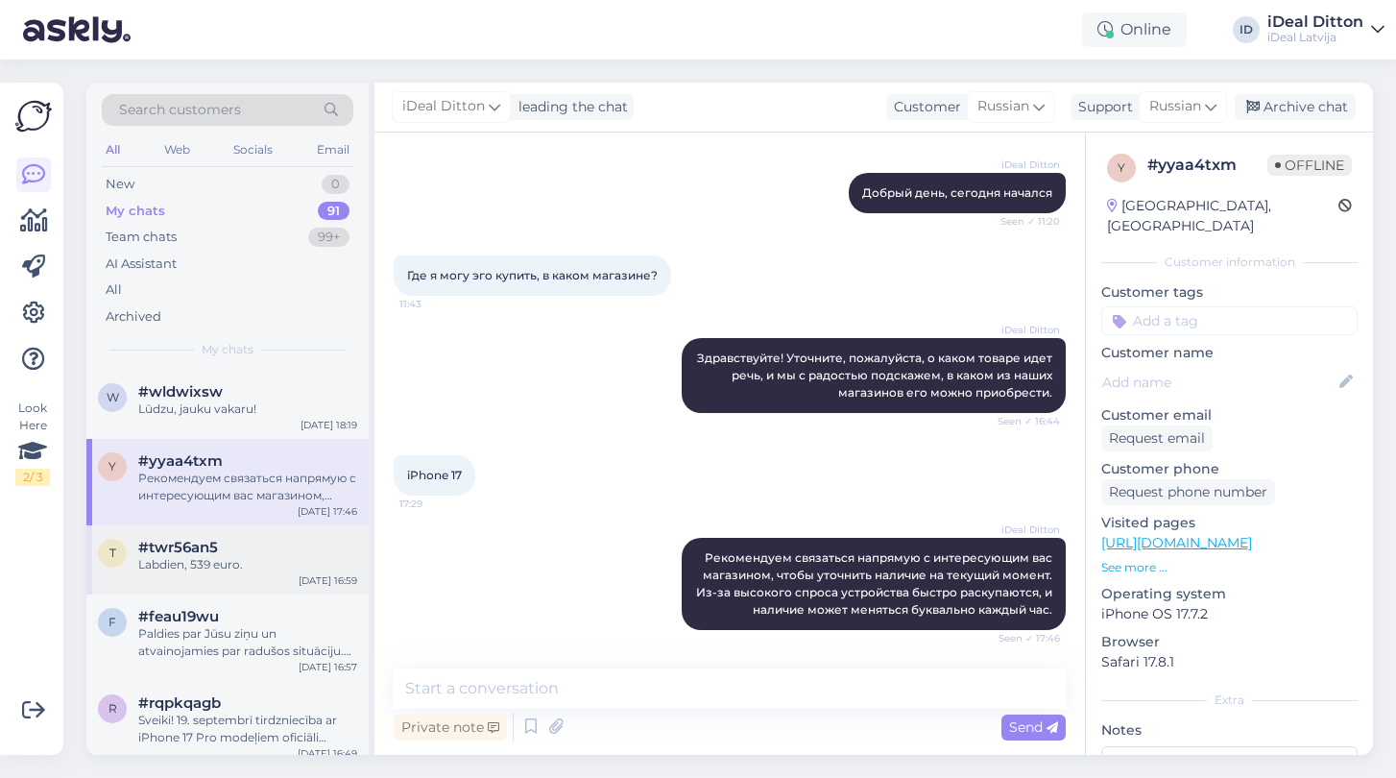
click at [188, 556] on div "Labdien, 539 euro." at bounding box center [247, 564] width 219 height 17
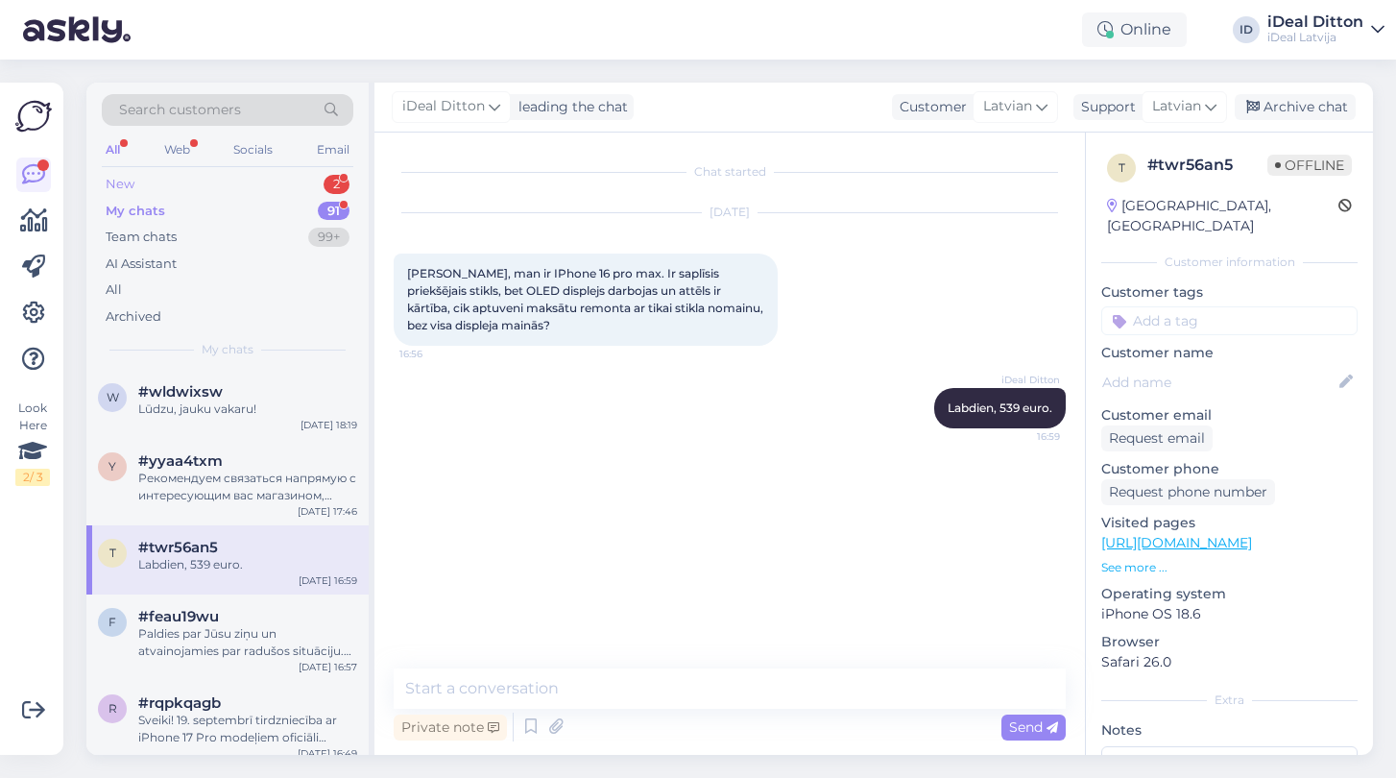
click at [122, 181] on div "New" at bounding box center [120, 184] width 29 height 19
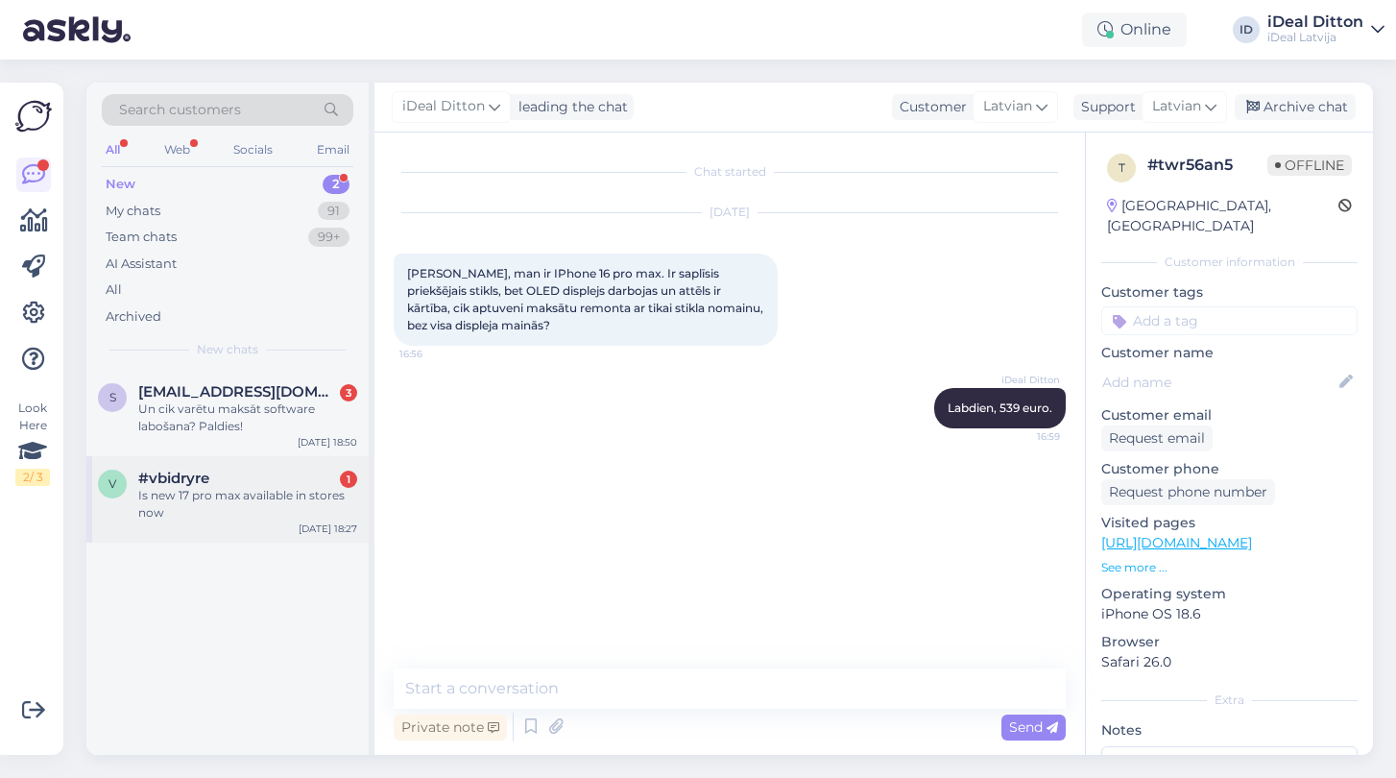
click at [189, 502] on div "Is new 17 pro max available in stores now" at bounding box center [247, 504] width 219 height 35
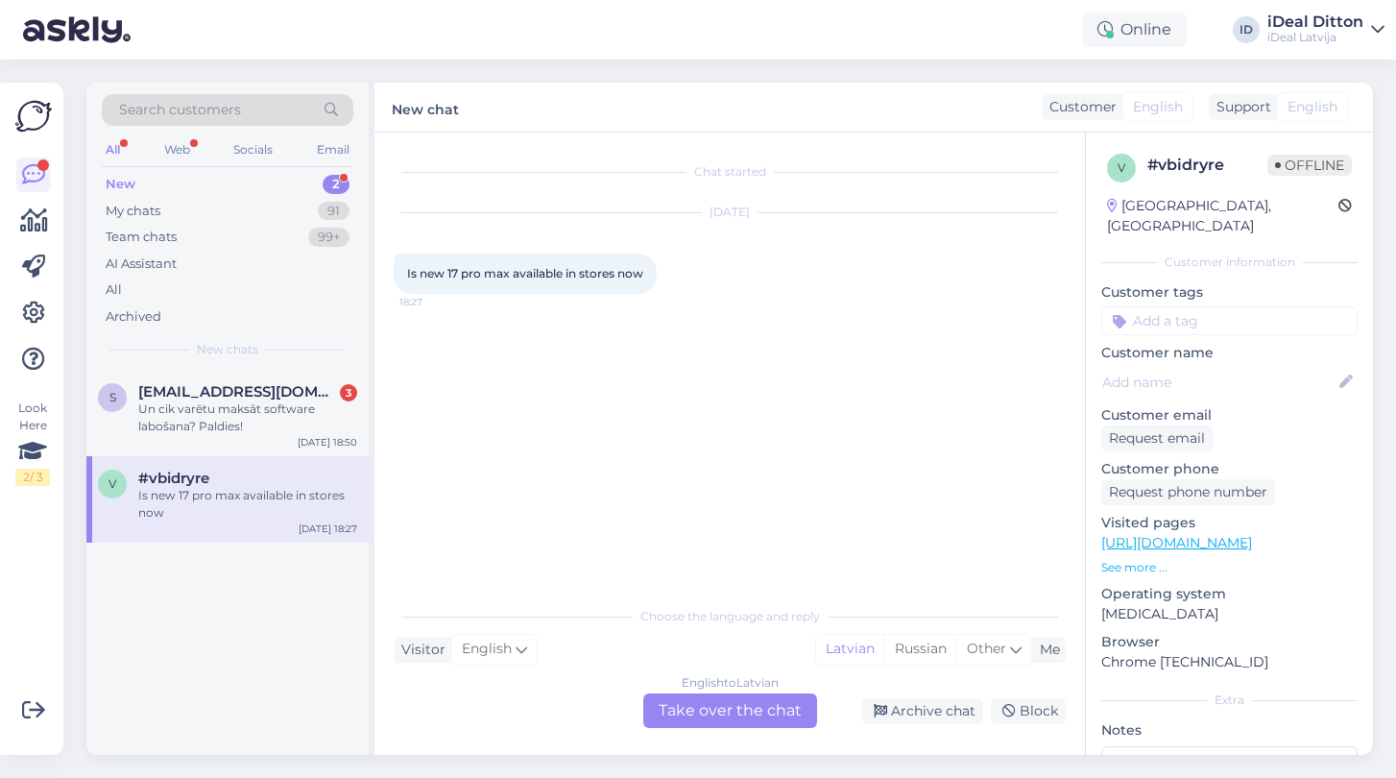
click at [699, 719] on div "English to Latvian Take over the chat" at bounding box center [730, 710] width 174 height 35
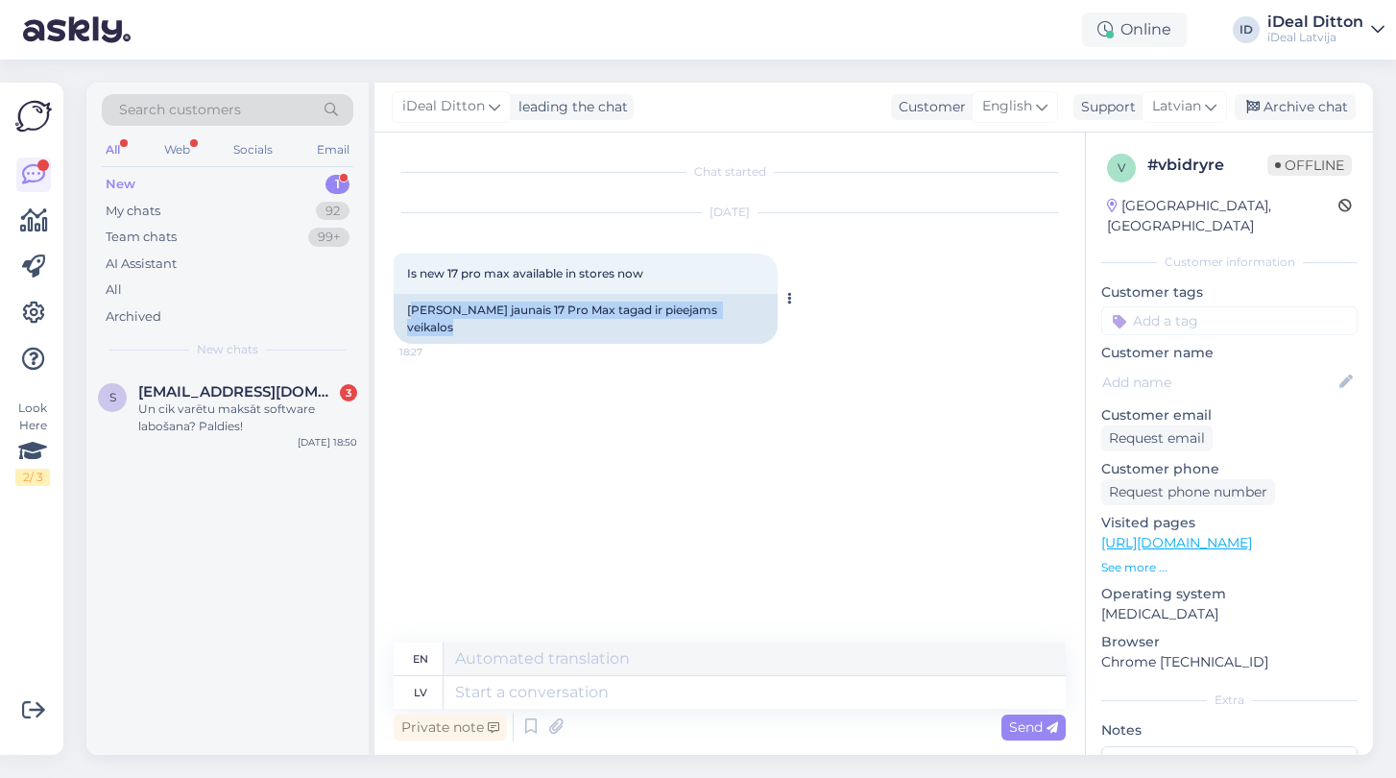
drag, startPoint x: 411, startPoint y: 304, endPoint x: 704, endPoint y: 312, distance: 292.9
click at [704, 312] on div "Is new 17 pro max available in stores now 18:27 Vai jaunais 17 Pro Max tagad ir…" at bounding box center [586, 298] width 384 height 90
click at [691, 314] on div "Vai jaunais 17 Pro Max tagad ir pieejams veikalos" at bounding box center [586, 319] width 384 height 50
drag, startPoint x: 691, startPoint y: 314, endPoint x: 403, endPoint y: 314, distance: 288.0
click at [403, 314] on div "Vai jaunais 17 Pro Max tagad ir pieejams veikalos" at bounding box center [586, 319] width 384 height 50
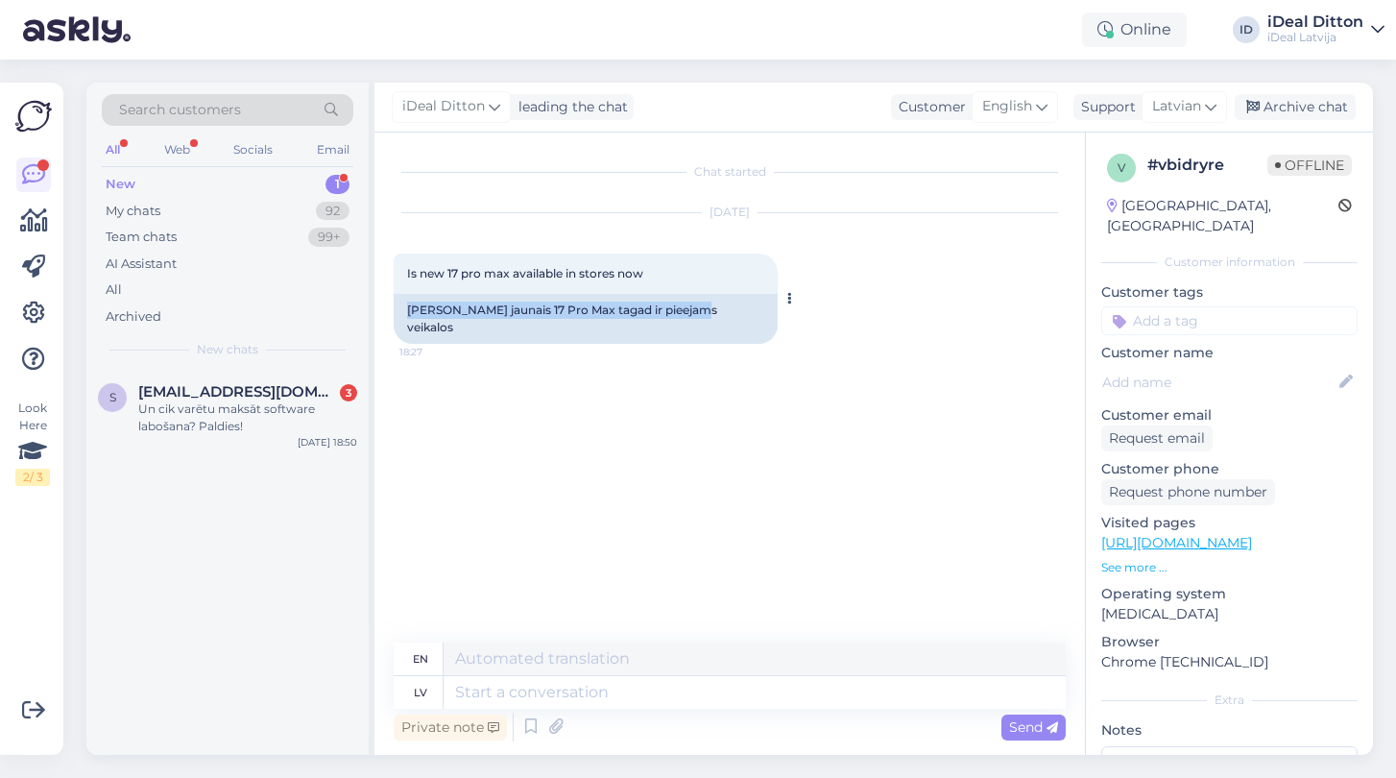
copy div "Vai jaunais 17 Pro Max tagad ir pieejams veikalos"
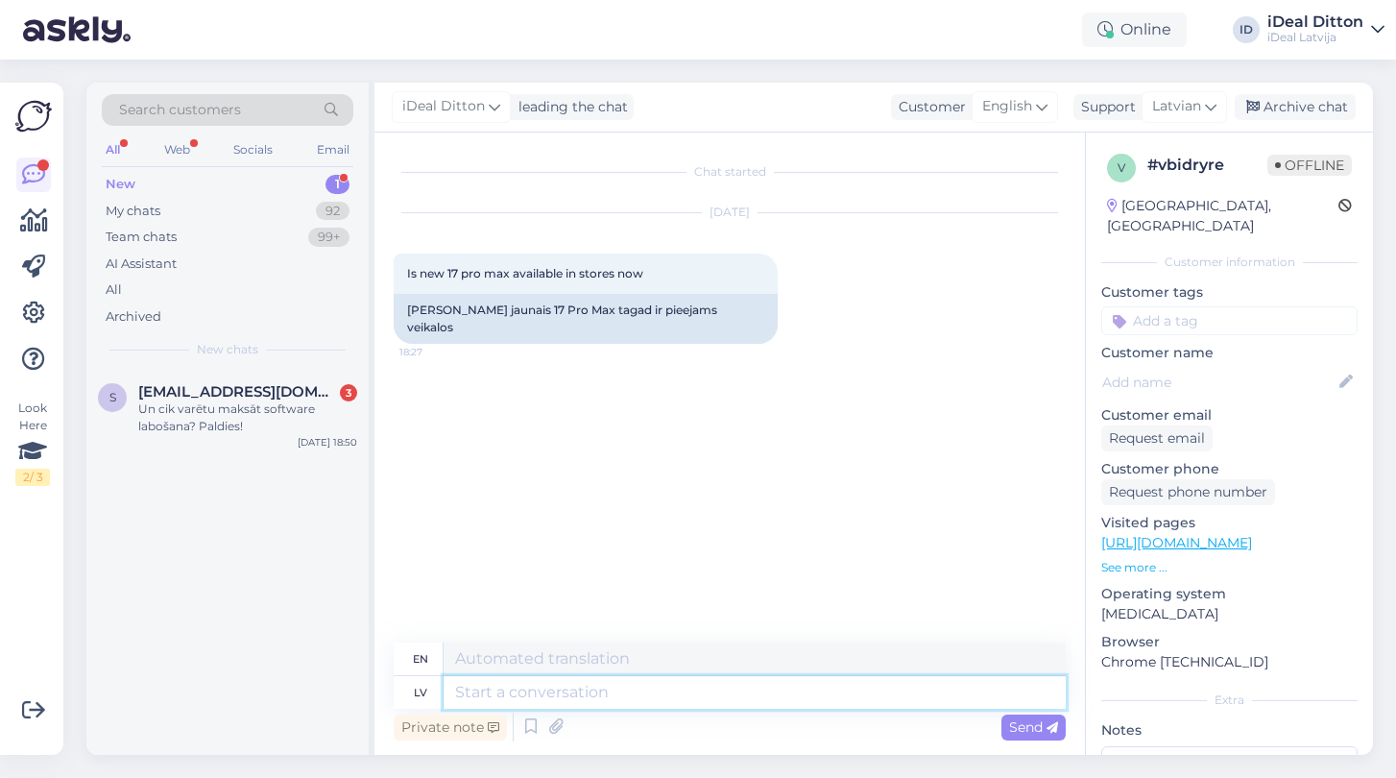
click at [507, 689] on textarea at bounding box center [755, 692] width 622 height 33
paste textarea "Sveiki! Jaunais iPhone 17 Pro Max ir pieejams veikalos ierobežotā daudzumā, gal…"
type textarea "Sveiki! Jaunais iPhone 17 Pro Max ir pieejams veikalos ierobežotā daudzumā, gal…"
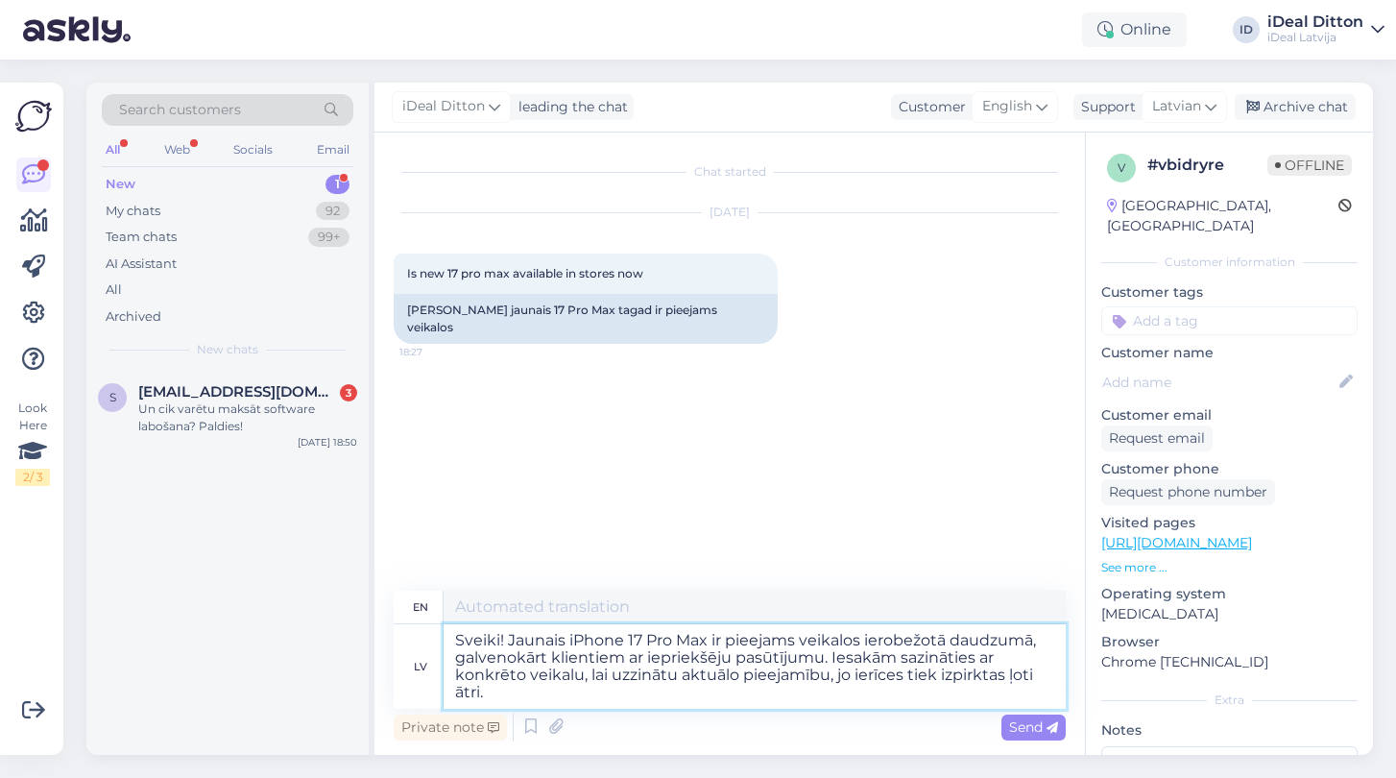
type textarea "Hello! The new iPhone 17 Pro Max is available in stores in limited quantities, …"
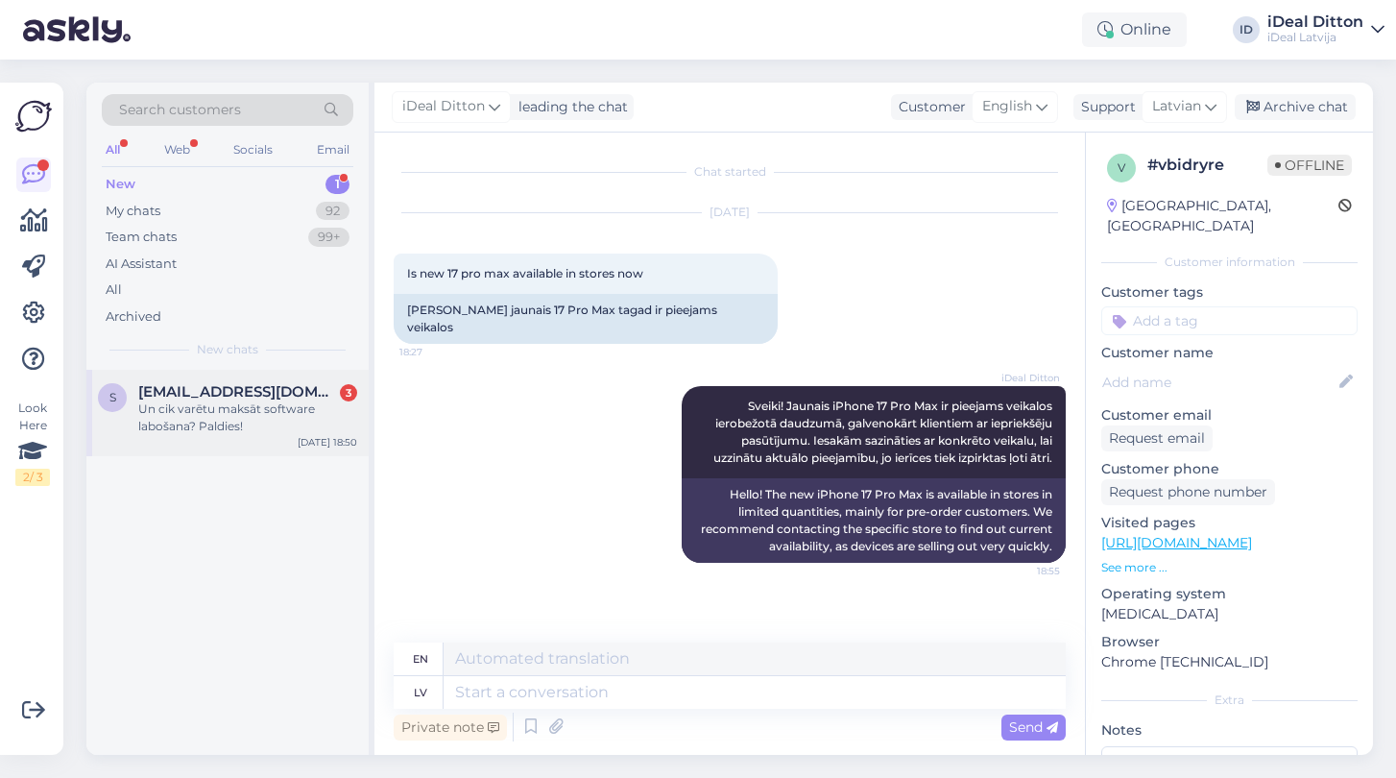
click at [195, 414] on div "Un cik varētu maksāt software labošana? Paldies!" at bounding box center [247, 417] width 219 height 35
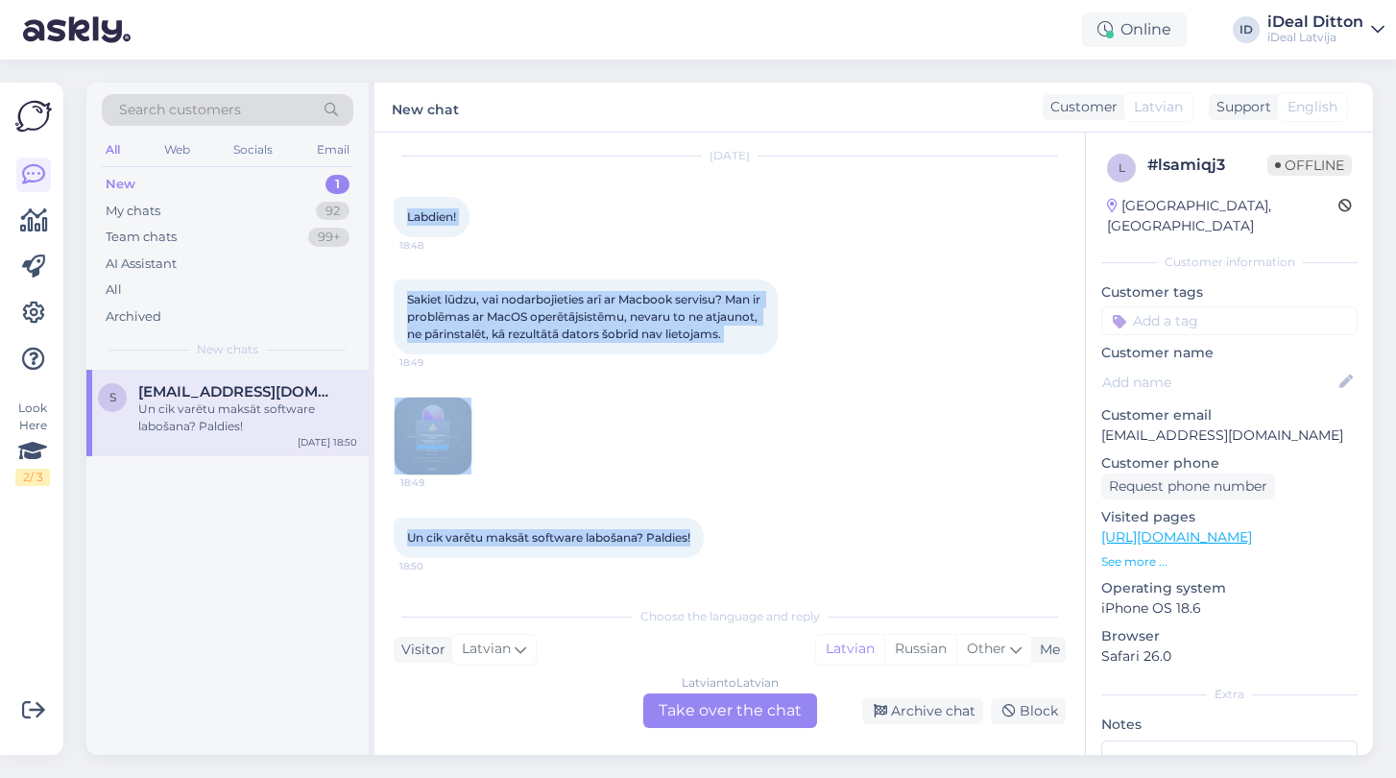
drag, startPoint x: 524, startPoint y: 422, endPoint x: 703, endPoint y: 542, distance: 215.2
click at [703, 542] on div "Chat started Sep 19 2025 Labdien! 18:48 Sakiet lūdzu, vai nodarbojieties arī ar…" at bounding box center [738, 365] width 689 height 427
copy div "Labdien! 18:48 Sakiet lūdzu, vai nodarbojieties arī ar Macbook servisu? Man ir …"
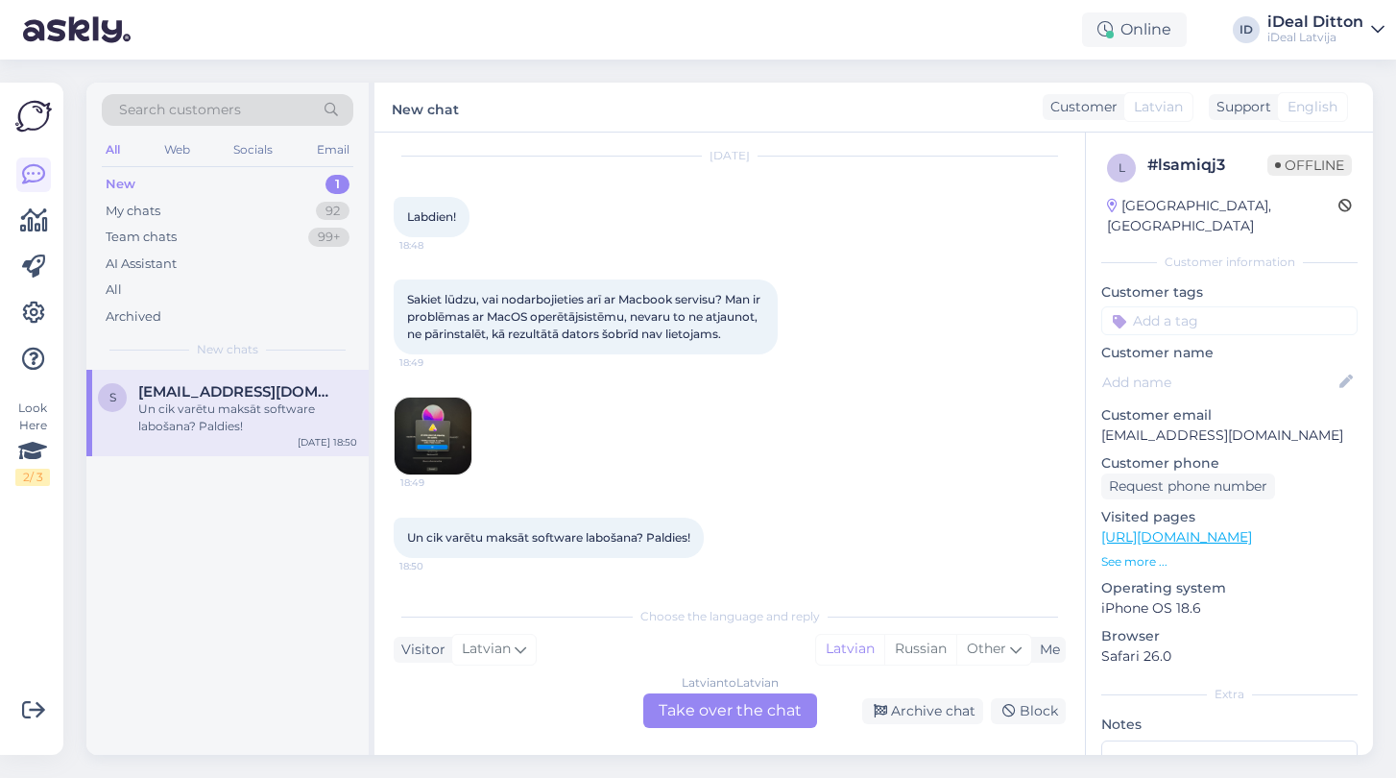
click at [703, 713] on div "Latvian to Latvian Take over the chat" at bounding box center [730, 710] width 174 height 35
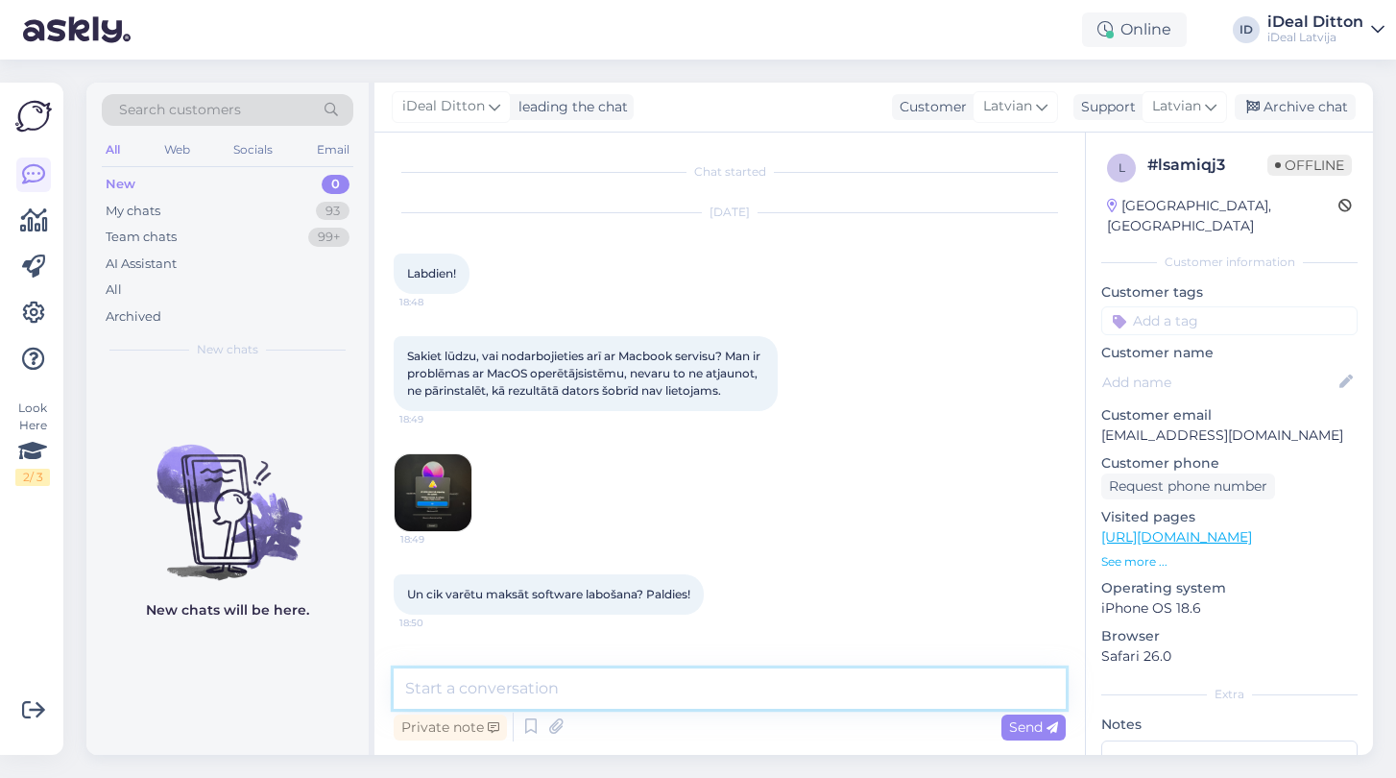
click at [595, 695] on textarea at bounding box center [730, 688] width 672 height 40
paste textarea "Labdien! Paldies par ziņu. Par MacBook operētājsistēmas problēmām iesakām tieši…"
type textarea "Labdien! Paldies par ziņu. Par MacBook operētājsistēmas problēmām iesakām tieši…"
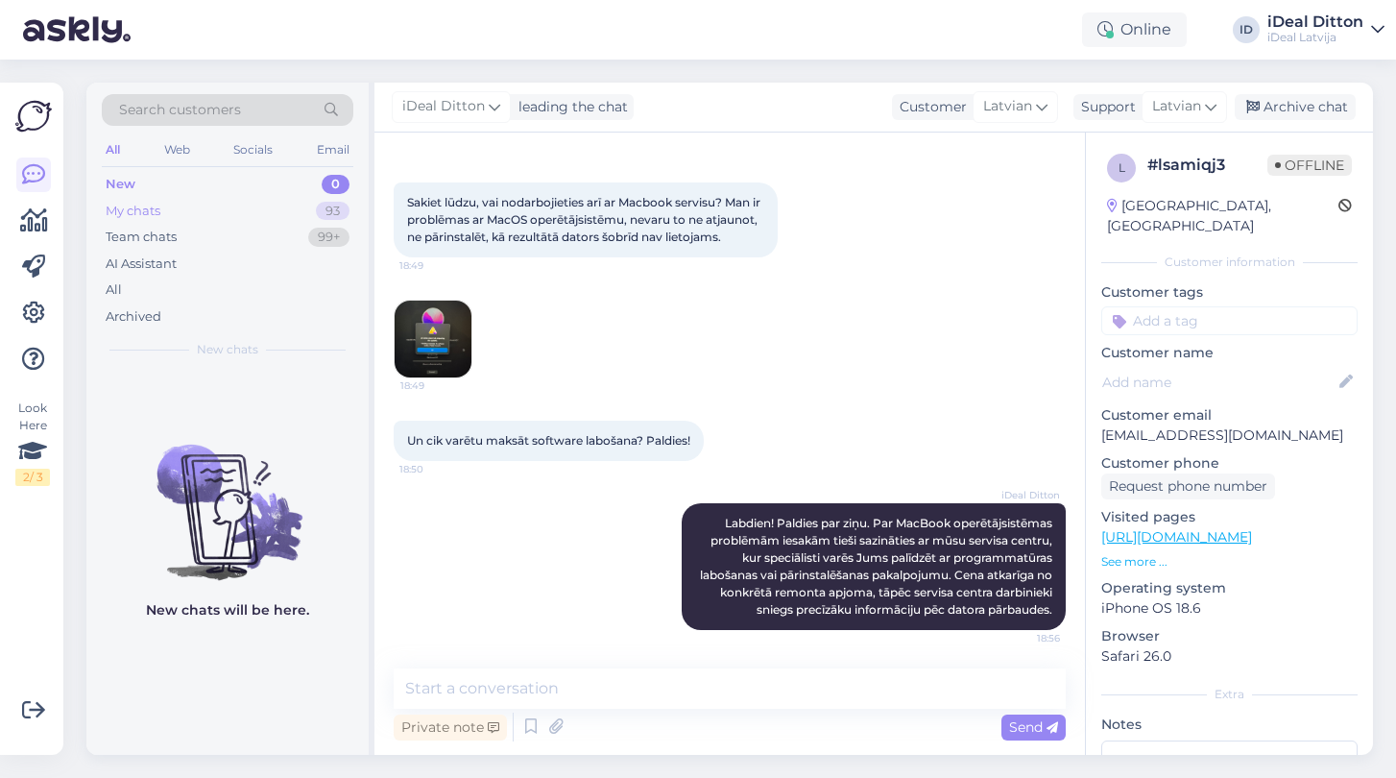
click at [134, 210] on div "My chats" at bounding box center [133, 211] width 55 height 19
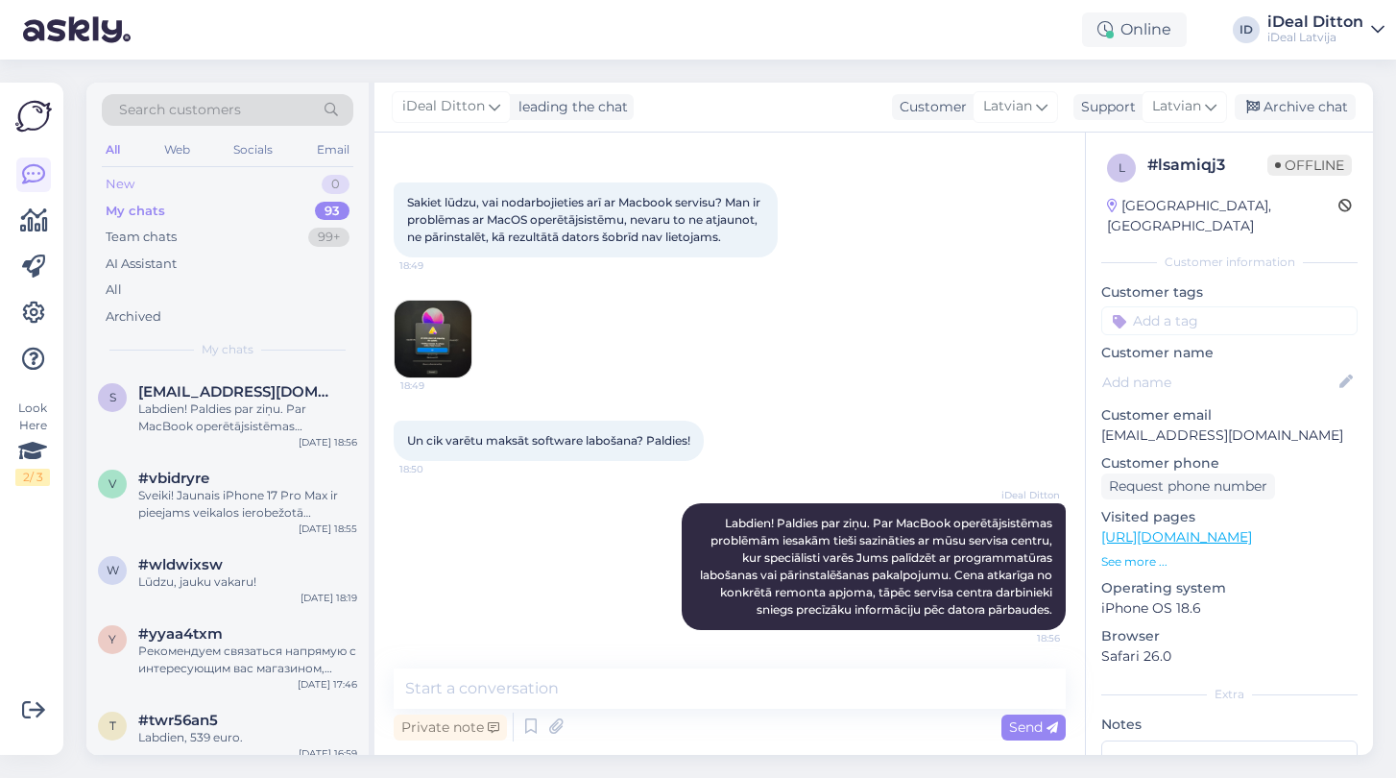
click at [120, 182] on div "New" at bounding box center [120, 184] width 29 height 19
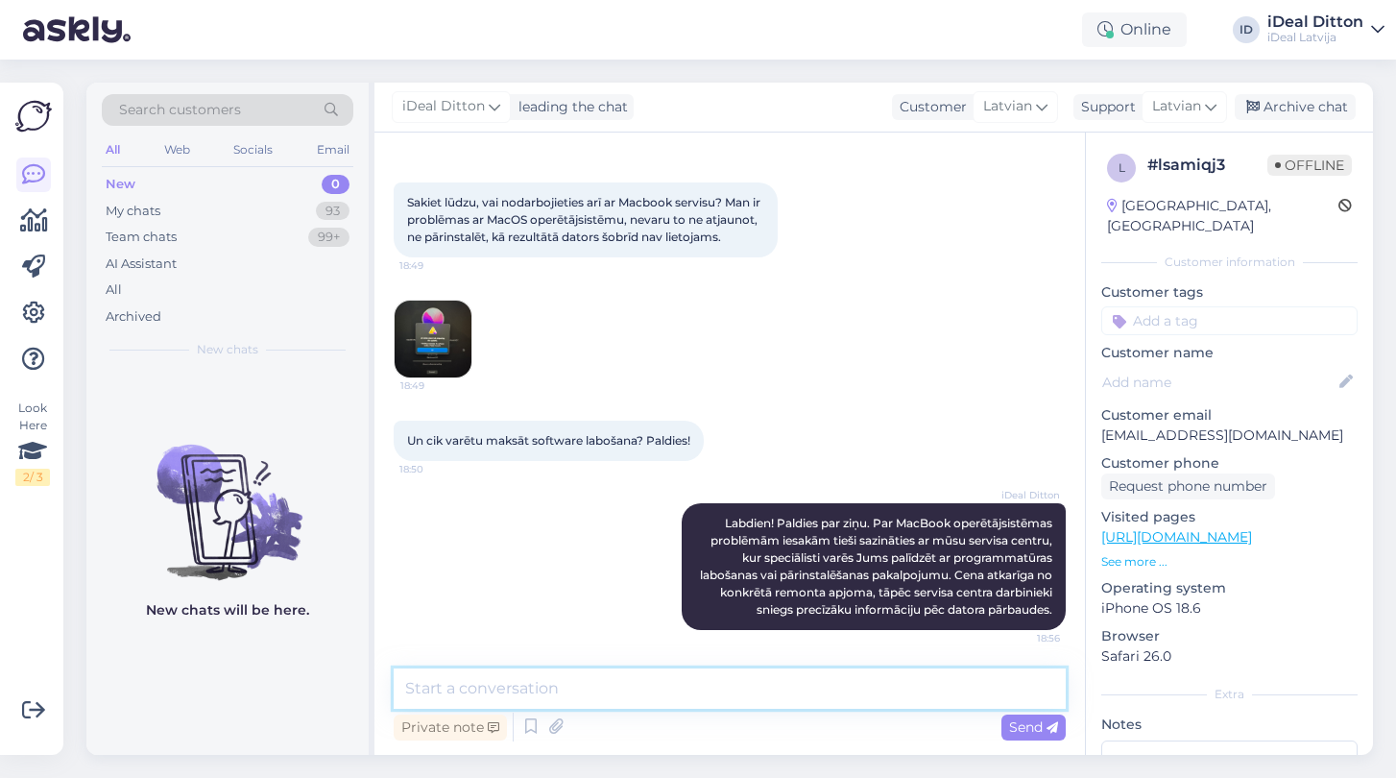
click at [711, 686] on textarea at bounding box center [730, 688] width 672 height 40
paste textarea "[URL][DOMAIN_NAME]"
type textarea "[URL][DOMAIN_NAME]"
